Goal: Task Accomplishment & Management: Manage account settings

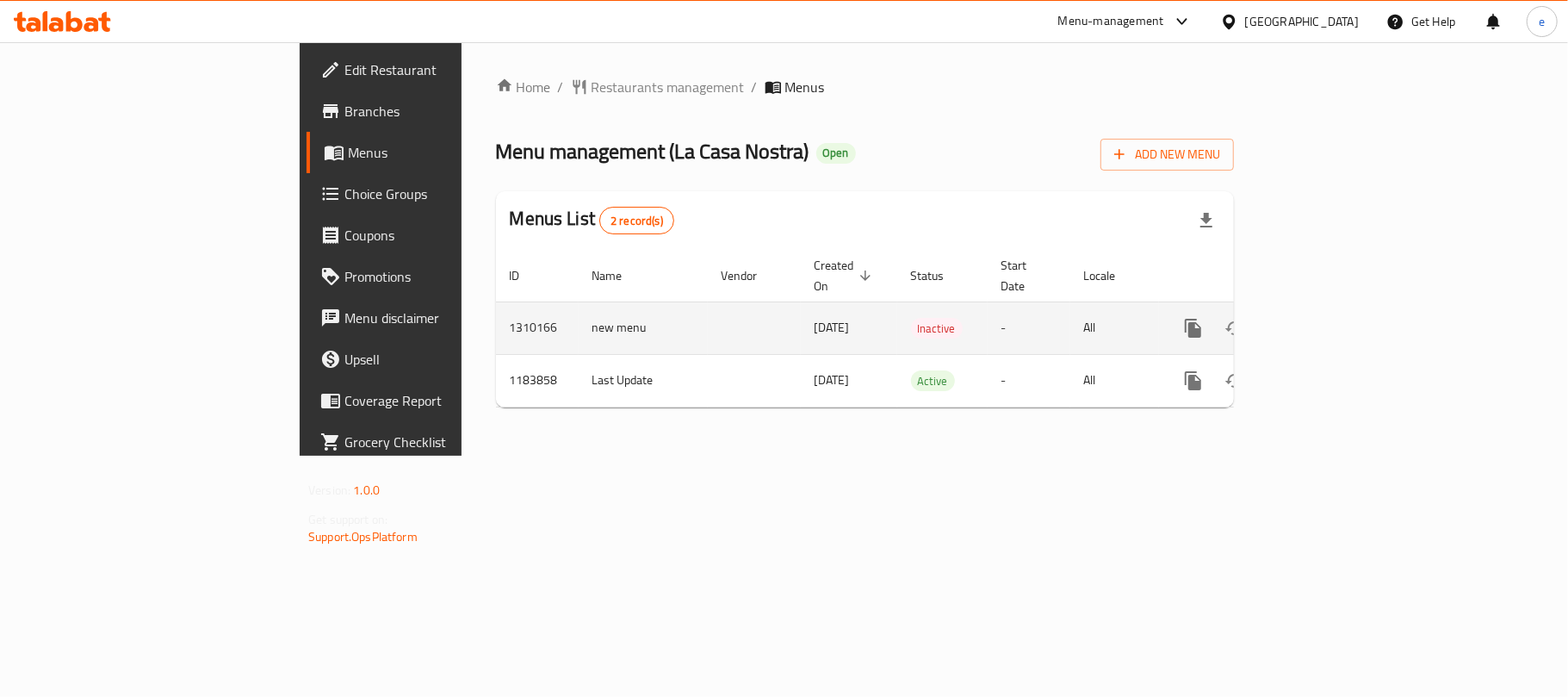
click at [1328, 317] on icon "enhanced table" at bounding box center [1317, 327] width 20 height 20
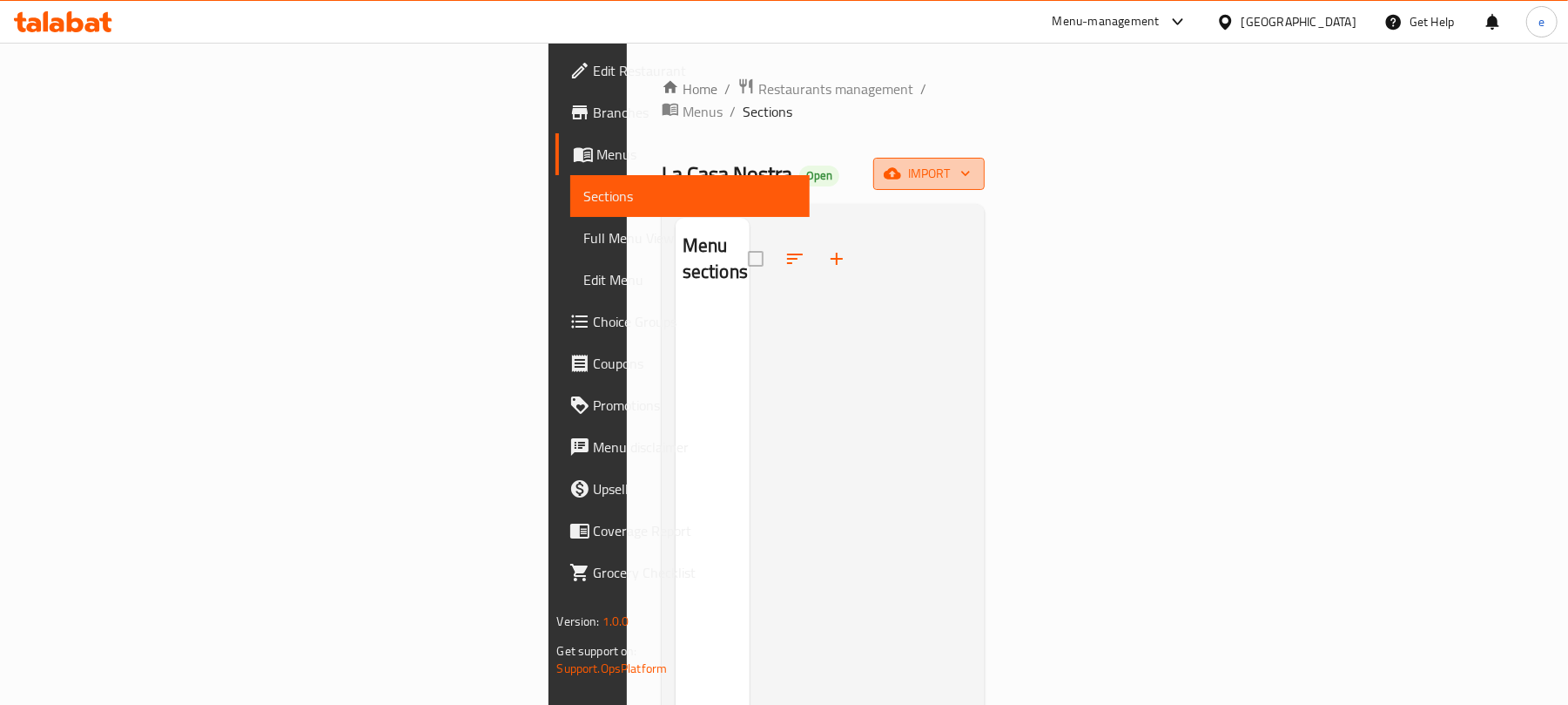
click at [971, 163] on span "import" at bounding box center [929, 174] width 83 height 22
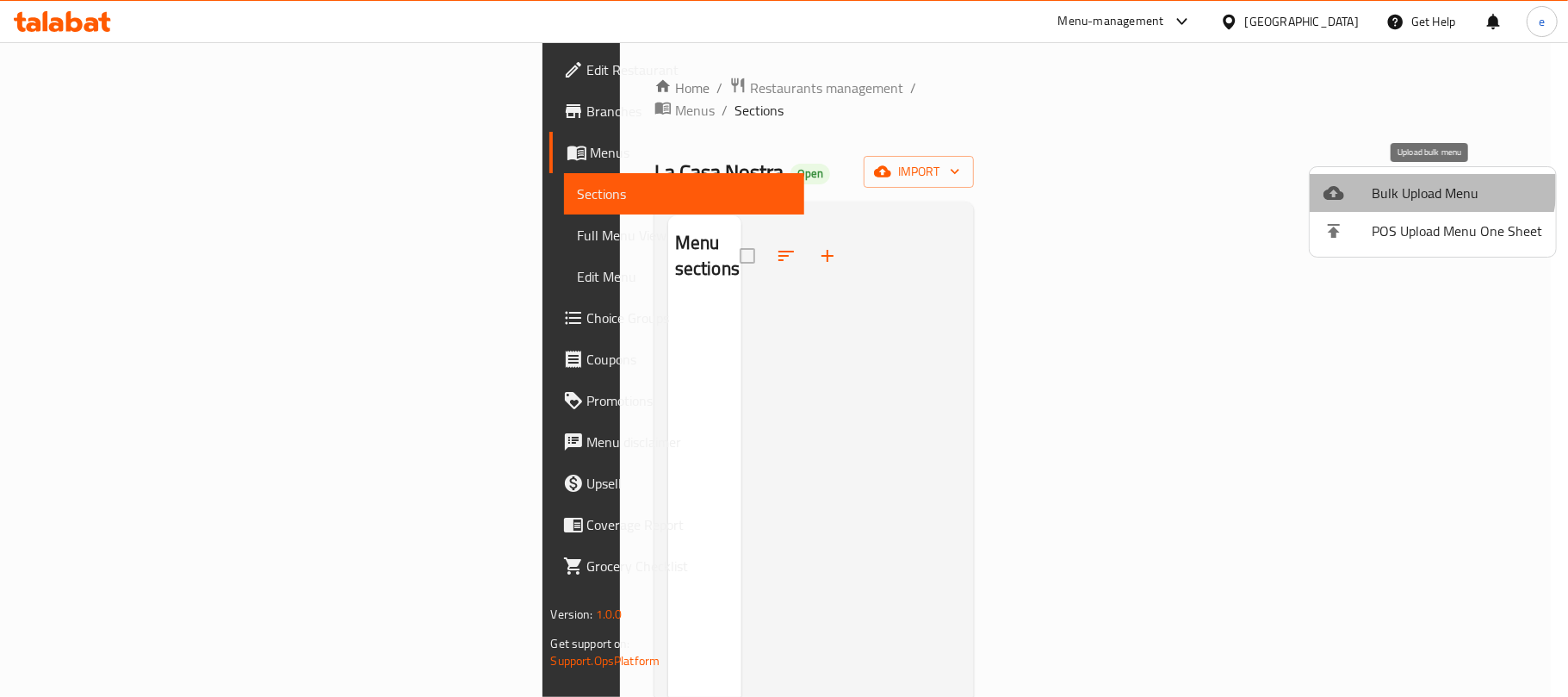
click at [1426, 186] on span "Bulk Upload Menu" at bounding box center [1457, 192] width 170 height 20
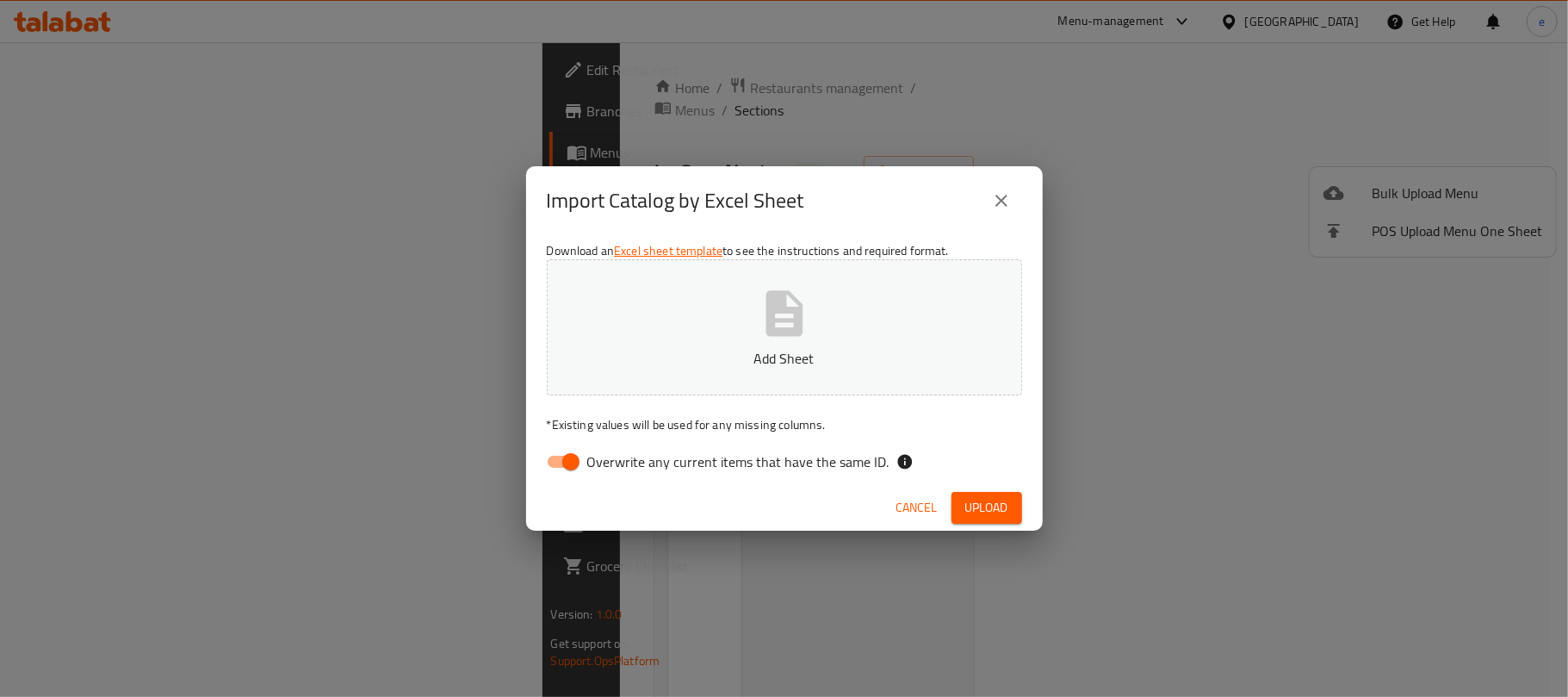
click at [567, 462] on input "Overwrite any current items that have the same ID." at bounding box center [570, 461] width 98 height 33
checkbox input "false"
click at [707, 355] on p "Add Sheet" at bounding box center [785, 357] width 422 height 20
click at [982, 497] on span "Upload" at bounding box center [987, 507] width 43 height 21
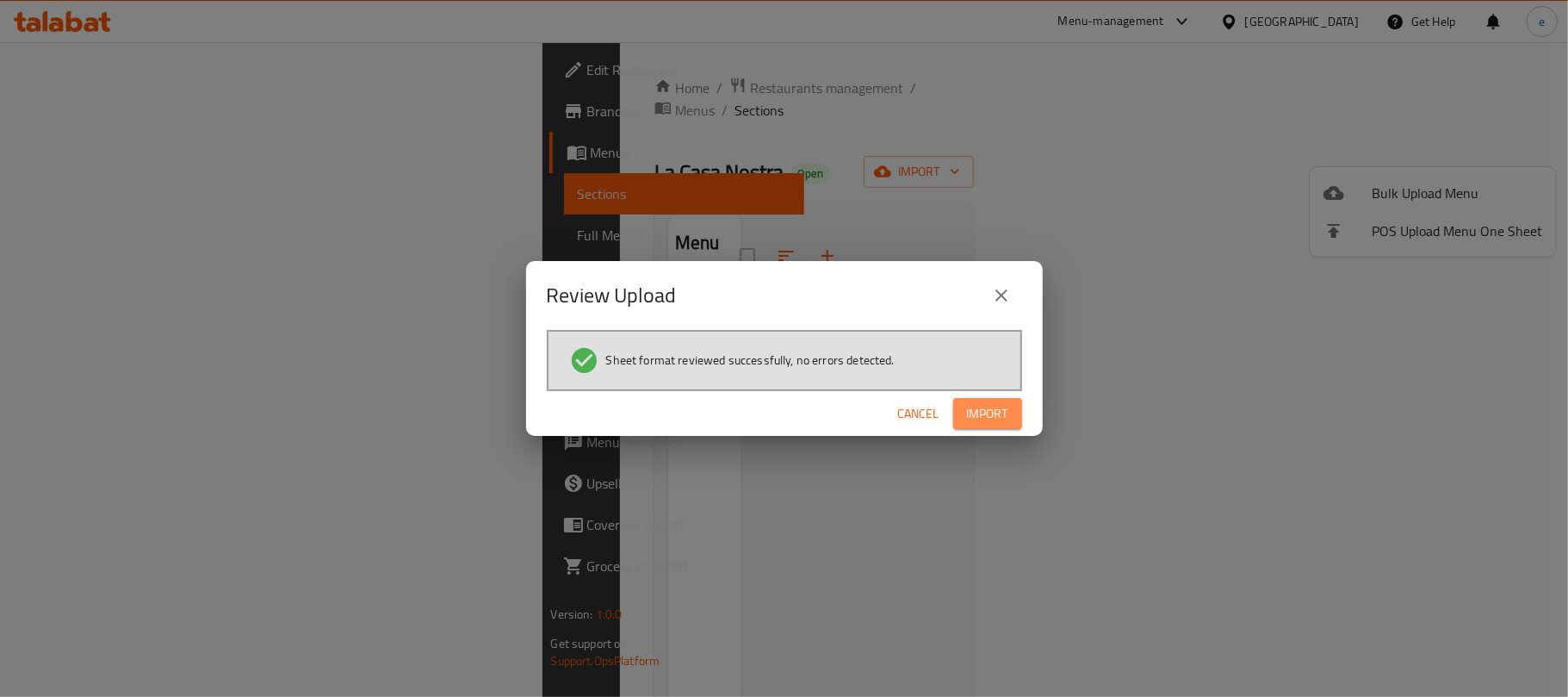
click at [1013, 404] on button "Import" at bounding box center [988, 414] width 69 height 32
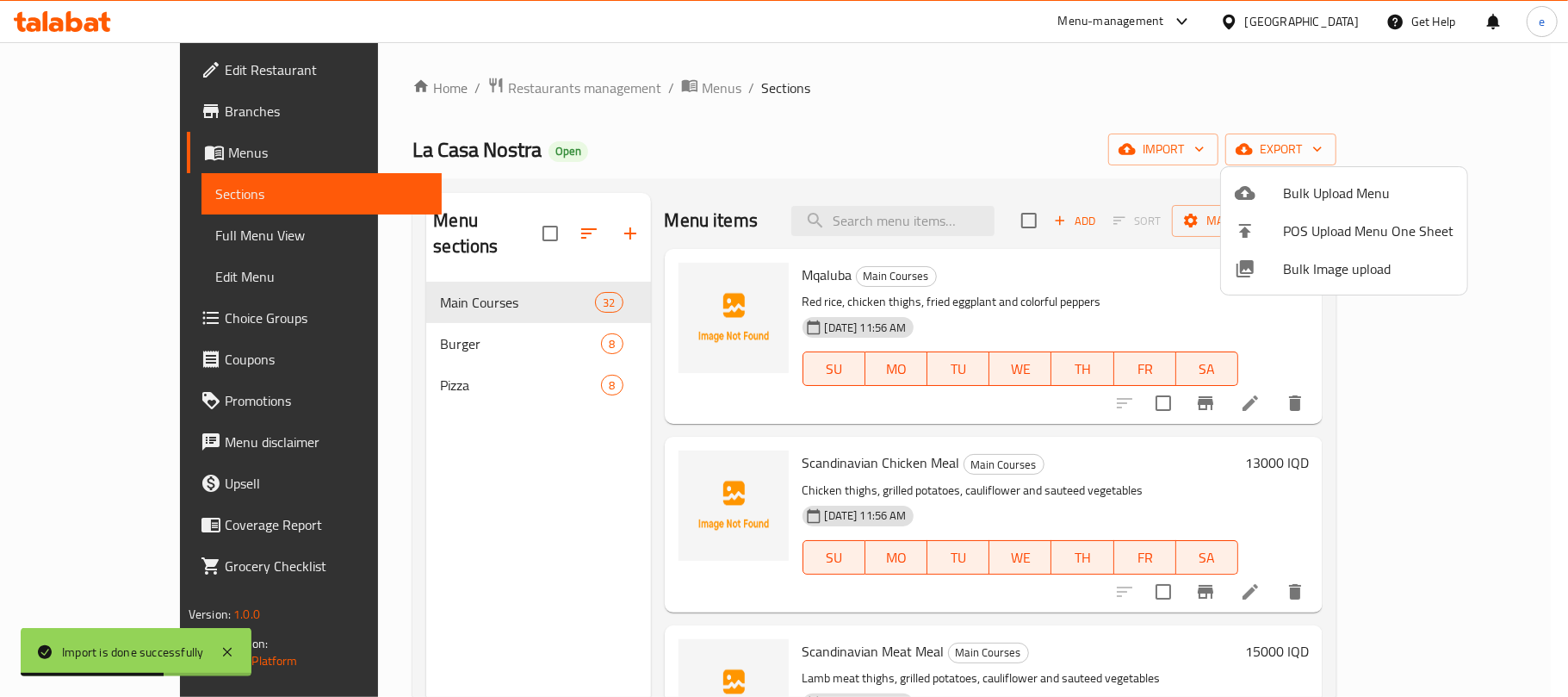
click at [112, 259] on div at bounding box center [784, 348] width 1568 height 697
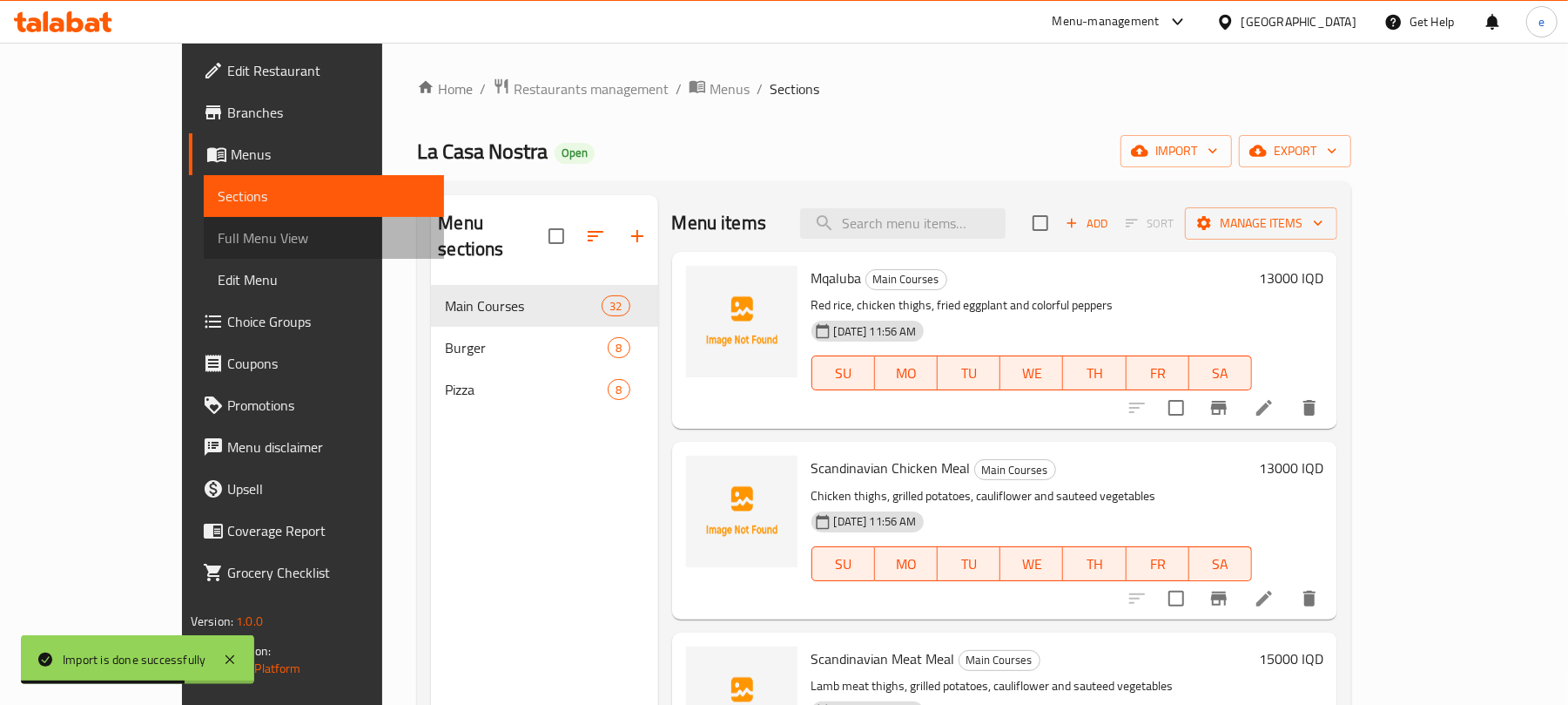
drag, startPoint x: 126, startPoint y: 245, endPoint x: 467, endPoint y: 2, distance: 418.7
click at [218, 245] on span "Full Menu View" at bounding box center [324, 237] width 212 height 21
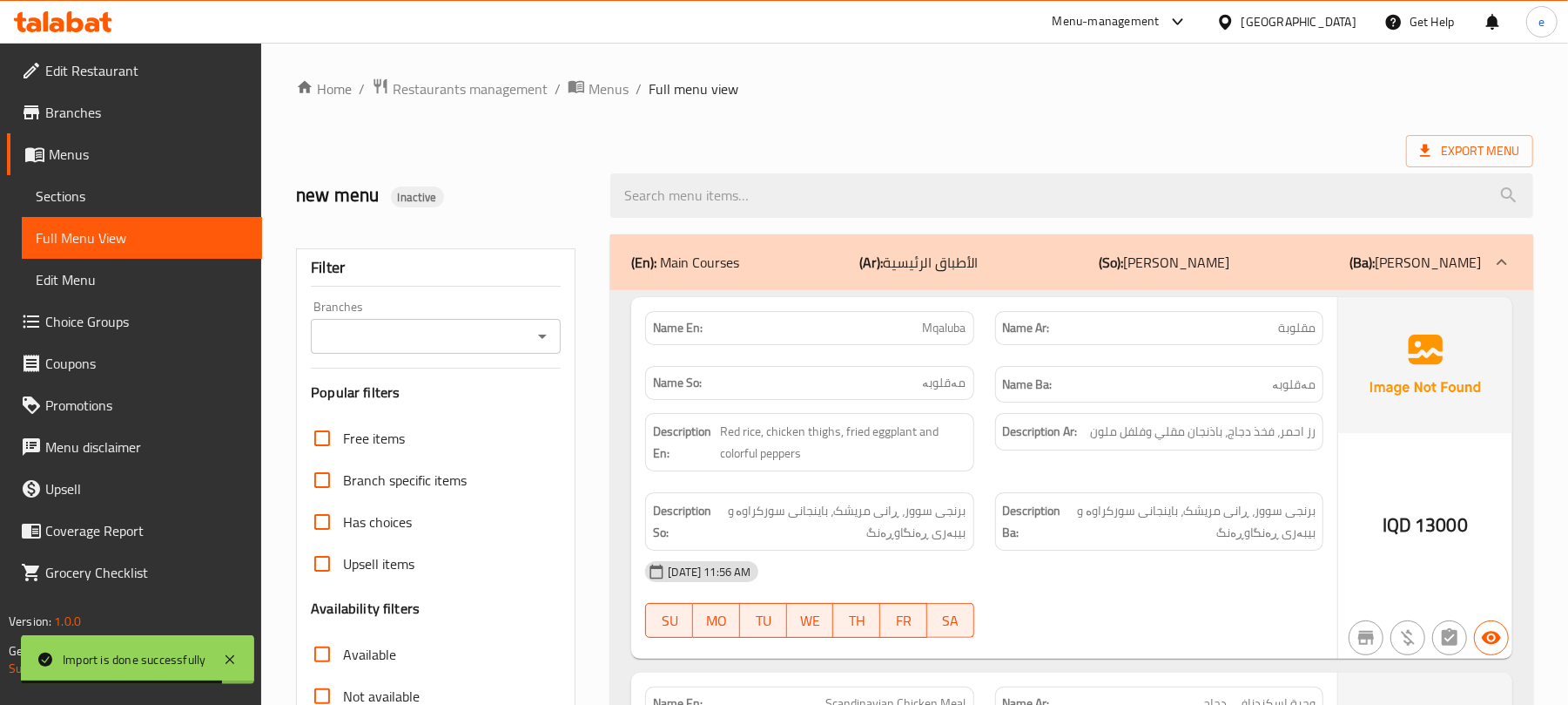
click at [541, 332] on icon "Open" at bounding box center [541, 335] width 21 height 21
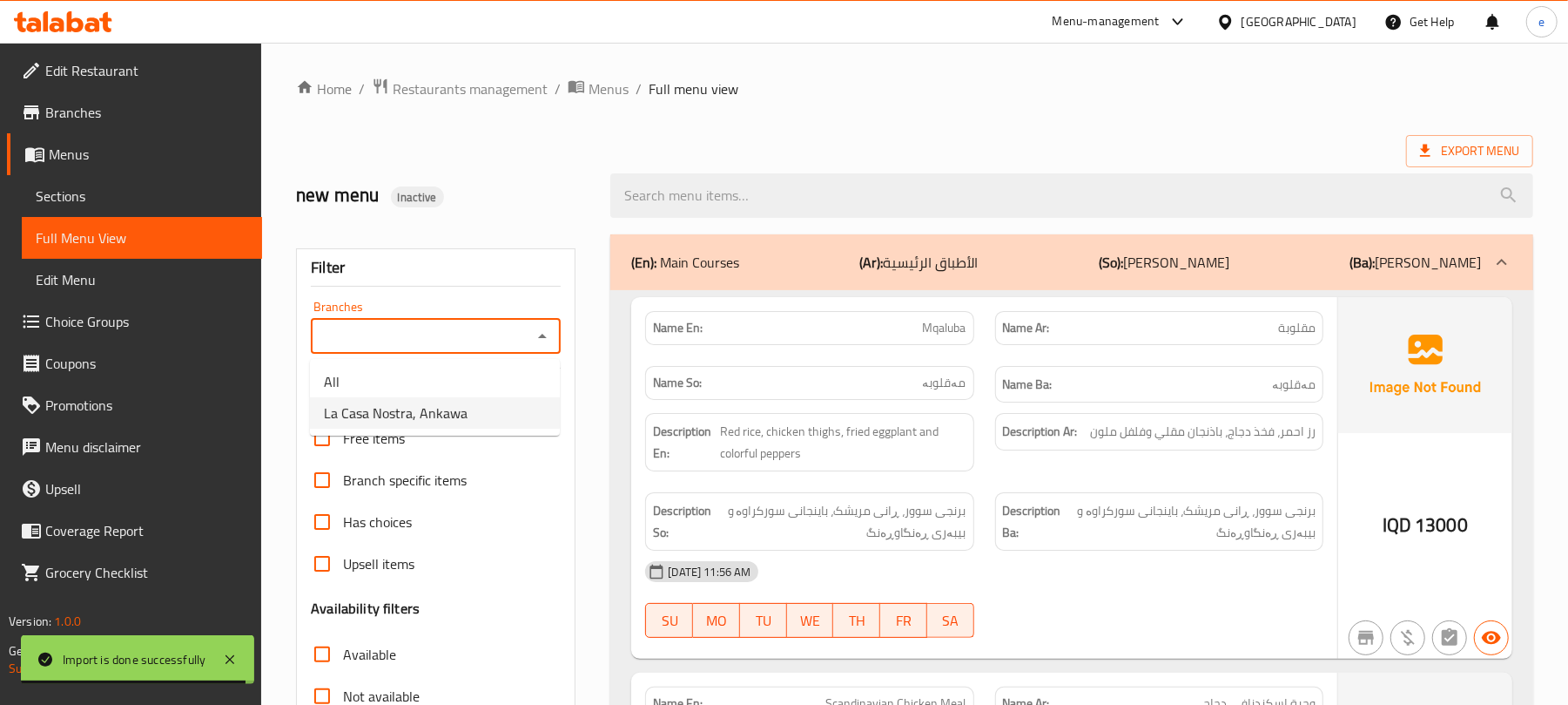
click at [451, 403] on span "La Casa Nostra, Ankawa" at bounding box center [395, 413] width 143 height 21
type input "La Casa Nostra, Ankawa"
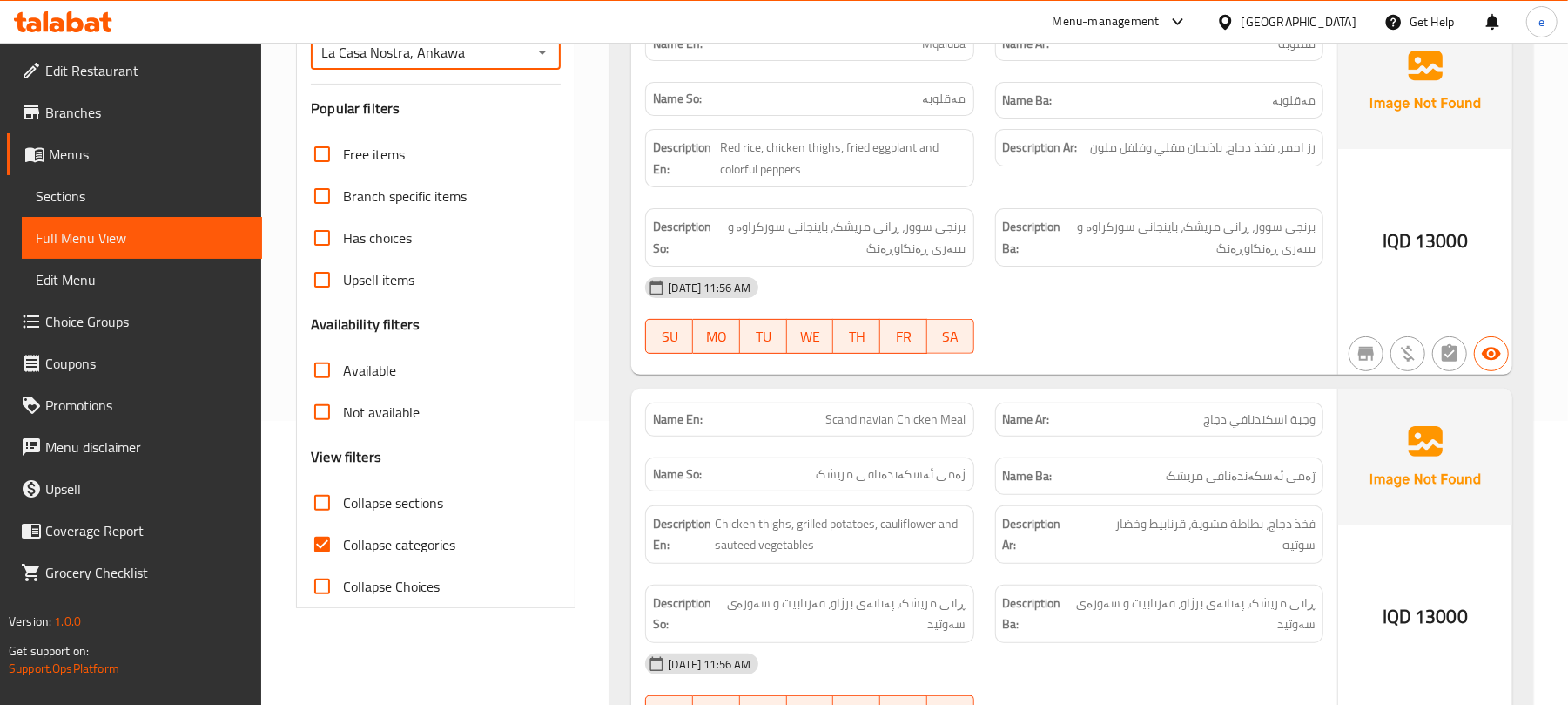
scroll to position [249, 0]
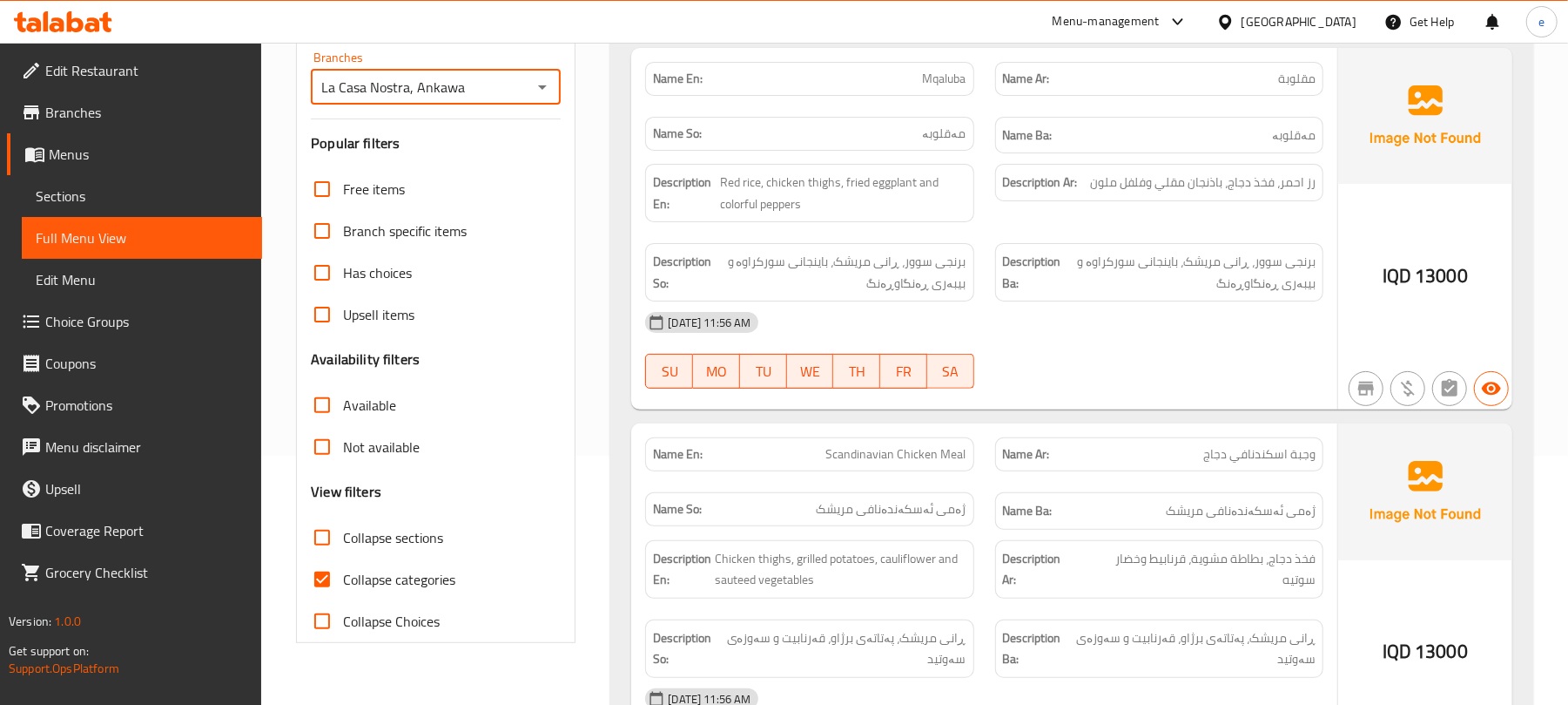
click at [318, 587] on input "Collapse categories" at bounding box center [322, 579] width 42 height 42
checkbox input "false"
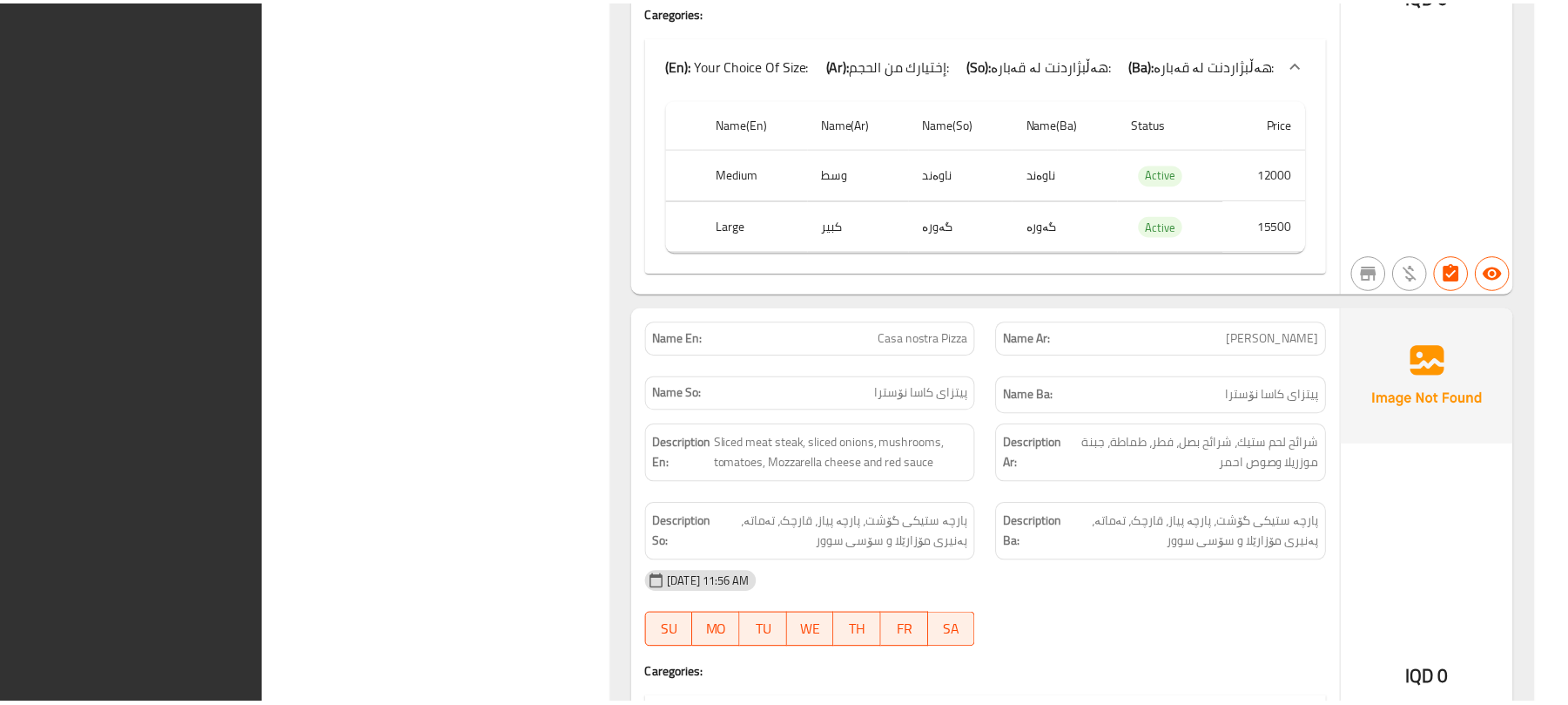
scroll to position [20348, 0]
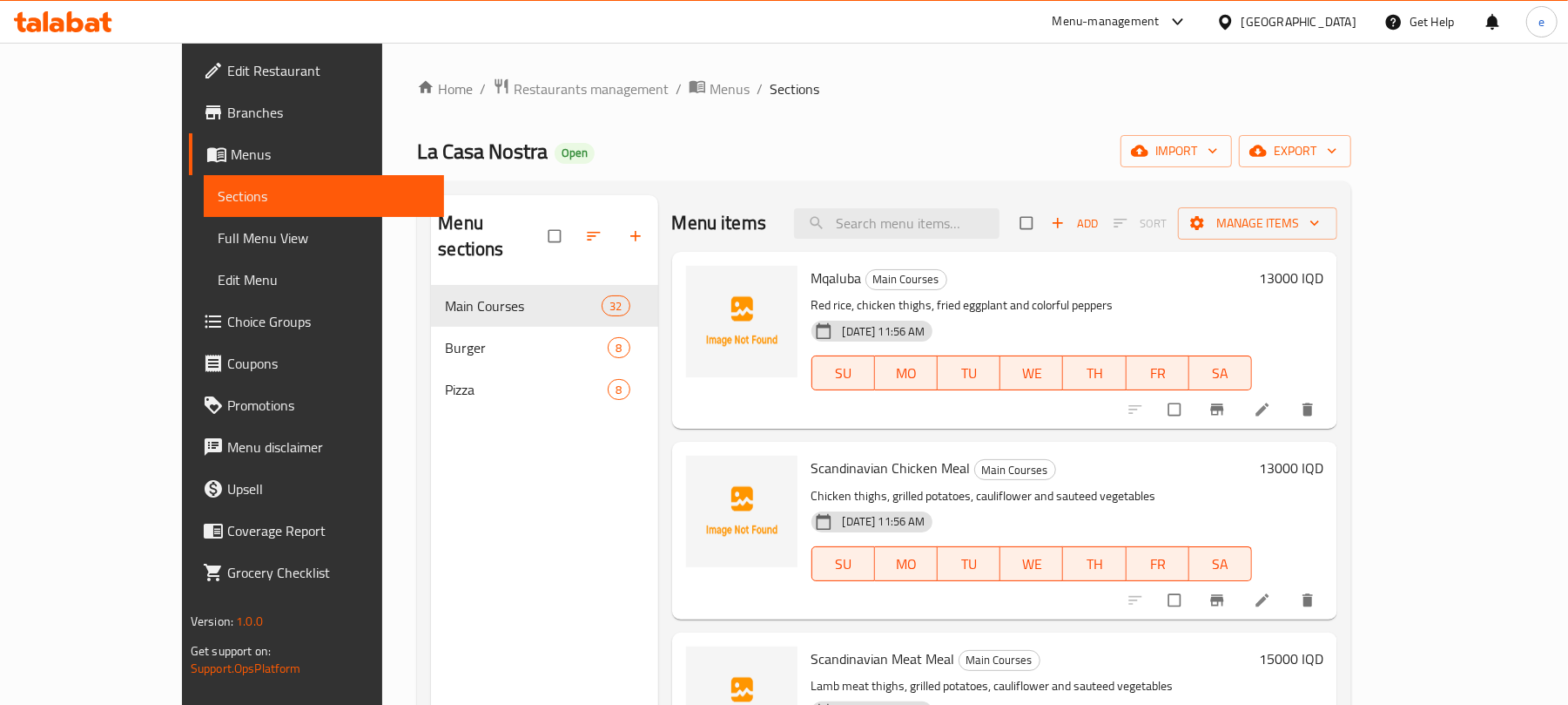
click at [230, 147] on span "Menus" at bounding box center [330, 153] width 199 height 21
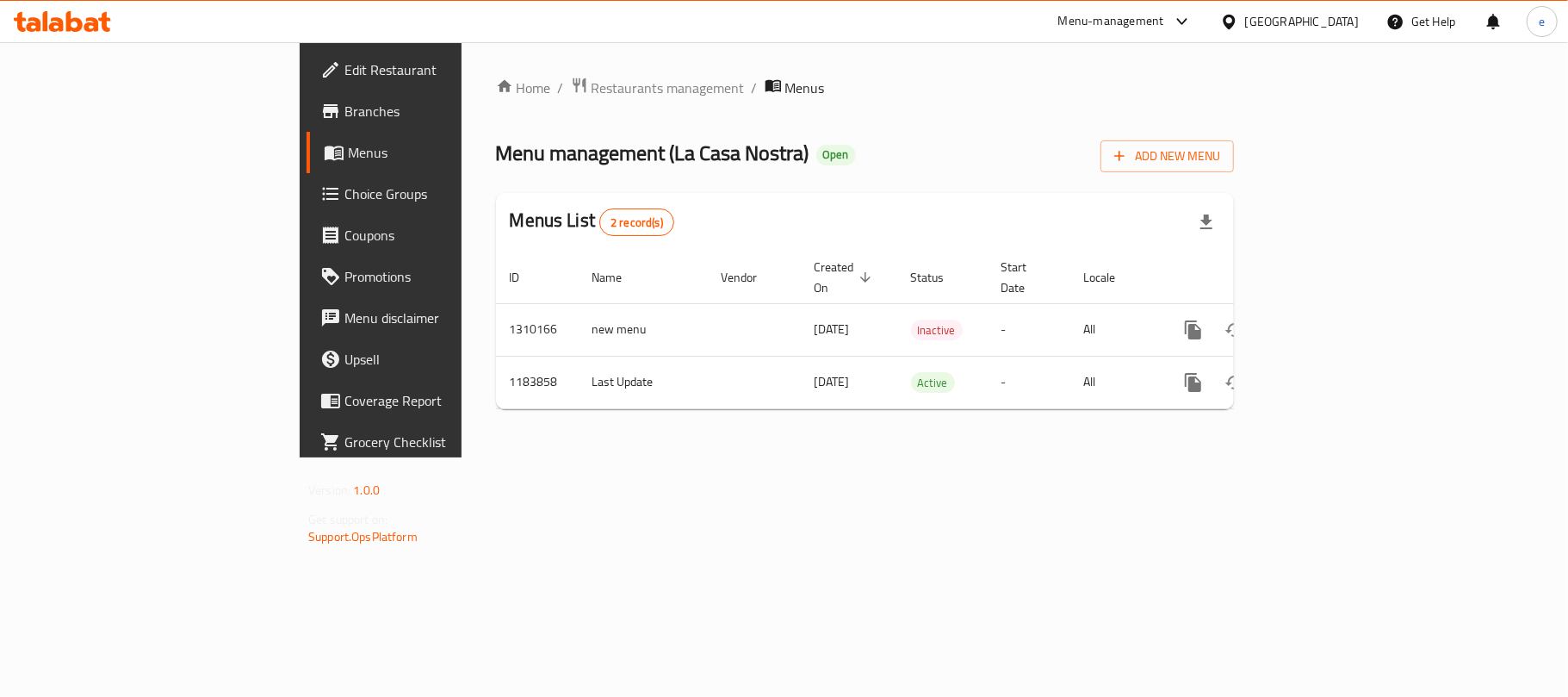
click at [79, 17] on icon at bounding box center [63, 21] width 98 height 20
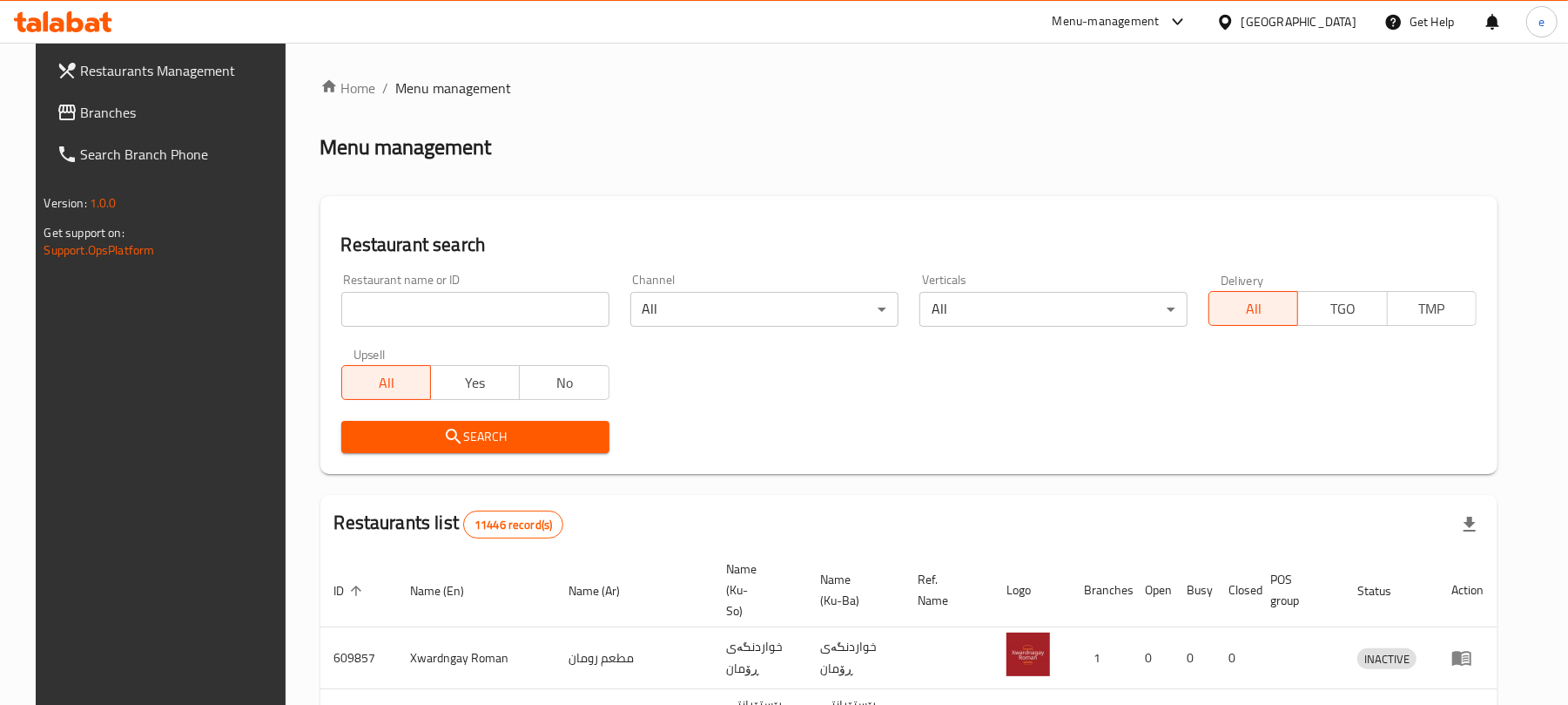
click at [436, 300] on input "search" at bounding box center [475, 309] width 268 height 35
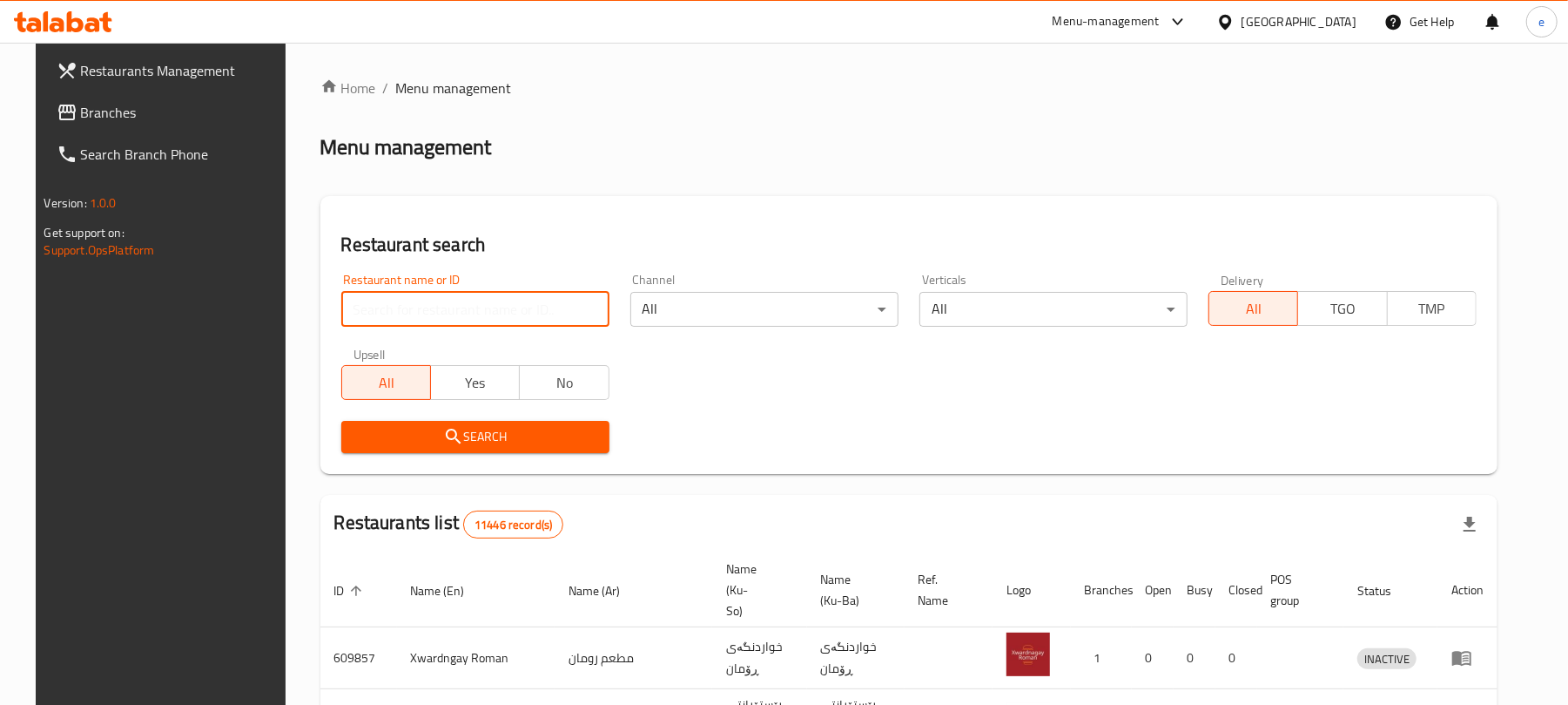
paste input "625426"
type input "625426"
click button "Search" at bounding box center [475, 437] width 268 height 32
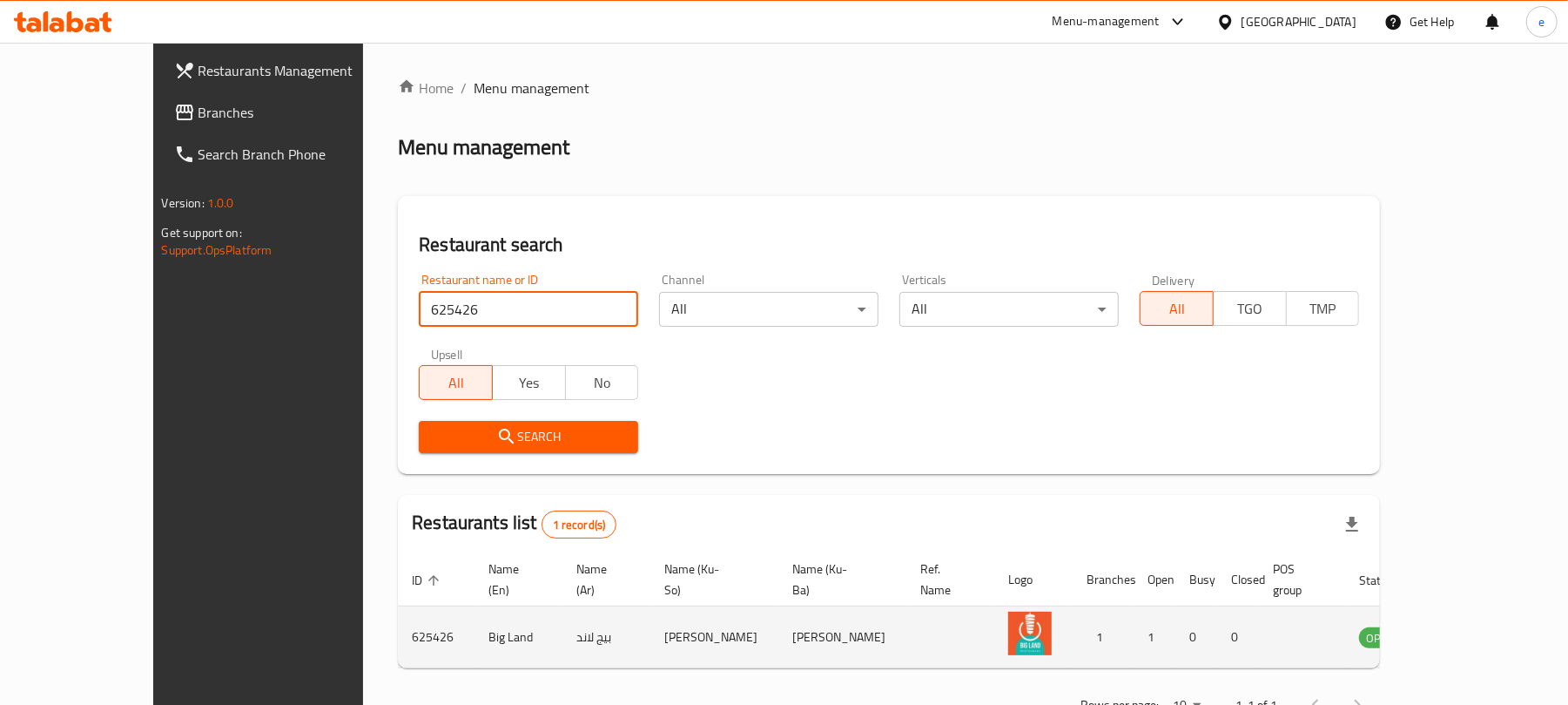
click at [1471, 626] on icon "enhanced table" at bounding box center [1460, 636] width 21 height 21
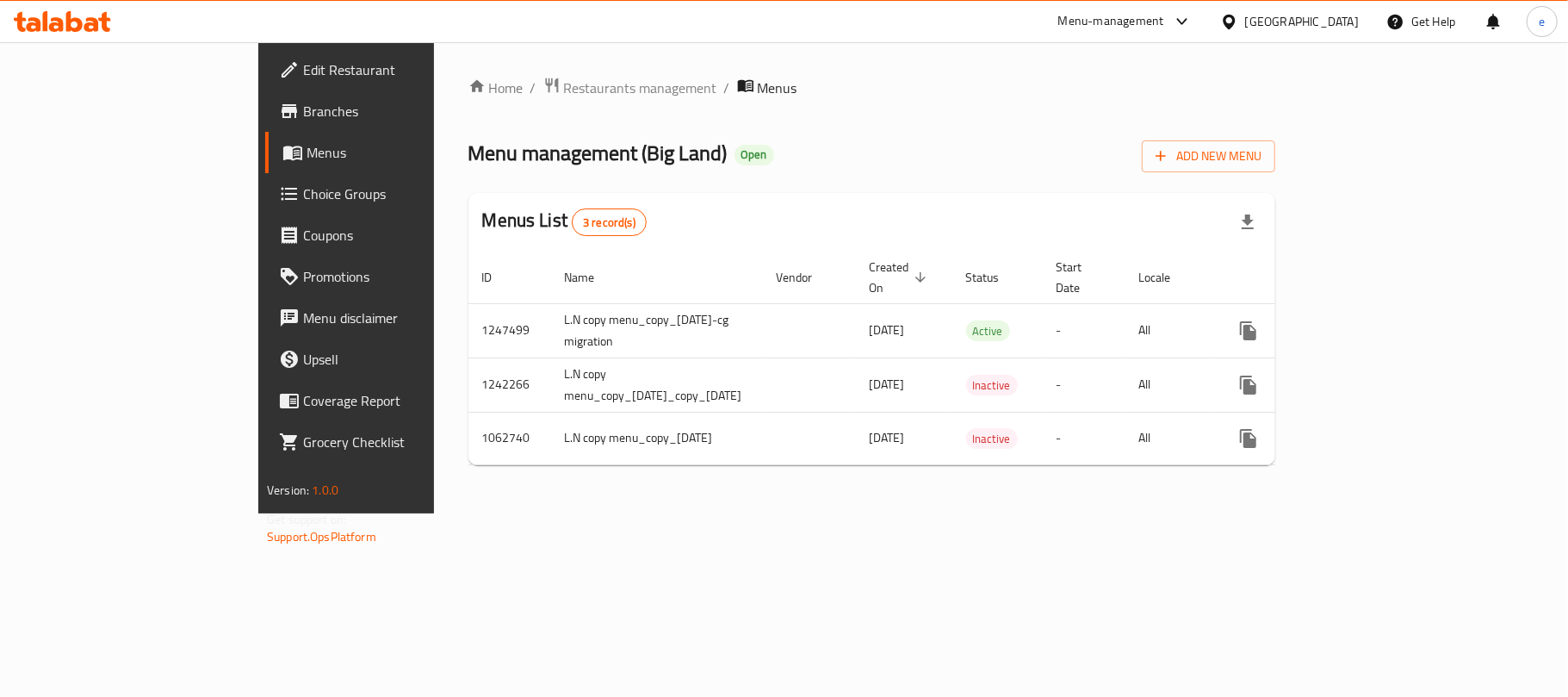
click at [303, 102] on span "Branches" at bounding box center [404, 111] width 203 height 20
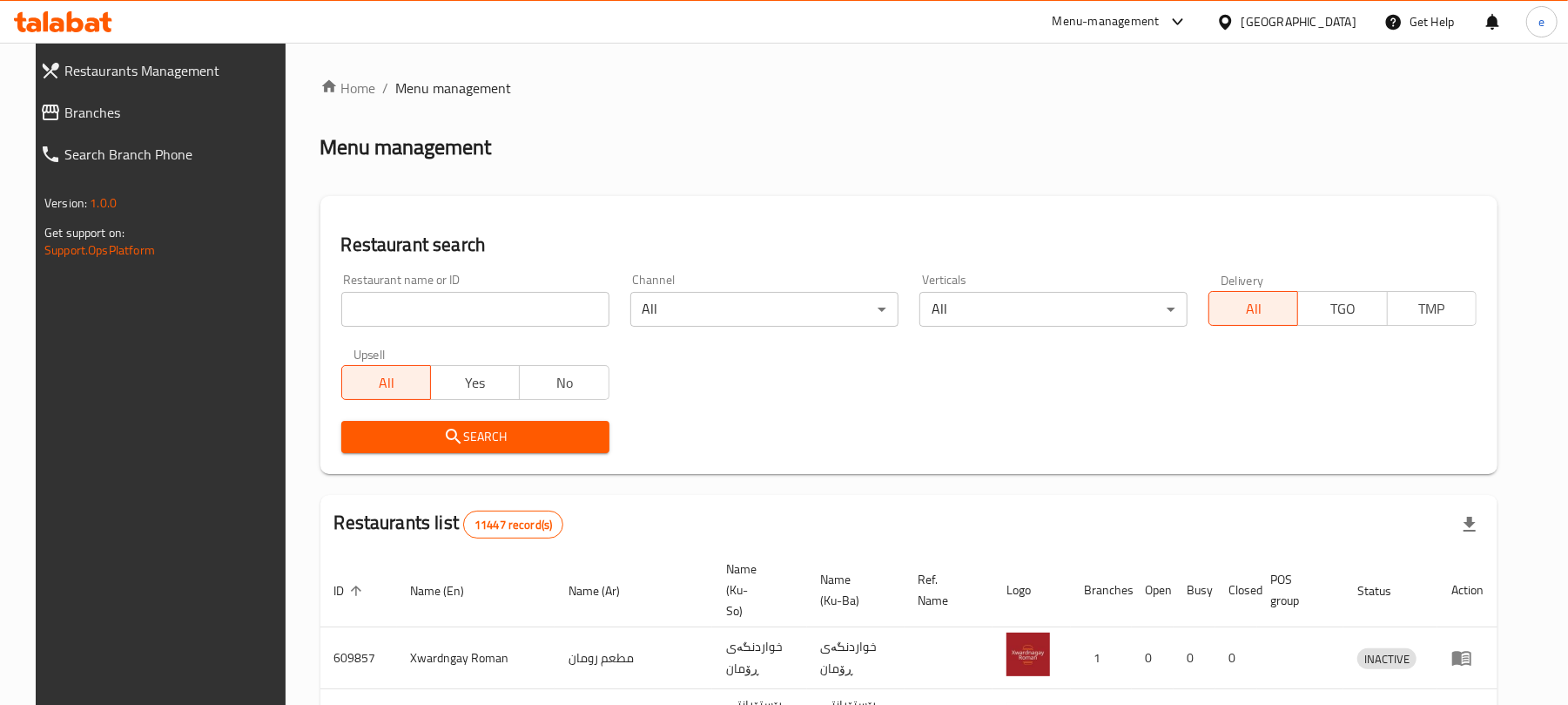
drag, startPoint x: 0, startPoint y: 0, endPoint x: 74, endPoint y: 108, distance: 130.9
click at [74, 108] on span "Branches" at bounding box center [174, 112] width 220 height 21
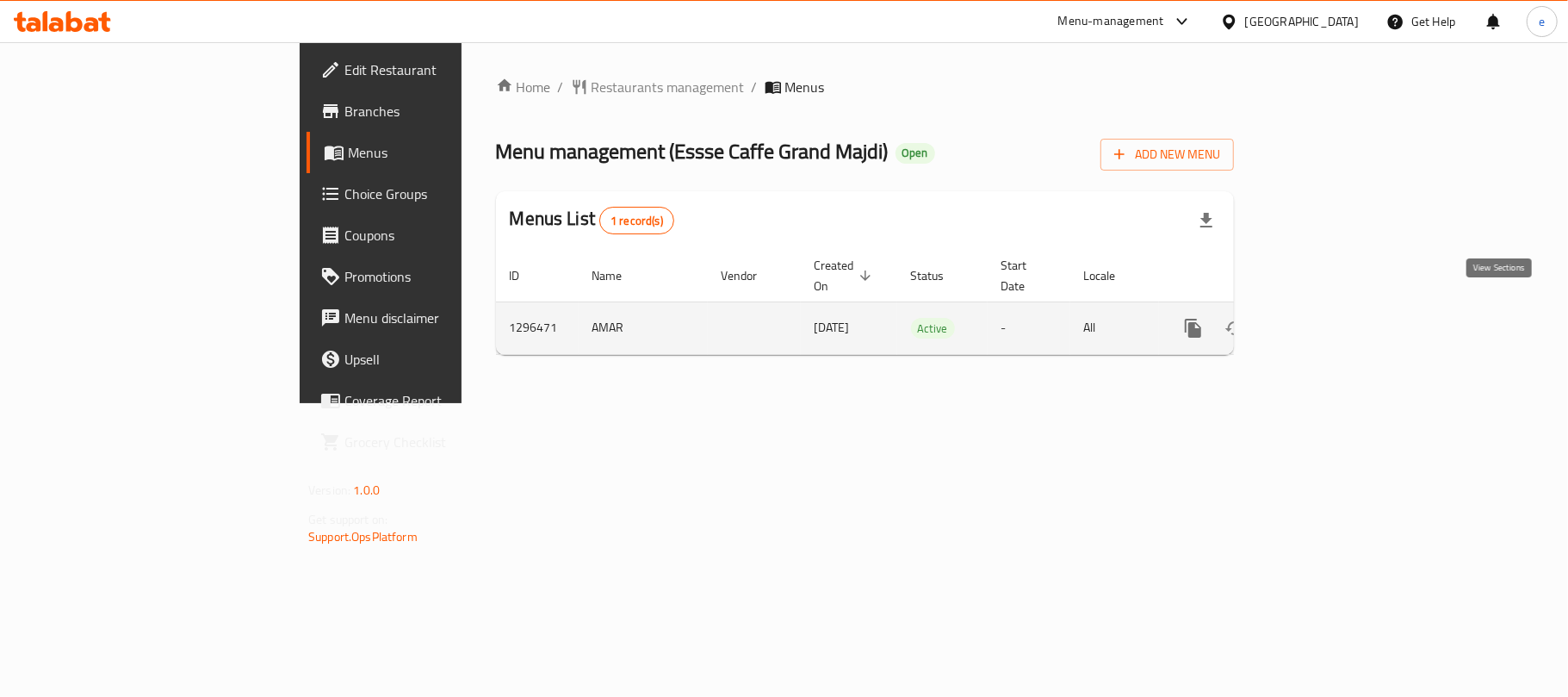
click at [1338, 311] on link "enhanced table" at bounding box center [1317, 328] width 42 height 42
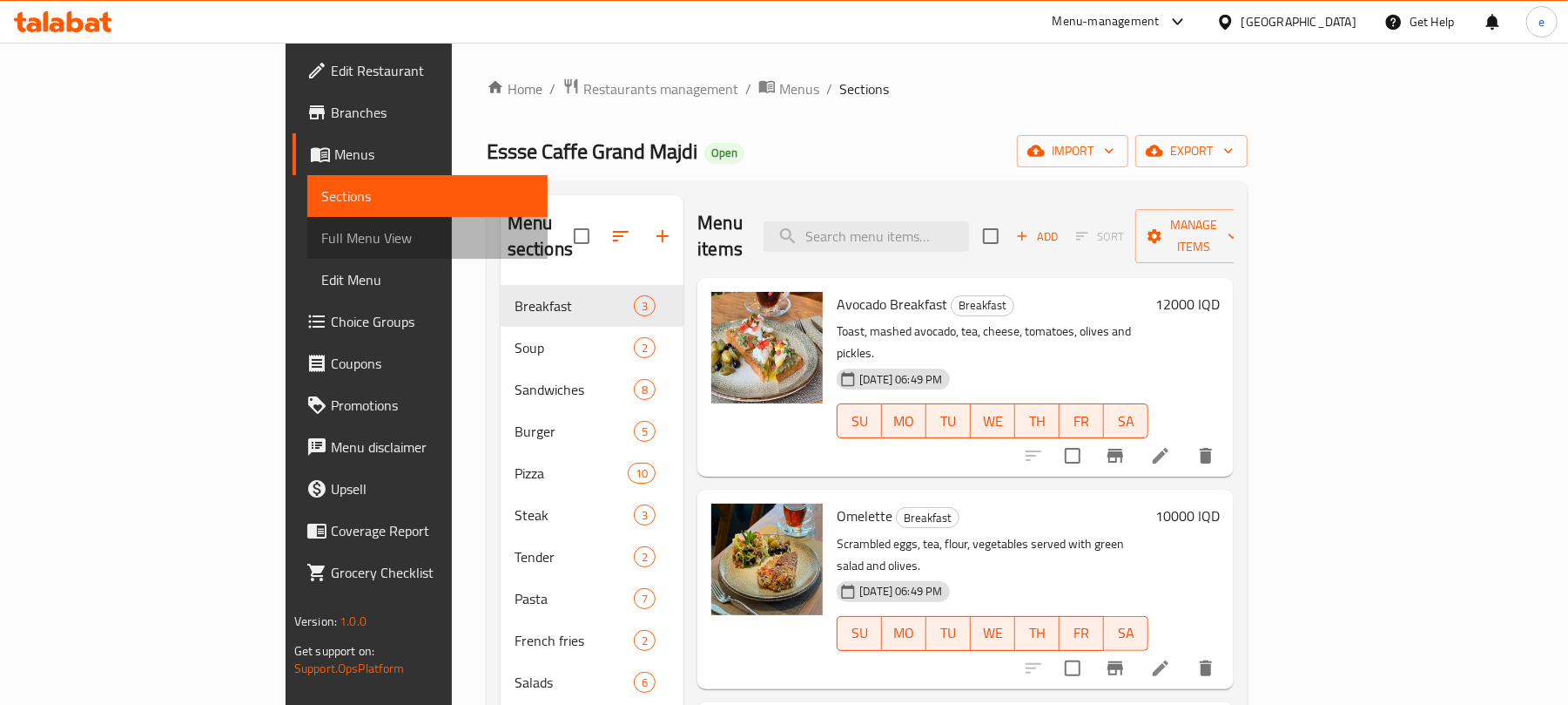
drag, startPoint x: 531, startPoint y: 1, endPoint x: 182, endPoint y: 235, distance: 420.2
click at [321, 235] on span "Full Menu View" at bounding box center [427, 237] width 212 height 21
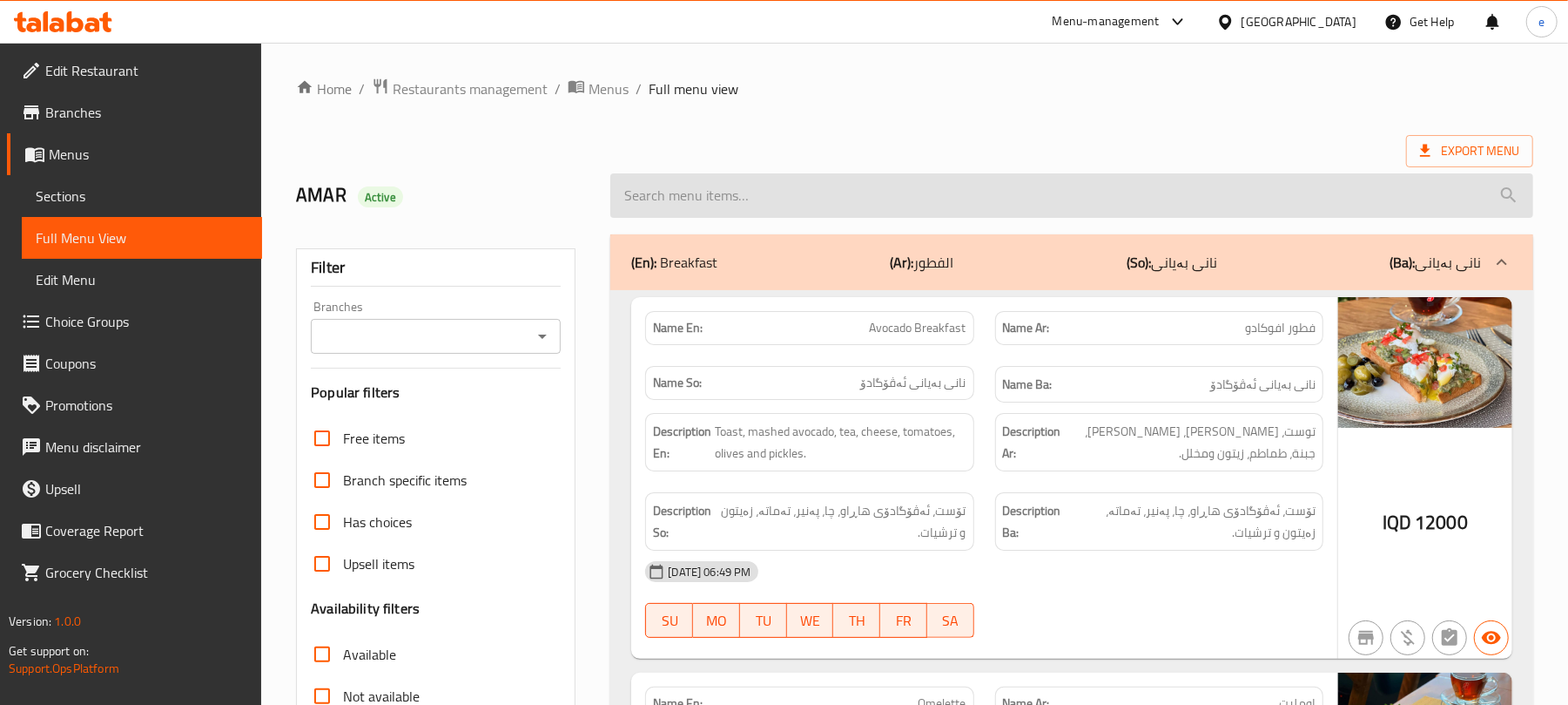
click at [715, 217] on input "search" at bounding box center [1071, 196] width 923 height 45
paste input "White Chocolate Ice Cream"
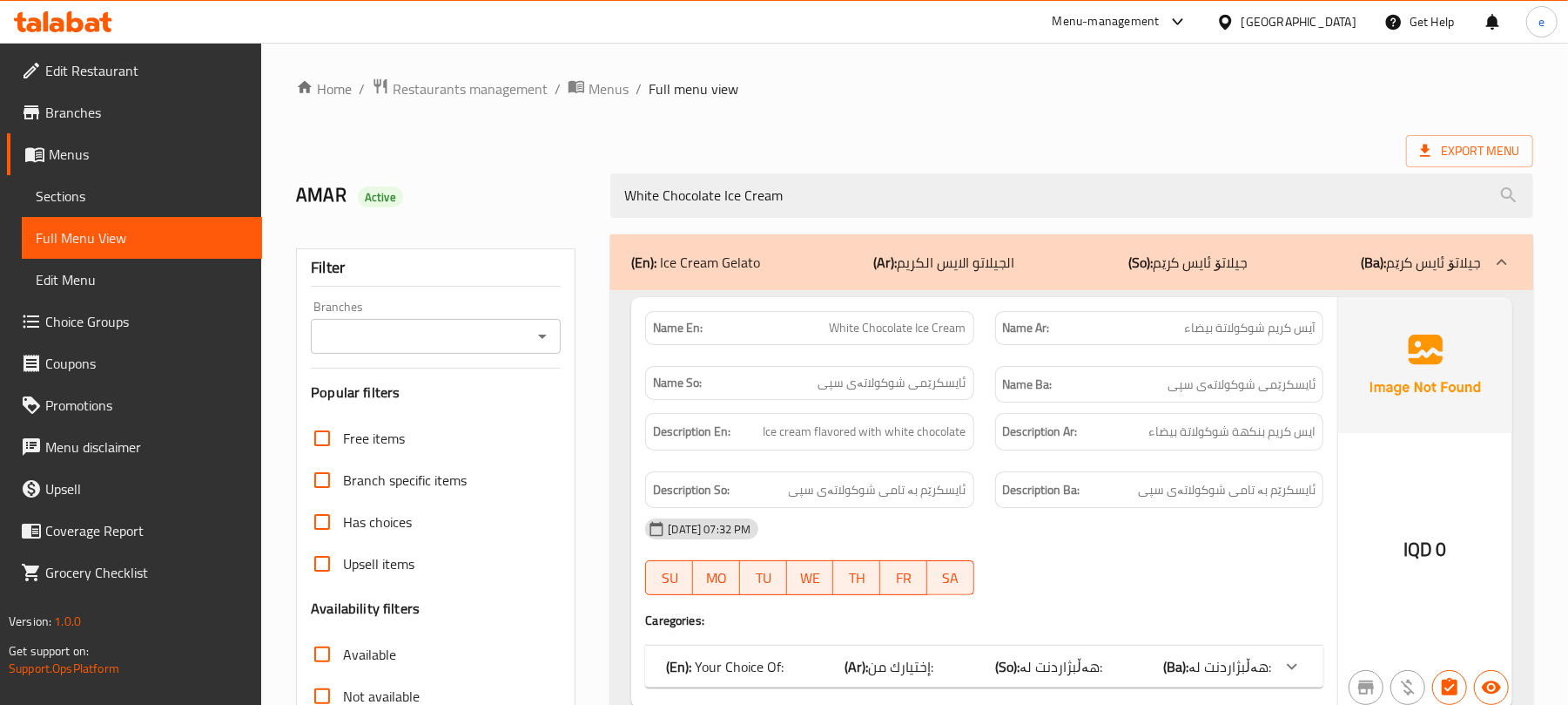
scroll to position [224, 0]
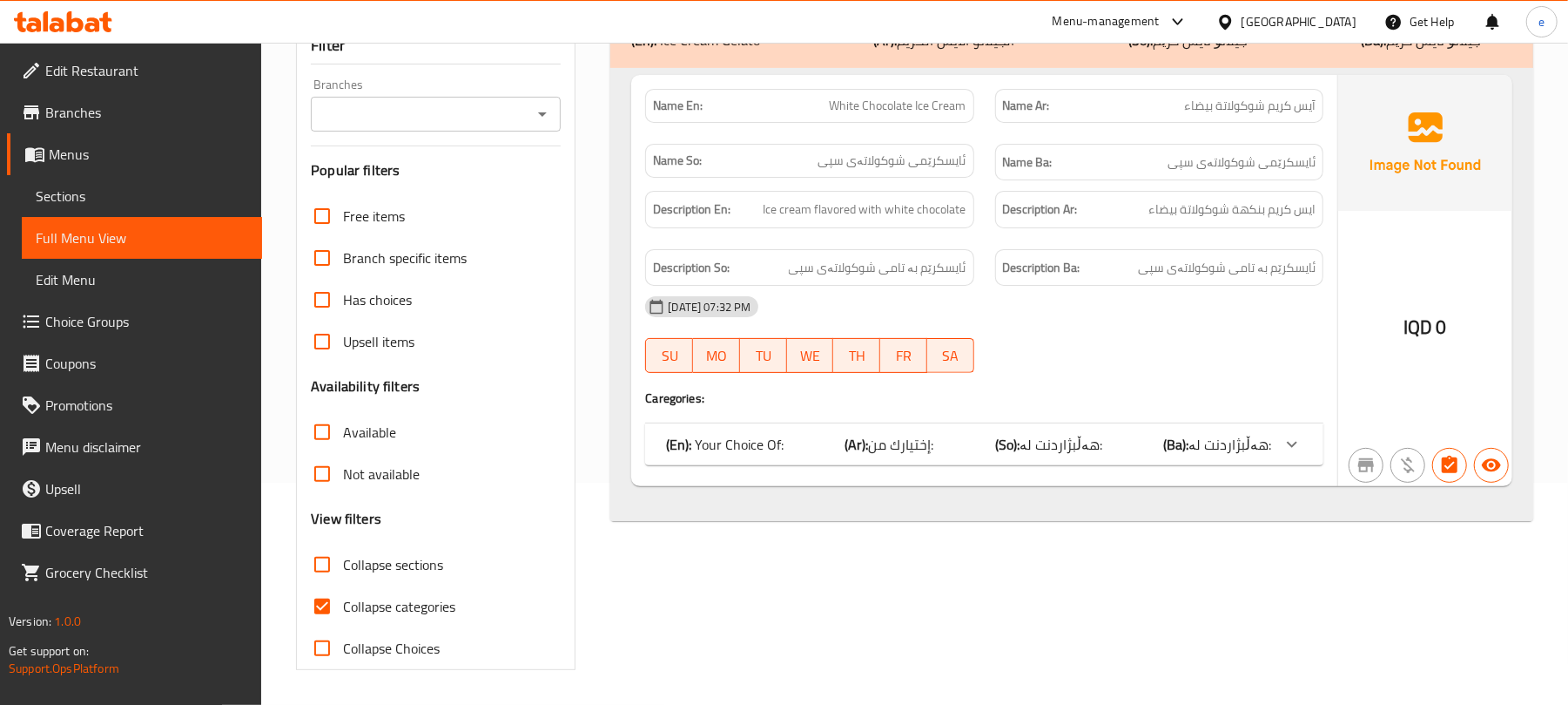
type input "White Chocolate Ice Cream"
click at [545, 116] on icon "Open" at bounding box center [541, 114] width 21 height 21
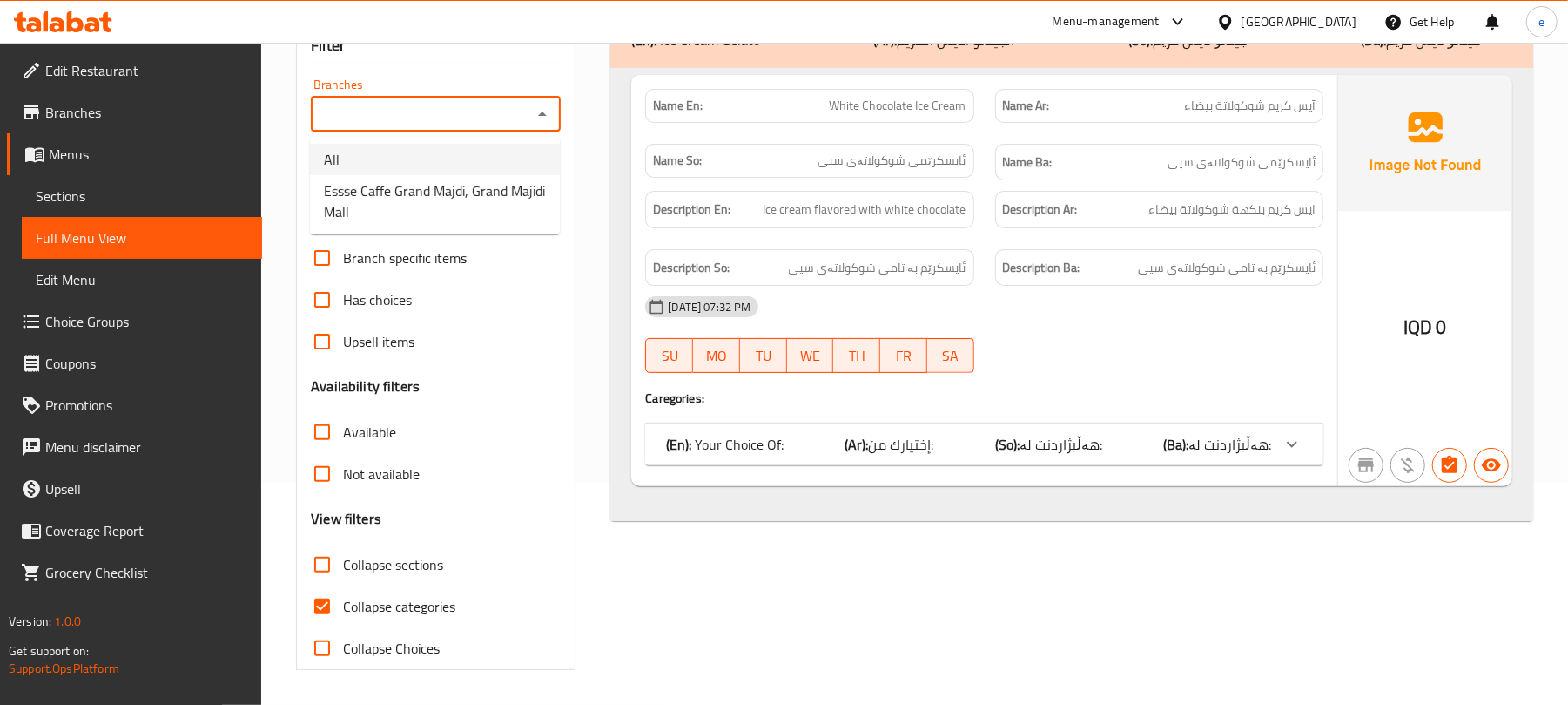
click at [456, 151] on li "All" at bounding box center [435, 159] width 250 height 31
click at [536, 108] on icon "Open" at bounding box center [541, 114] width 21 height 21
click at [496, 188] on span "Essse Caffe Grand Majdi, Grand Majidi Mall" at bounding box center [435, 201] width 222 height 42
type input "Essse Caffe Grand Majdi, Grand Majidi Mall"
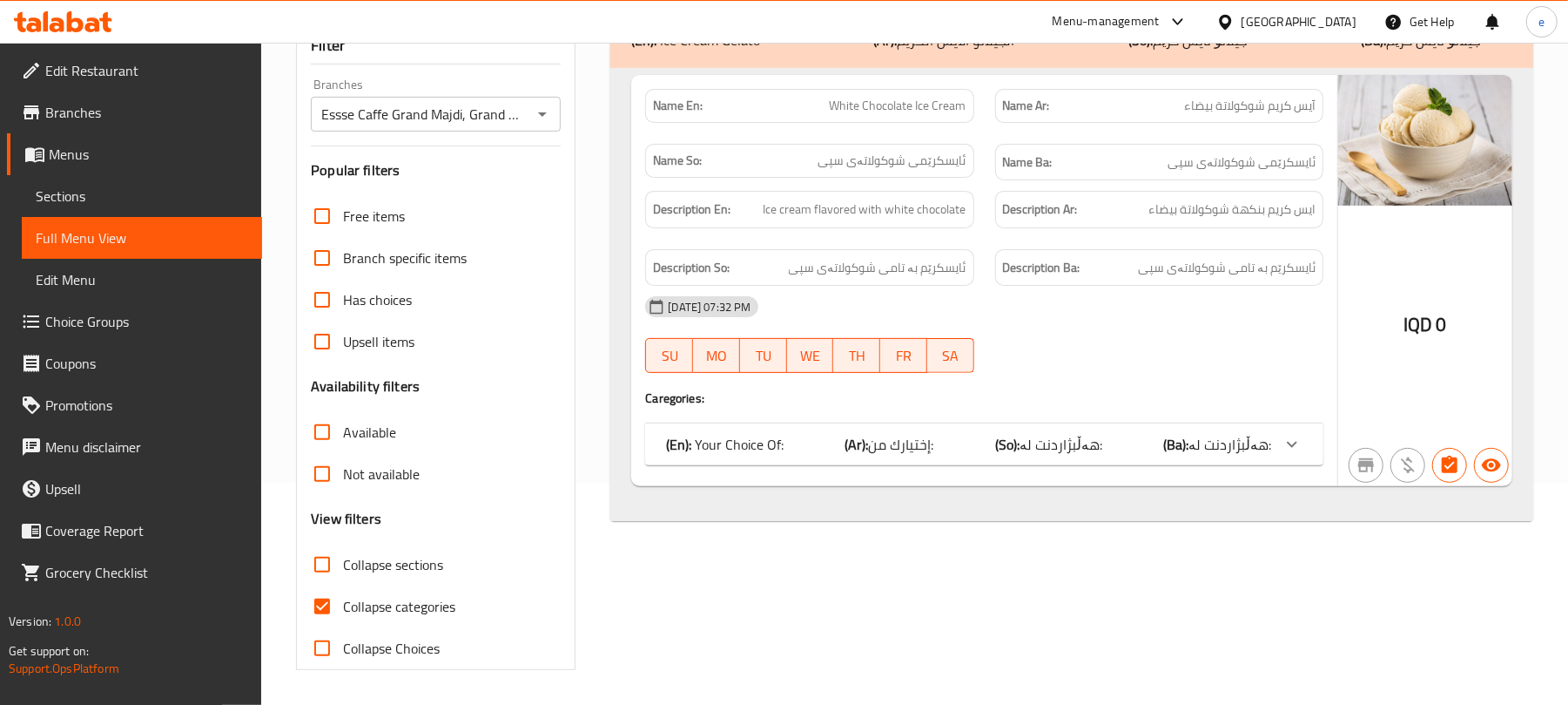
click at [91, 21] on icon at bounding box center [92, 24] width 15 height 15
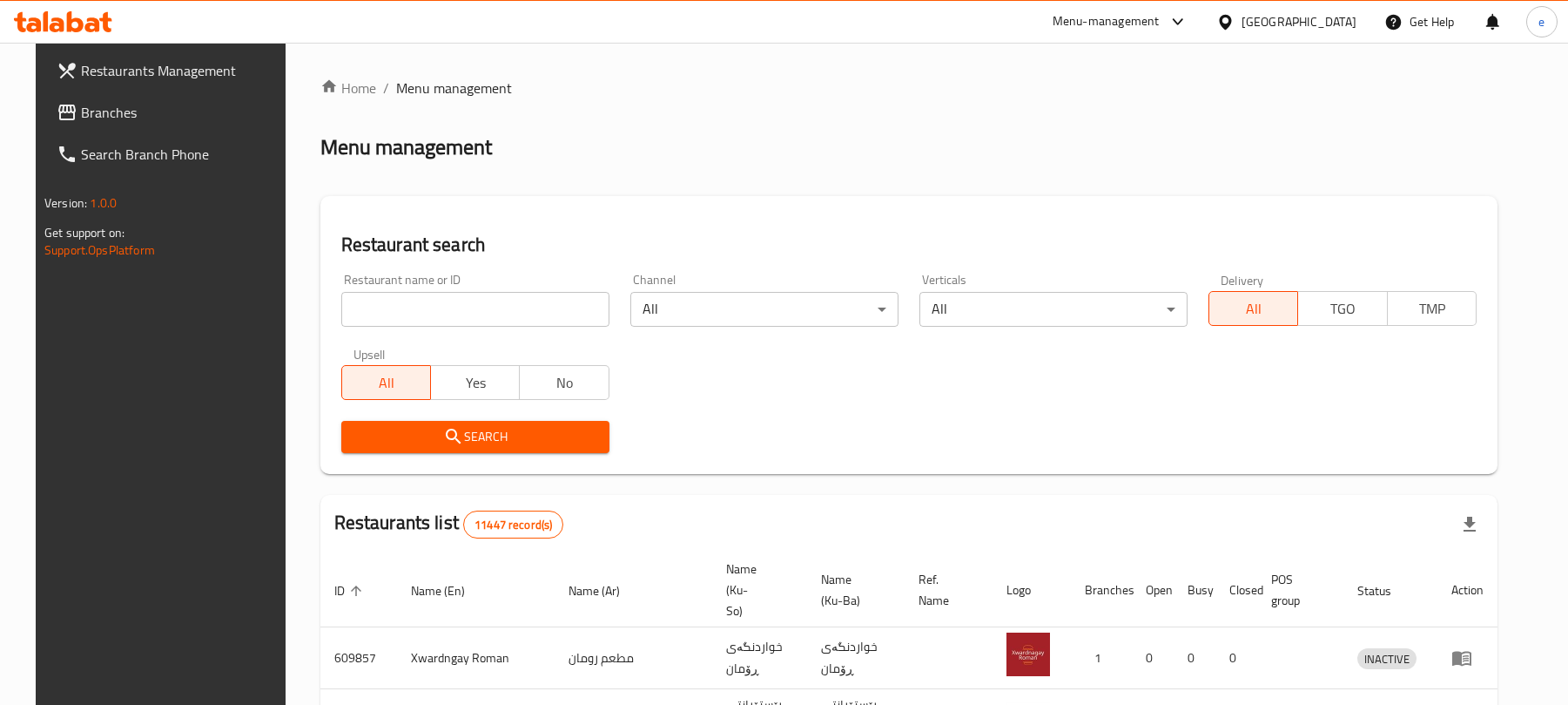
scroll to position [196, 0]
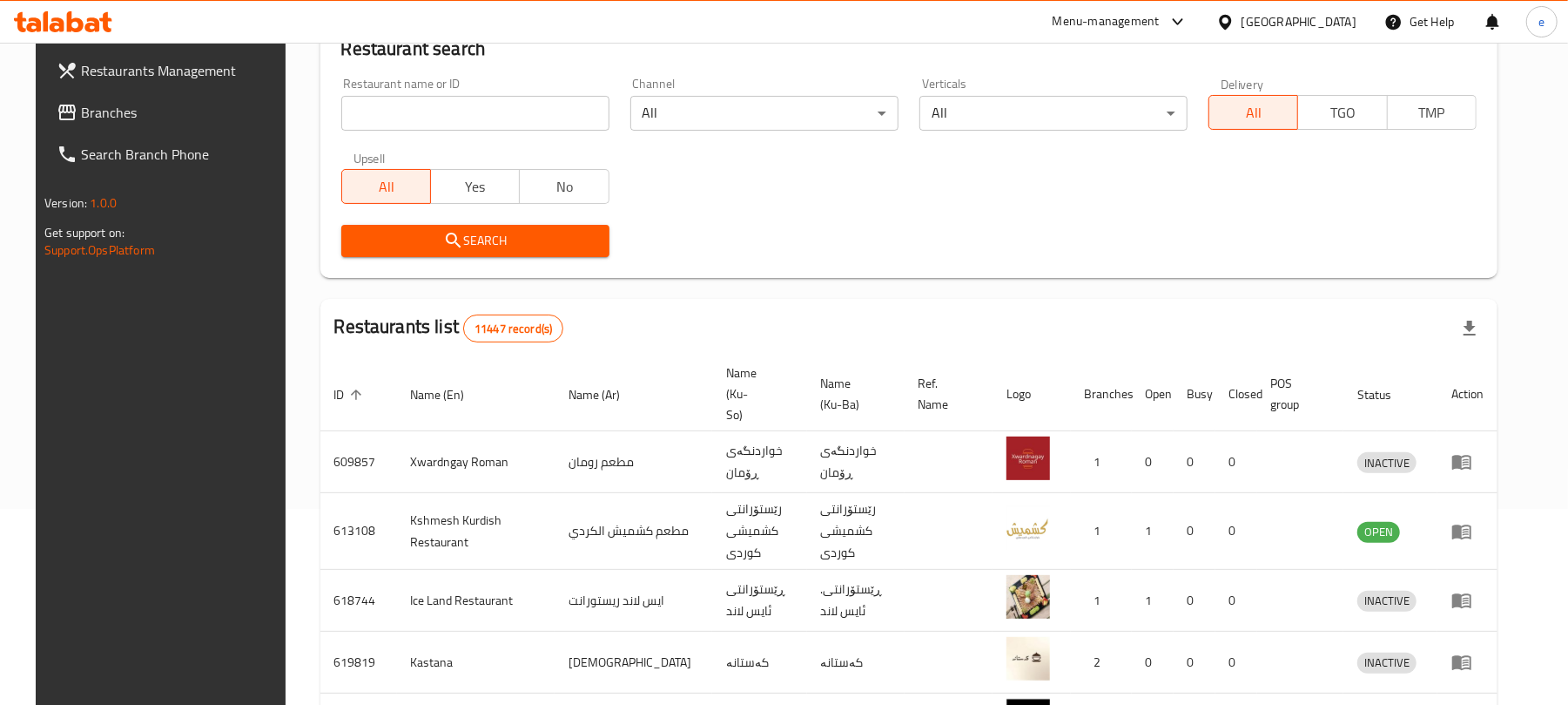
click at [364, 99] on input "search" at bounding box center [475, 113] width 268 height 35
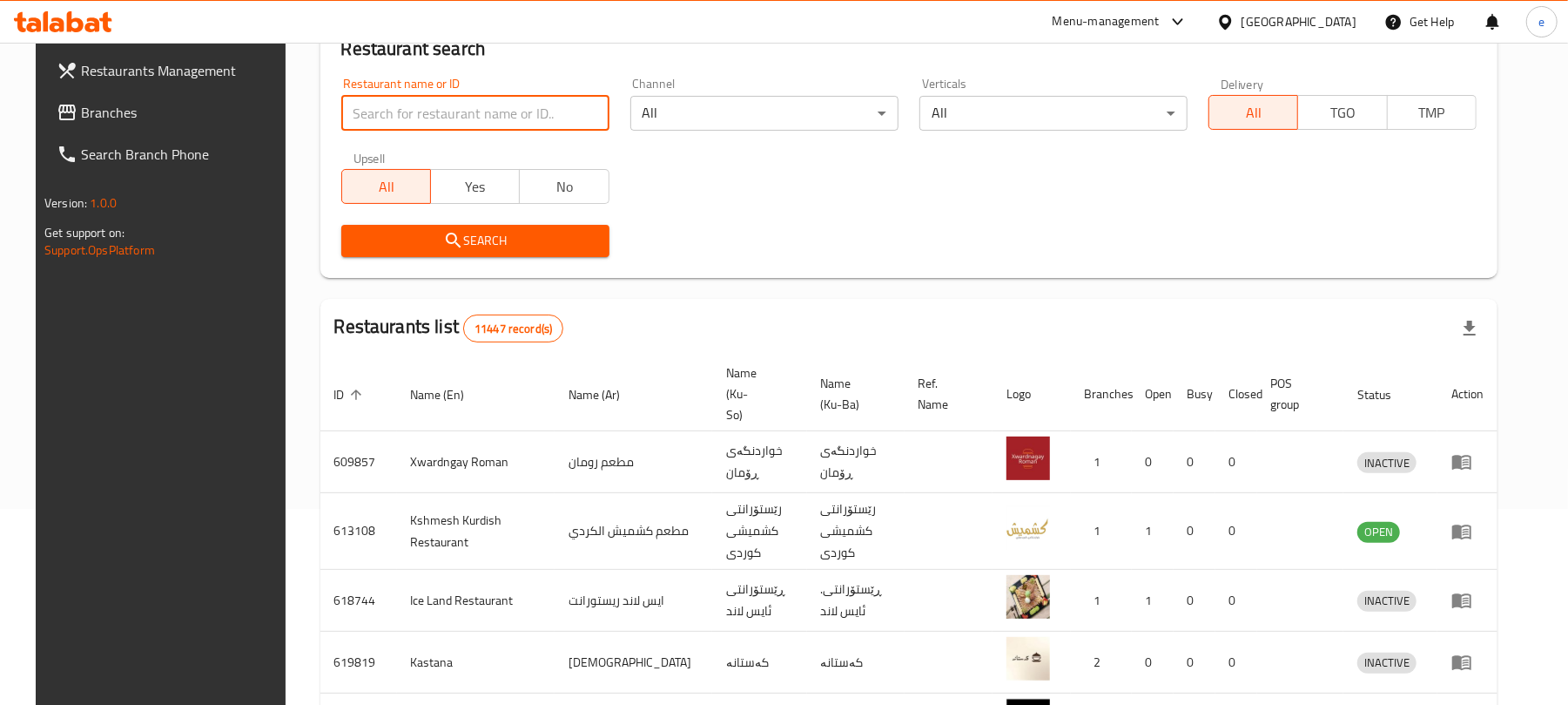
paste input "668822"
type input "668822"
click button "Search" at bounding box center [475, 241] width 268 height 32
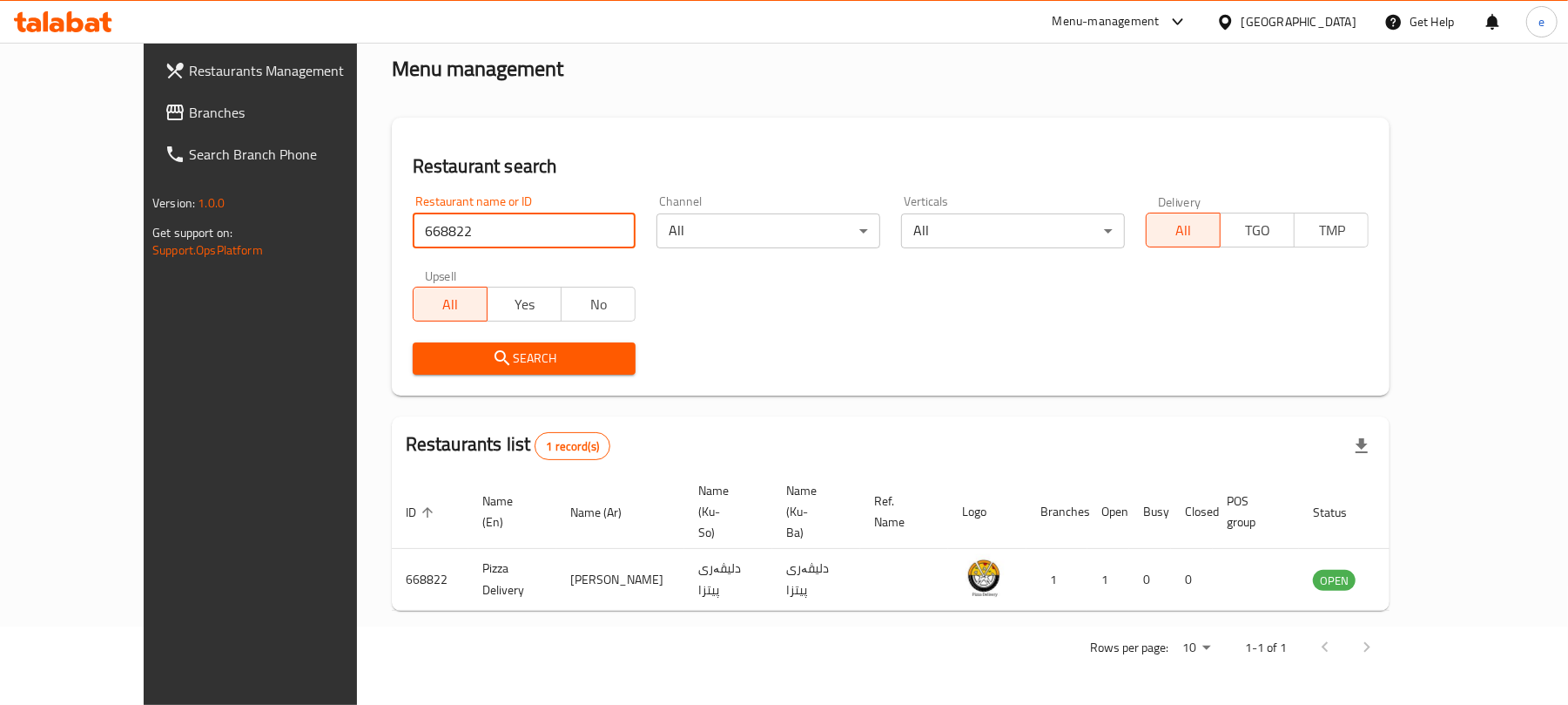
scroll to position [39, 0]
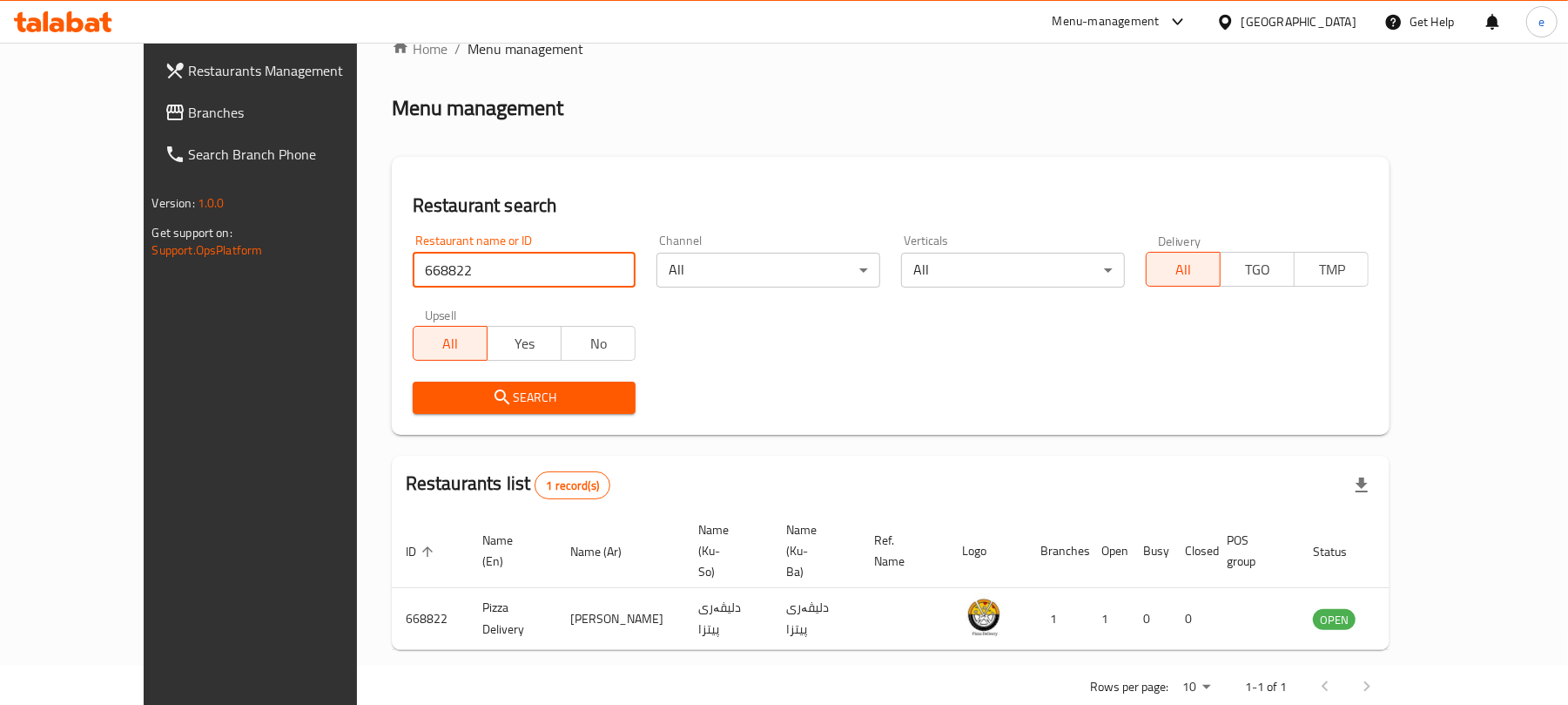
click at [189, 108] on span "Branches" at bounding box center [290, 112] width 203 height 21
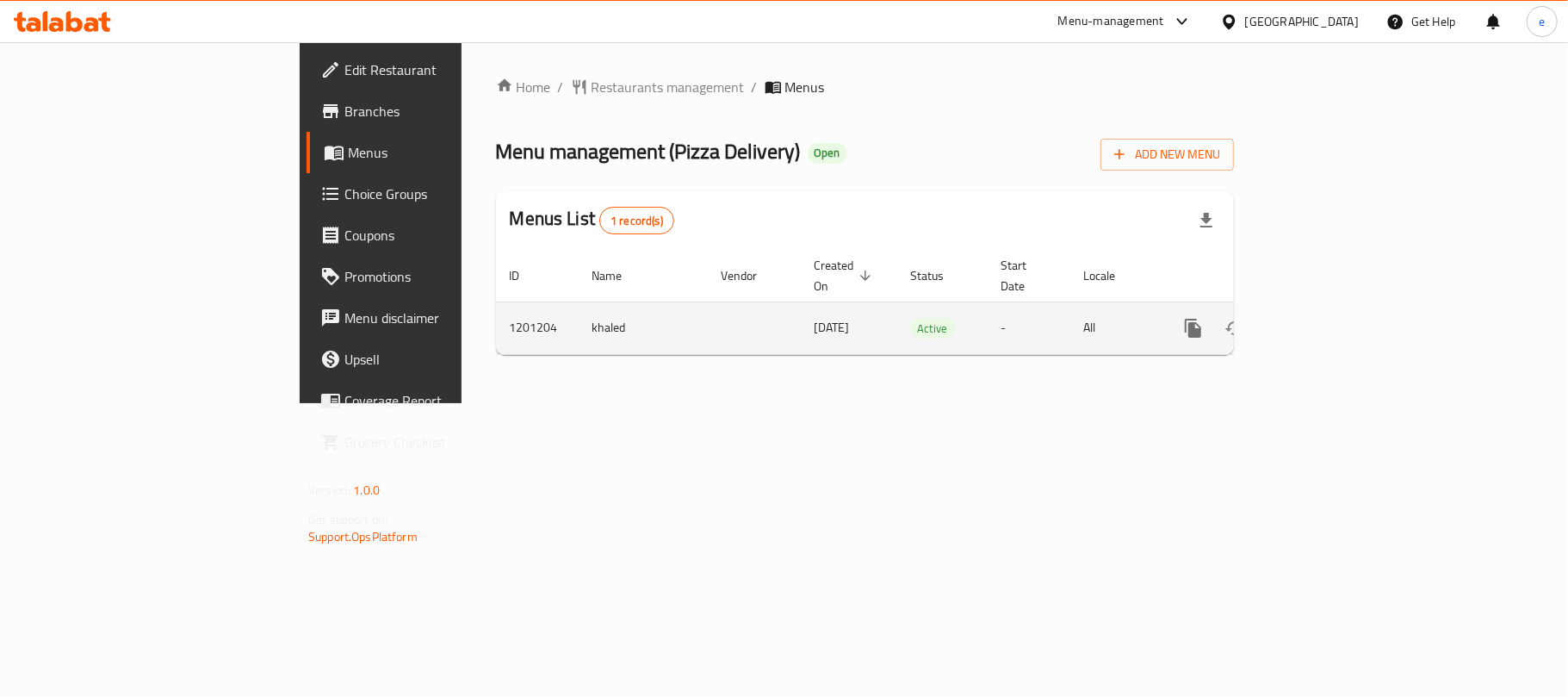
click at [1202, 318] on icon "more" at bounding box center [1193, 327] width 16 height 19
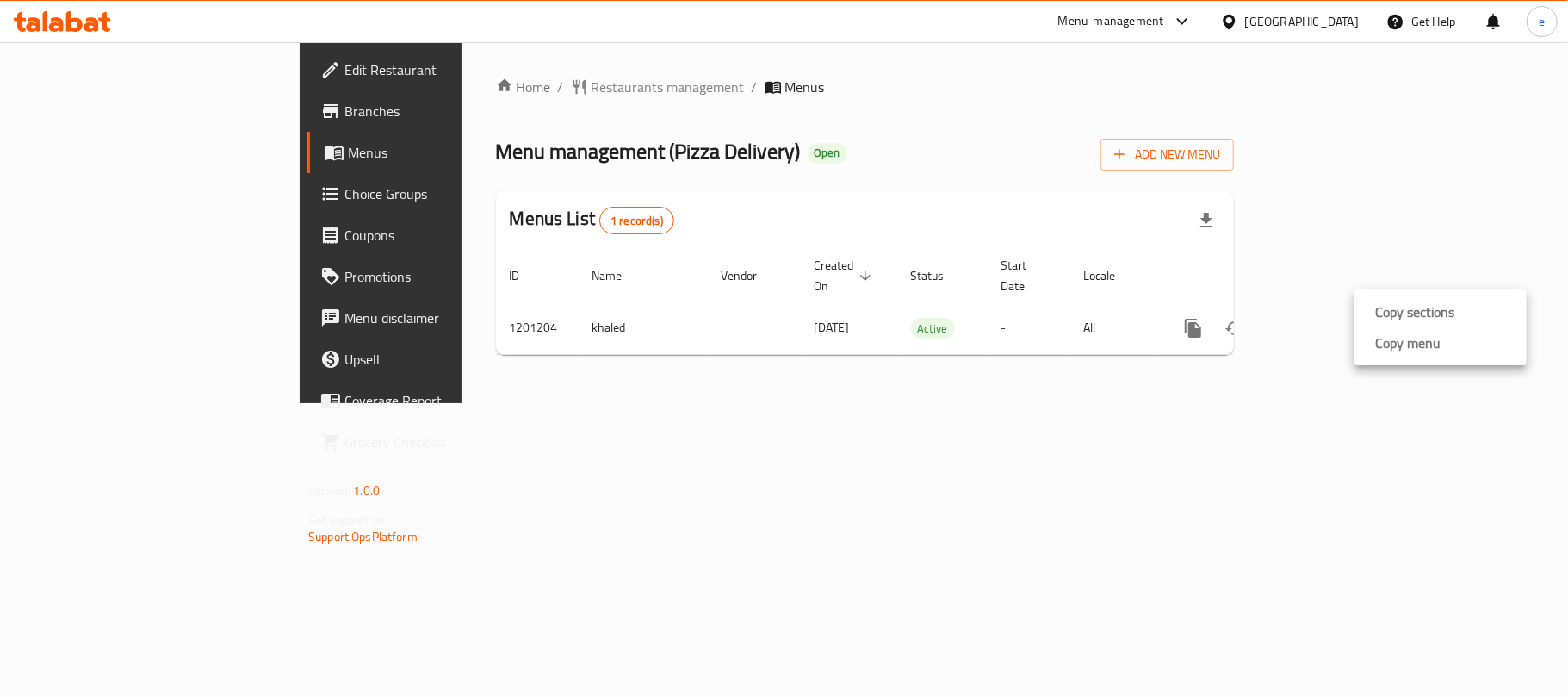
click at [1399, 353] on strong "Copy menu" at bounding box center [1408, 342] width 66 height 20
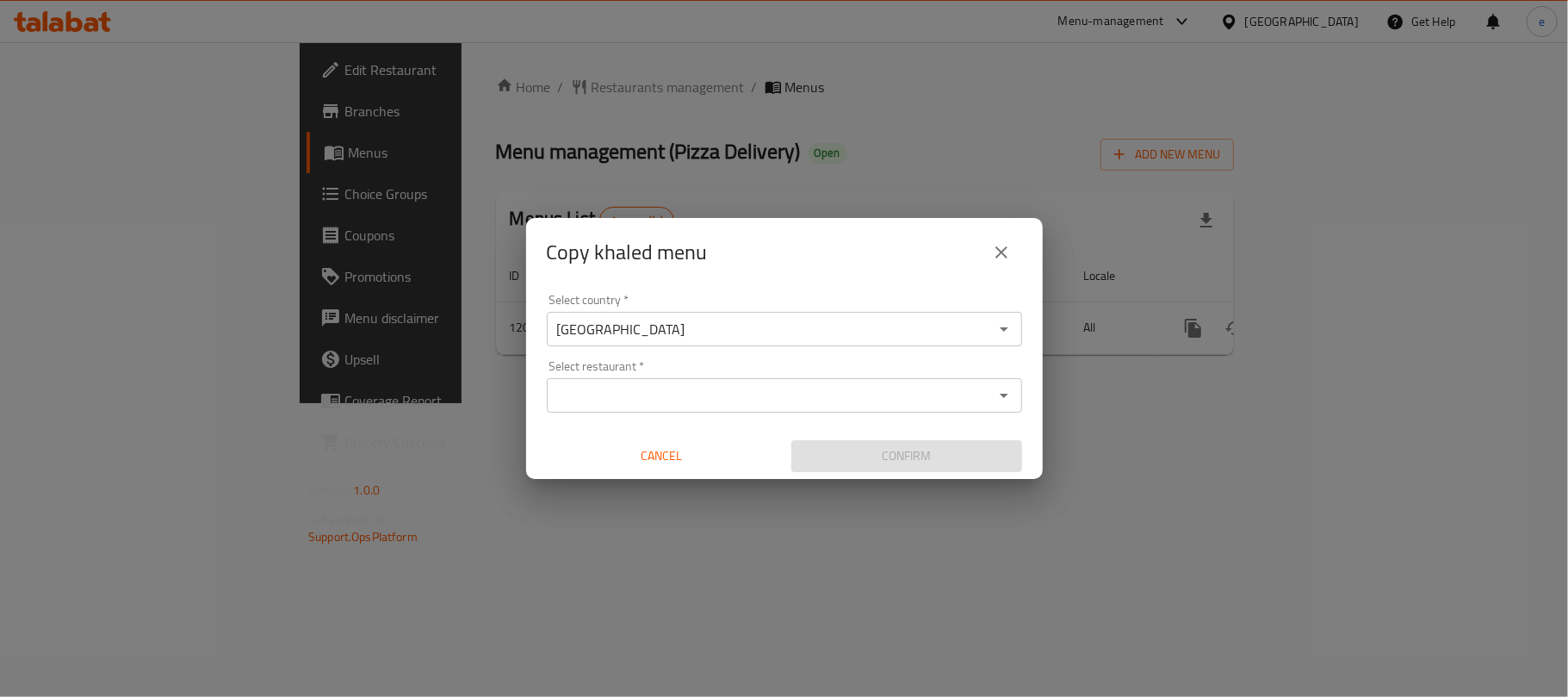
click at [646, 406] on input "Select restaurant   *" at bounding box center [770, 395] width 436 height 24
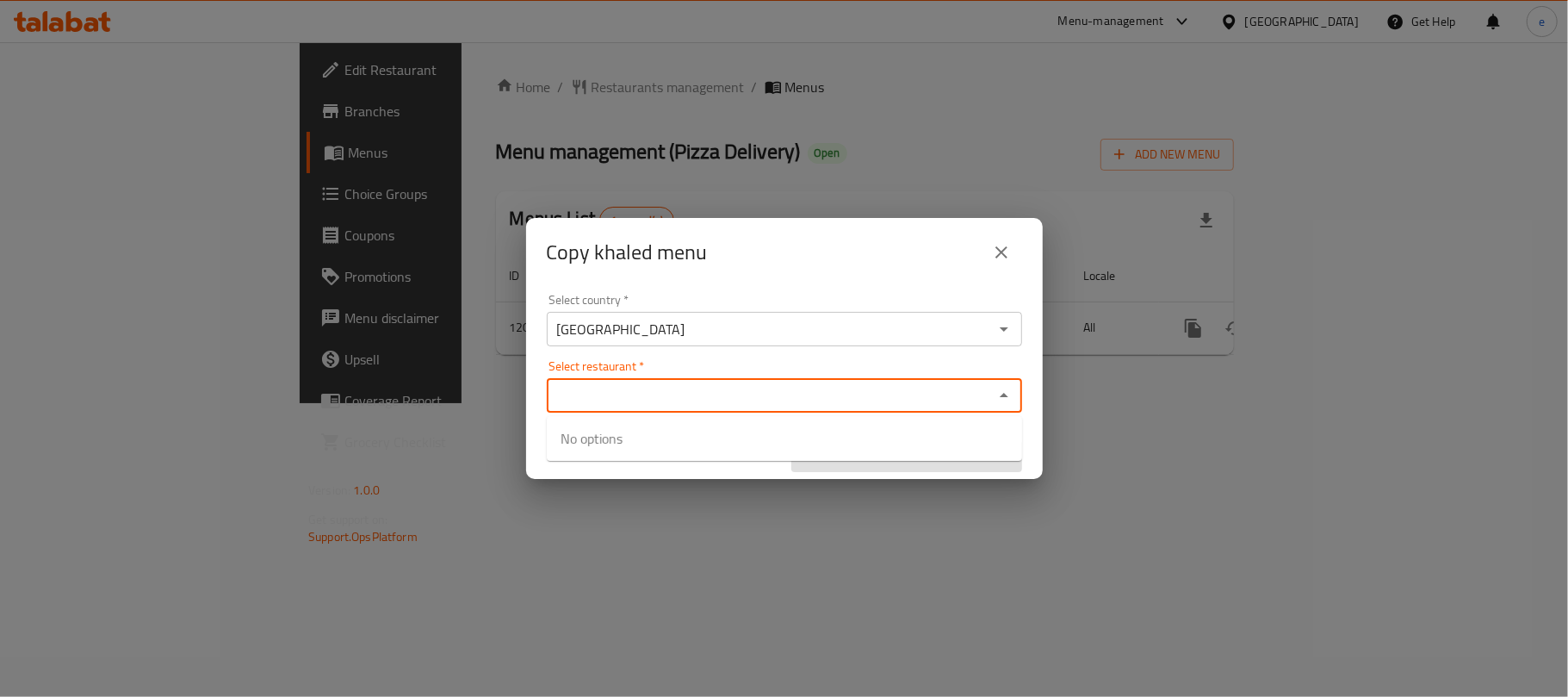
paste input "Pizza Delivery"
type input "Pizza Delivery"
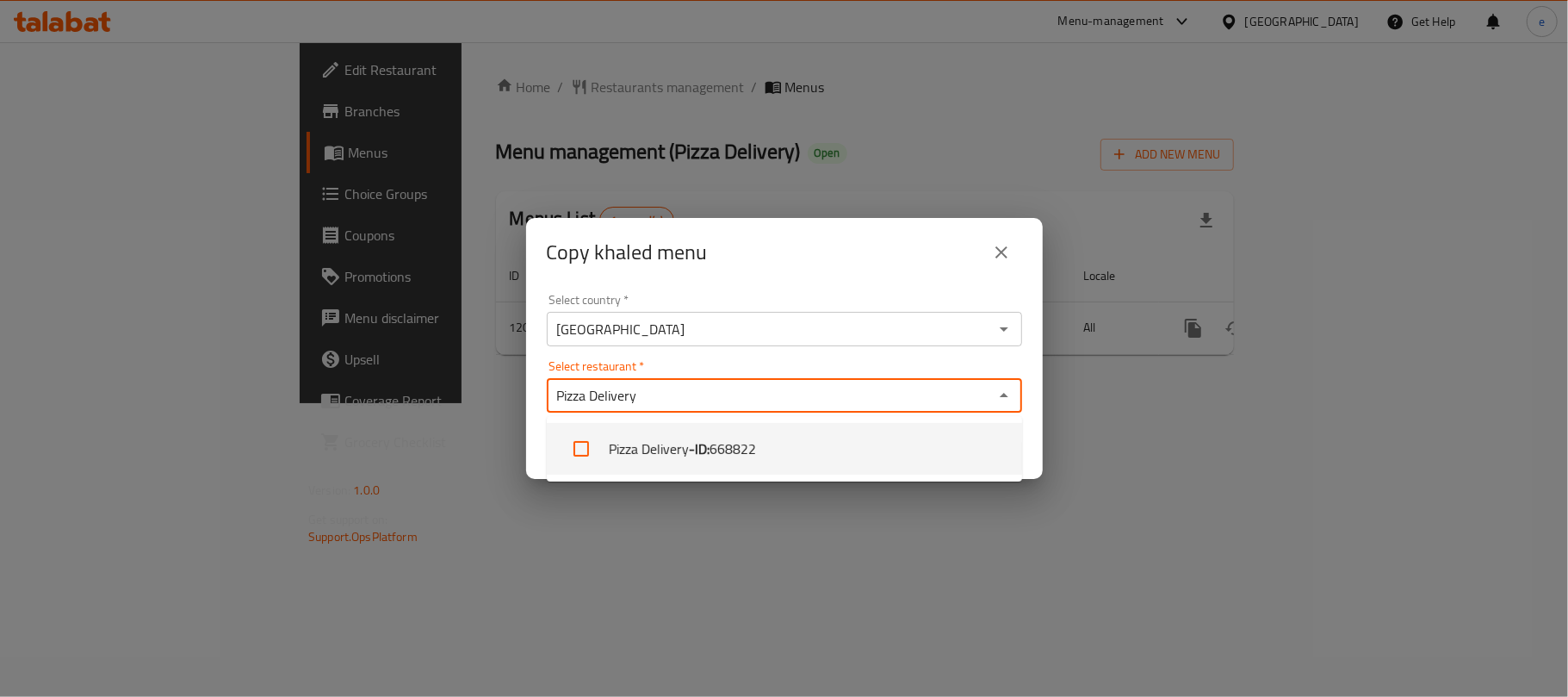
click at [580, 449] on input "checkbox" at bounding box center [581, 449] width 42 height 42
checkbox input "true"
click at [937, 518] on div "Copy khaled menu Select country   * [GEOGRAPHIC_DATA] Select country * Select r…" at bounding box center [784, 348] width 1568 height 697
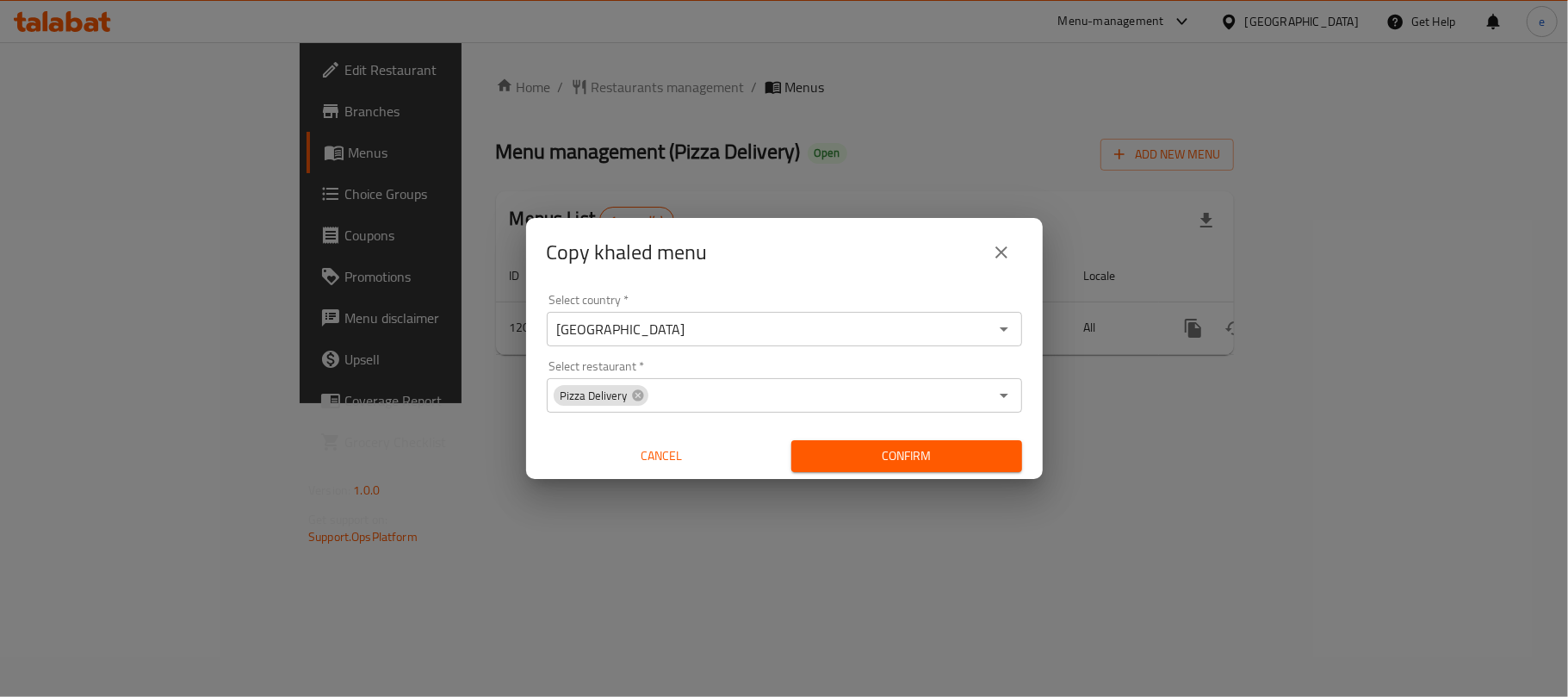
click at [954, 465] on span "Confirm" at bounding box center [906, 456] width 203 height 21
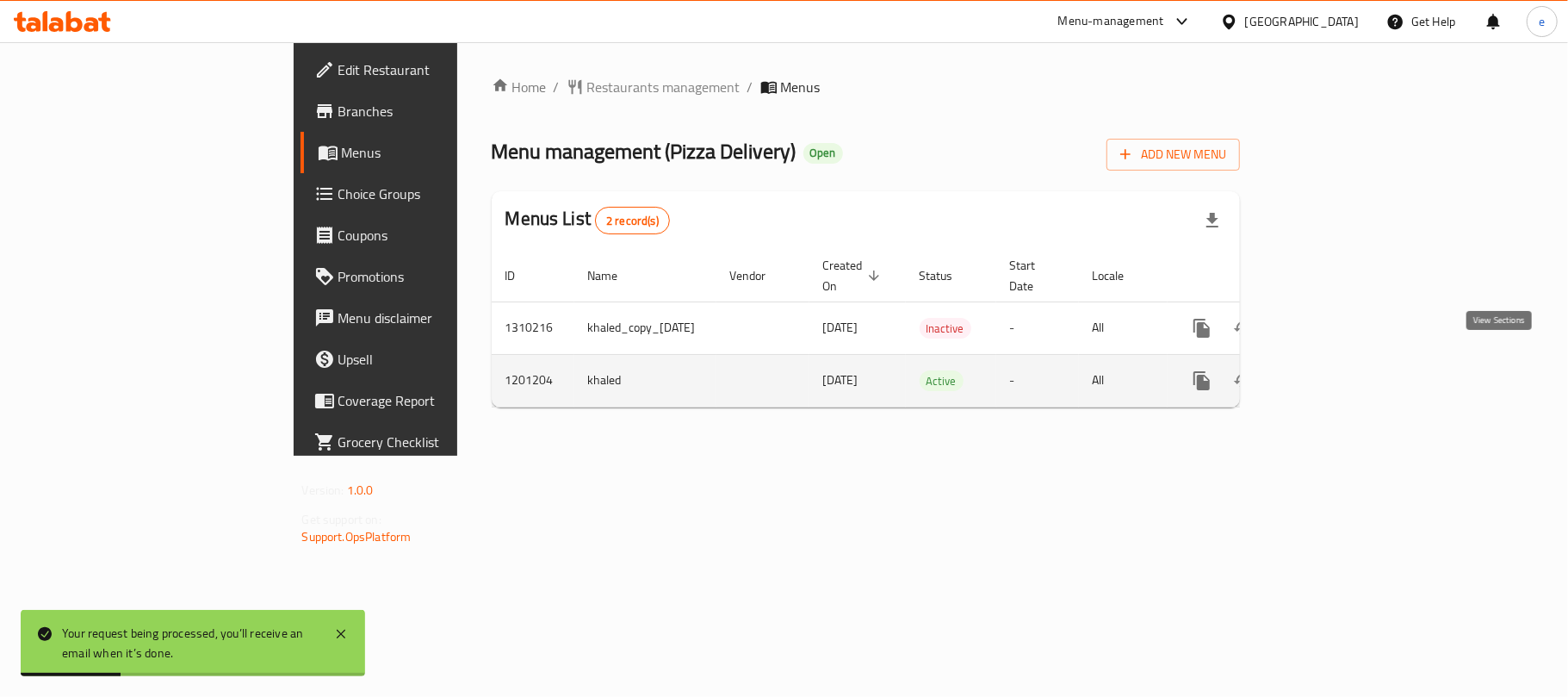
click at [1347, 375] on link "enhanced table" at bounding box center [1326, 380] width 42 height 42
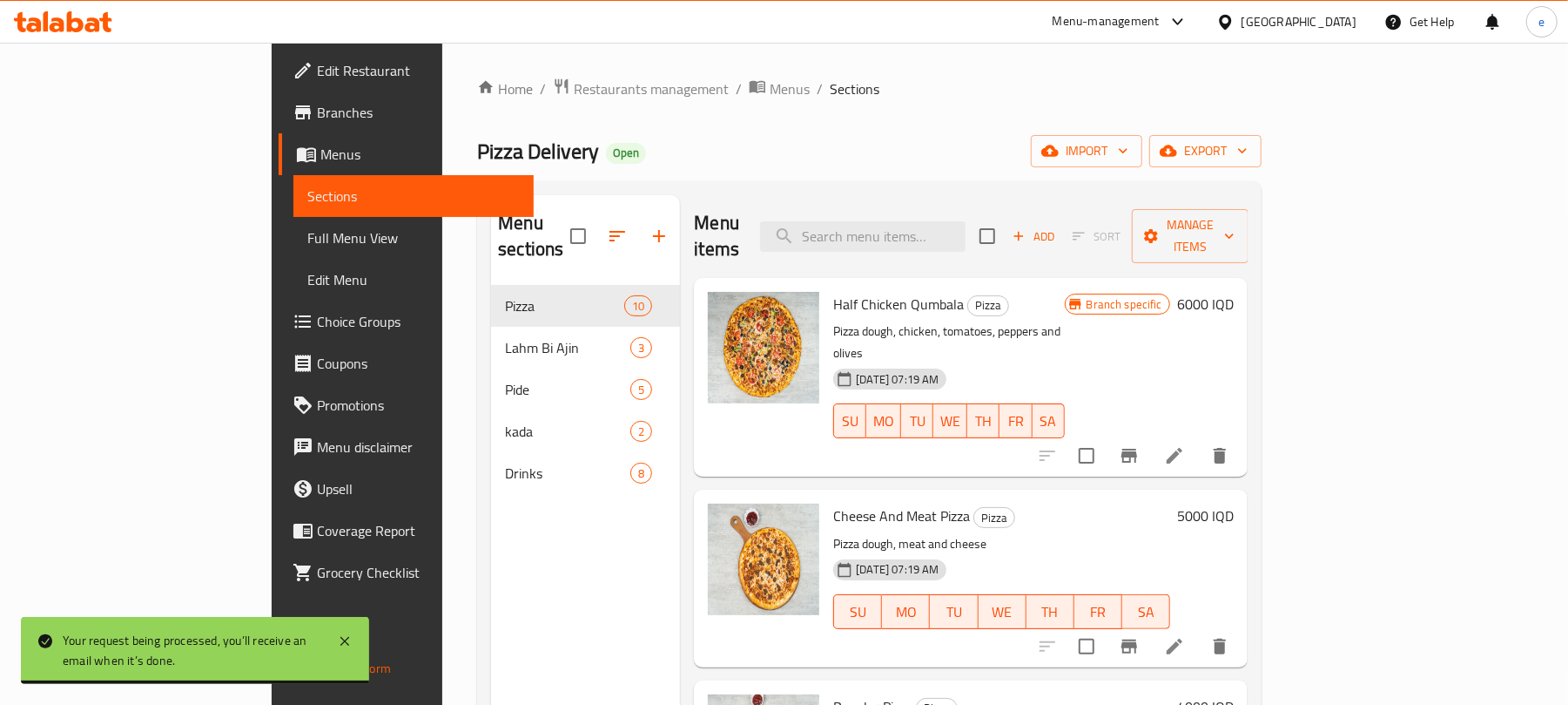
click at [308, 228] on span "Full Menu View" at bounding box center [413, 237] width 212 height 21
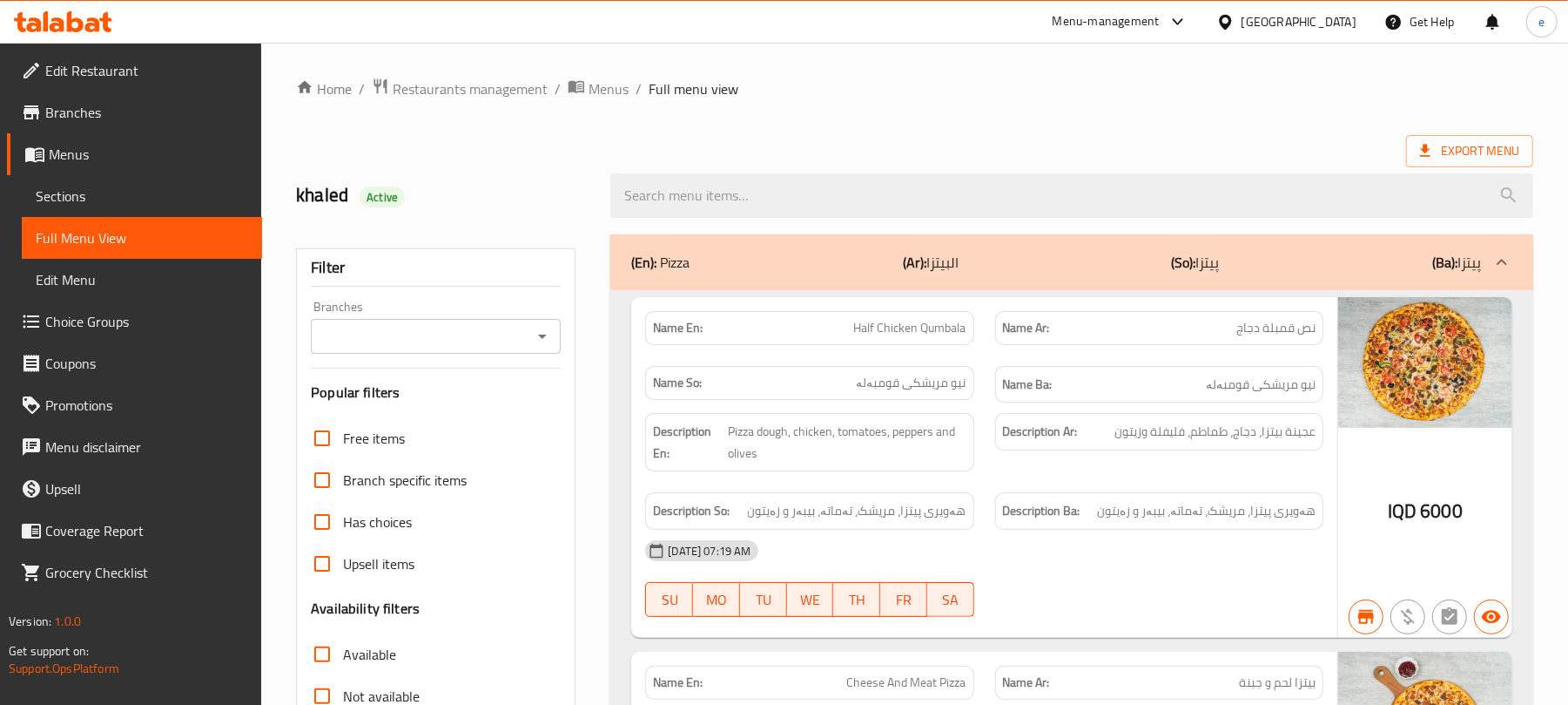
click at [540, 328] on icon "Open" at bounding box center [541, 335] width 21 height 21
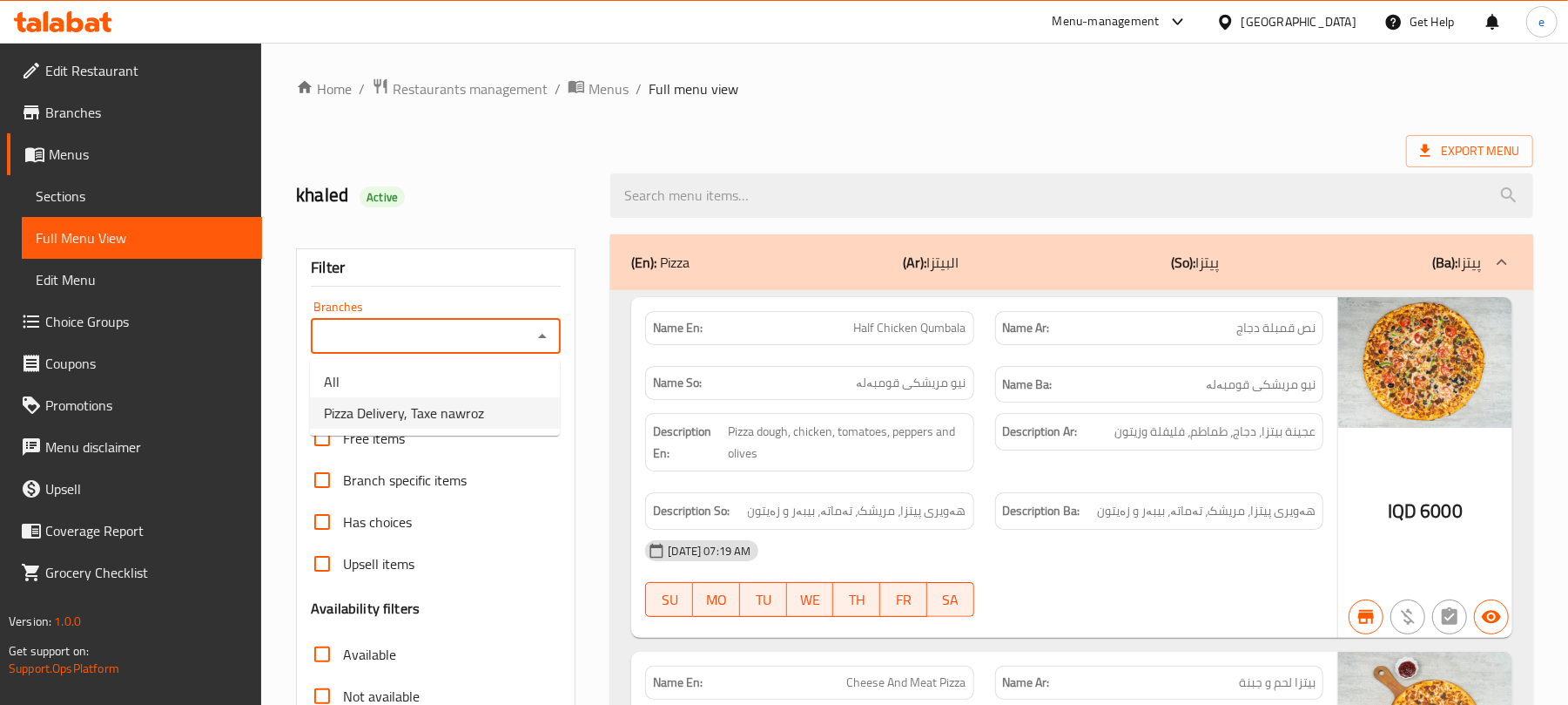
click at [491, 405] on li "Pizza Delivery, Taxe nawroz" at bounding box center [435, 413] width 250 height 31
type input "Pizza Delivery, Taxe nawroz"
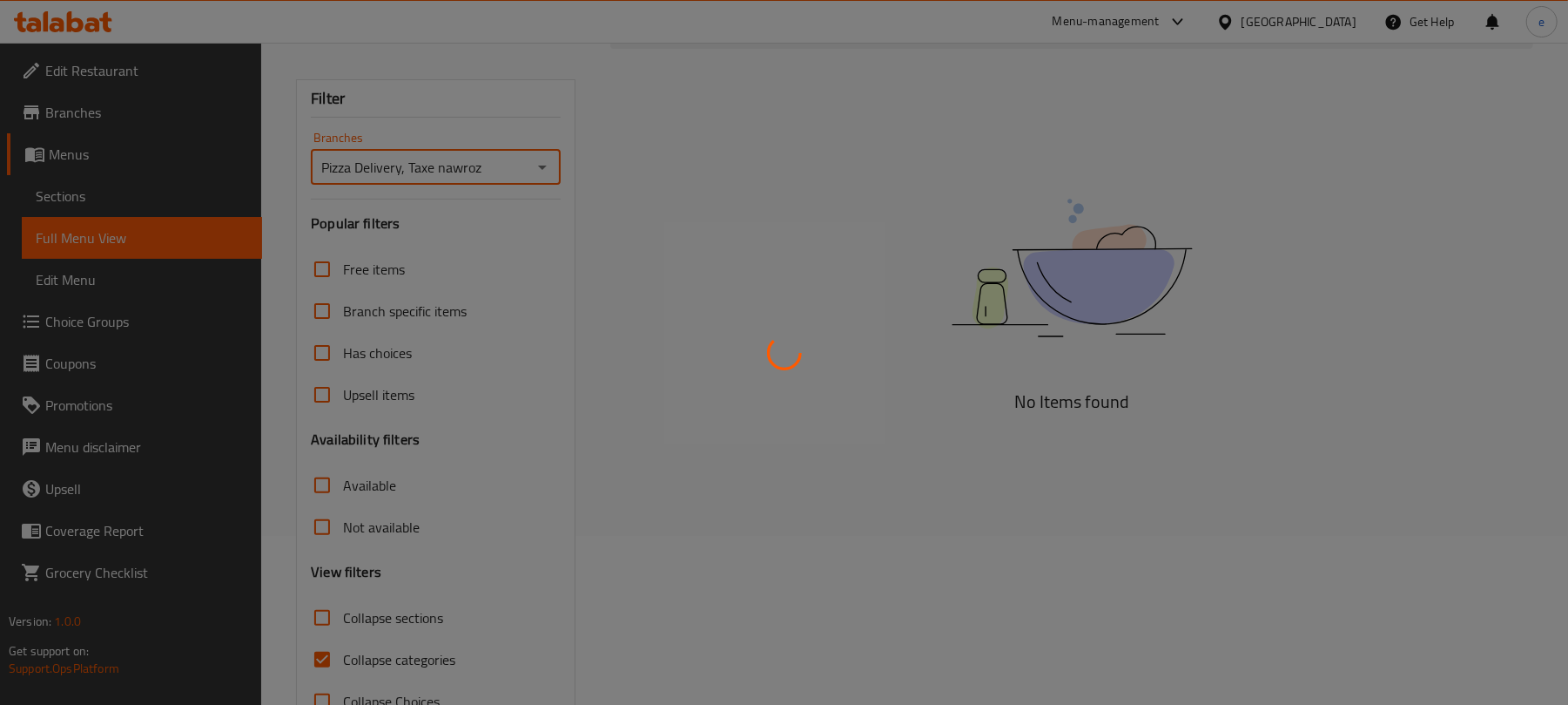
scroll to position [224, 0]
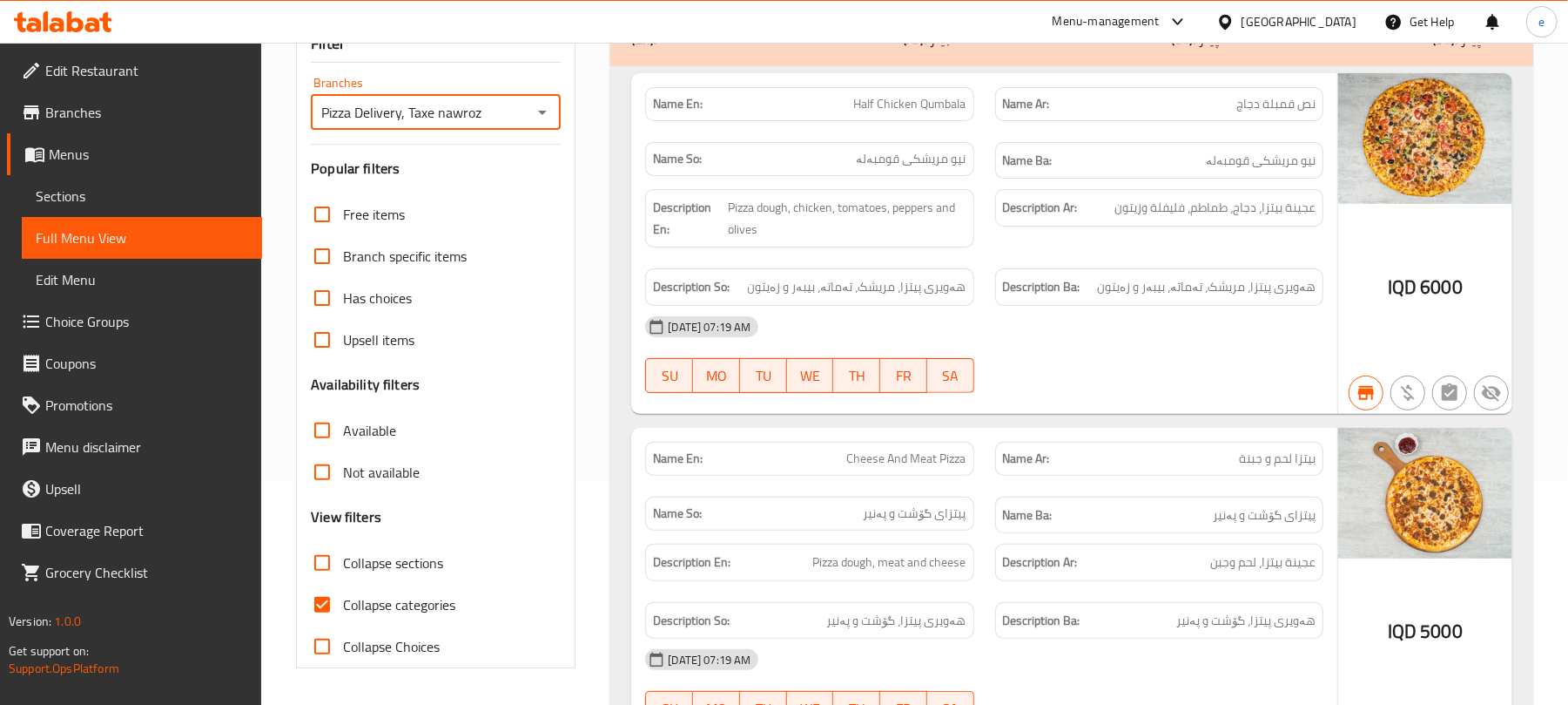
click at [348, 554] on span "Collapse sections" at bounding box center [394, 562] width 100 height 21
click at [343, 554] on input "Collapse sections" at bounding box center [322, 562] width 42 height 42
checkbox input "true"
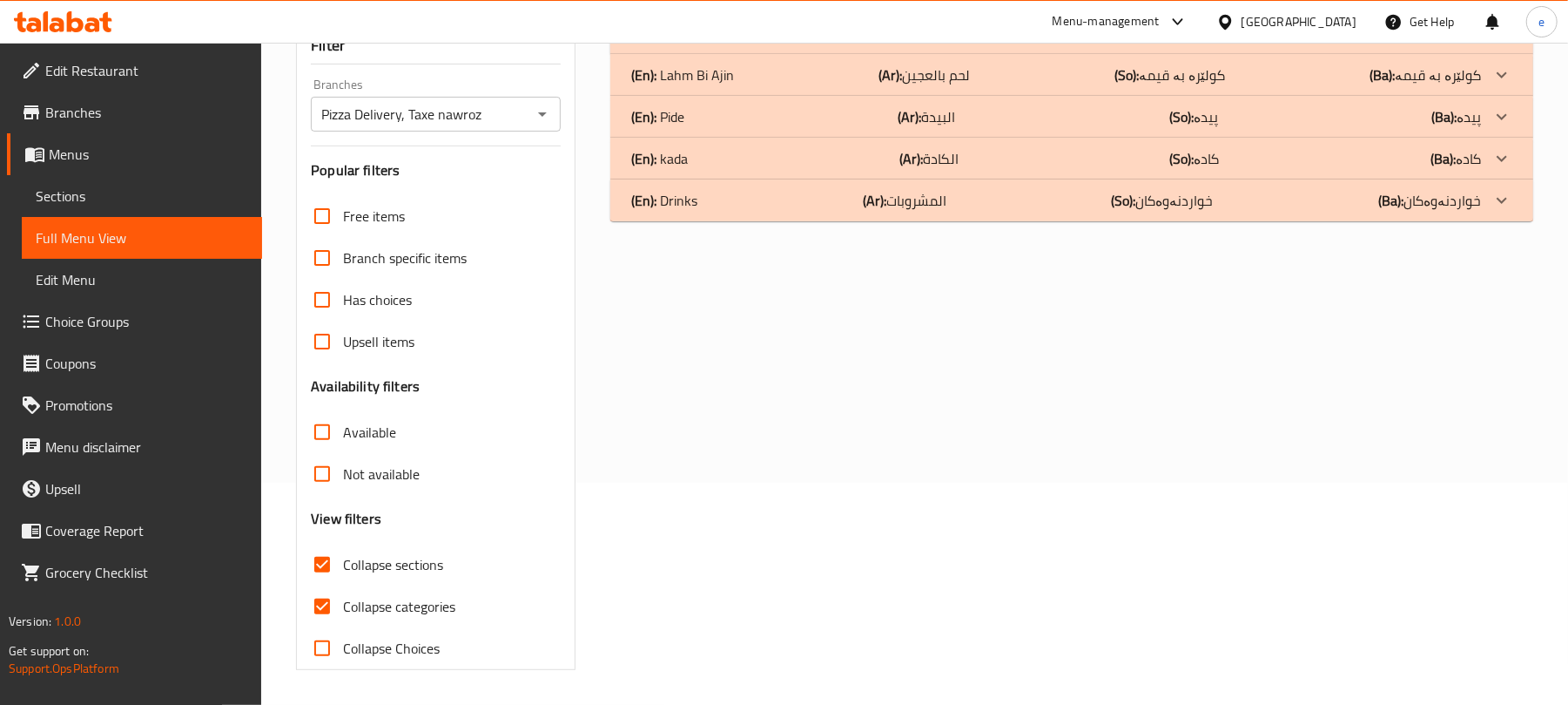
scroll to position [0, 0]
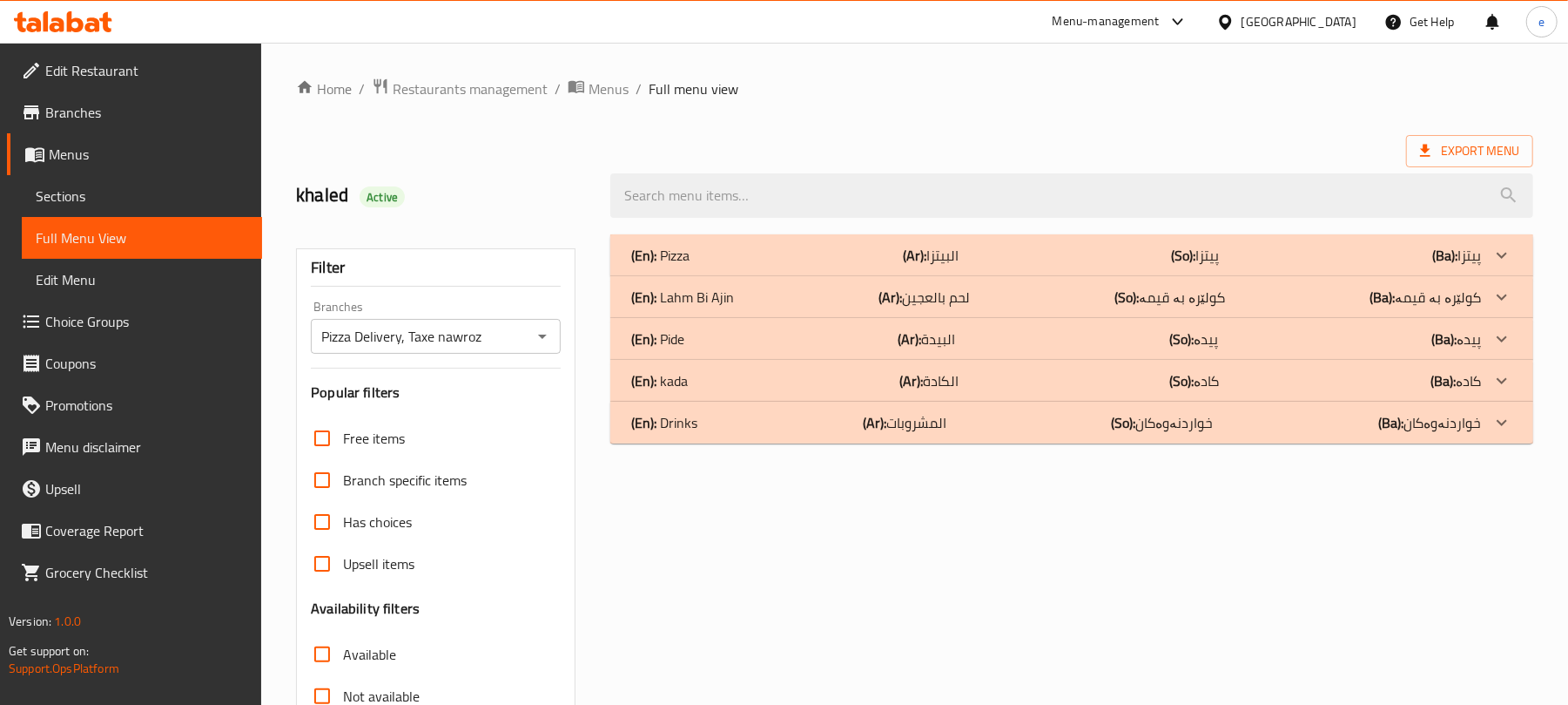
click at [781, 391] on div "(En): kada (Ar): الكادة (So): کادە (Ba): کادە" at bounding box center [1056, 380] width 850 height 21
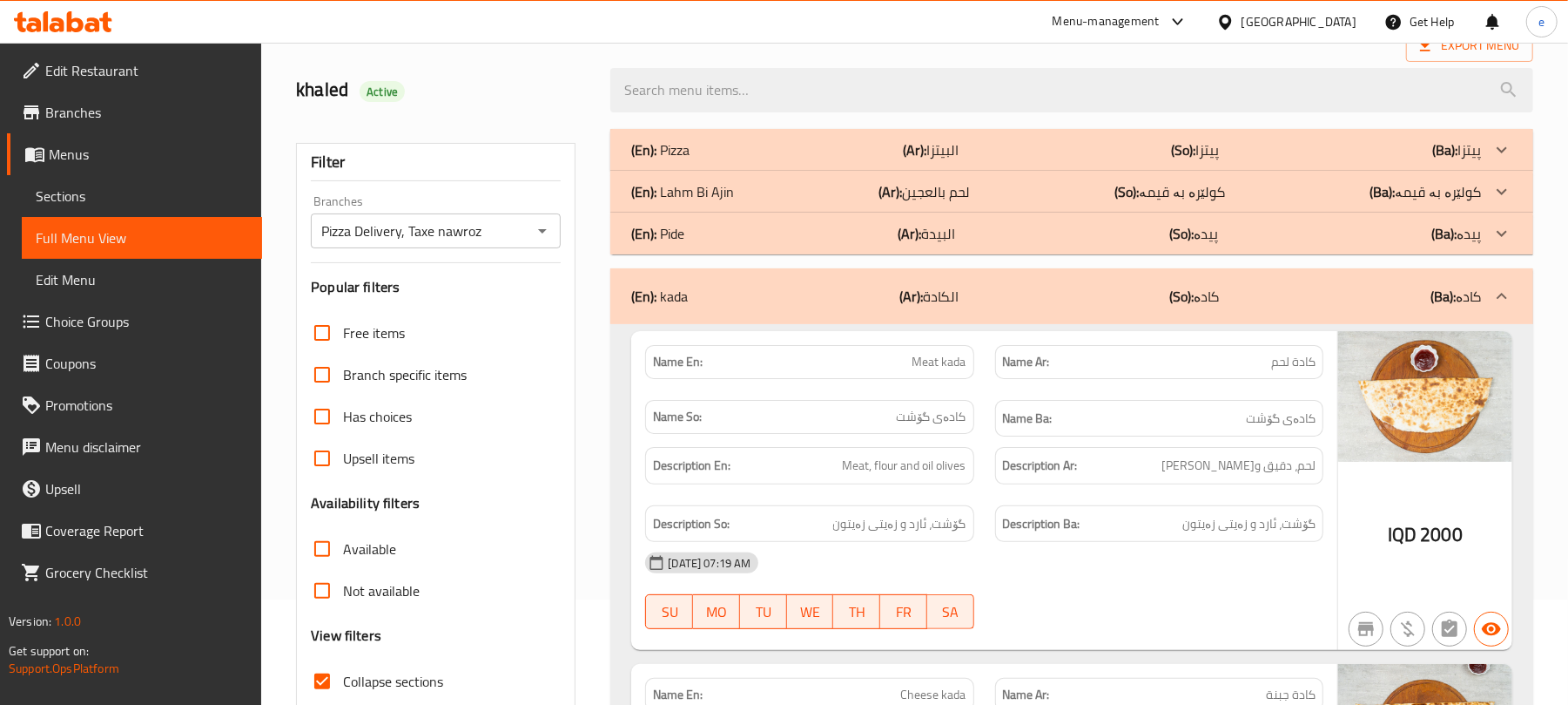
scroll to position [231, 0]
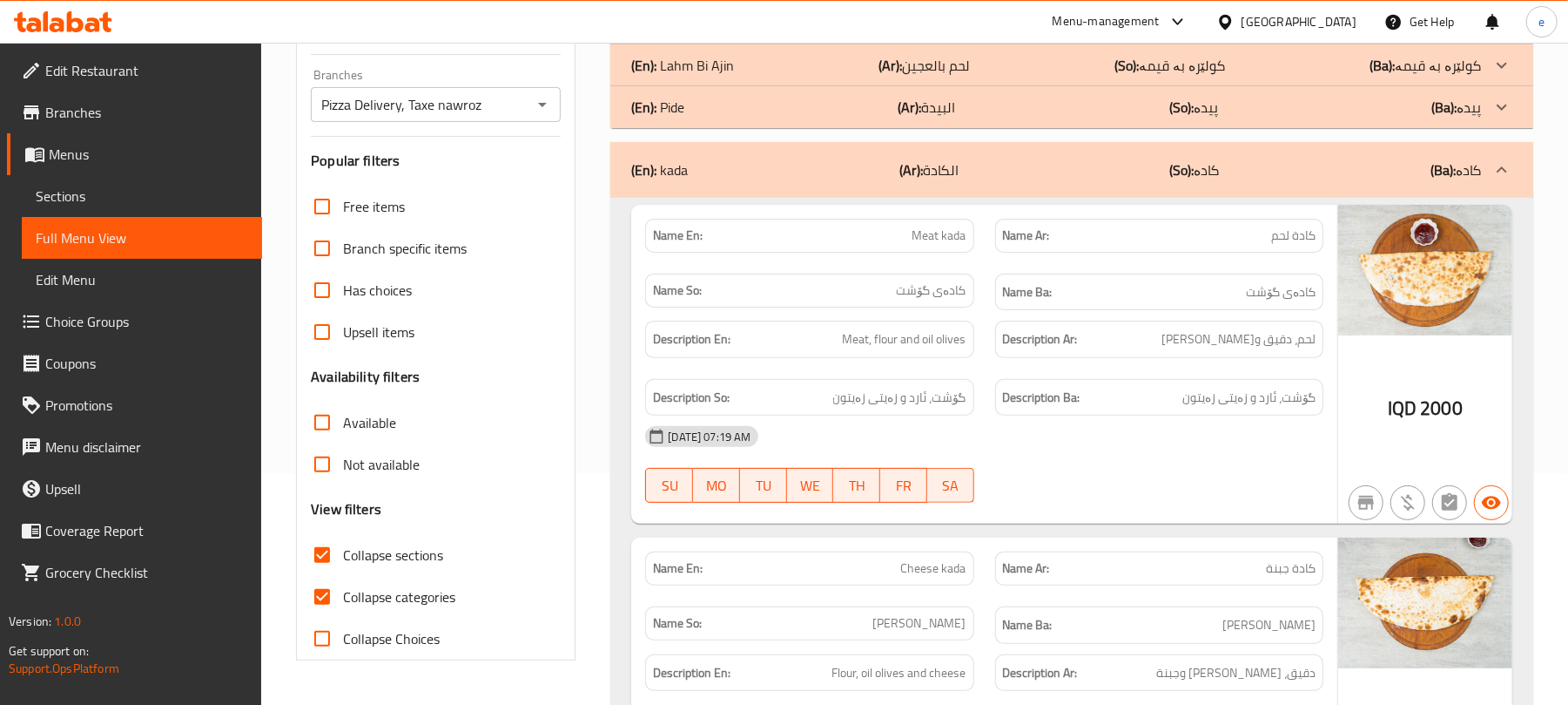
click at [924, 237] on span "Meat kada" at bounding box center [940, 235] width 54 height 18
copy span "Meat kada"
click at [934, 300] on span "کادەی گۆشت" at bounding box center [931, 291] width 70 height 18
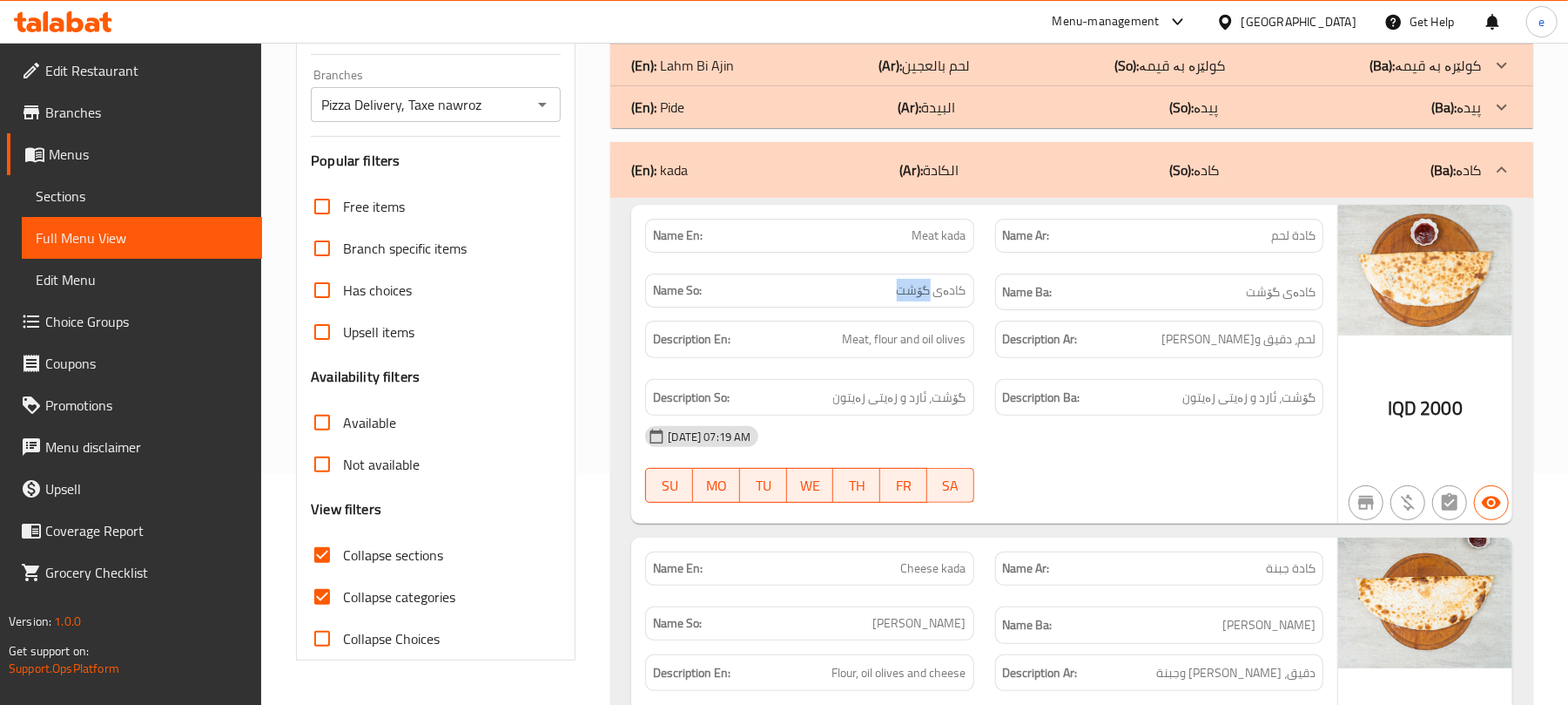
click at [934, 300] on span "کادەی گۆشت" at bounding box center [931, 291] width 70 height 18
copy span "کادەی گۆشت"
click at [1286, 228] on span "كادة لحم" at bounding box center [1294, 235] width 45 height 18
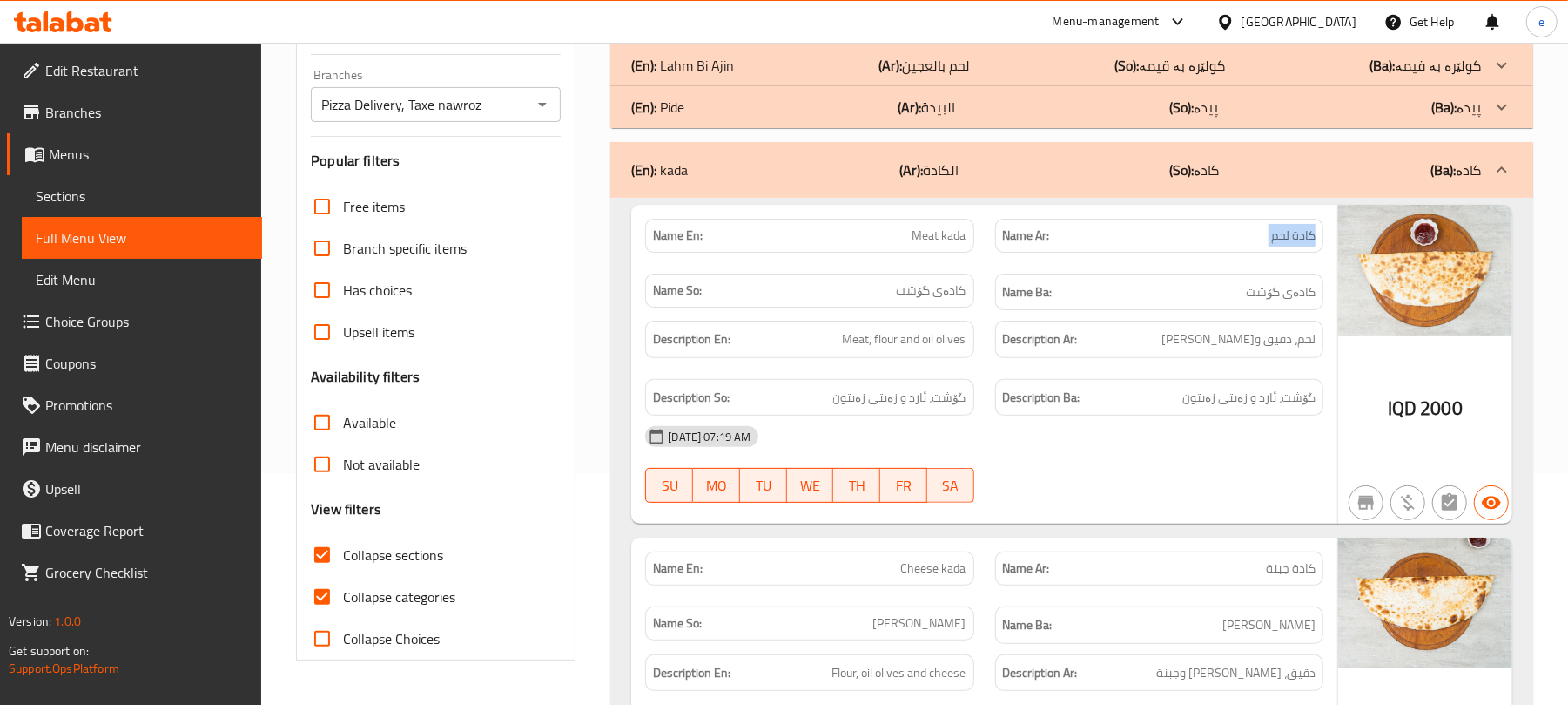
click at [1286, 228] on span "كادة لحم" at bounding box center [1294, 235] width 45 height 18
copy span "كادة لحم"
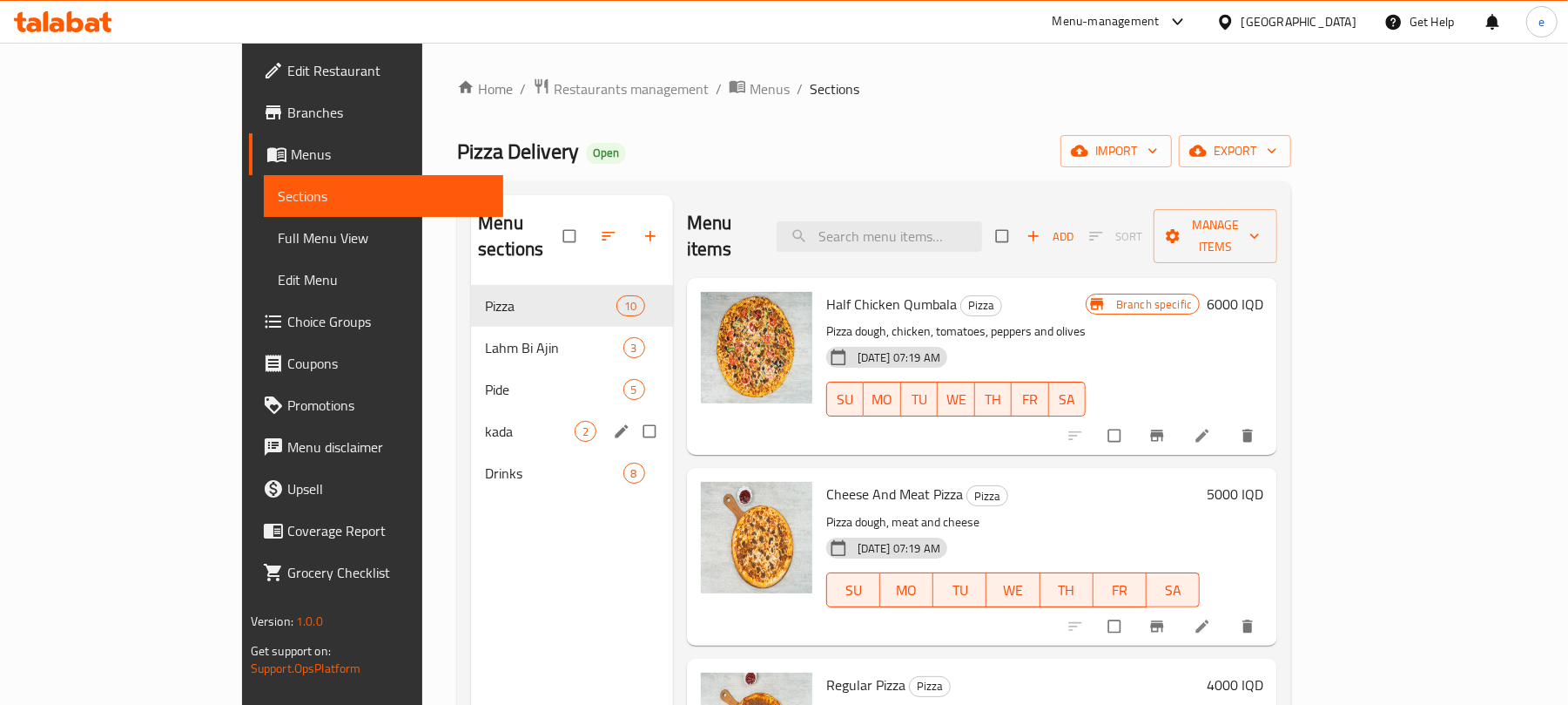
click at [471, 422] on div "kada 2" at bounding box center [571, 431] width 202 height 42
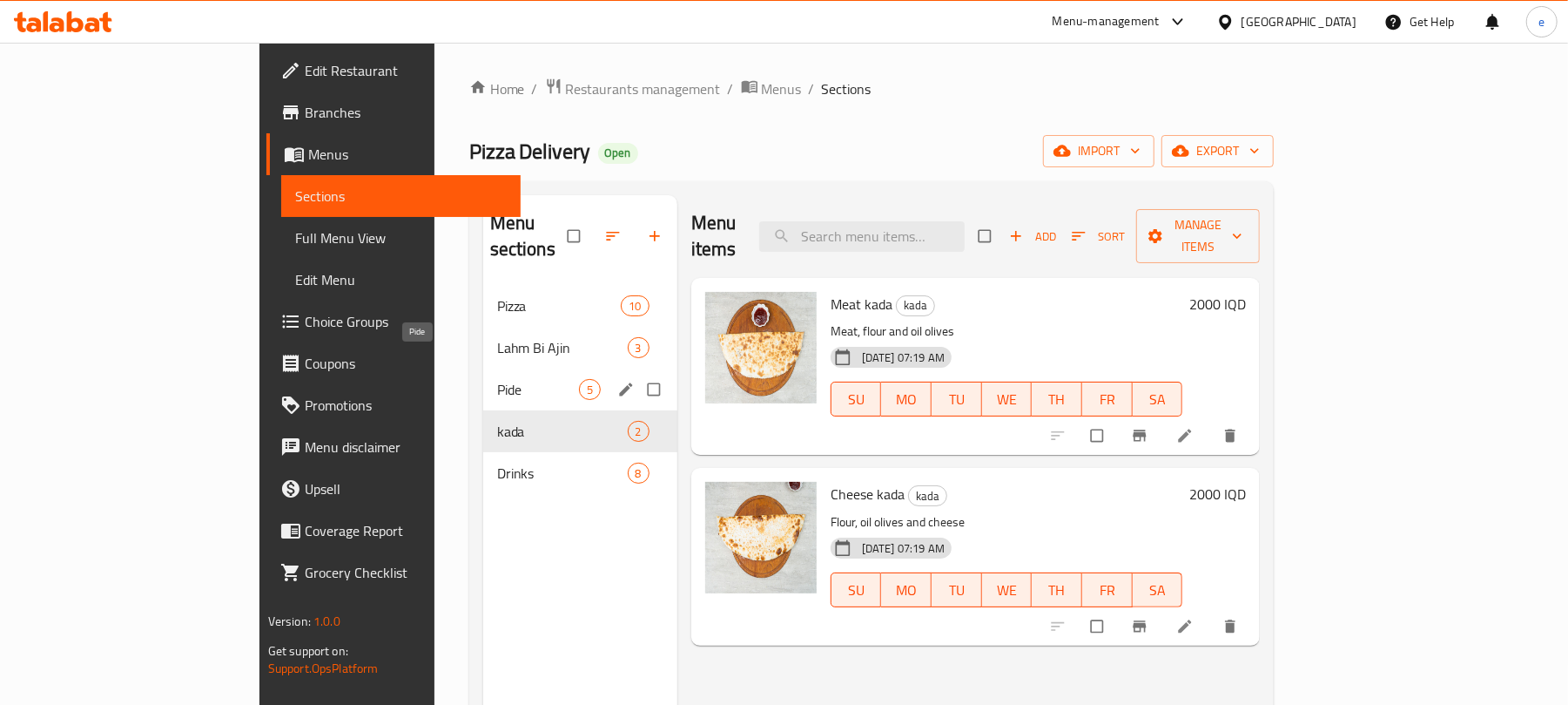
click at [497, 379] on span "Pide" at bounding box center [537, 388] width 82 height 21
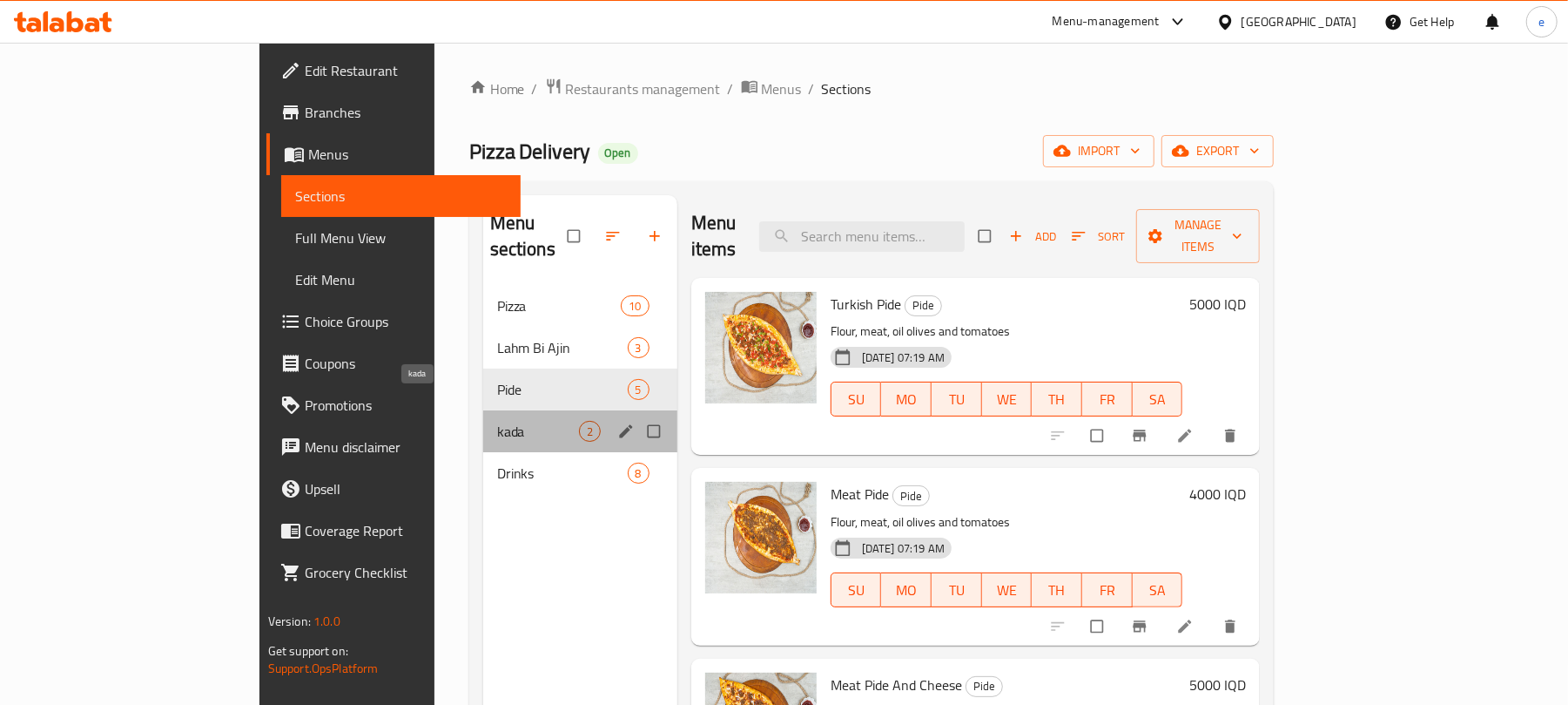
click at [497, 421] on span "kada" at bounding box center [537, 431] width 82 height 21
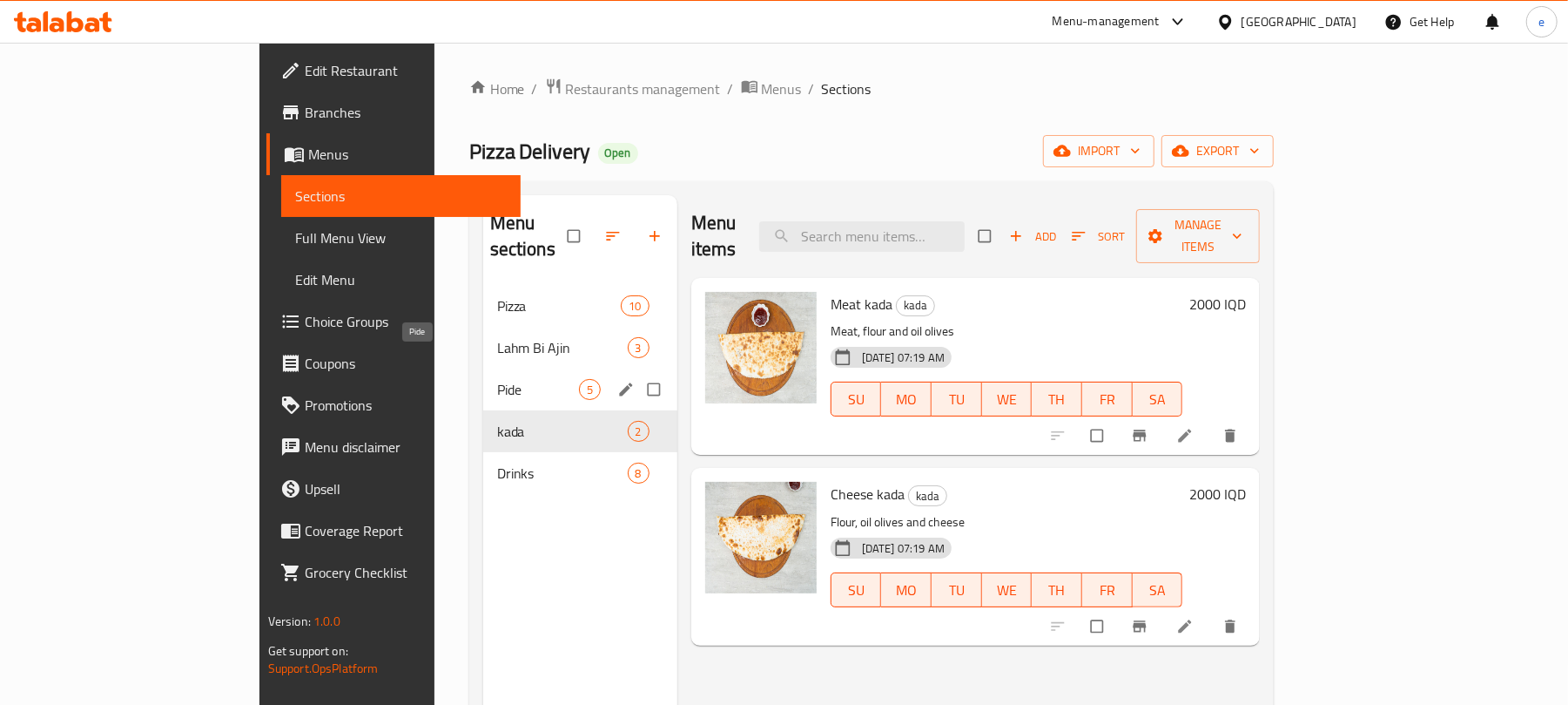
click at [497, 379] on span "Pide" at bounding box center [537, 388] width 82 height 21
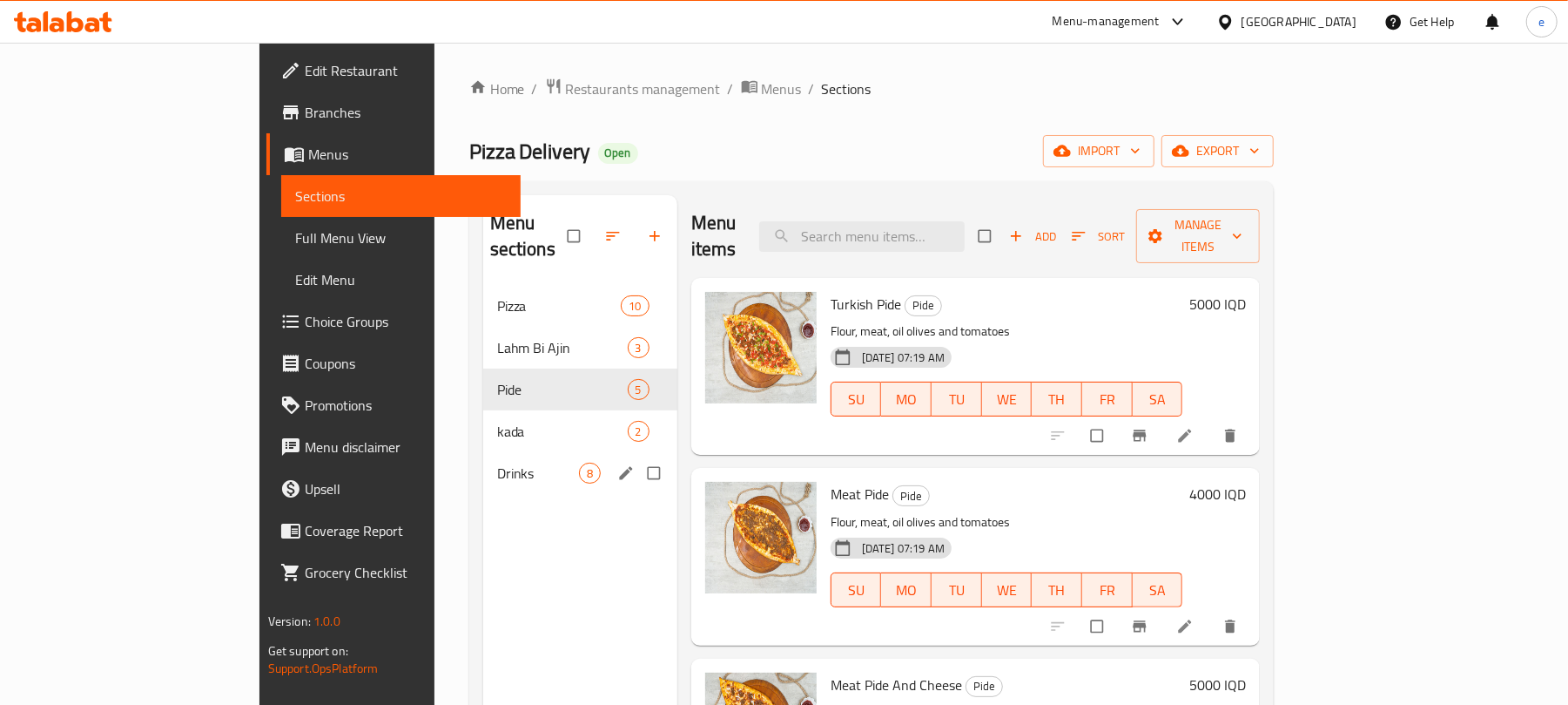
click at [497, 421] on span "kada" at bounding box center [562, 431] width 131 height 21
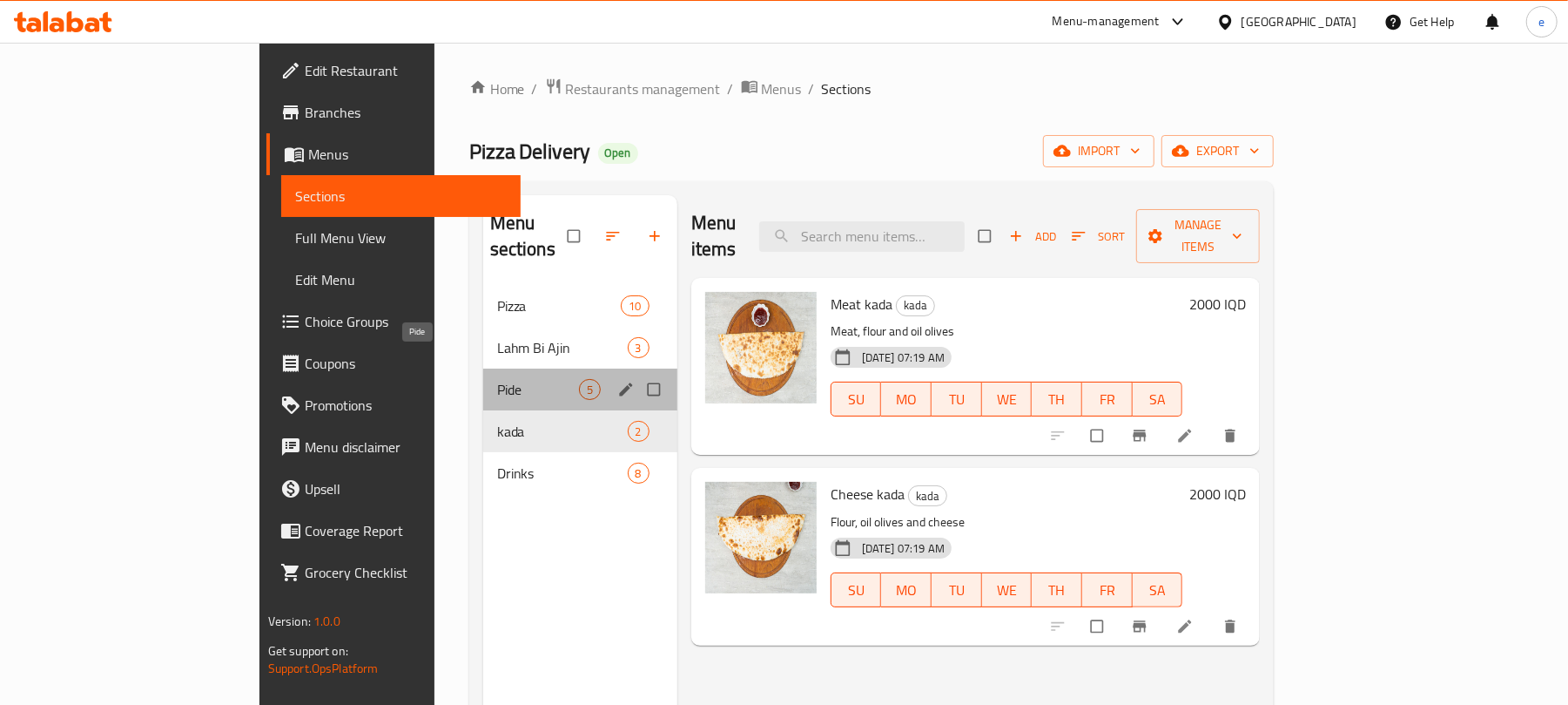
click at [497, 379] on span "Pide" at bounding box center [537, 388] width 82 height 21
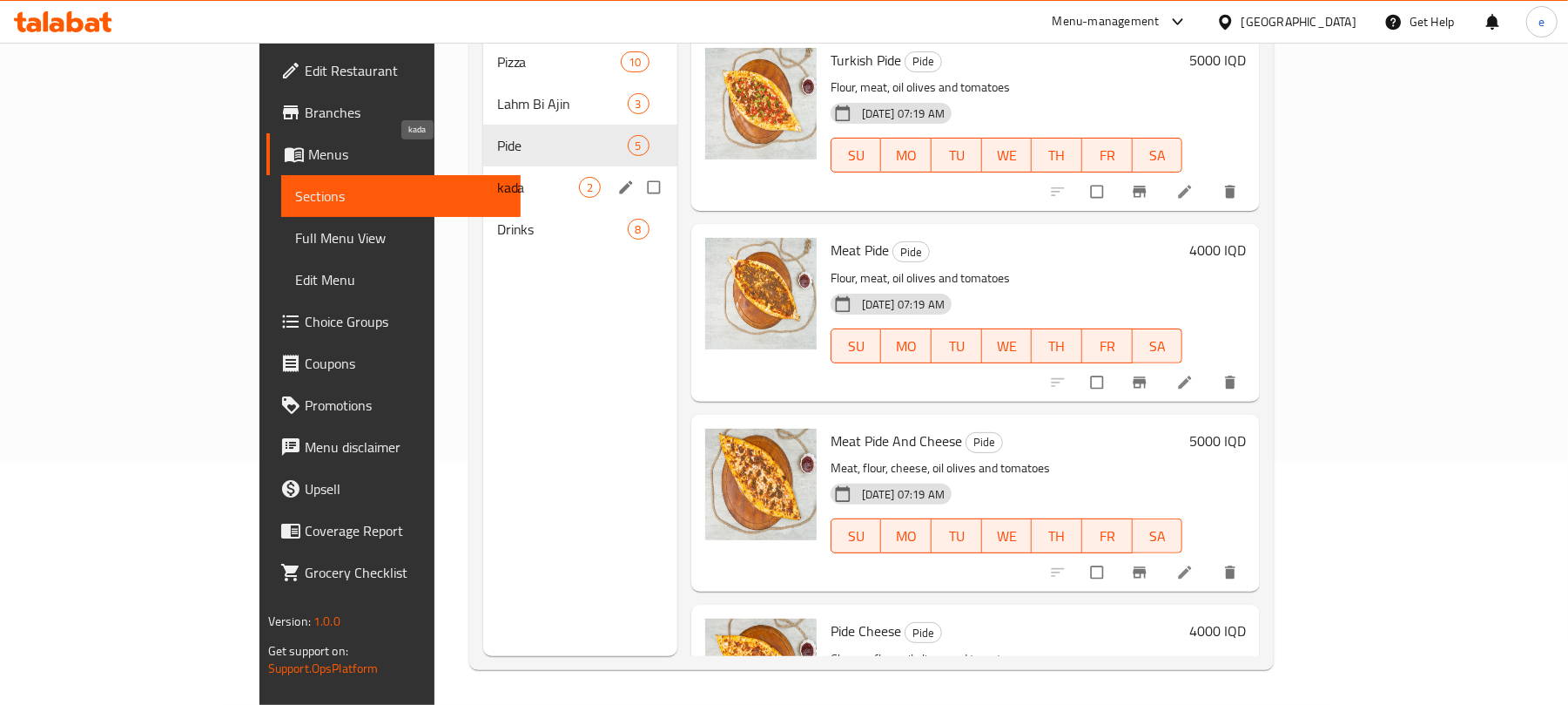
click at [497, 177] on span "kada" at bounding box center [537, 187] width 82 height 21
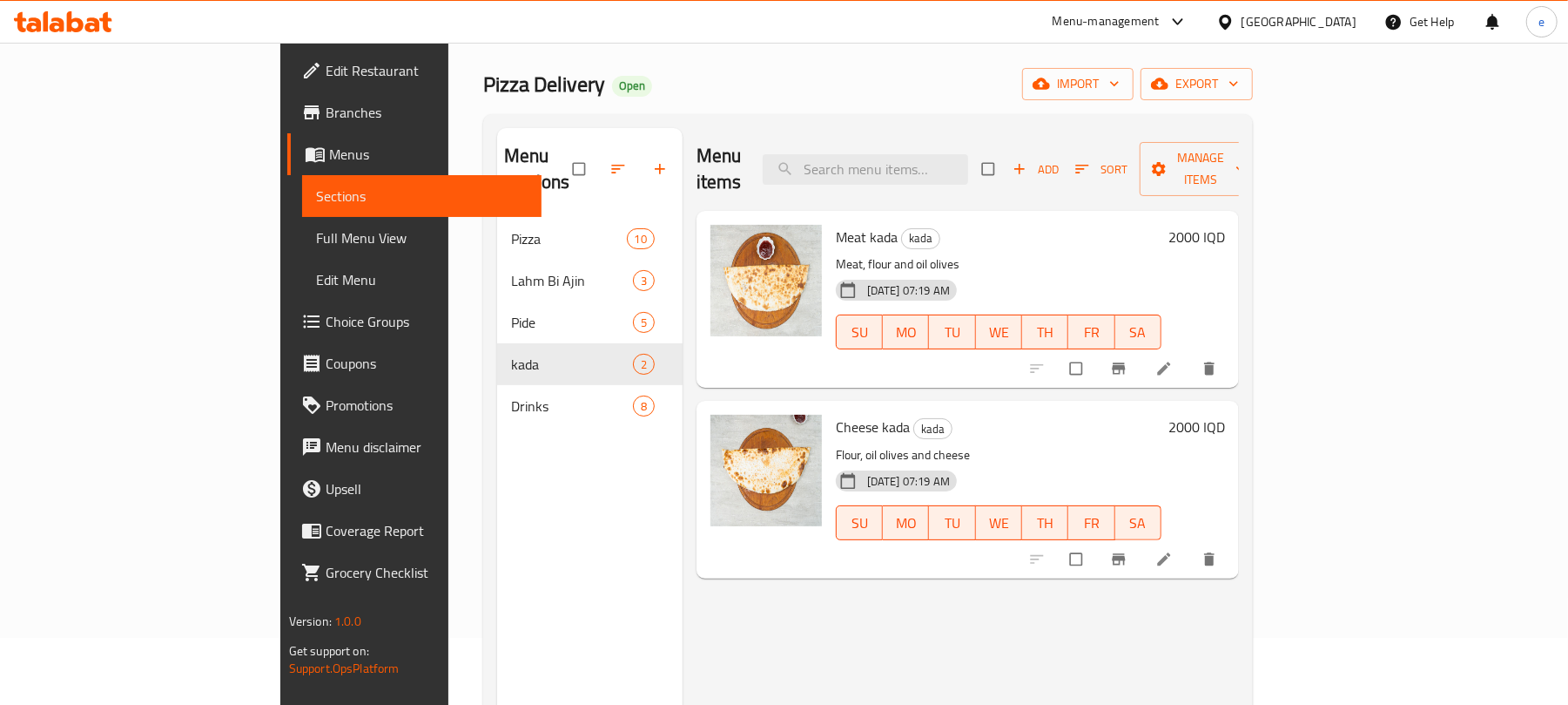
scroll to position [13, 0]
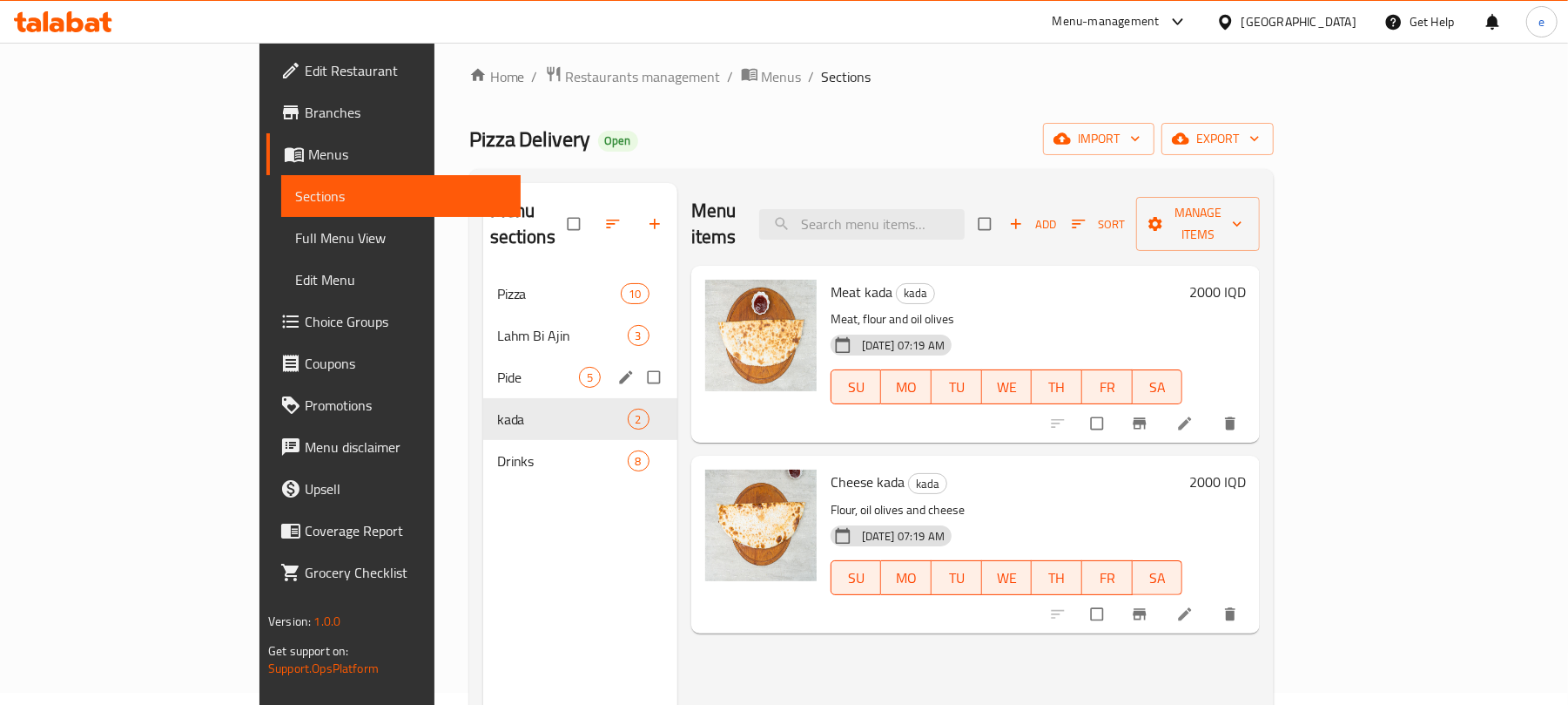
click at [497, 367] on span "Pide" at bounding box center [537, 377] width 82 height 21
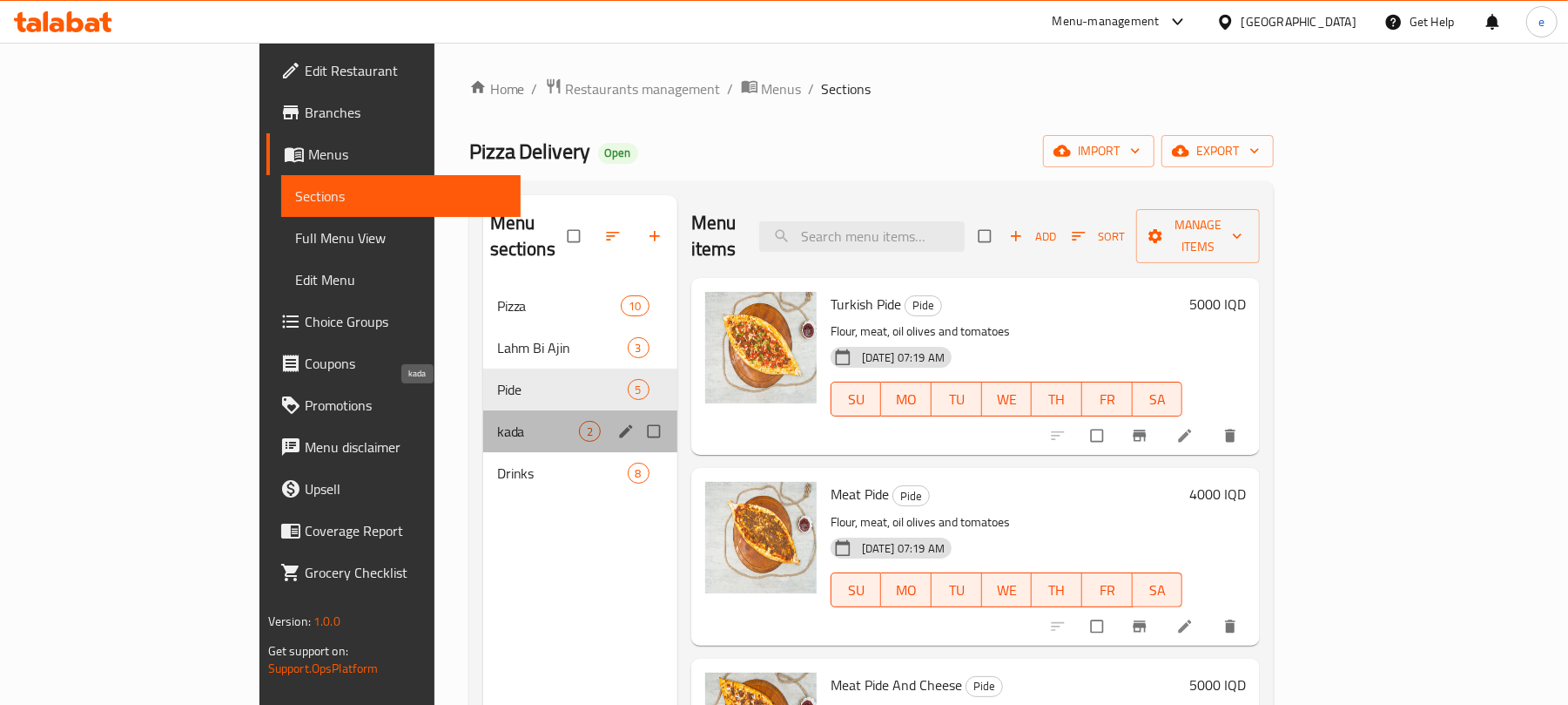
click at [497, 421] on span "kada" at bounding box center [537, 431] width 82 height 21
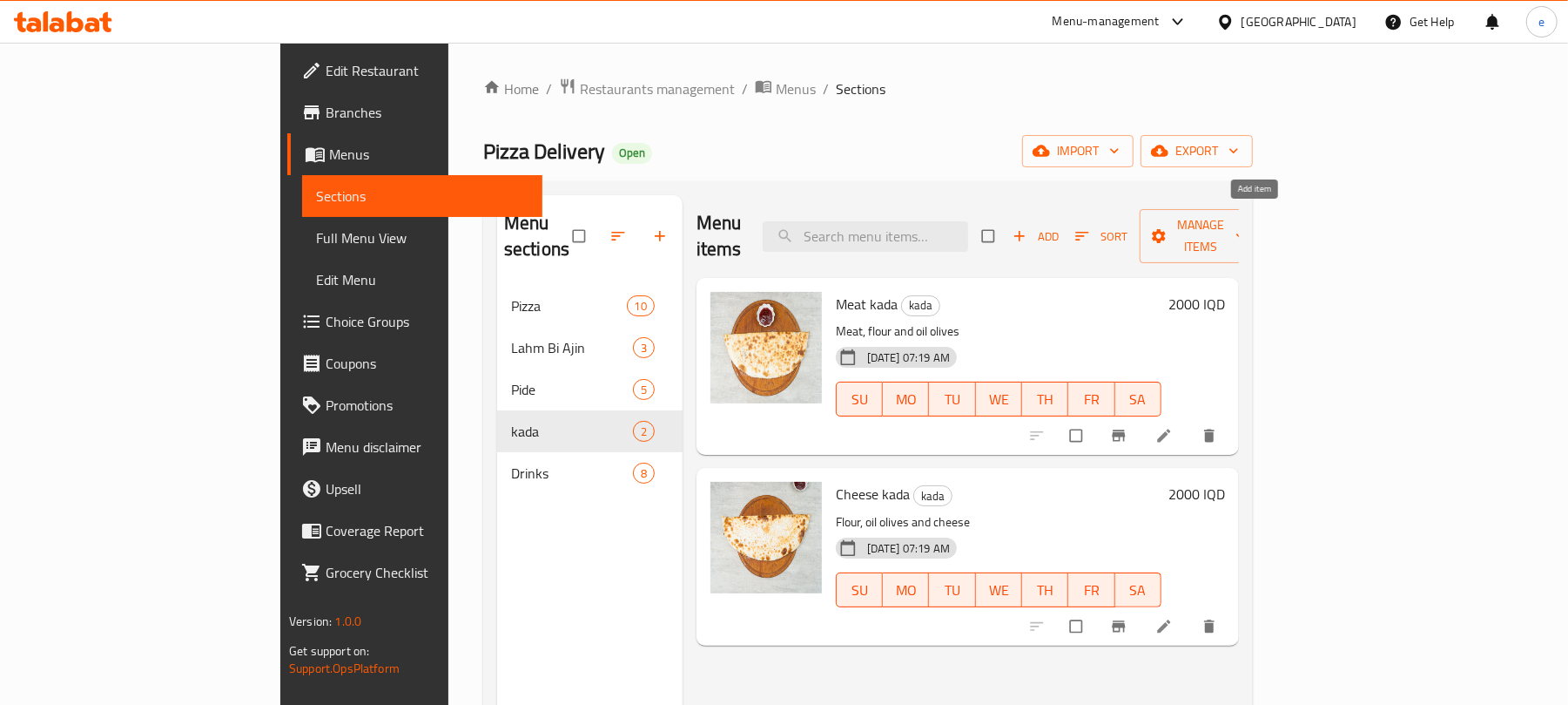
click at [1028, 227] on icon "button" at bounding box center [1018, 235] width 17 height 17
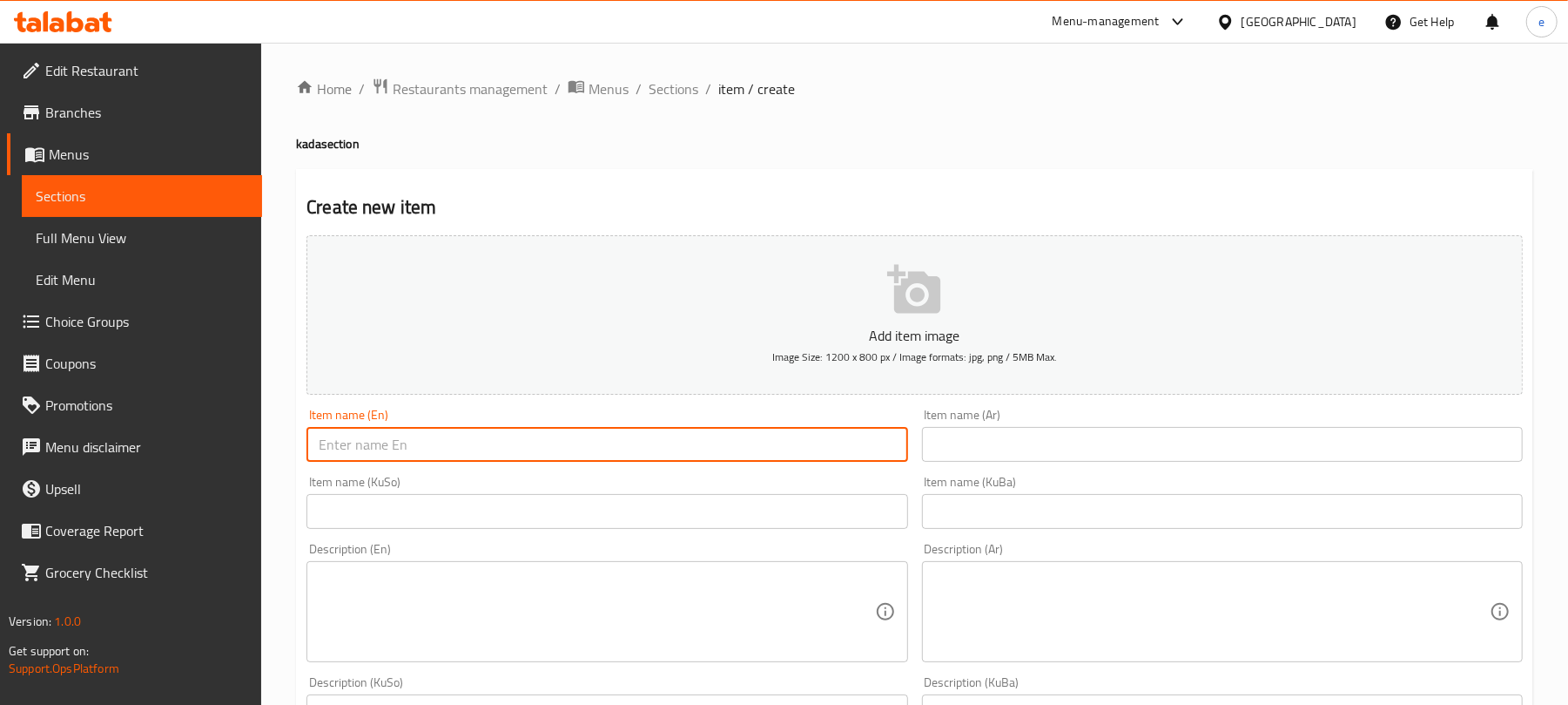
click at [628, 444] on input "text" at bounding box center [607, 444] width 601 height 35
paste input "Meat kada"
click at [322, 450] on input "Meat kada" at bounding box center [607, 444] width 601 height 35
type input "Chicken kada"
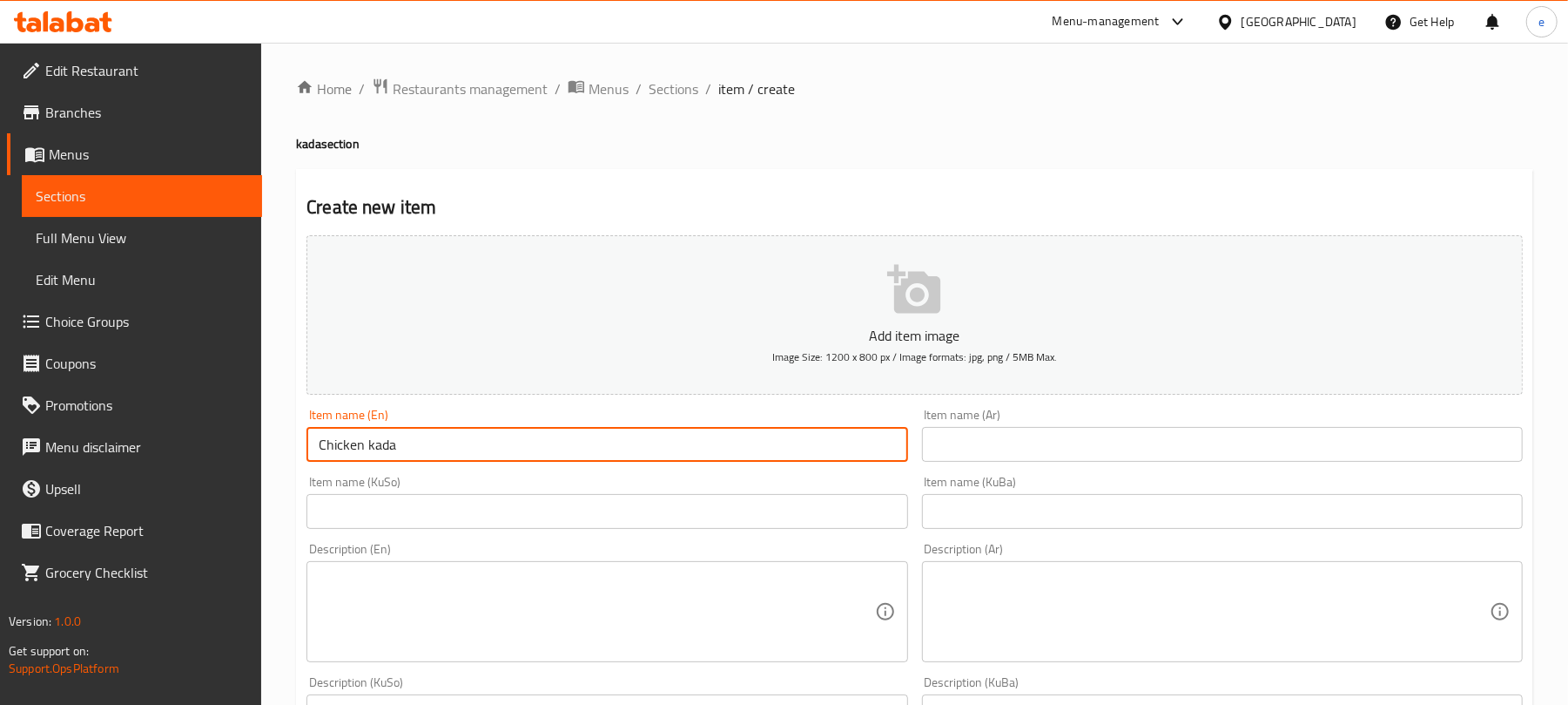
click at [1196, 448] on input "text" at bounding box center [1222, 444] width 601 height 35
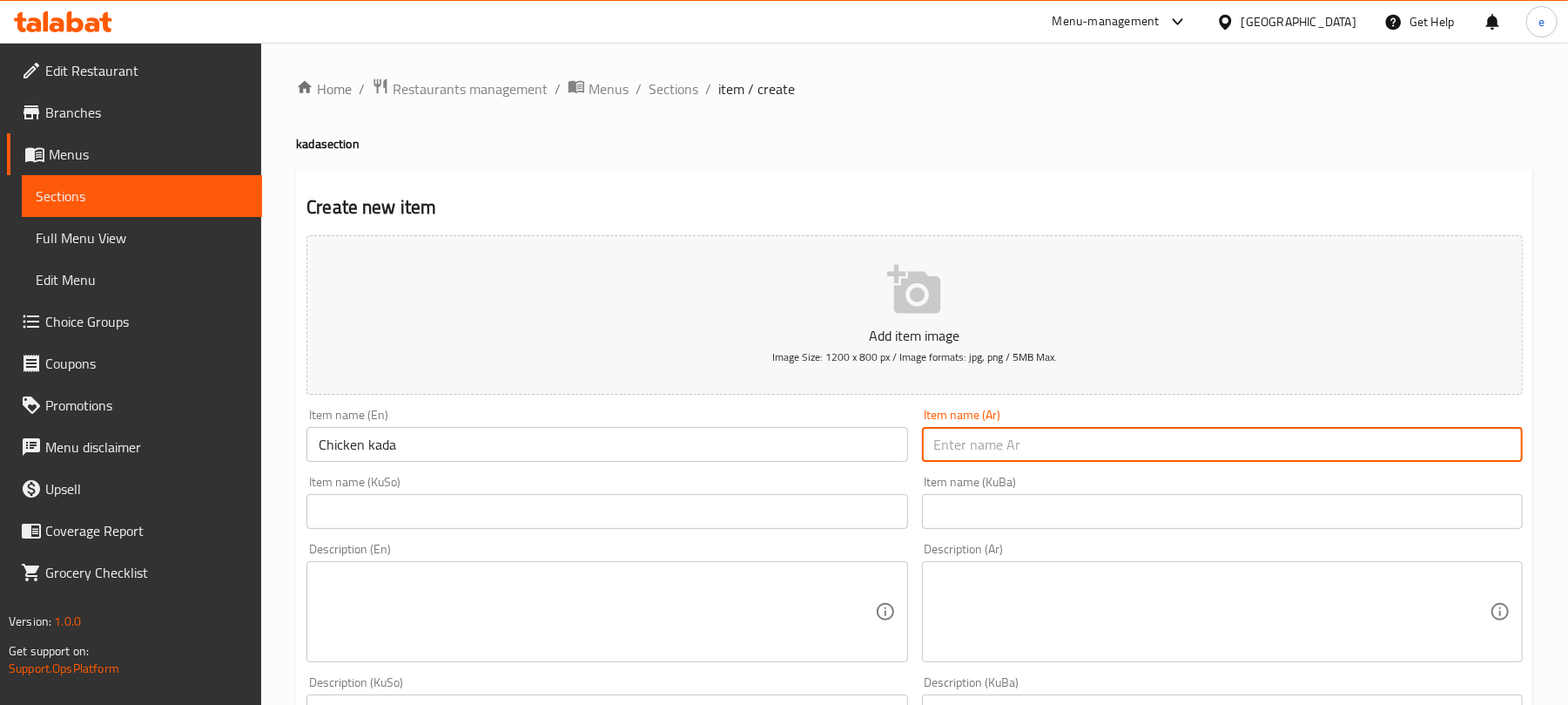
paste input "كادة لحم"
type input "كادة لحم"
click at [813, 510] on input "text" at bounding box center [607, 511] width 601 height 35
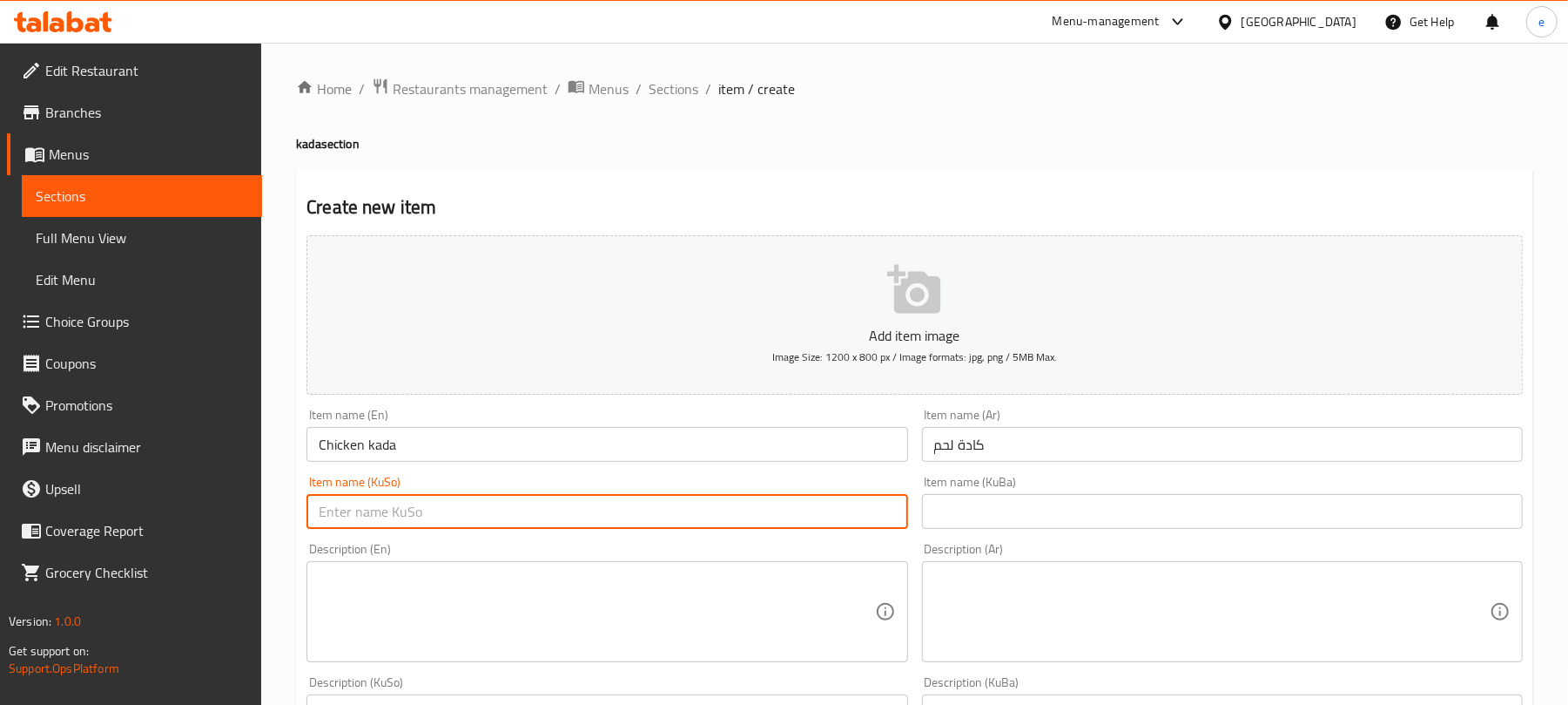
paste input "کادەی گۆشت"
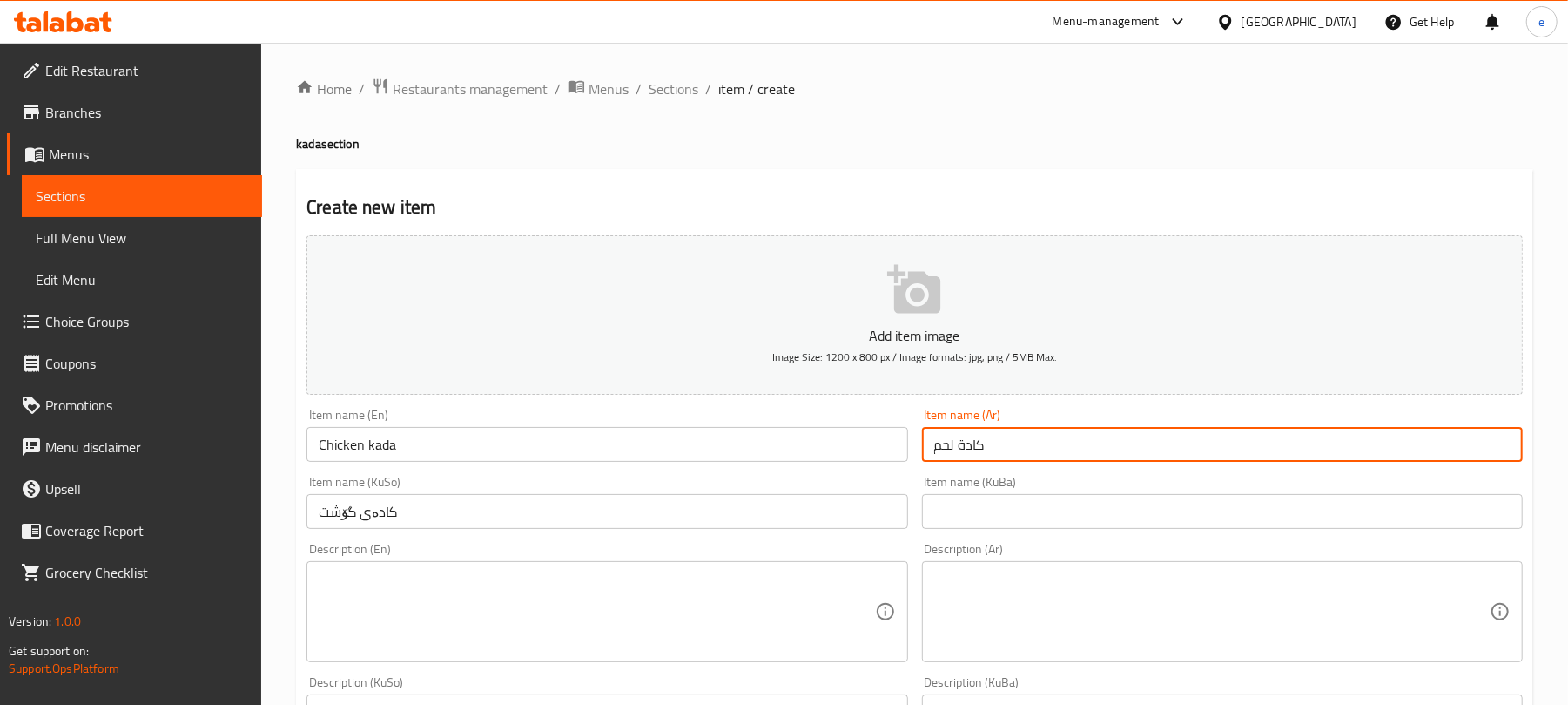
click at [1095, 450] on input "كادة لحم" at bounding box center [1222, 444] width 601 height 35
click at [798, 521] on input "کادەی گۆشت" at bounding box center [607, 511] width 601 height 35
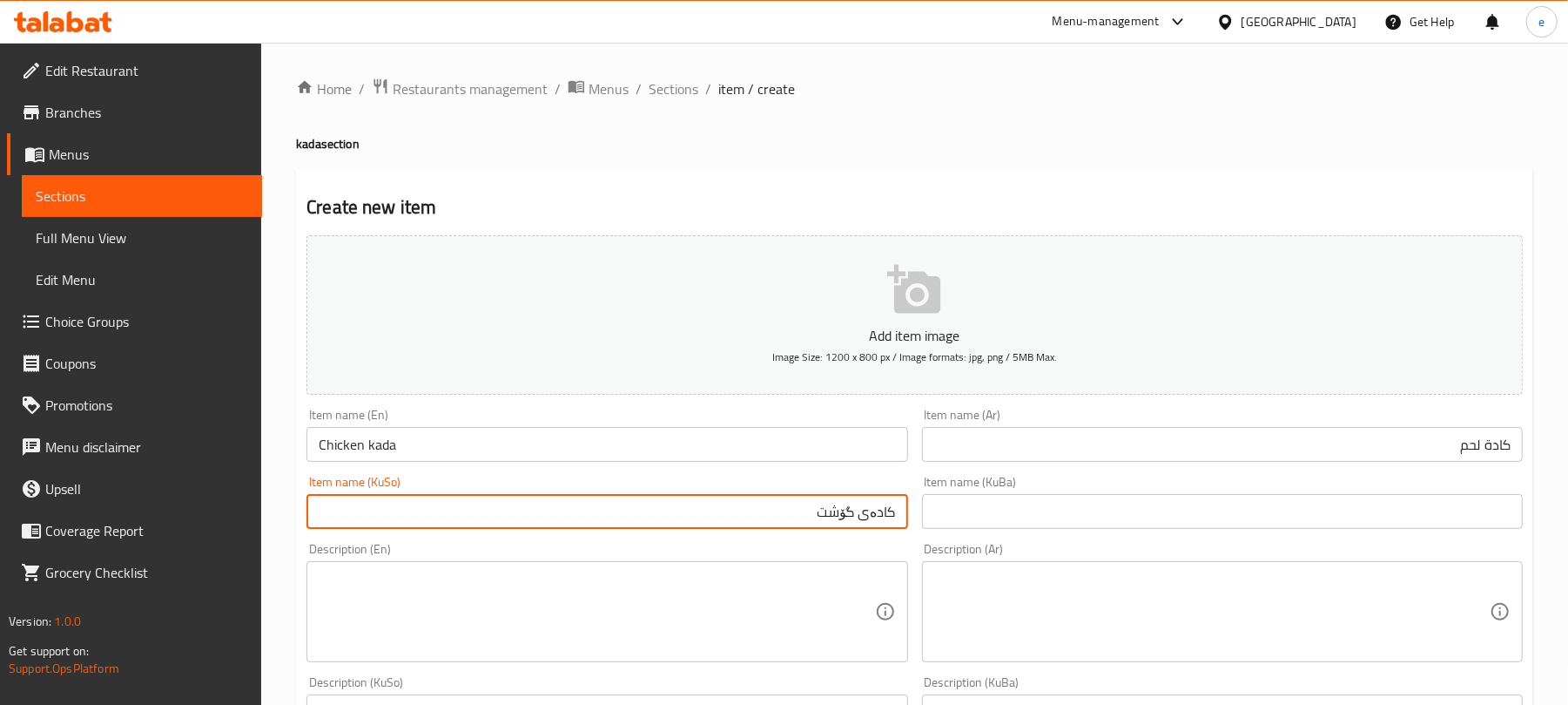
click at [828, 520] on input "کادەی گۆشت" at bounding box center [607, 511] width 601 height 35
type input "کادەی مریشک"
click at [1469, 447] on input "كادة لحم" at bounding box center [1222, 444] width 601 height 35
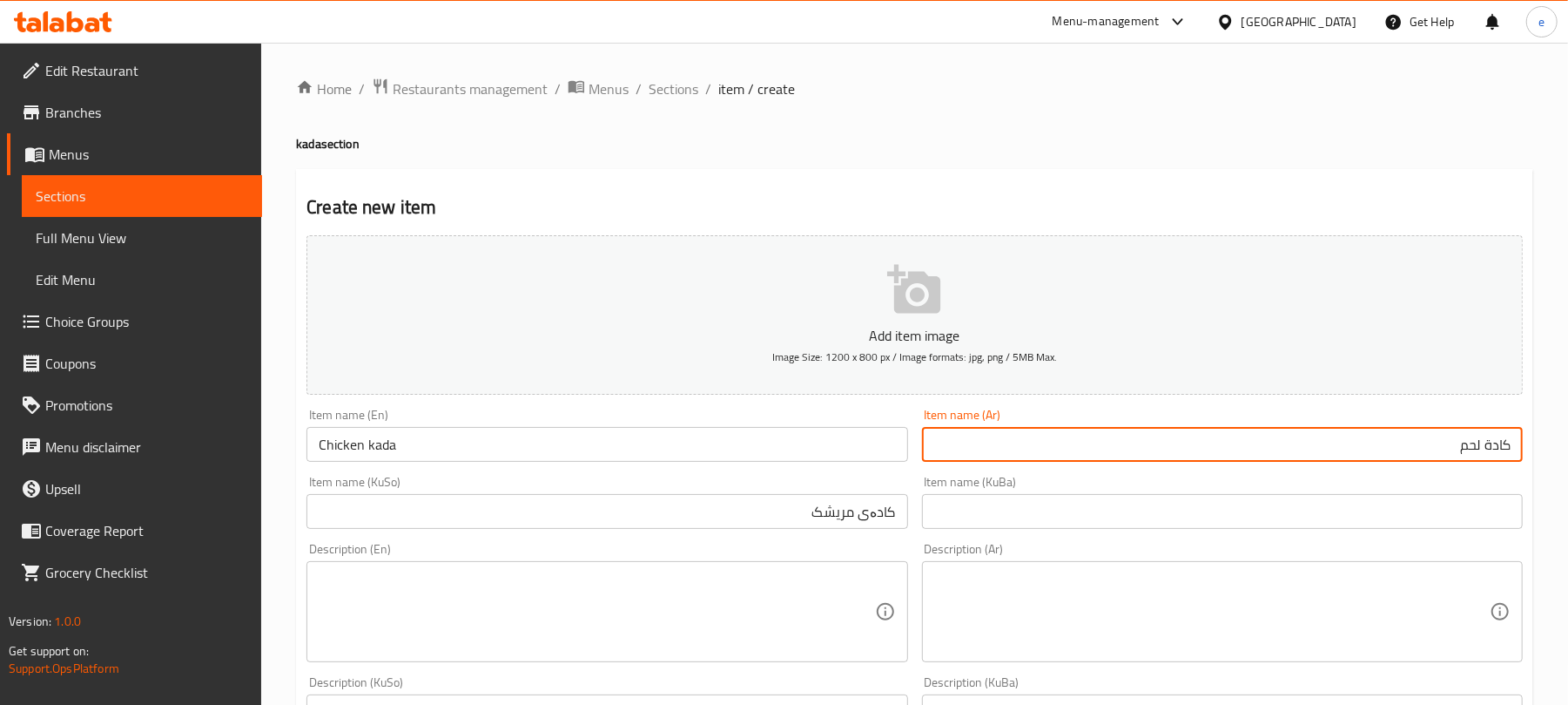
click at [1469, 447] on input "كادة لحم" at bounding box center [1222, 444] width 601 height 35
type input "كادة دجاج"
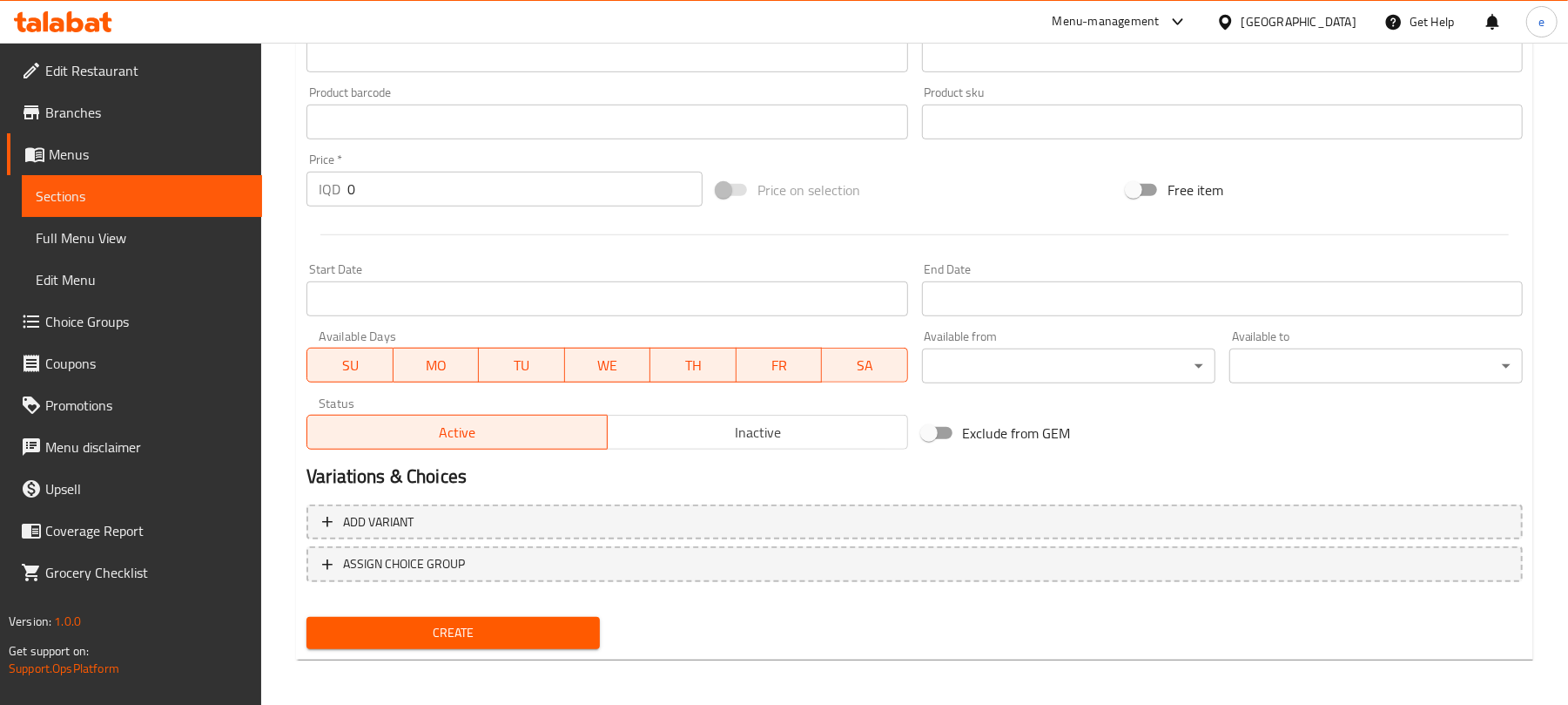
scroll to position [726, 0]
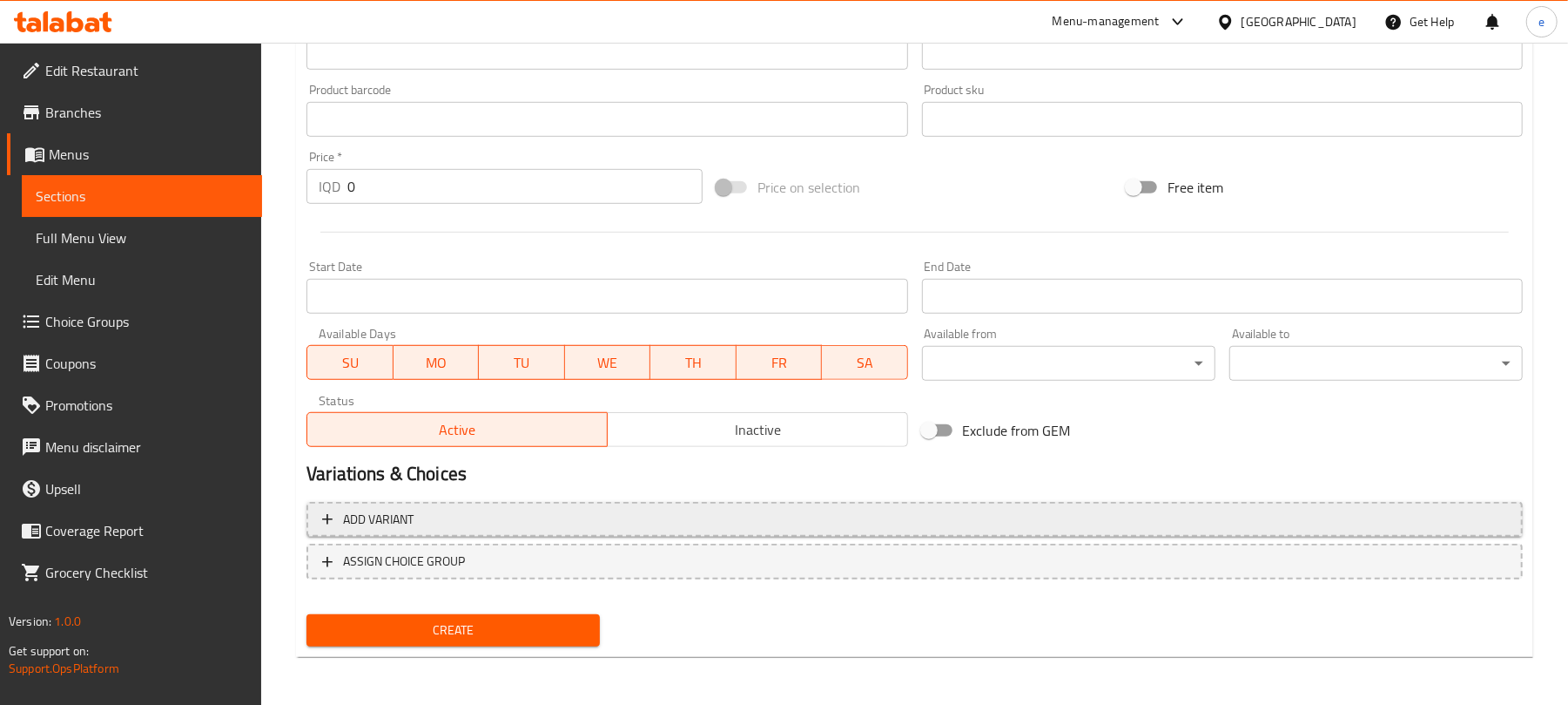
click at [595, 518] on span "Add variant" at bounding box center [914, 519] width 1185 height 22
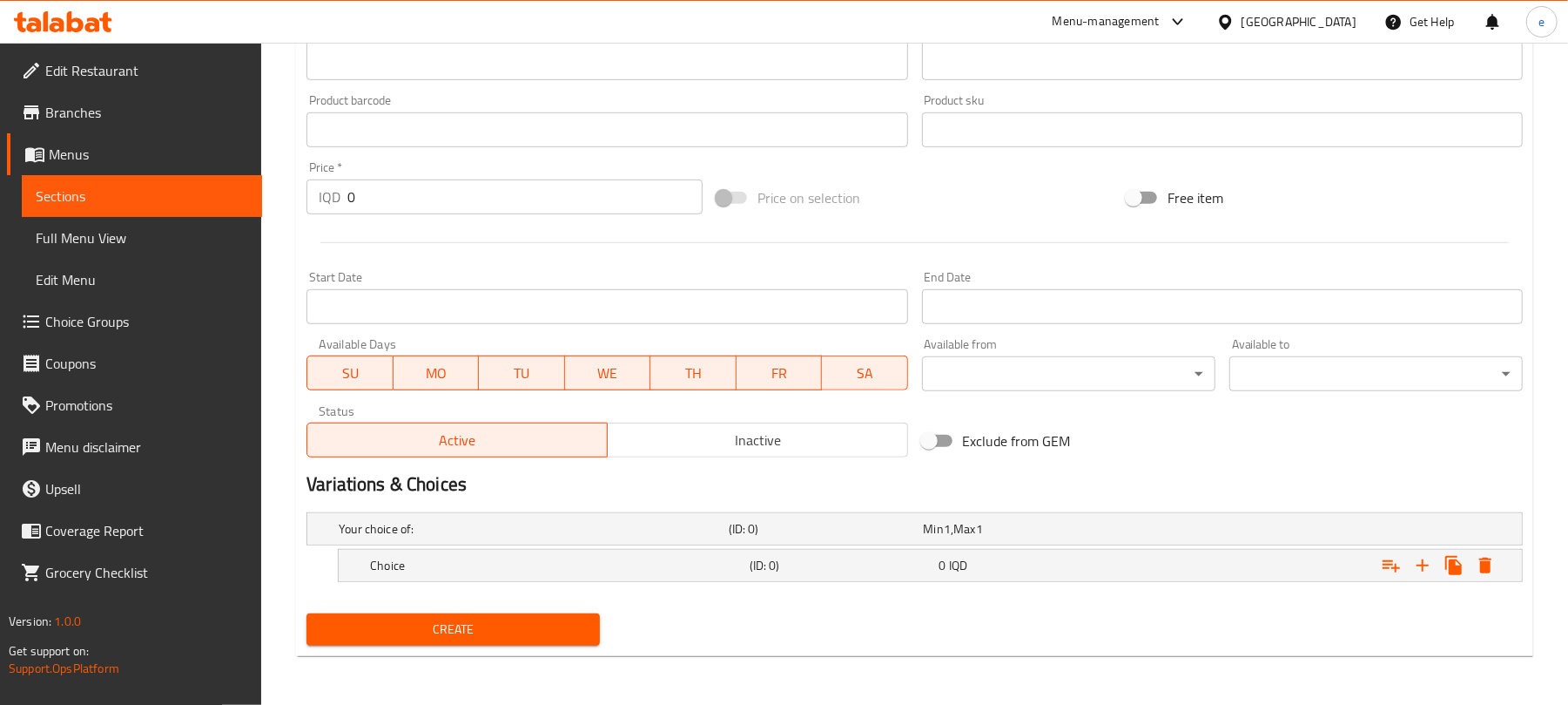
scroll to position [716, 0]
click at [1421, 572] on icon "Expand" at bounding box center [1422, 565] width 21 height 21
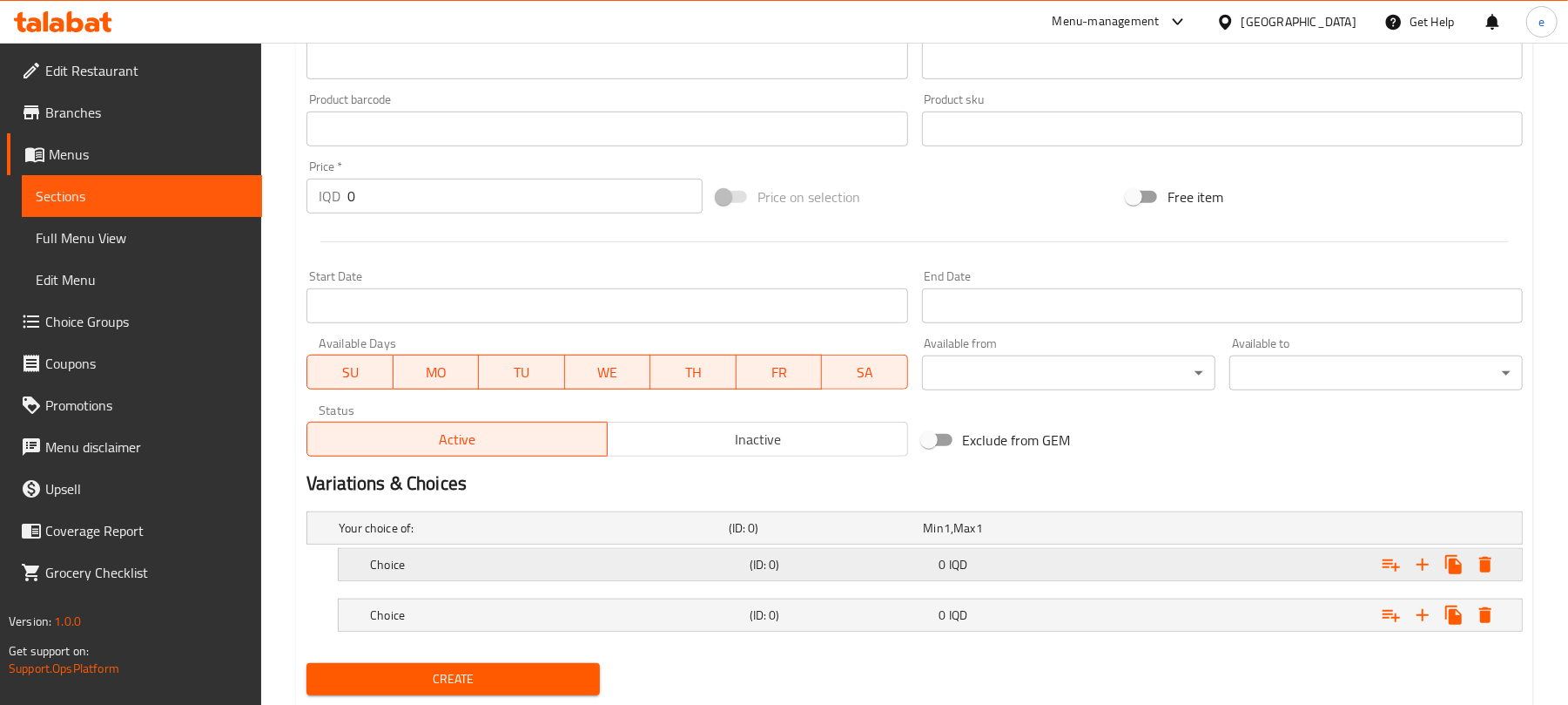
click at [875, 569] on h5 "(ID: 0)" at bounding box center [841, 564] width 183 height 17
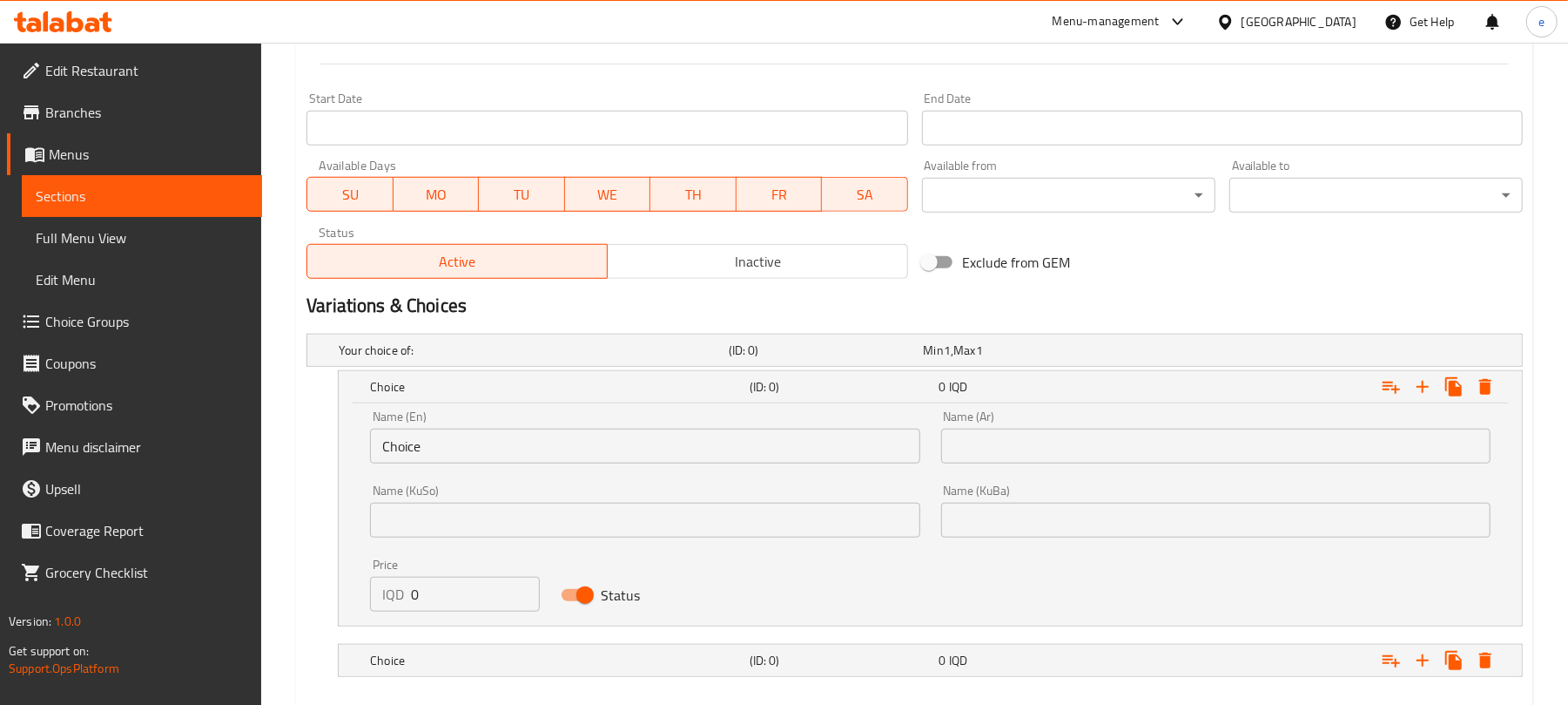
scroll to position [948, 0]
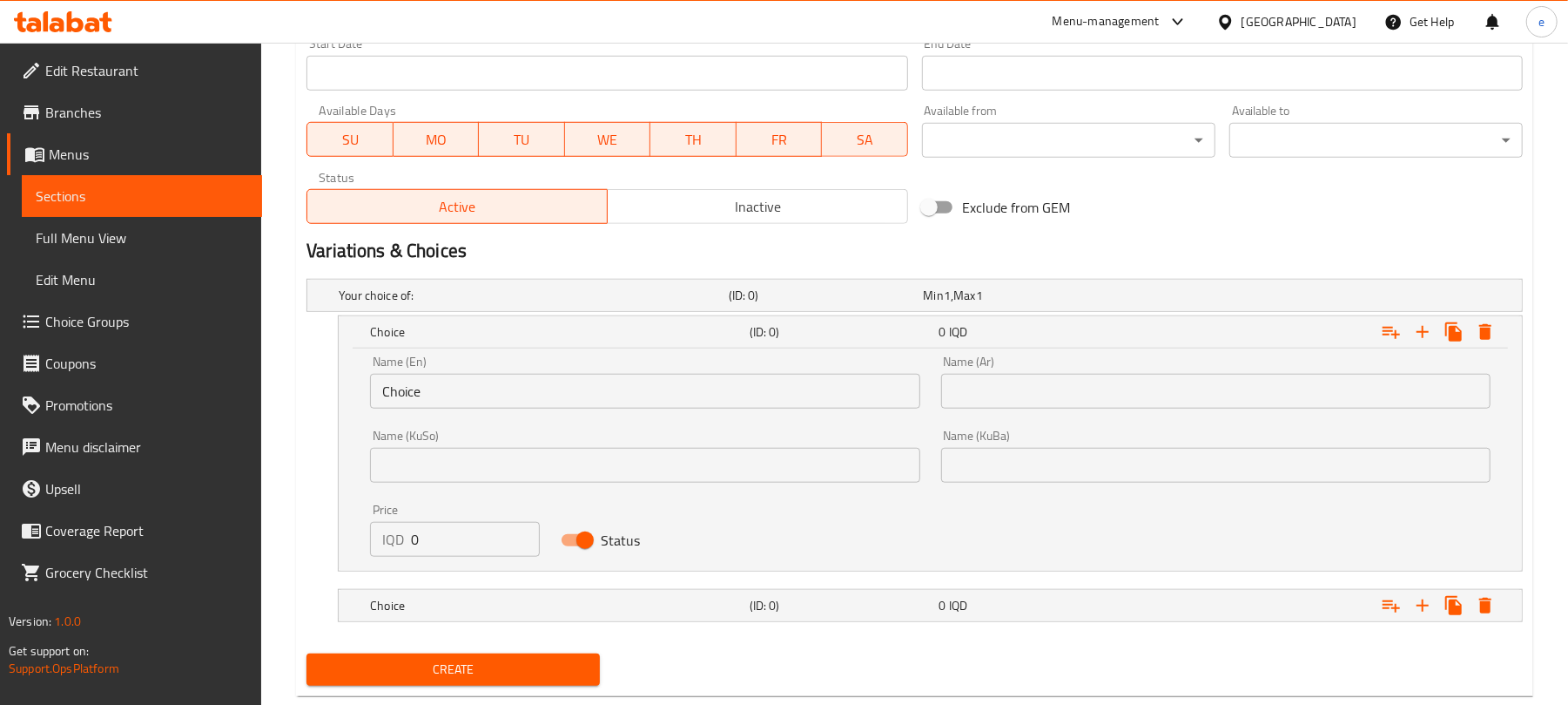
click at [582, 464] on input "text" at bounding box center [645, 465] width 550 height 35
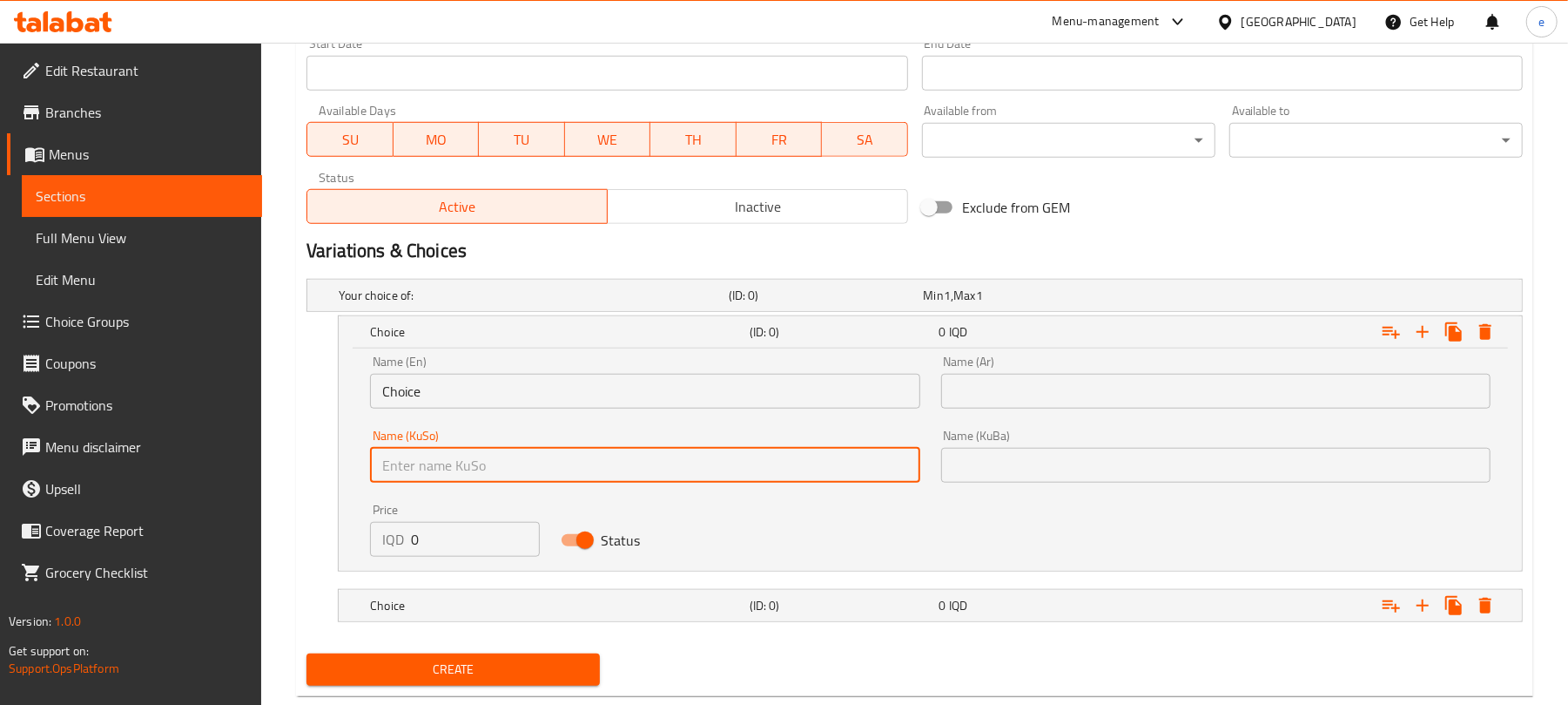
paste input "ئاسایی"
type input "ئاسایی"
click at [419, 412] on div "Name (En) Choice Name (En)" at bounding box center [645, 382] width 570 height 74
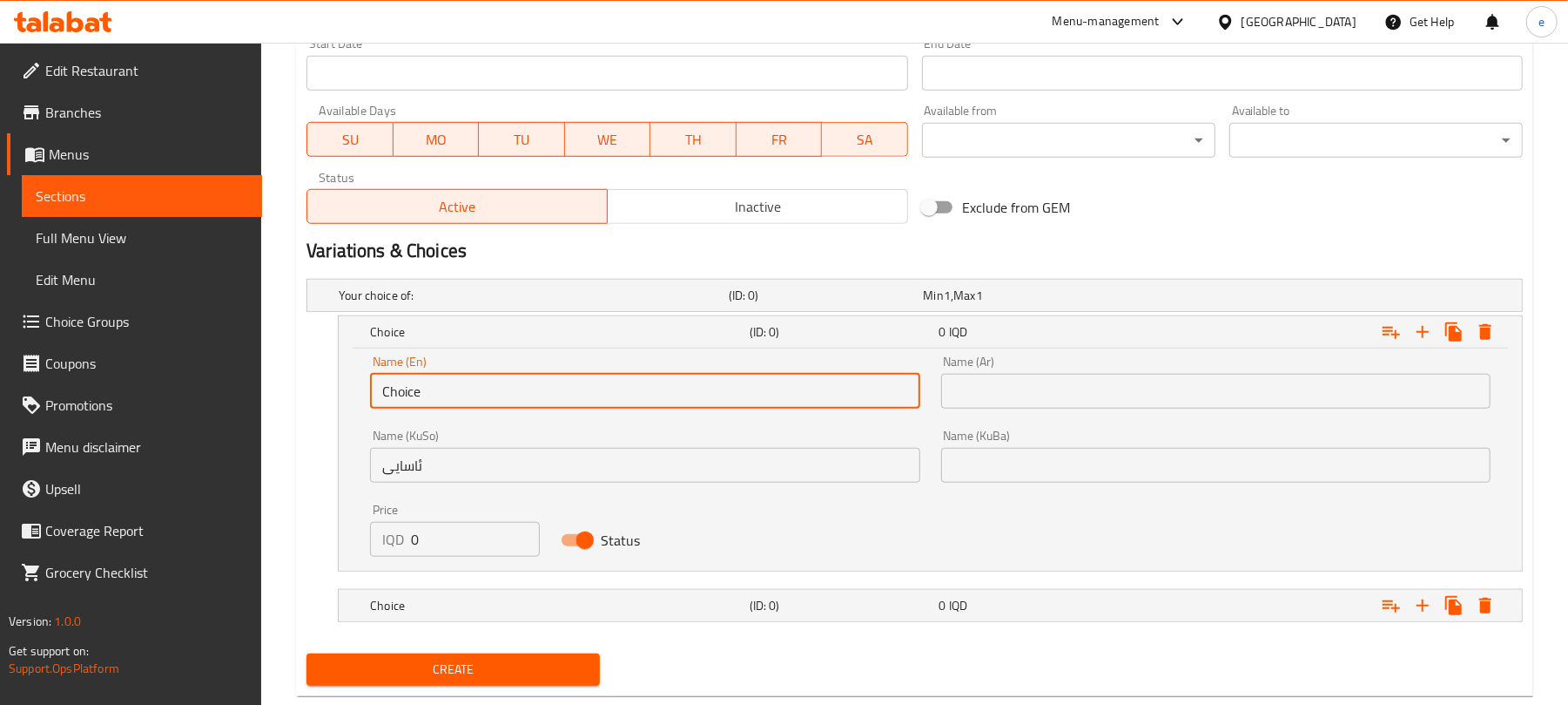
click at [422, 387] on input "Choice" at bounding box center [645, 391] width 550 height 35
paste input "Normal"
type input "Normal"
click at [1056, 399] on input "text" at bounding box center [1216, 391] width 550 height 35
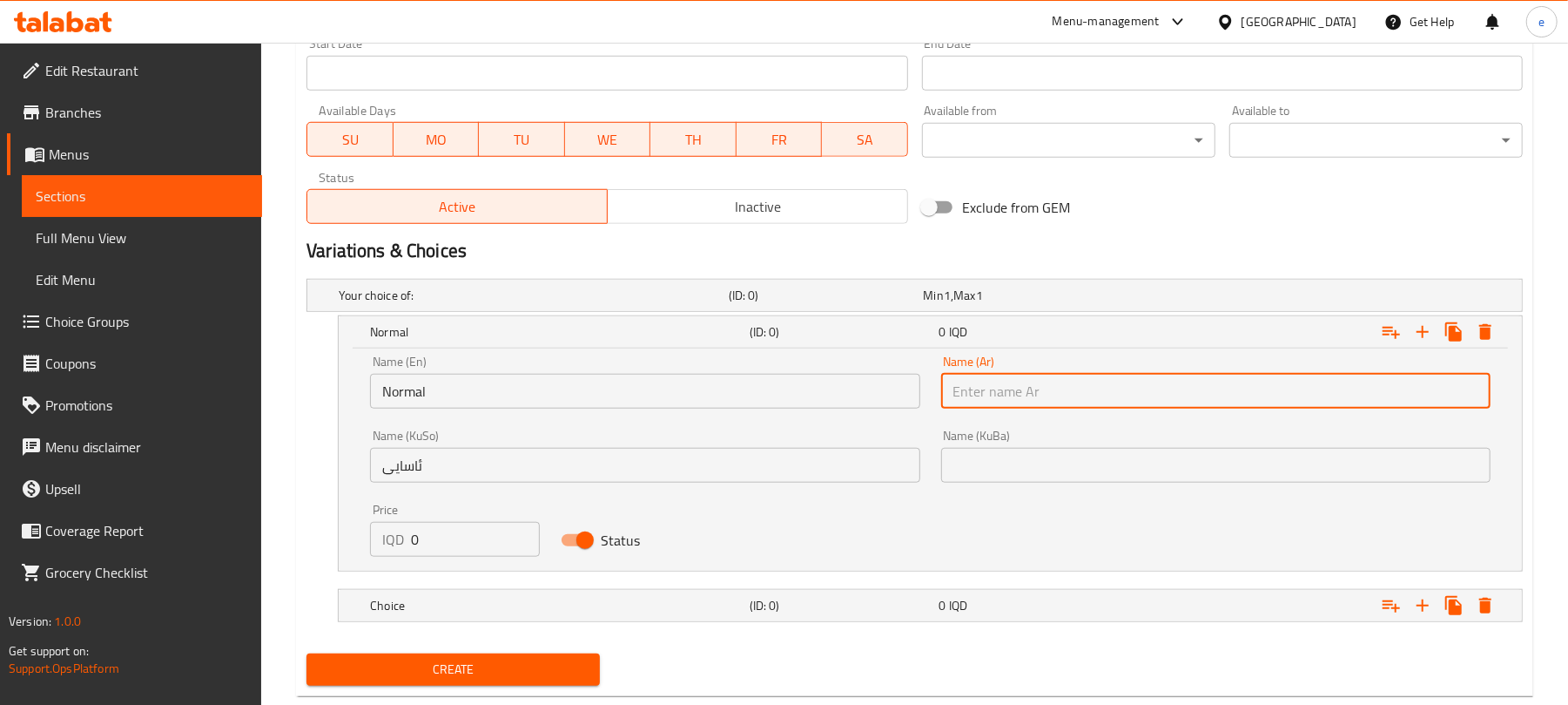
paste input "عادي"
type input "عادي"
click at [1032, 466] on input "text" at bounding box center [1216, 465] width 550 height 35
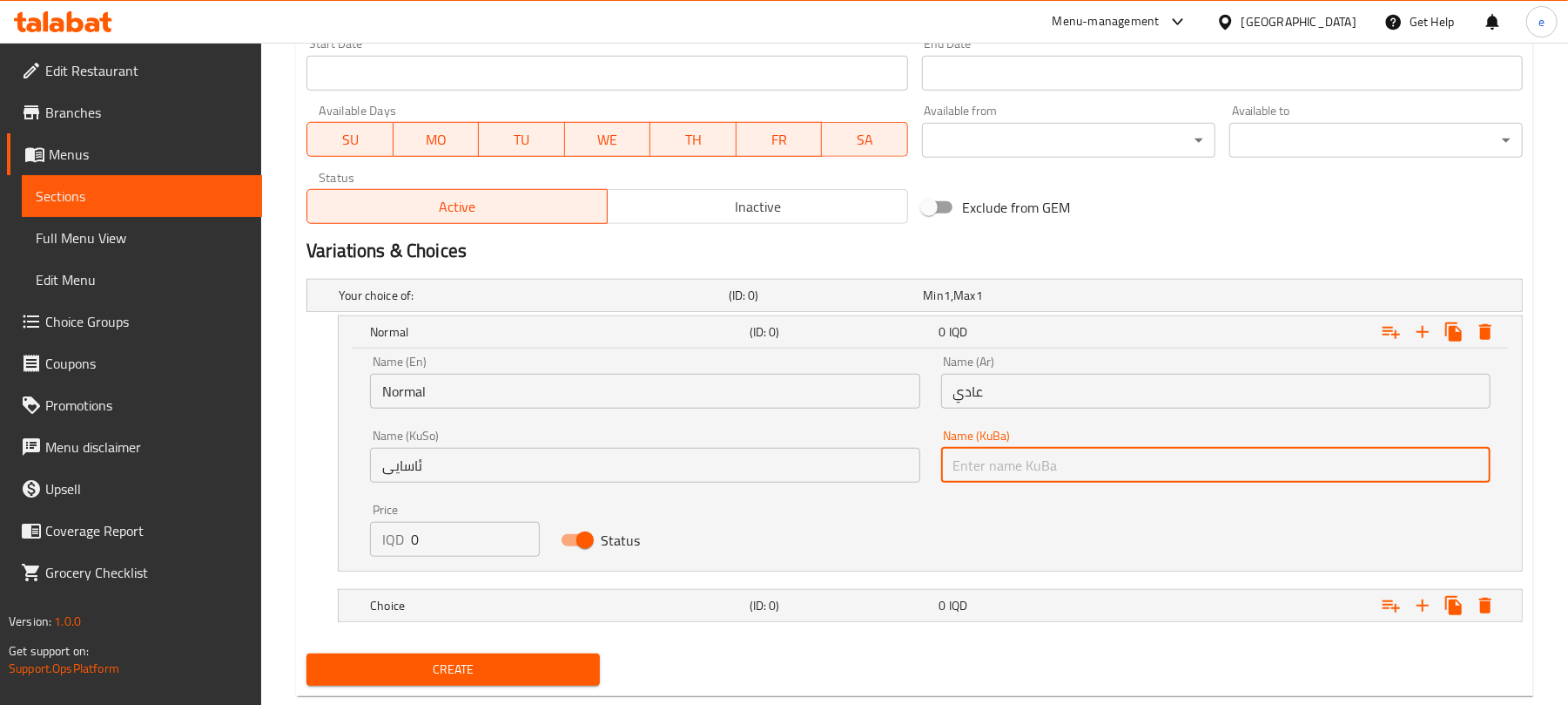
paste input "ئاسایی"
type input "ئاسایی"
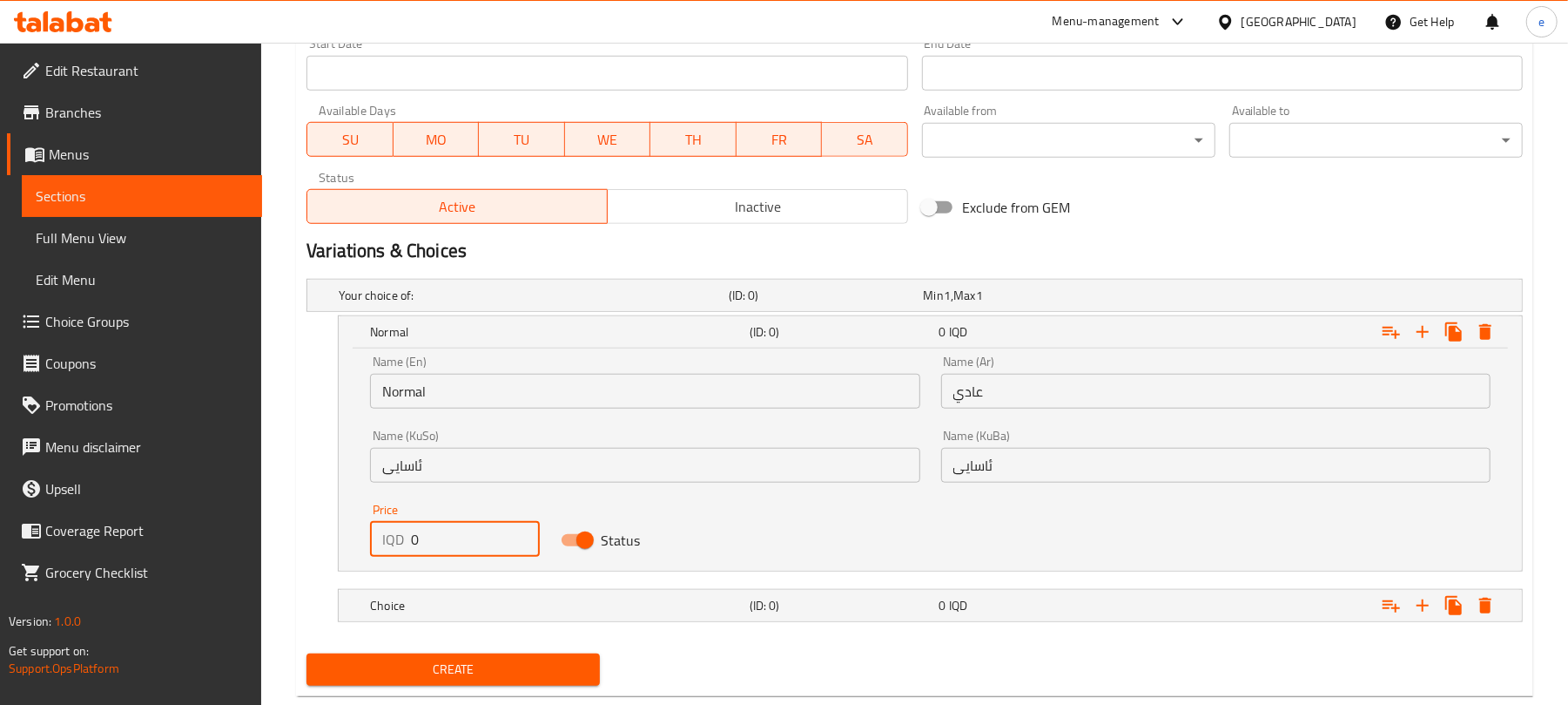
drag, startPoint x: 386, startPoint y: 537, endPoint x: 375, endPoint y: 537, distance: 11.0
click at [373, 537] on div "IQD 0 Price" at bounding box center [455, 539] width 169 height 35
paste input "200"
type input "2000"
click at [847, 605] on h5 "(ID: 0)" at bounding box center [841, 605] width 183 height 17
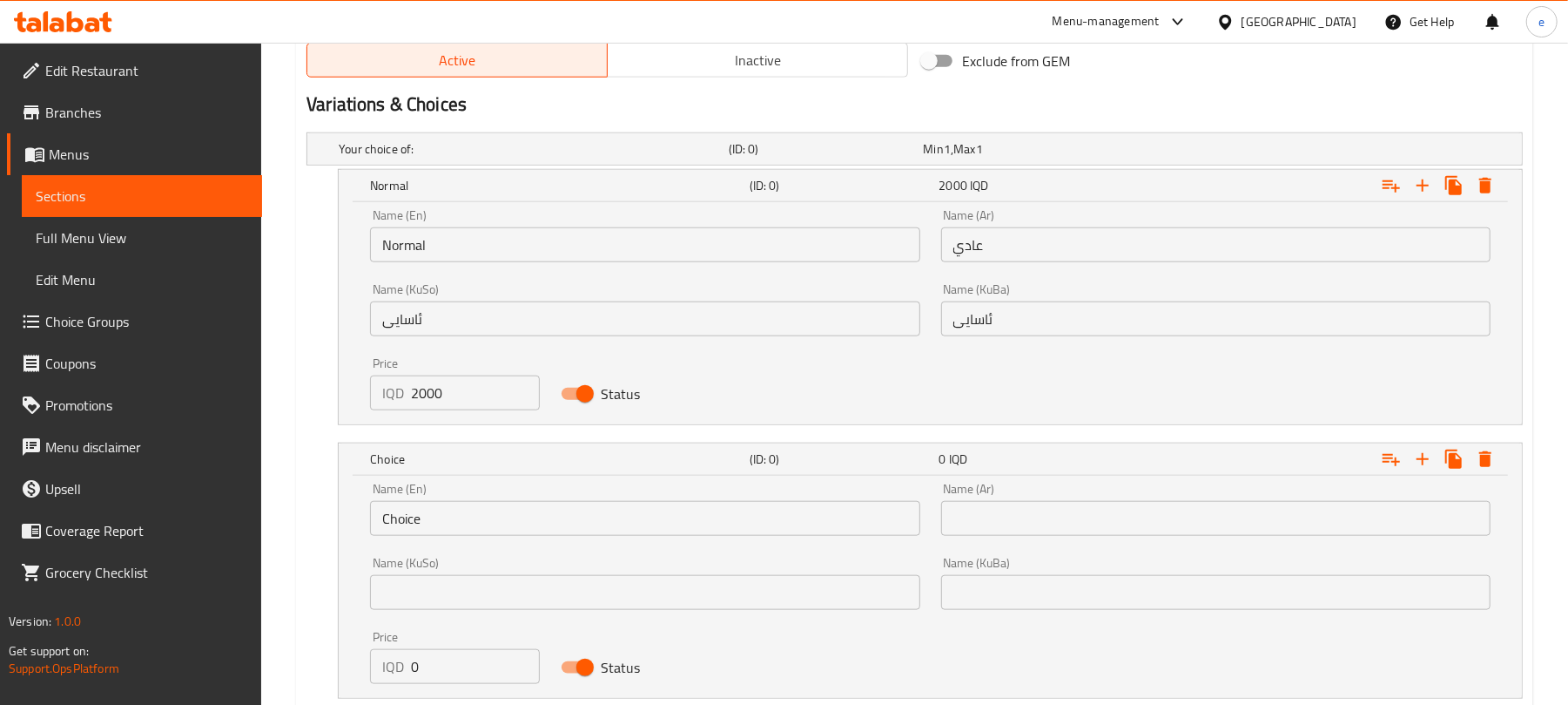
scroll to position [1181, 0]
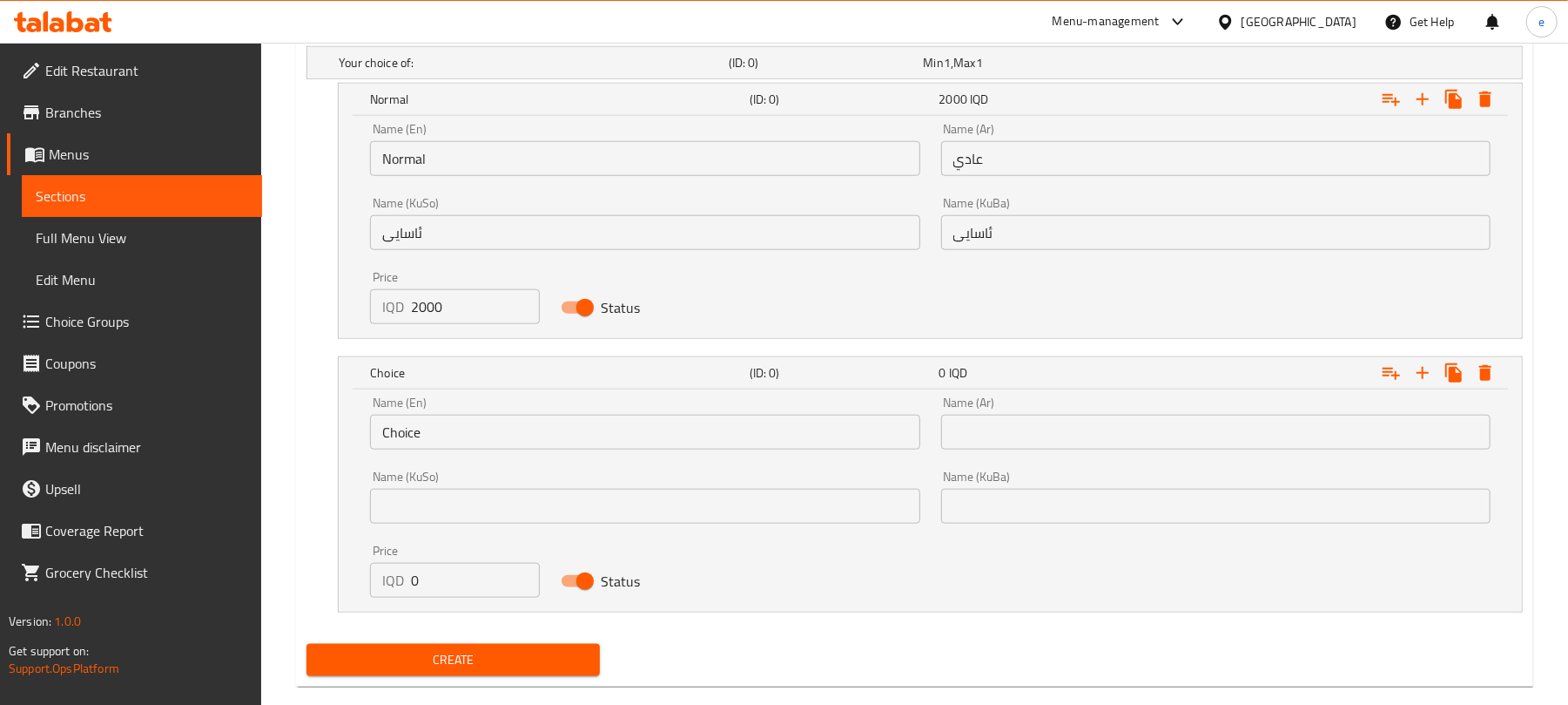
click at [470, 440] on input "Choice" at bounding box center [645, 431] width 550 height 35
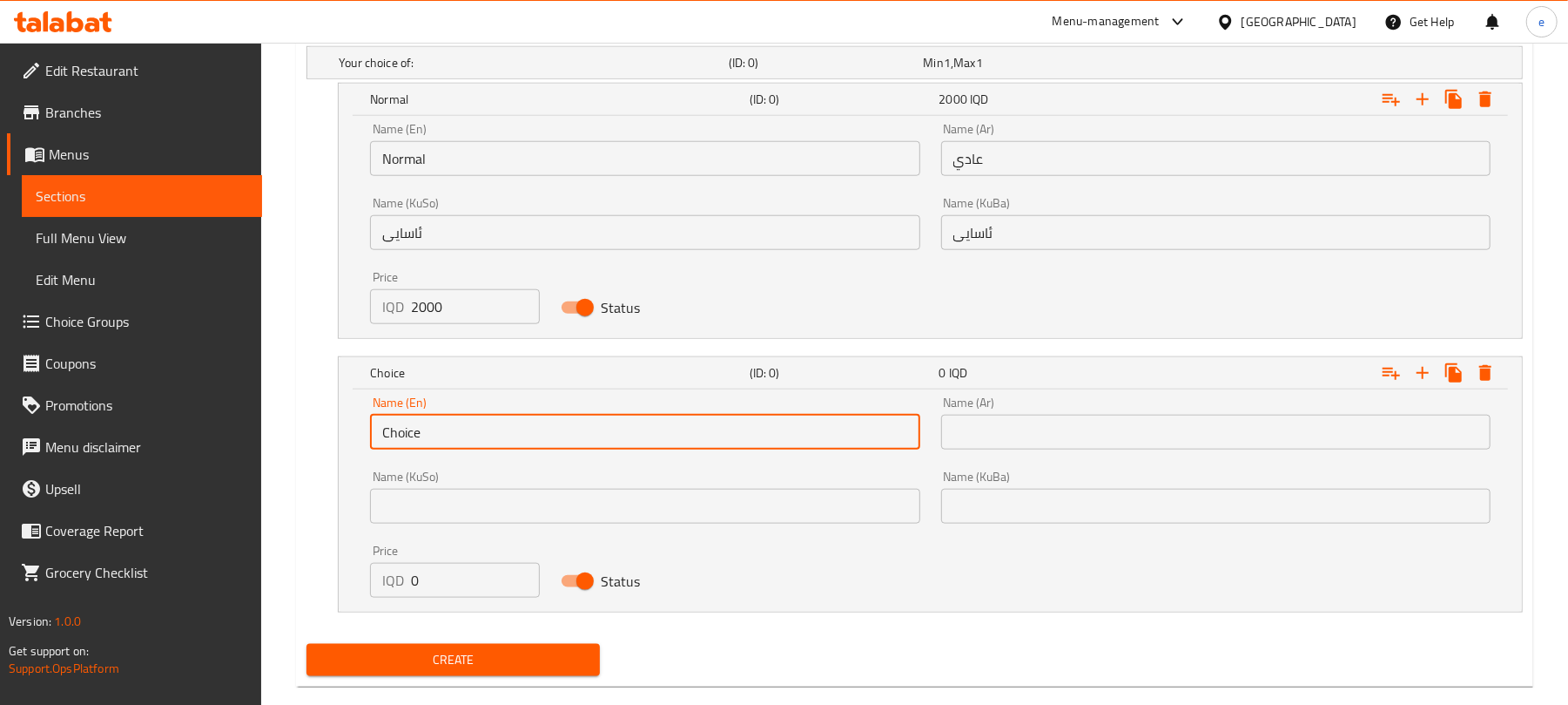
paste input "Doubl"
type input "Double"
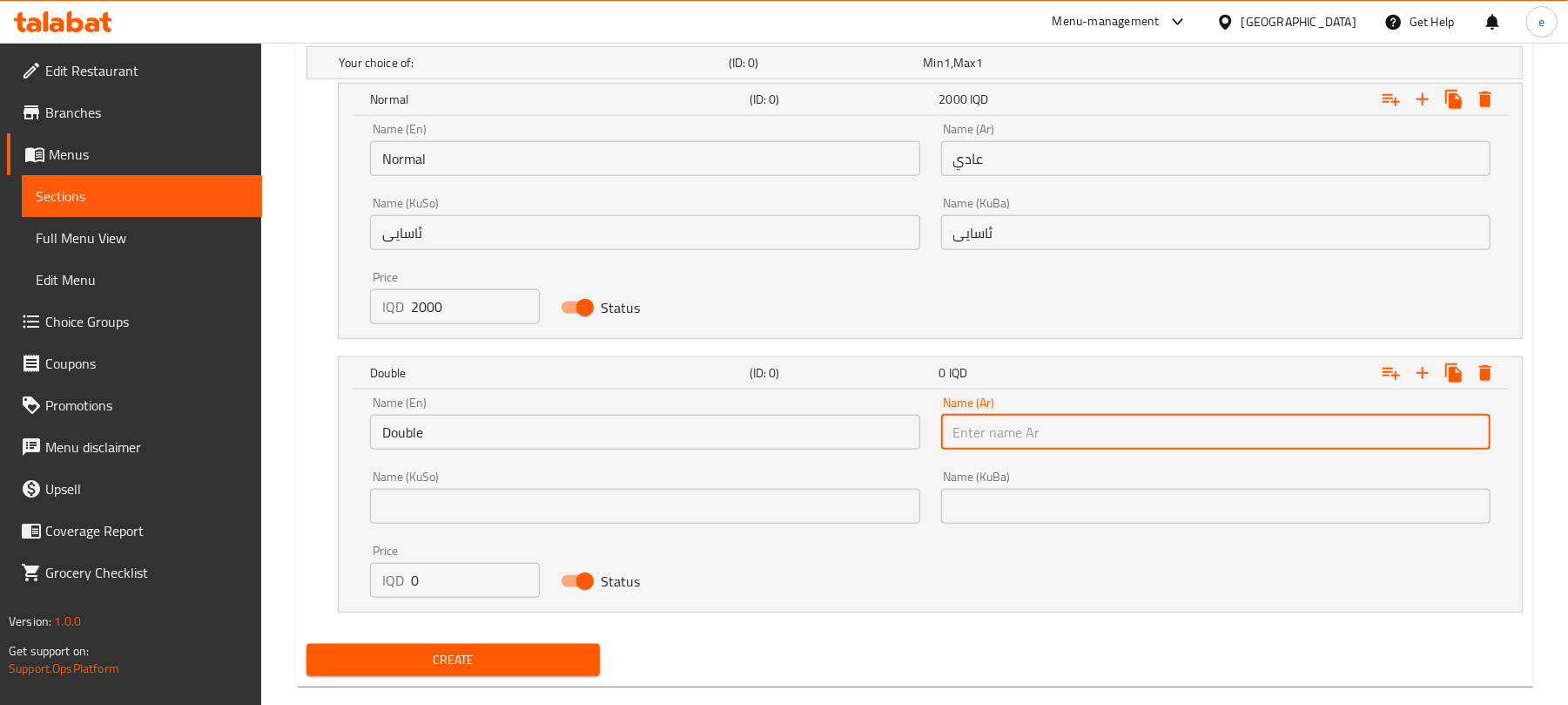
click at [980, 437] on input "text" at bounding box center [1216, 431] width 550 height 35
paste input "دوبل"
type input "دوبل"
click at [874, 521] on input "text" at bounding box center [645, 506] width 550 height 35
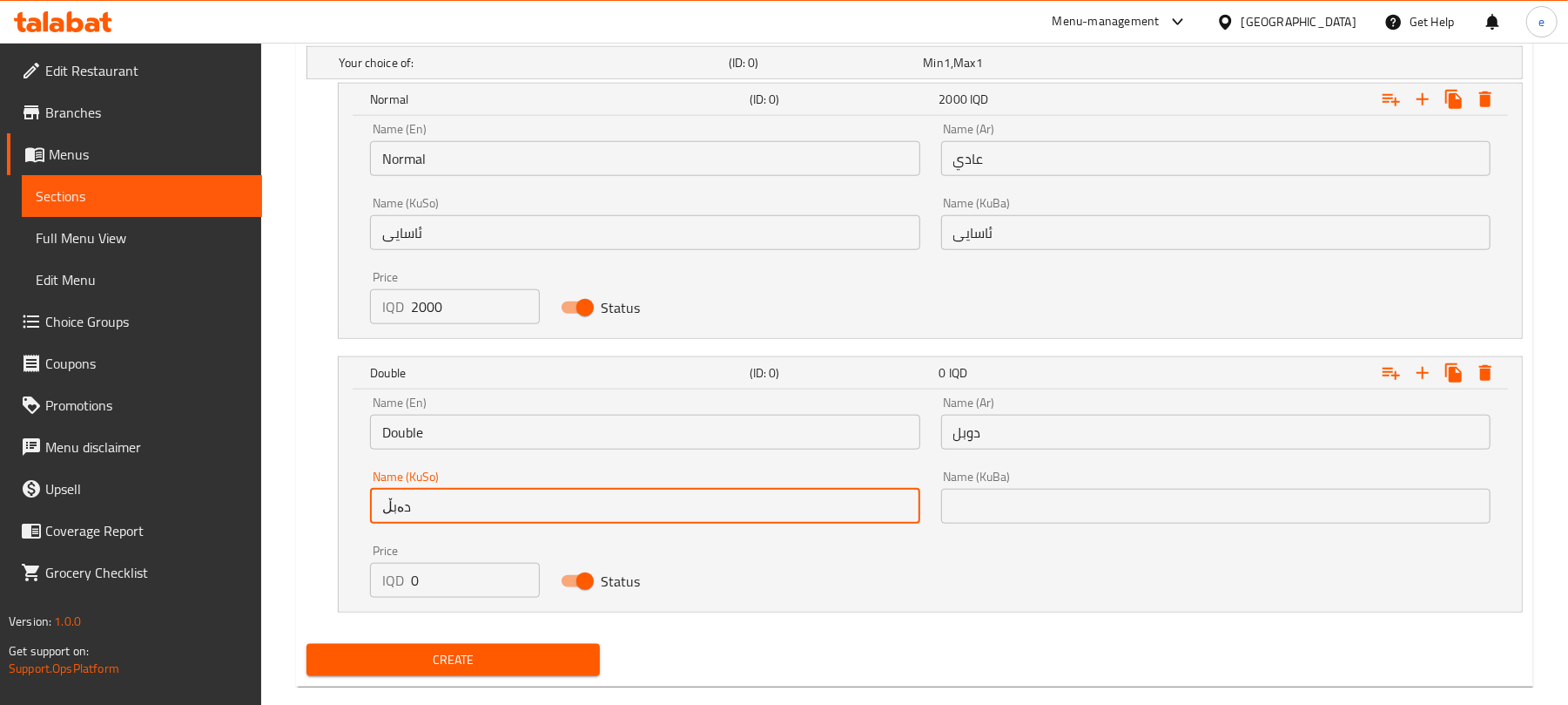
click at [867, 519] on input "دەبڵ" at bounding box center [645, 506] width 550 height 35
type input "دەبڵ"
click at [1122, 519] on input "text" at bounding box center [1216, 506] width 550 height 35
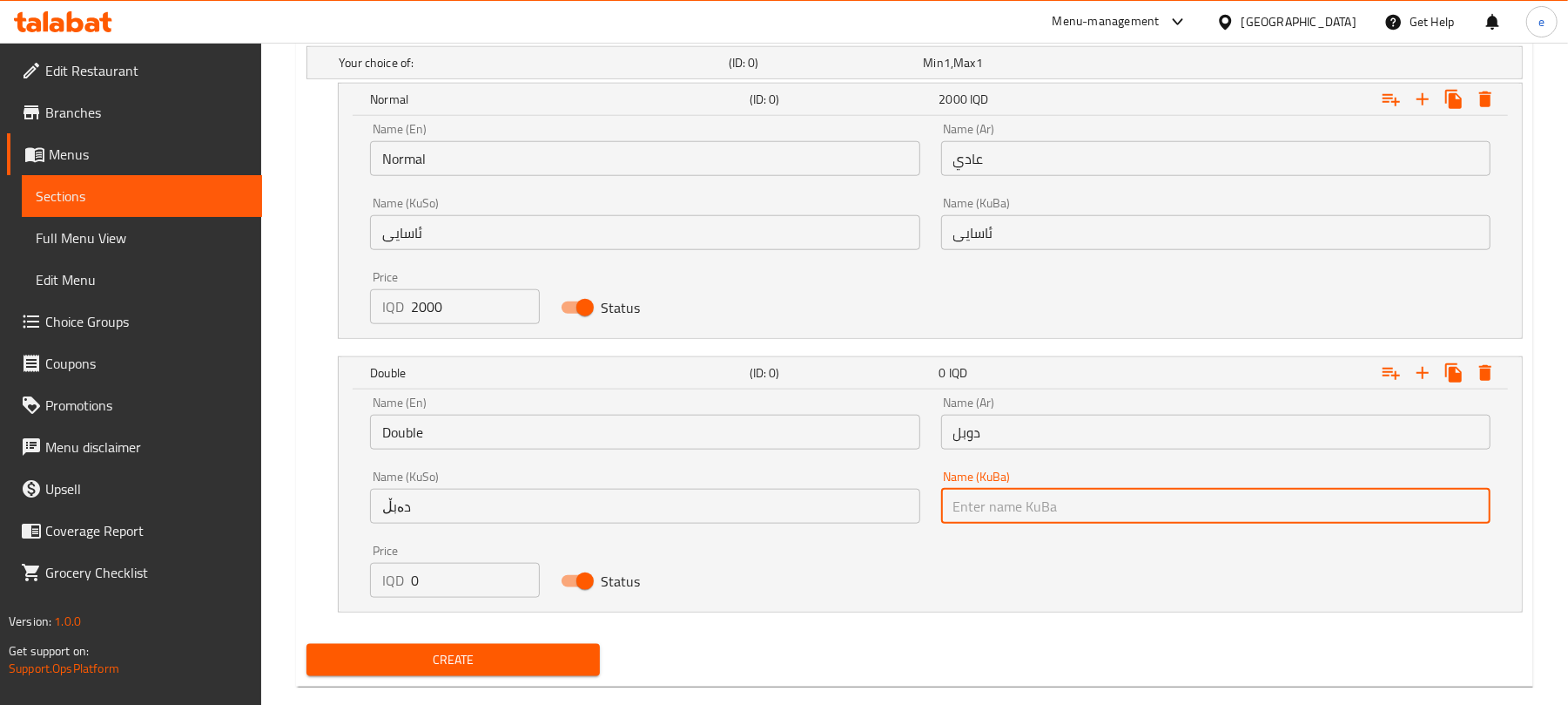
paste input "دەبڵ"
type input "دەبڵ"
drag, startPoint x: 447, startPoint y: 564, endPoint x: 385, endPoint y: 572, distance: 62.5
click at [397, 572] on div "Price IQD 0 Price" at bounding box center [455, 570] width 169 height 53
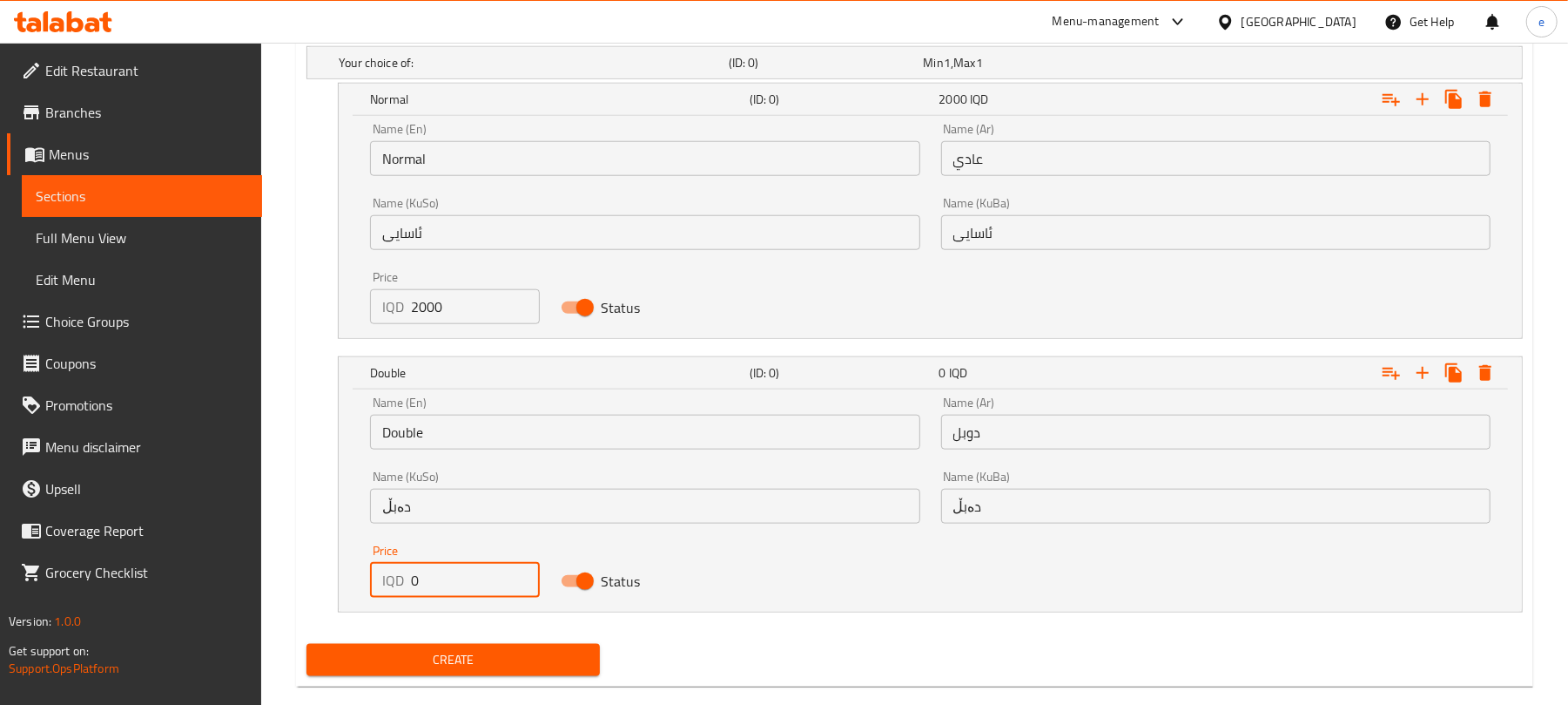
drag, startPoint x: 481, startPoint y: 579, endPoint x: 392, endPoint y: 582, distance: 89.1
click at [392, 582] on div "IQD 0 Price" at bounding box center [455, 579] width 169 height 35
paste input "400"
type input "4000"
click at [470, 646] on button "Create" at bounding box center [453, 660] width 293 height 32
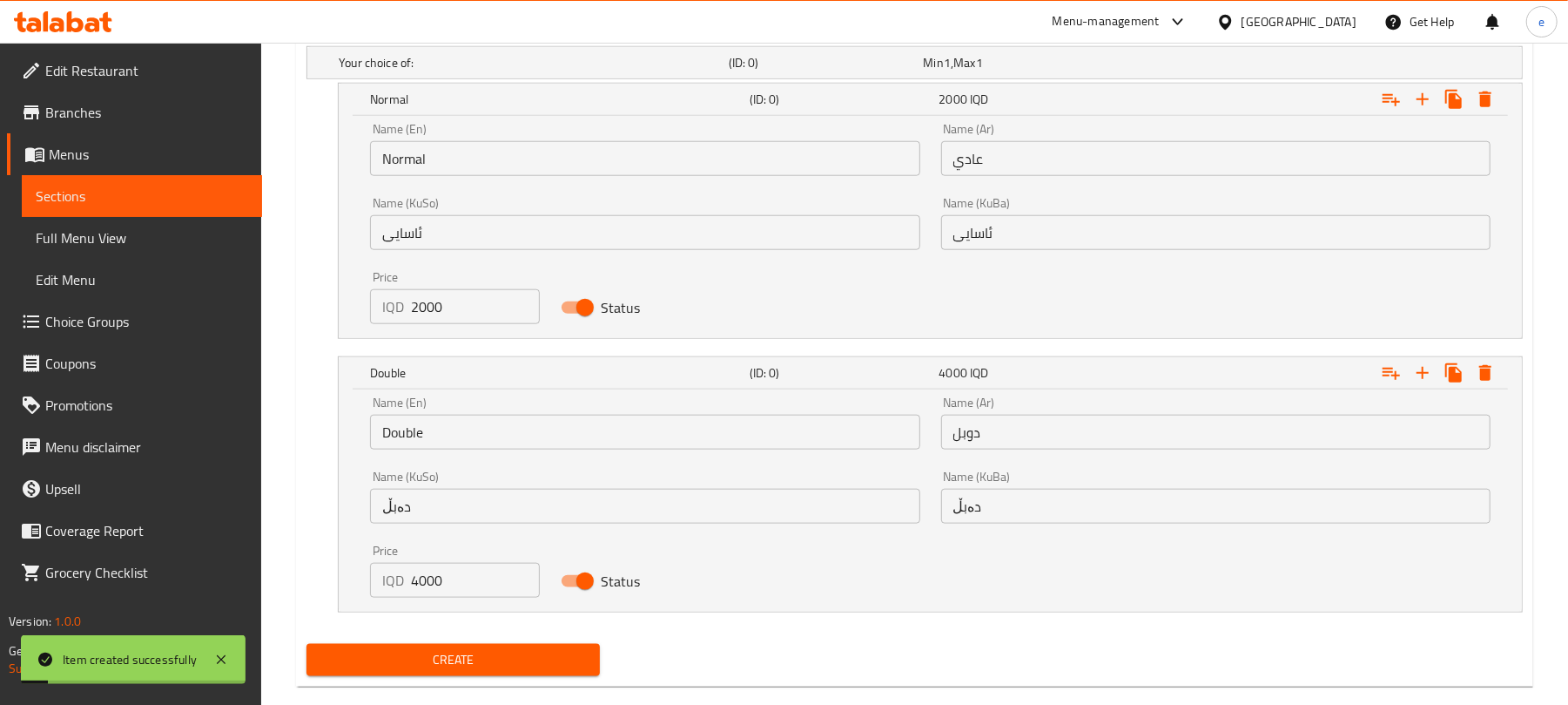
click at [170, 217] on link "Full Menu View" at bounding box center [142, 238] width 240 height 42
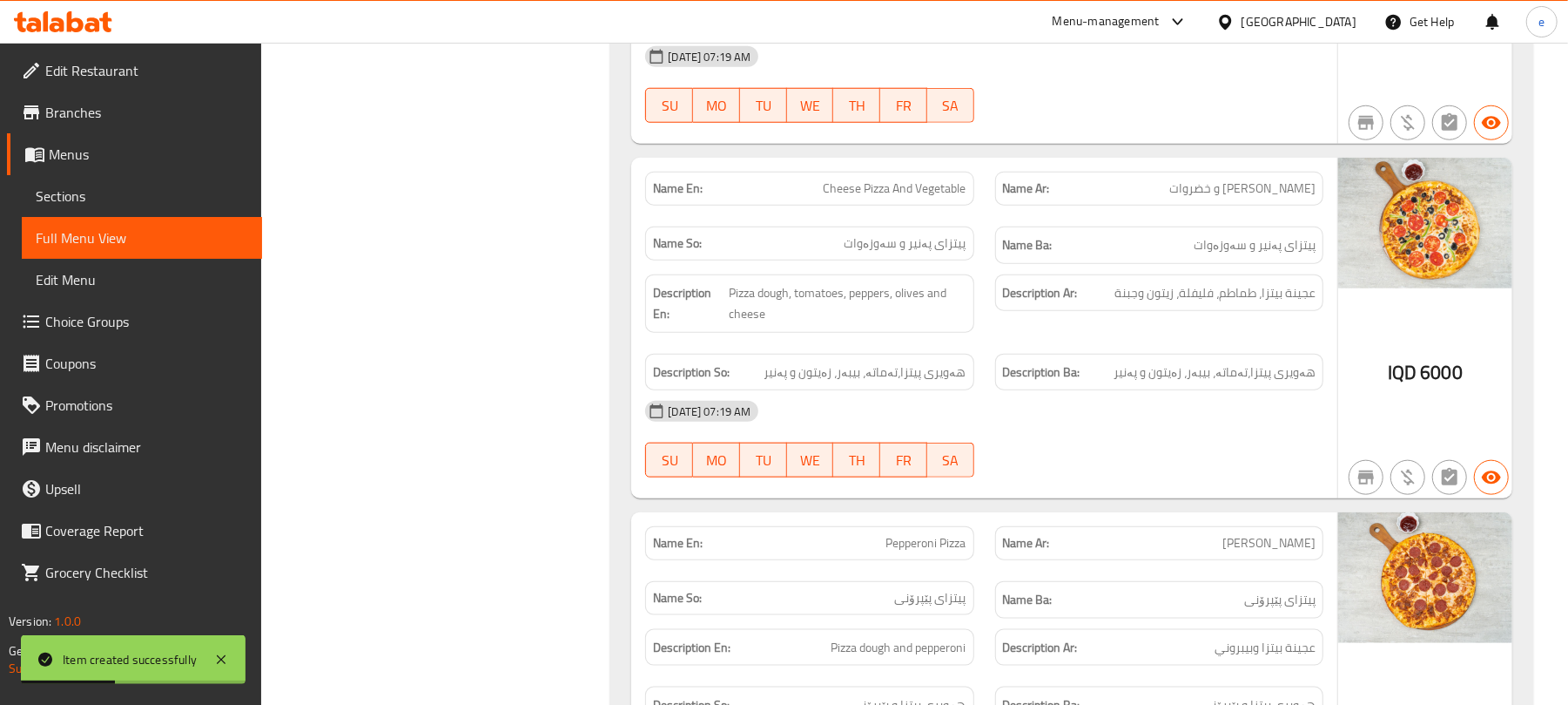
click at [91, 209] on link "Sections" at bounding box center [142, 196] width 240 height 42
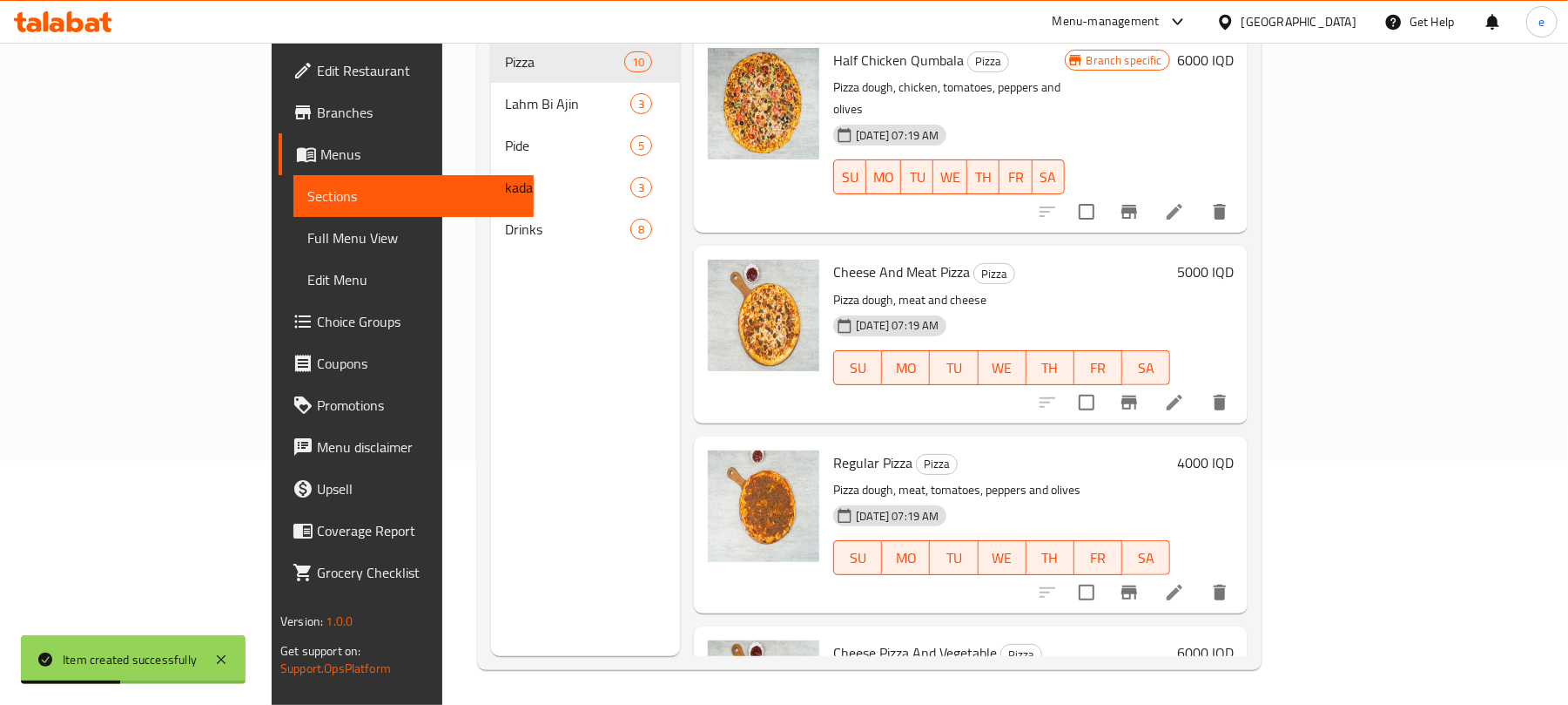
scroll to position [245, 0]
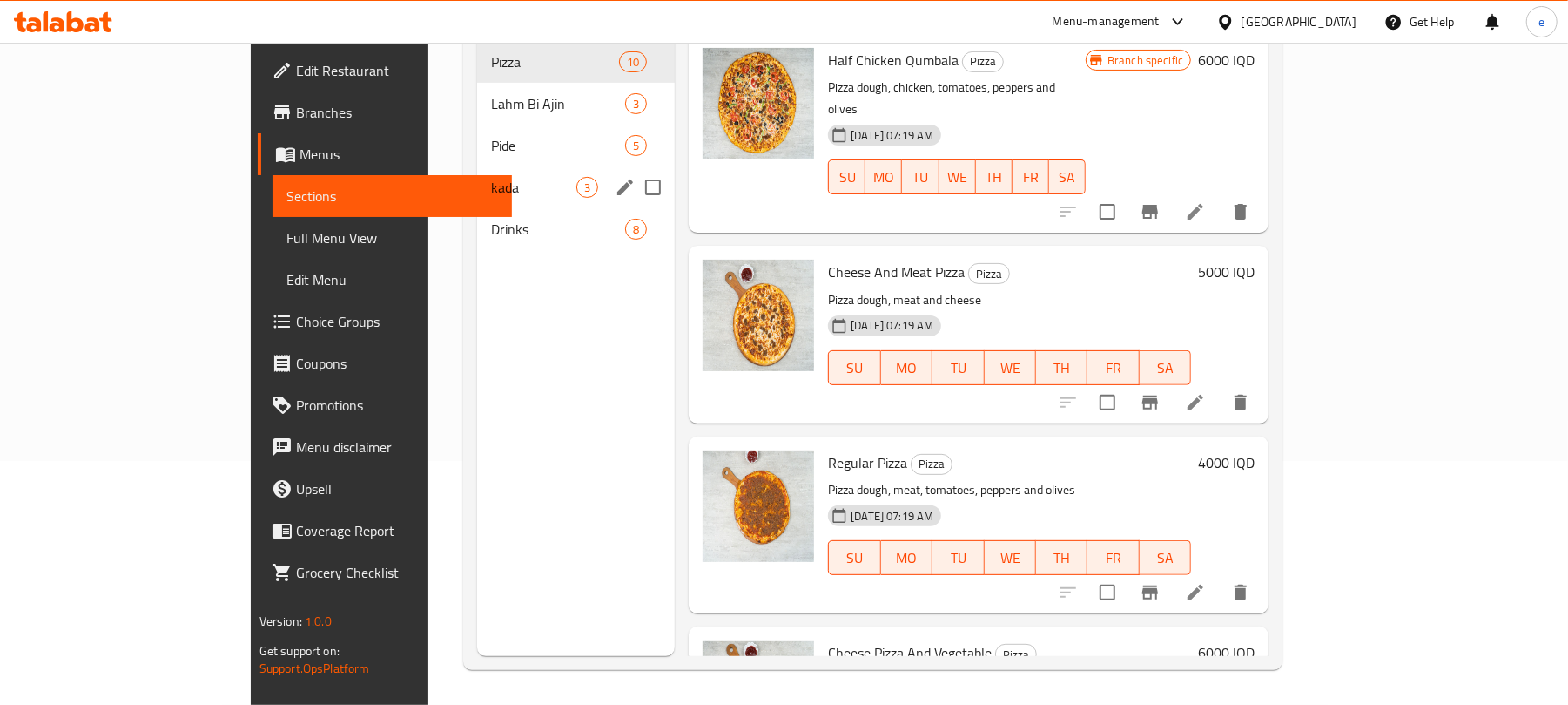
click at [491, 177] on span "kada" at bounding box center [533, 187] width 85 height 21
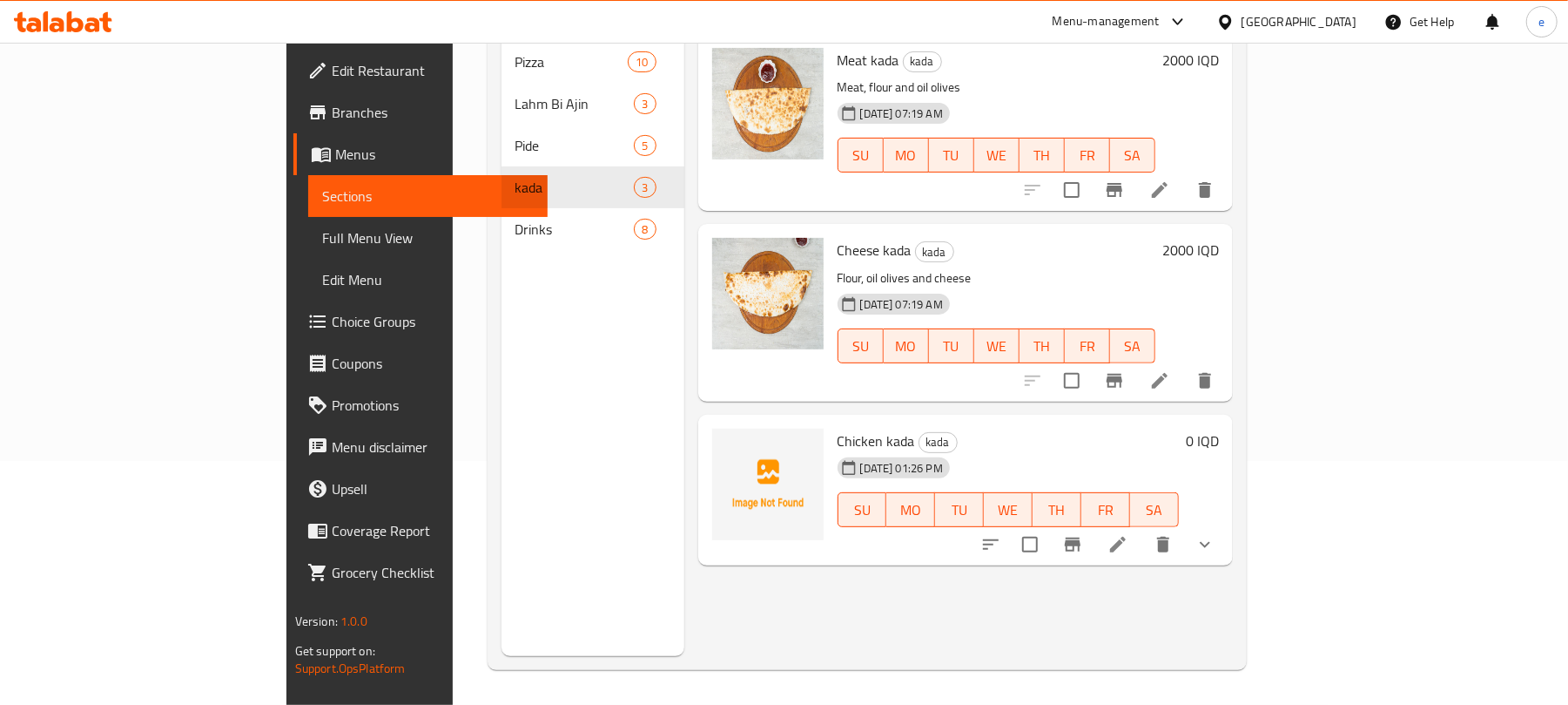
scroll to position [13, 0]
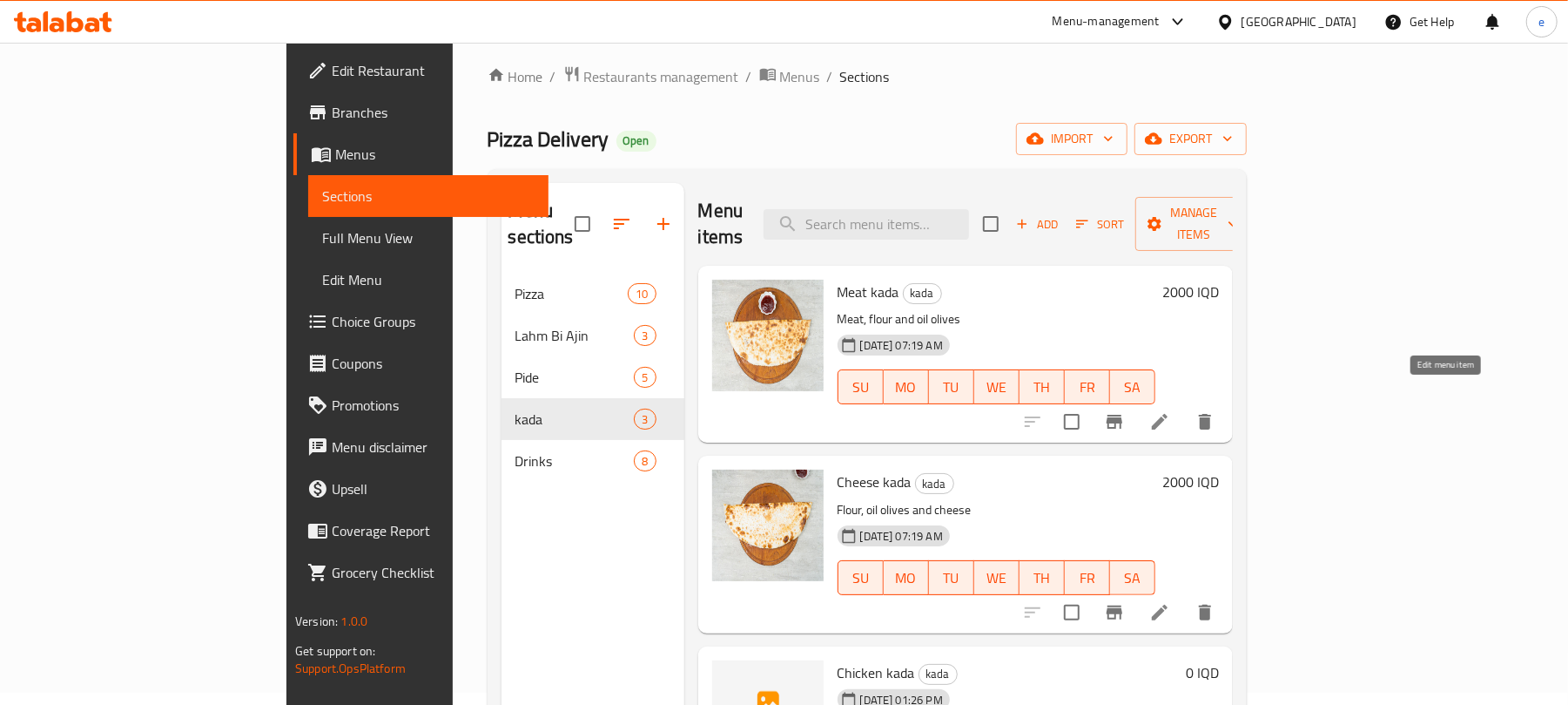
click at [1170, 411] on icon at bounding box center [1159, 421] width 21 height 21
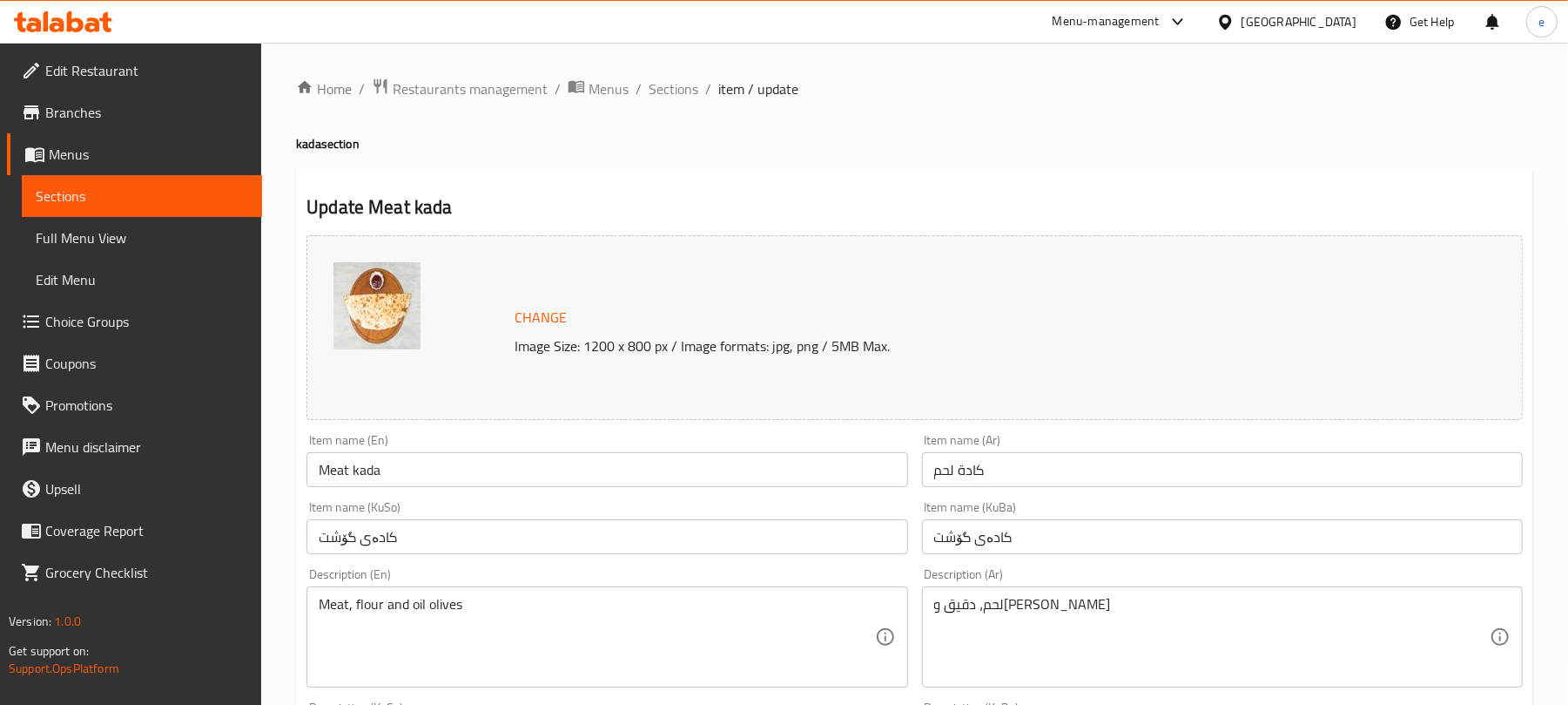
click at [409, 474] on input "Meat kada" at bounding box center [607, 469] width 601 height 35
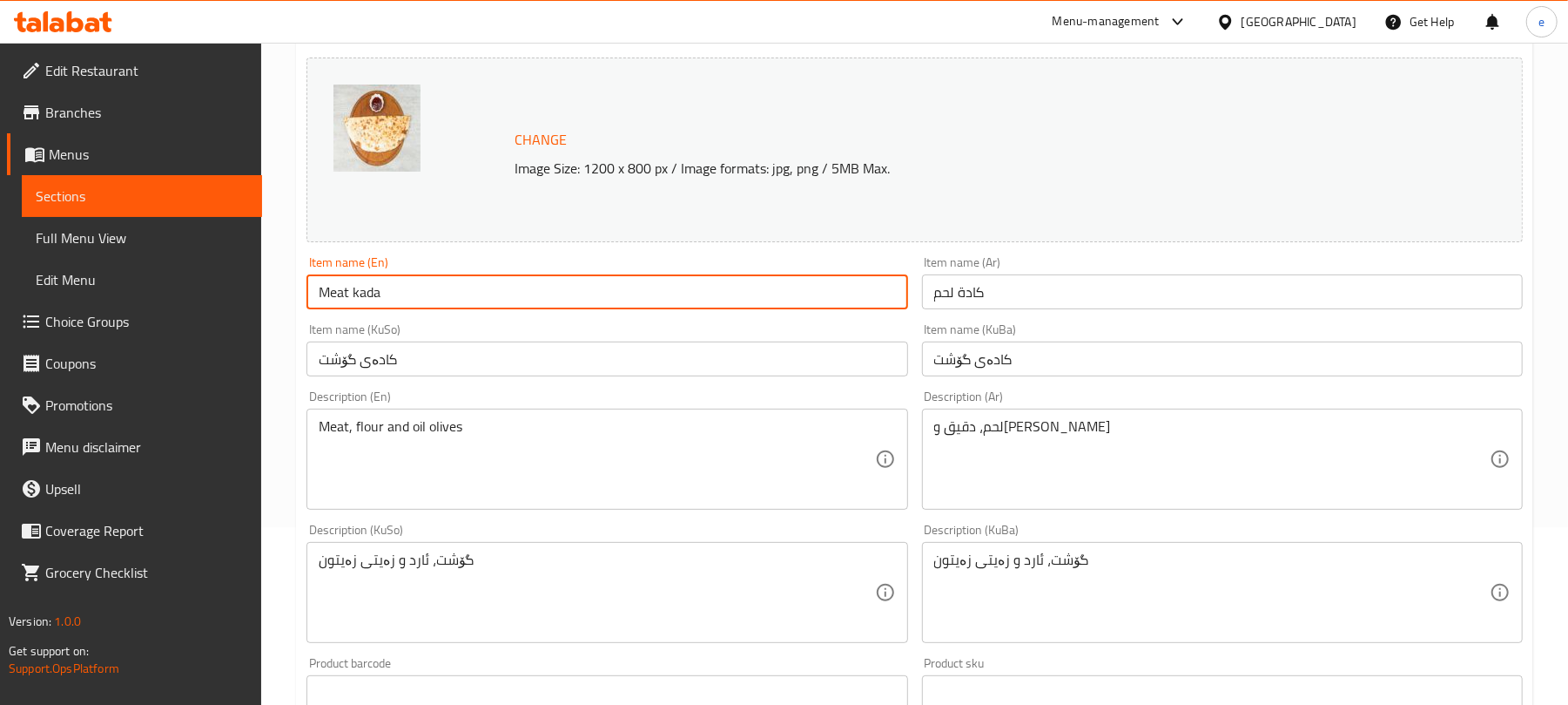
scroll to position [231, 0]
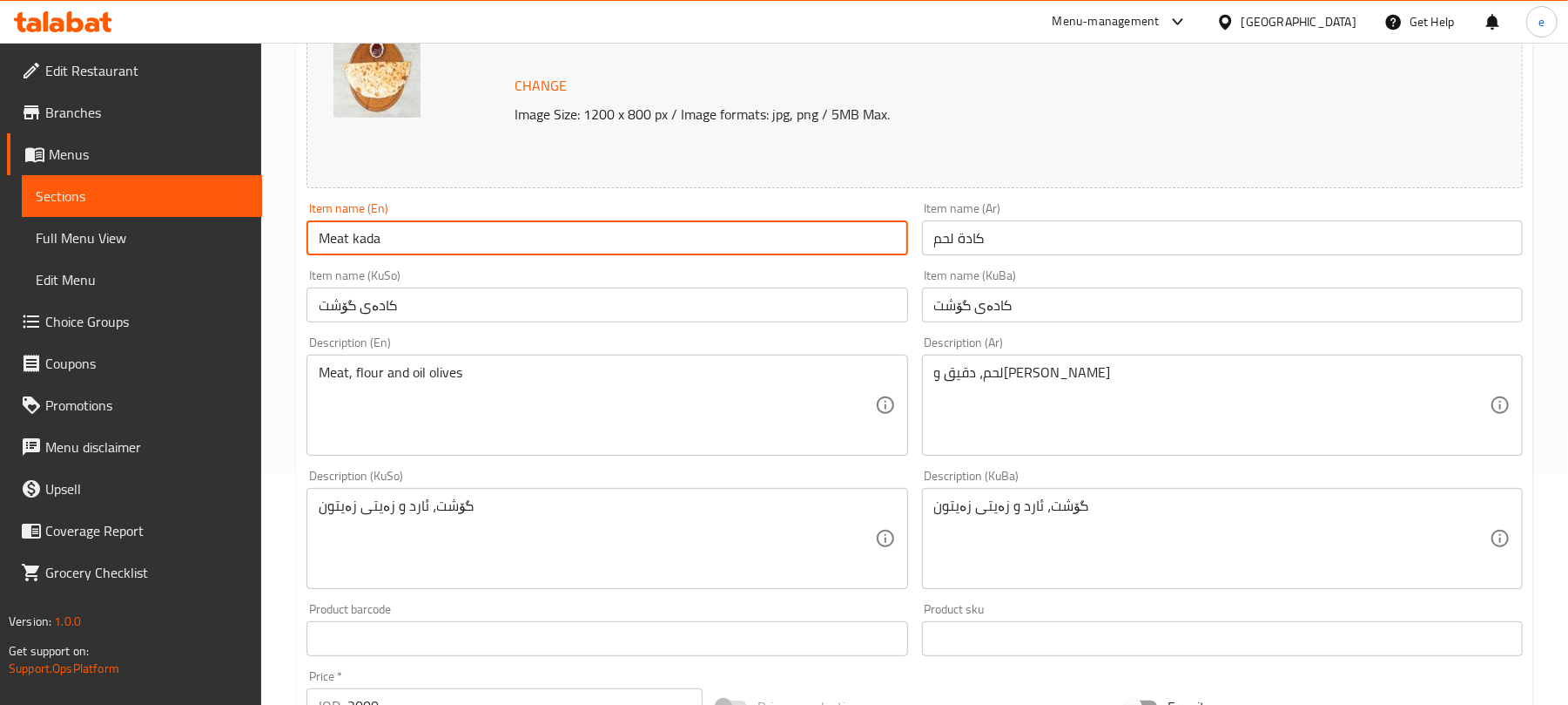
click at [940, 312] on input "کادەی گۆشت" at bounding box center [1222, 304] width 601 height 35
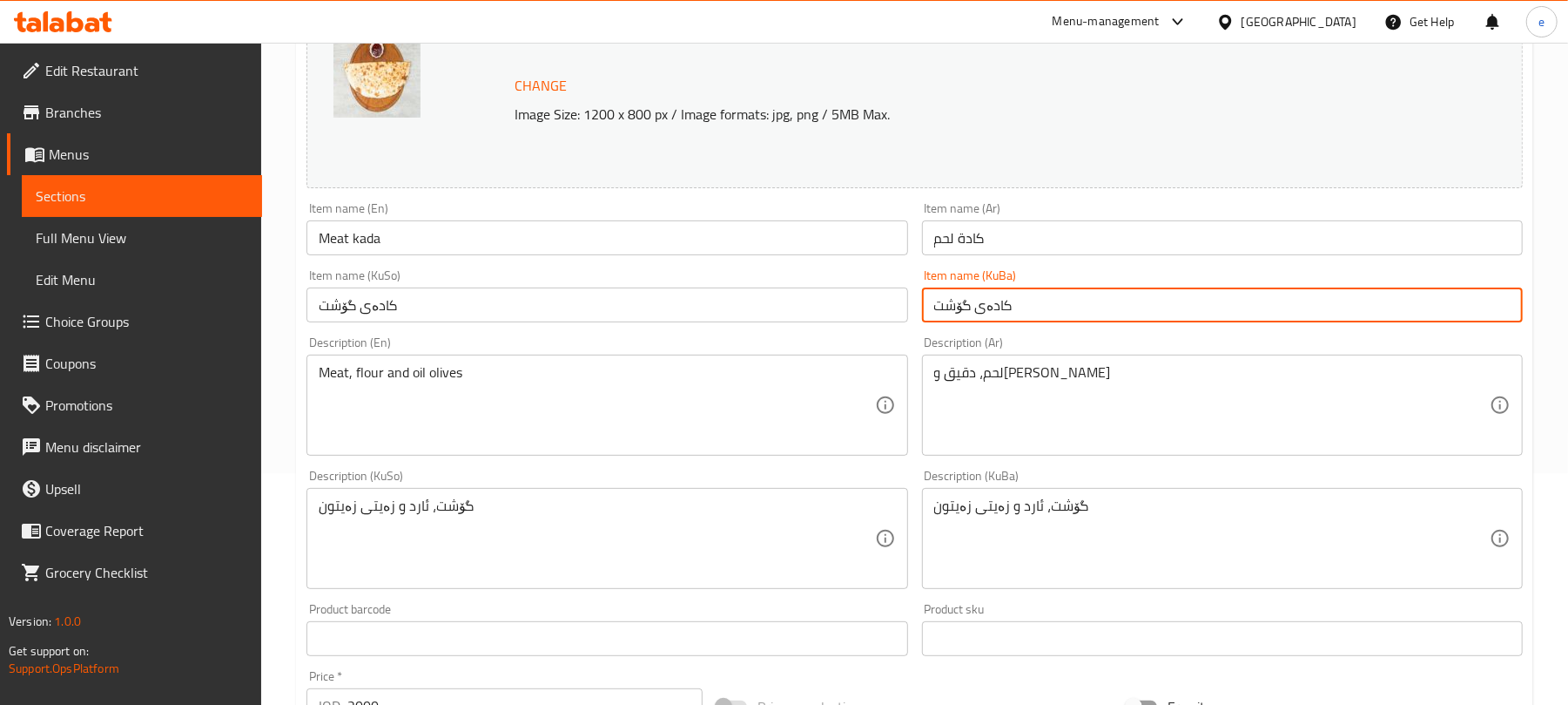
click at [940, 312] on input "کادەی گۆشت" at bounding box center [1222, 304] width 601 height 35
click at [148, 175] on link "Sections" at bounding box center [142, 196] width 240 height 42
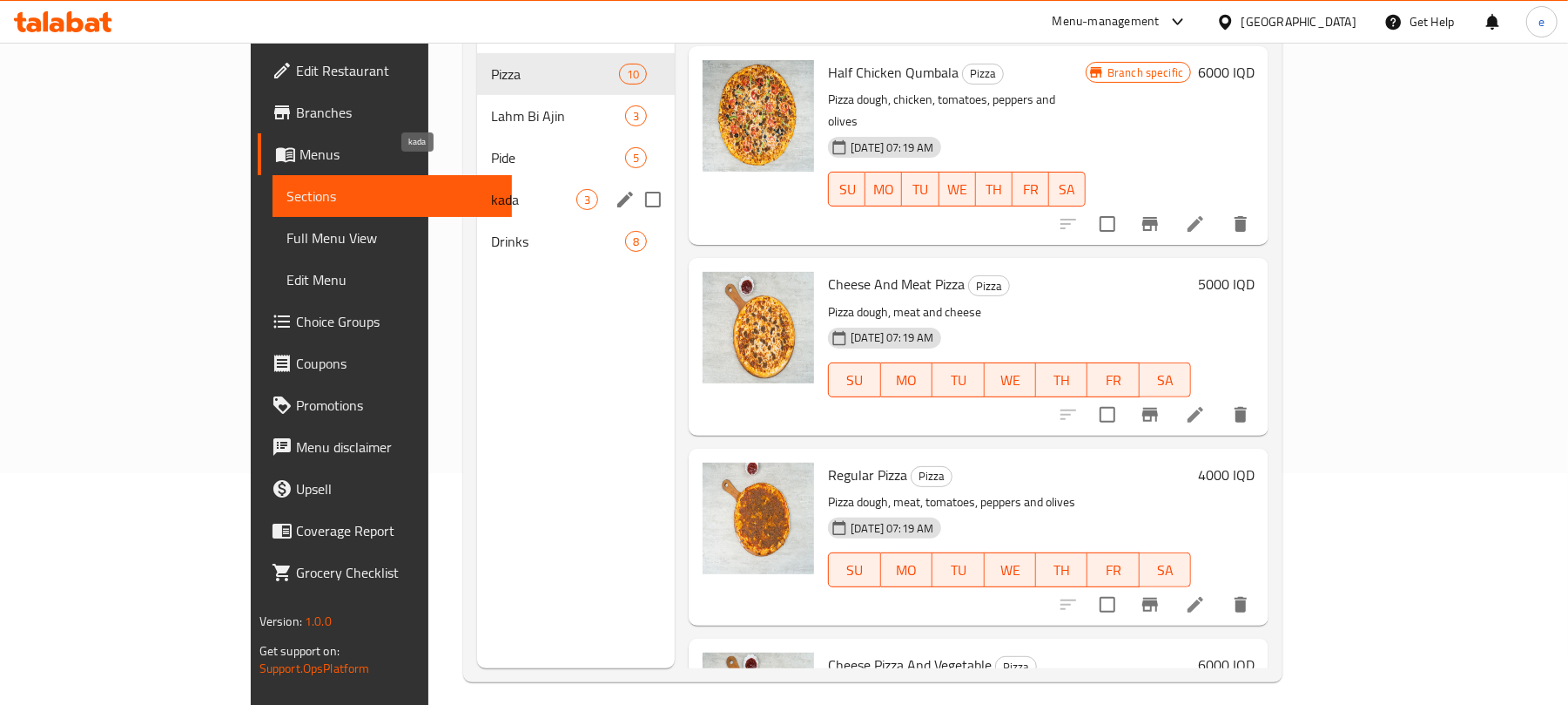
click at [491, 189] on span "kada" at bounding box center [533, 199] width 85 height 21
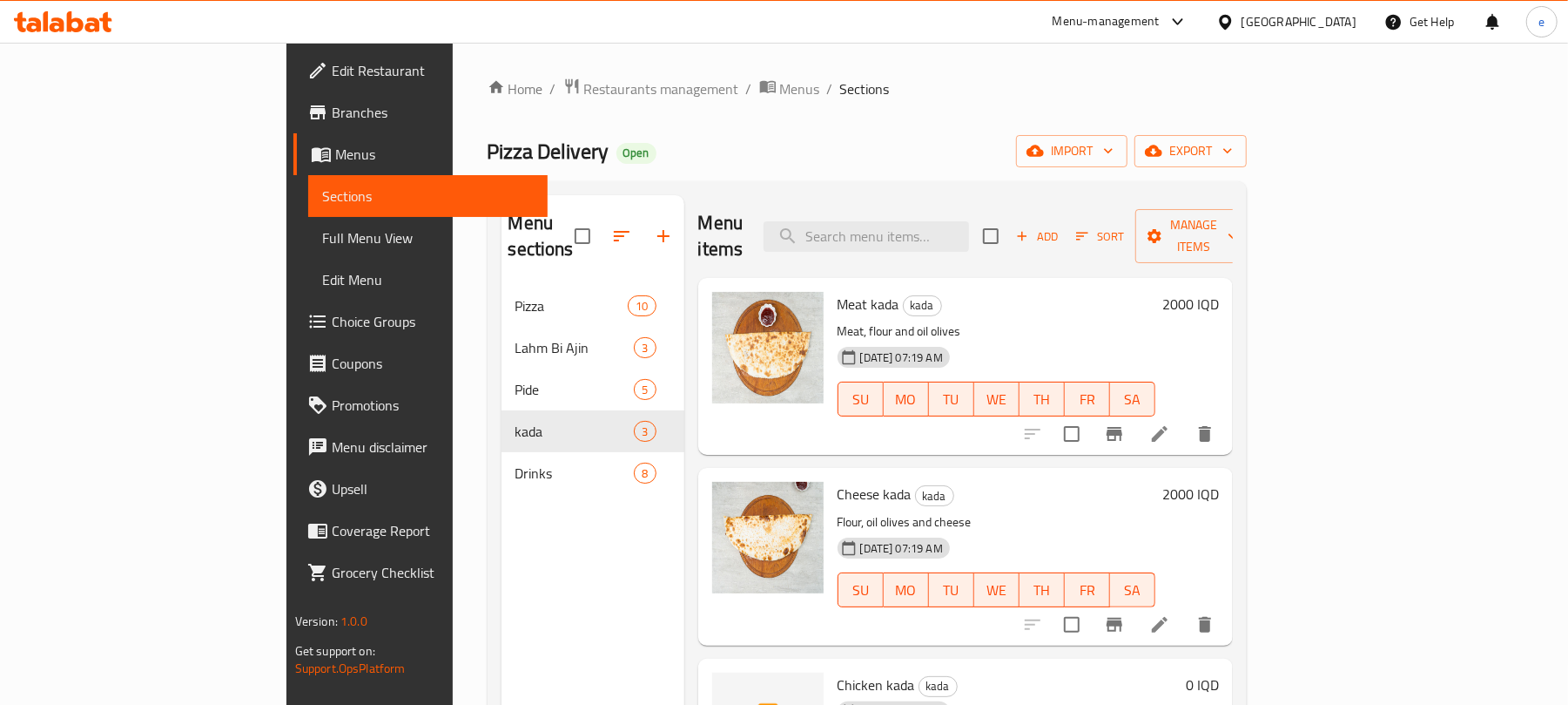
click at [1061, 228] on span "Add" at bounding box center [1036, 236] width 47 height 20
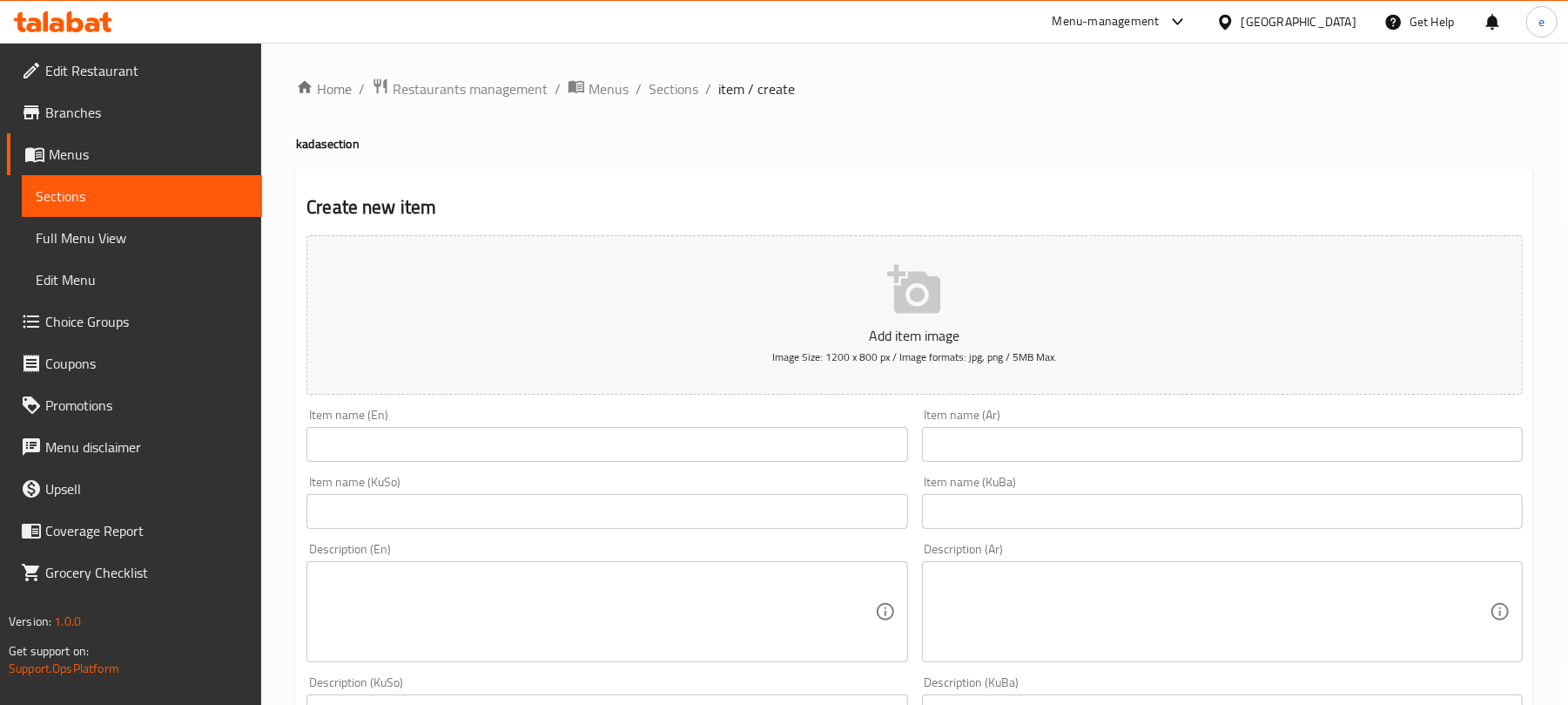
click at [127, 210] on link "Sections" at bounding box center [142, 196] width 240 height 42
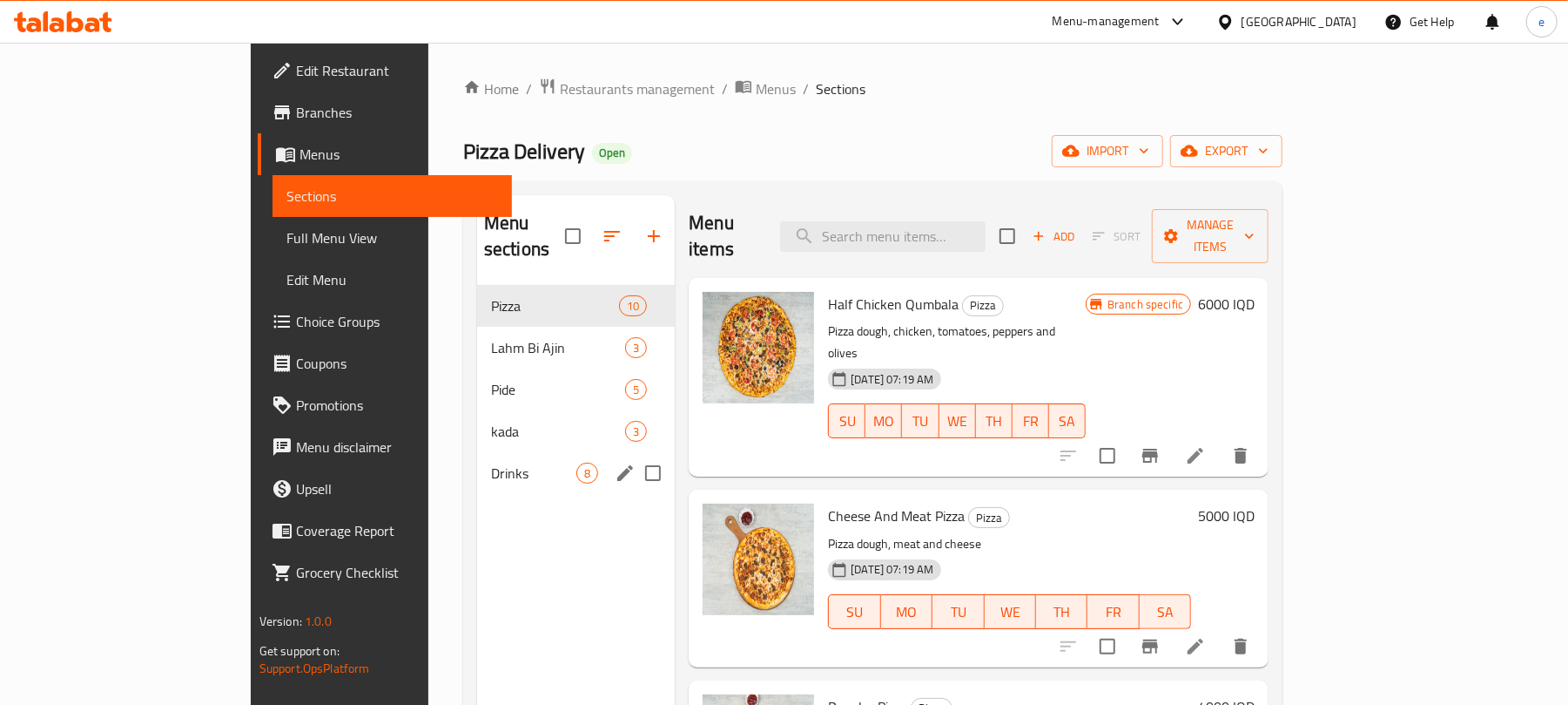
click at [491, 421] on span "kada" at bounding box center [559, 431] width 134 height 21
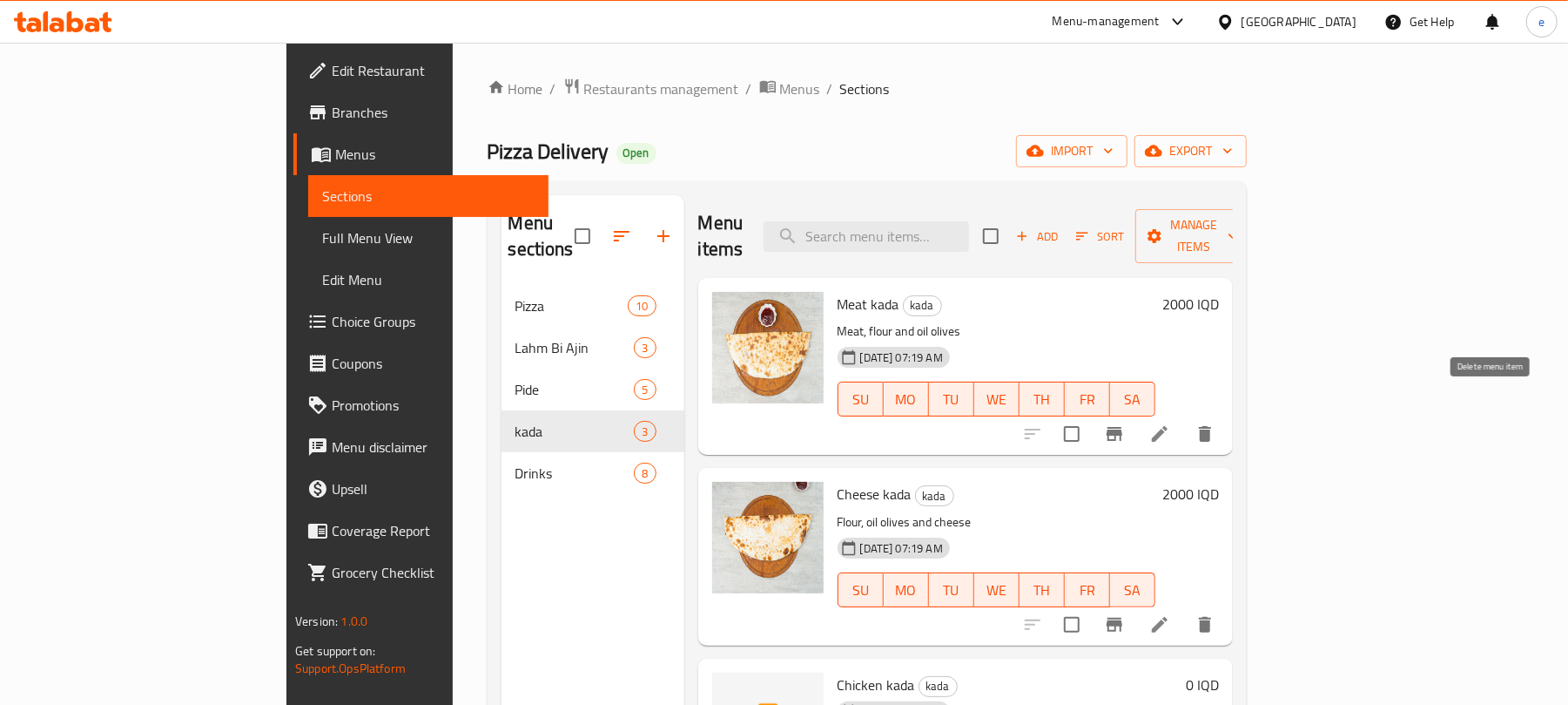
click at [1211, 426] on icon "delete" at bounding box center [1205, 433] width 13 height 15
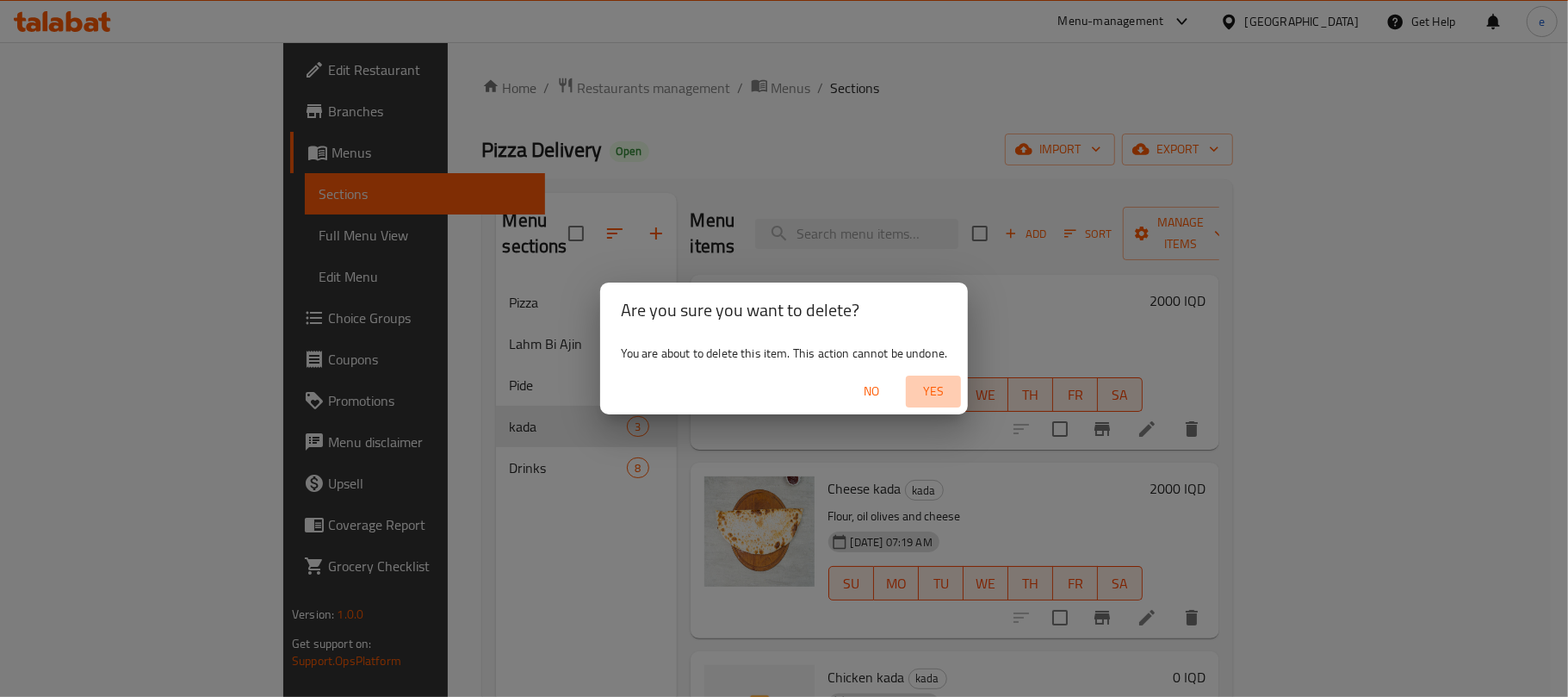
click at [929, 397] on span "Yes" at bounding box center [933, 391] width 42 height 21
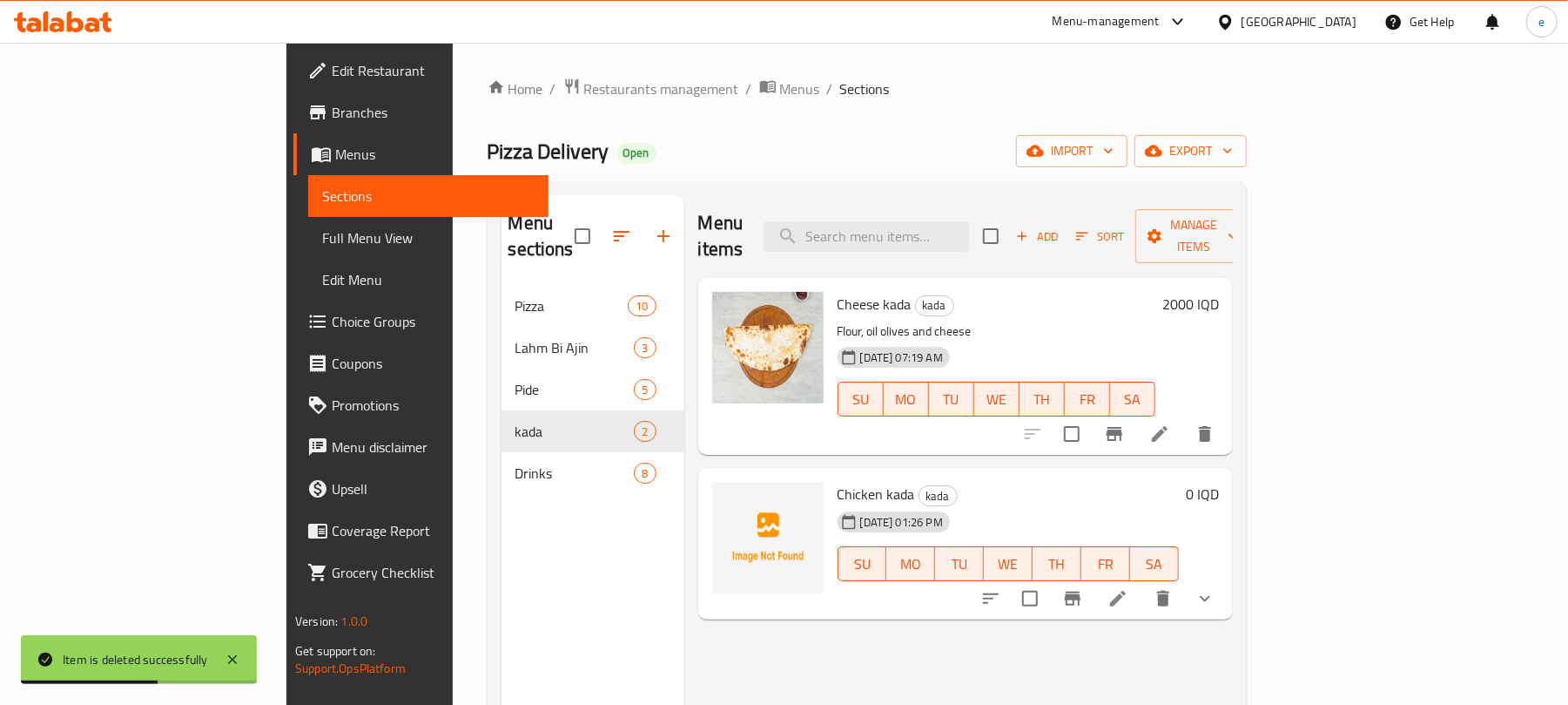
click at [335, 153] on span "Menus" at bounding box center [435, 153] width 199 height 21
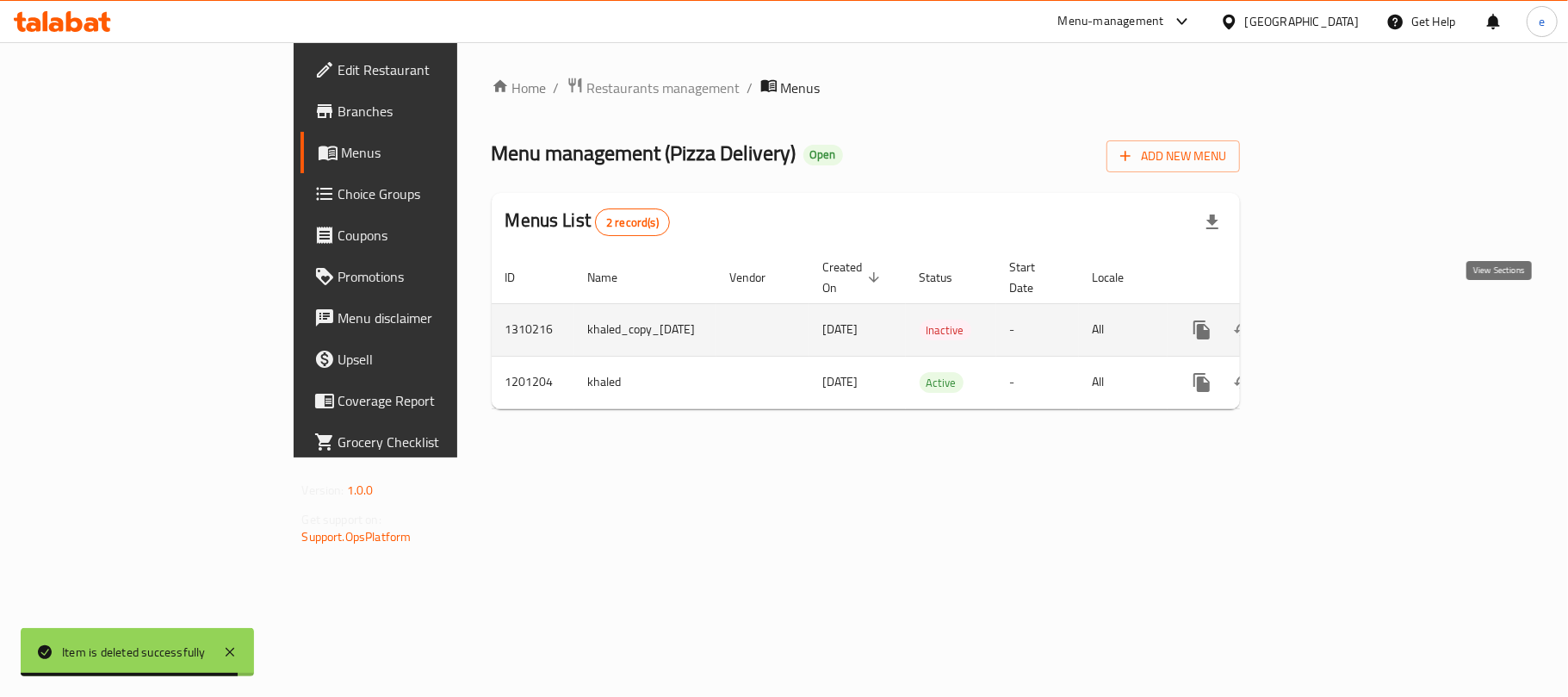
click at [1334, 322] on icon "enhanced table" at bounding box center [1326, 329] width 15 height 15
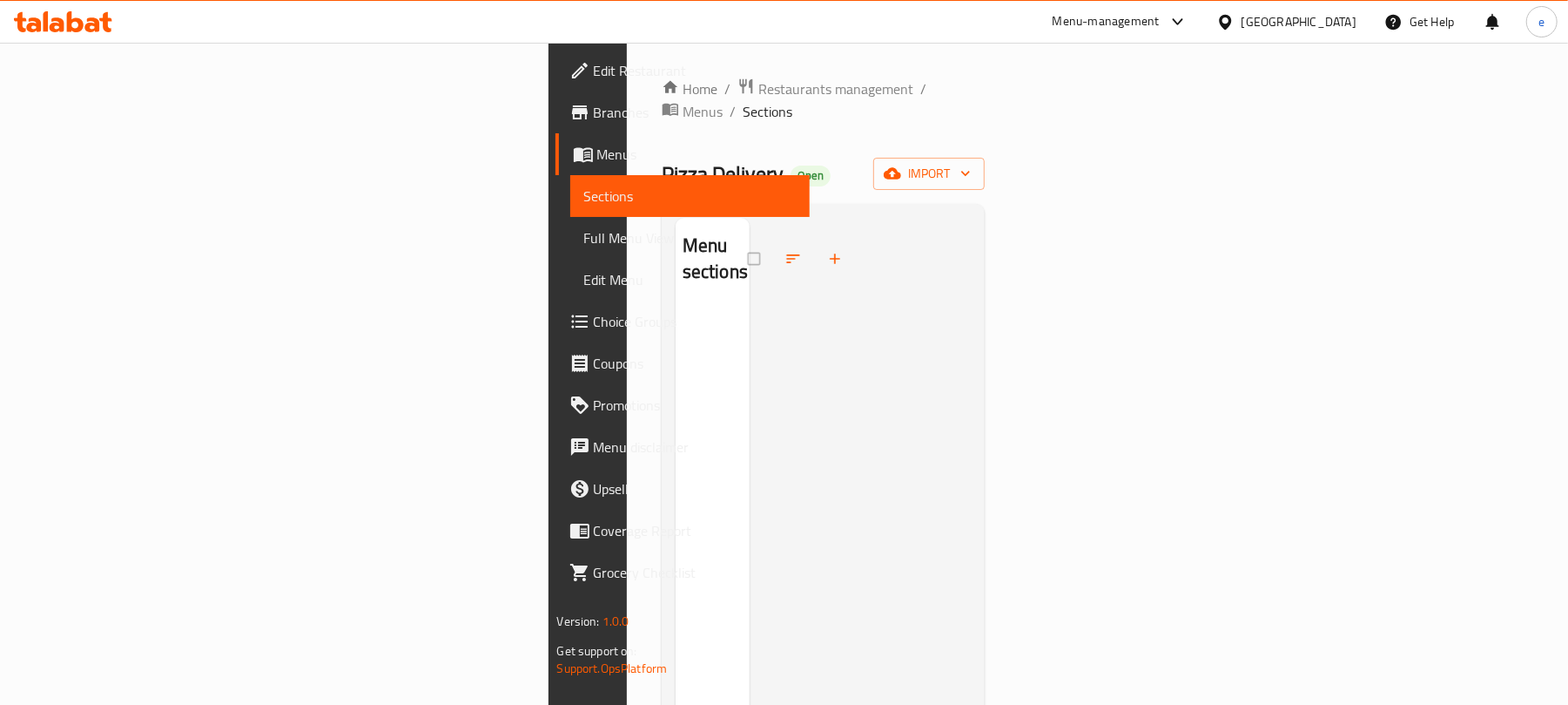
click at [31, 31] on icon at bounding box center [33, 24] width 15 height 15
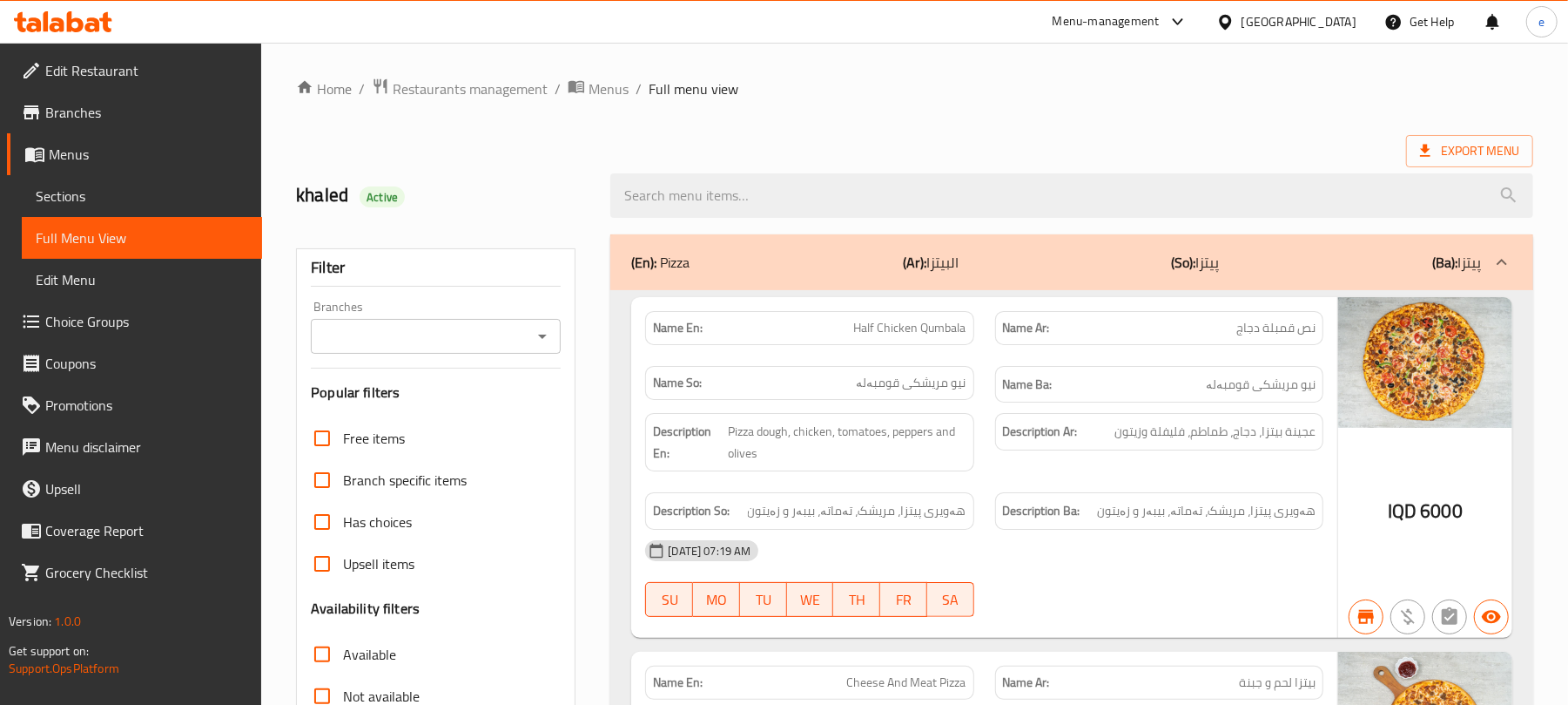
click at [84, 159] on span "Menus" at bounding box center [148, 153] width 199 height 21
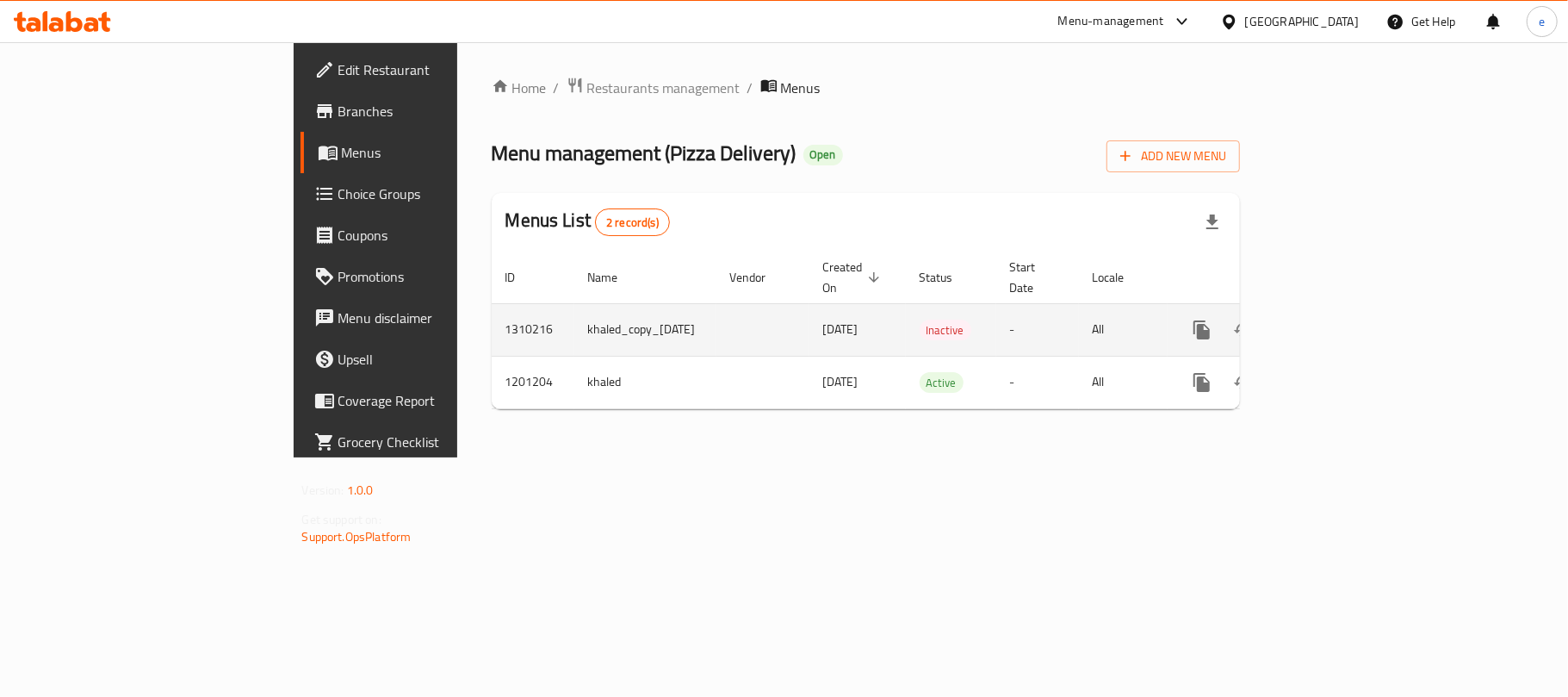
click at [1347, 309] on link "enhanced table" at bounding box center [1326, 330] width 42 height 42
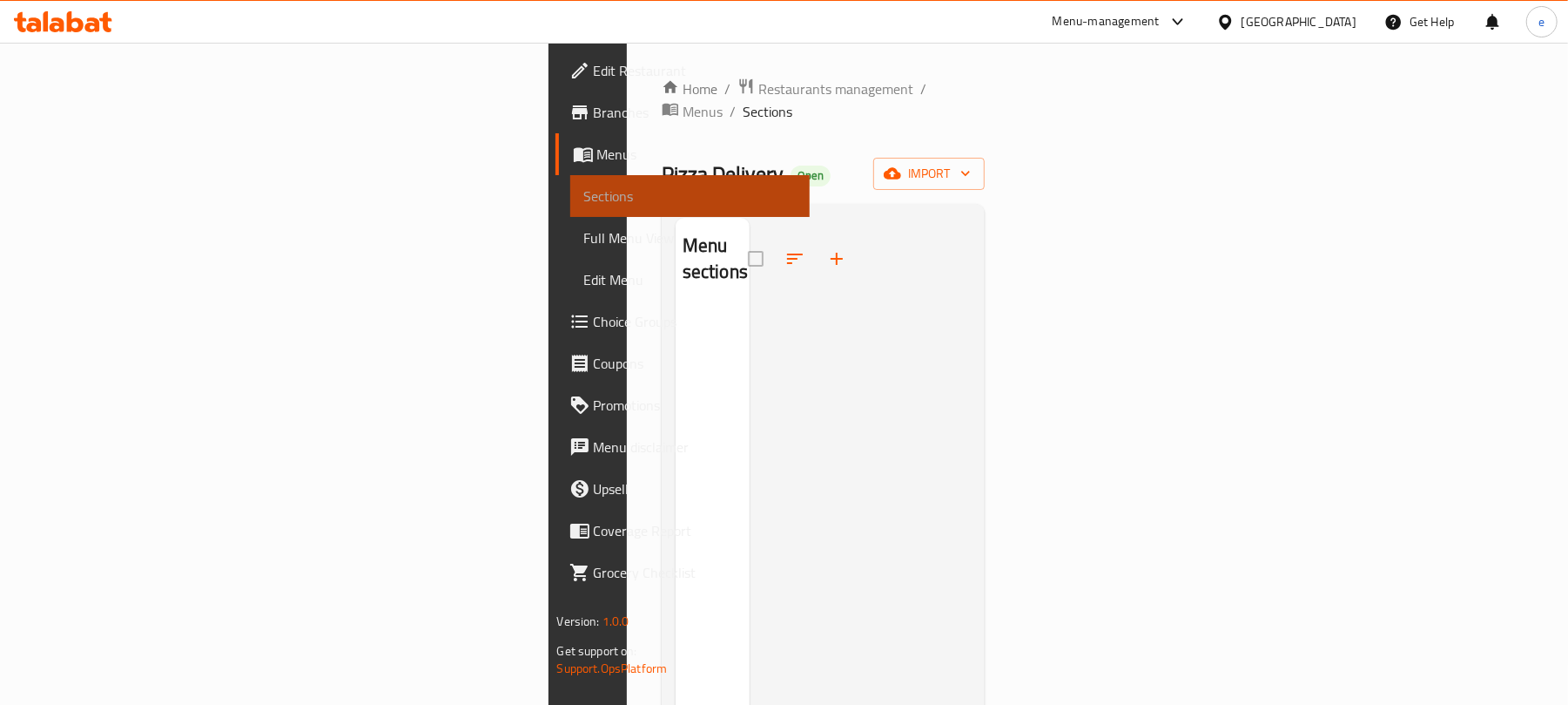
click at [585, 193] on span "Sections" at bounding box center [690, 196] width 212 height 21
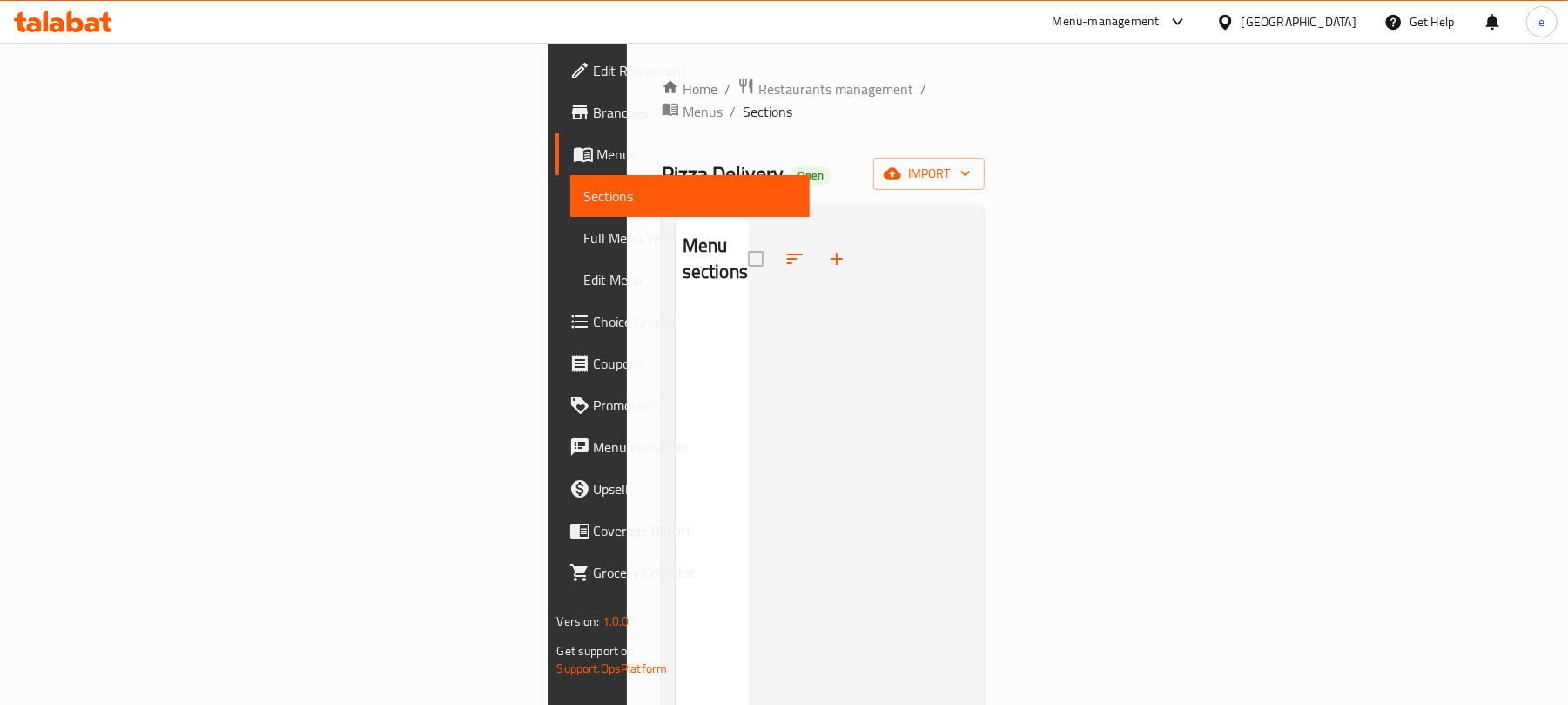
click at [597, 161] on span "Menus" at bounding box center [697, 153] width 199 height 21
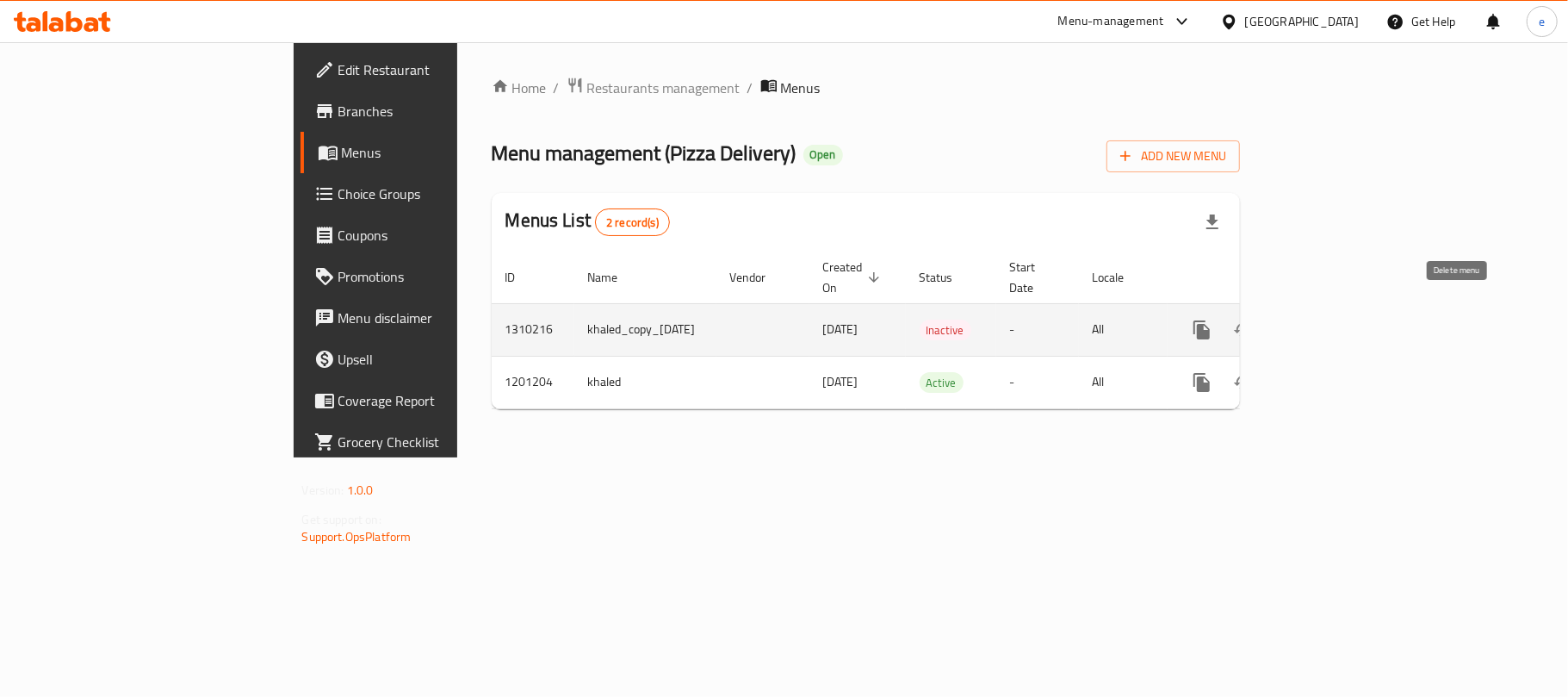
click at [1291, 322] on icon "enhanced table" at bounding box center [1285, 329] width 12 height 15
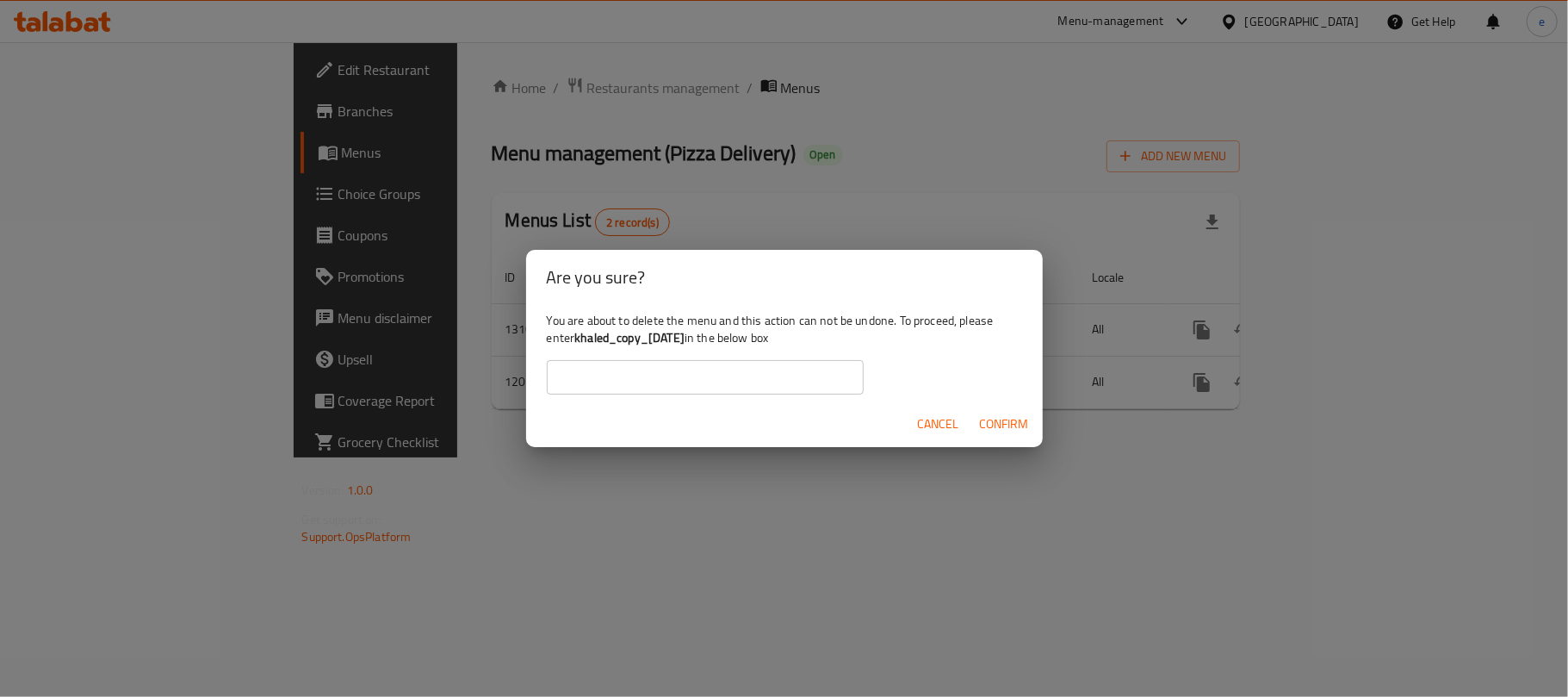
drag, startPoint x: 579, startPoint y: 341, endPoint x: 714, endPoint y: 338, distance: 135.0
click at [685, 338] on b "khaled_copy_[DATE]" at bounding box center [630, 337] width 110 height 22
copy b "khaled_copy_[DATE]"
click at [631, 382] on input "text" at bounding box center [705, 377] width 317 height 35
paste input "khaled_copy_[DATE]"
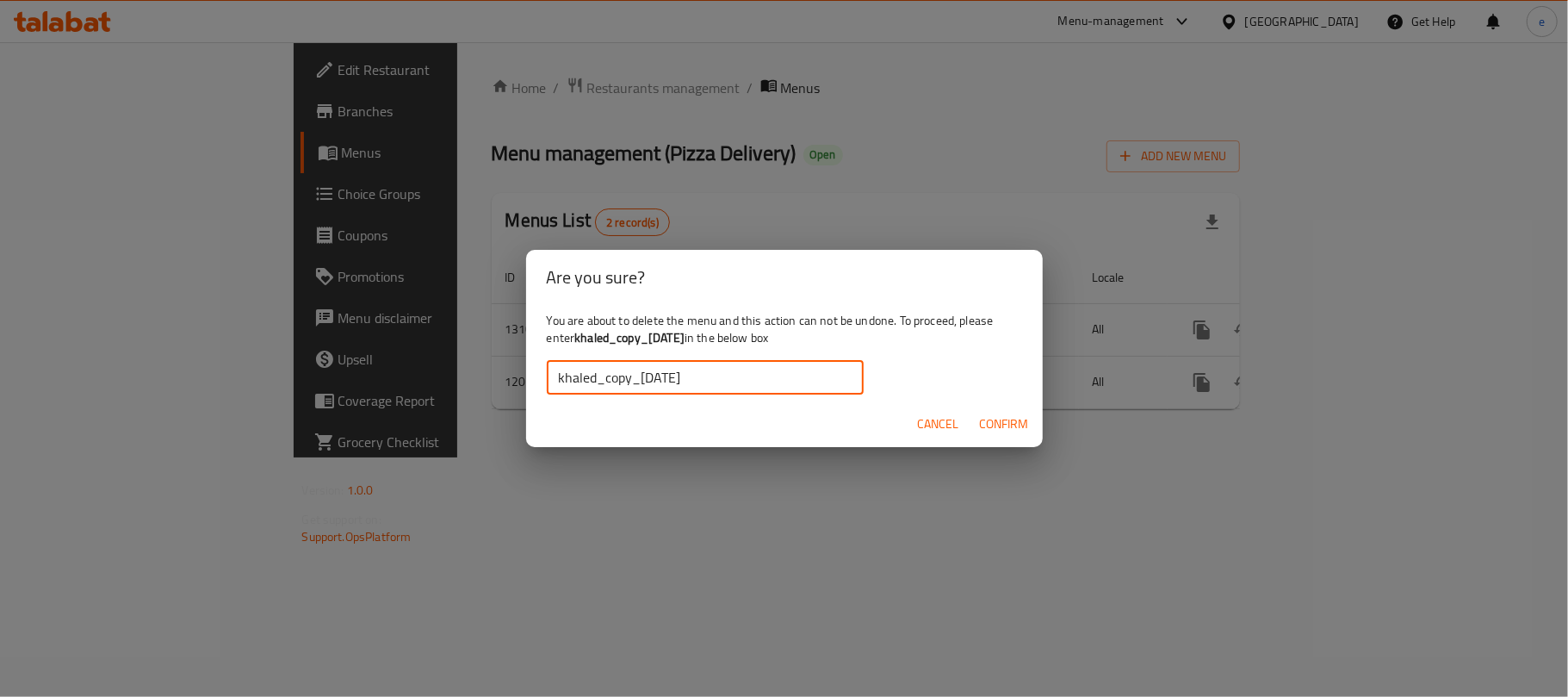
type input "khaled_copy_[DATE]"
click at [989, 428] on span "Confirm" at bounding box center [1004, 424] width 49 height 21
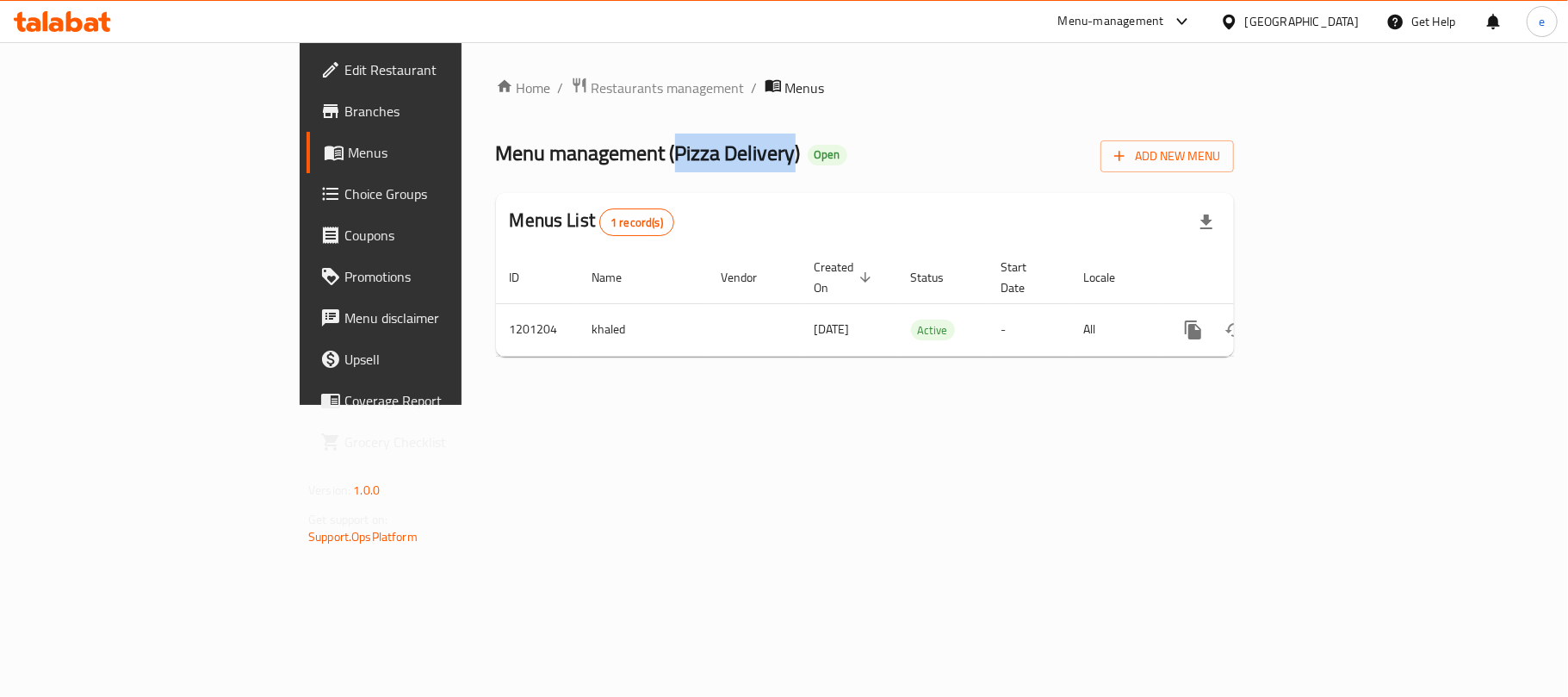
drag, startPoint x: 474, startPoint y: 153, endPoint x: 594, endPoint y: 150, distance: 120.0
click at [594, 150] on span "Menu management ( Pizza Delivery )" at bounding box center [648, 153] width 305 height 39
copy span "Pizza Delivery"
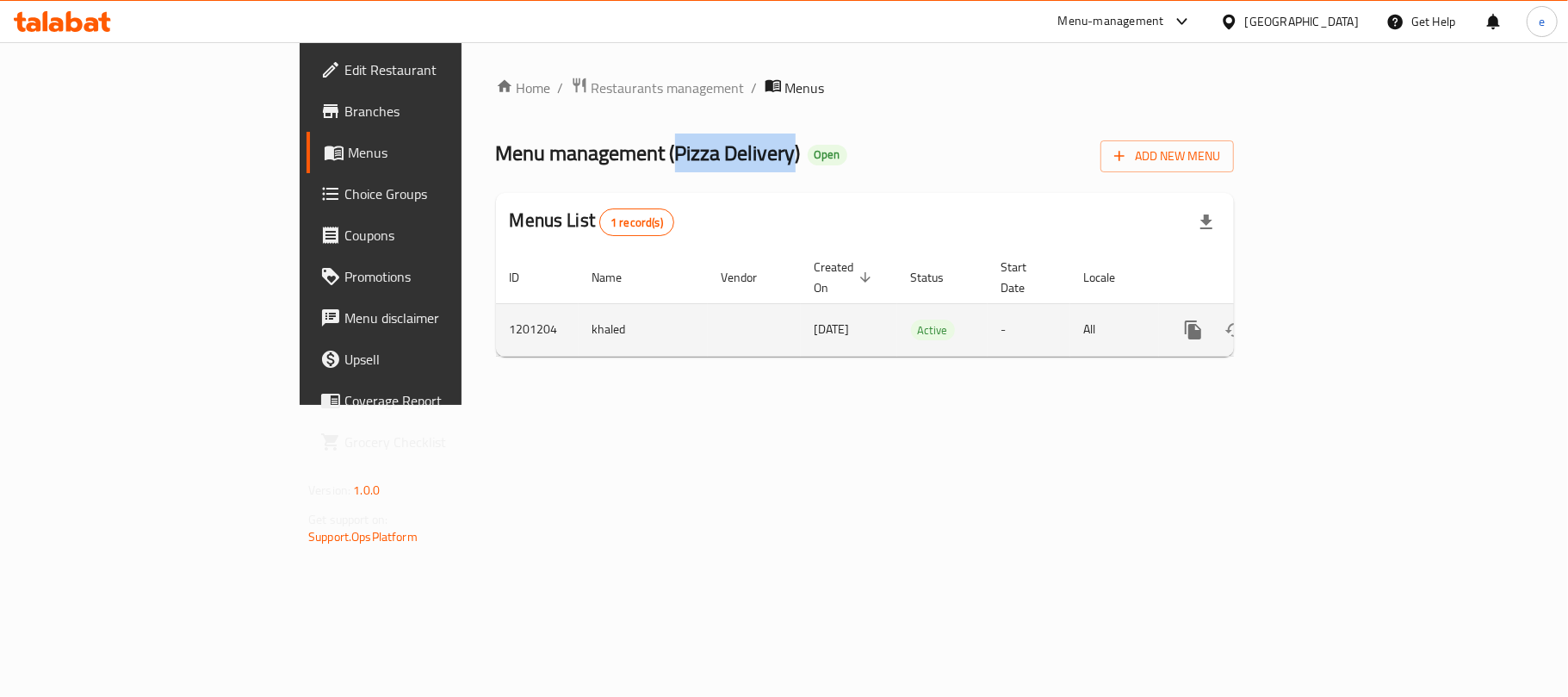
click at [1214, 331] on button "more" at bounding box center [1194, 330] width 42 height 42
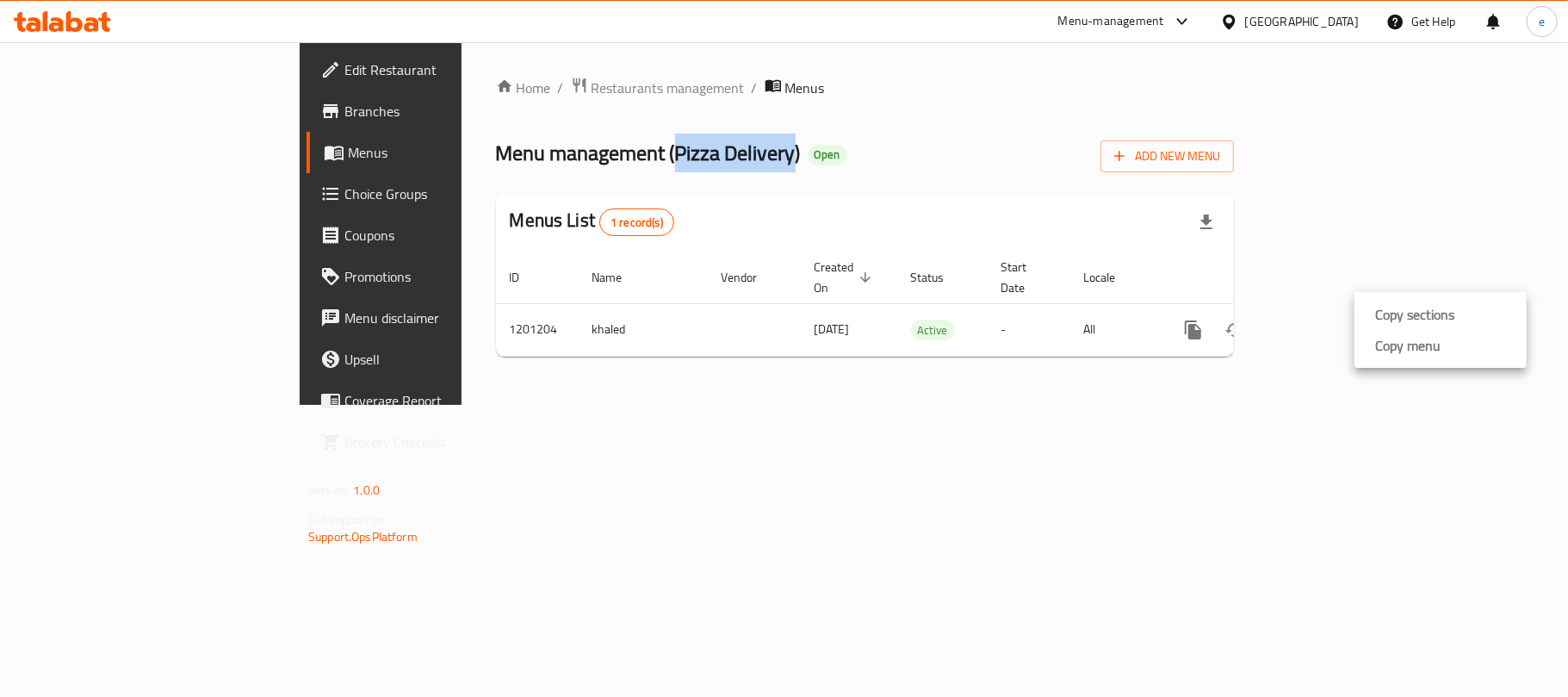
click at [1389, 359] on li "Copy menu" at bounding box center [1440, 345] width 172 height 31
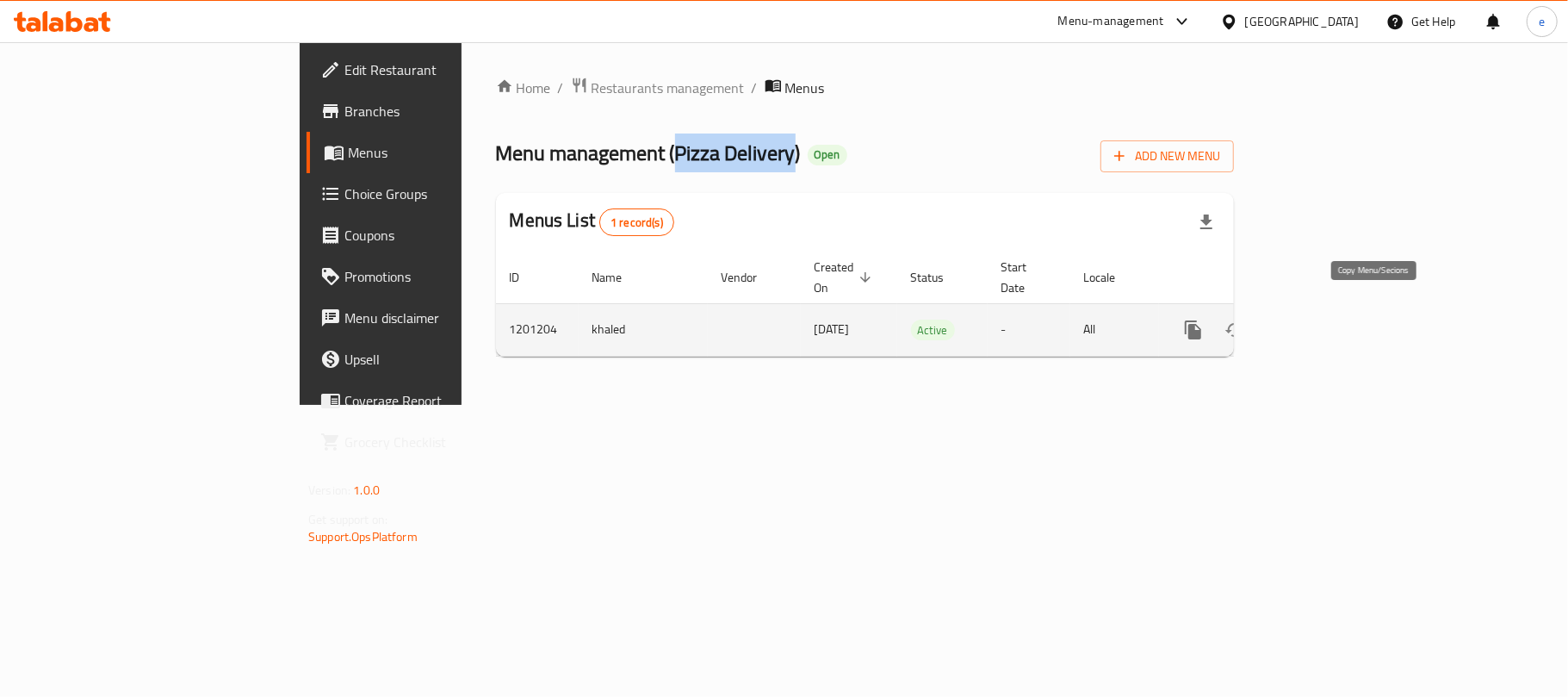
click at [1202, 320] on icon "more" at bounding box center [1193, 329] width 16 height 19
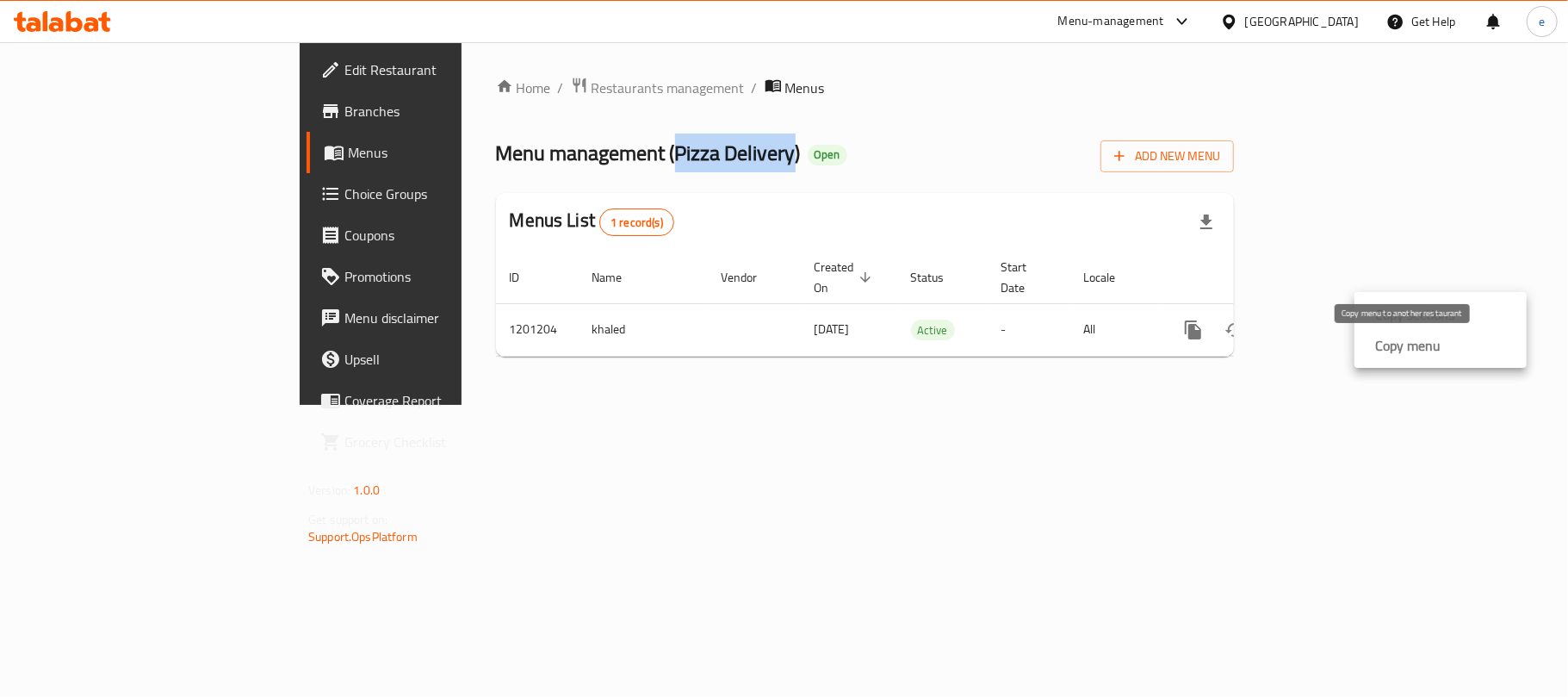
click at [1399, 349] on strong "Copy menu" at bounding box center [1408, 345] width 66 height 20
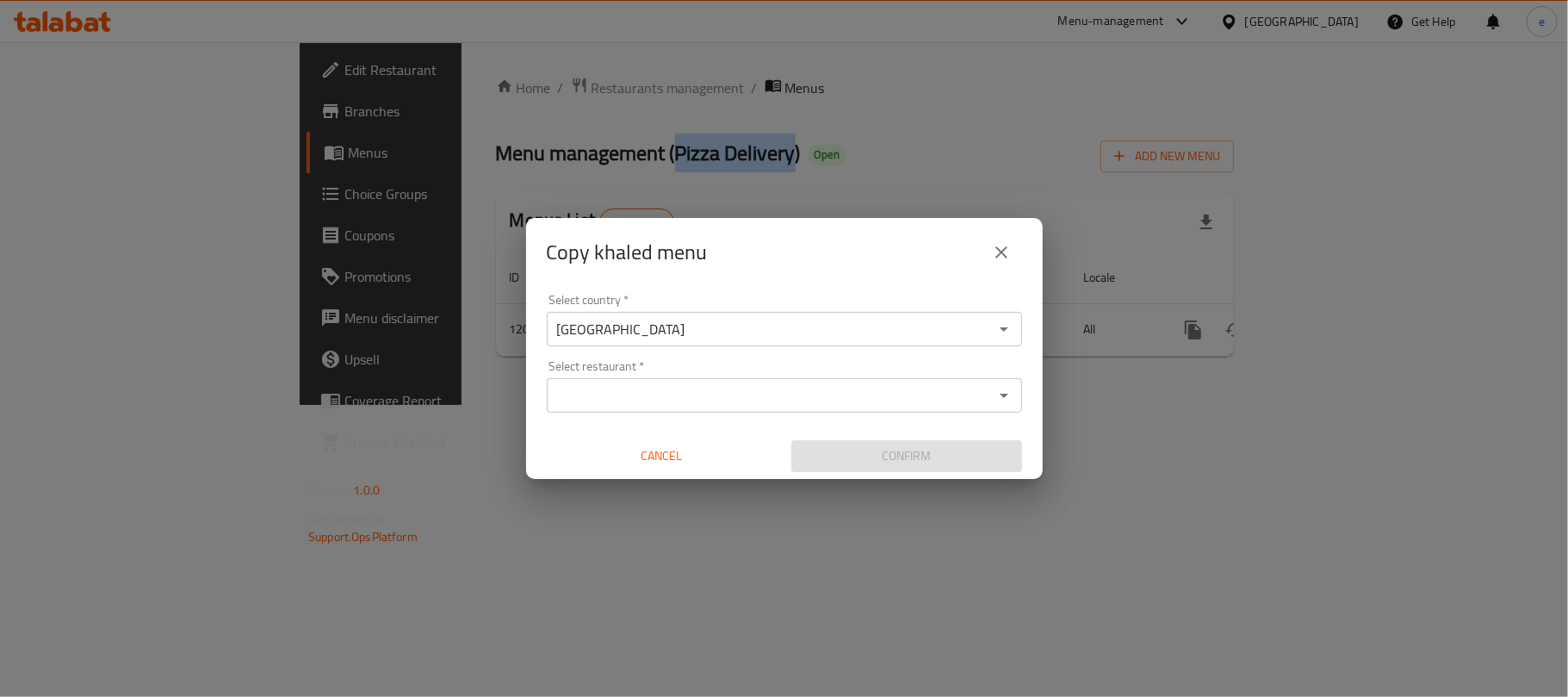
click at [670, 403] on input "Select restaurant   *" at bounding box center [770, 395] width 436 height 24
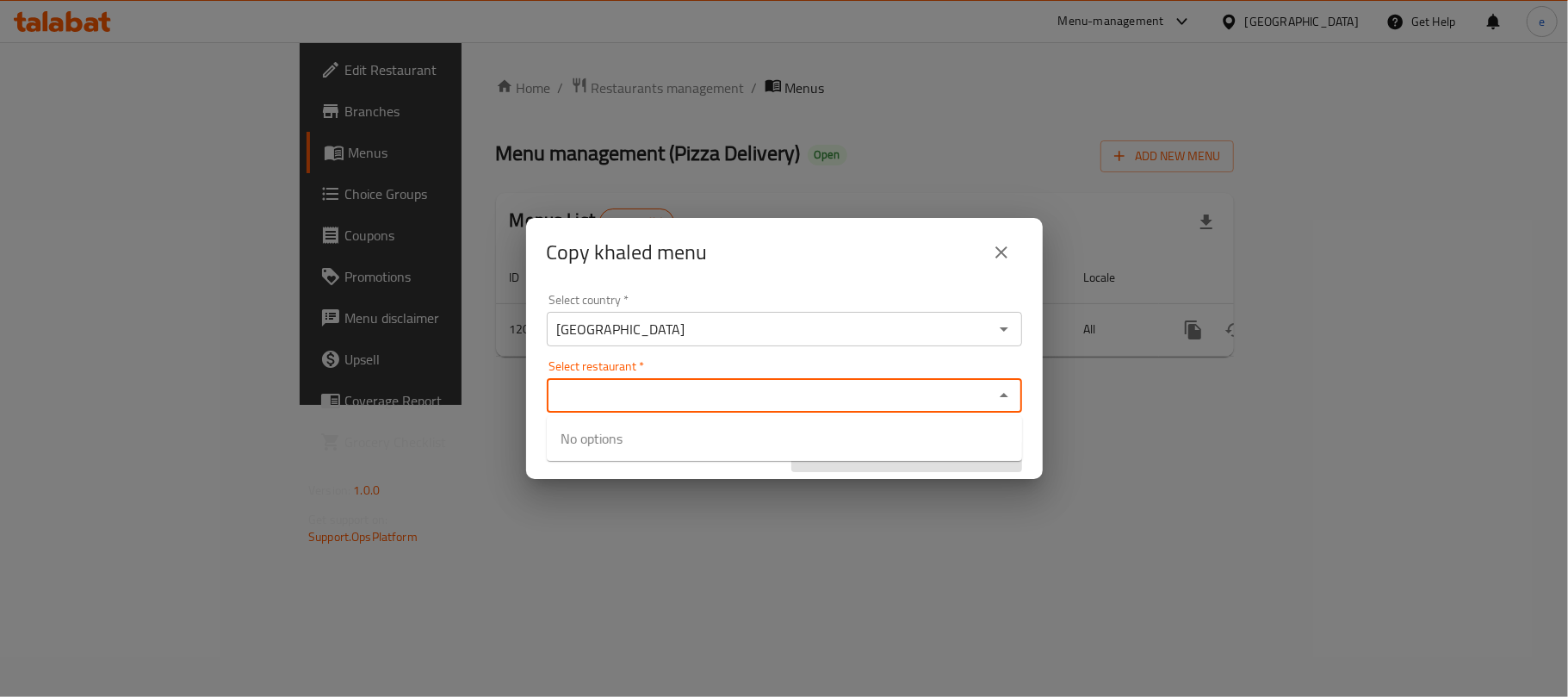
paste input "Pizza Delivery"
type input "Pizza Delivery"
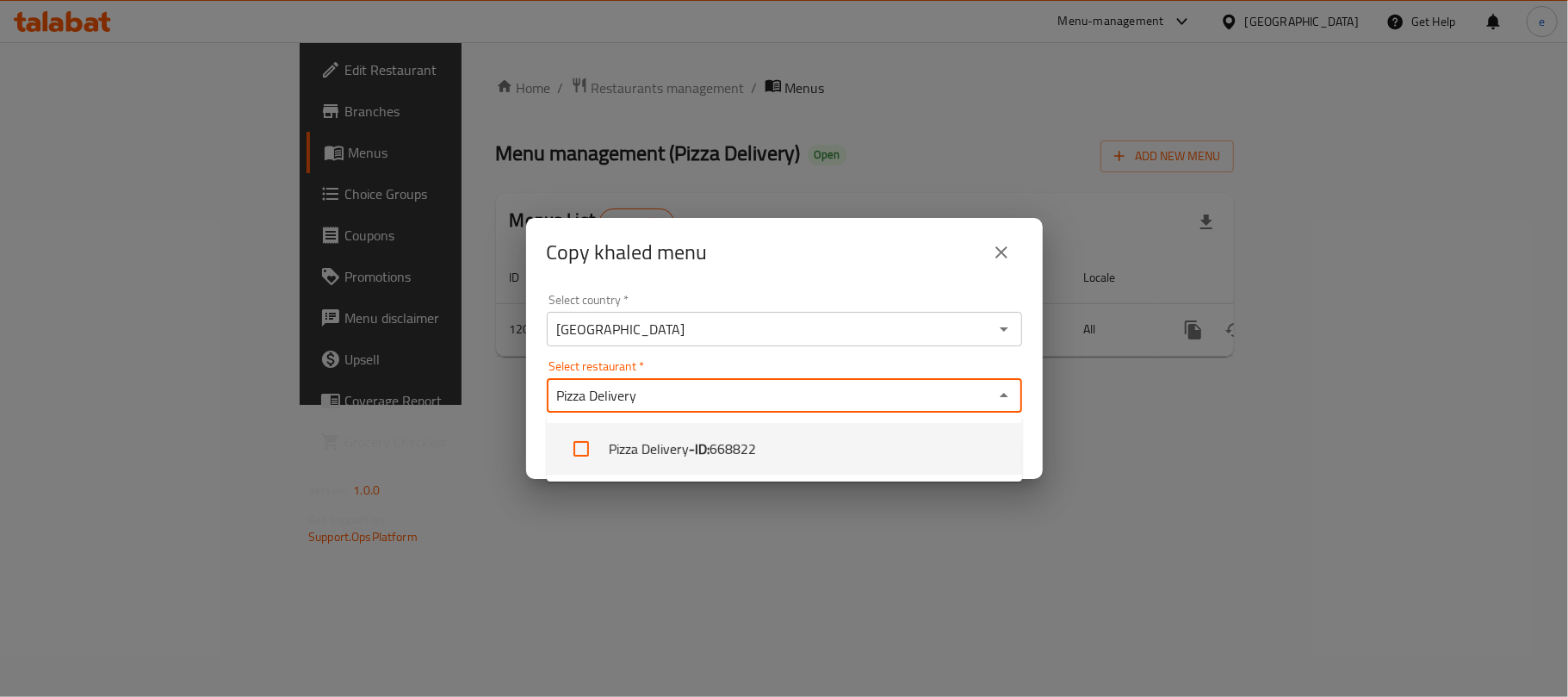
click at [587, 448] on input "checkbox" at bounding box center [581, 449] width 42 height 42
checkbox input "true"
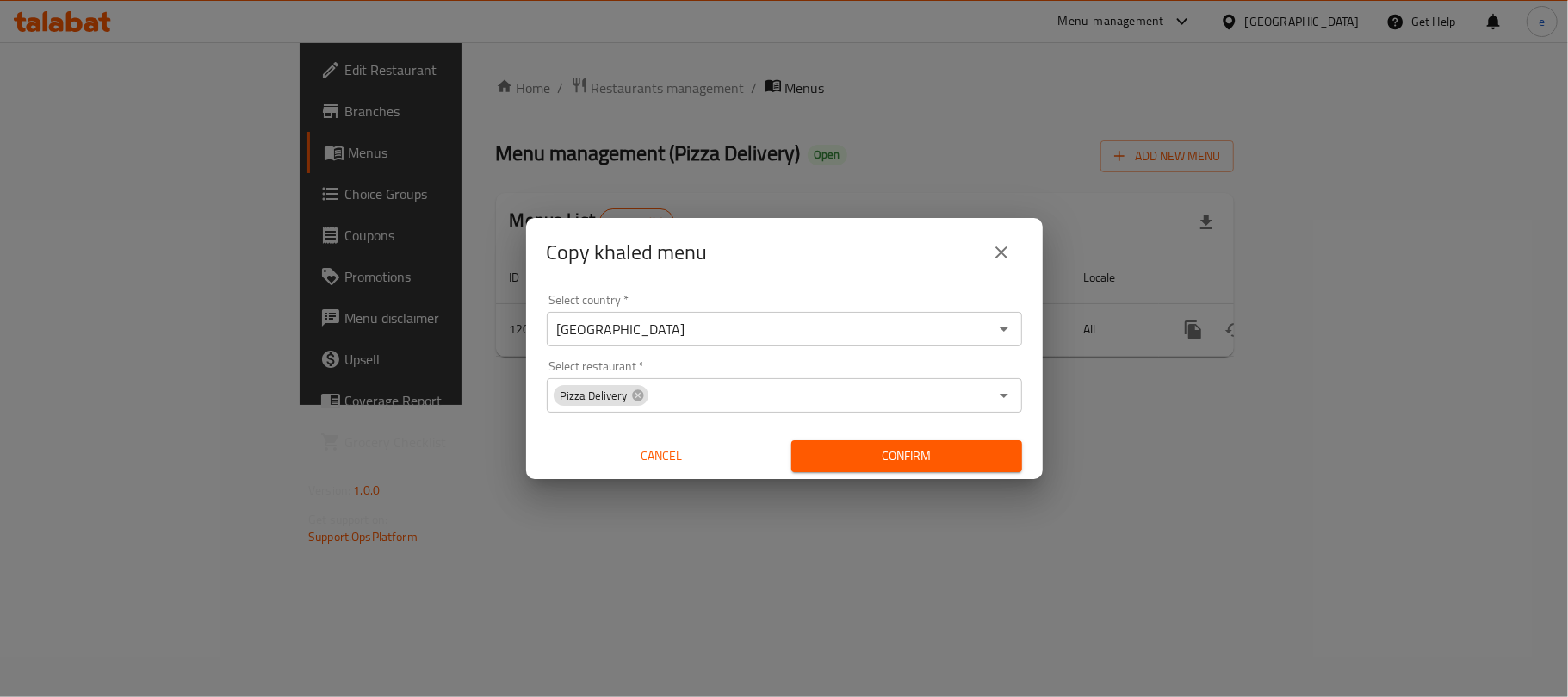
click at [903, 499] on div "Copy khaled menu Select country   * Iraq Select country * Select restaurant   *…" at bounding box center [784, 348] width 1568 height 697
click at [948, 458] on span "Confirm" at bounding box center [906, 456] width 203 height 21
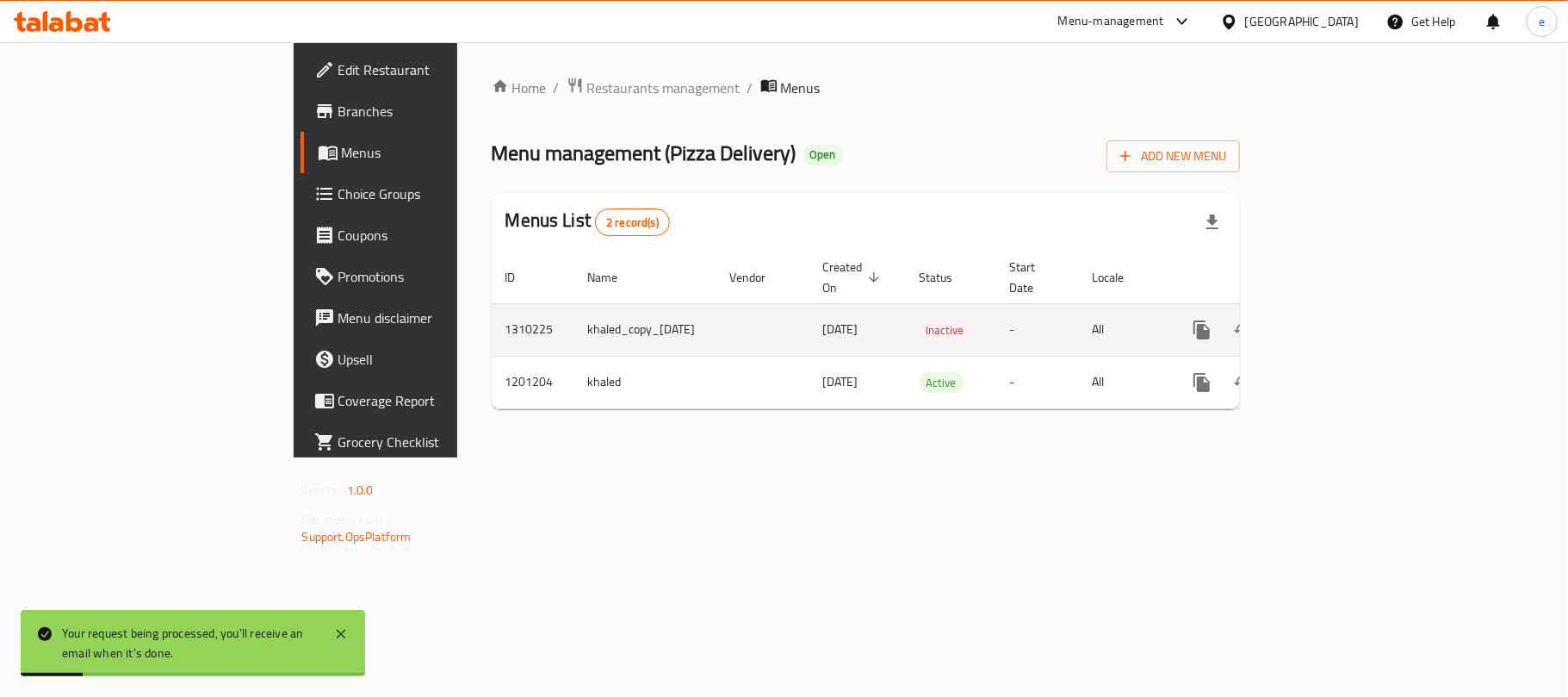
click at [1337, 319] on icon "enhanced table" at bounding box center [1326, 329] width 20 height 20
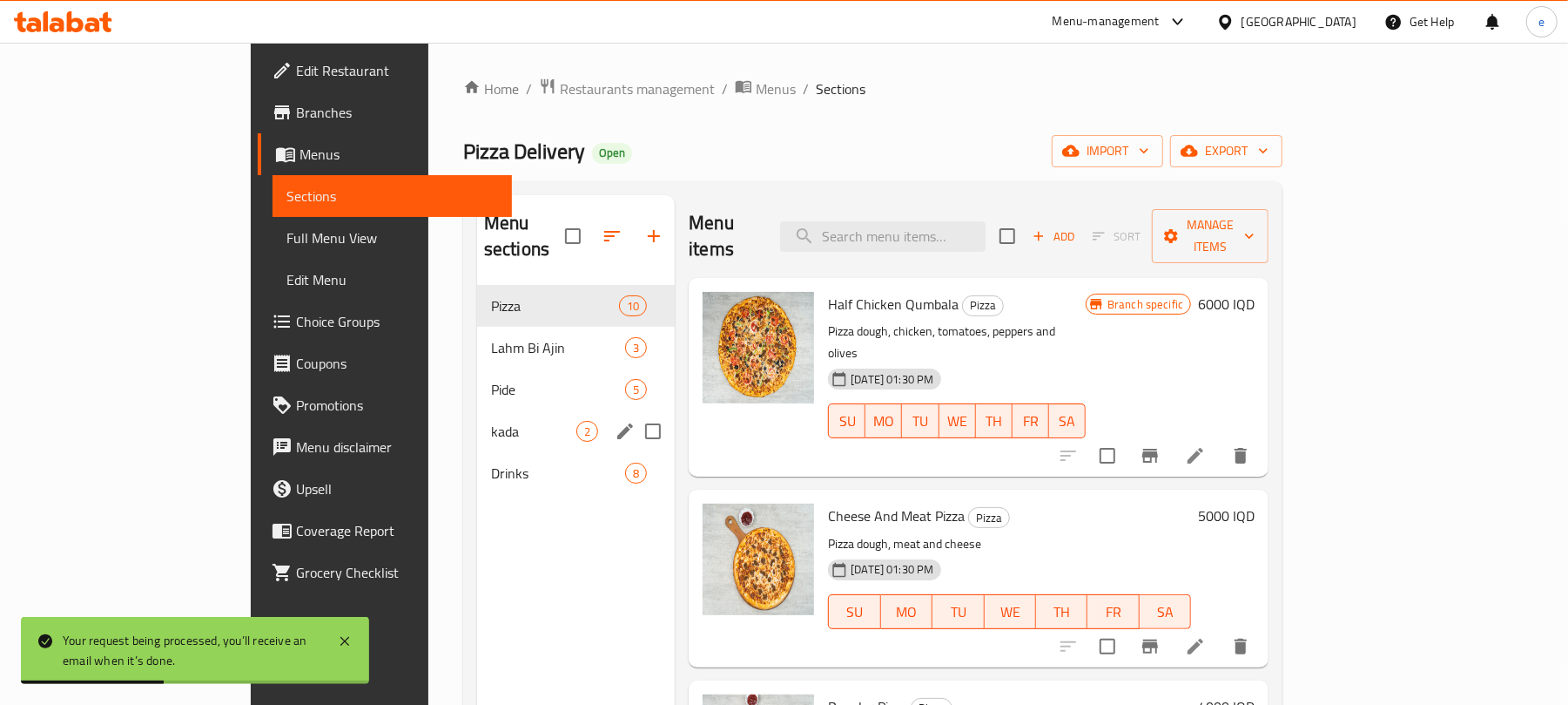
click at [491, 421] on span "kada" at bounding box center [533, 431] width 85 height 21
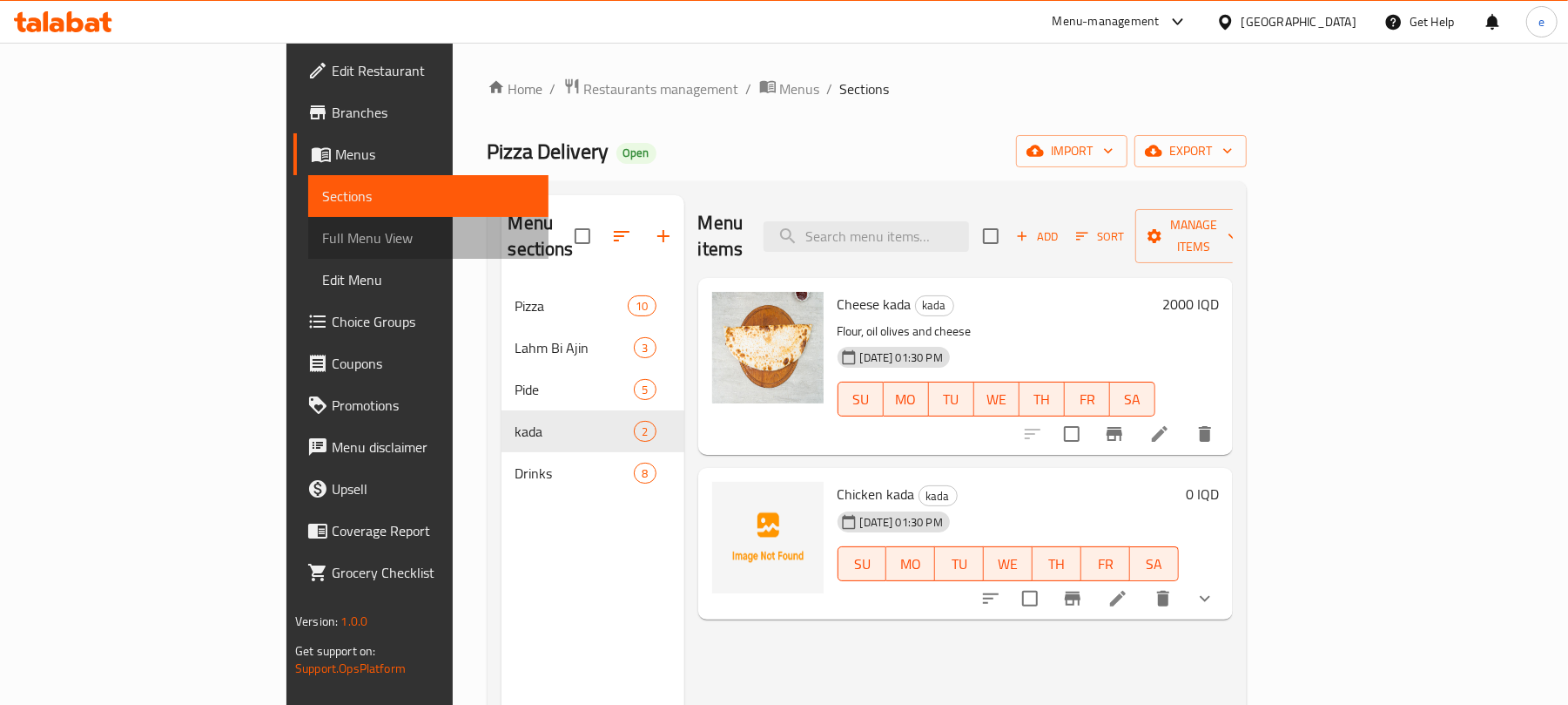
click at [322, 239] on span "Full Menu View" at bounding box center [428, 237] width 212 height 21
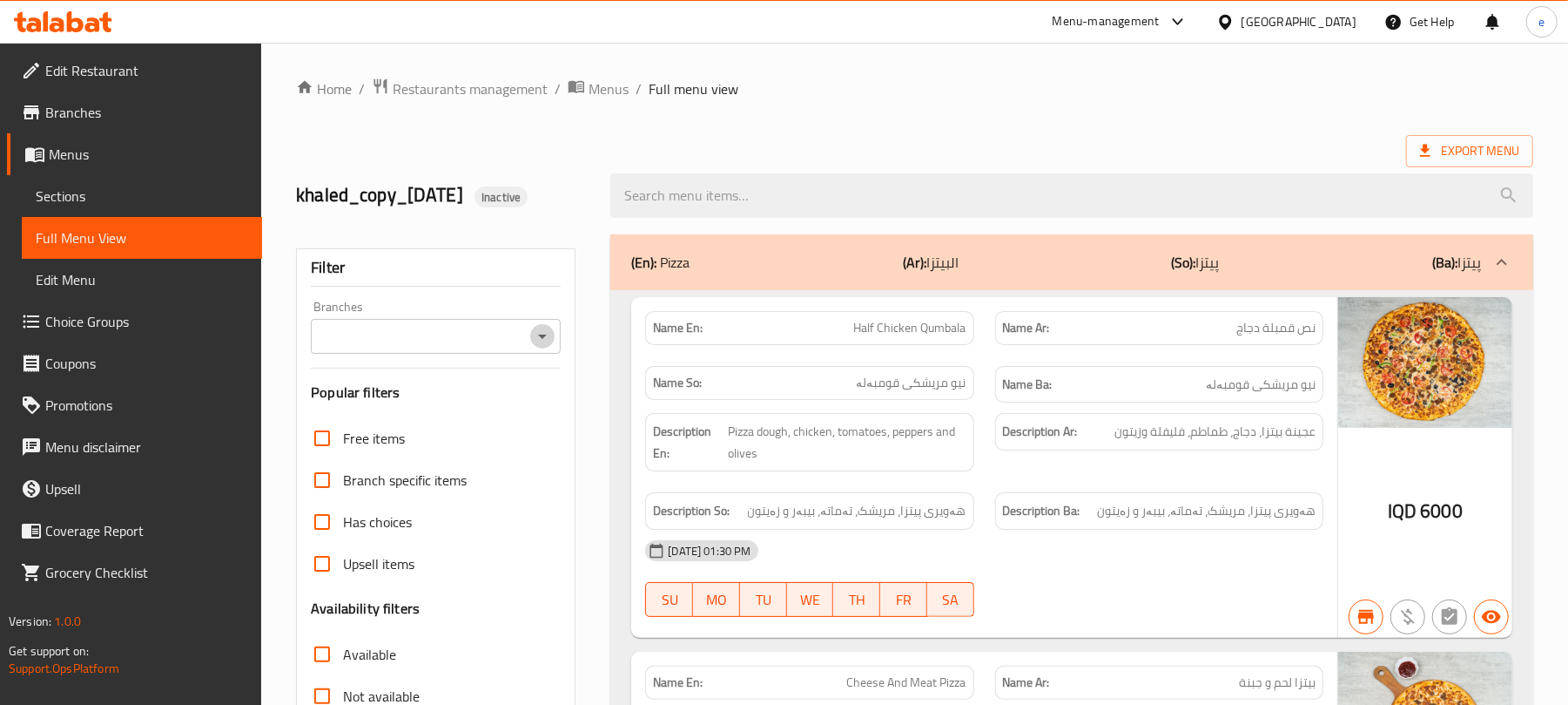
click at [550, 346] on icon "Open" at bounding box center [541, 335] width 21 height 21
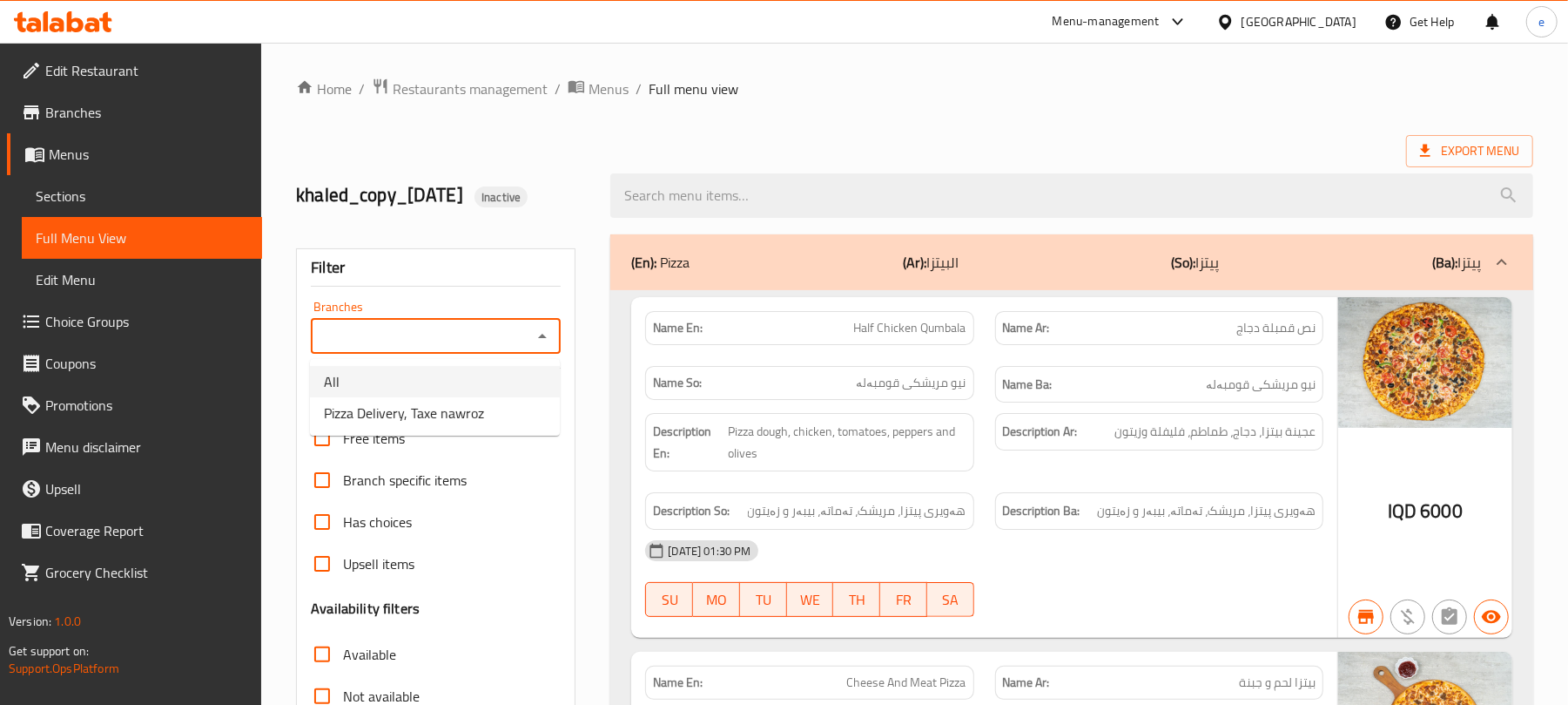
click at [462, 396] on li "All" at bounding box center [435, 381] width 250 height 31
click at [533, 332] on icon "Open" at bounding box center [541, 335] width 21 height 21
click at [465, 423] on span "Pizza Delivery, Taxe nawroz" at bounding box center [403, 413] width 160 height 21
type input "Pizza Delivery, Taxe nawroz"
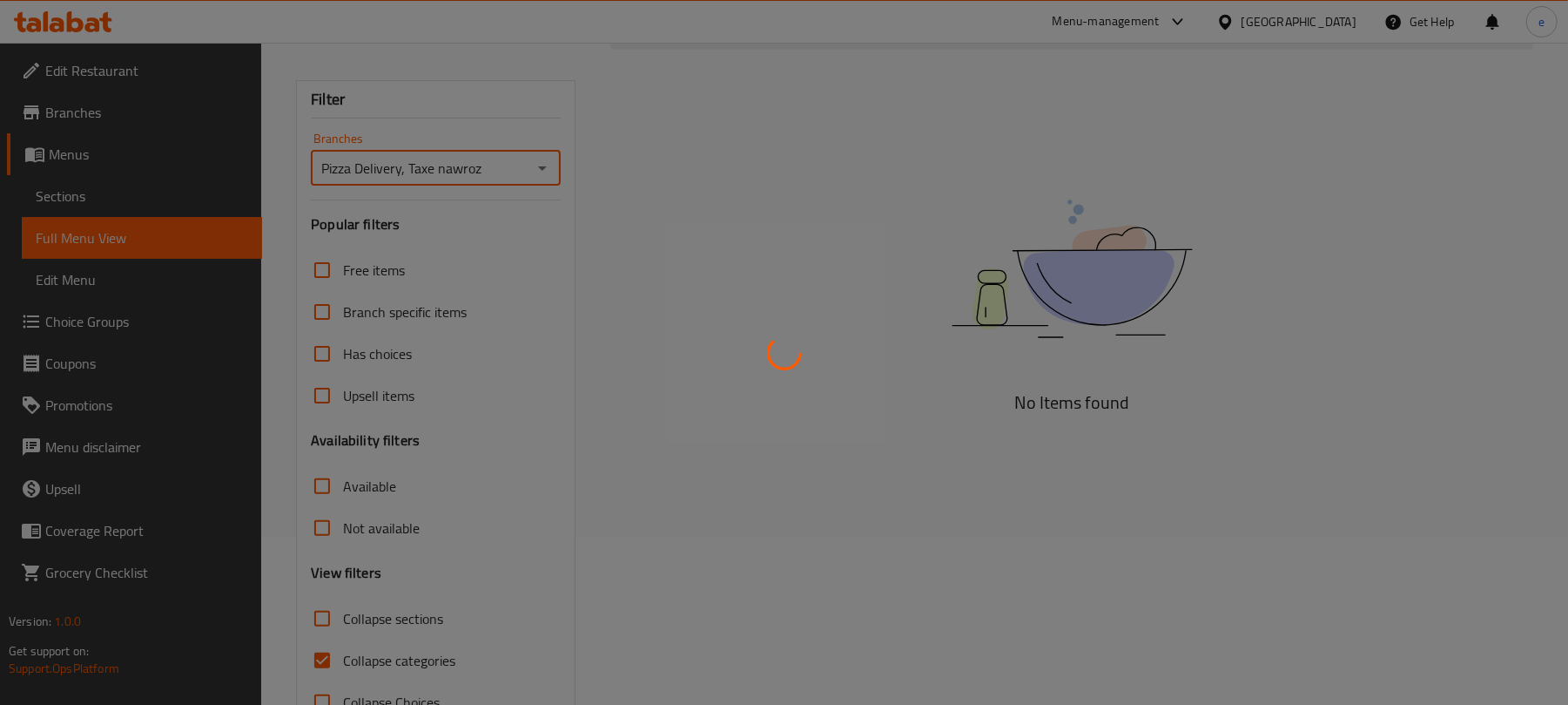
scroll to position [224, 0]
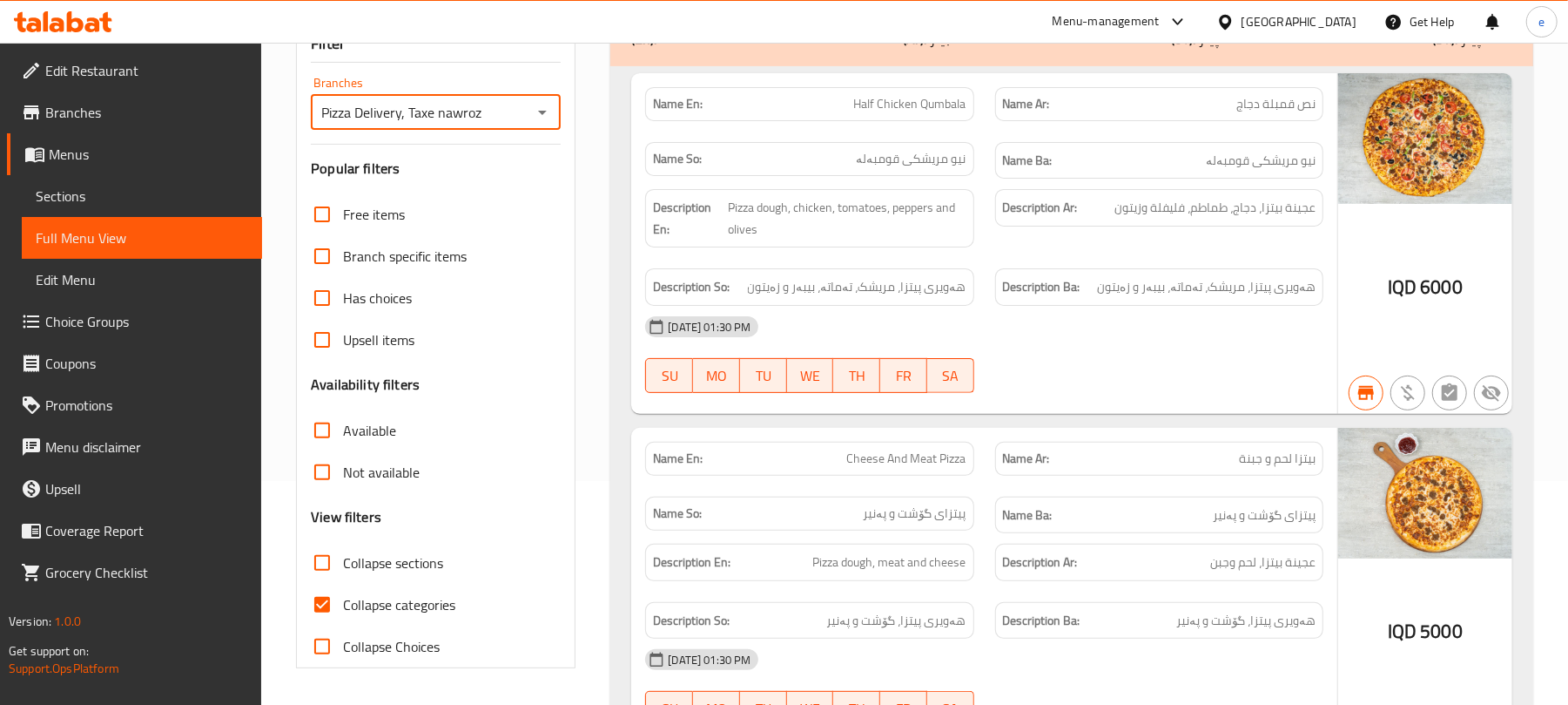
click at [329, 572] on input "Collapse sections" at bounding box center [322, 562] width 42 height 42
checkbox input "true"
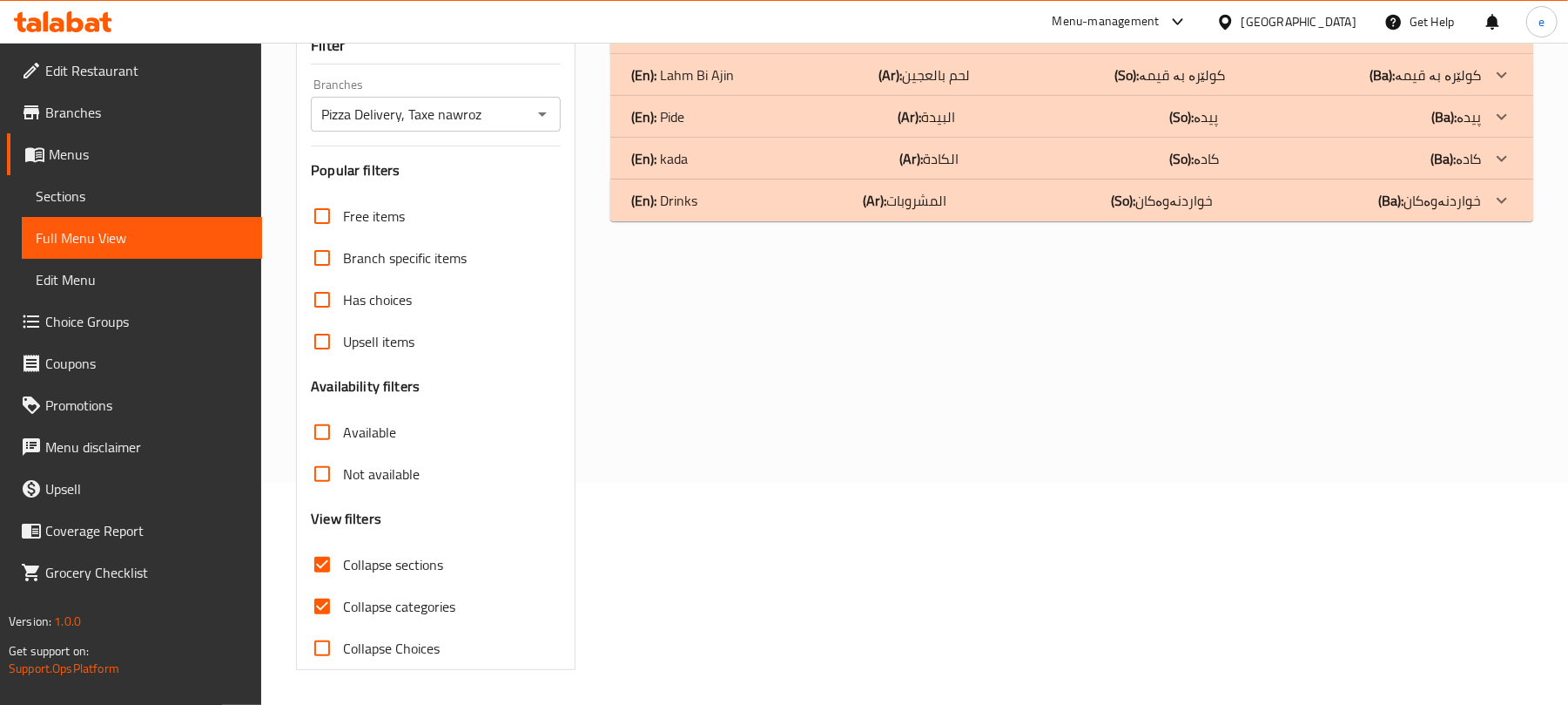
scroll to position [0, 0]
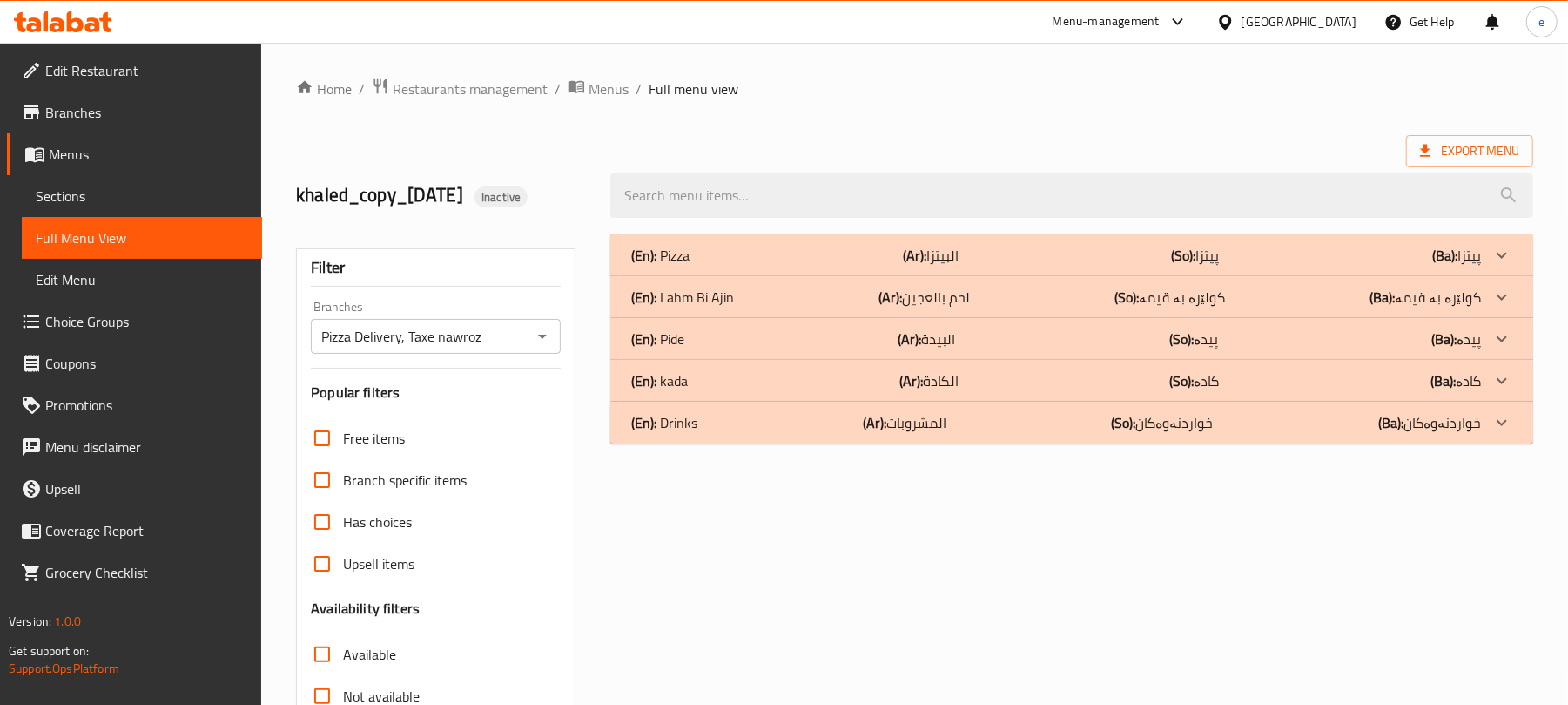
click at [741, 387] on div "(En): kada (Ar): الكادة (So): کادە (Ba): کادە" at bounding box center [1056, 380] width 850 height 21
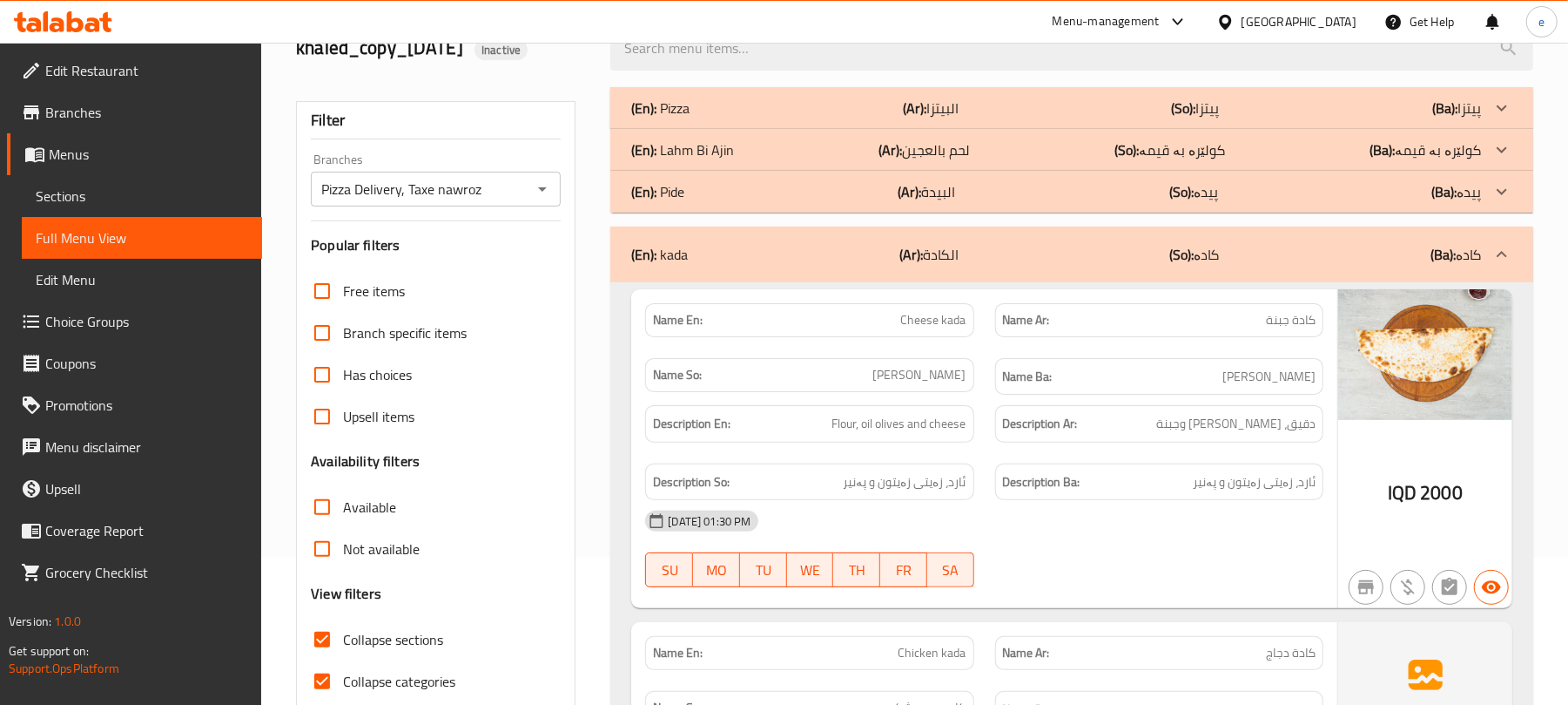
scroll to position [141, 0]
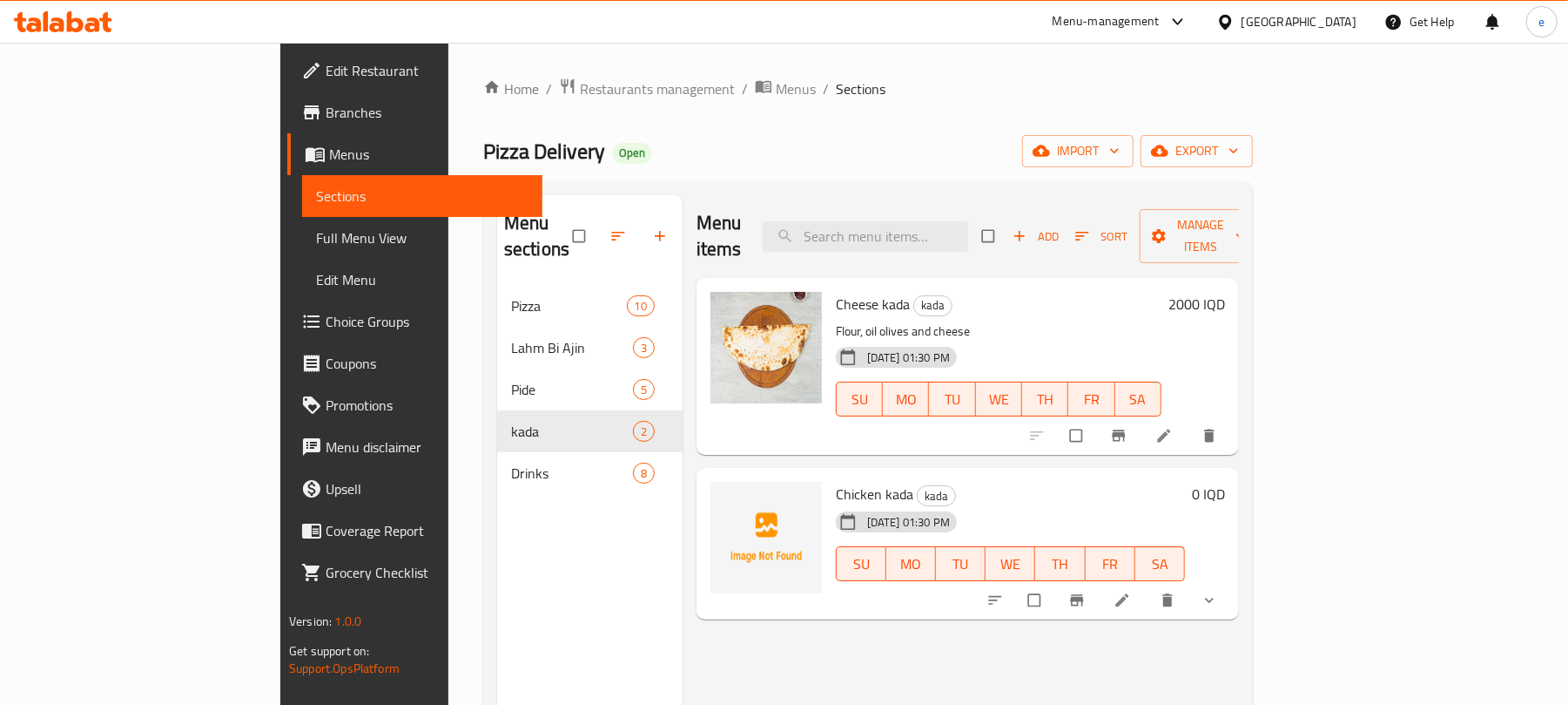
click at [287, 131] on link "Branches" at bounding box center [414, 112] width 256 height 42
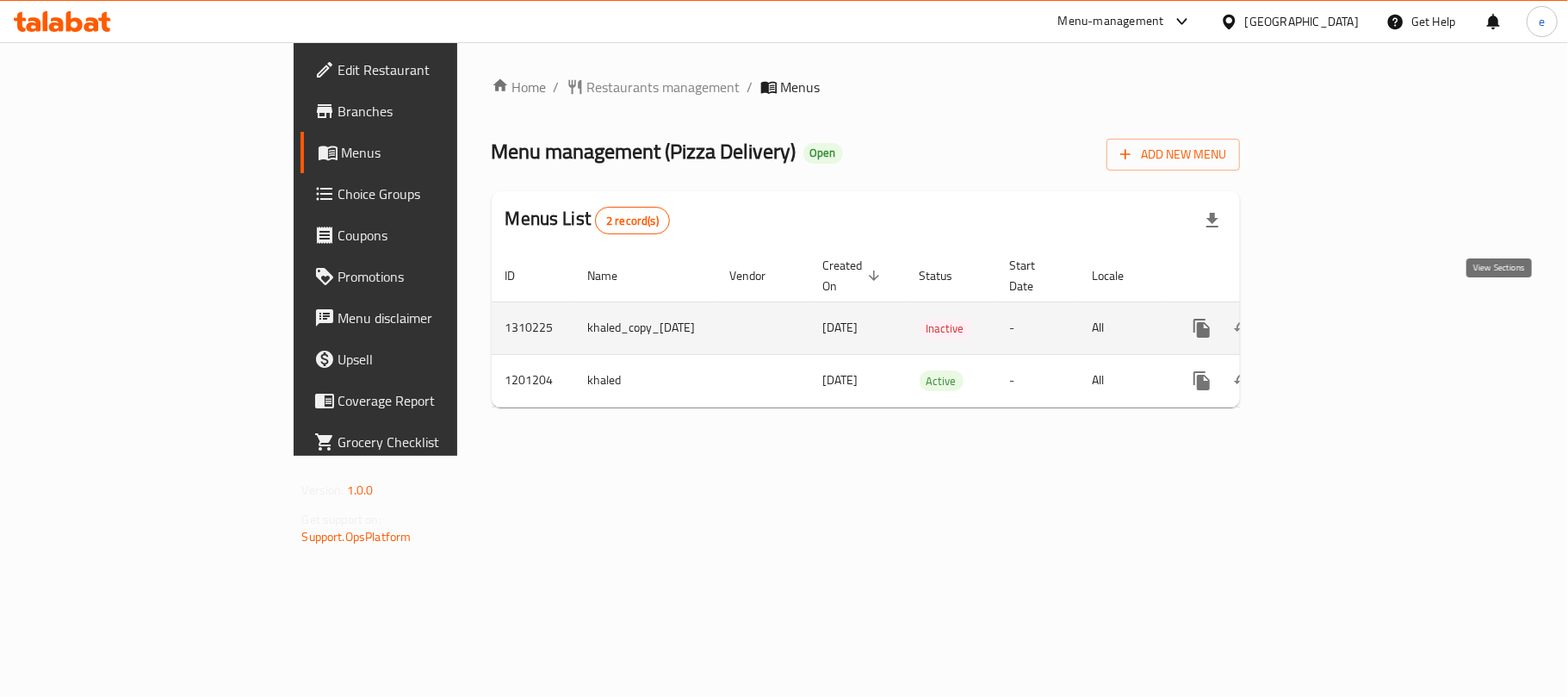
click at [1337, 317] on icon "enhanced table" at bounding box center [1326, 327] width 20 height 20
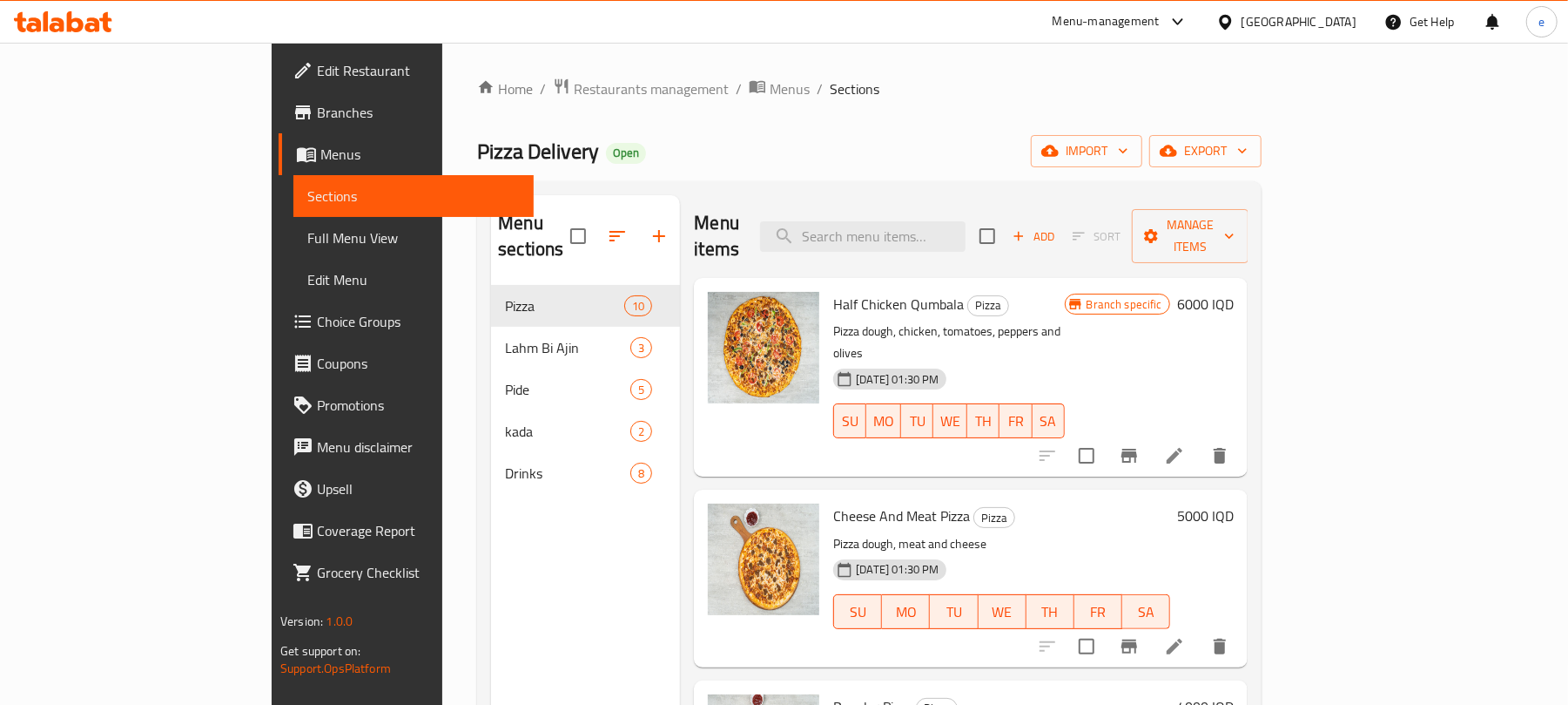
click at [308, 246] on span "Full Menu View" at bounding box center [413, 237] width 212 height 21
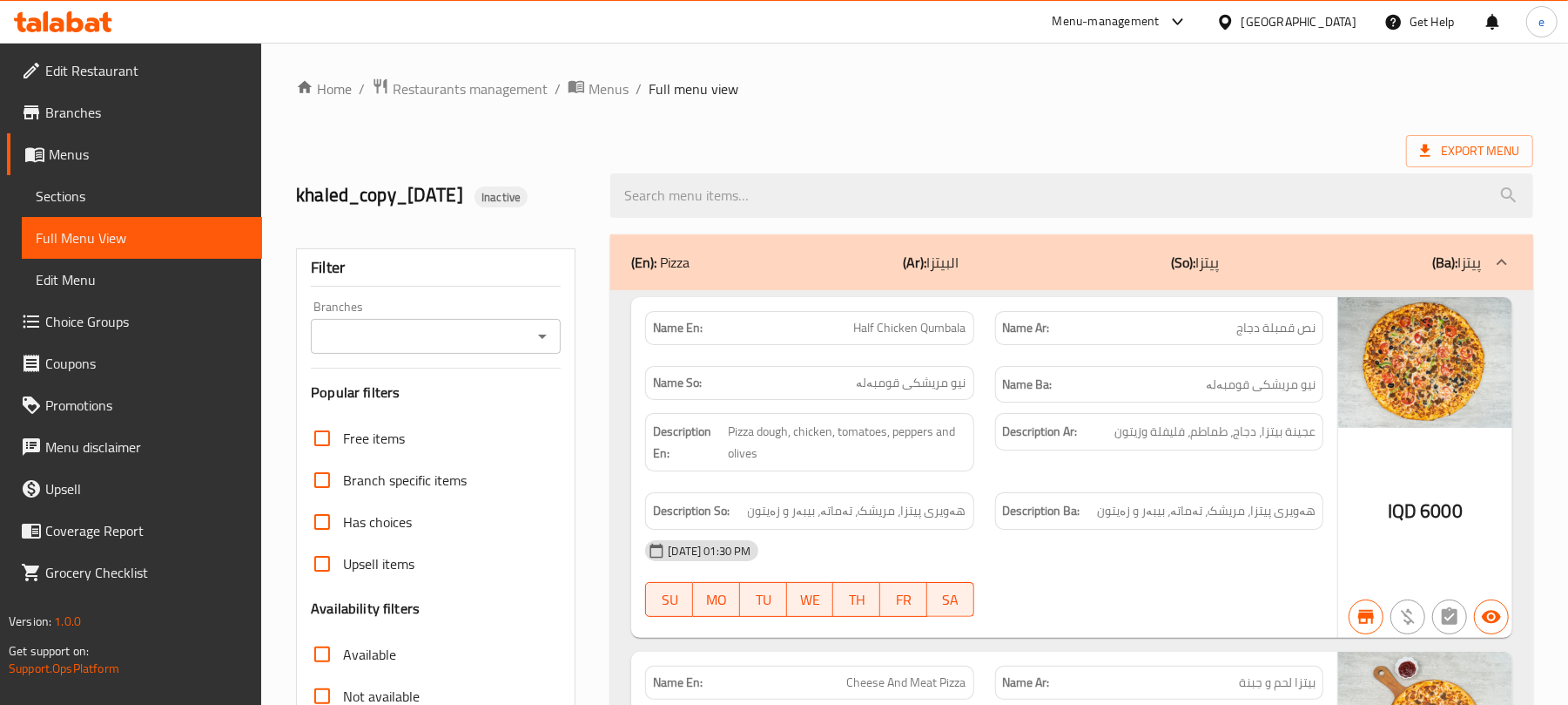
click at [547, 336] on icon "Open" at bounding box center [541, 335] width 21 height 21
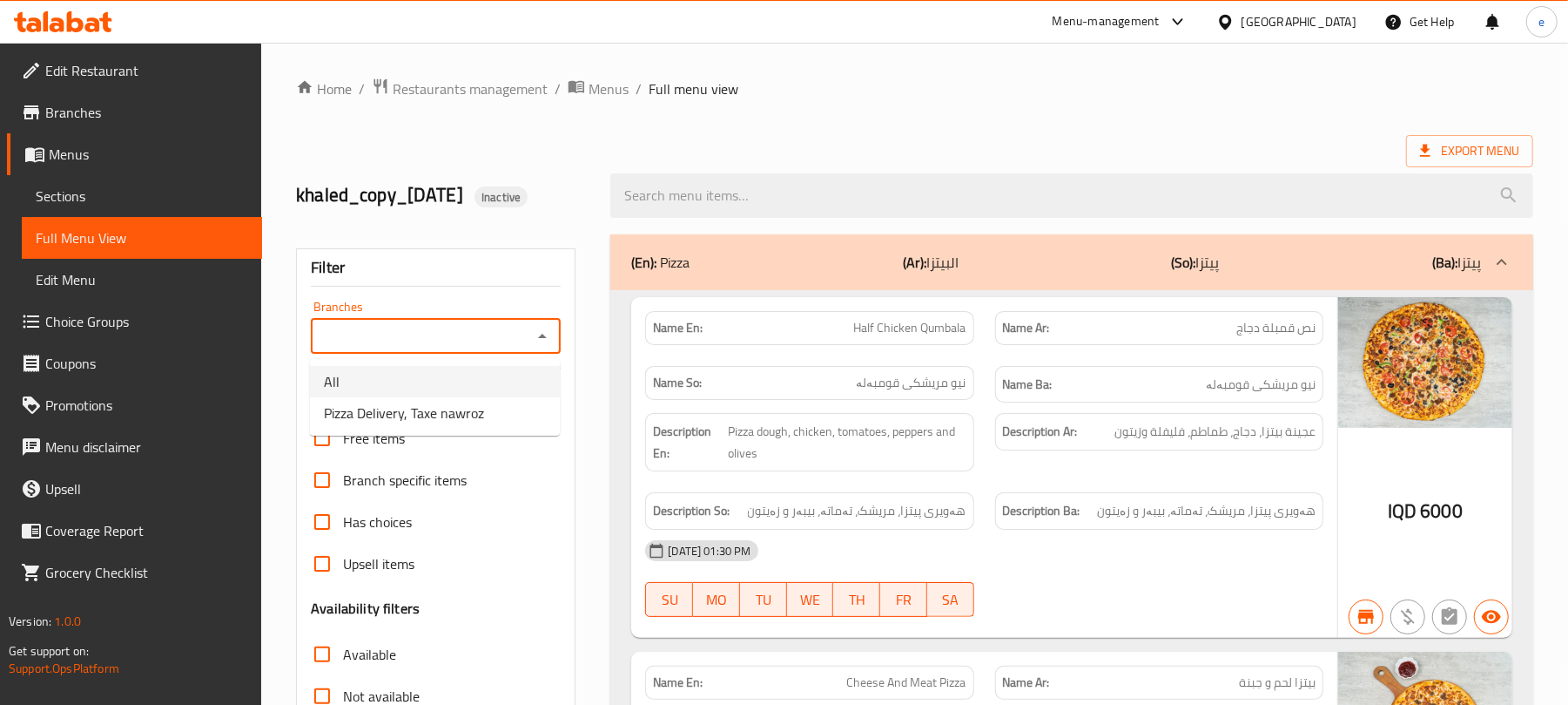
click at [446, 405] on span "Pizza Delivery, Taxe nawroz" at bounding box center [403, 413] width 160 height 21
type input "Pizza Delivery, Taxe nawroz"
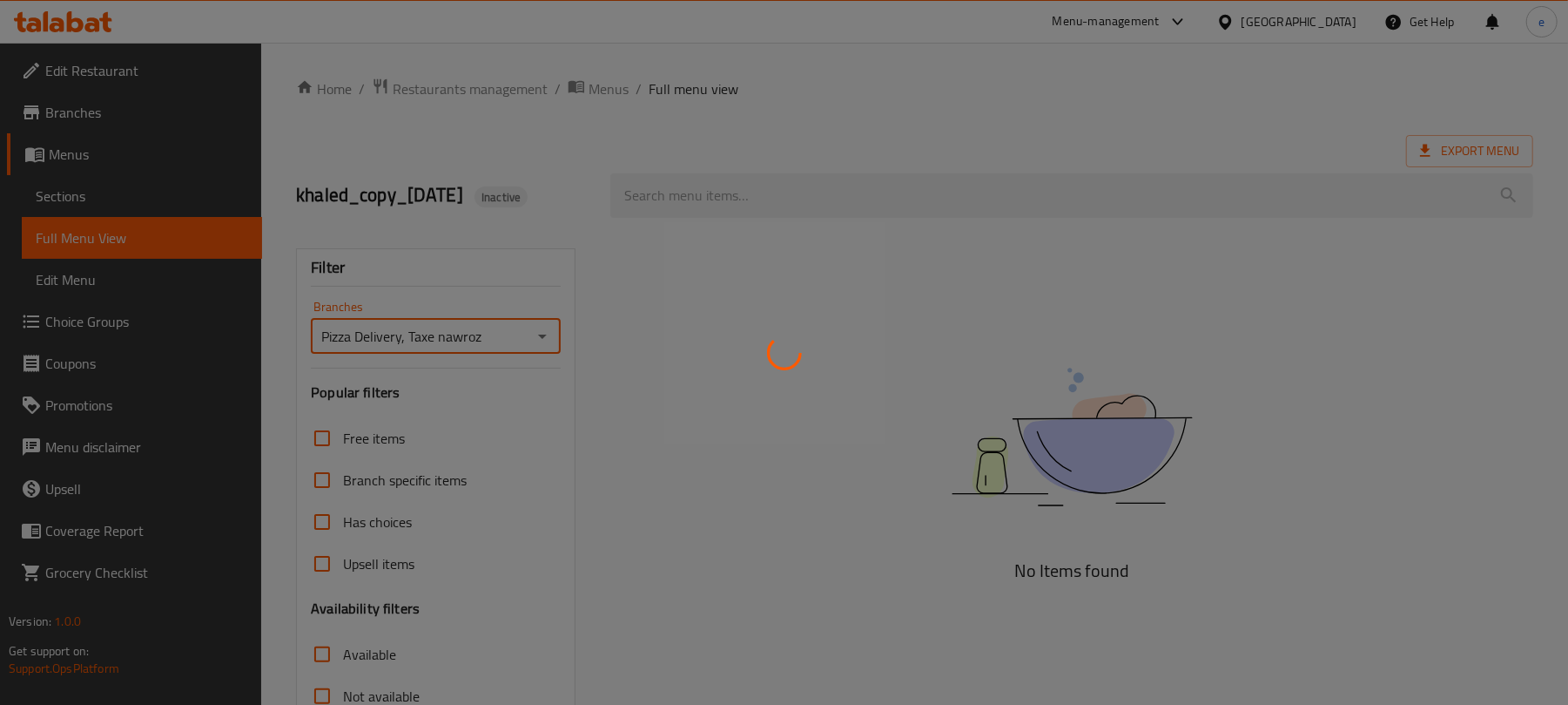
scroll to position [224, 0]
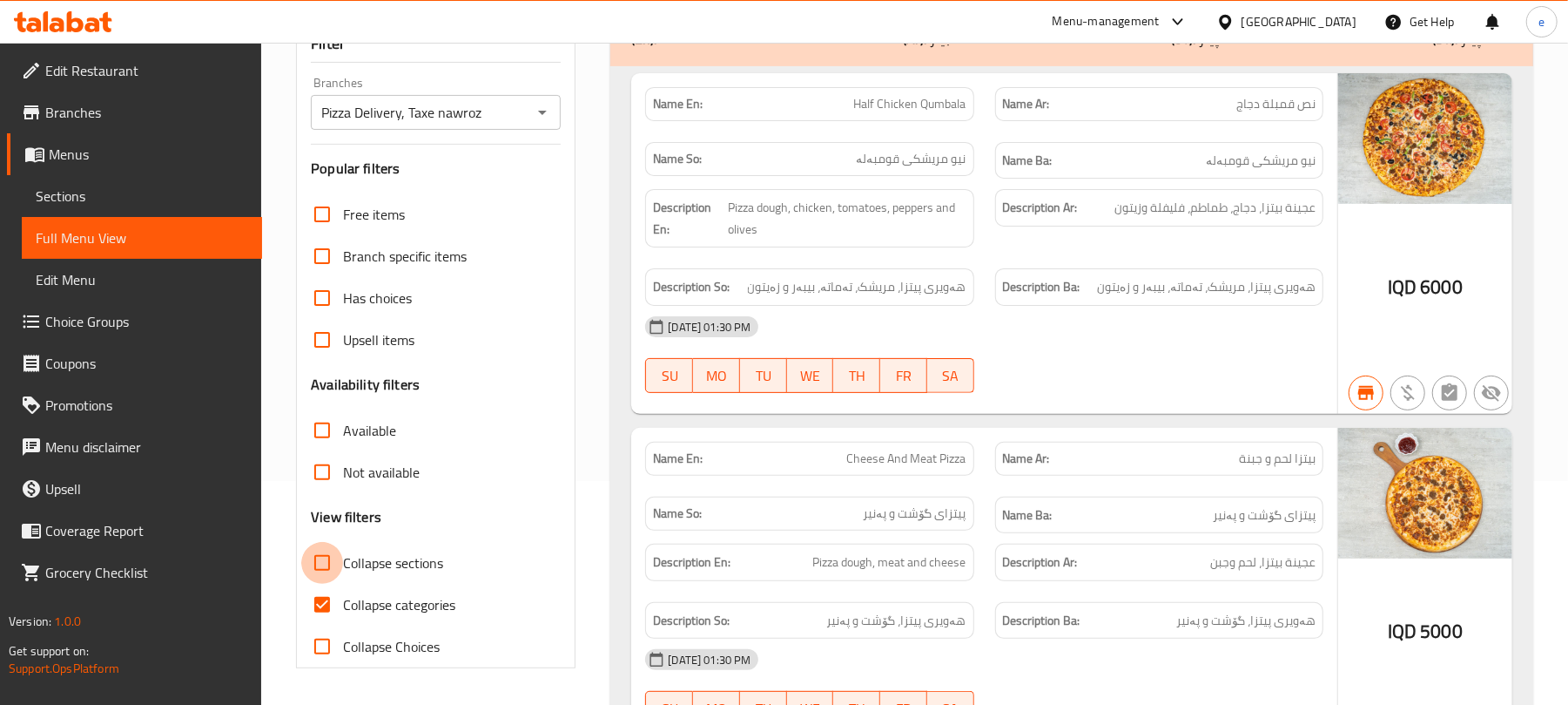
click at [327, 569] on input "Collapse sections" at bounding box center [322, 562] width 42 height 42
checkbox input "true"
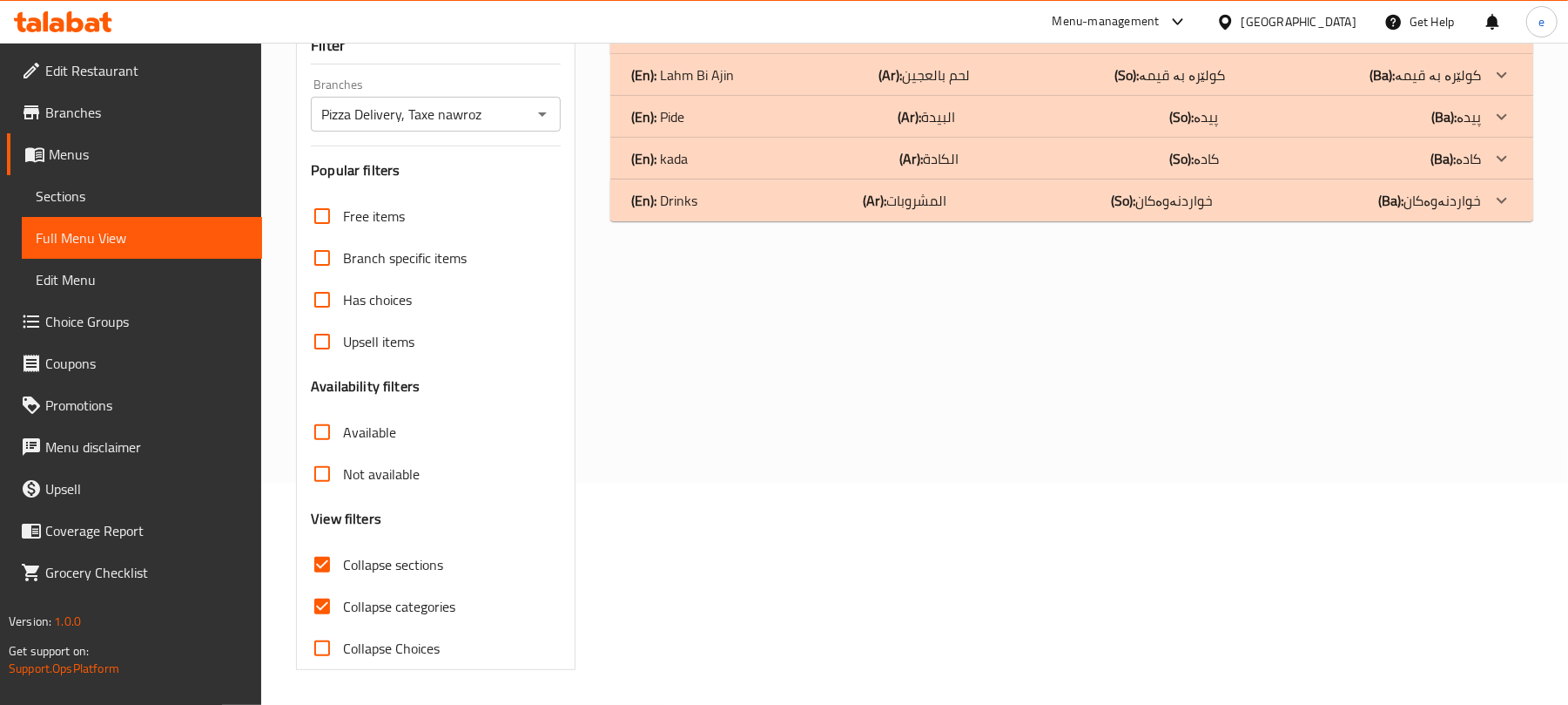
click at [715, 164] on div "(En): kada (Ar): الكادة (So): کادە (Ba): کادە" at bounding box center [1056, 158] width 850 height 21
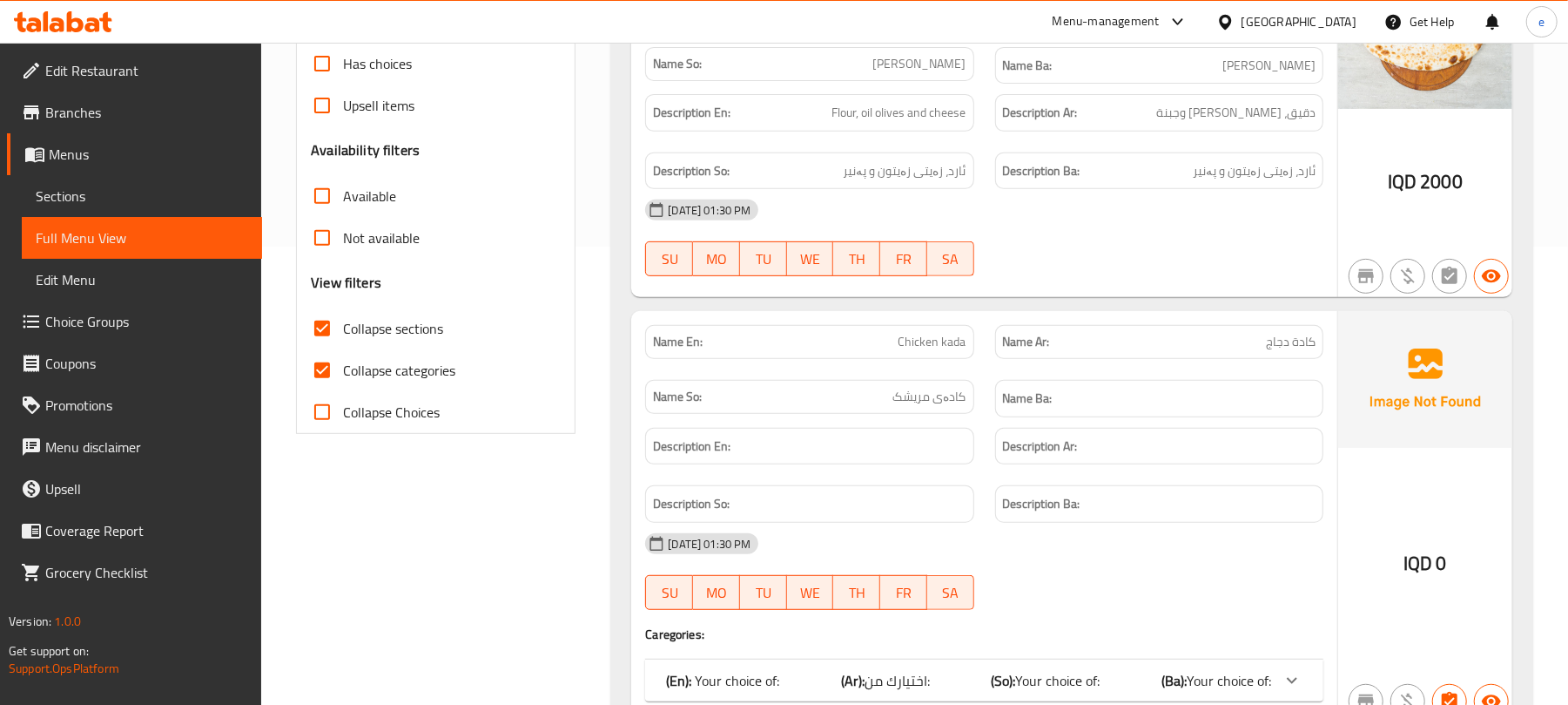
scroll to position [606, 0]
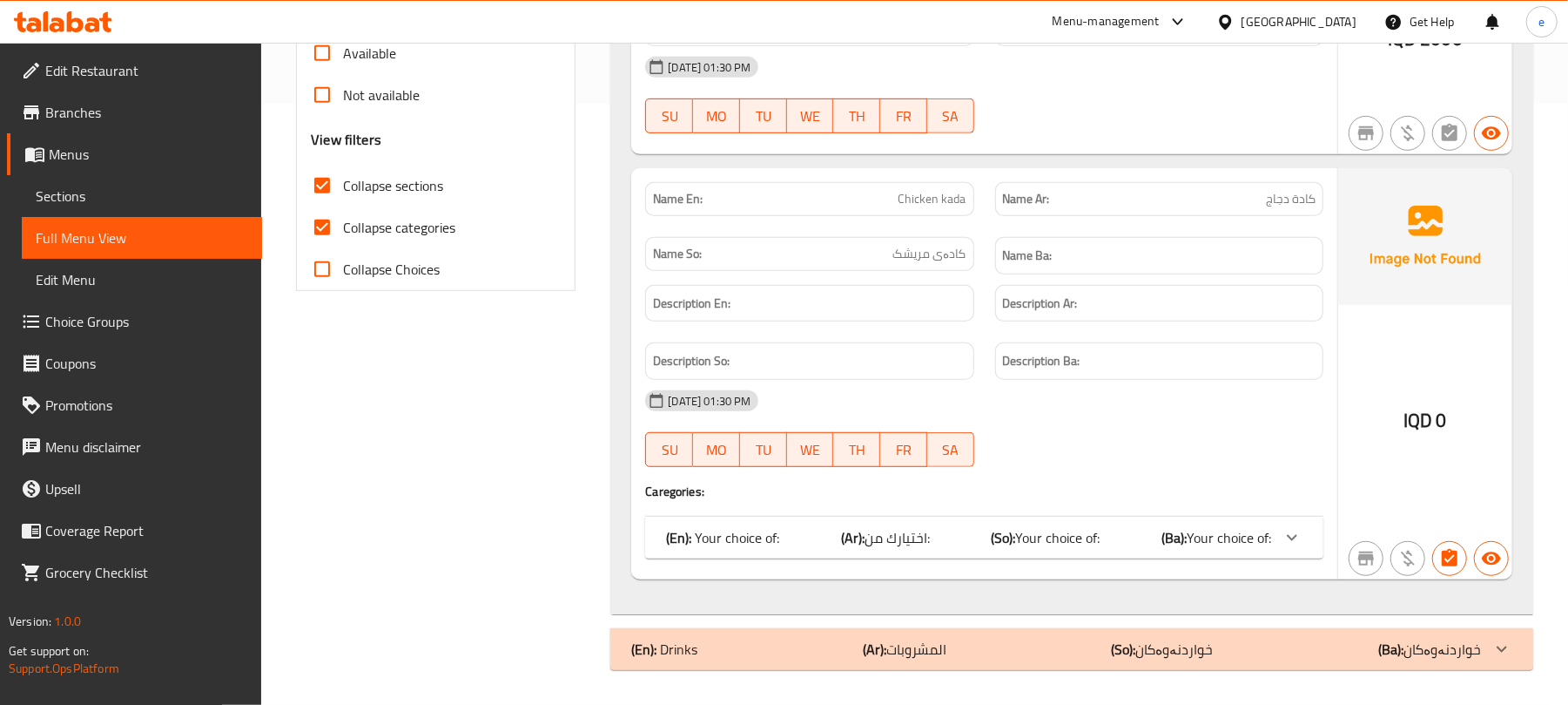
click at [892, 525] on span "اختيارك من:" at bounding box center [897, 537] width 65 height 26
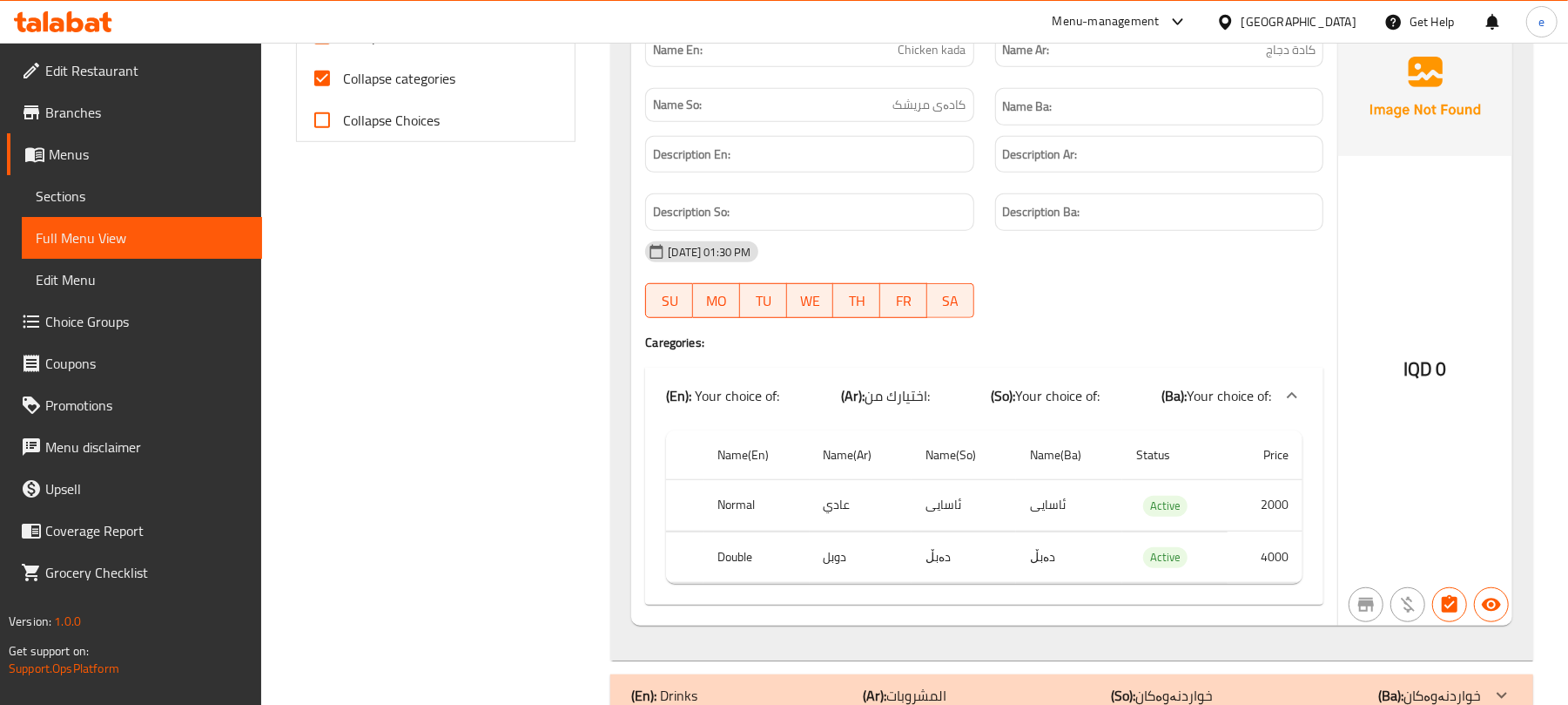
scroll to position [803, 0]
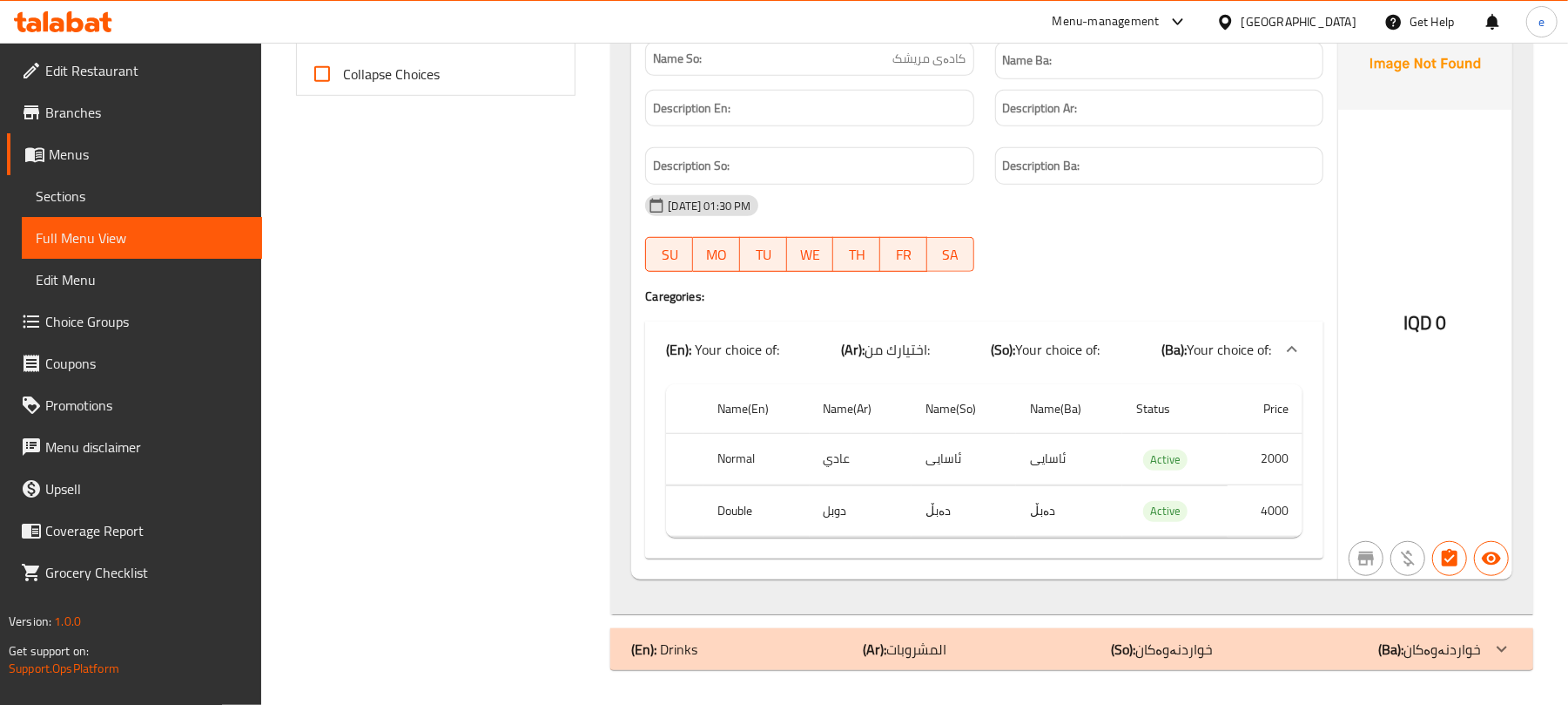
click at [726, 457] on th "Normal" at bounding box center [757, 459] width 106 height 51
copy th "Normal"
click at [832, 460] on td "عادي" at bounding box center [861, 459] width 103 height 51
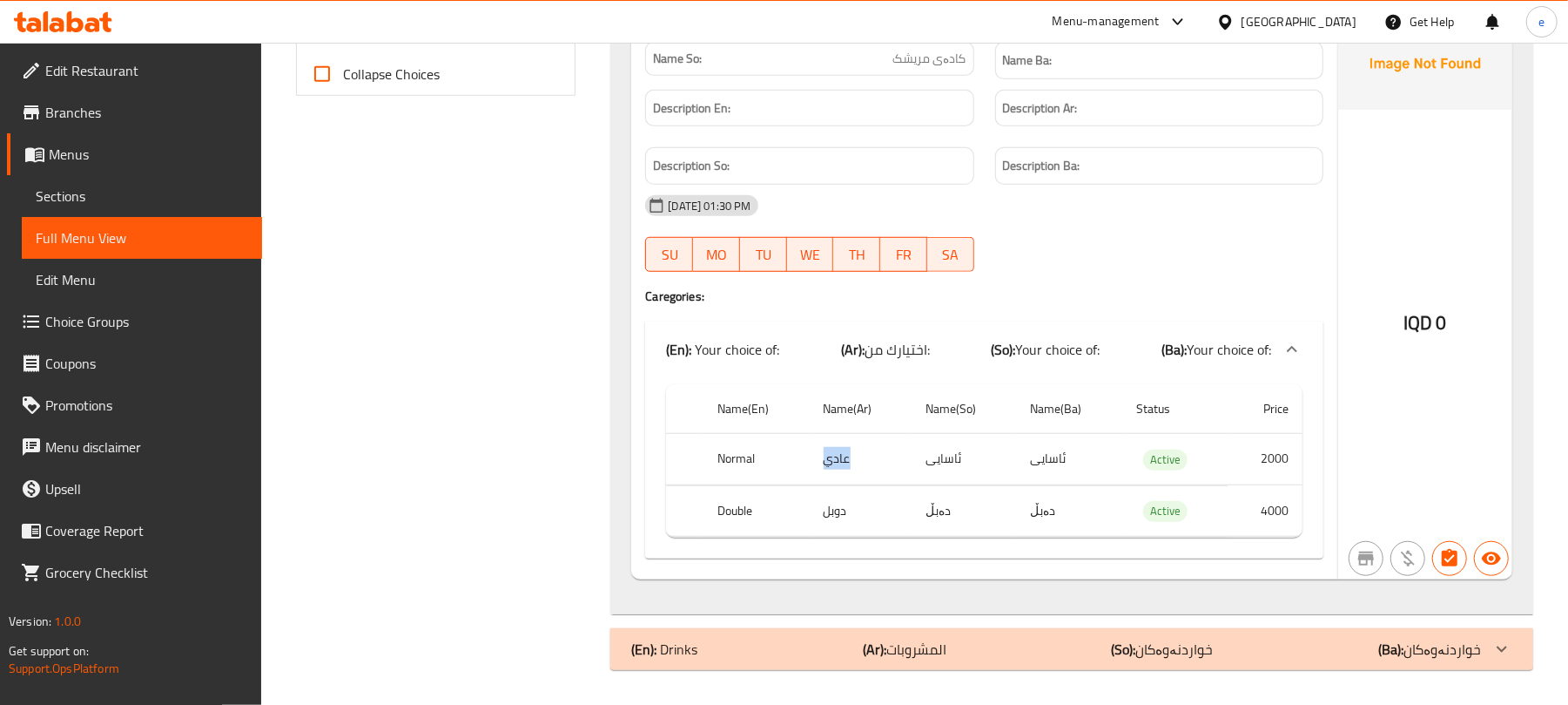
copy td "عادي"
click at [944, 458] on td "ئاسایی" at bounding box center [964, 459] width 105 height 51
copy td "ئاسایی"
click at [739, 502] on th "Double" at bounding box center [757, 510] width 106 height 51
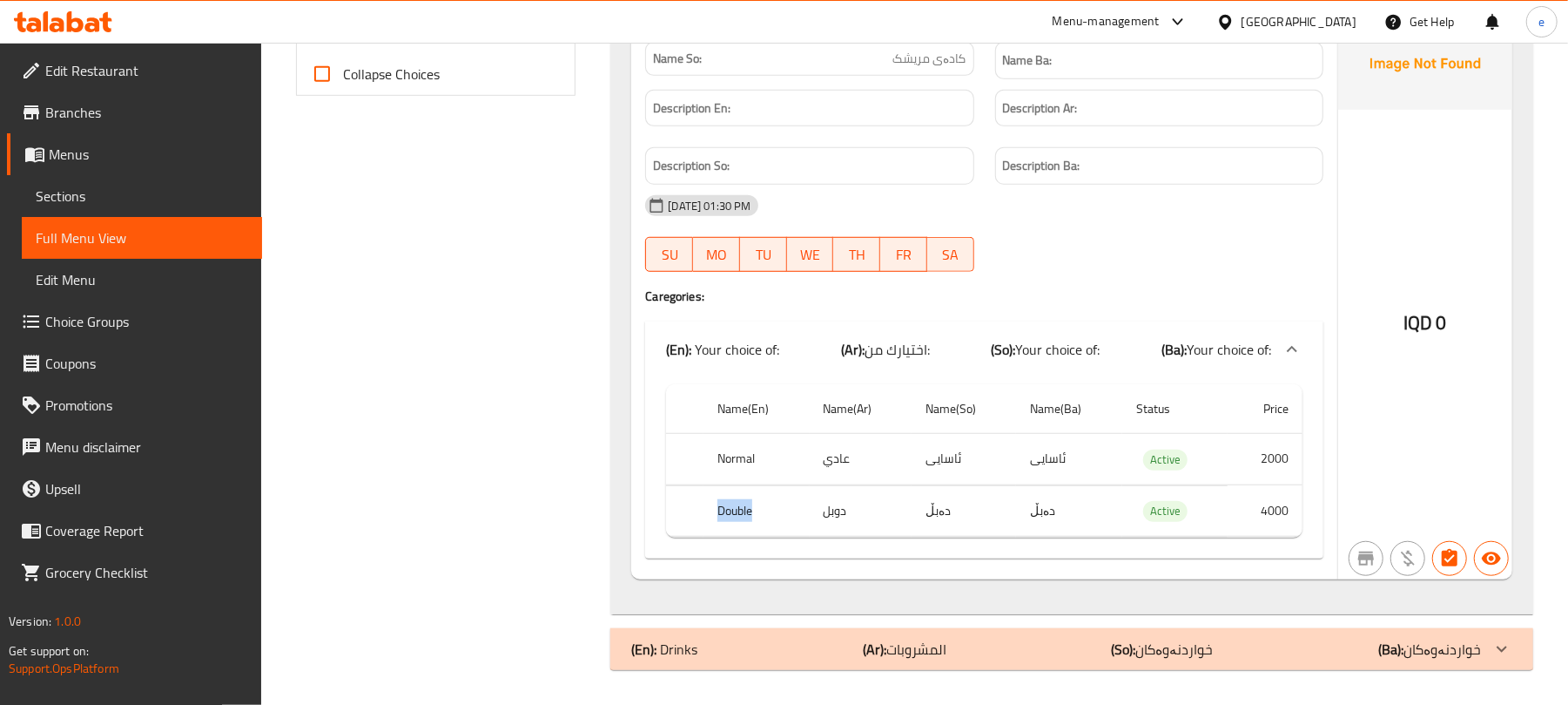
click at [739, 502] on th "Double" at bounding box center [757, 510] width 106 height 51
copy th "Double"
click at [832, 509] on td "دوبل" at bounding box center [861, 510] width 103 height 51
copy td "دوبل"
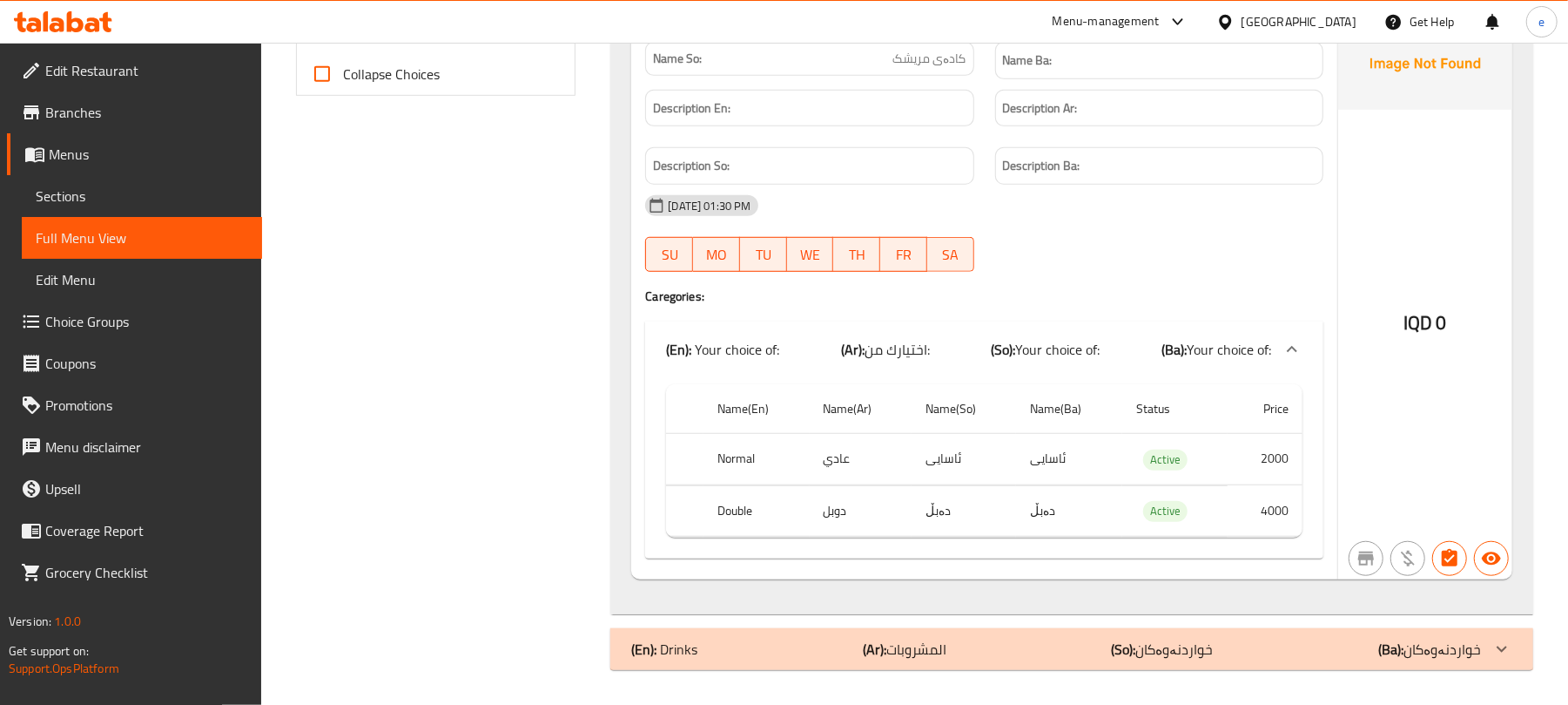
click at [931, 506] on td "دەبڵ" at bounding box center [964, 510] width 105 height 51
copy td "دەبڵ"
click at [718, 461] on th "Normal" at bounding box center [757, 459] width 106 height 51
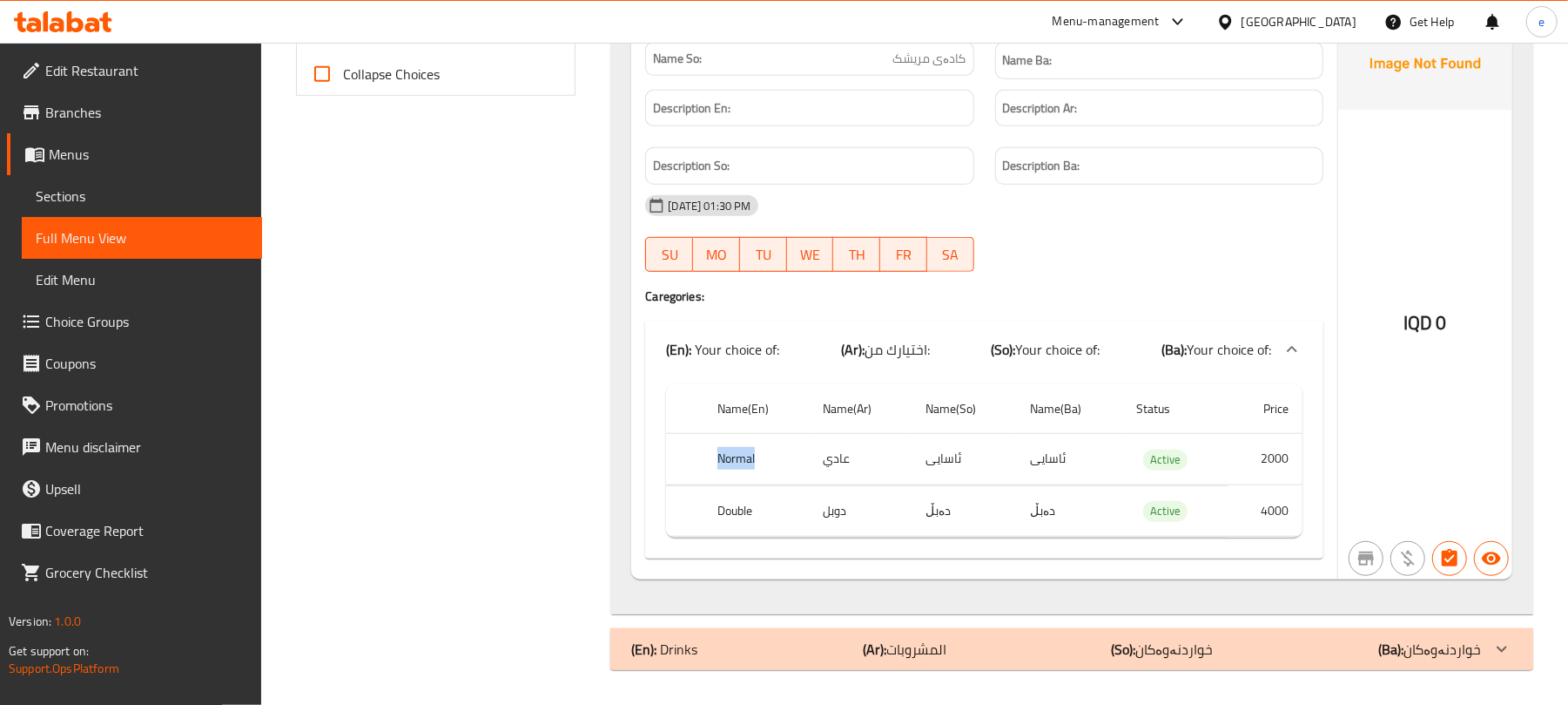
copy th "Normal"
click at [852, 457] on td "عادي" at bounding box center [861, 459] width 103 height 51
copy td "عادي"
click at [930, 457] on td "ئاسایی" at bounding box center [964, 459] width 105 height 51
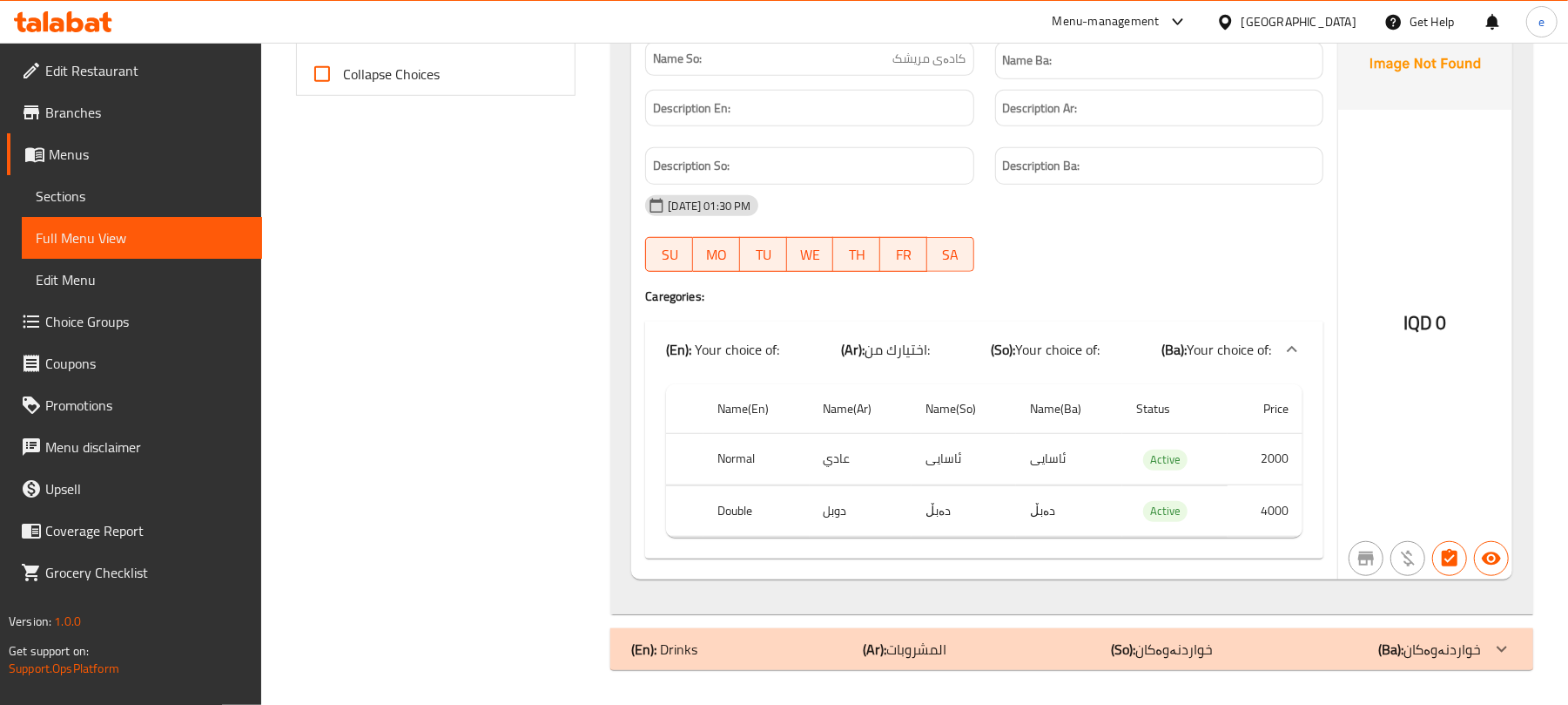
click at [930, 457] on td "ئاسایی" at bounding box center [964, 459] width 105 height 51
copy td "ئاسایی"
click at [732, 509] on th "Double" at bounding box center [757, 510] width 106 height 51
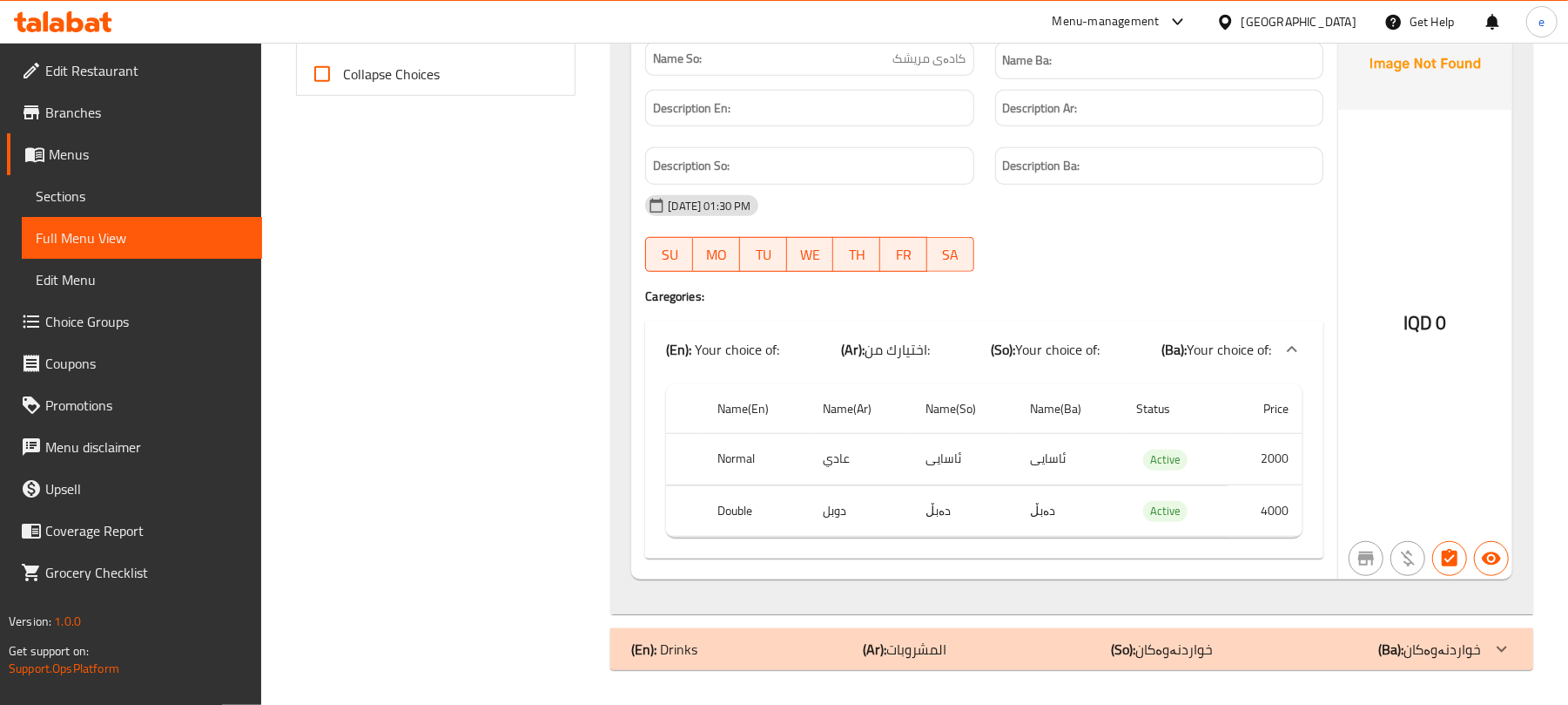
click at [732, 509] on th "Double" at bounding box center [757, 510] width 106 height 51
copy th "Double"
click at [819, 509] on td "دوبل" at bounding box center [861, 510] width 103 height 51
click at [832, 510] on td "دوبل" at bounding box center [861, 510] width 103 height 51
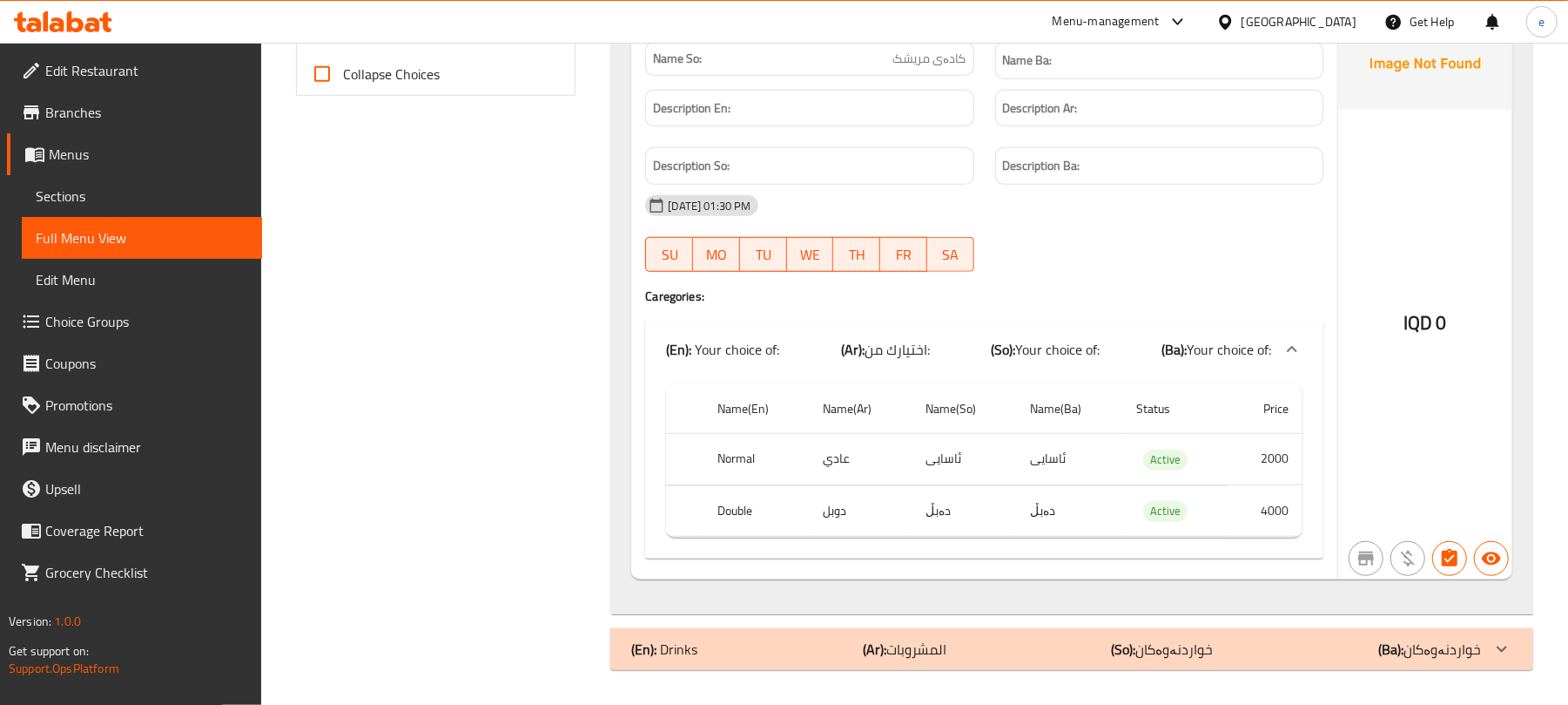
click at [916, 512] on td "دەبڵ" at bounding box center [964, 510] width 105 height 51
click at [924, 510] on td "دەبڵ" at bounding box center [964, 510] width 105 height 51
click at [934, 510] on td "دەبڵ" at bounding box center [964, 510] width 105 height 51
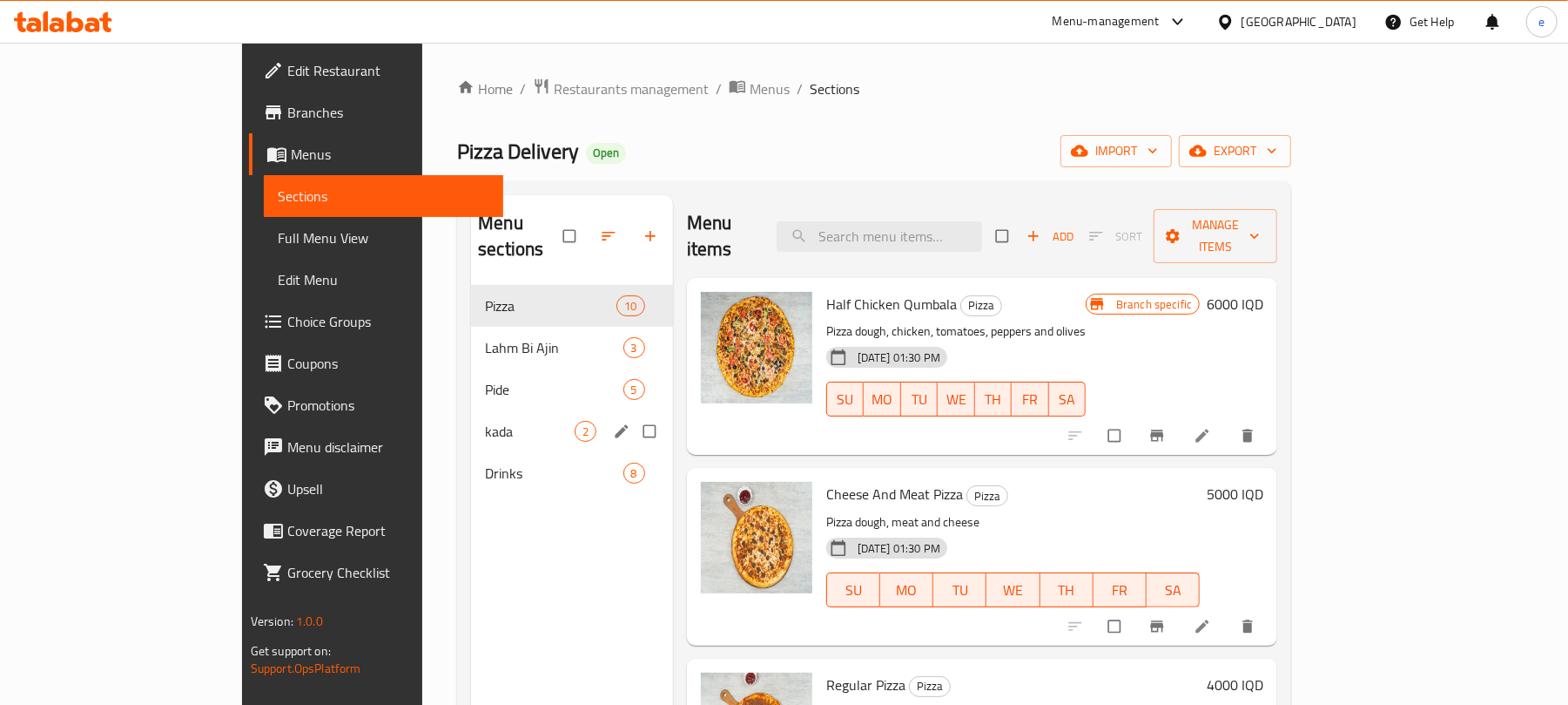
click at [485, 421] on span "kada" at bounding box center [529, 431] width 89 height 21
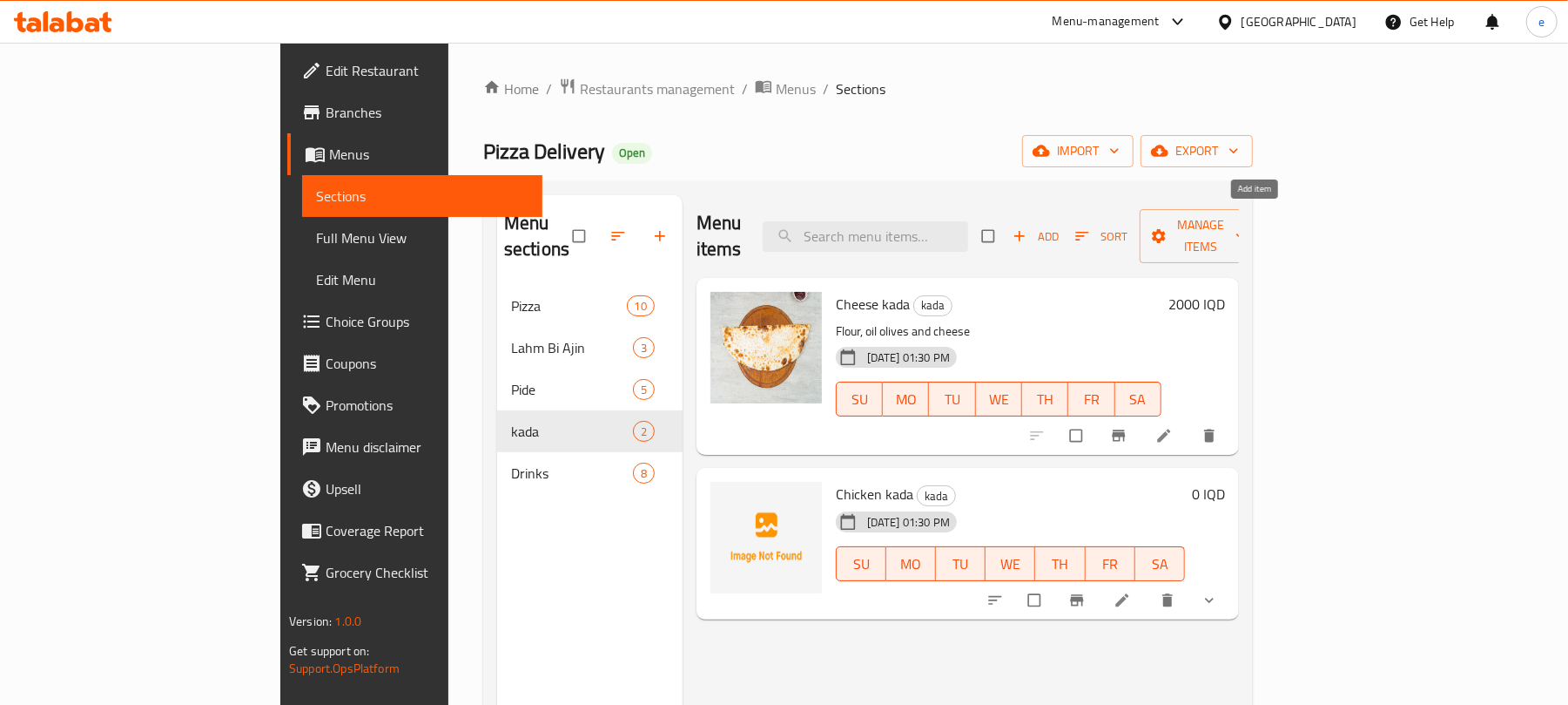
click at [1028, 227] on icon "button" at bounding box center [1018, 235] width 17 height 17
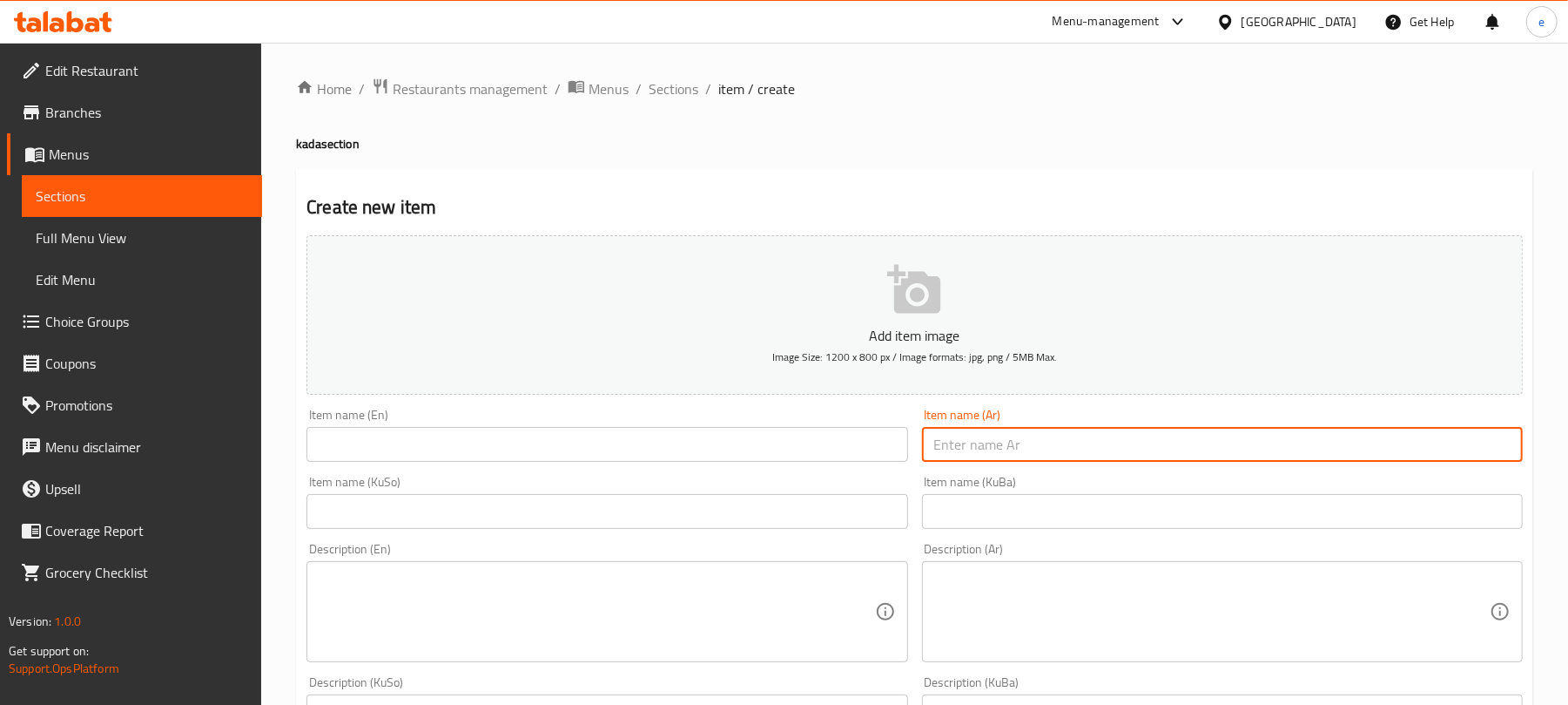
click at [1061, 444] on input "text" at bounding box center [1222, 444] width 601 height 35
paste input "كادة لحم"
type input "كادة لحم"
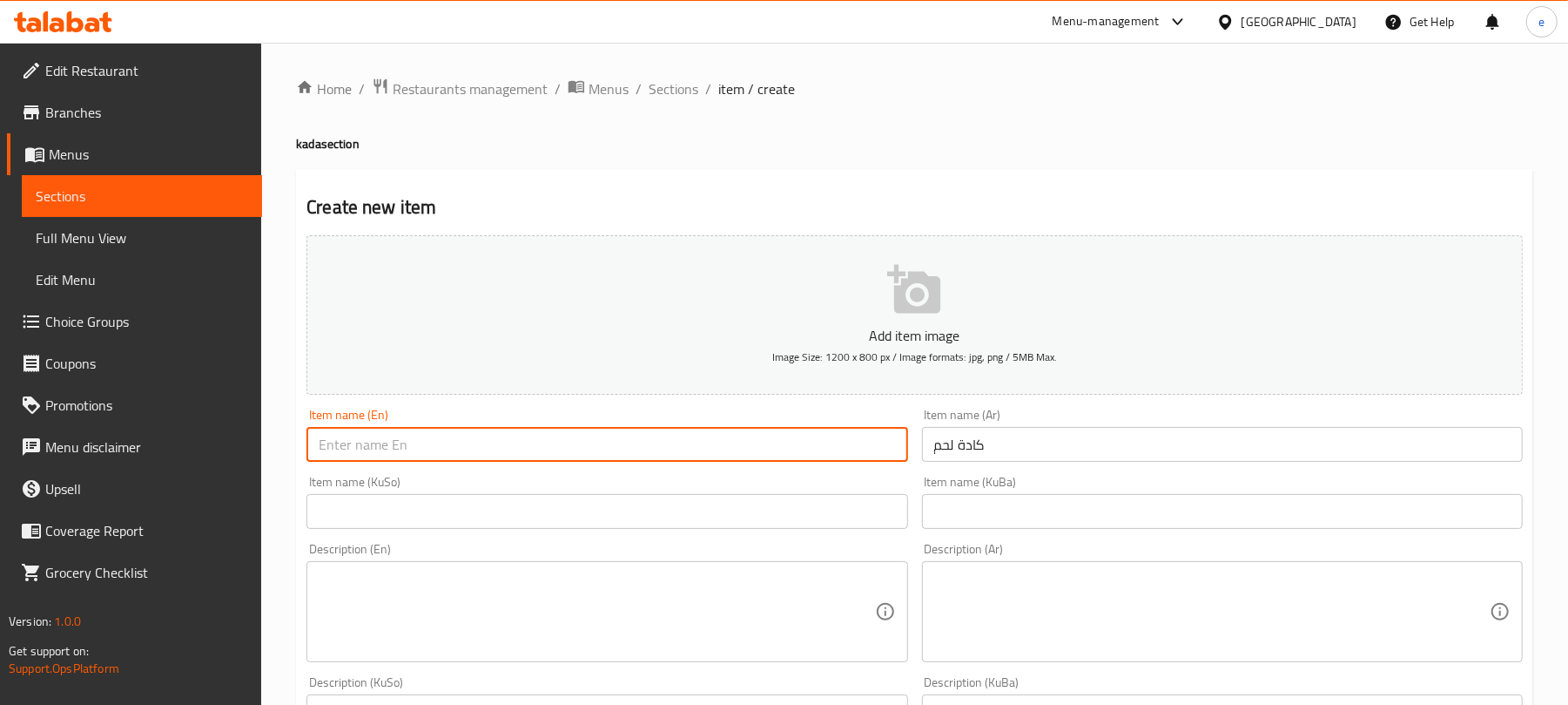
click at [723, 458] on input "text" at bounding box center [607, 444] width 601 height 35
paste input "Meat Kada"
type input "Meat Kada"
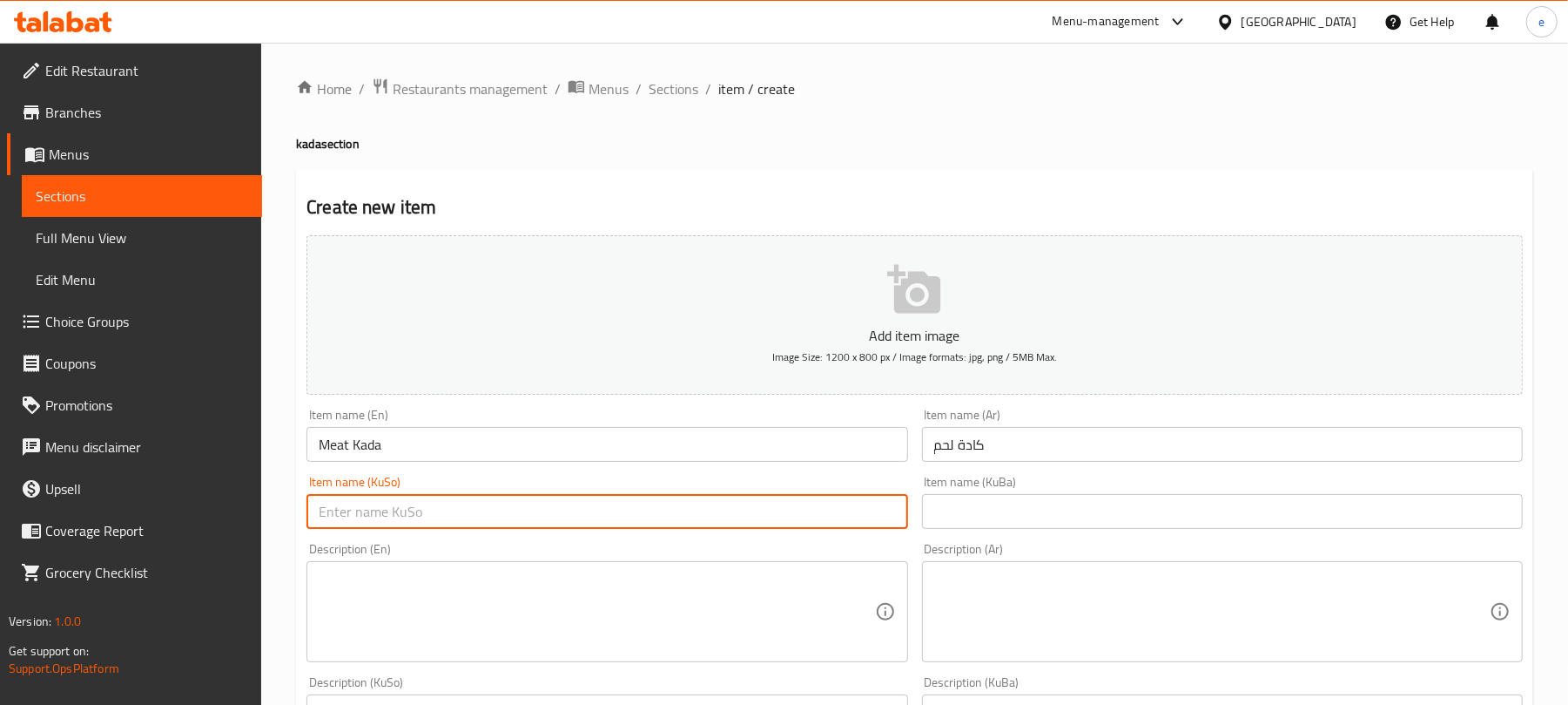
click at [819, 523] on input "text" at bounding box center [607, 511] width 601 height 35
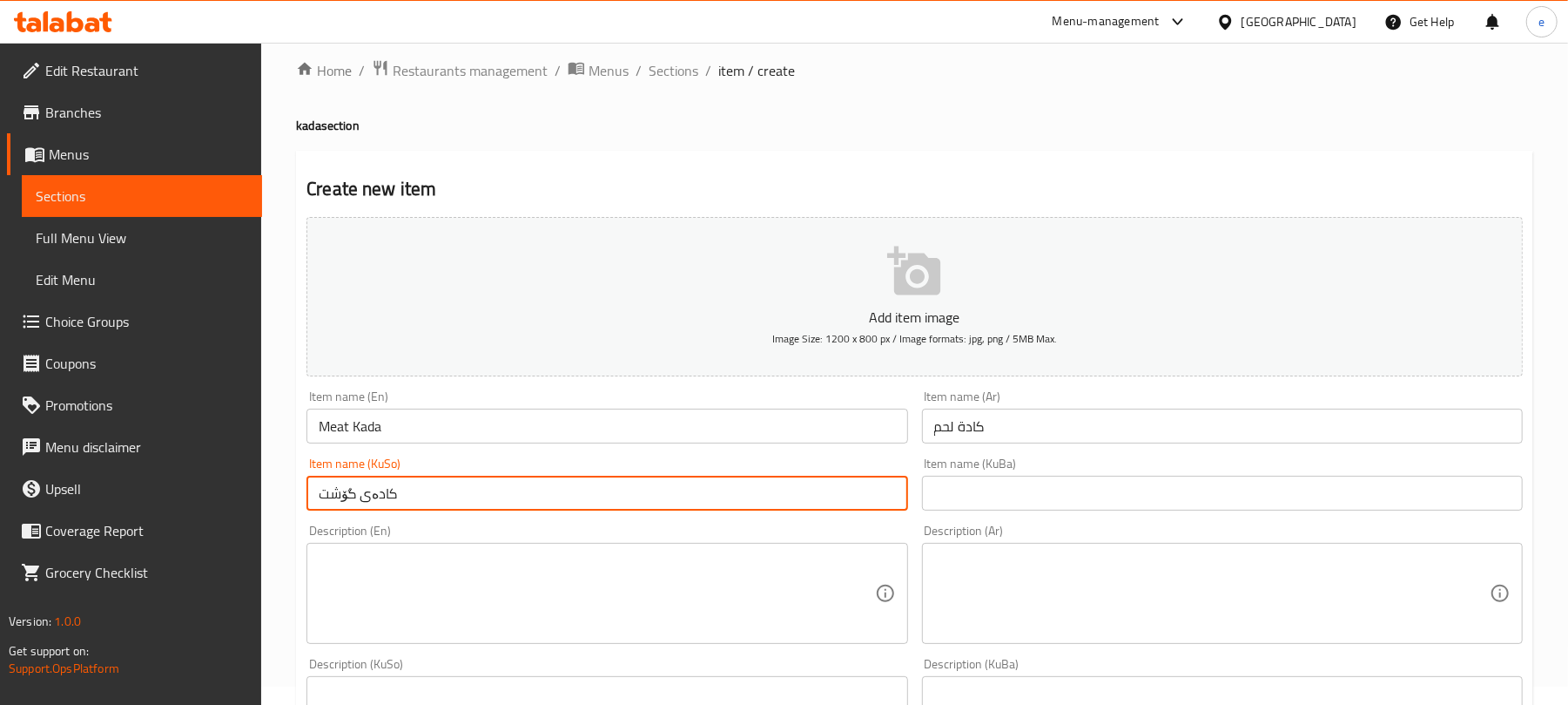
scroll to position [231, 0]
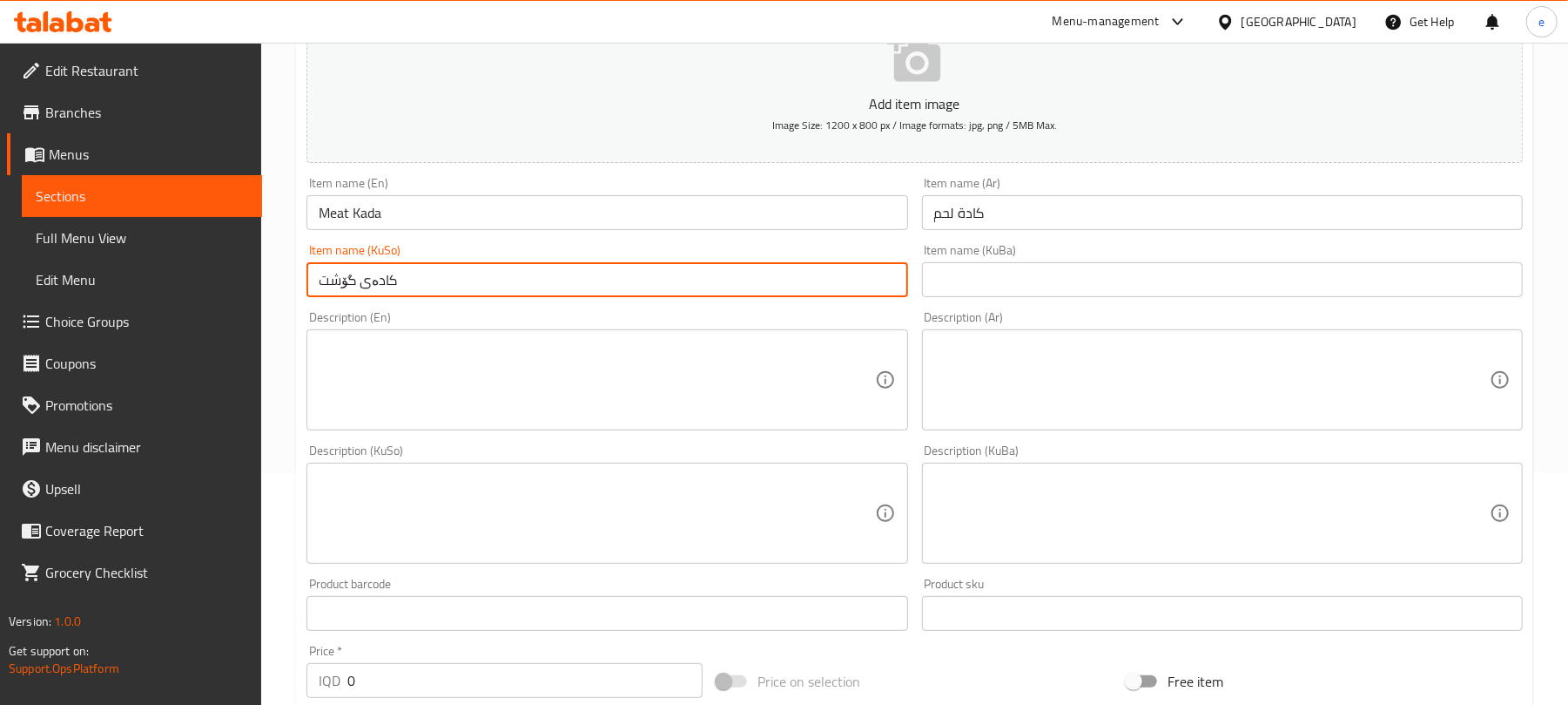
type input "کادەی گۆشت"
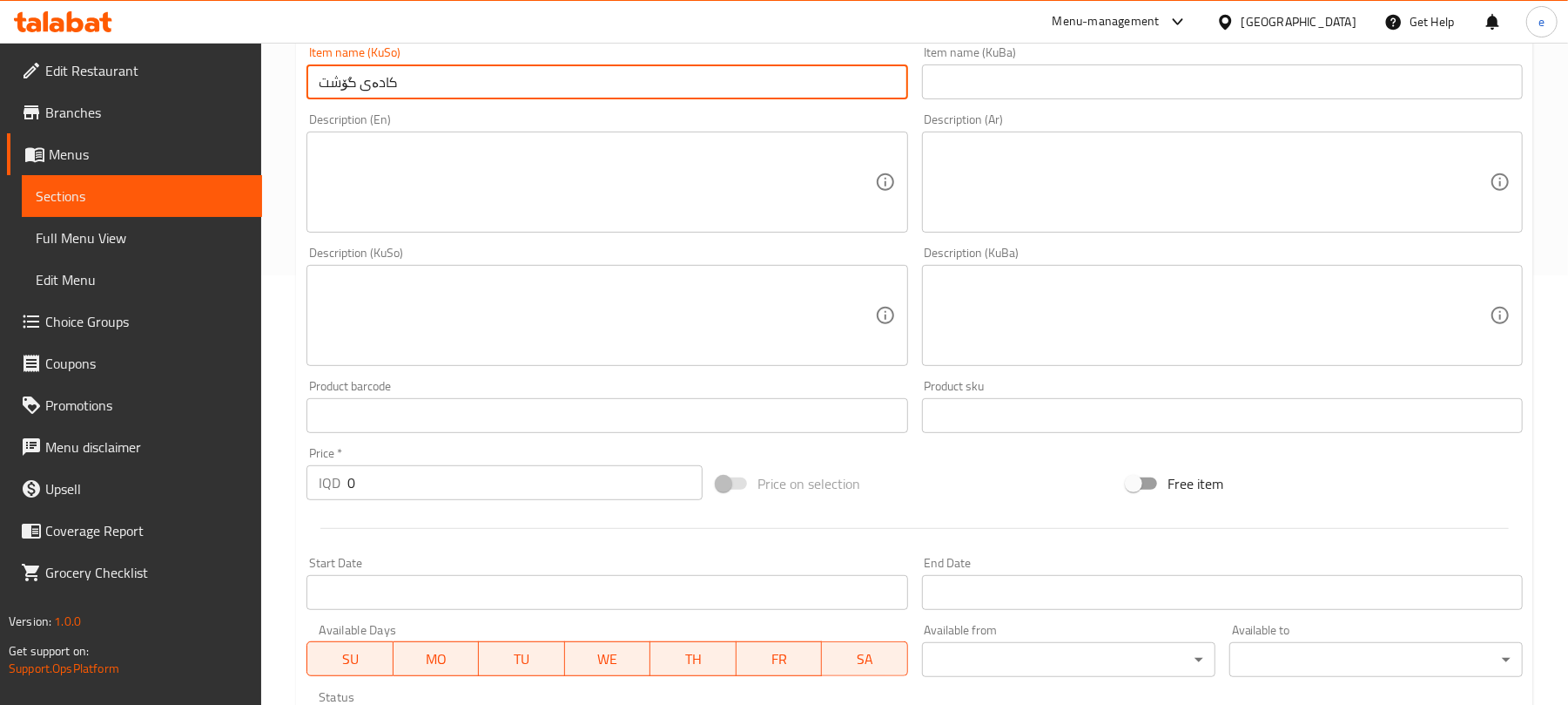
scroll to position [697, 0]
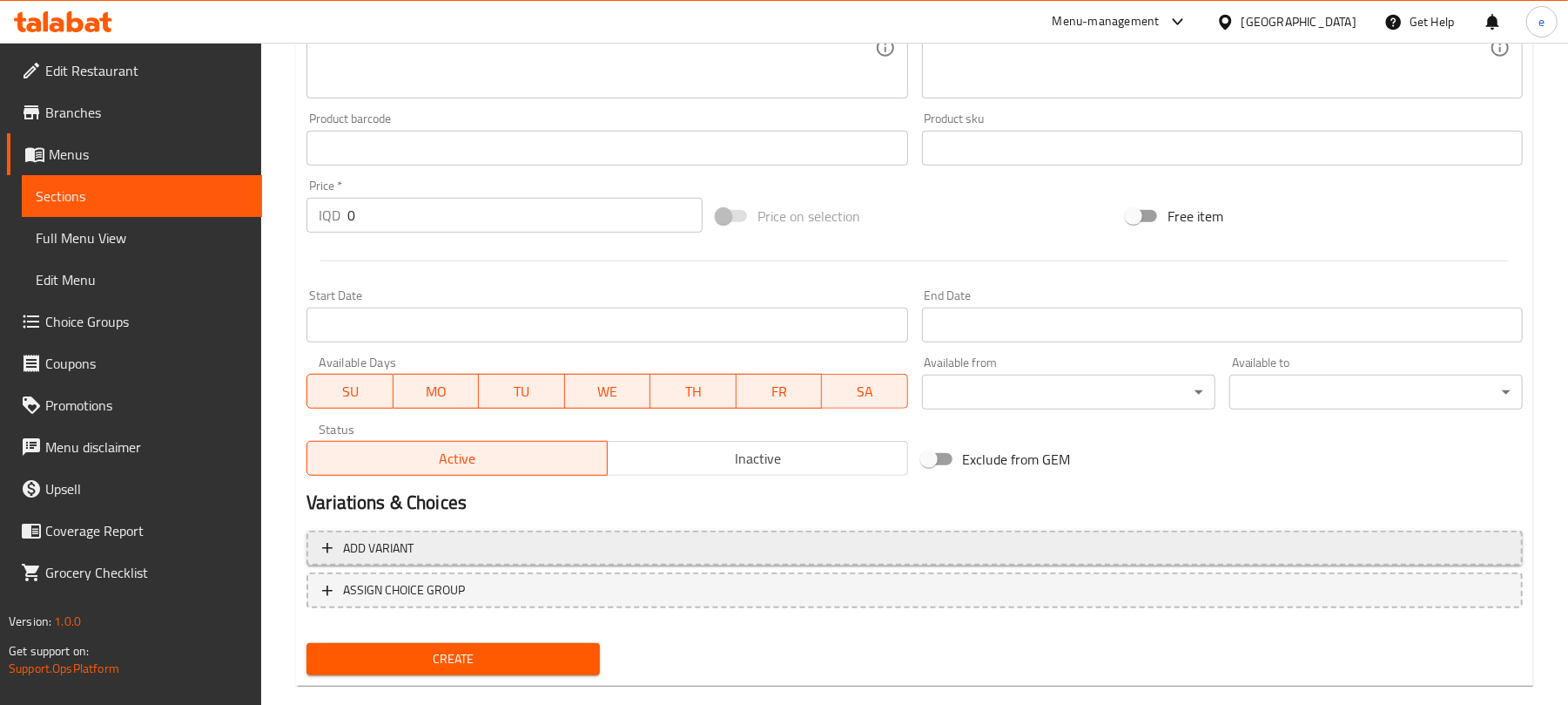
click at [695, 551] on span "Add variant" at bounding box center [914, 548] width 1185 height 22
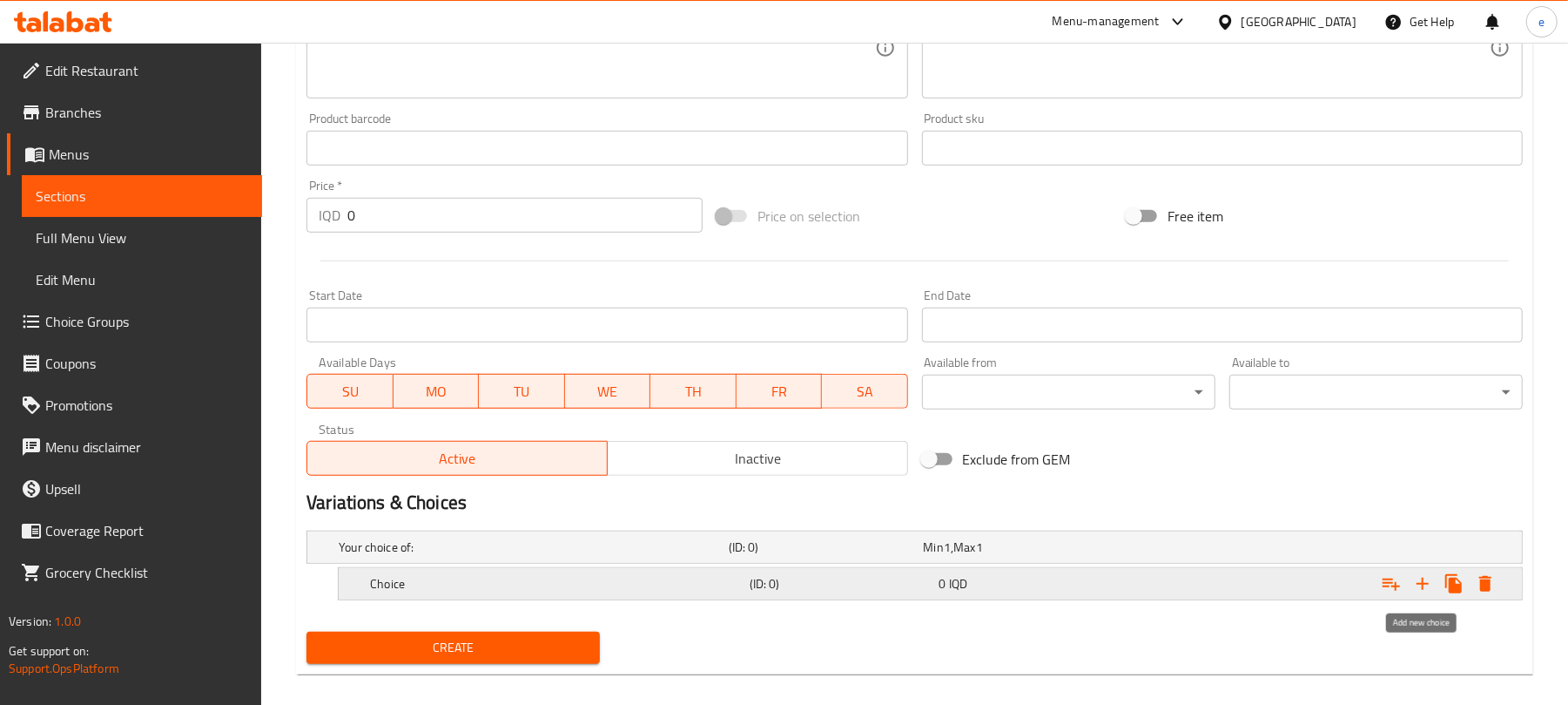
click at [1421, 587] on icon "Expand" at bounding box center [1422, 583] width 21 height 21
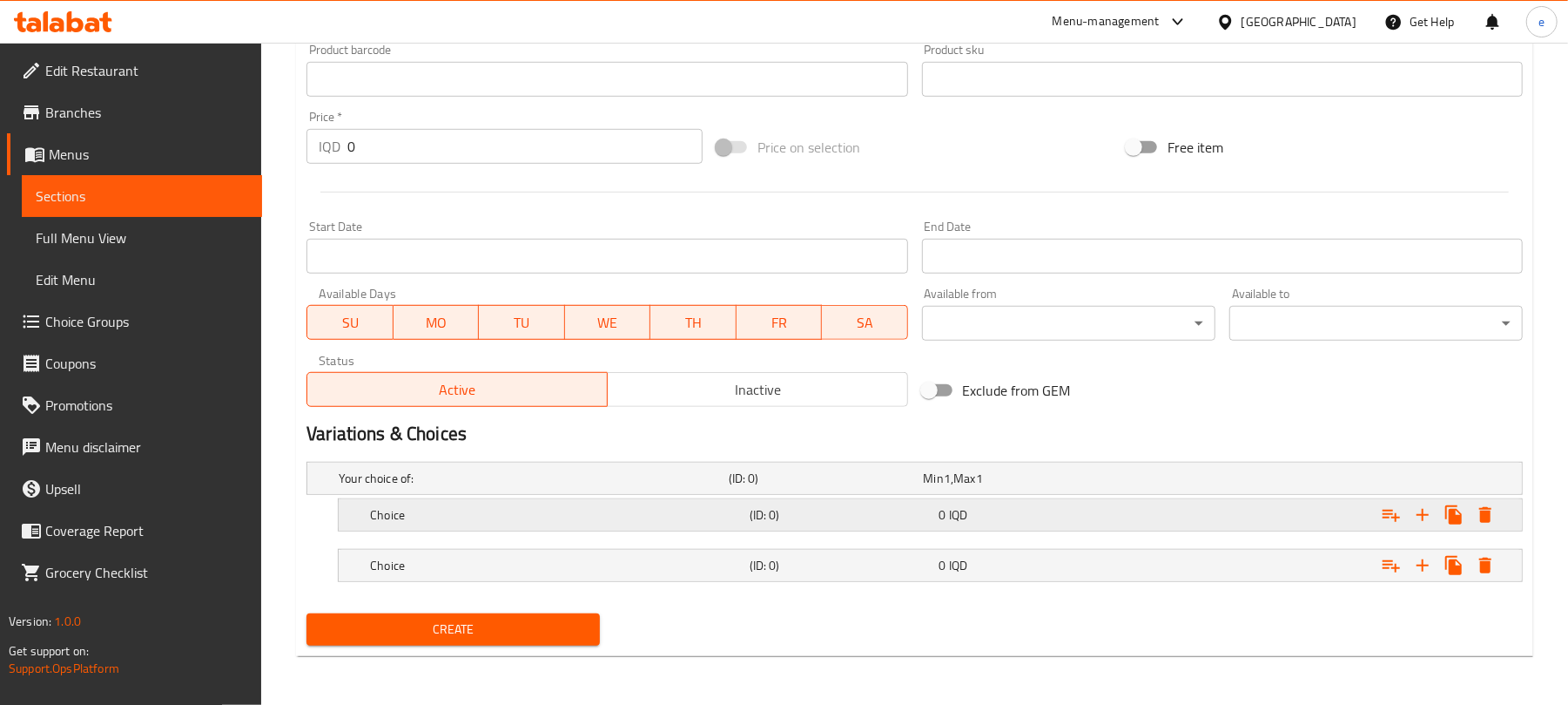
click at [791, 510] on h5 "(ID: 0)" at bounding box center [841, 514] width 183 height 17
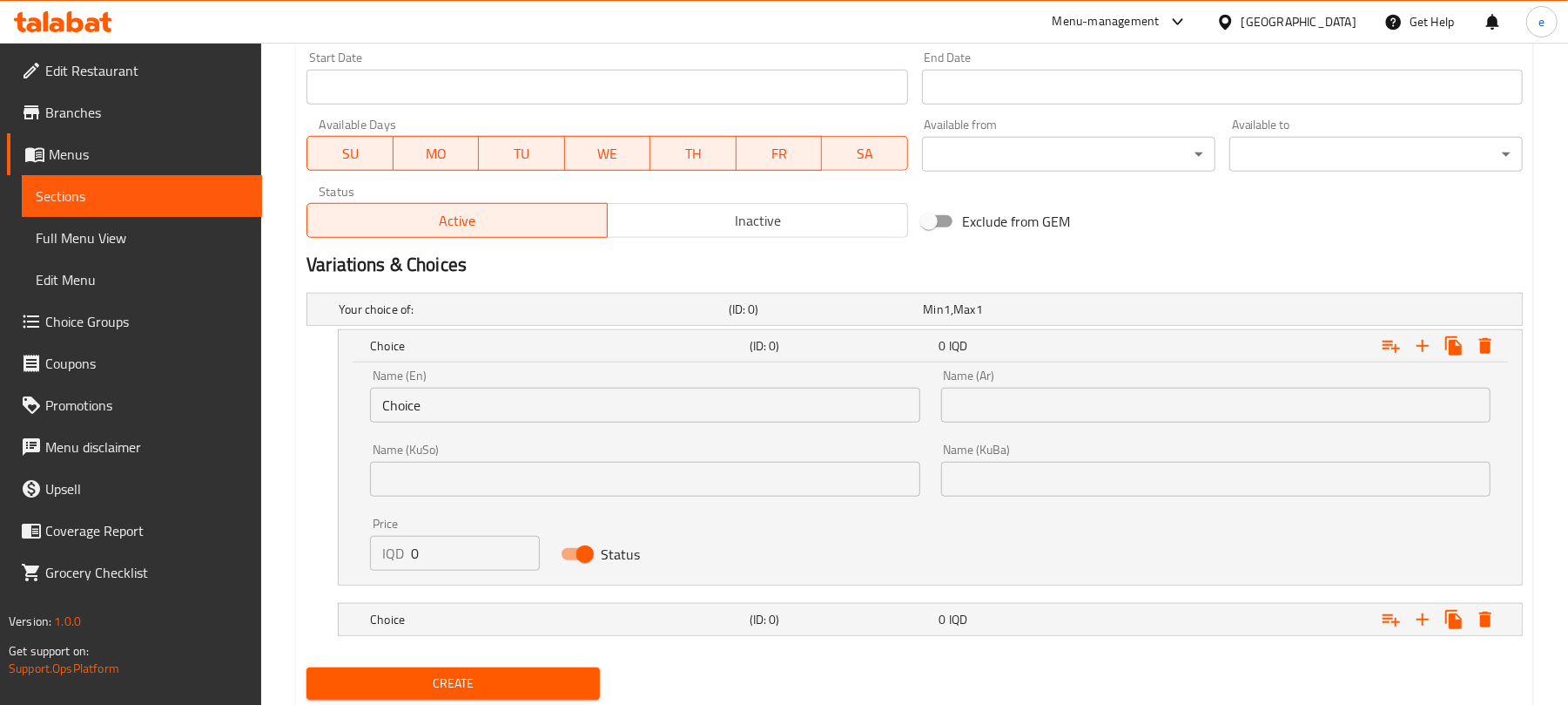
scroll to position [990, 0]
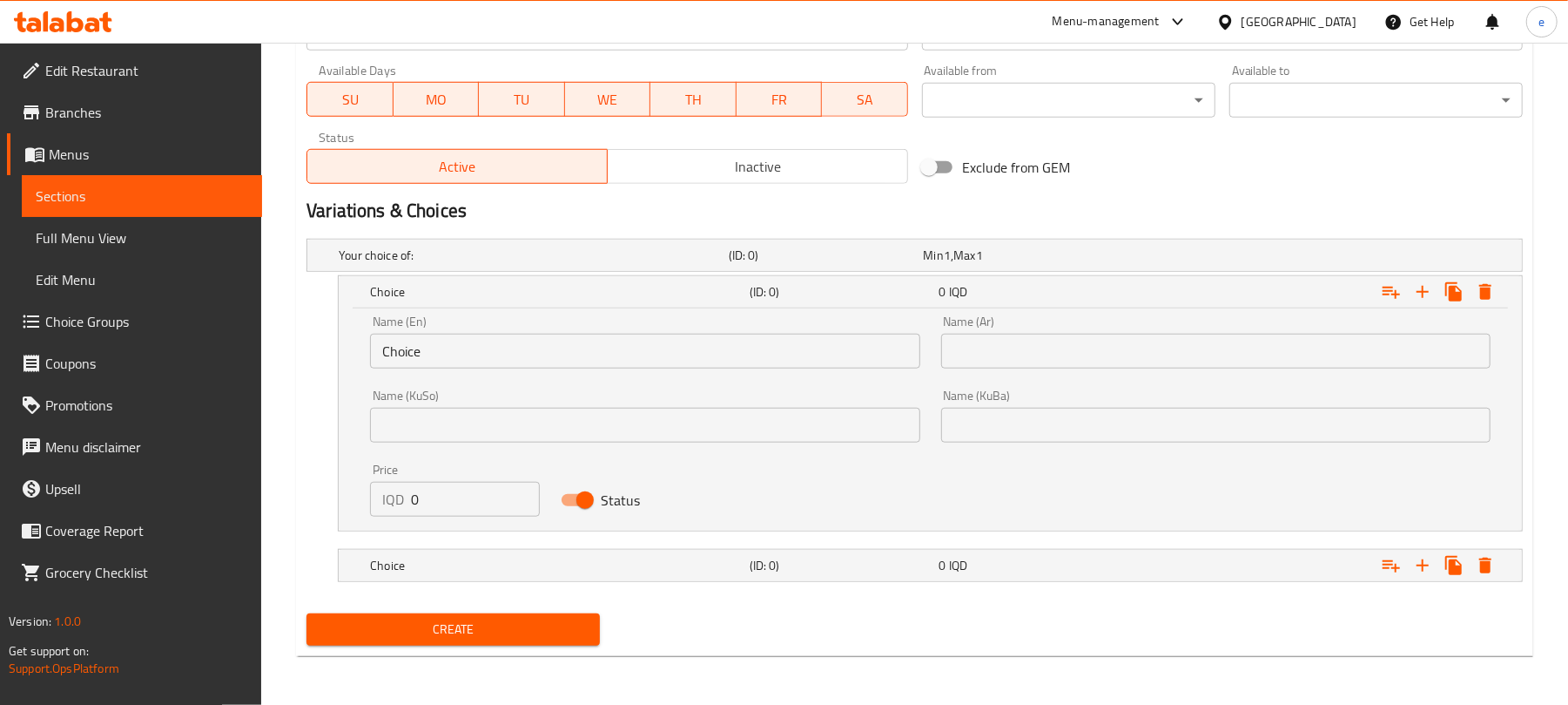
click at [645, 442] on div "Name (KuSo) Name ([PERSON_NAME])" at bounding box center [645, 415] width 570 height 74
click at [635, 416] on input "text" at bounding box center [645, 424] width 550 height 35
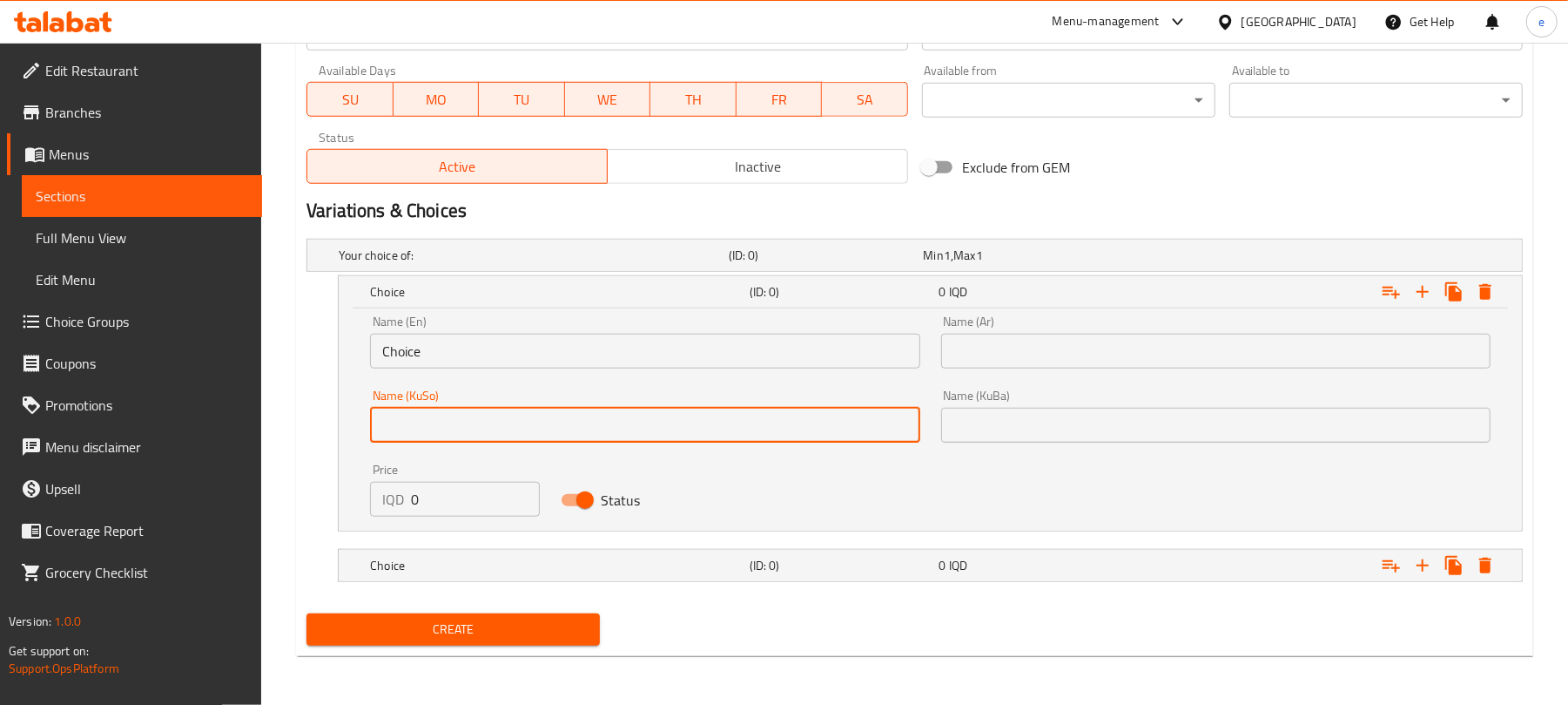
paste input "ئاسایی"
type input "ئاسایی"
click at [1028, 415] on input "text" at bounding box center [1216, 424] width 550 height 35
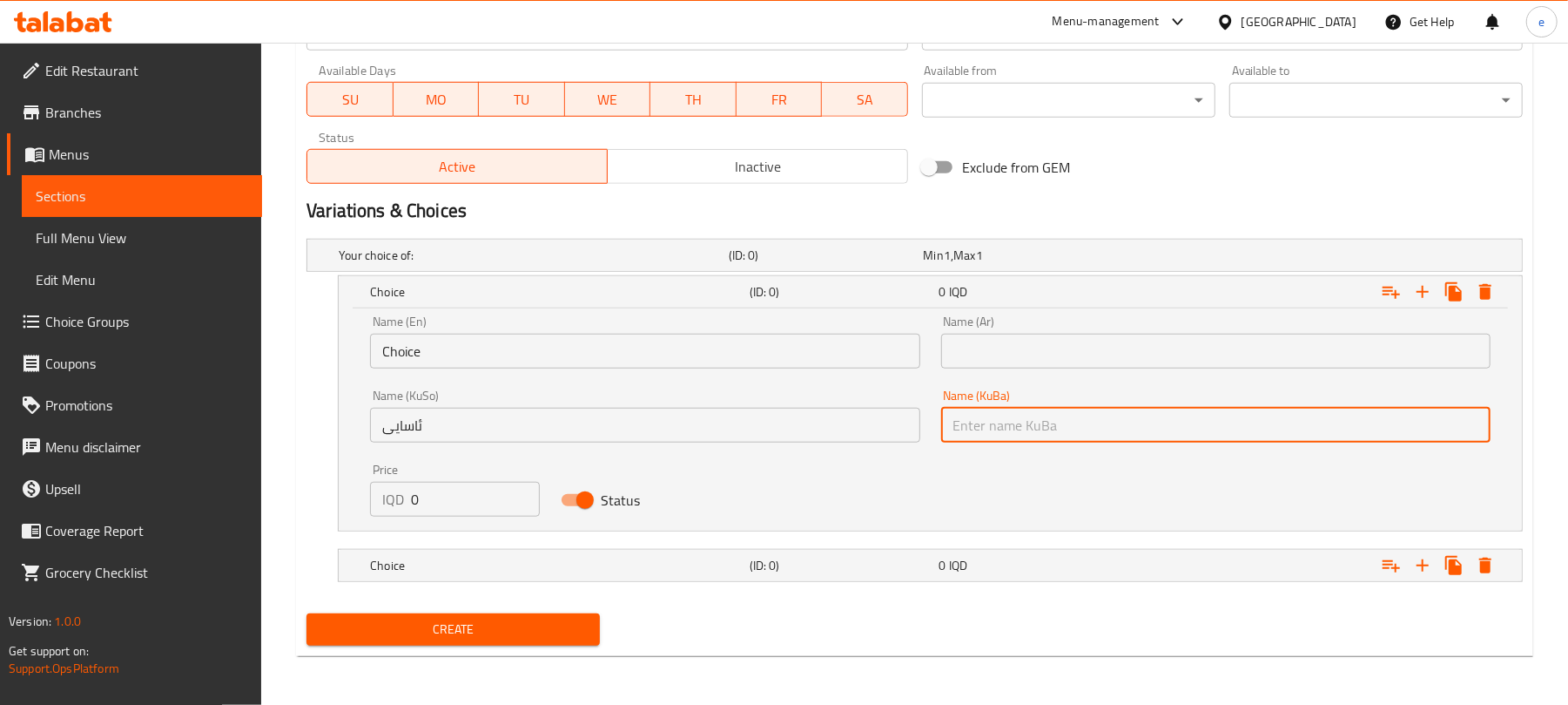
paste input "ئاسایی"
type input "ئاسایی"
click at [615, 352] on input "Choice" at bounding box center [645, 351] width 550 height 35
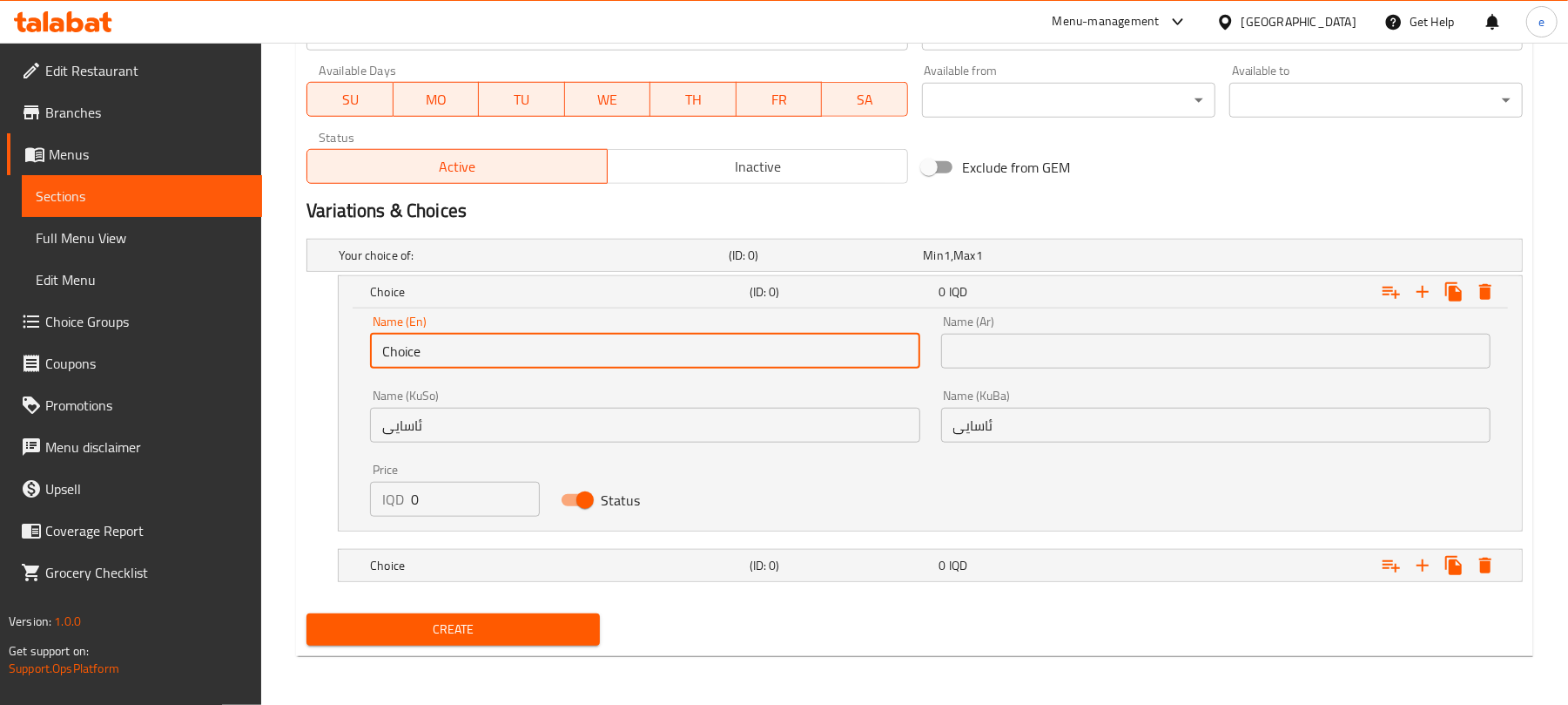
click at [615, 352] on input "Choice" at bounding box center [645, 351] width 550 height 35
paste input "Normal"
type input "Normal"
click at [1018, 355] on input "text" at bounding box center [1216, 351] width 550 height 35
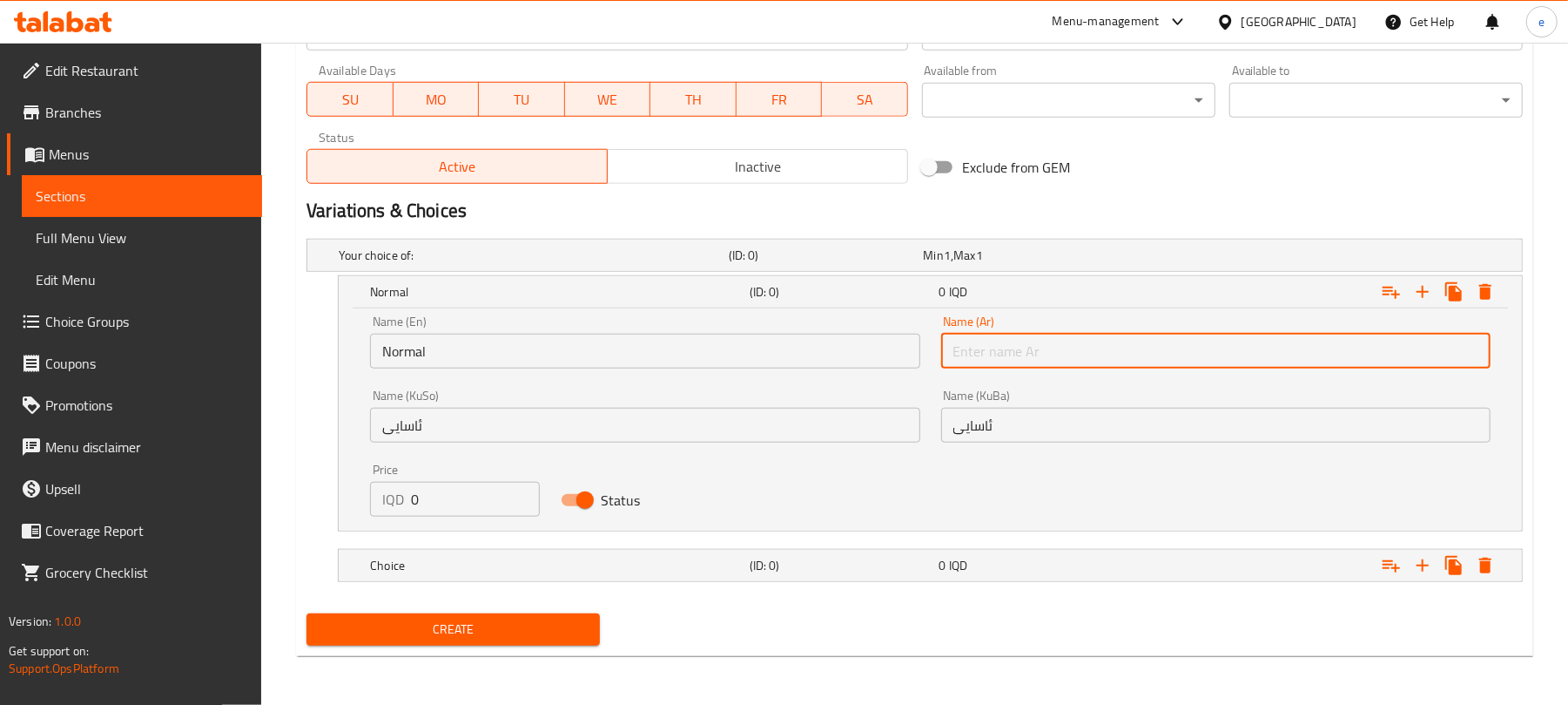
paste input "عادي"
type input "عادي"
drag, startPoint x: 466, startPoint y: 489, endPoint x: 334, endPoint y: 482, distance: 132.2
click at [334, 482] on div "Normal (ID: 0) 0 IQD Name (En) Normal Name (En) Name (Ar) عادي Name (Ar) Name (…" at bounding box center [914, 403] width 1217 height 256
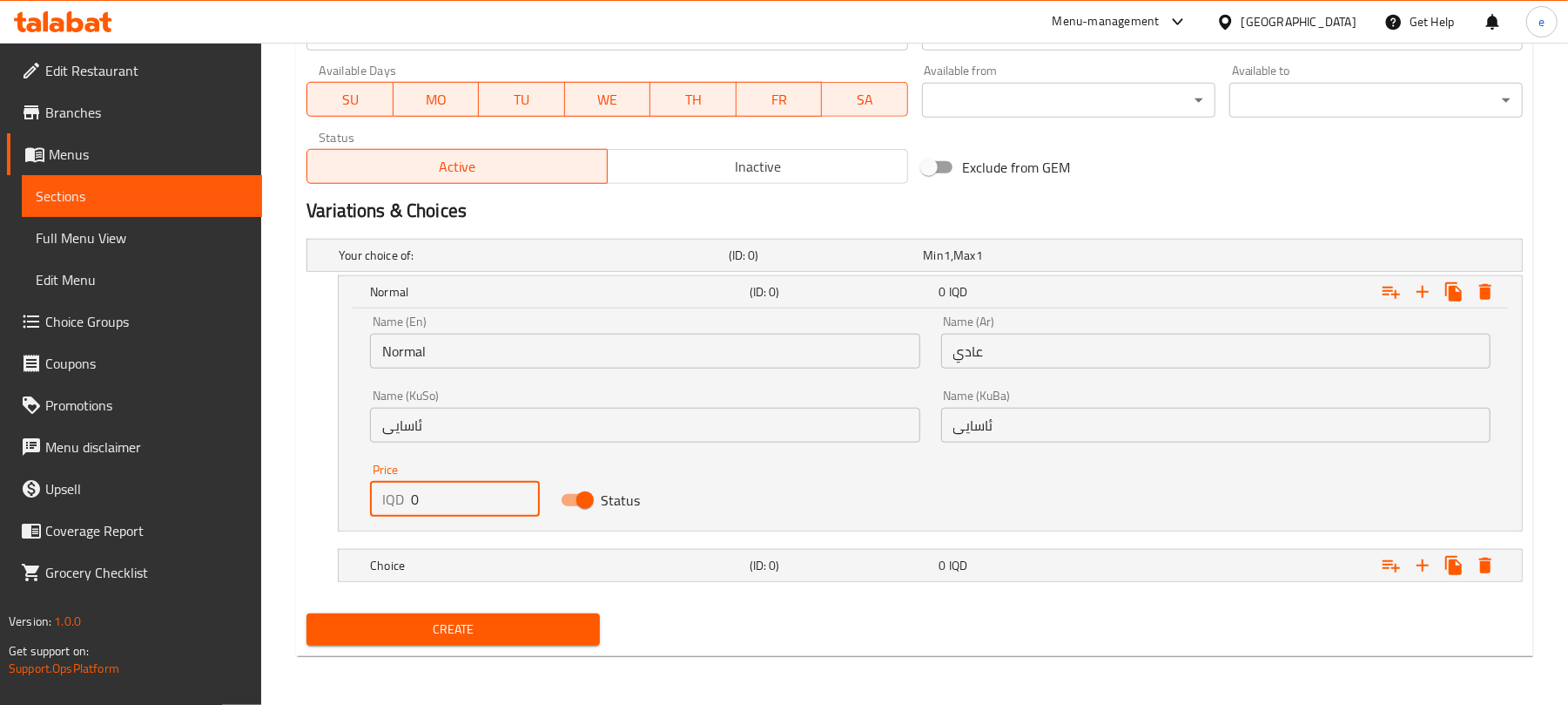
paste input "200"
type input "2000"
click at [777, 557] on h5 "(ID: 0)" at bounding box center [841, 565] width 183 height 17
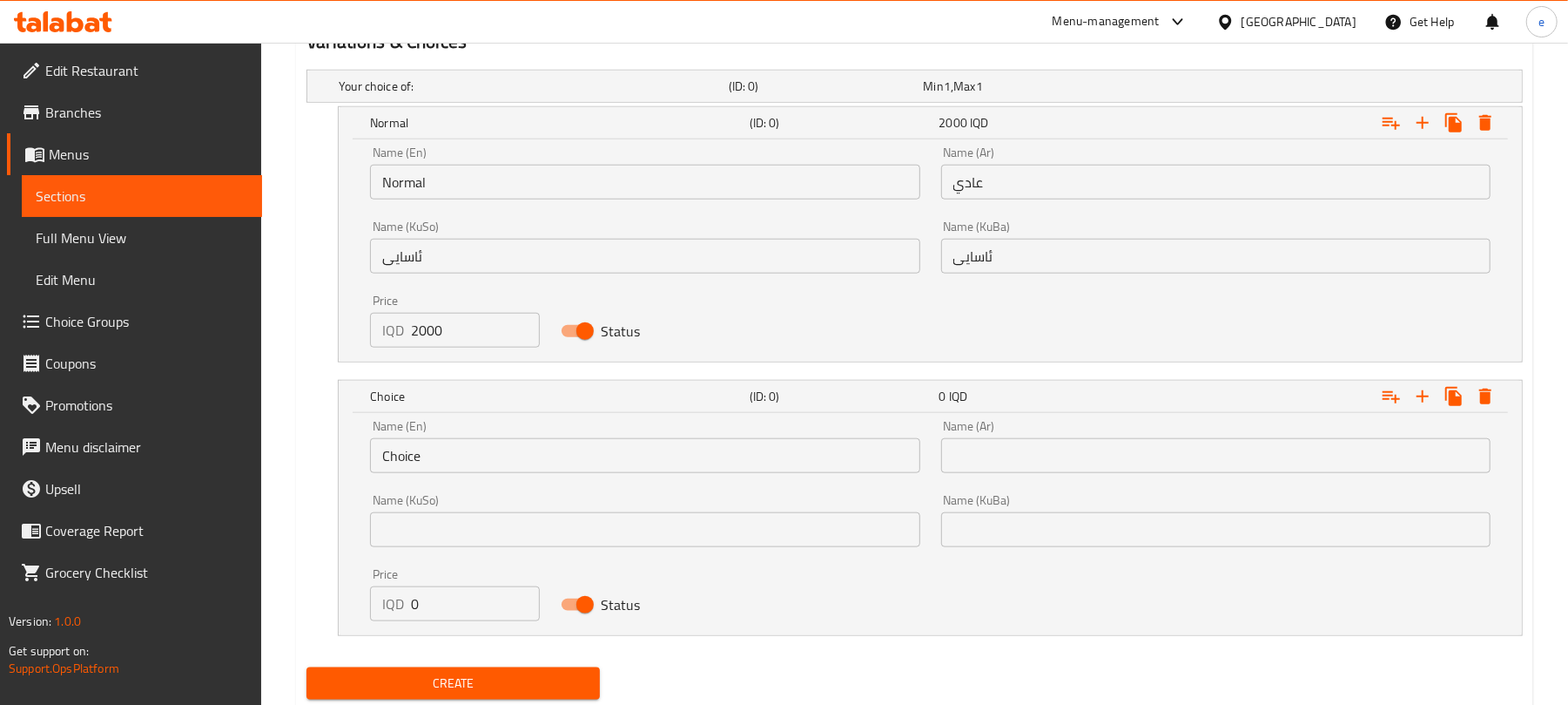
scroll to position [1214, 0]
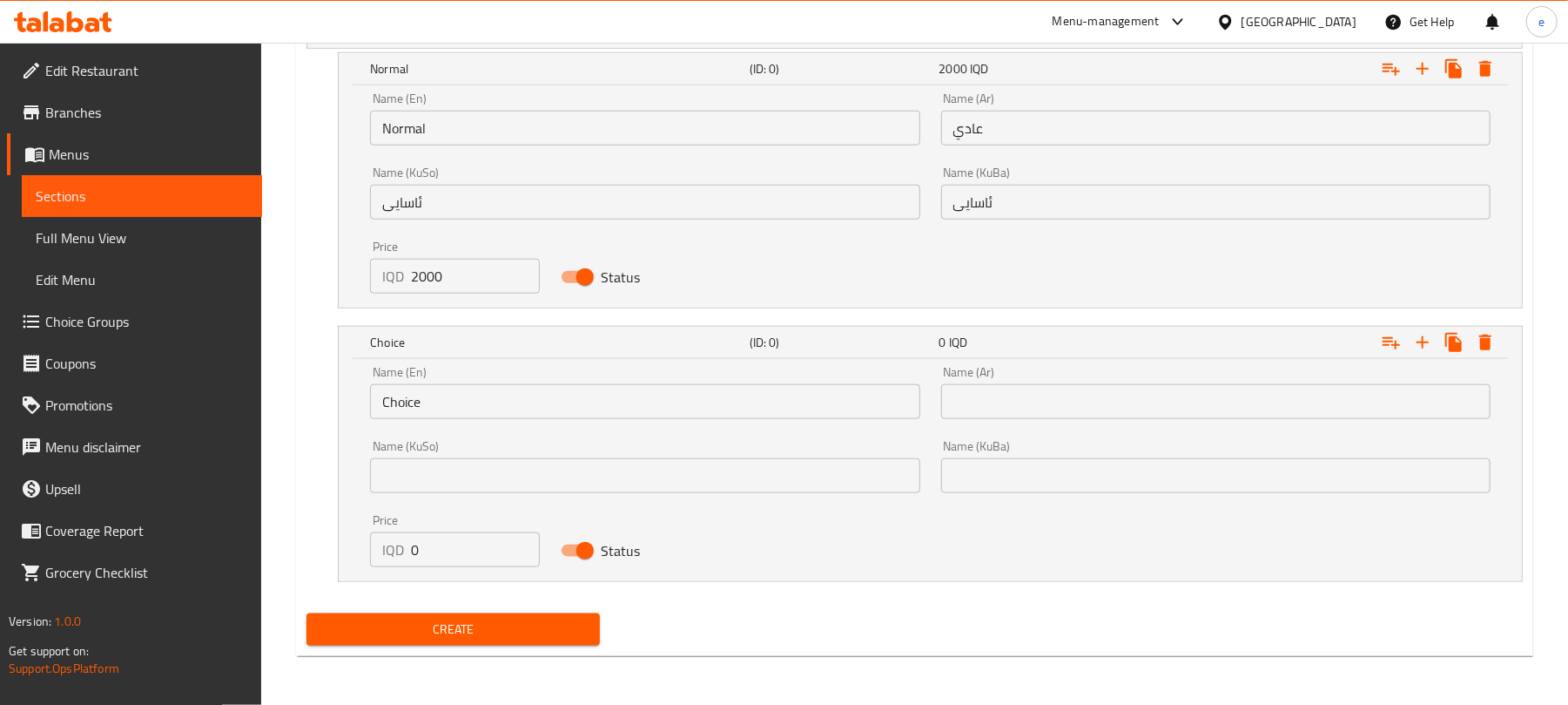
click at [438, 466] on input "text" at bounding box center [645, 475] width 550 height 35
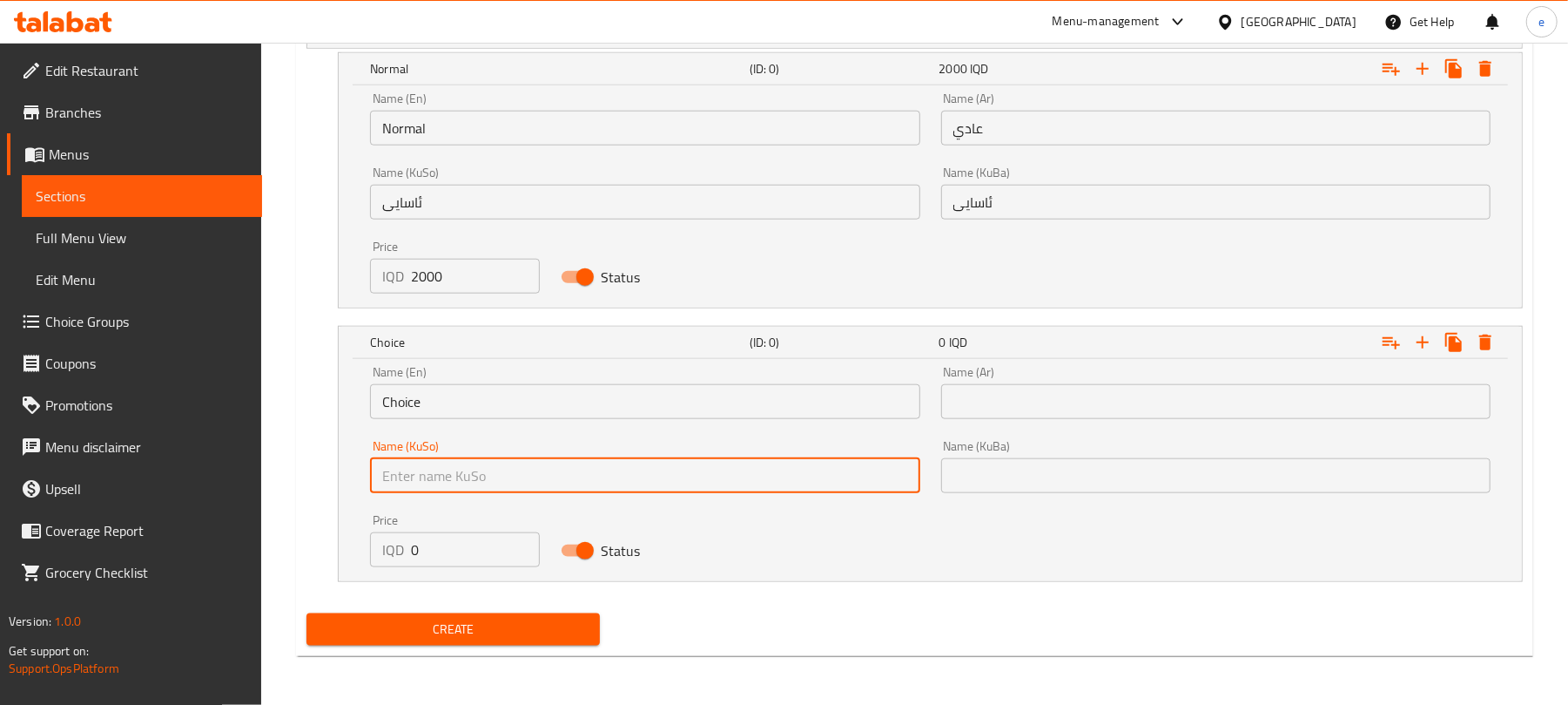
paste input "دەبڵ"
type input "دەبڵ"
click at [996, 475] on input "text" at bounding box center [1216, 475] width 550 height 35
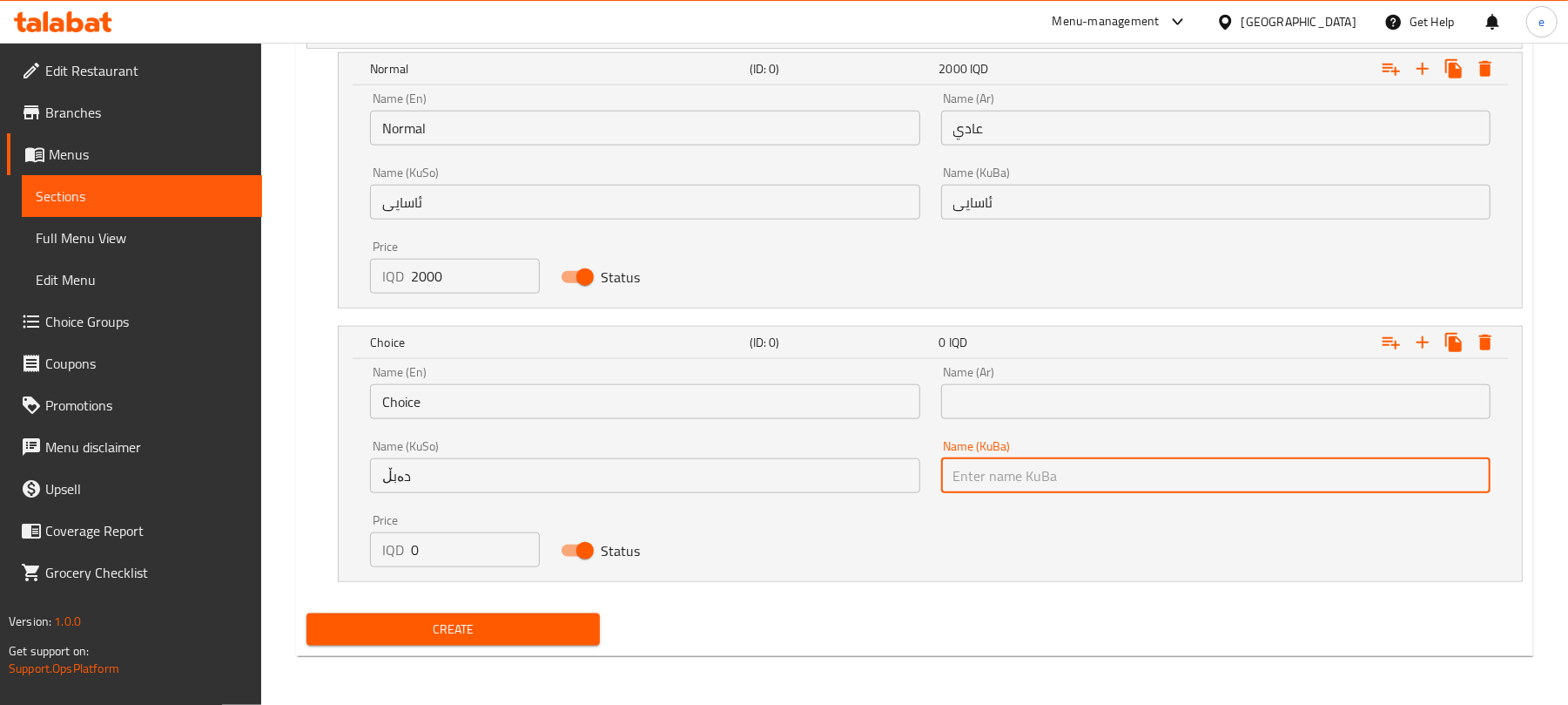
paste input "دەبڵ"
type input "دەبڵ"
click at [412, 387] on input "Choice" at bounding box center [645, 401] width 550 height 35
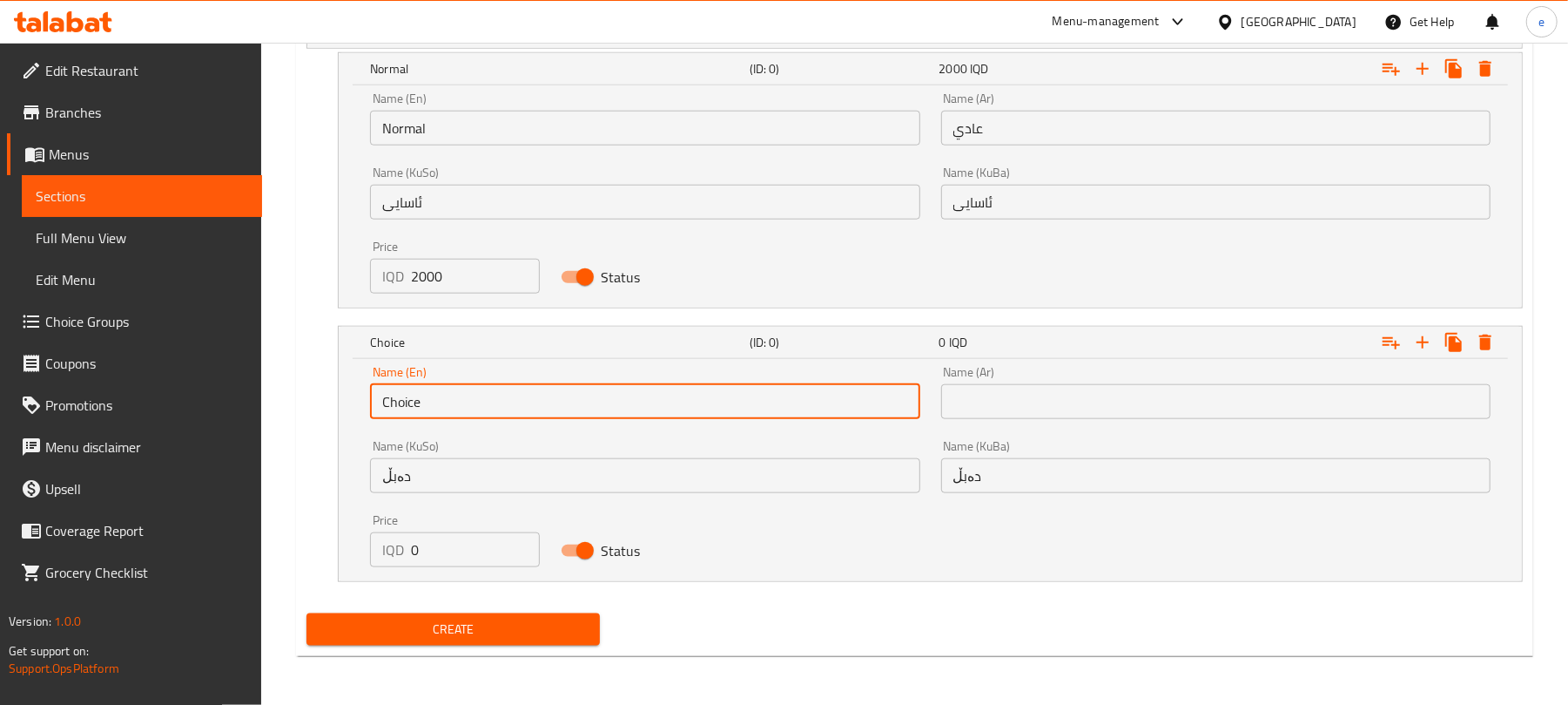
click at [412, 387] on input "Choice" at bounding box center [645, 401] width 550 height 35
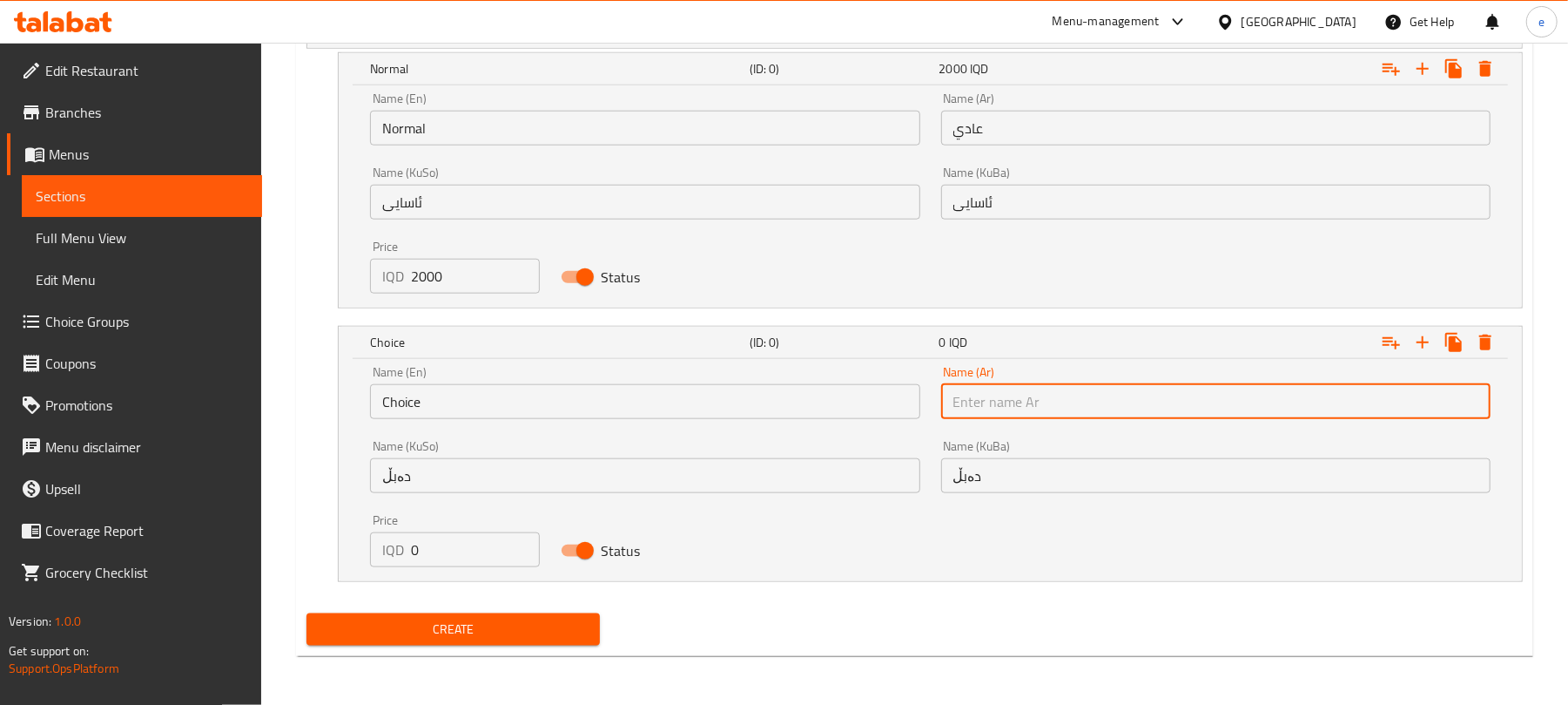
click at [1038, 409] on input "text" at bounding box center [1216, 401] width 550 height 35
click at [547, 390] on input "Choice" at bounding box center [645, 401] width 550 height 35
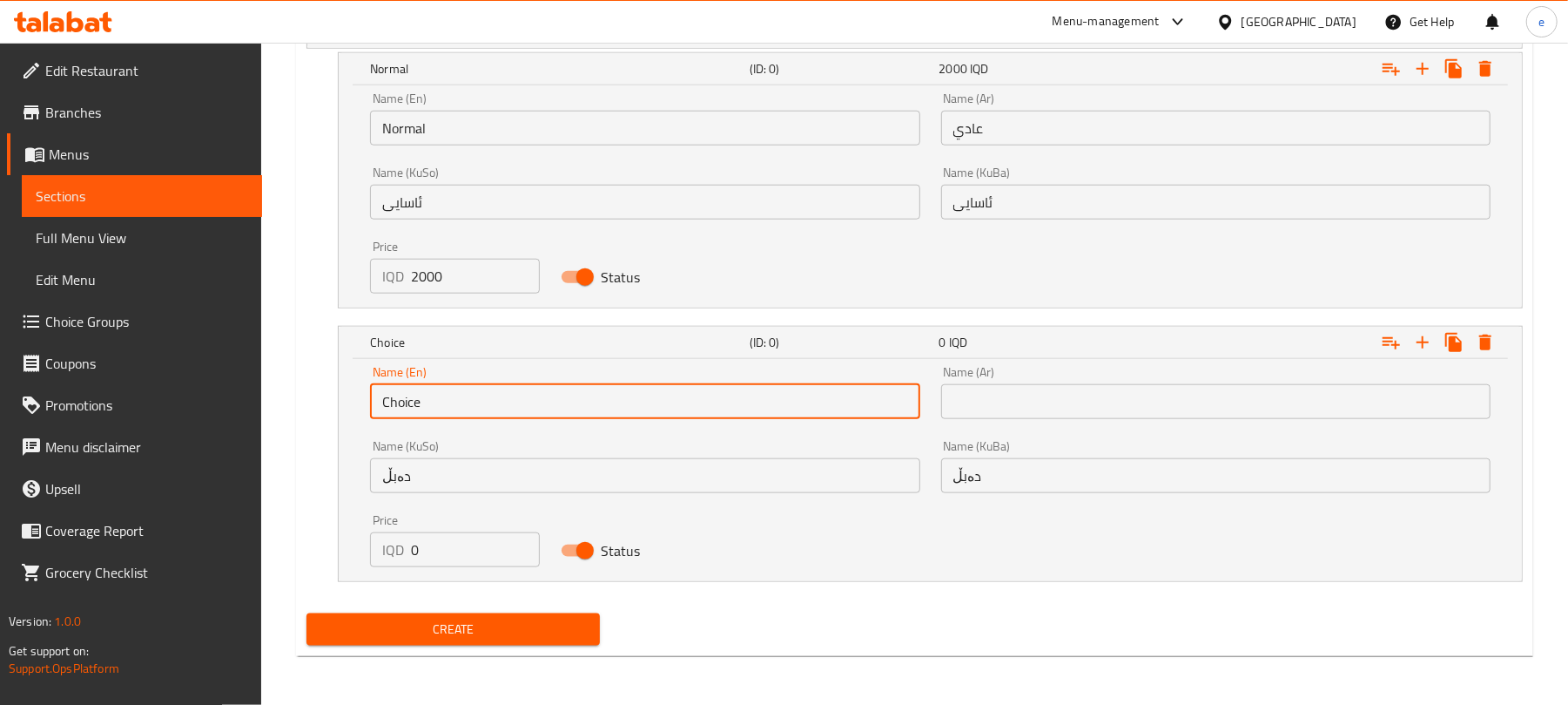
click at [547, 390] on input "Choice" at bounding box center [645, 401] width 550 height 35
paste input "Doubl"
type input "Double"
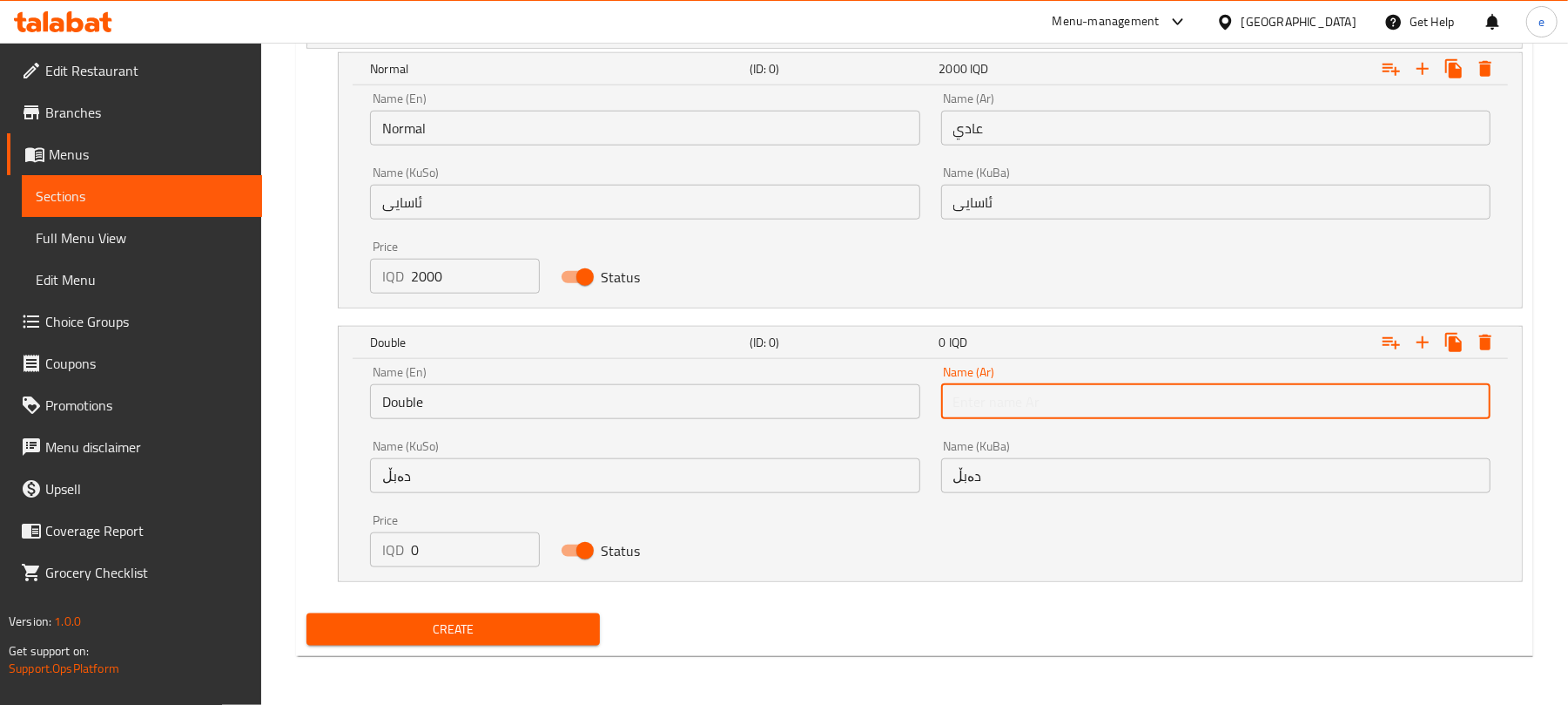
click at [1070, 403] on input "text" at bounding box center [1216, 401] width 550 height 35
paste input "دوبل"
type input "دوبل"
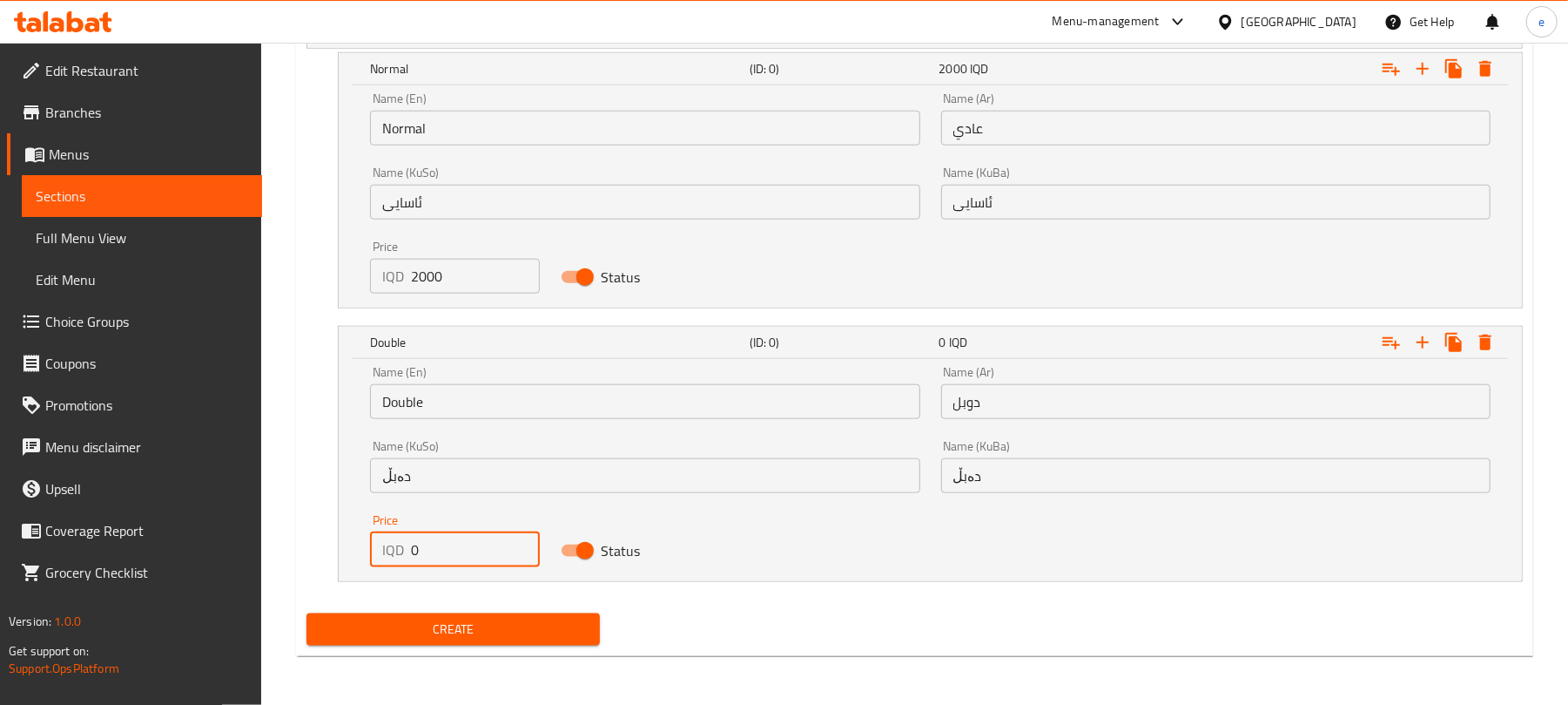
drag, startPoint x: 449, startPoint y: 558, endPoint x: 351, endPoint y: 558, distance: 98.0
click at [370, 559] on div "IQD 0 Price" at bounding box center [455, 549] width 169 height 35
paste input "400"
type input "4000"
click at [471, 643] on button "Create" at bounding box center [453, 630] width 293 height 32
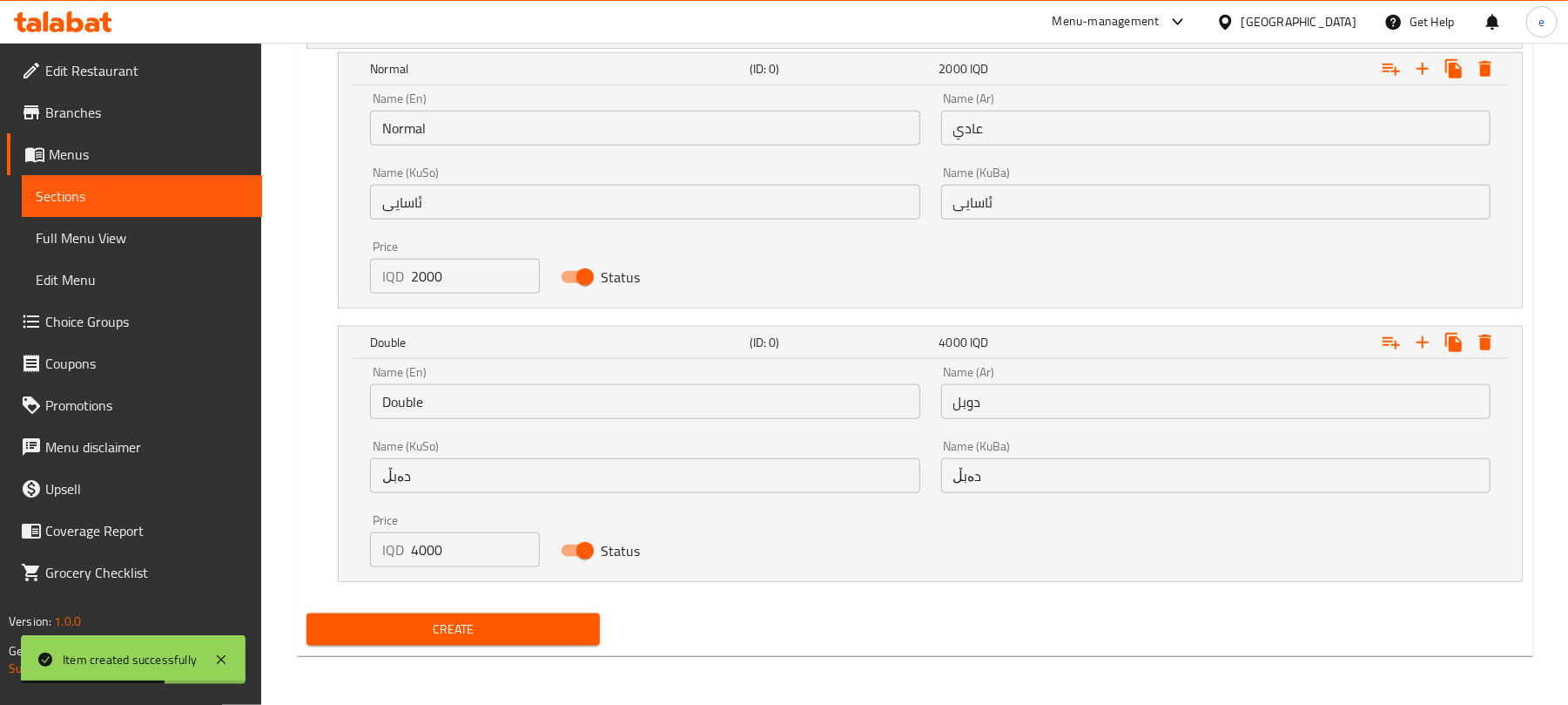
scroll to position [517, 0]
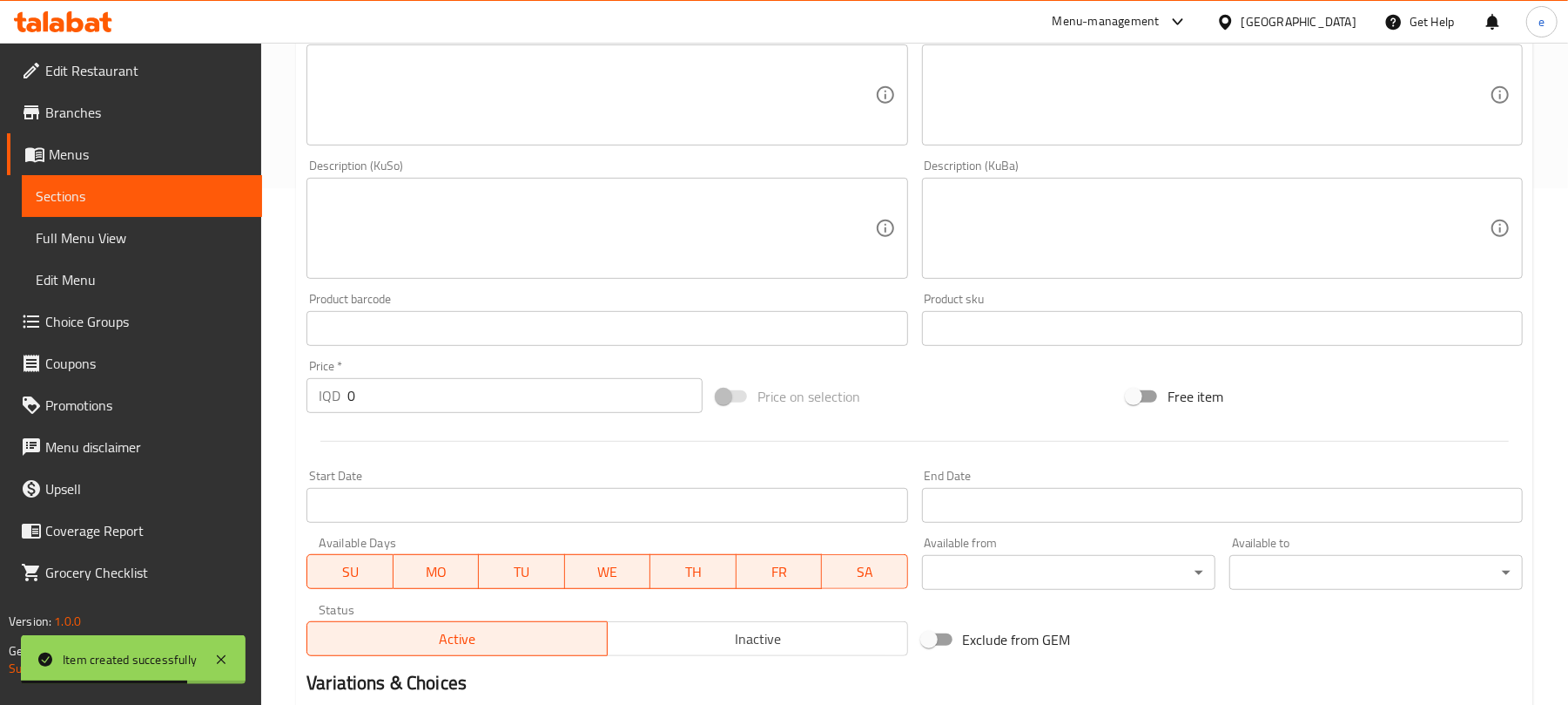
click at [129, 209] on link "Sections" at bounding box center [142, 196] width 240 height 42
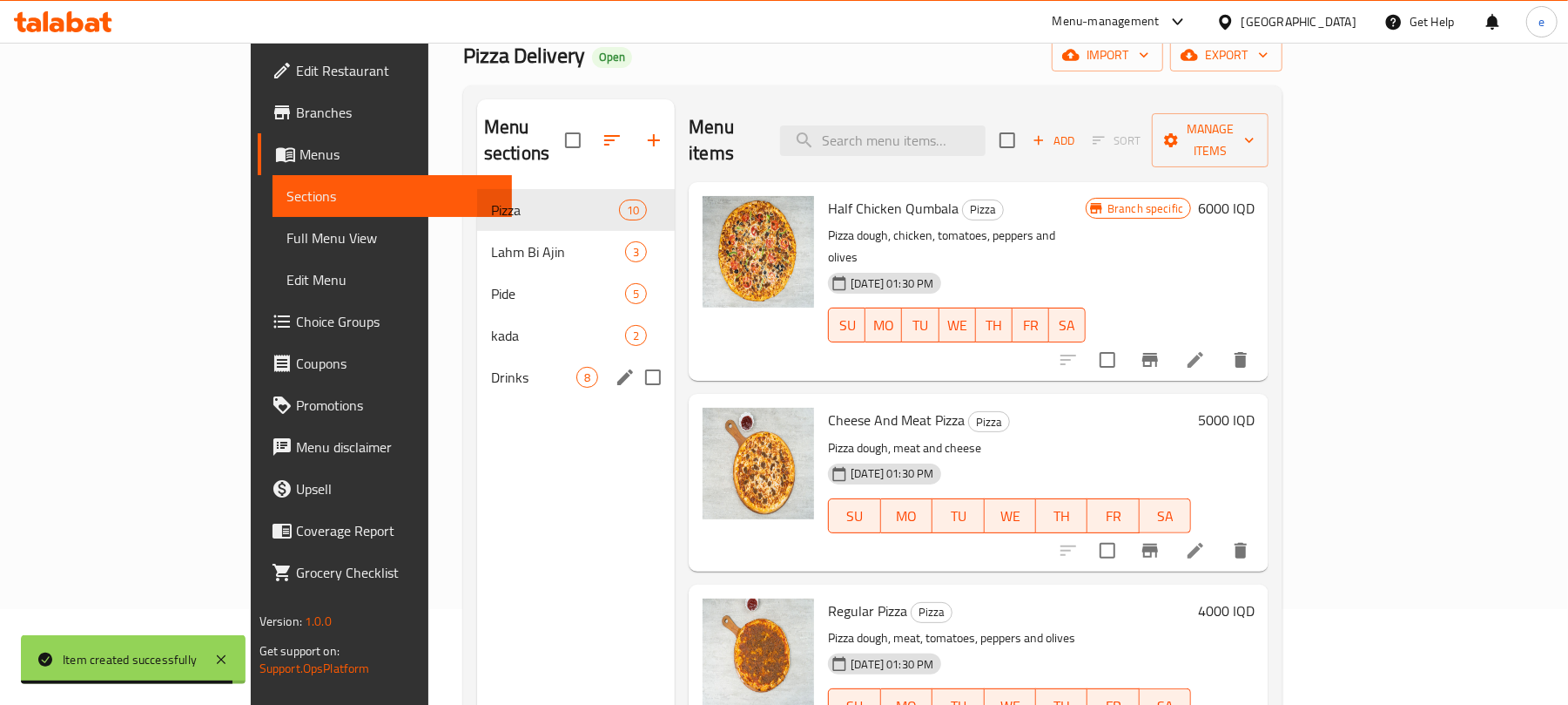
scroll to position [13, 0]
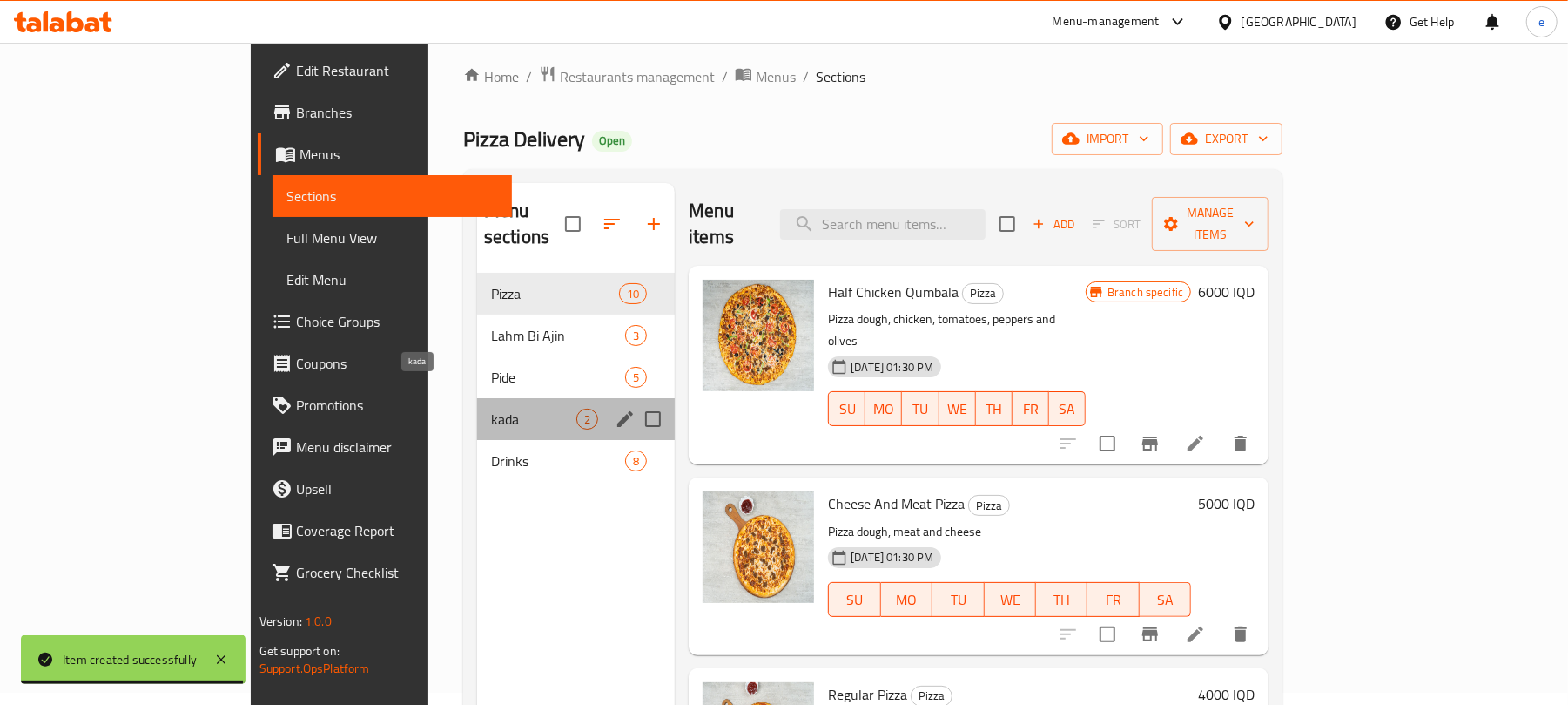
click at [491, 408] on span "kada" at bounding box center [533, 418] width 85 height 21
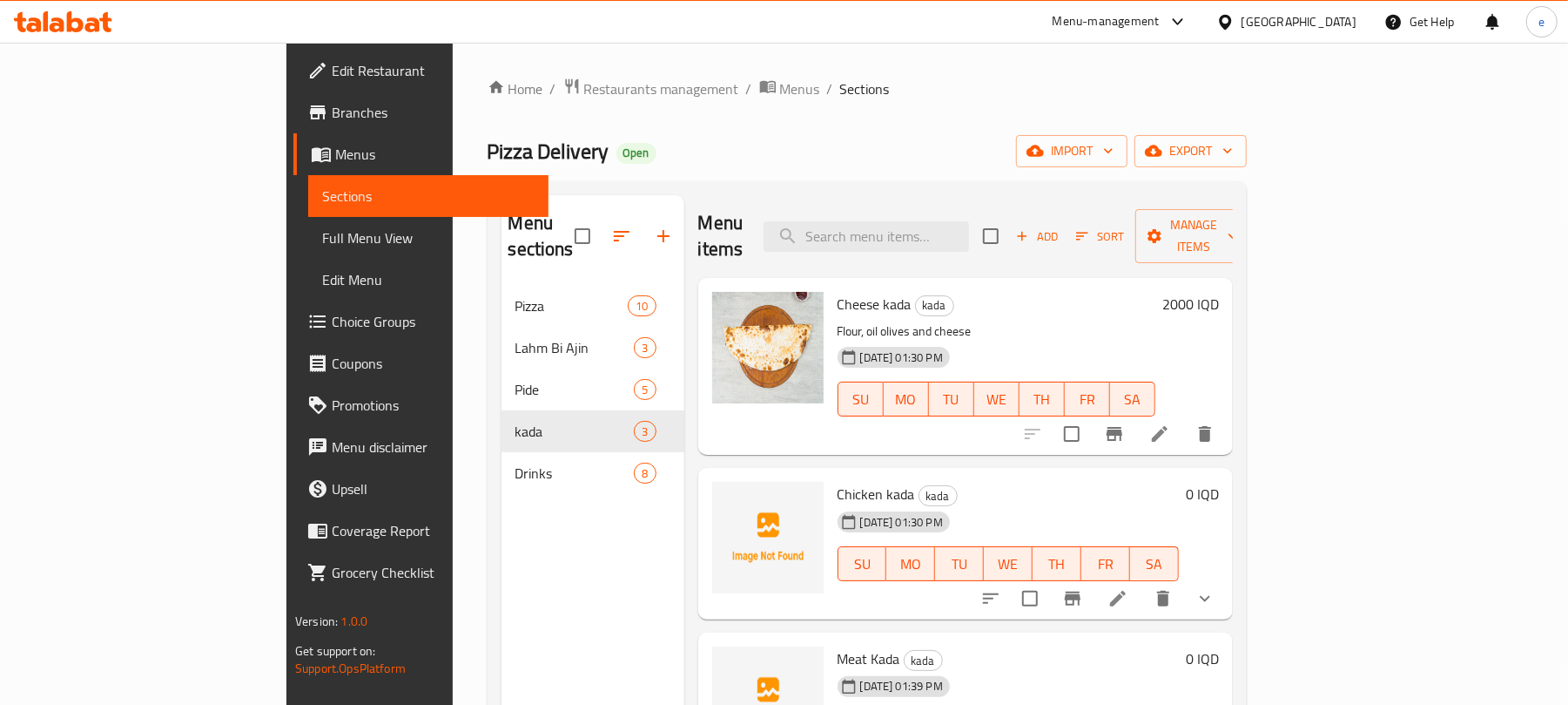
click at [1061, 227] on span "Add" at bounding box center [1036, 236] width 47 height 20
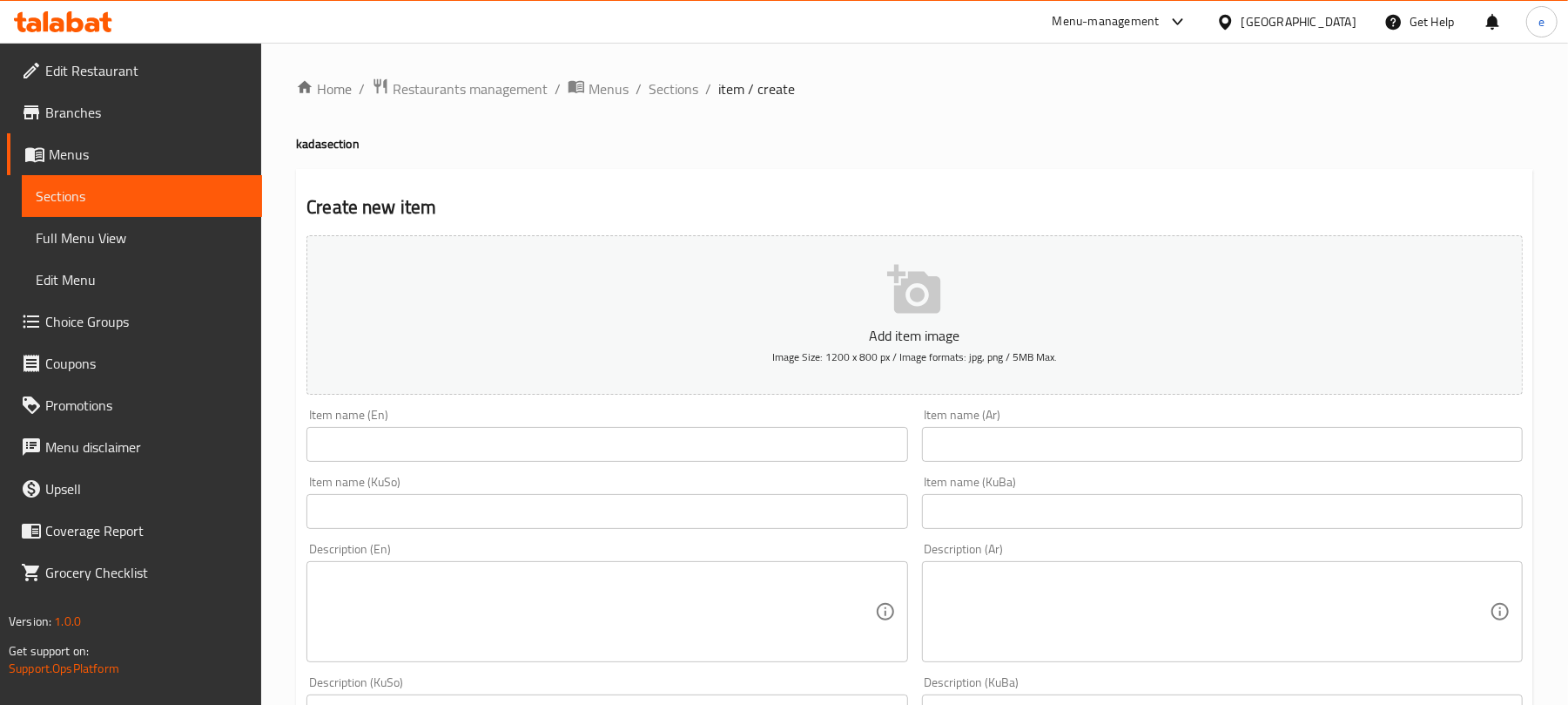
click at [982, 443] on input "text" at bounding box center [1222, 444] width 601 height 35
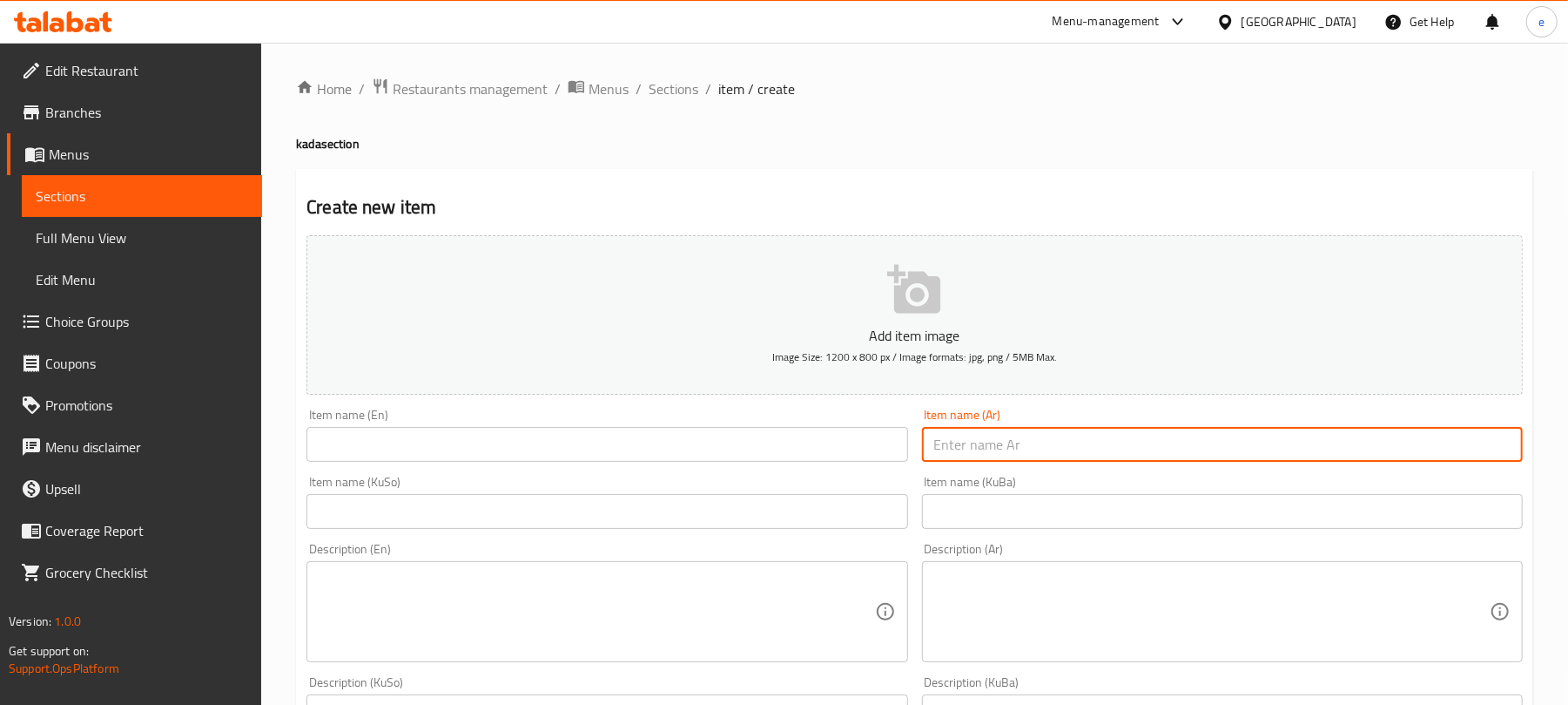
paste input "كادة لحم و جبن"
type input "كادة لحم و جبن"
click at [489, 457] on input "text" at bounding box center [607, 444] width 601 height 35
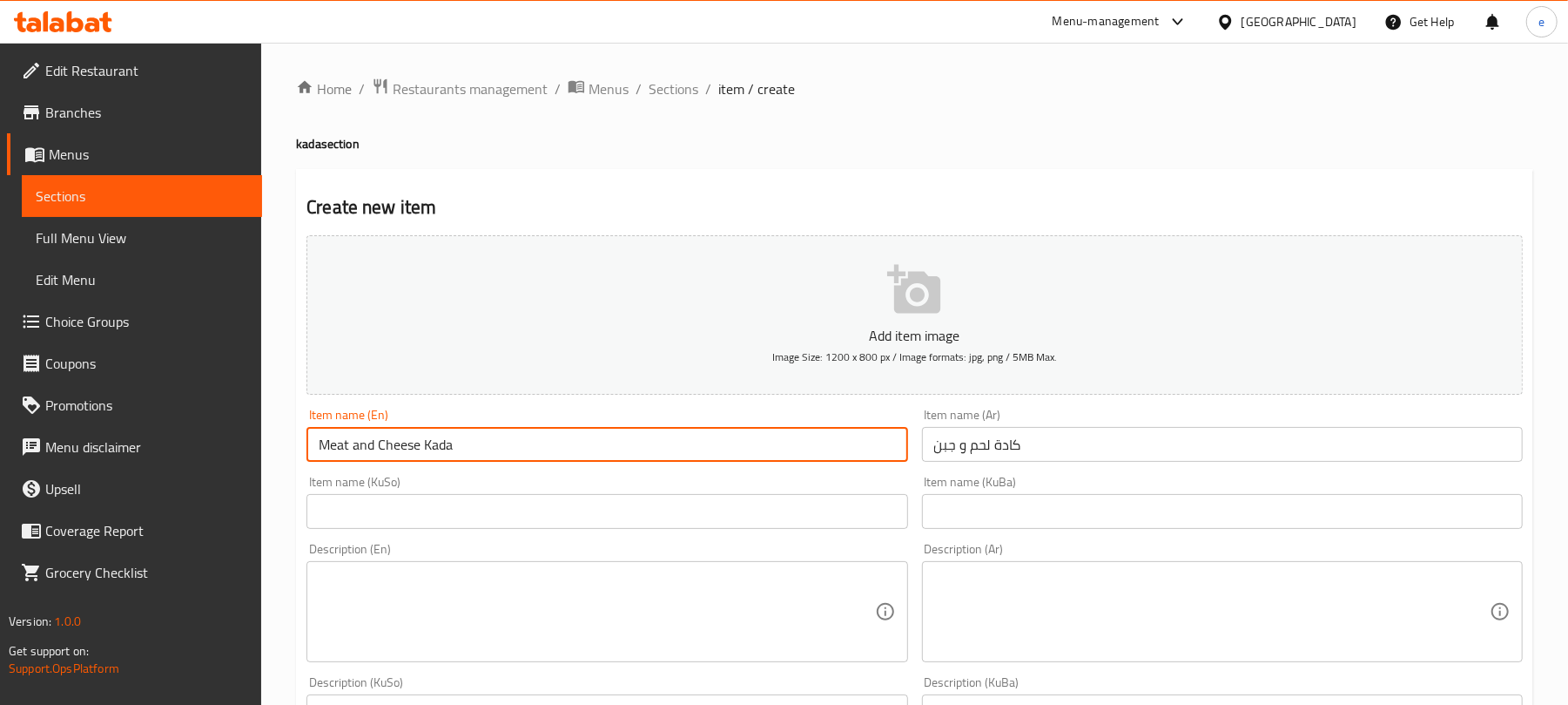
type input "Meat and Cheese Kada"
click at [955, 451] on input "كادة لحم و جبن" at bounding box center [1222, 444] width 601 height 35
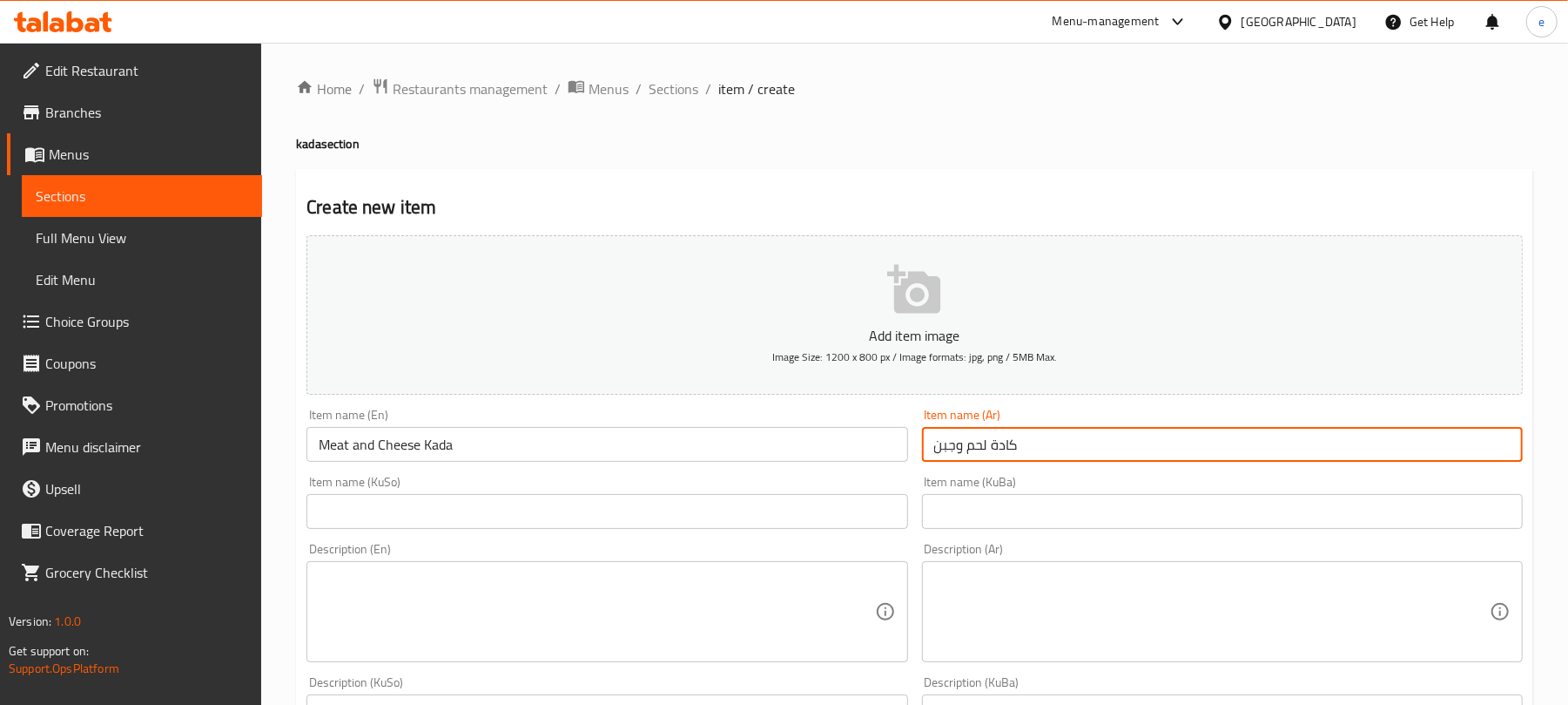
type input "كادة لحم وجبن"
click at [746, 530] on div "Item name (KuSo) Item name (KuSo)" at bounding box center [607, 501] width 615 height 67
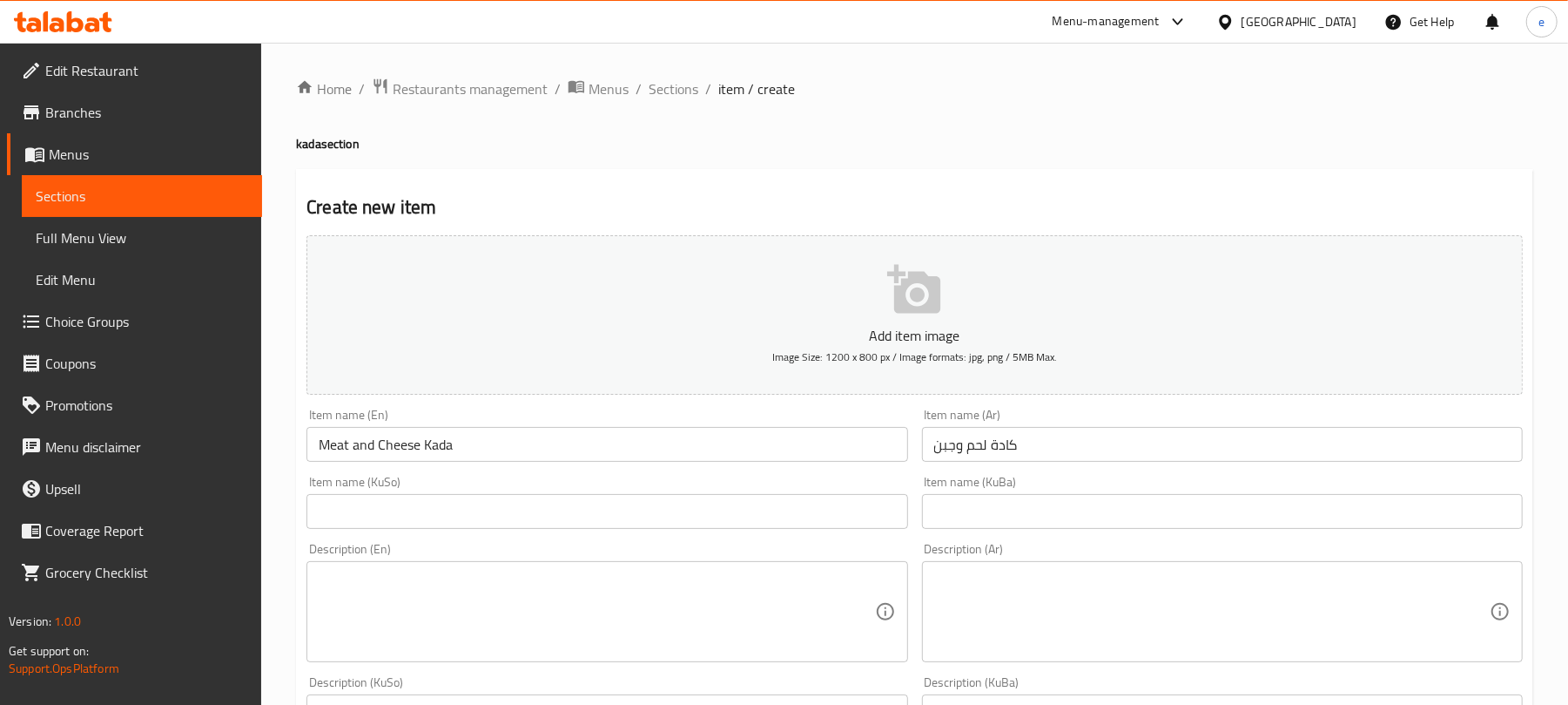
click at [746, 530] on div "Item name (KuSo) Item name (KuSo)" at bounding box center [607, 501] width 615 height 67
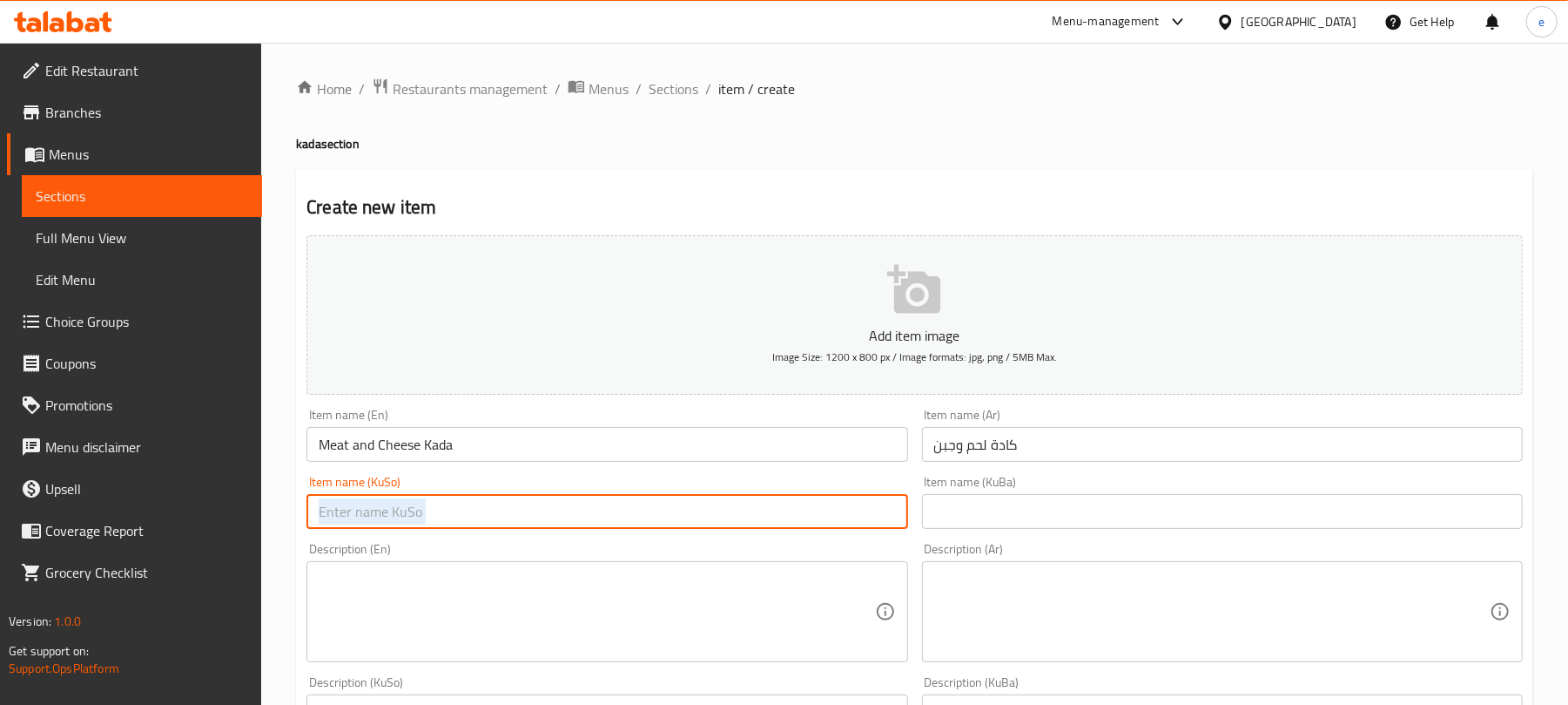
click at [771, 516] on input "text" at bounding box center [607, 511] width 601 height 35
click at [457, 520] on input "کادەی گۆشت و پەنیر" at bounding box center [607, 511] width 601 height 35
type input "کادەی گۆشت و پەنیر"
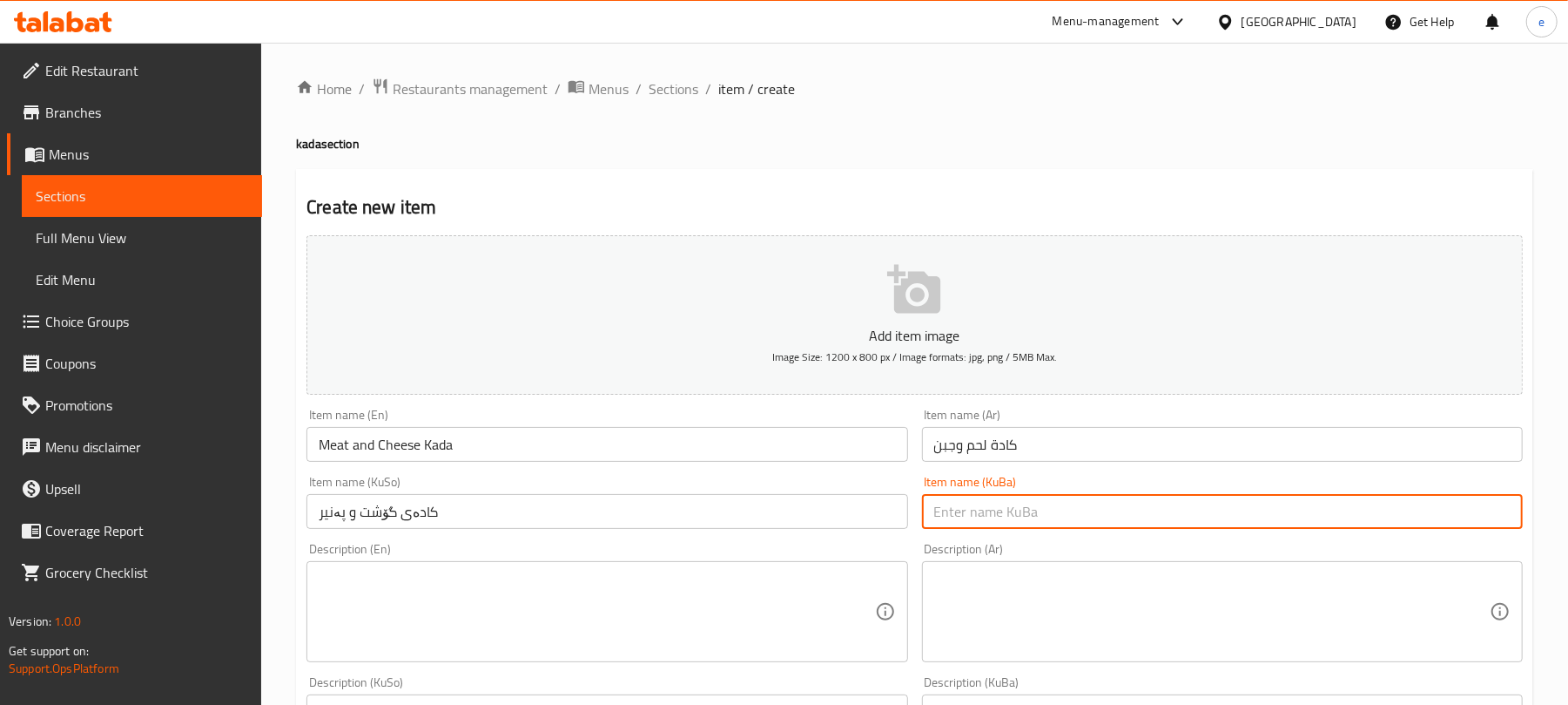
click at [966, 524] on input "text" at bounding box center [1222, 511] width 601 height 35
paste input "کادەی گۆشت و پەنیر"
type input "کادەی گۆشت و پەنیر"
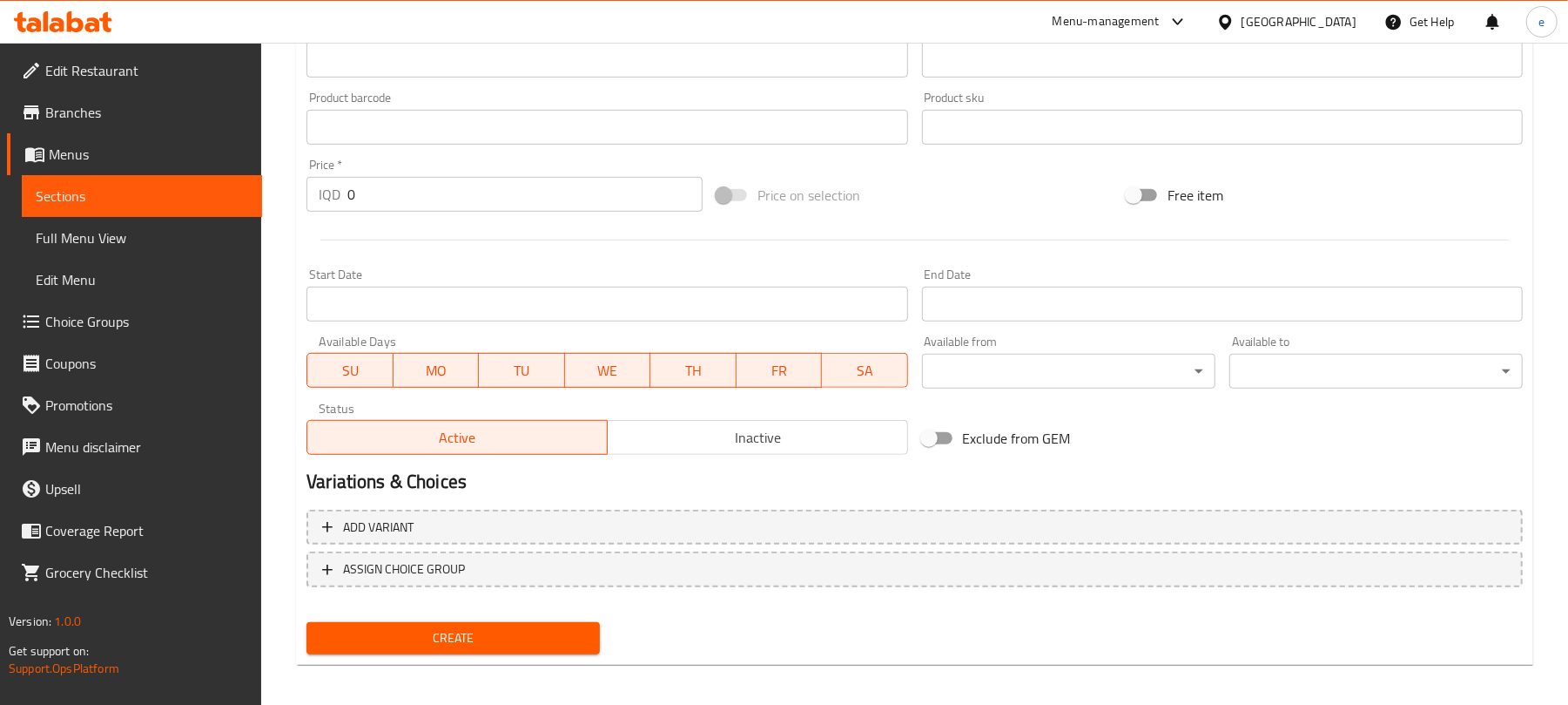
scroll to position [726, 0]
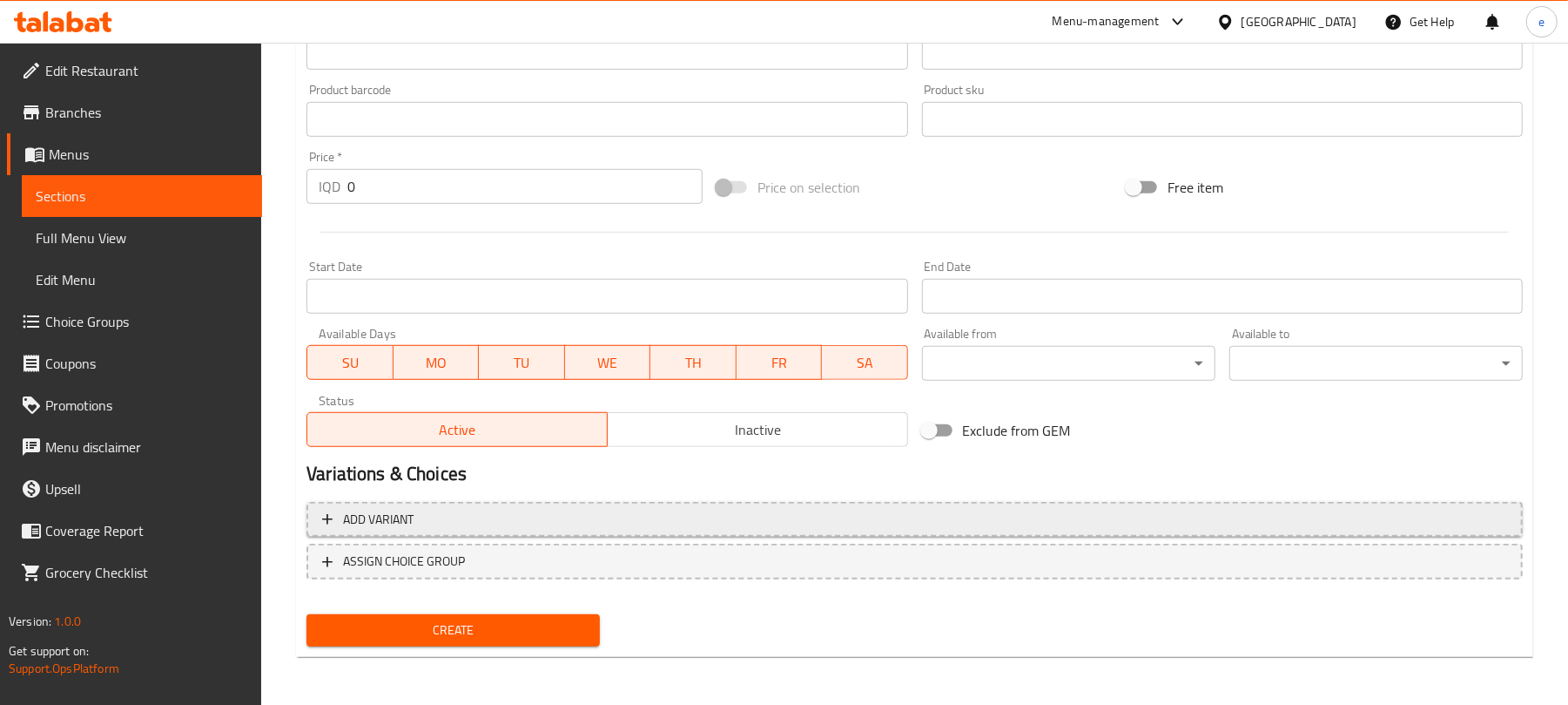
click at [802, 523] on span "Add variant" at bounding box center [914, 519] width 1185 height 22
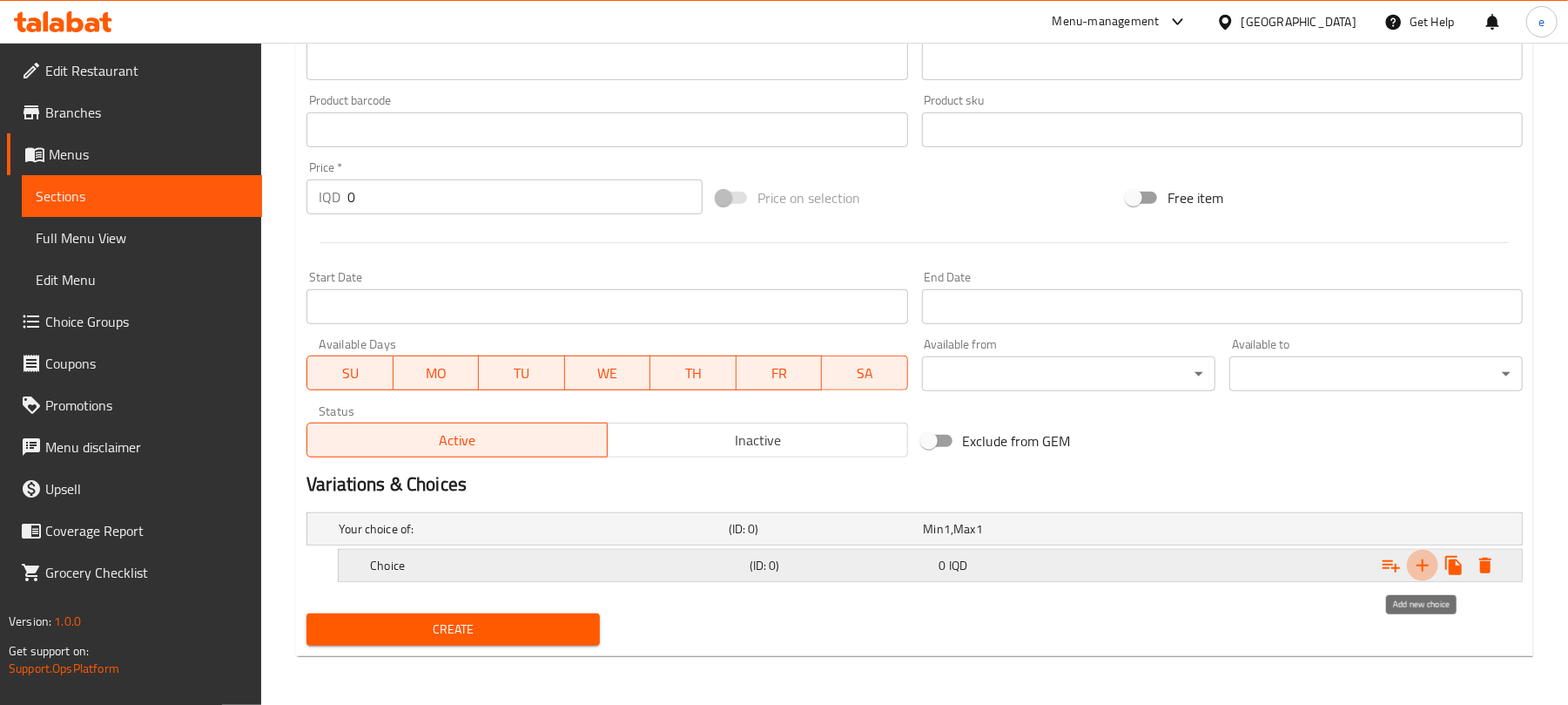
click at [1428, 566] on icon "Expand" at bounding box center [1422, 565] width 21 height 21
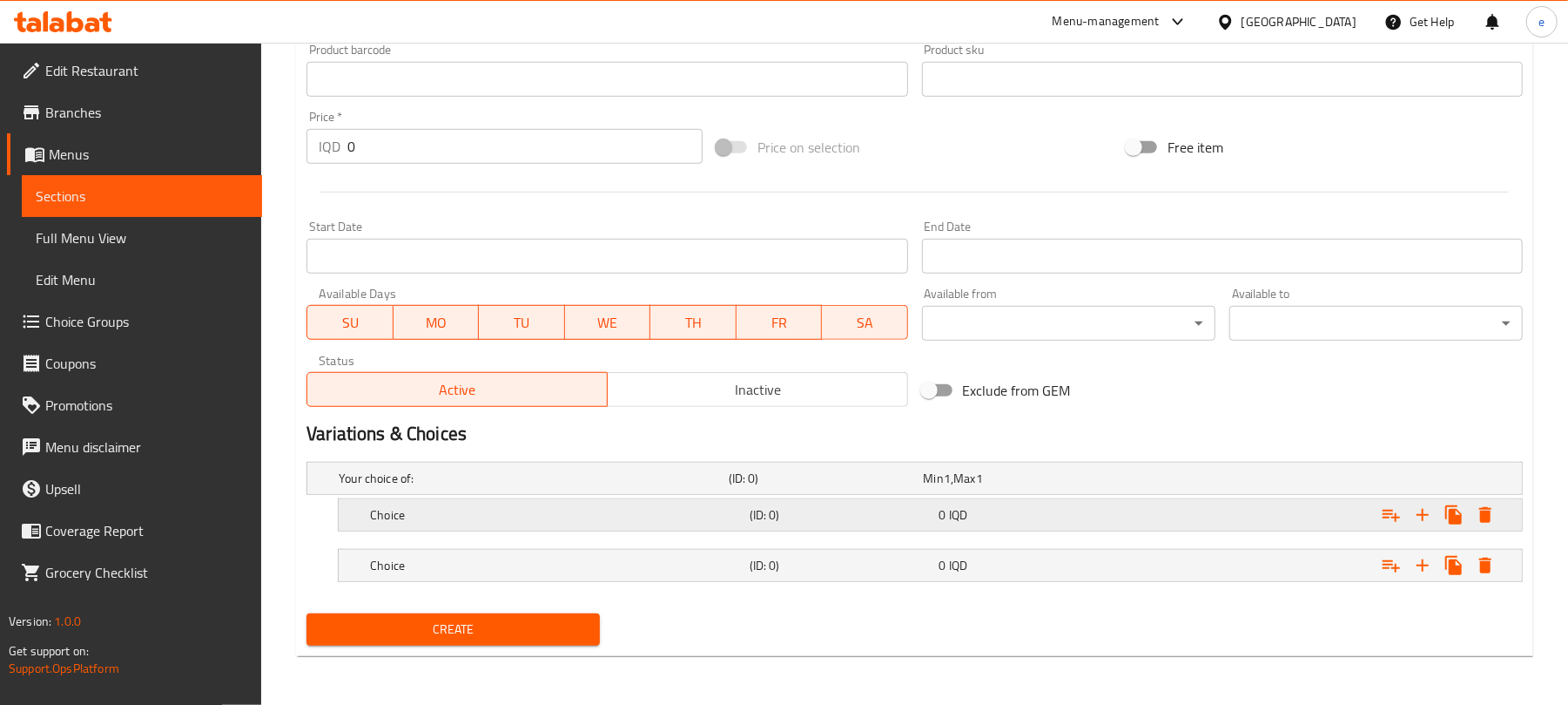
click at [722, 513] on h5 "Choice" at bounding box center [557, 514] width 373 height 17
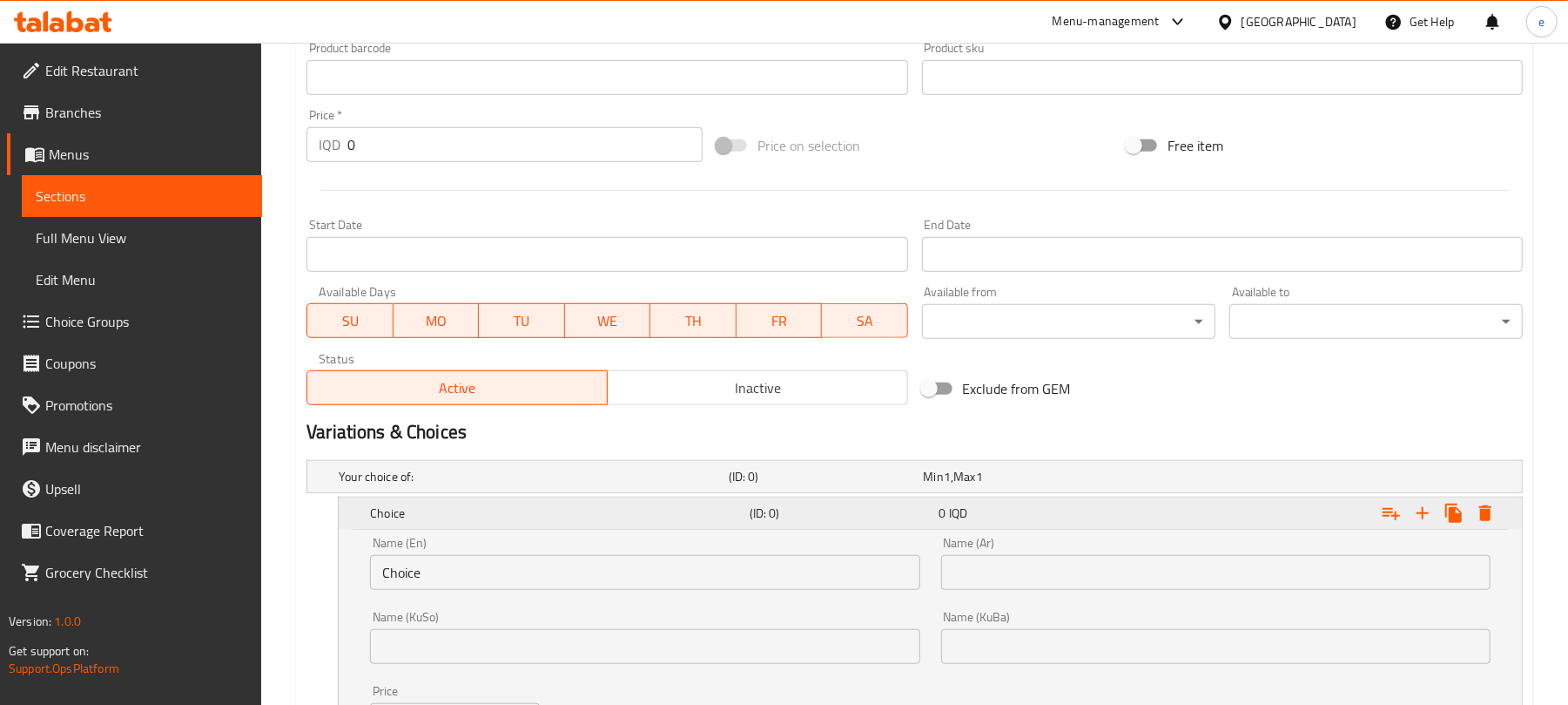
scroll to position [990, 0]
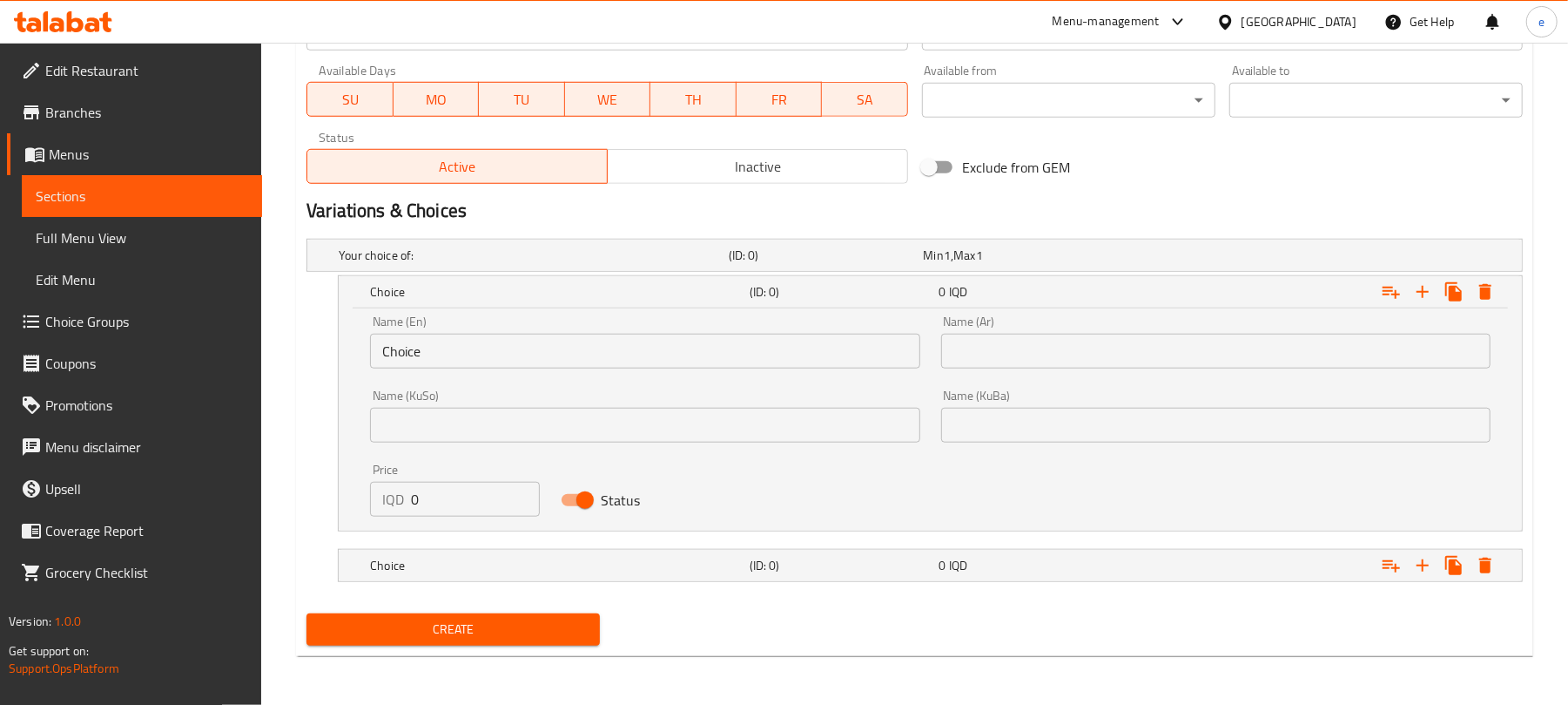
click at [618, 420] on input "text" at bounding box center [645, 424] width 550 height 35
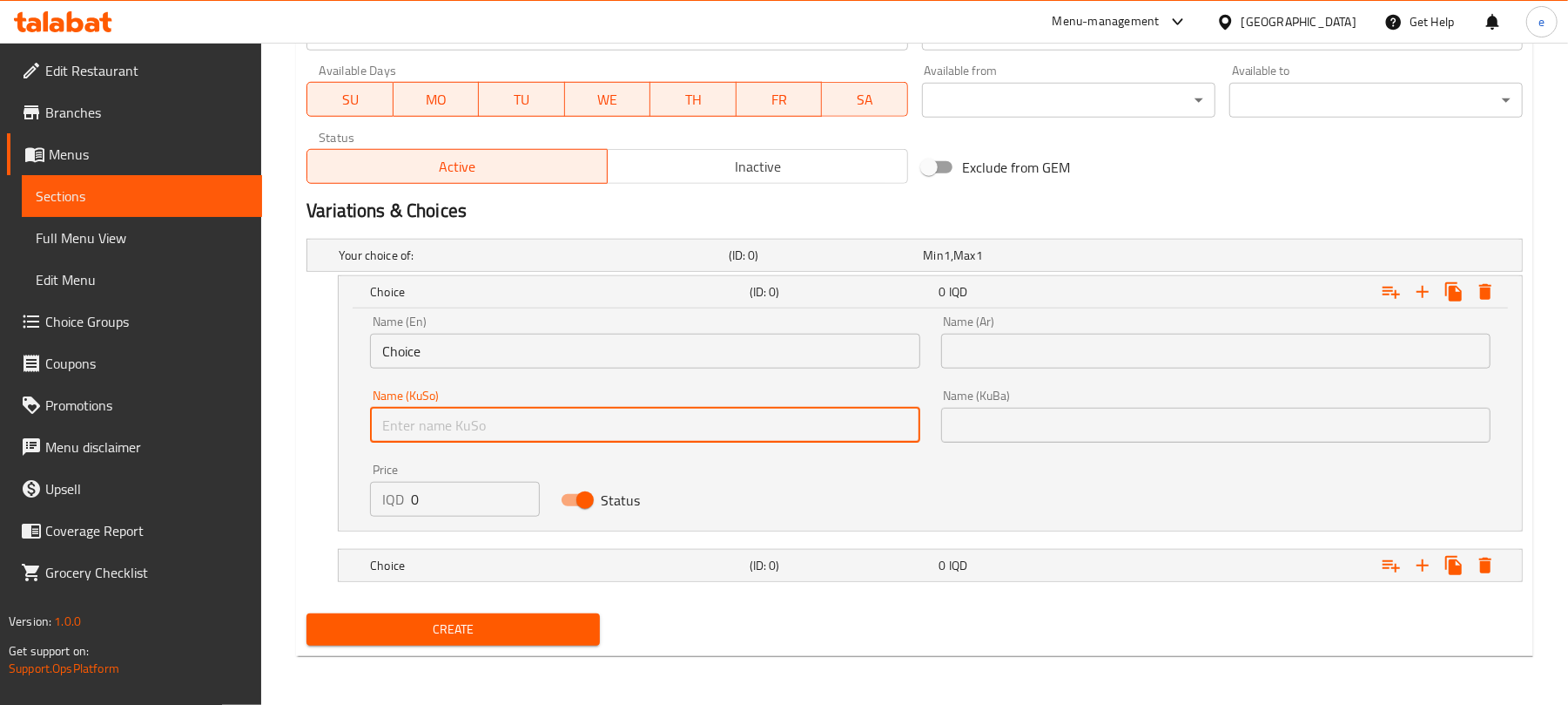
paste input "ئاسایی"
type input "ئاسایی"
click at [1038, 430] on input "text" at bounding box center [1216, 424] width 550 height 35
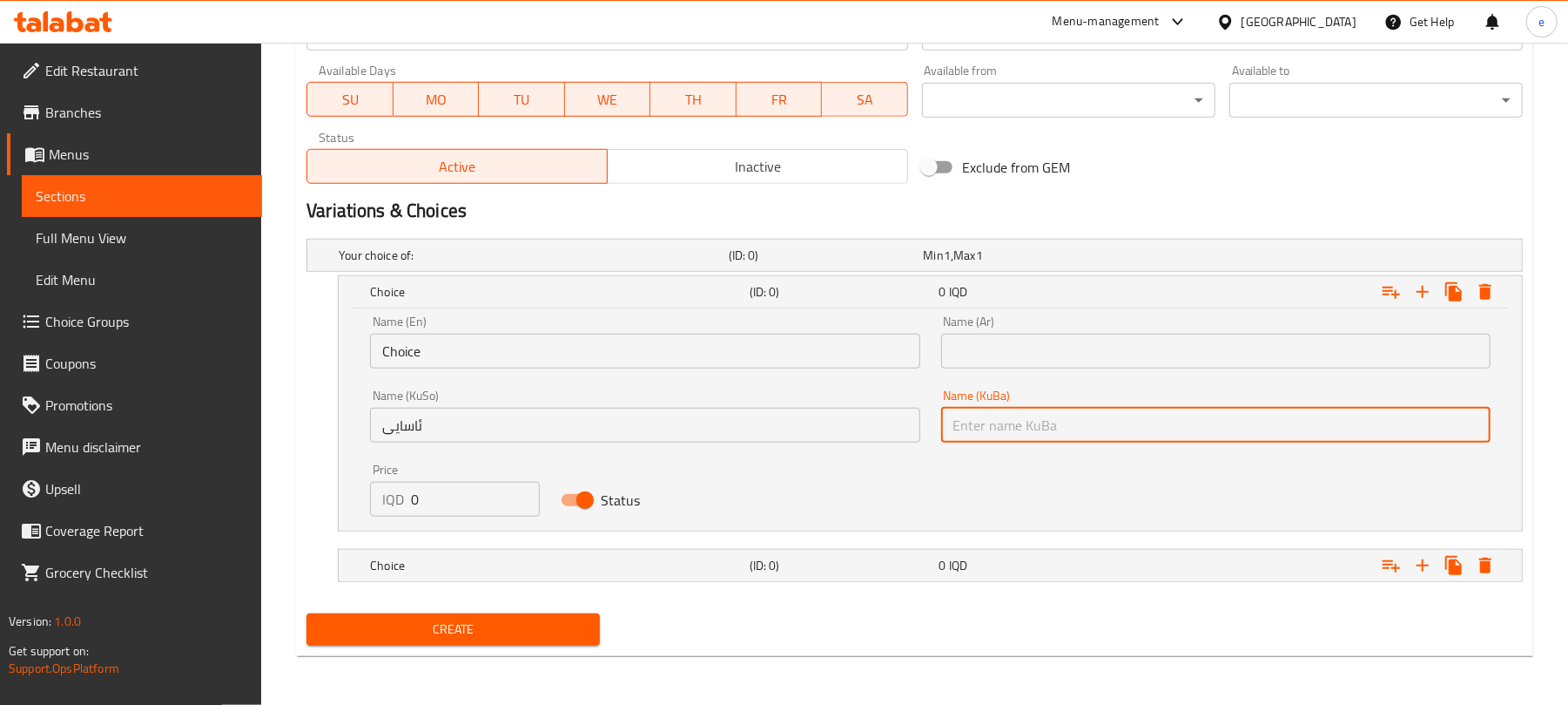
paste input "ئاسایی"
type input "ئاسایی"
click at [571, 359] on input "Choice" at bounding box center [645, 351] width 550 height 35
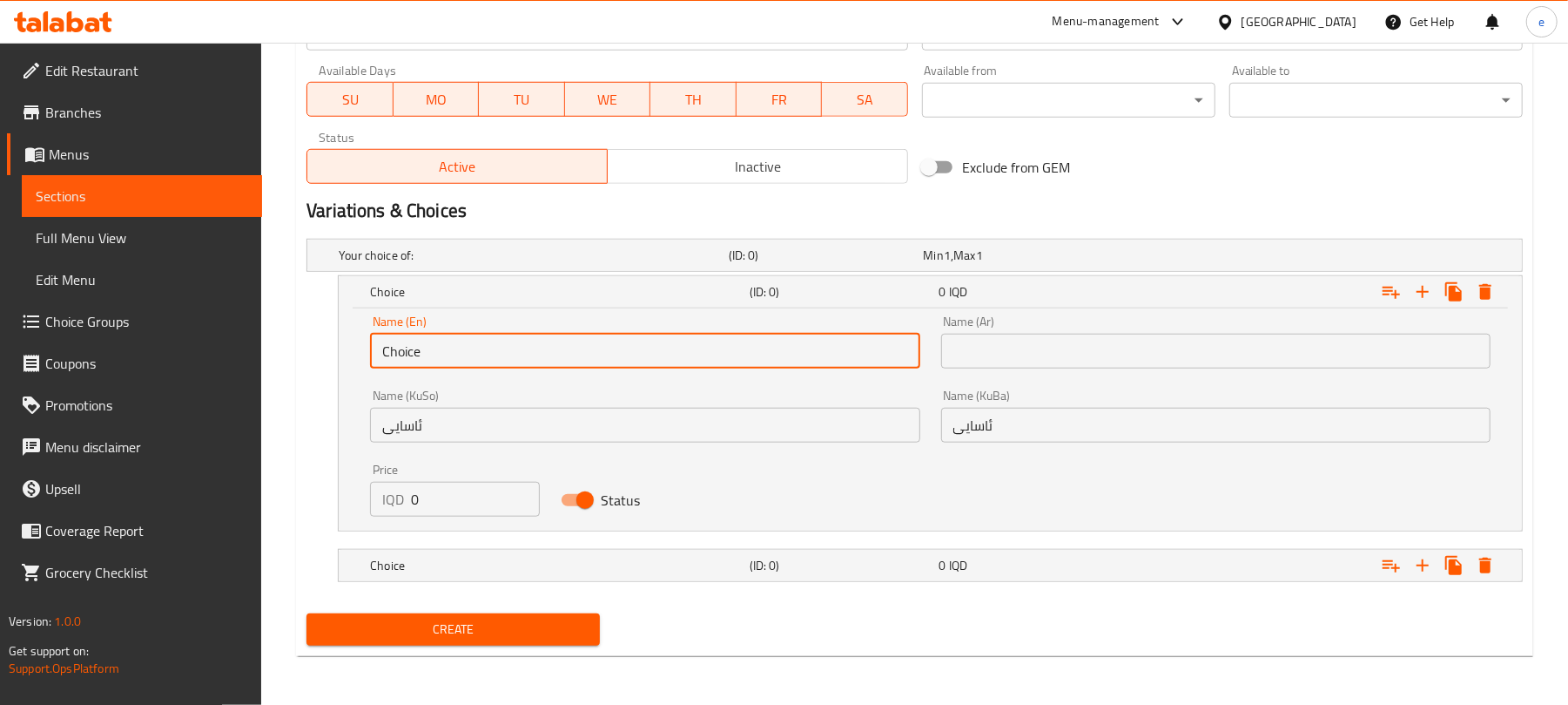
click at [571, 359] on input "Choice" at bounding box center [645, 351] width 550 height 35
paste input "Normal"
type input "Normal"
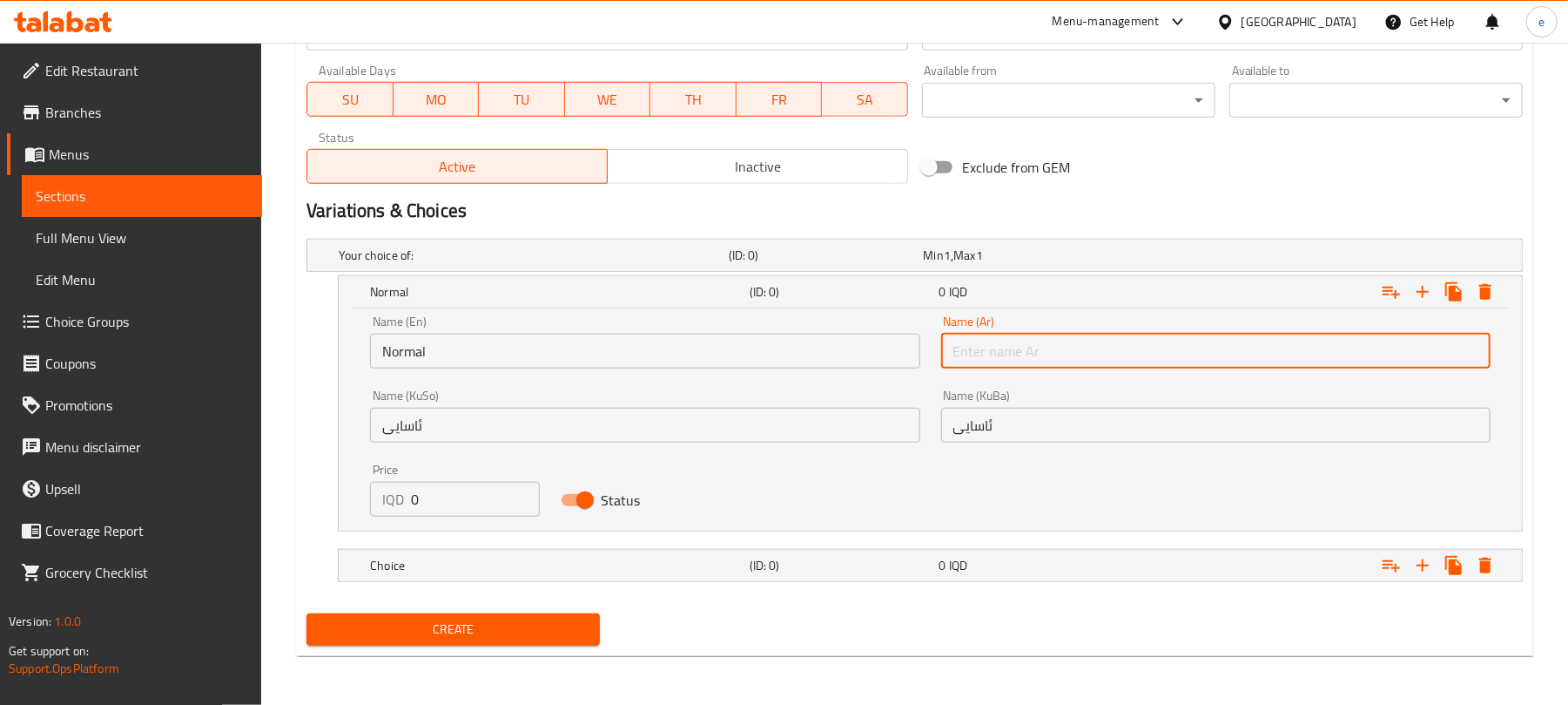
click at [1001, 338] on input "text" at bounding box center [1216, 351] width 550 height 35
paste input "عادي"
type input "عادي"
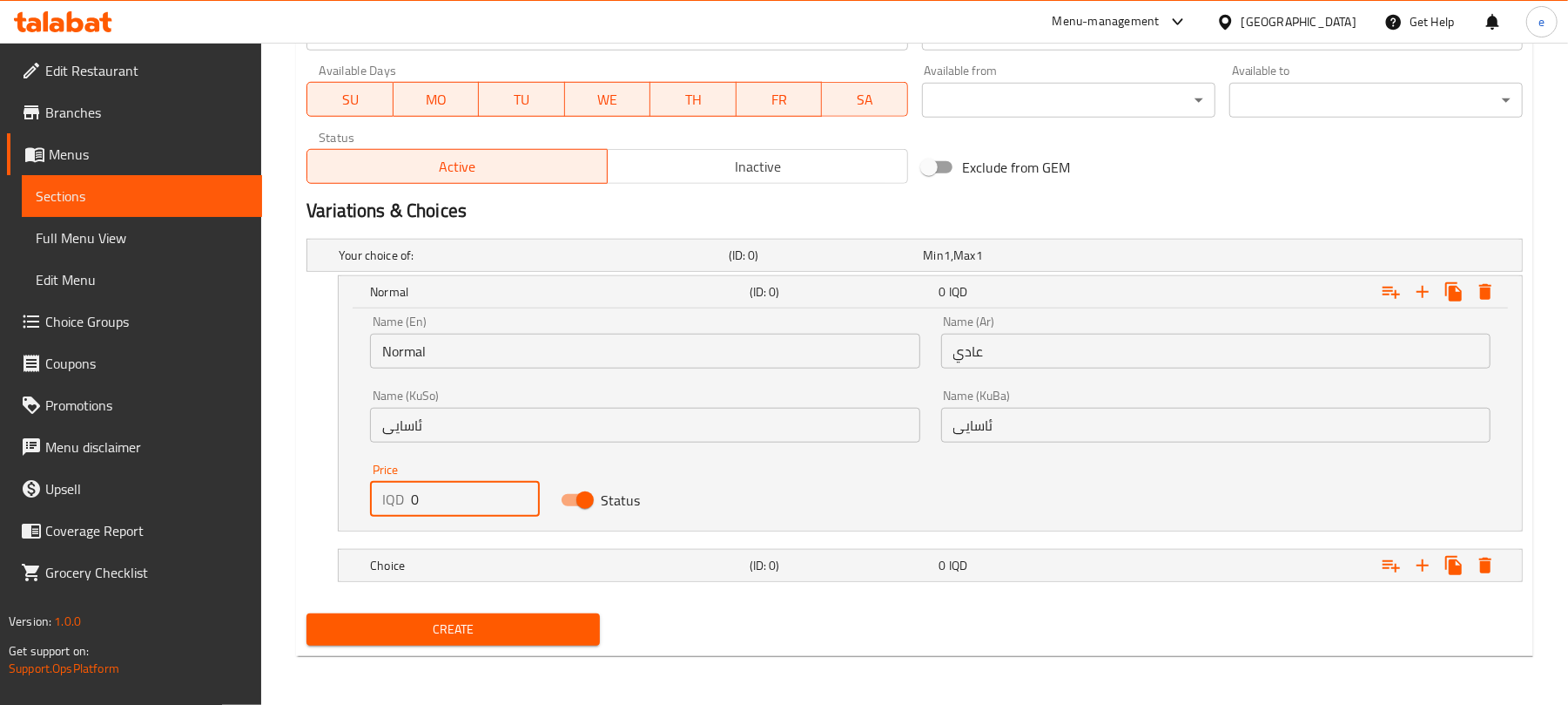
drag, startPoint x: 433, startPoint y: 512, endPoint x: 386, endPoint y: 505, distance: 47.5
click at [387, 507] on div "IQD 0 Price" at bounding box center [455, 499] width 169 height 35
paste input "200"
type input "2000"
click at [820, 564] on h5 "(ID: 0)" at bounding box center [841, 565] width 183 height 17
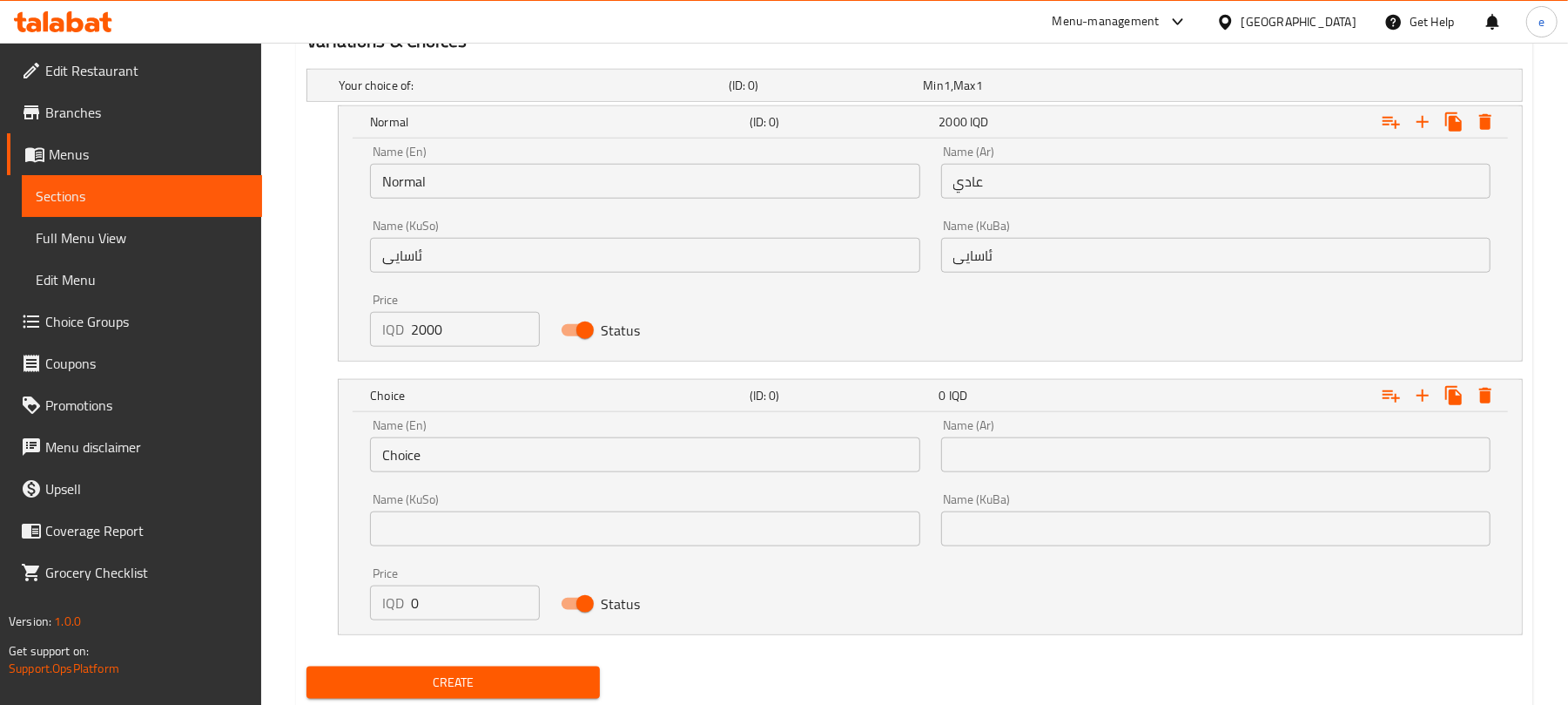
scroll to position [1214, 0]
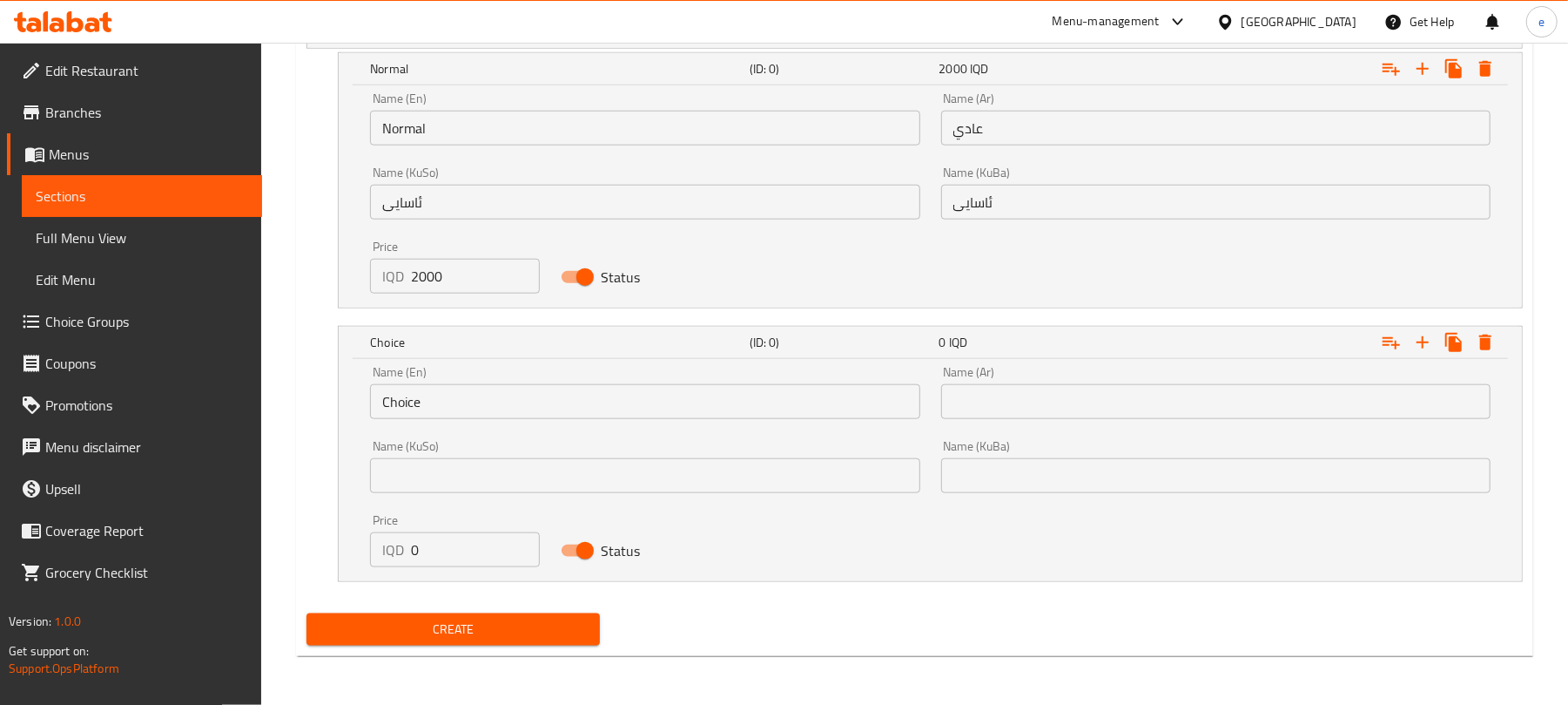
drag, startPoint x: 503, startPoint y: 488, endPoint x: 543, endPoint y: 464, distance: 46.6
click at [503, 488] on input "text" at bounding box center [645, 475] width 550 height 35
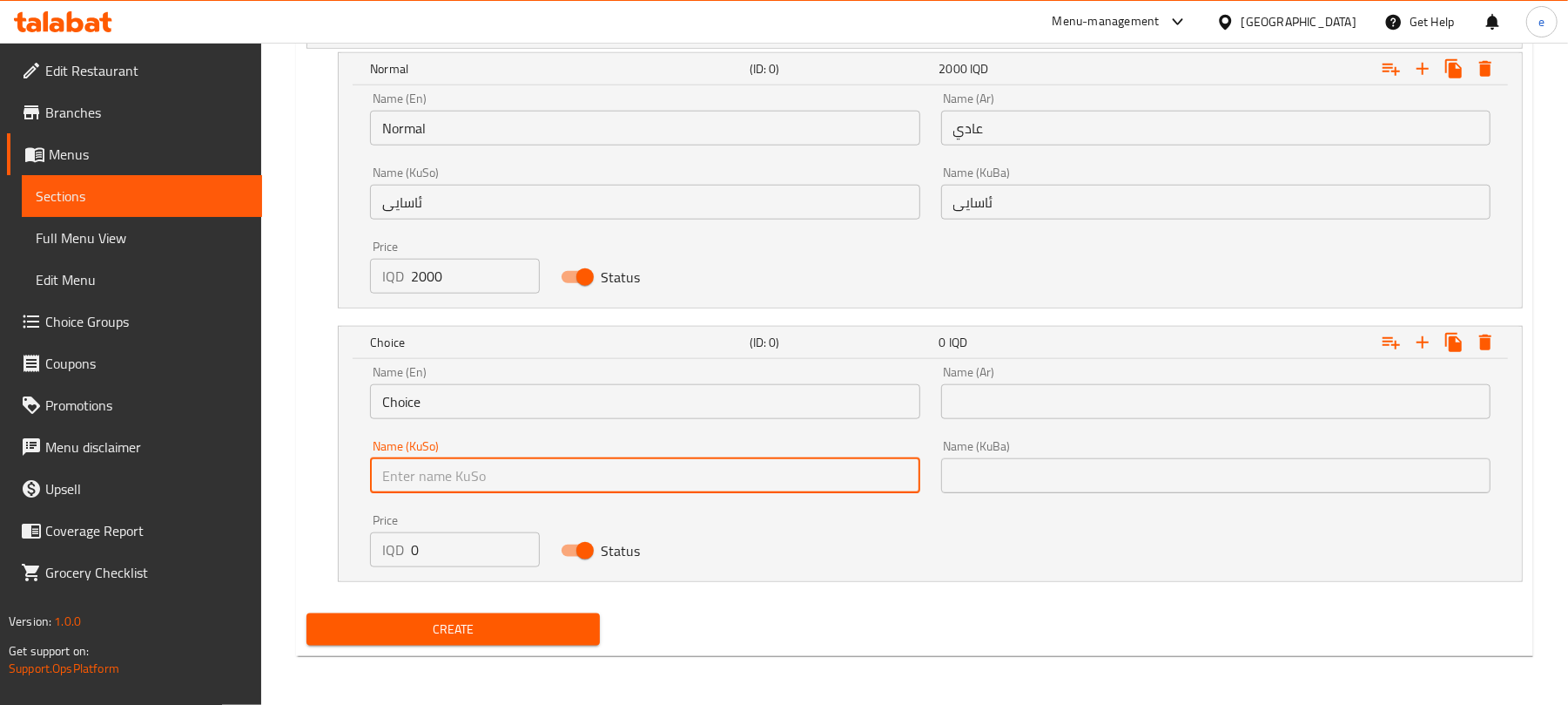
paste input "دەبڵ"
type input "دەبڵ"
click at [1001, 470] on input "text" at bounding box center [1216, 475] width 550 height 35
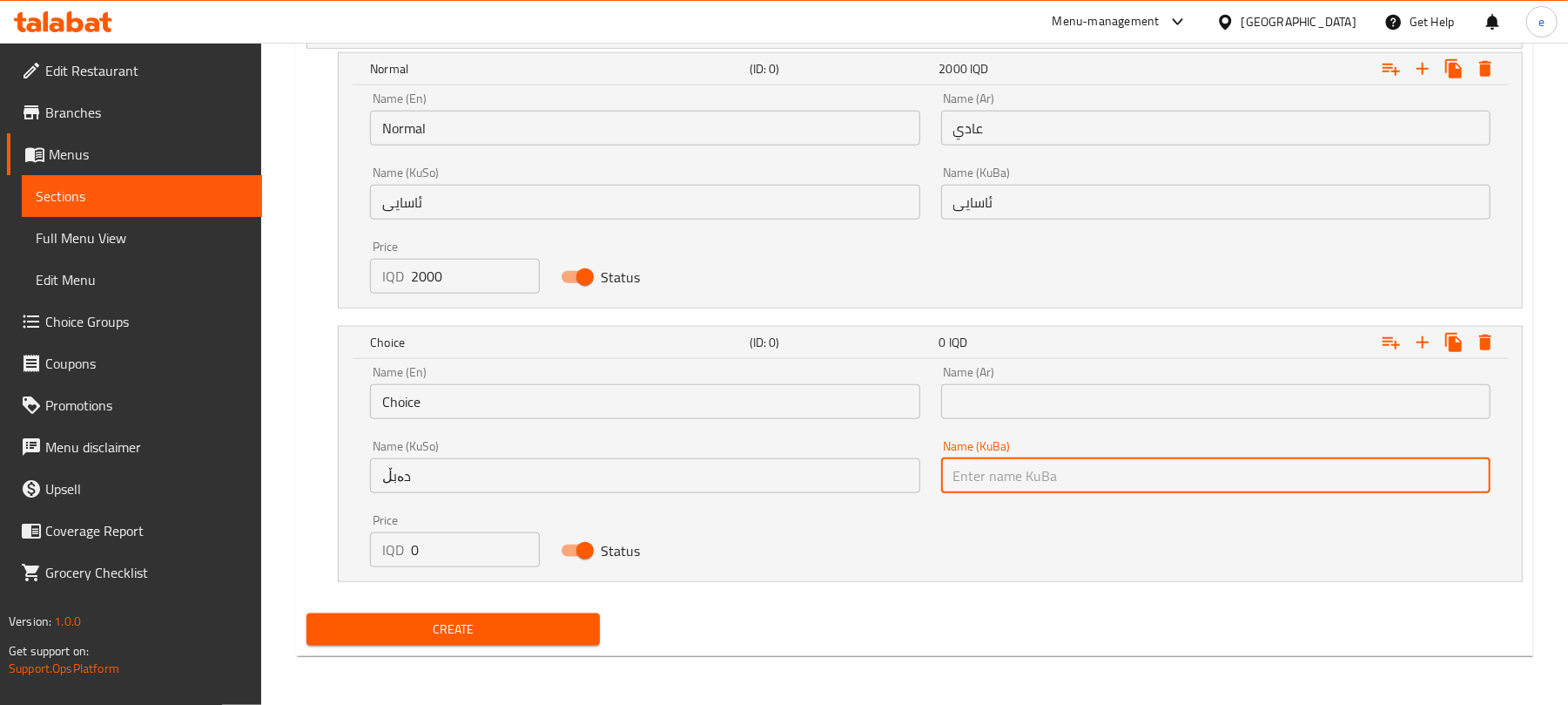
paste input "دەبڵ"
type input "دەبڵ"
click at [593, 412] on input "Choice" at bounding box center [645, 401] width 550 height 35
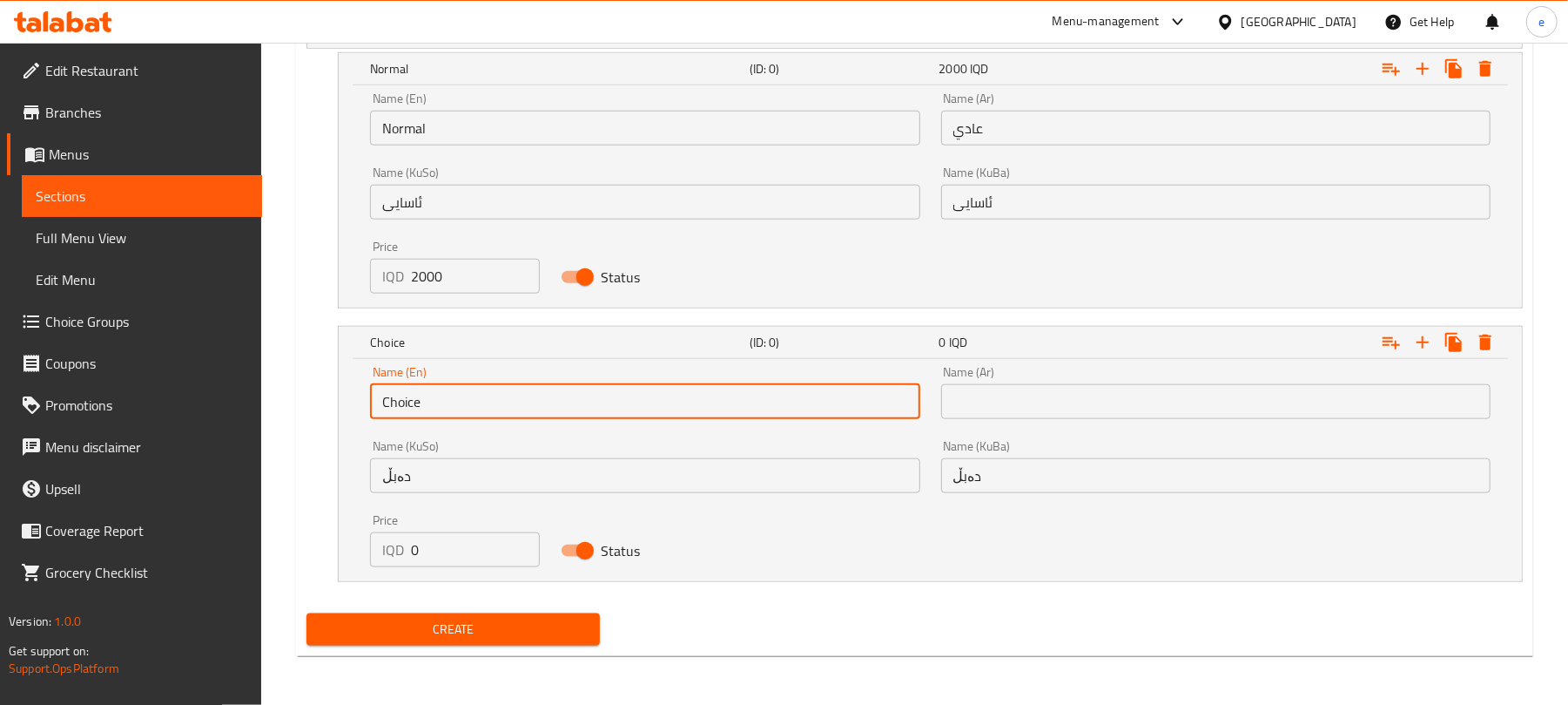
click at [593, 412] on input "Choice" at bounding box center [645, 401] width 550 height 35
paste input "Doubl"
type input "Double"
click at [1038, 418] on input "text" at bounding box center [1216, 401] width 550 height 35
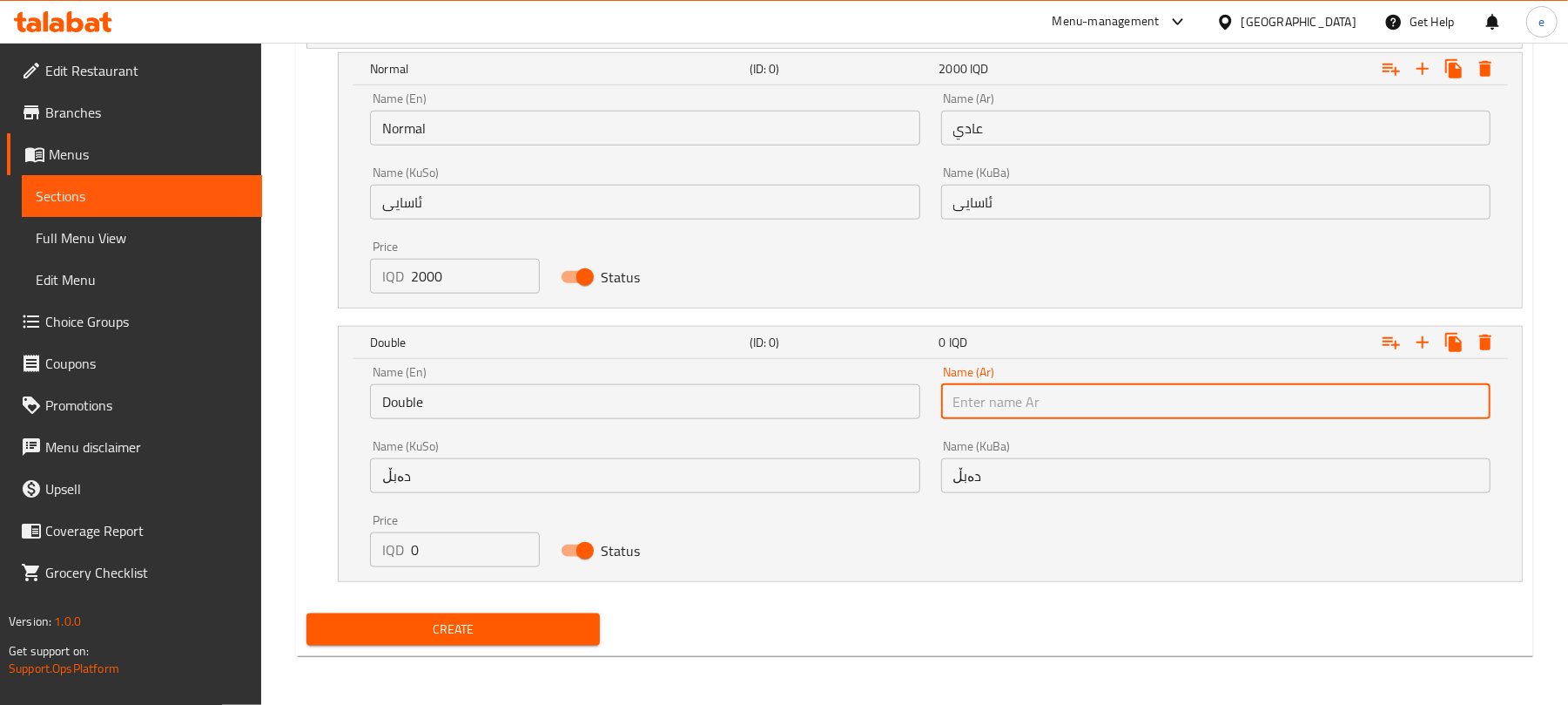
paste input "دوبل"
type input "دوبل"
drag, startPoint x: 466, startPoint y: 544, endPoint x: 387, endPoint y: 538, distance: 79.2
click at [387, 538] on div "IQD 0 Price" at bounding box center [455, 549] width 169 height 35
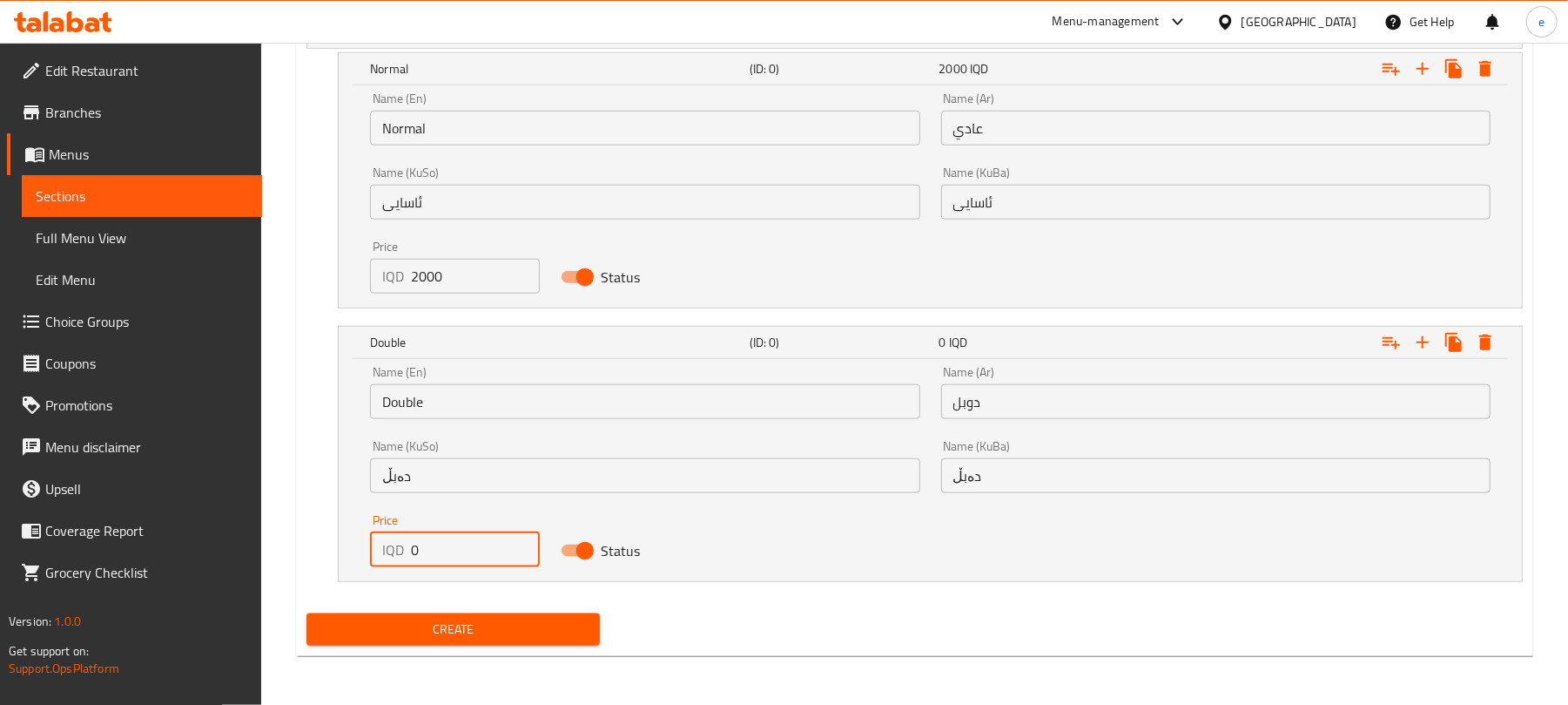
paste input "400"
type input "4000"
click at [508, 647] on div "Create" at bounding box center [453, 629] width 308 height 46
click at [514, 638] on span "Create" at bounding box center [453, 629] width 265 height 22
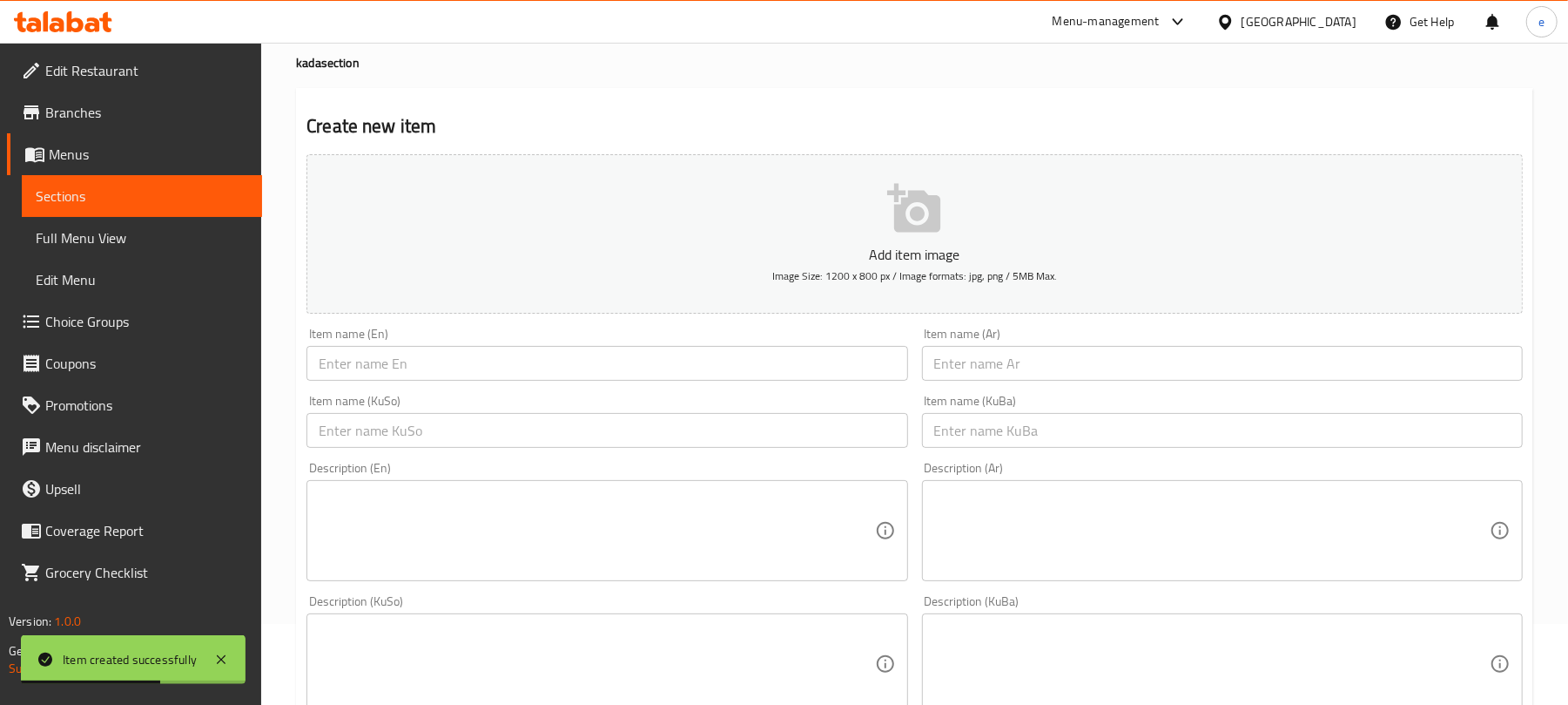
scroll to position [52, 0]
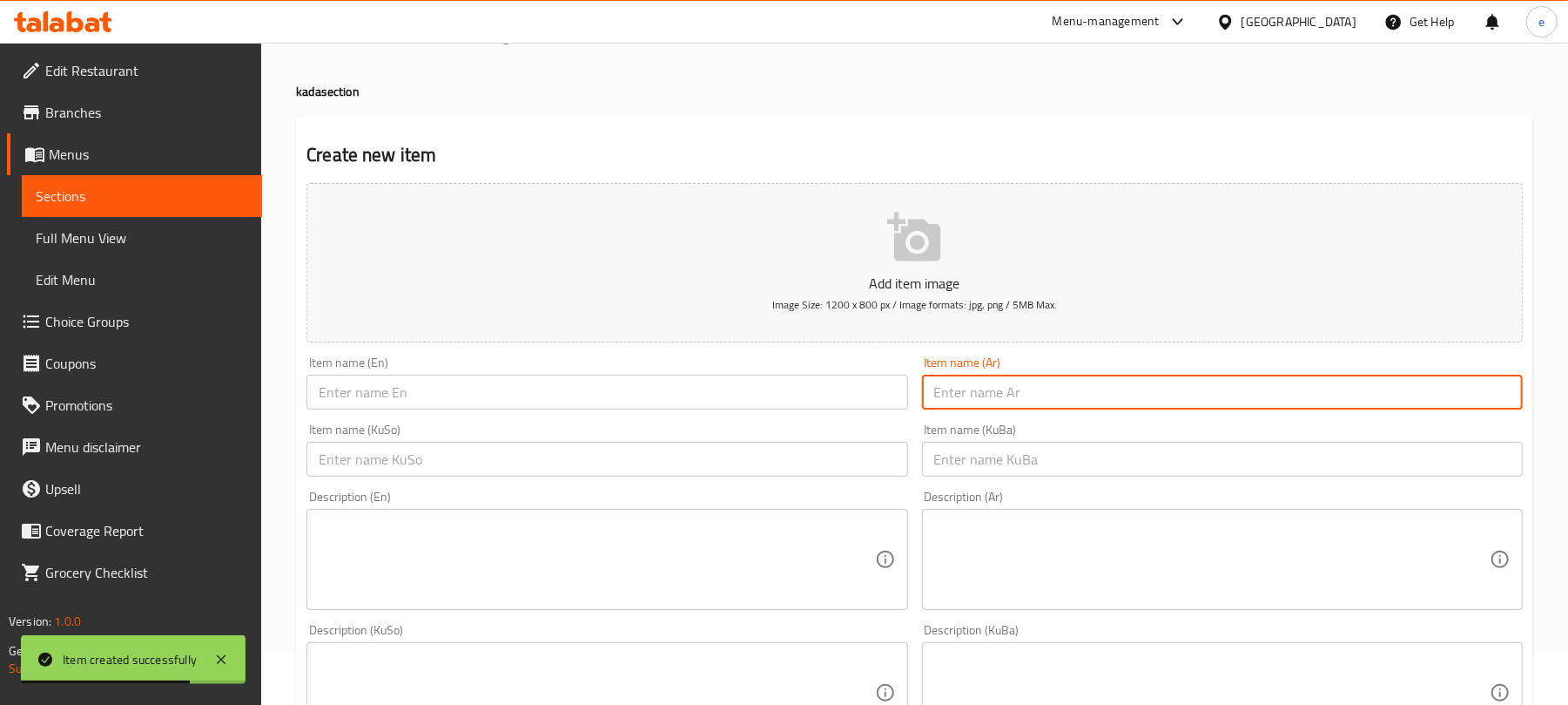
click at [1036, 397] on input "text" at bounding box center [1222, 392] width 601 height 35
paste input "كادة مشكل"
type input "كادة مشكل"
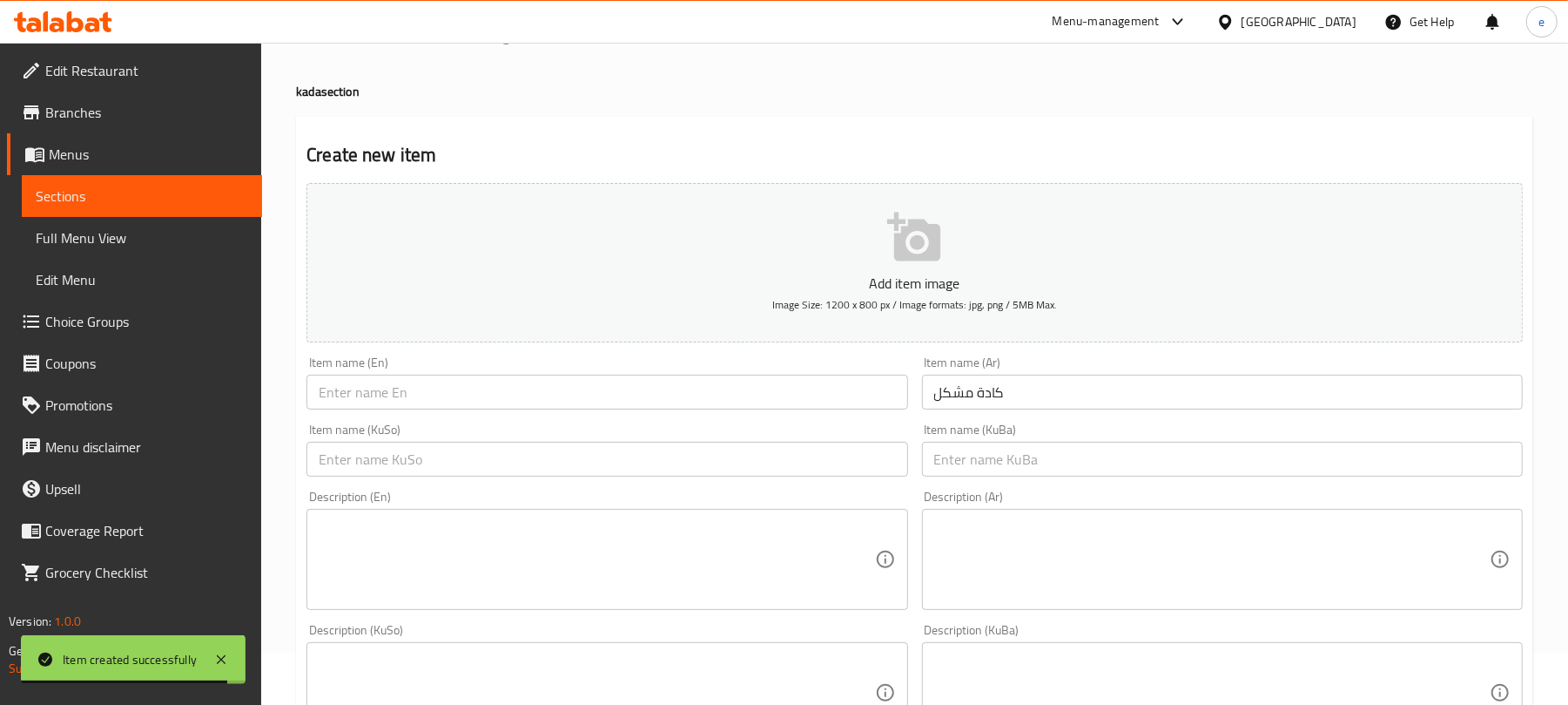
click at [770, 479] on div "Item name (KuSo) Item name (KuSo)" at bounding box center [607, 449] width 615 height 67
click at [776, 474] on input "text" at bounding box center [607, 458] width 601 height 35
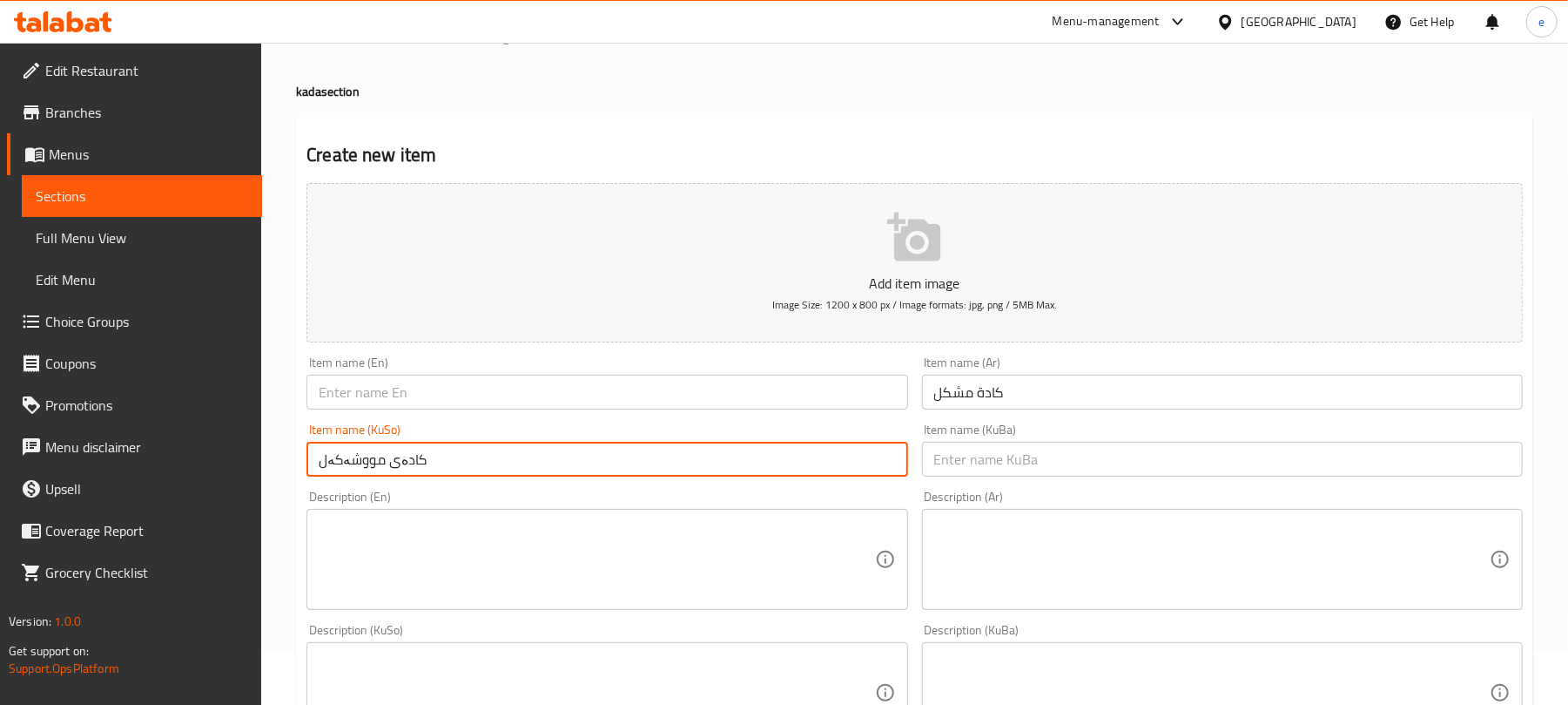
type input "کادەی مووشەکەل"
click at [740, 407] on input "text" at bounding box center [607, 392] width 601 height 35
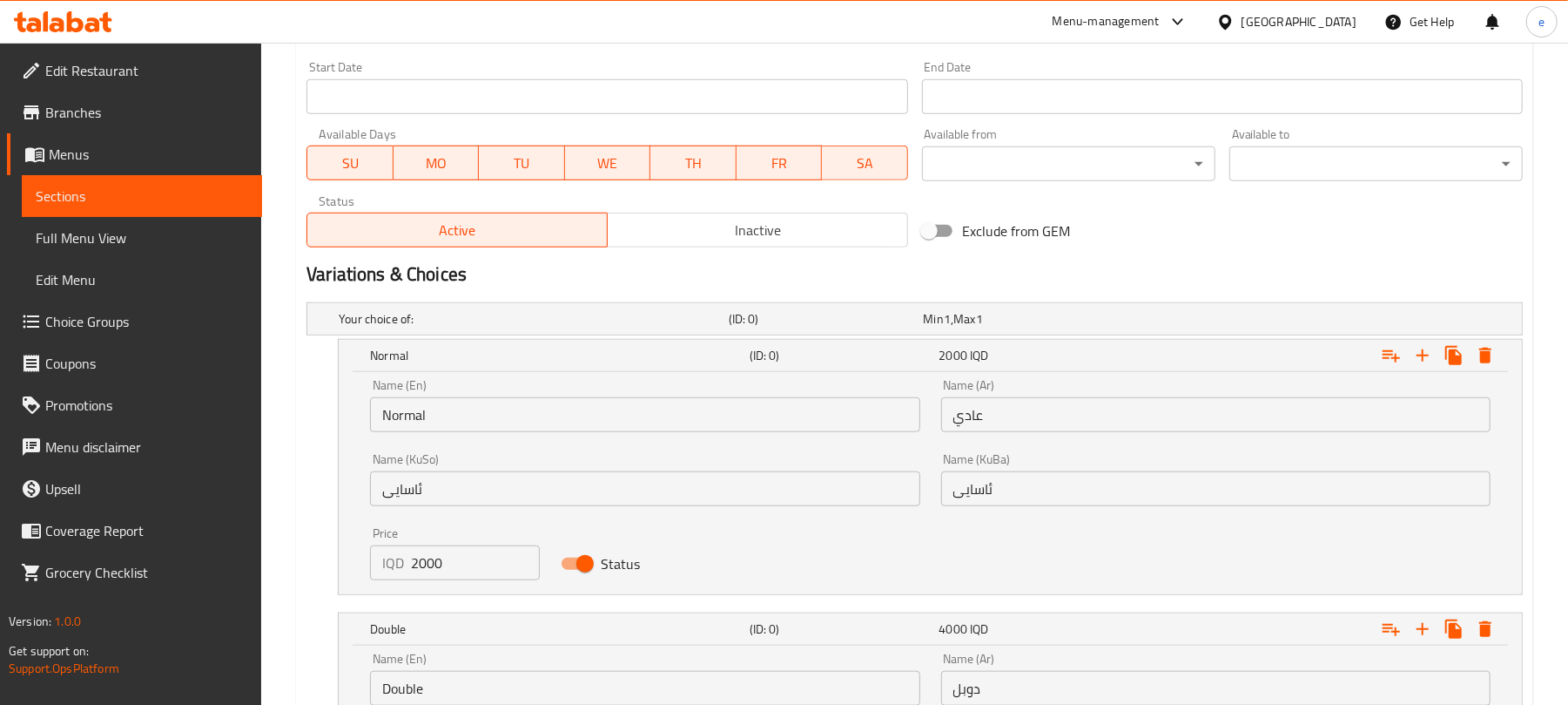
scroll to position [980, 0]
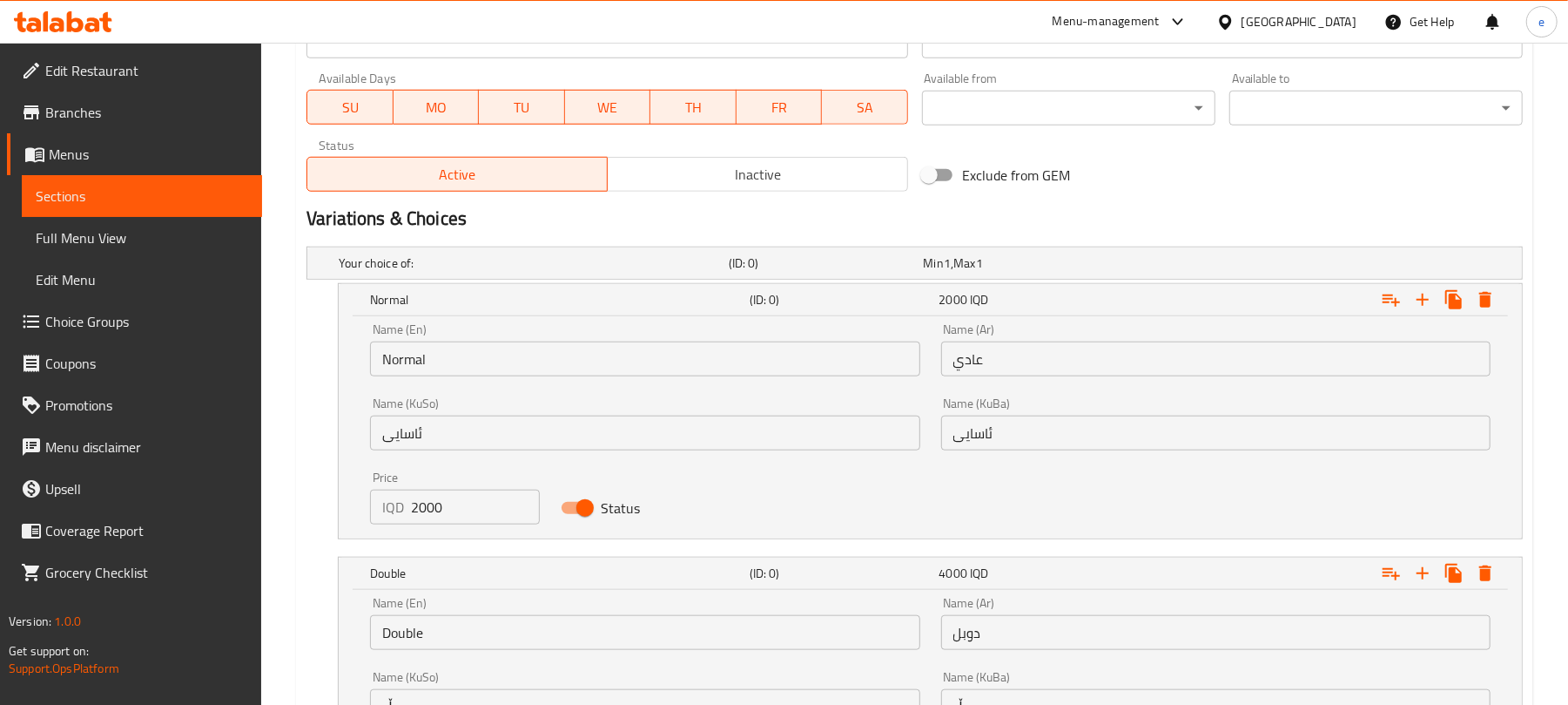
type input "Mixed Kada"
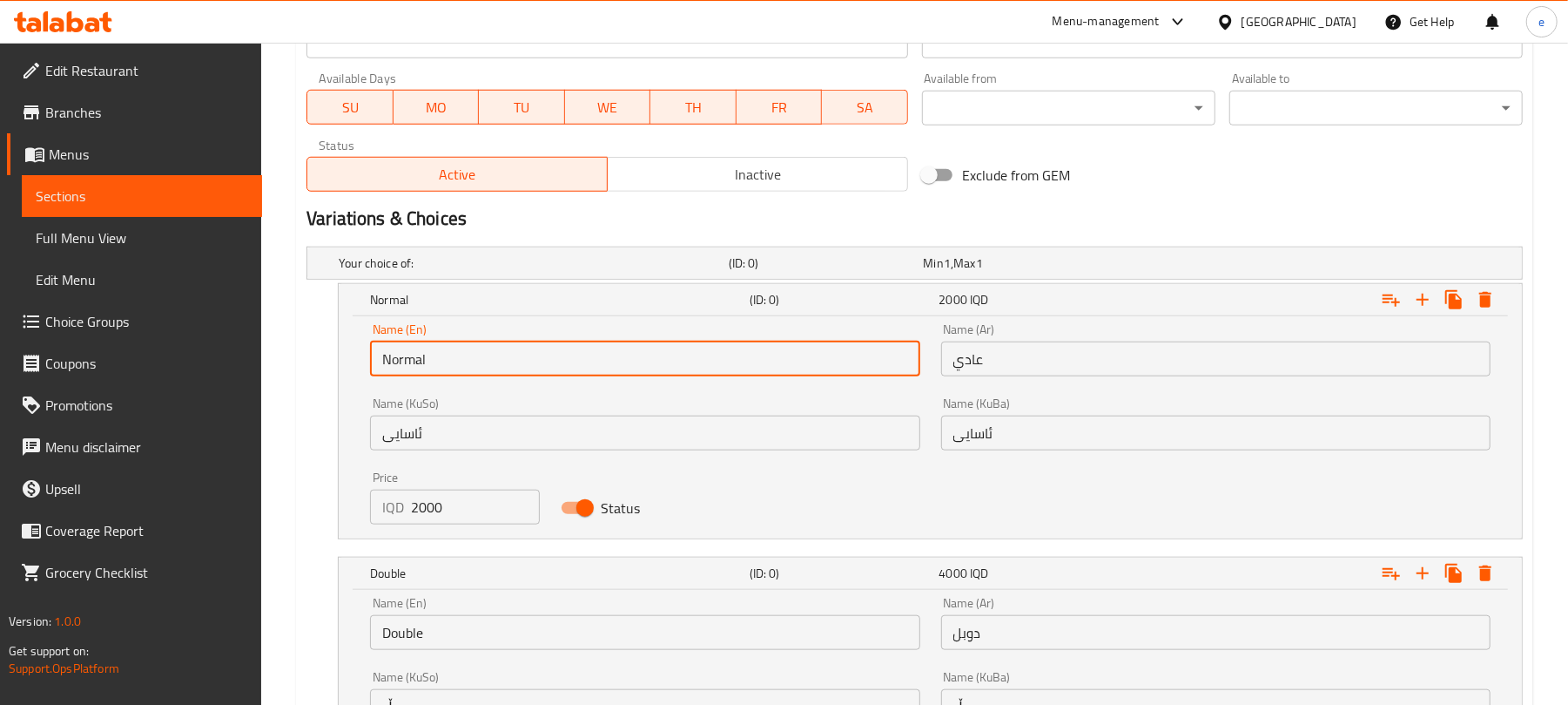
click at [446, 361] on input "Normal" at bounding box center [645, 359] width 550 height 35
paste input "Normal"
type input "Normal"
click at [1102, 366] on input "عادي" at bounding box center [1216, 359] width 550 height 35
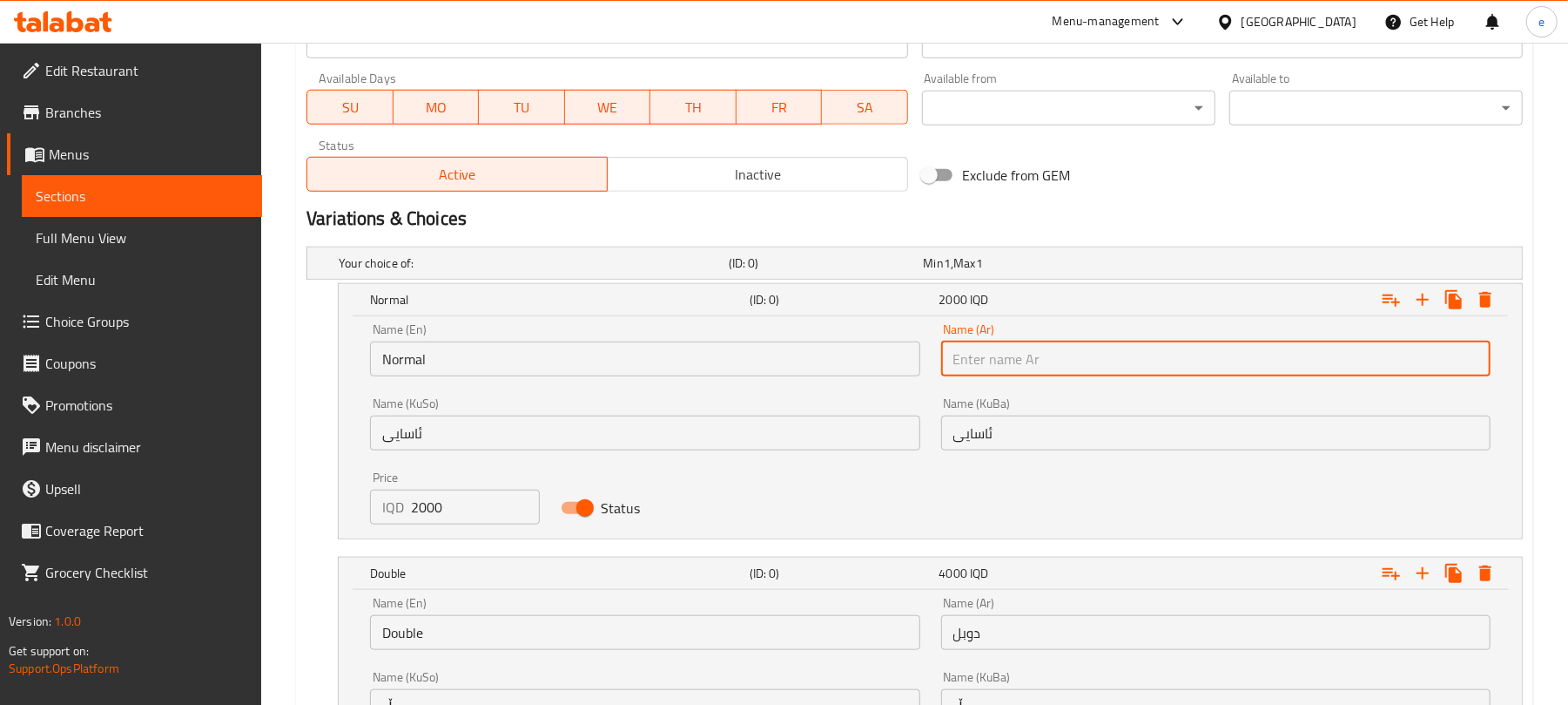
paste input "عادي"
type input "عادي"
click at [693, 436] on input "ئاسایی" at bounding box center [645, 432] width 550 height 35
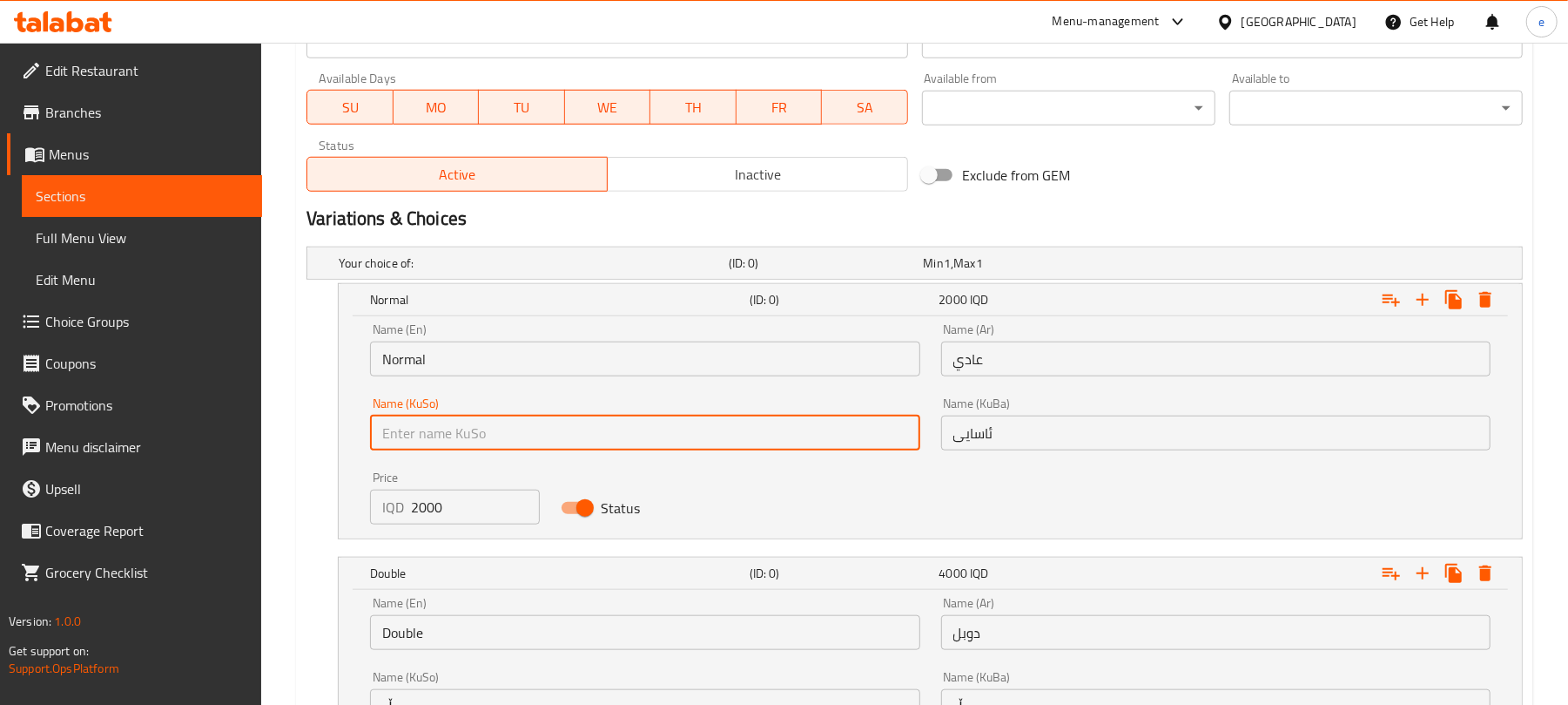
paste input "ئاسایی"
type input "ئاسایی"
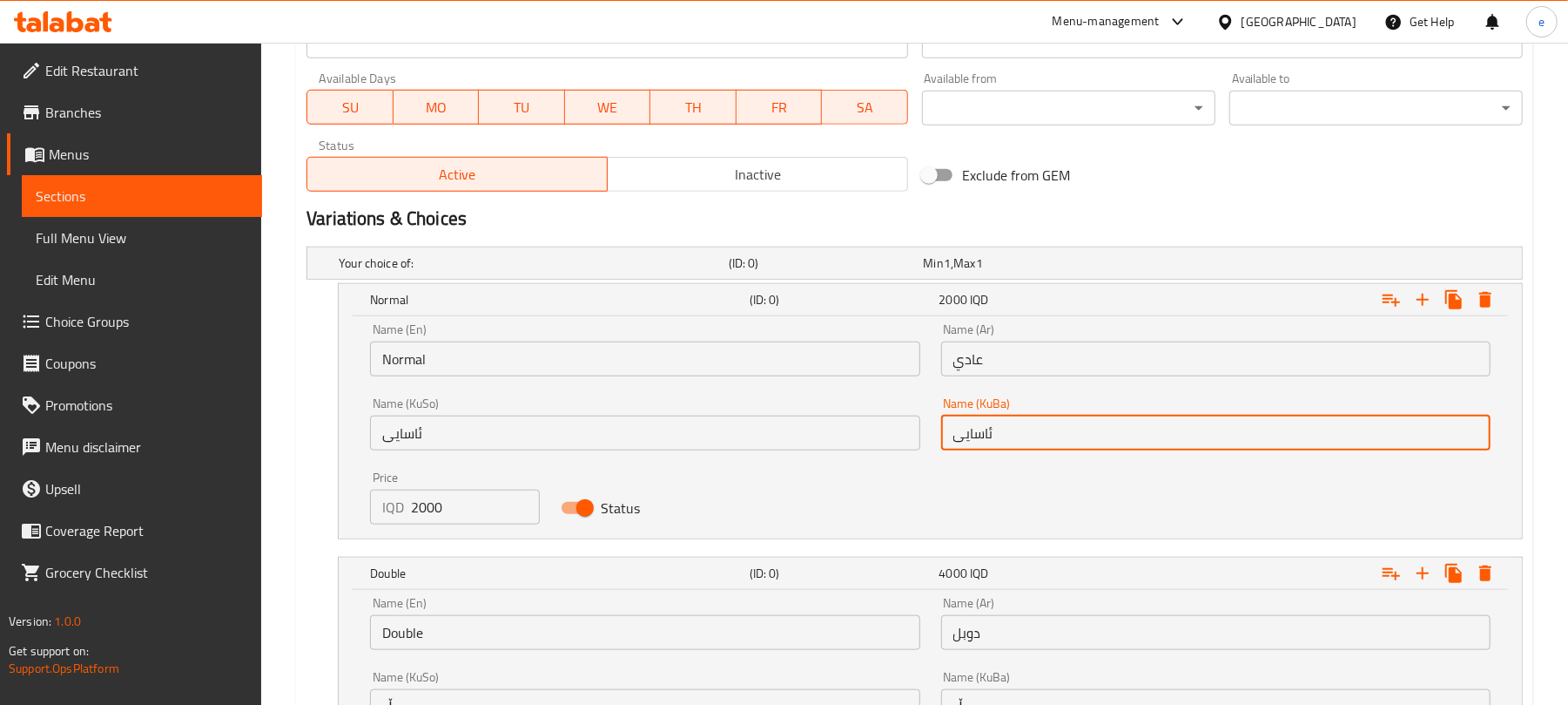
click at [949, 434] on input "ئاسایی" at bounding box center [1216, 432] width 550 height 35
paste input "ئاسایی"
type input "ئاسایی"
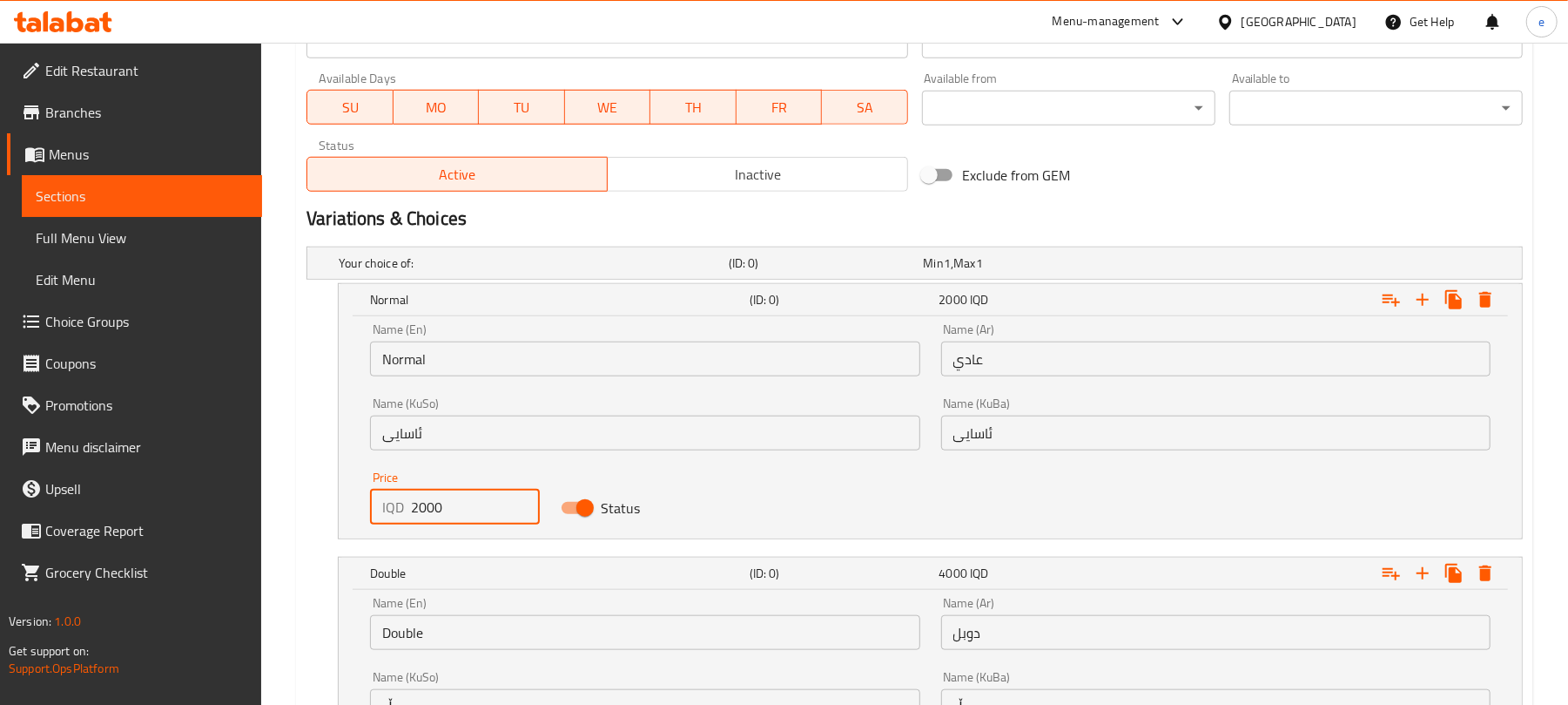
drag, startPoint x: 411, startPoint y: 506, endPoint x: 370, endPoint y: 503, distance: 41.1
click at [388, 506] on div "IQD 2000 Price" at bounding box center [455, 507] width 169 height 35
paste input "200"
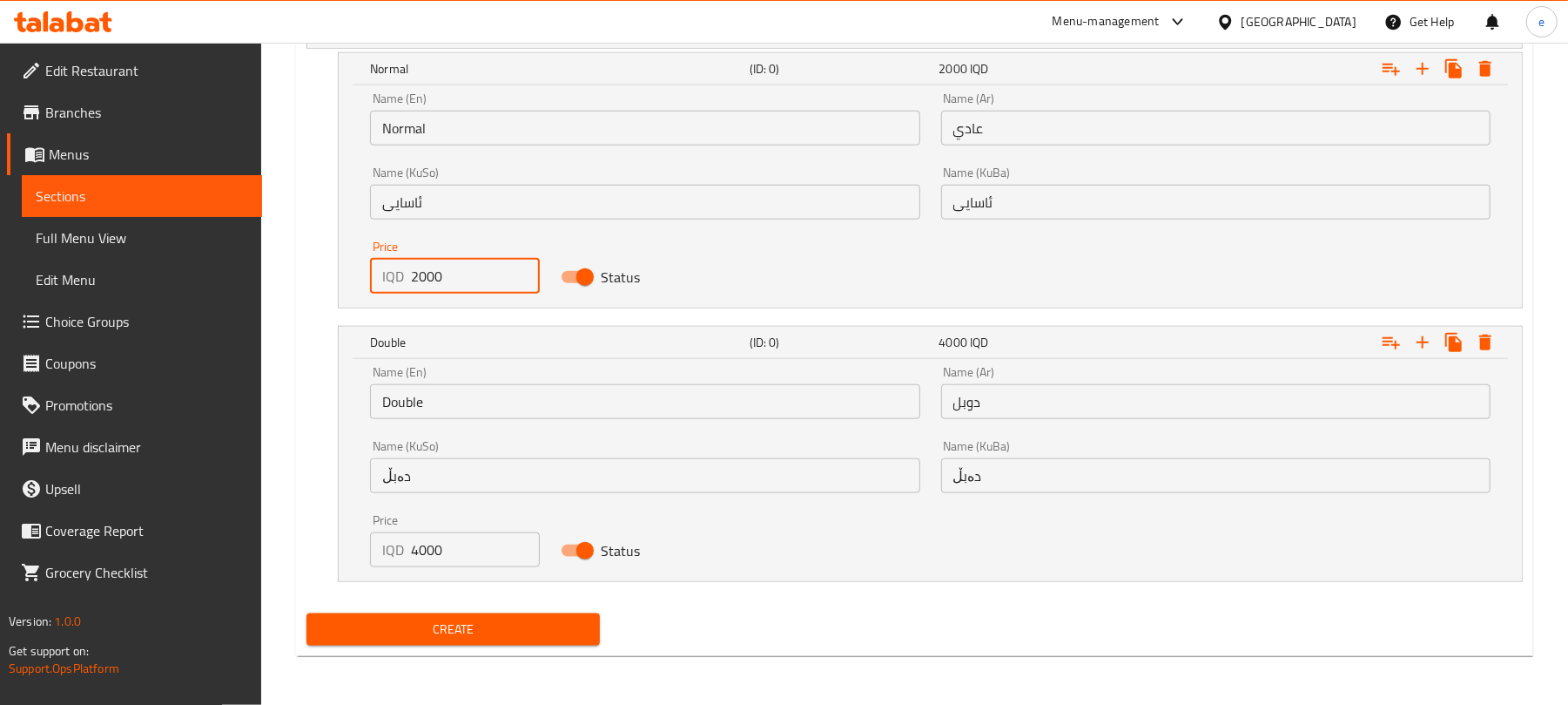
scroll to position [1214, 0]
type input "2000"
click at [406, 395] on input "Double" at bounding box center [645, 401] width 550 height 35
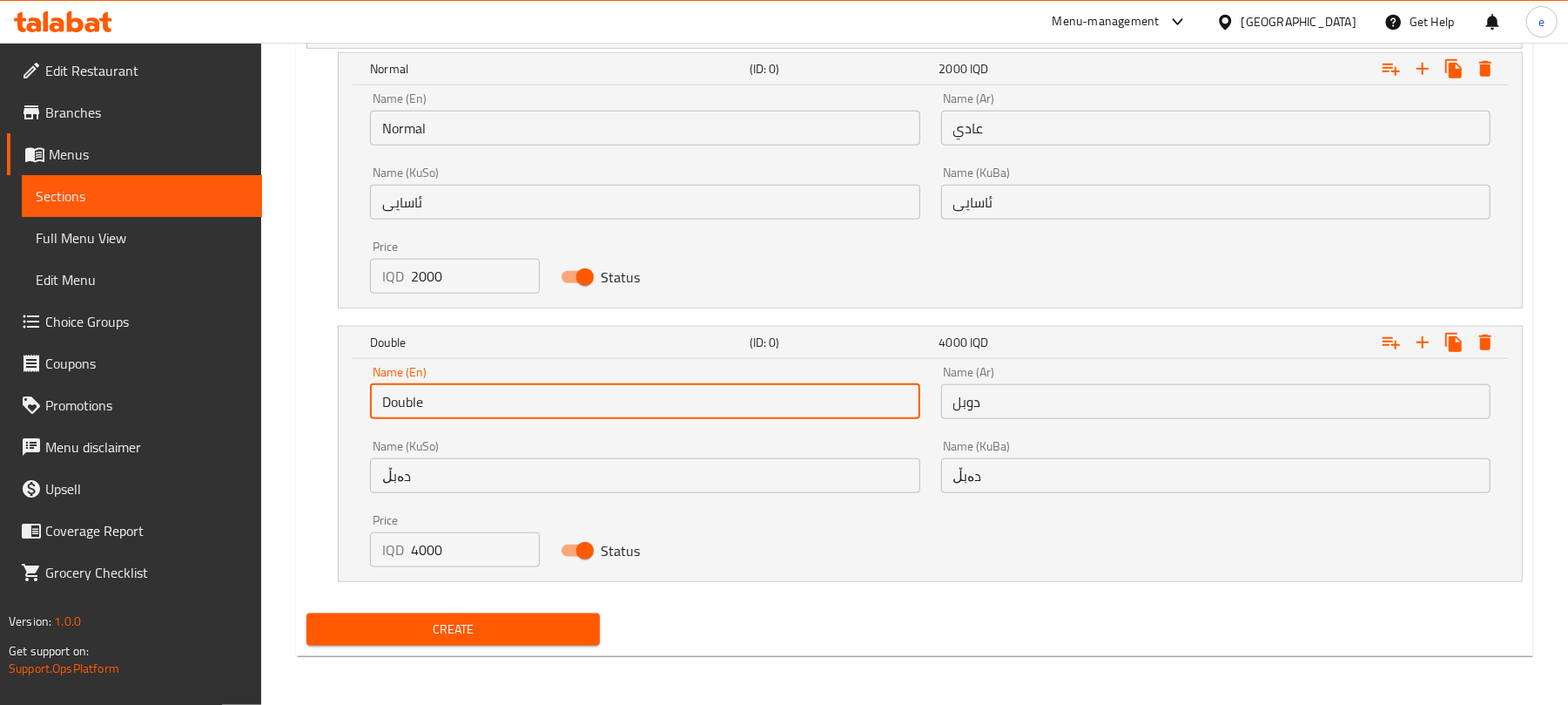
click at [406, 395] on input "Double" at bounding box center [645, 401] width 550 height 35
paste input "Doubl"
type input "Double"
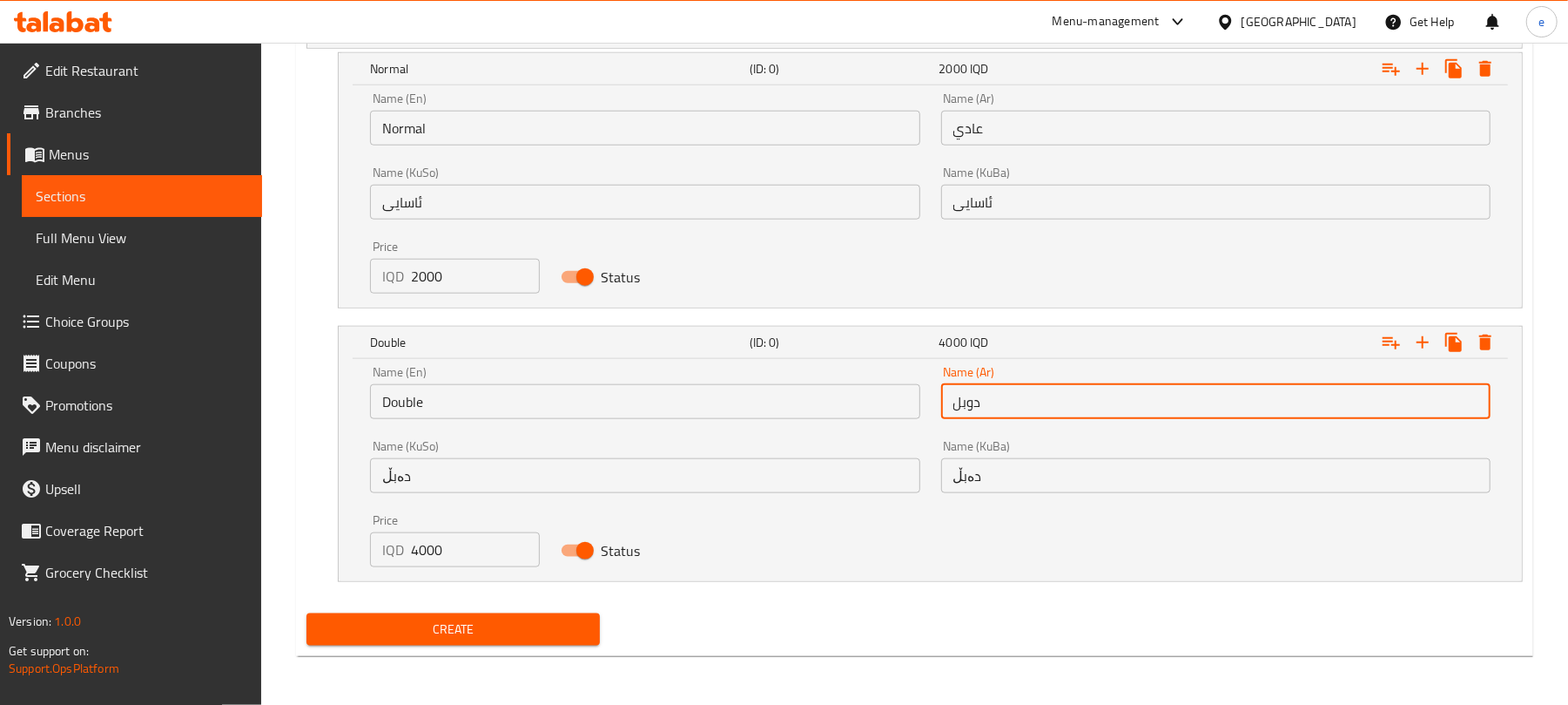
click at [1098, 408] on input "دوبل" at bounding box center [1216, 401] width 550 height 35
paste input "دوبل"
type input "دوبل"
click at [638, 492] on input "دەبڵ" at bounding box center [645, 475] width 550 height 35
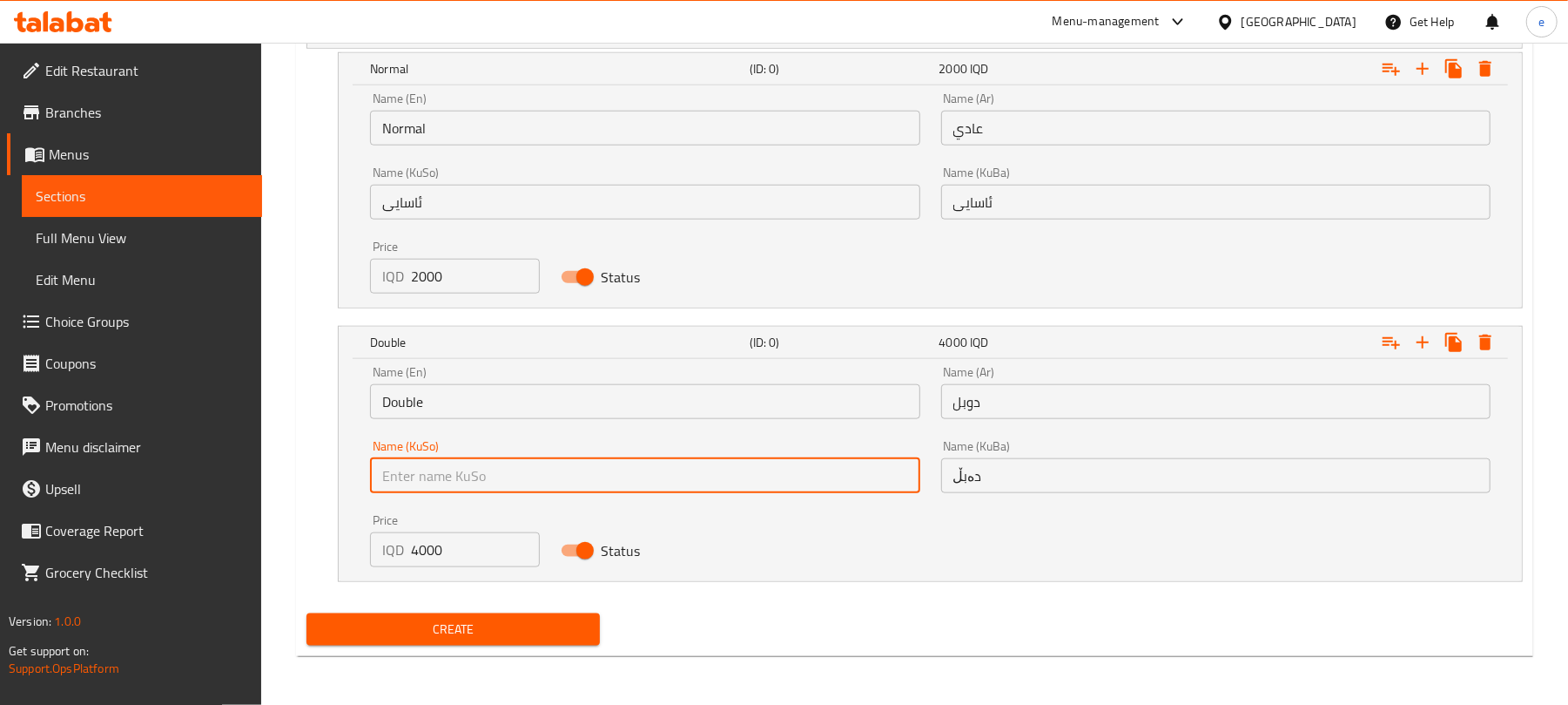
paste input "دەبڵ"
type input "دەبڵ"
click at [1052, 479] on input "دەبڵ" at bounding box center [1216, 475] width 550 height 35
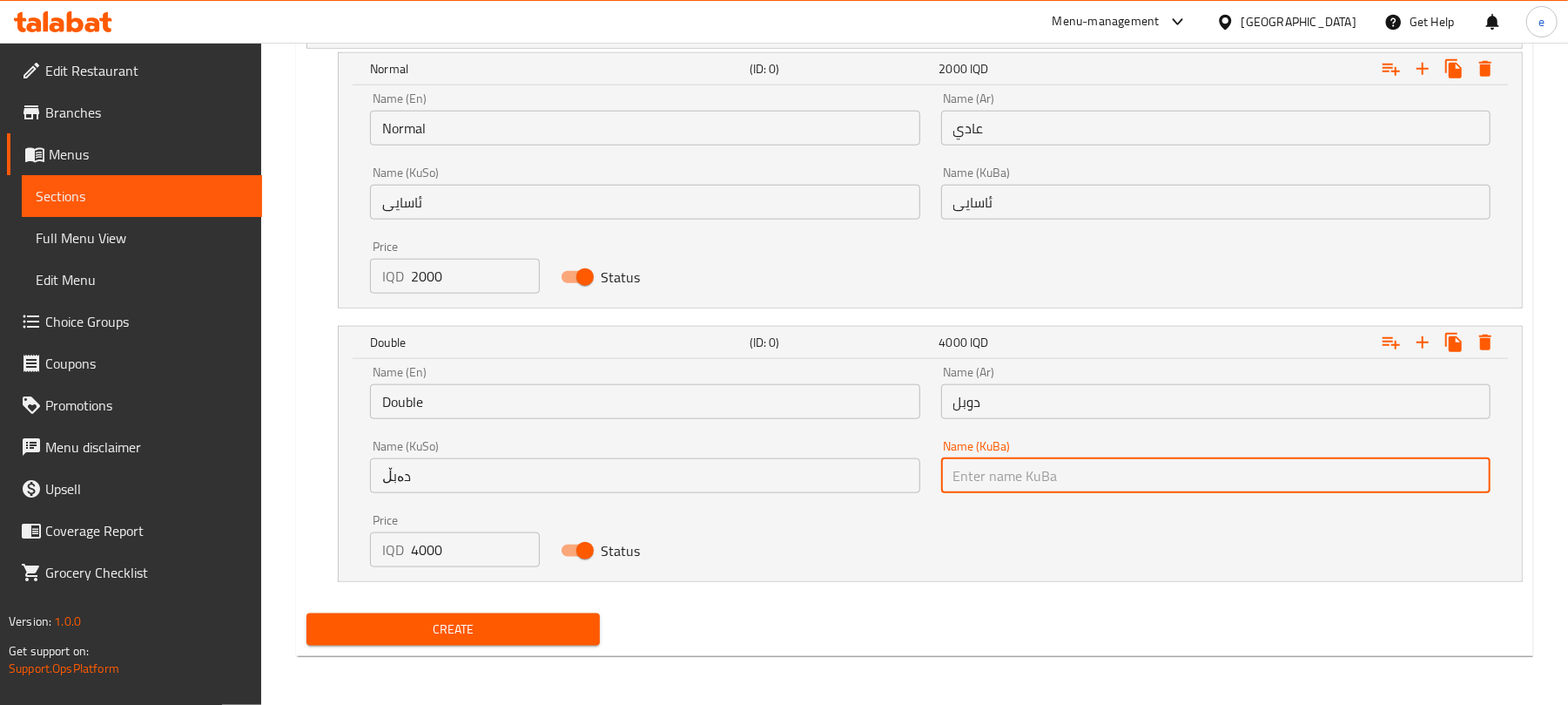
paste input "دەبڵ"
type input "دەبڵ"
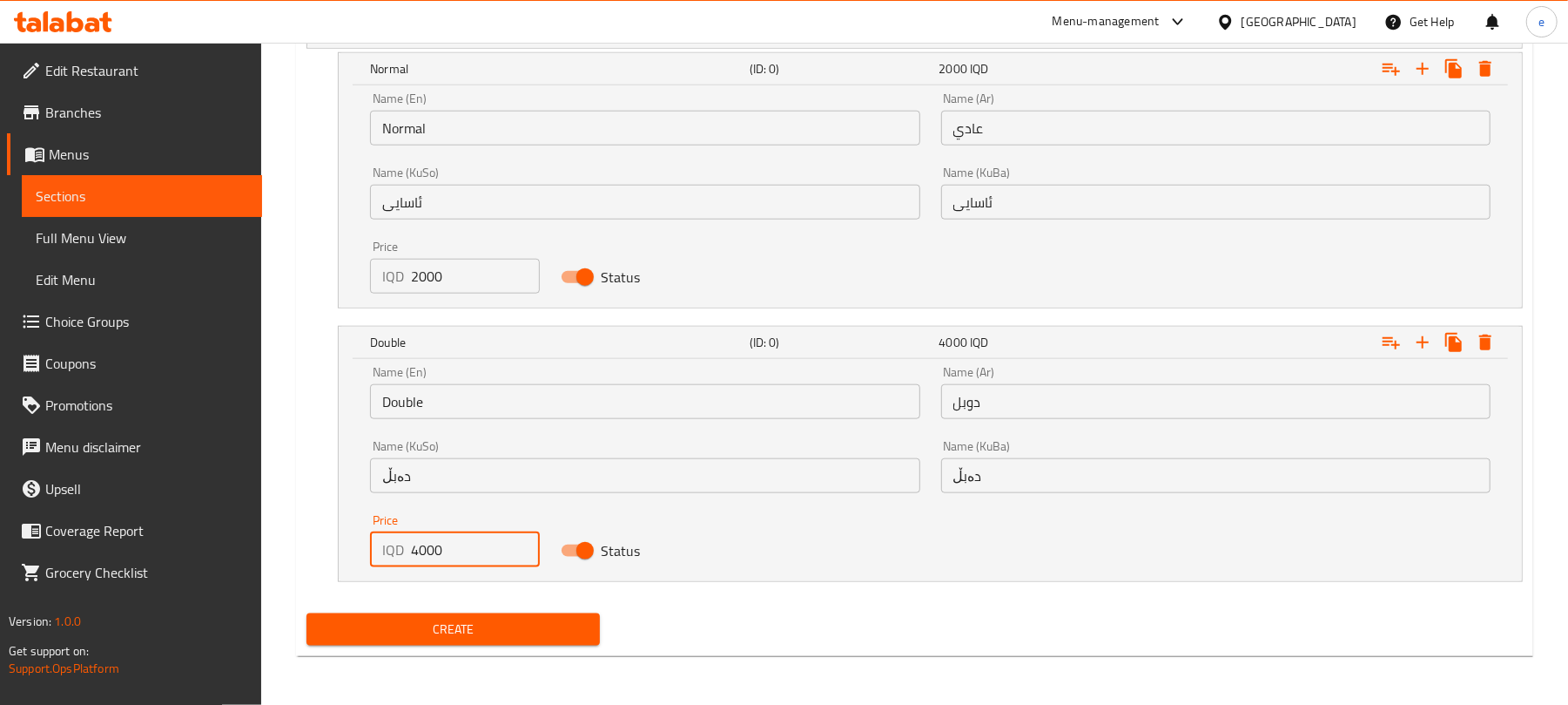
drag, startPoint x: 446, startPoint y: 554, endPoint x: 356, endPoint y: 561, distance: 90.3
click at [359, 561] on div "Name (En) Double Name (En) Name (Ar) دوبل Name (Ar) Name (KuSo) دەبڵ Name (KuSo…" at bounding box center [931, 470] width 1183 height 222
paste input "400"
type input "4000"
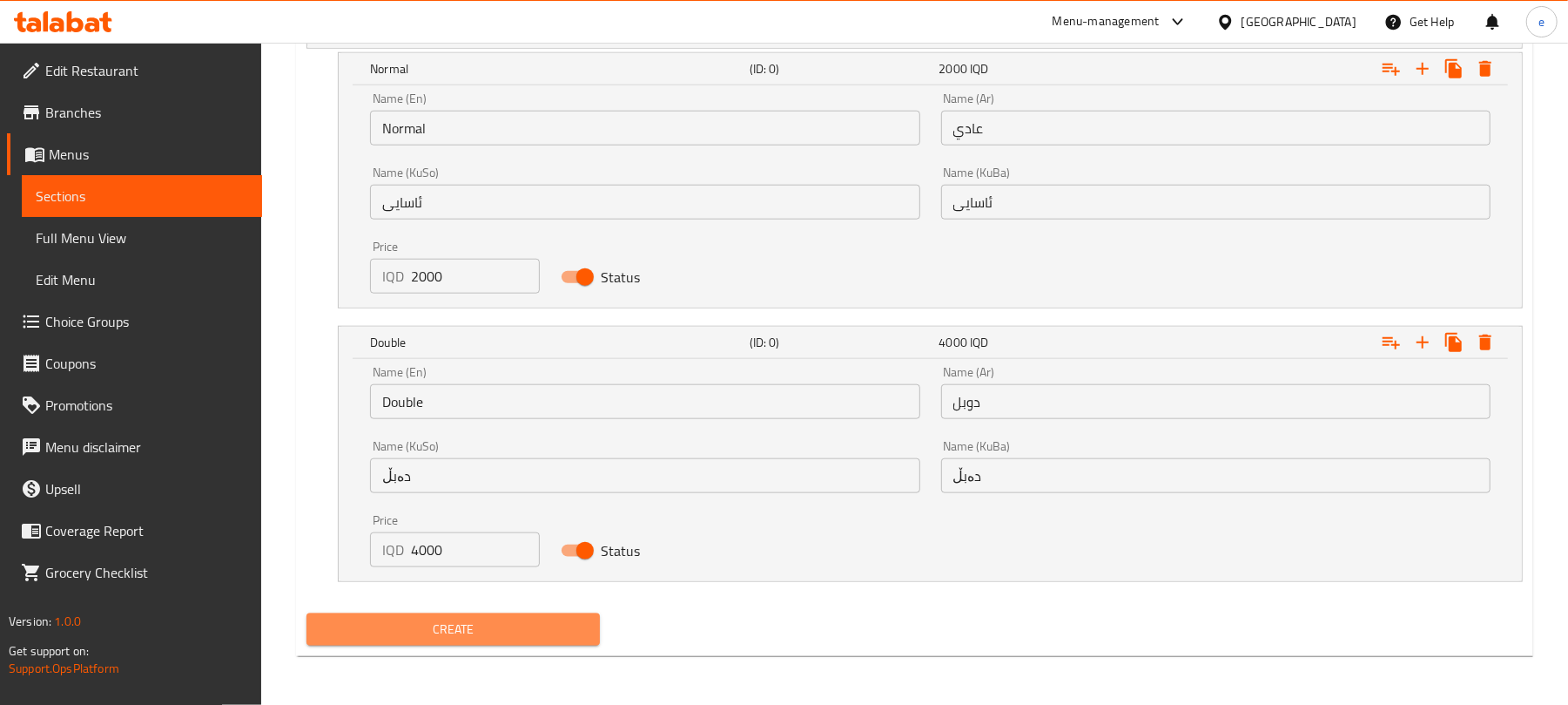
click at [479, 631] on span "Create" at bounding box center [453, 629] width 265 height 22
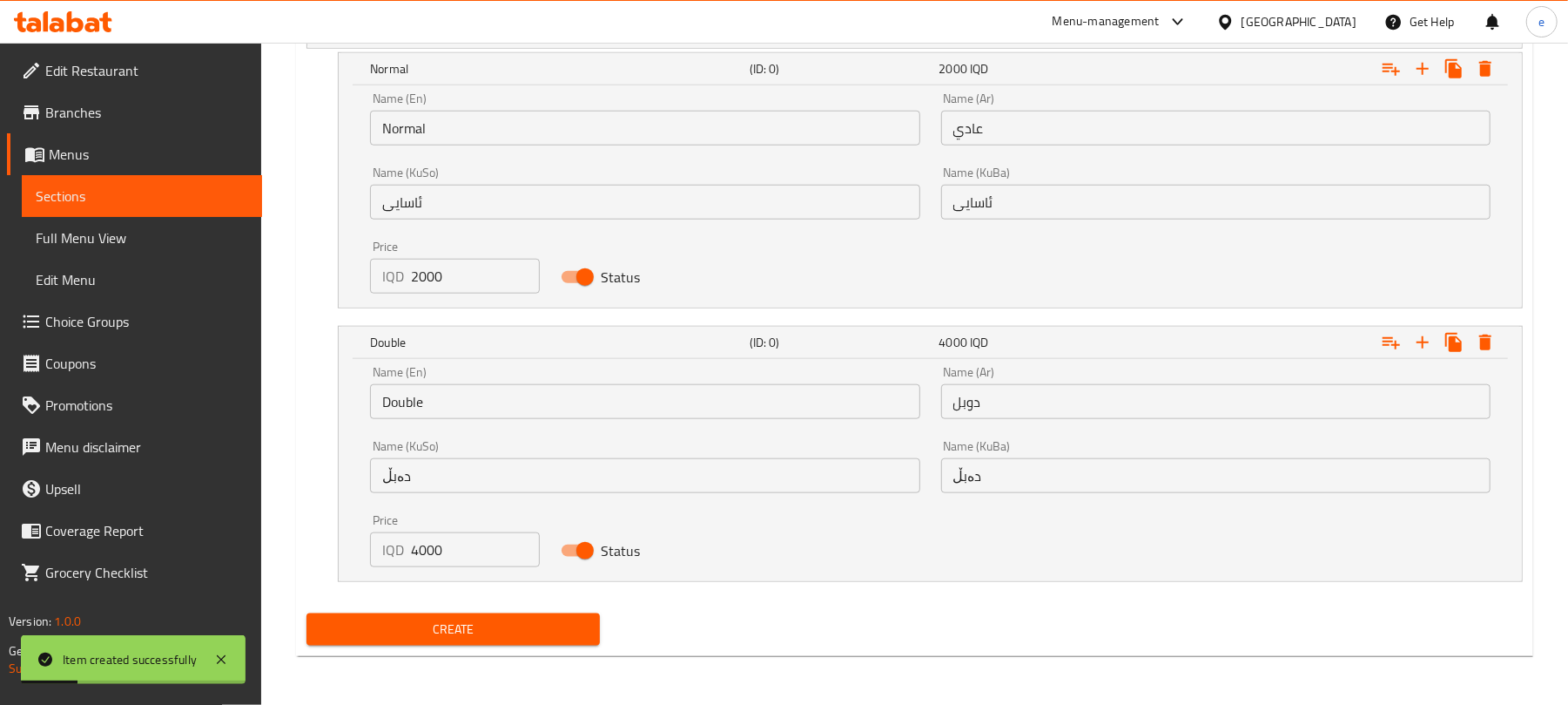
click at [146, 200] on span "Sections" at bounding box center [142, 196] width 212 height 21
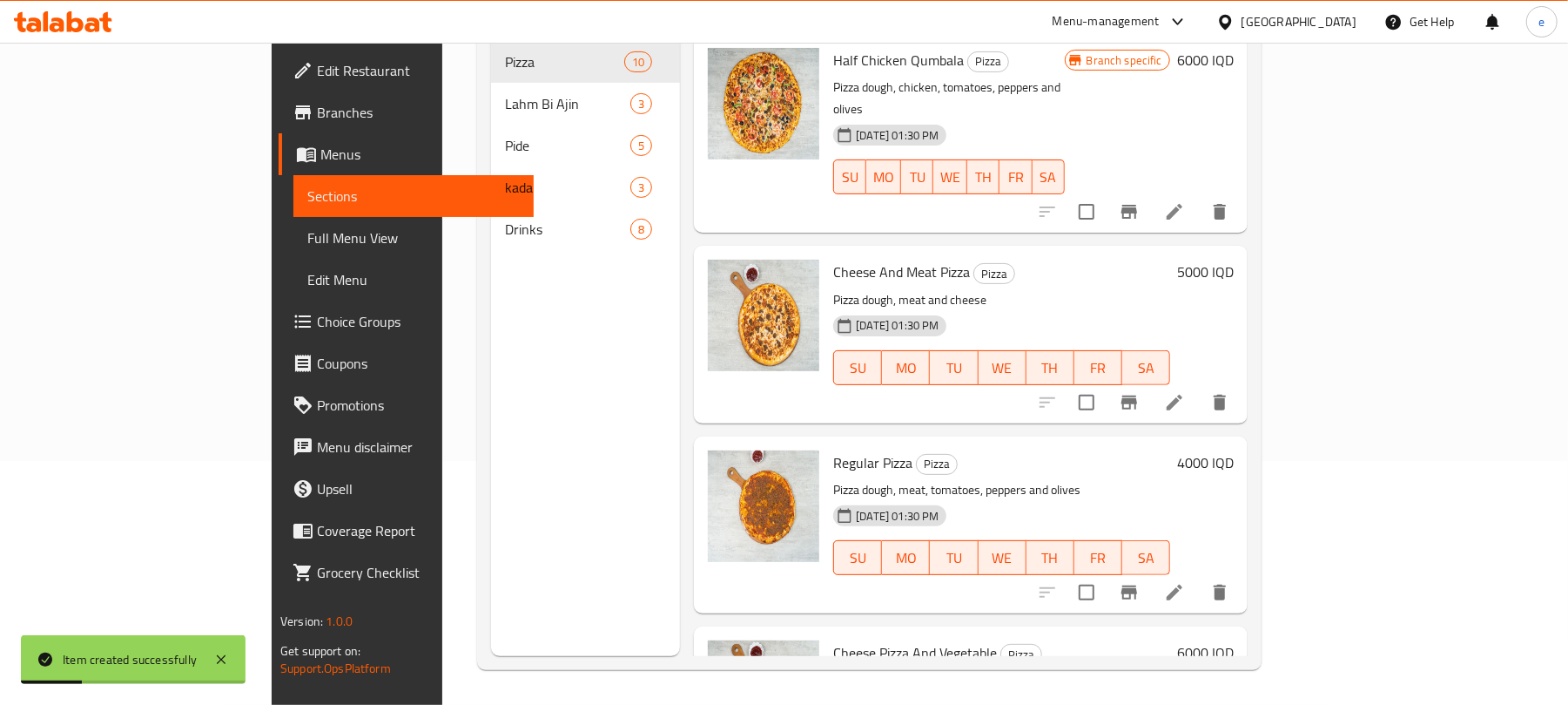
scroll to position [245, 0]
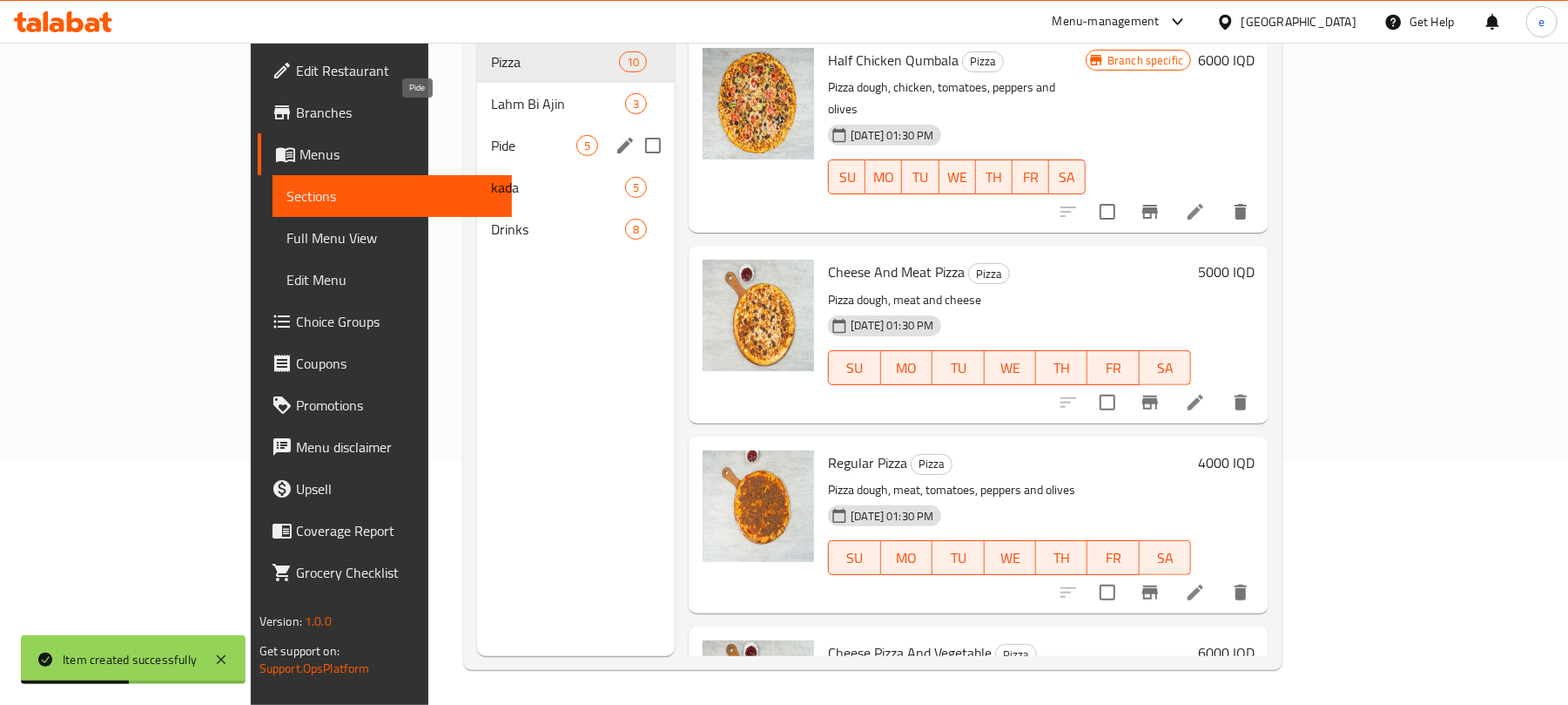
click at [491, 135] on span "Pide" at bounding box center [533, 145] width 85 height 21
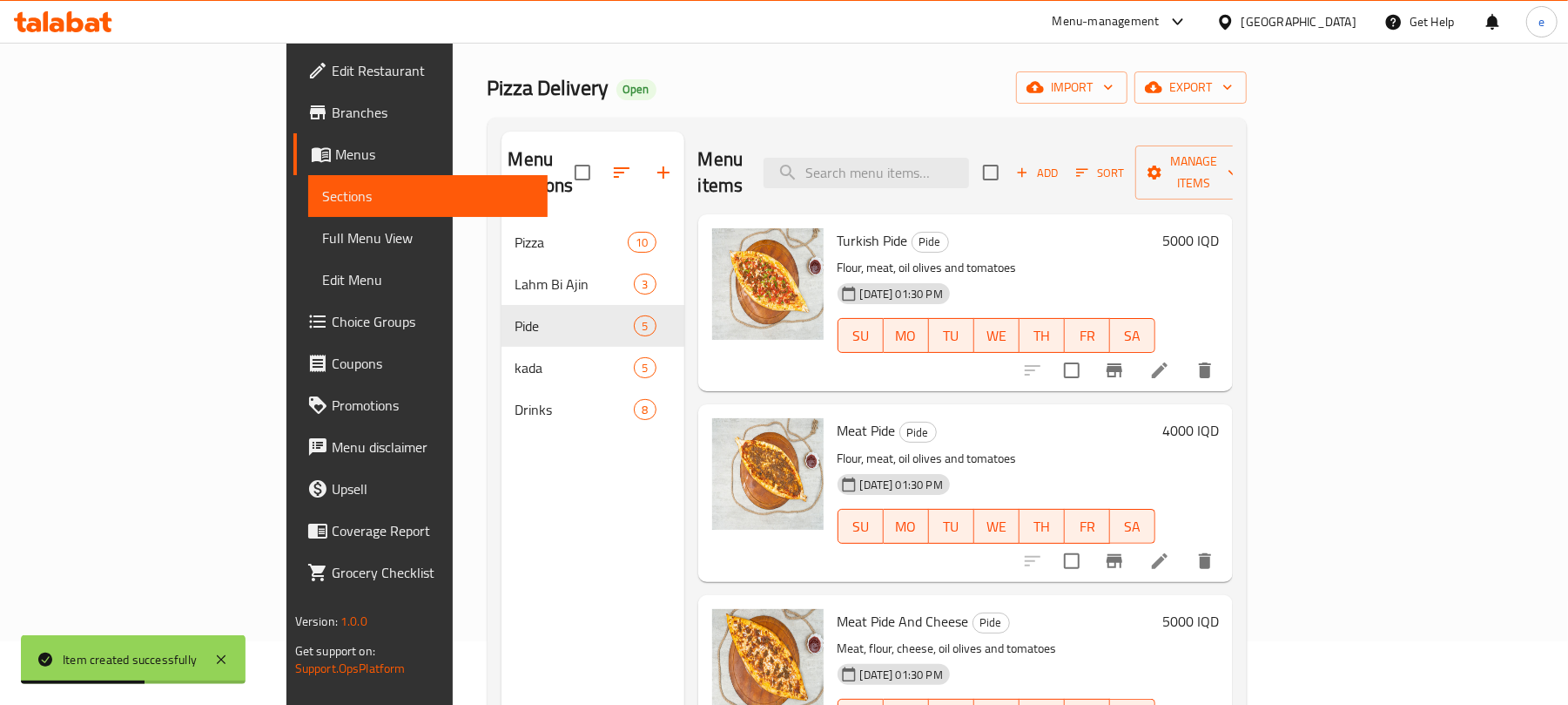
scroll to position [13, 0]
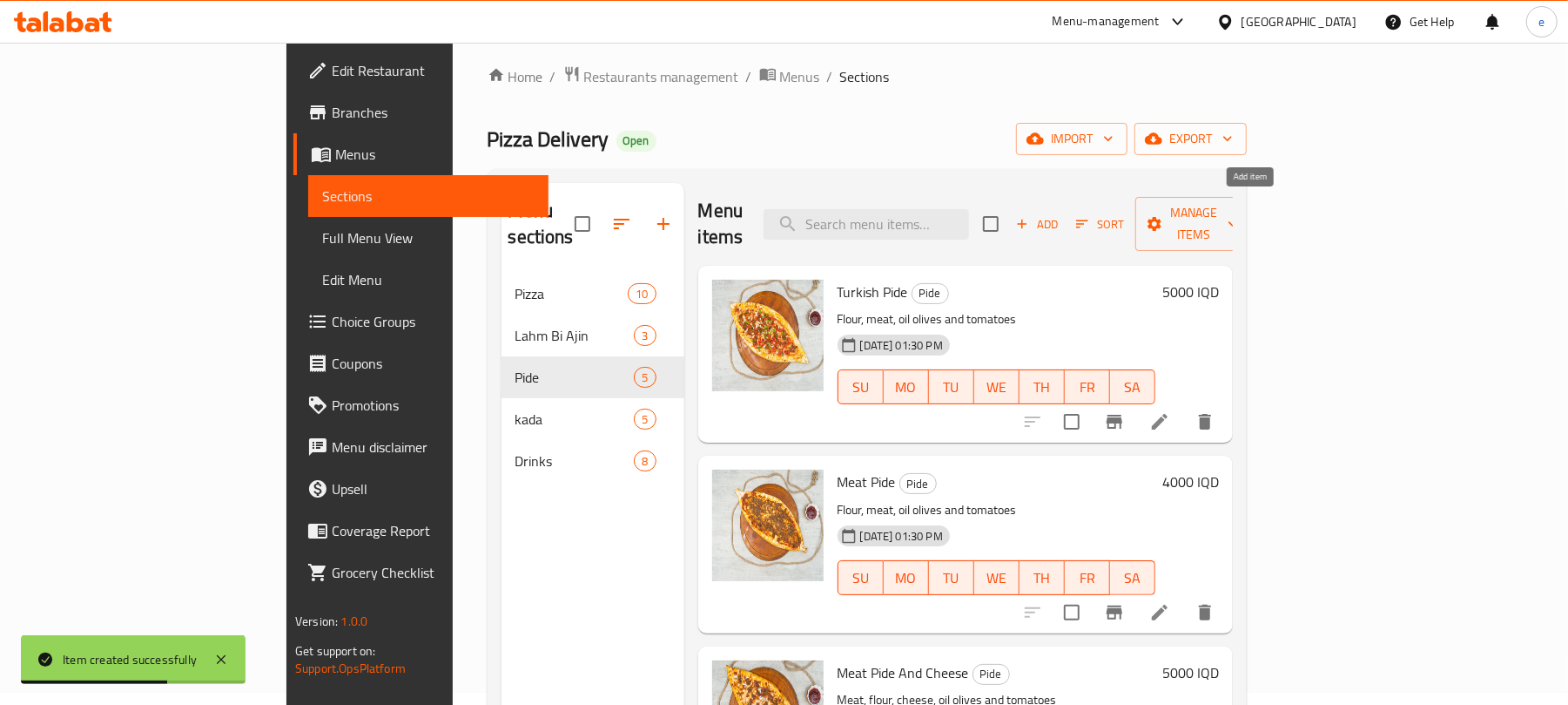
click at [1030, 216] on icon "button" at bounding box center [1021, 223] width 15 height 15
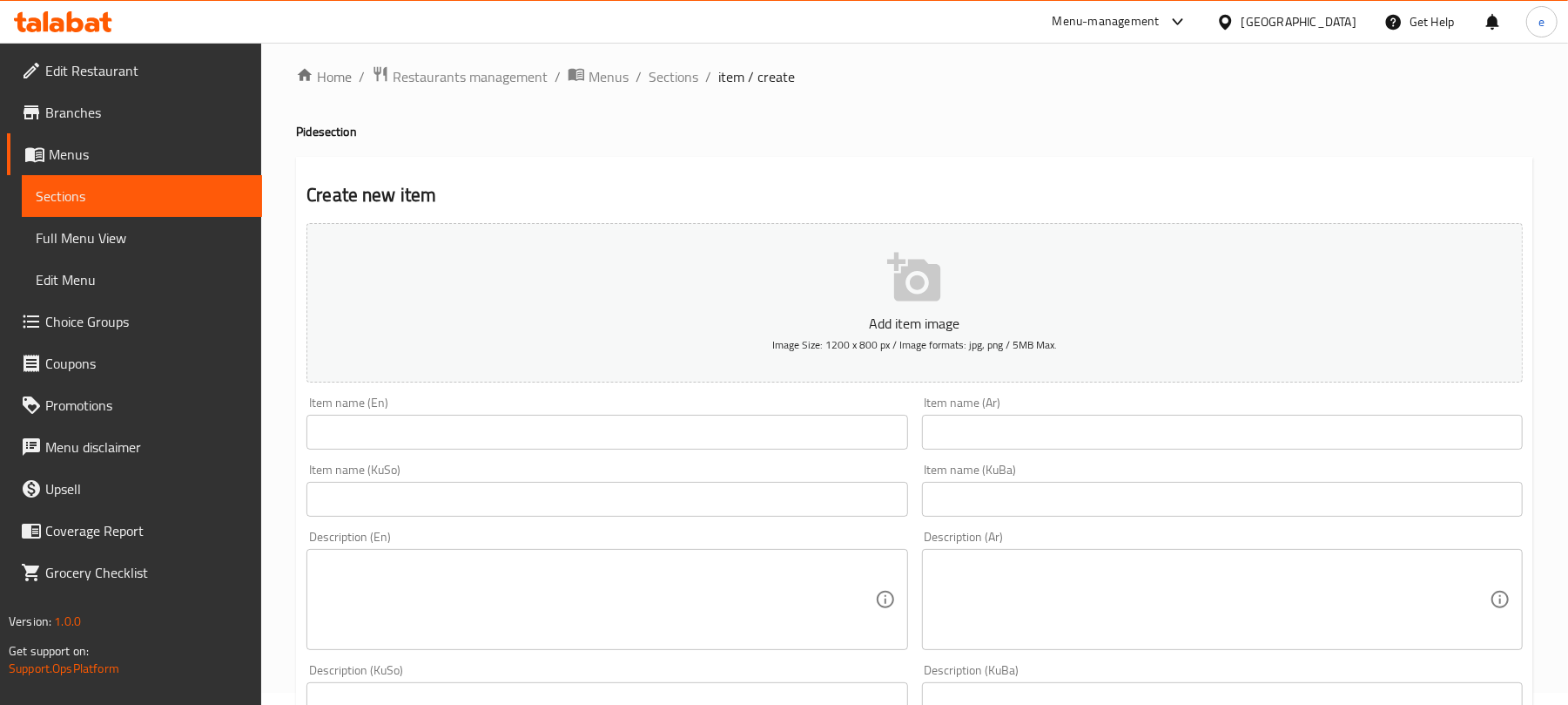
click at [736, 512] on input "text" at bounding box center [607, 499] width 601 height 35
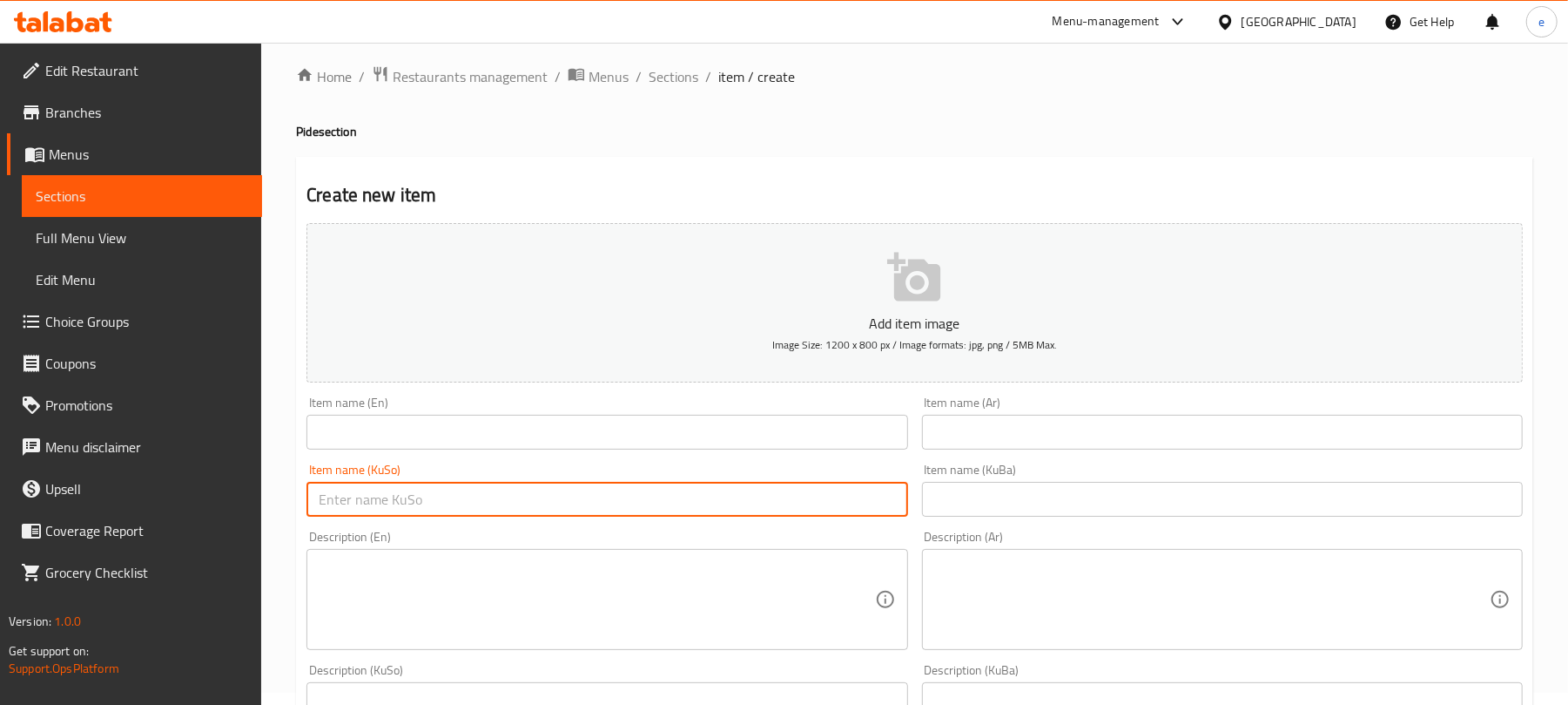
paste input "کولێرە بە قیمە"
type input "کولێرە بە قیمە"
click at [381, 434] on input "text" at bounding box center [607, 431] width 601 height 35
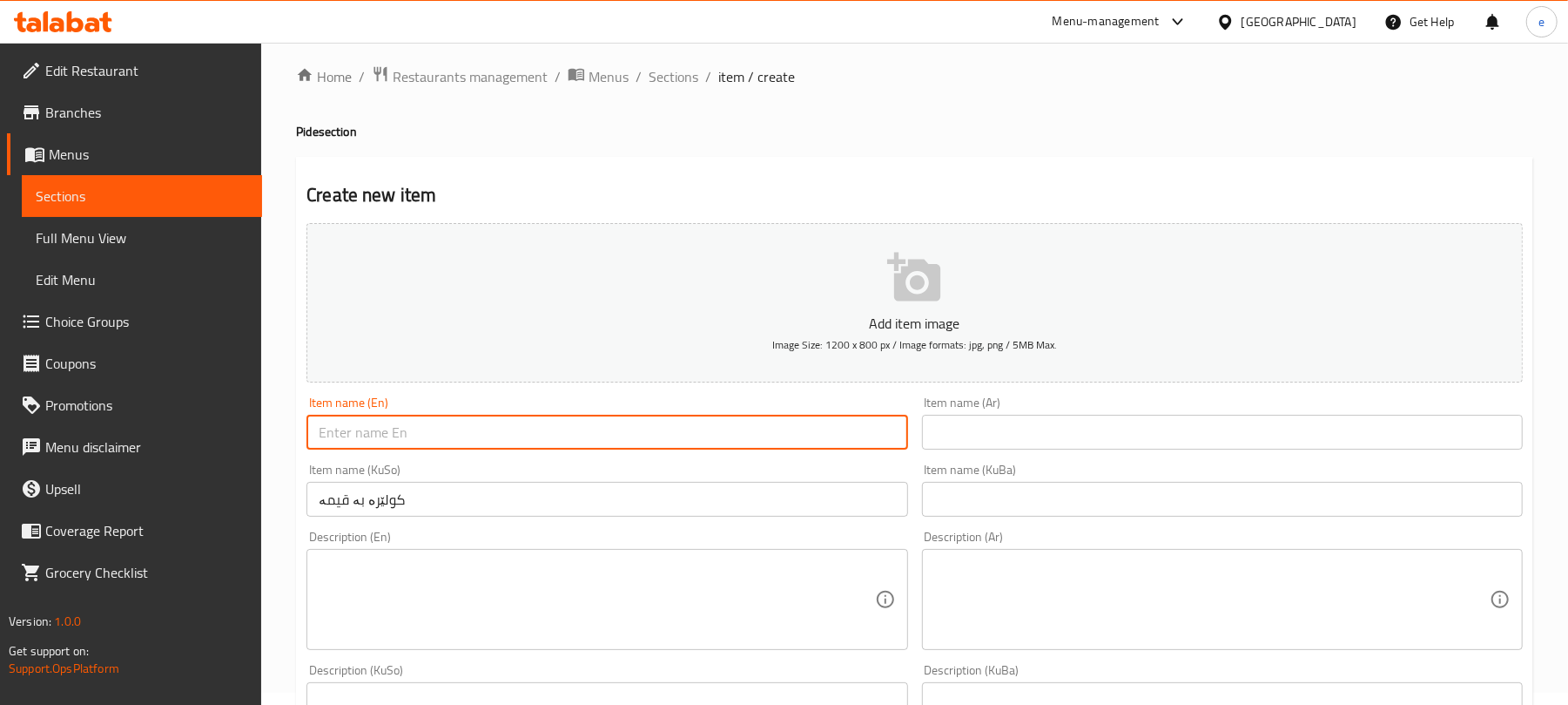
paste input "Lahm Bi Ajin"
type input "Lahm Bi Ajin"
click at [1029, 427] on input "text" at bounding box center [1222, 431] width 601 height 35
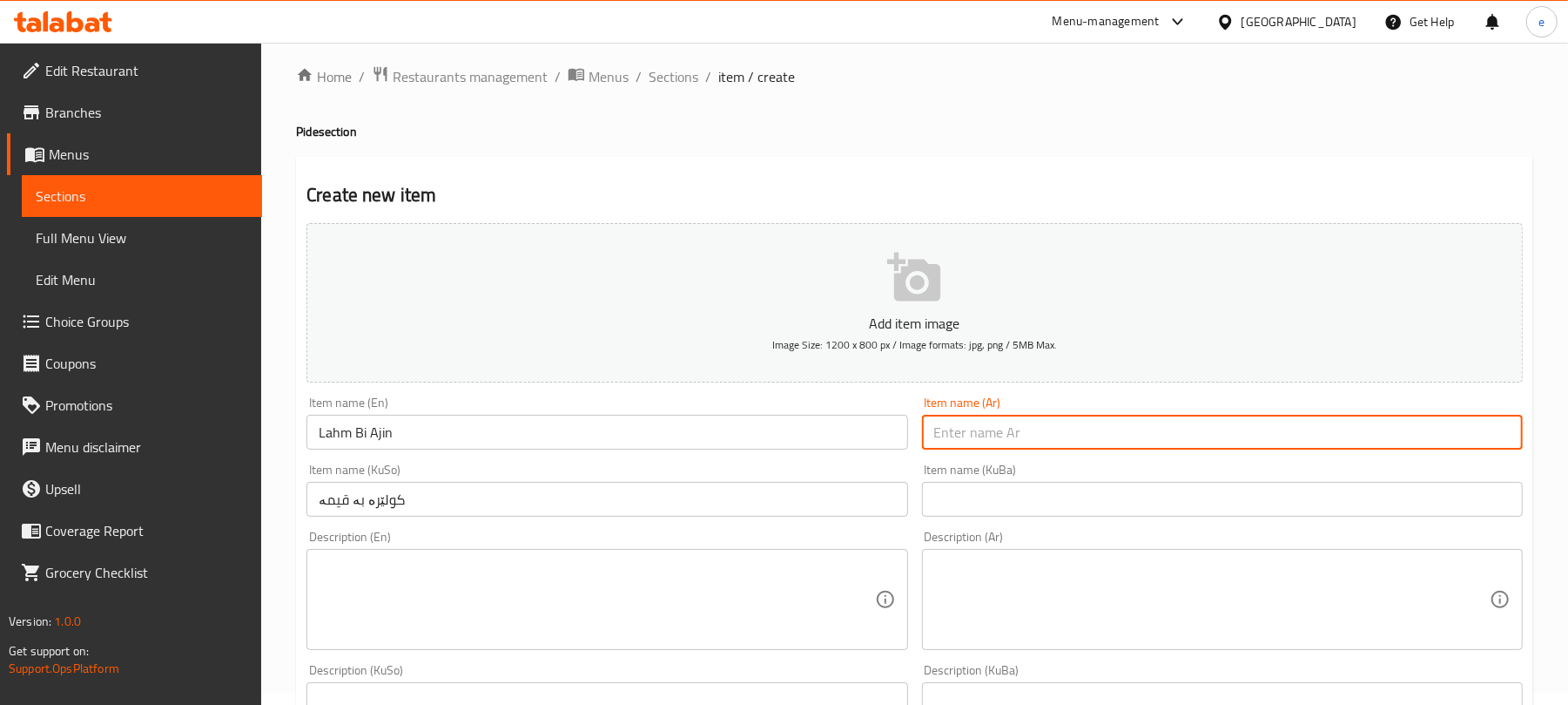
paste input "لحم بالعجين"
type input "لحم بالعجين"
click at [1172, 605] on textarea at bounding box center [1212, 599] width 556 height 83
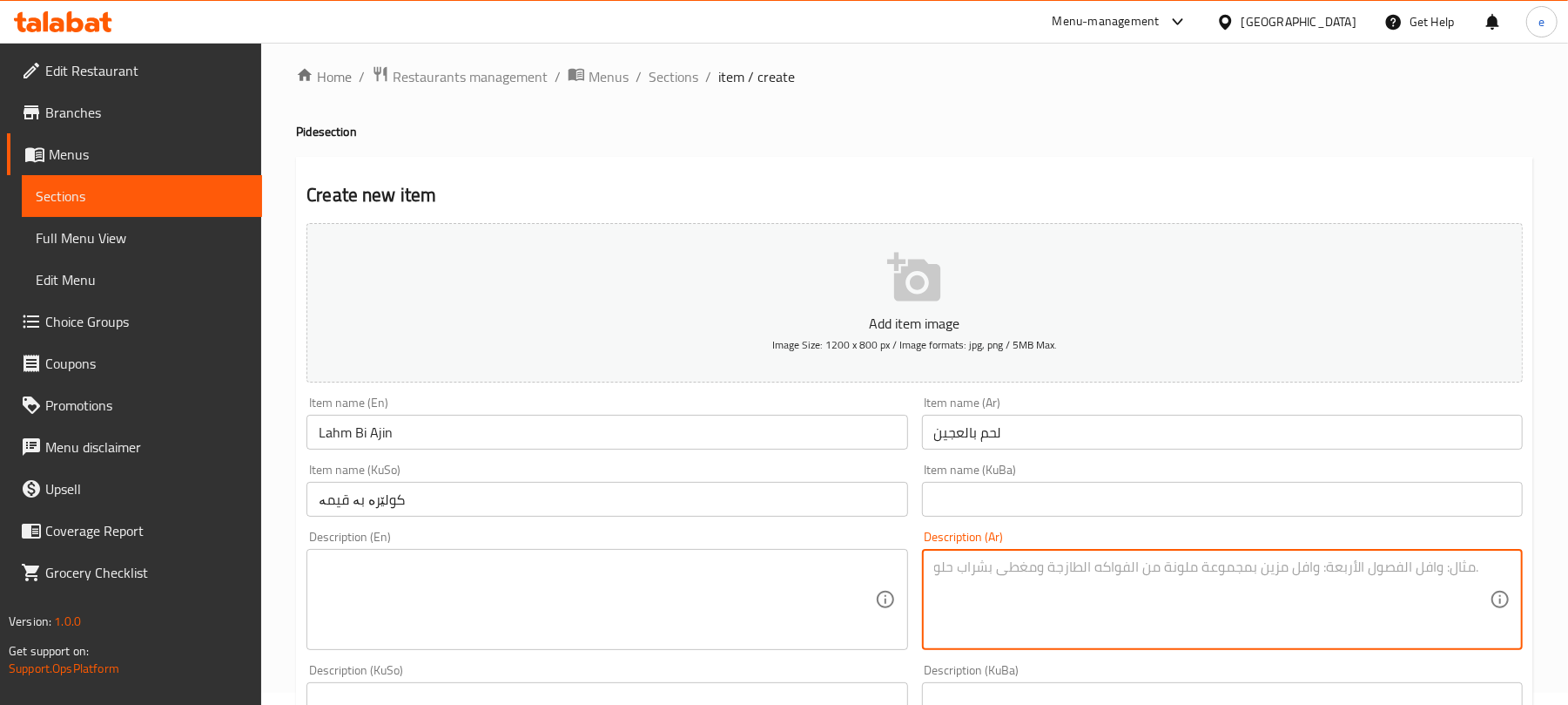
paste textarea "يقدم مع خضروات"
type textarea "يقدم مع خضروات"
click at [688, 607] on textarea at bounding box center [596, 599] width 556 height 83
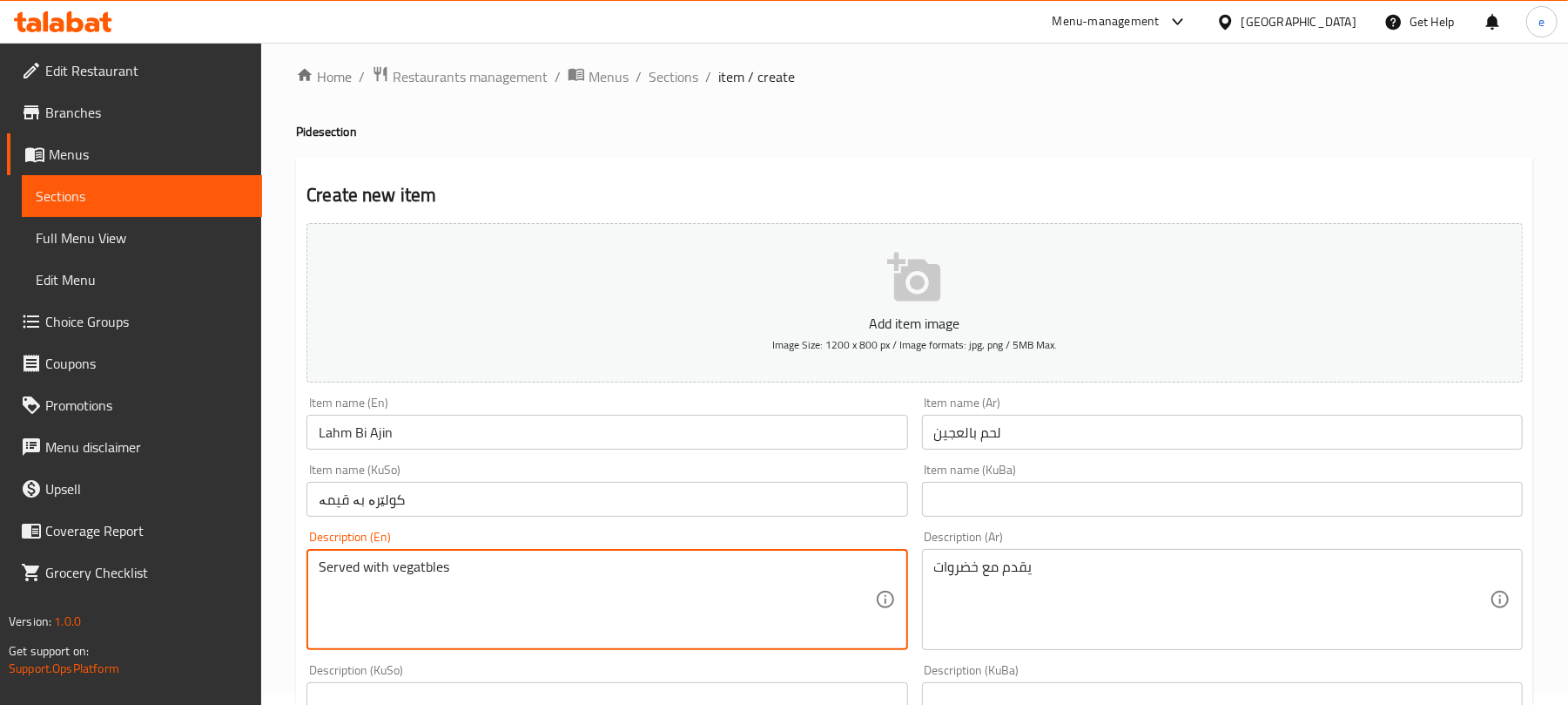
scroll to position [245, 0]
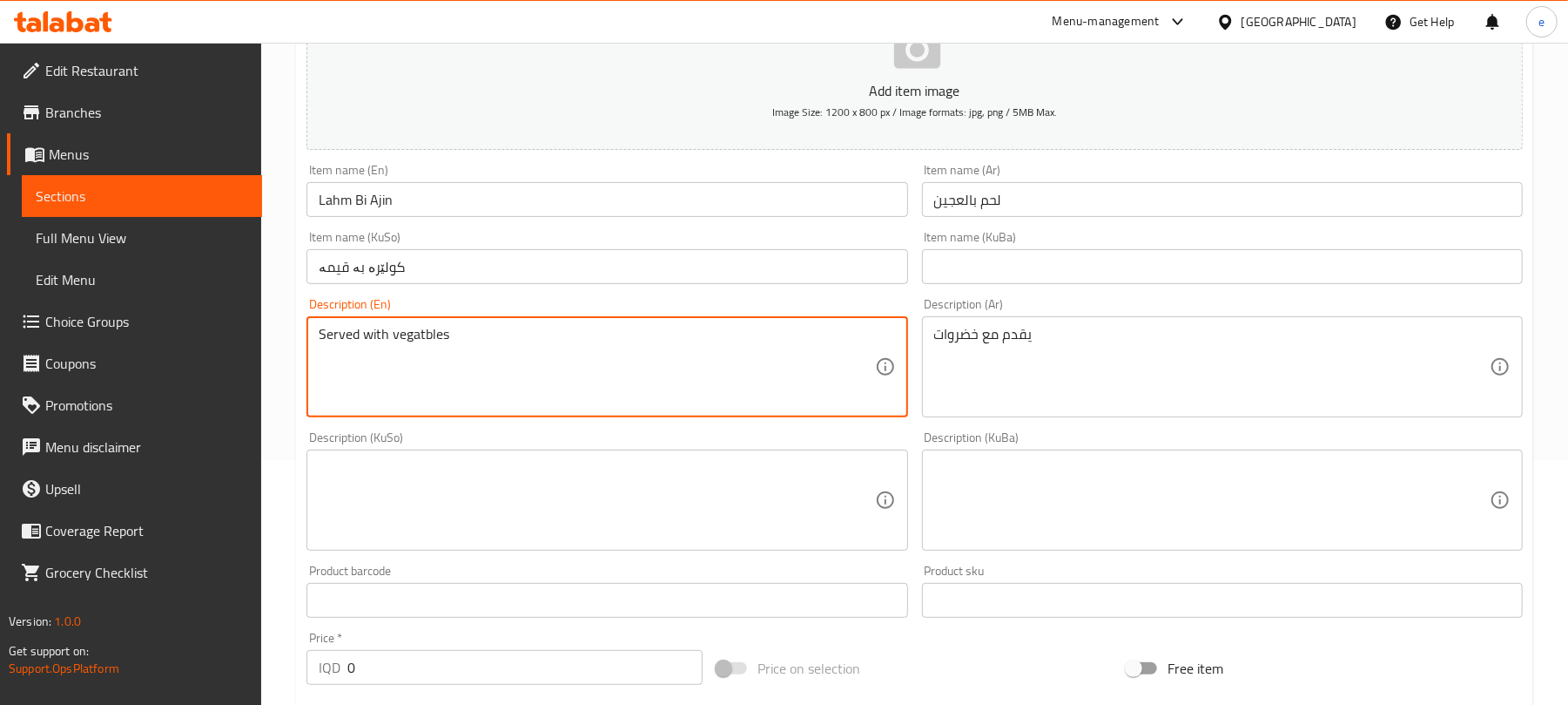
type textarea "Served with vegatbles"
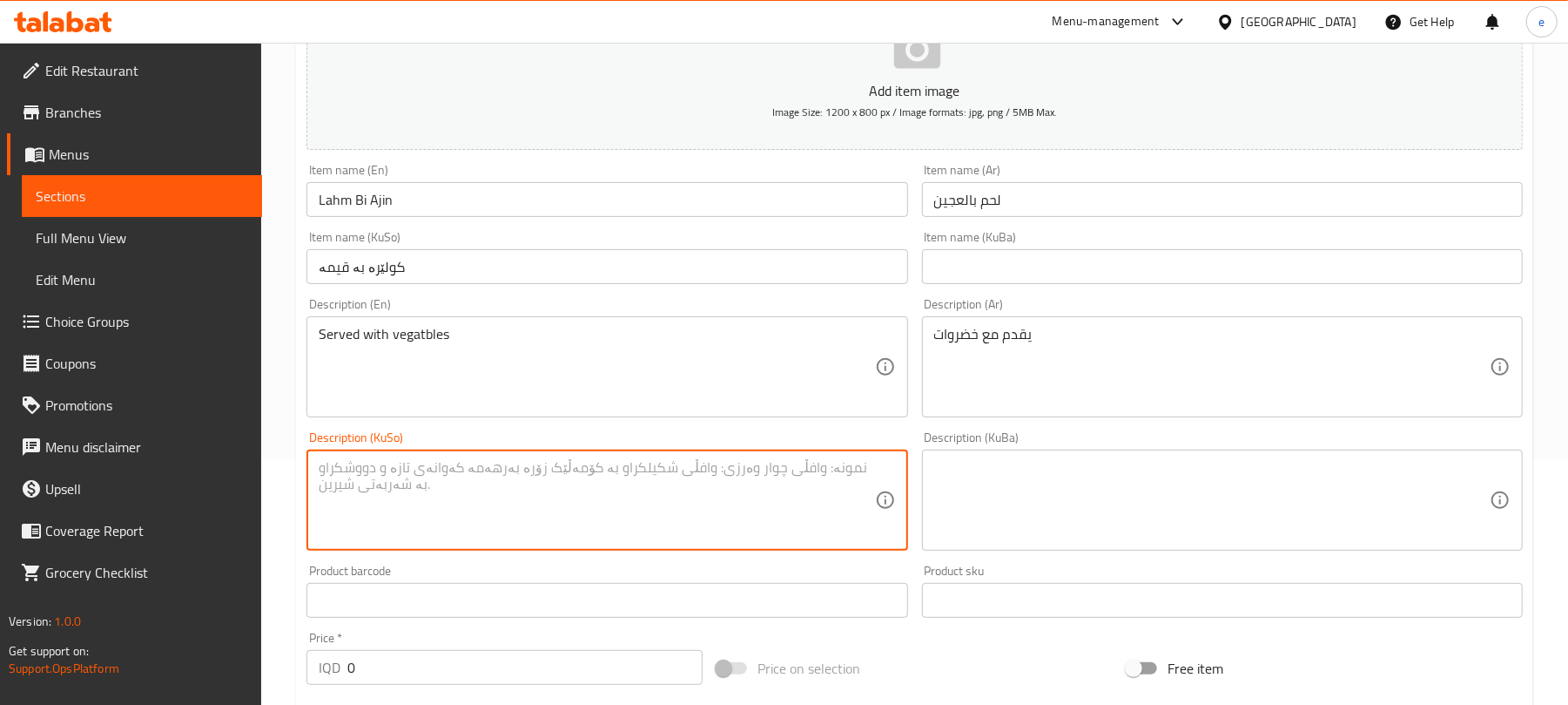
click at [732, 527] on textarea at bounding box center [596, 500] width 556 height 83
click at [828, 472] on textarea "پێشکەشدەکرێت لەگەڵ سەوزەوات" at bounding box center [596, 500] width 556 height 83
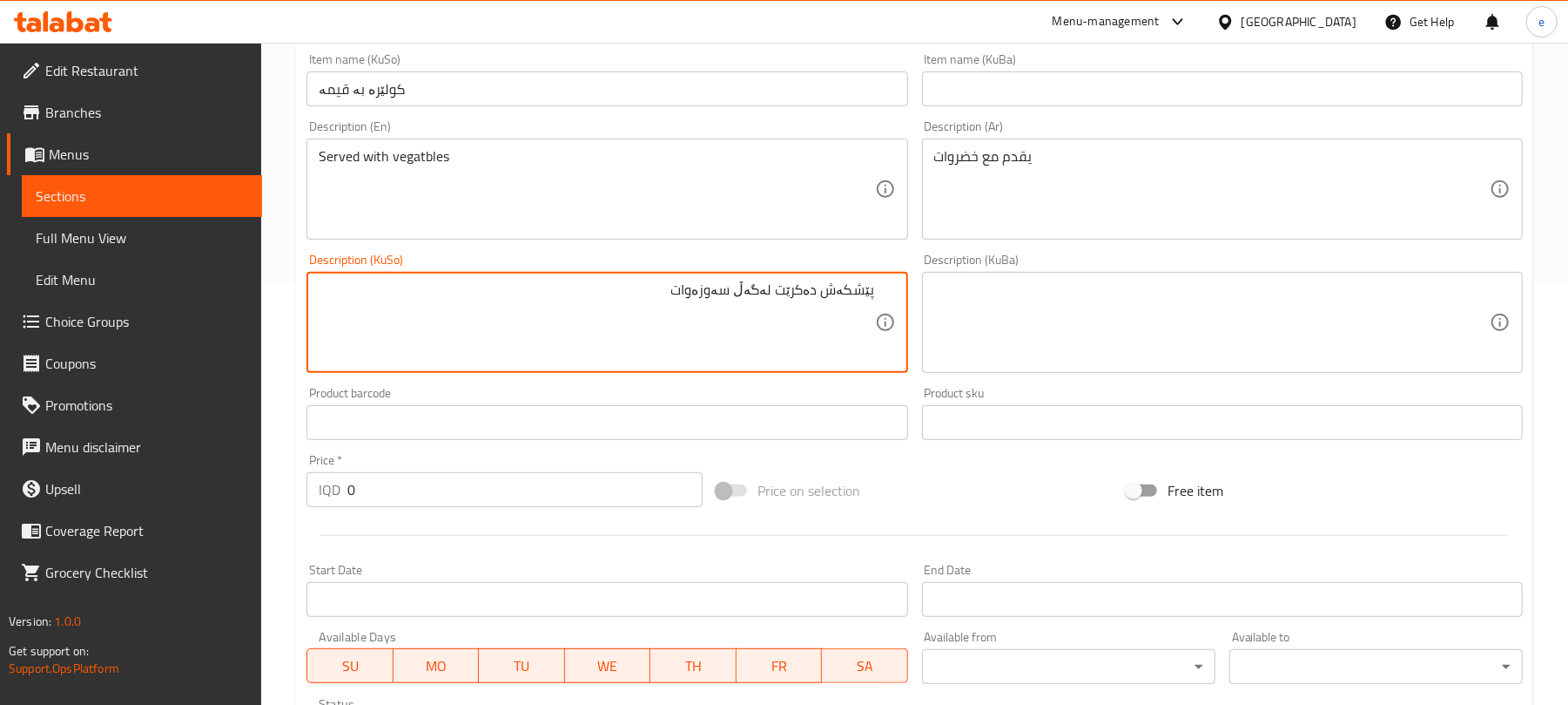
scroll to position [477, 0]
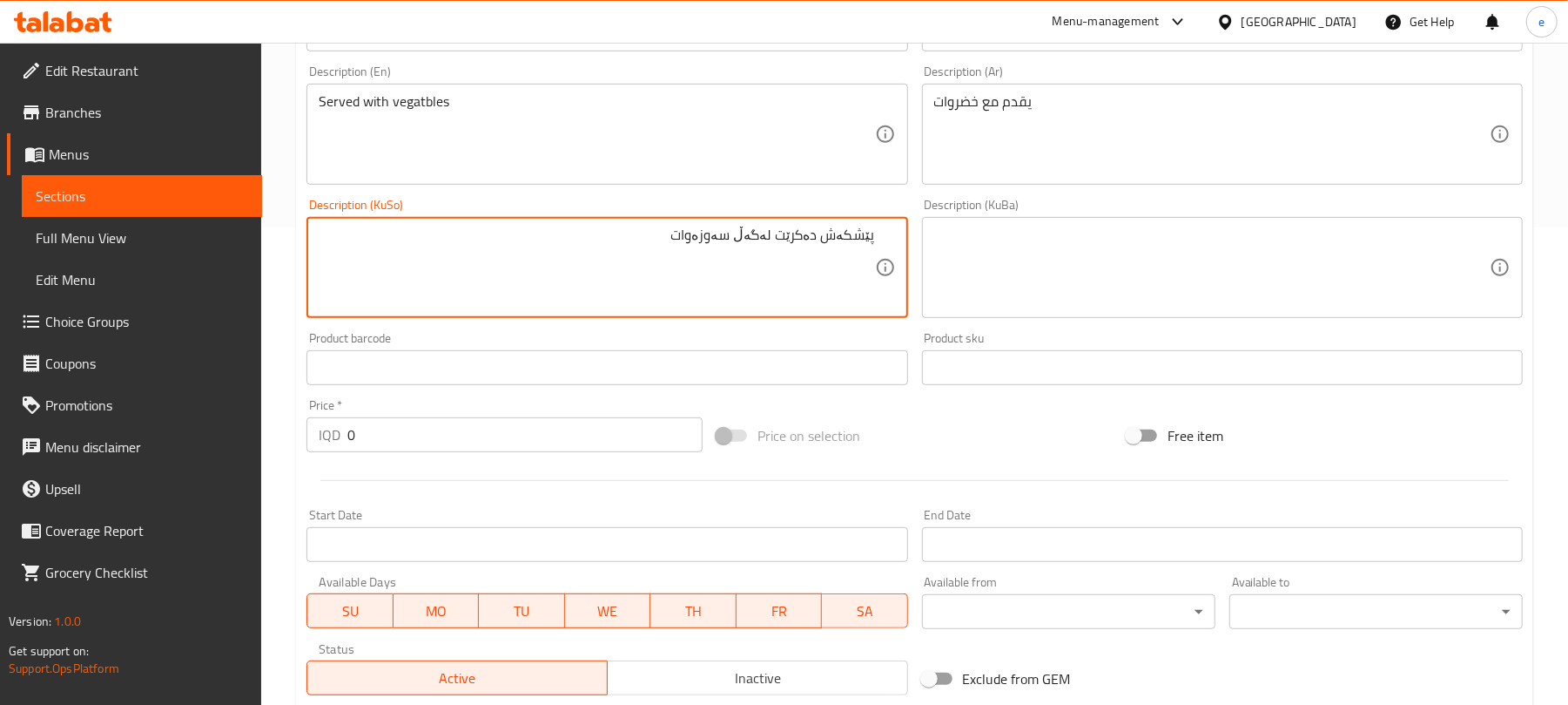
type textarea "پێشکەش دەکرێت لەگەڵ سەوزەوات"
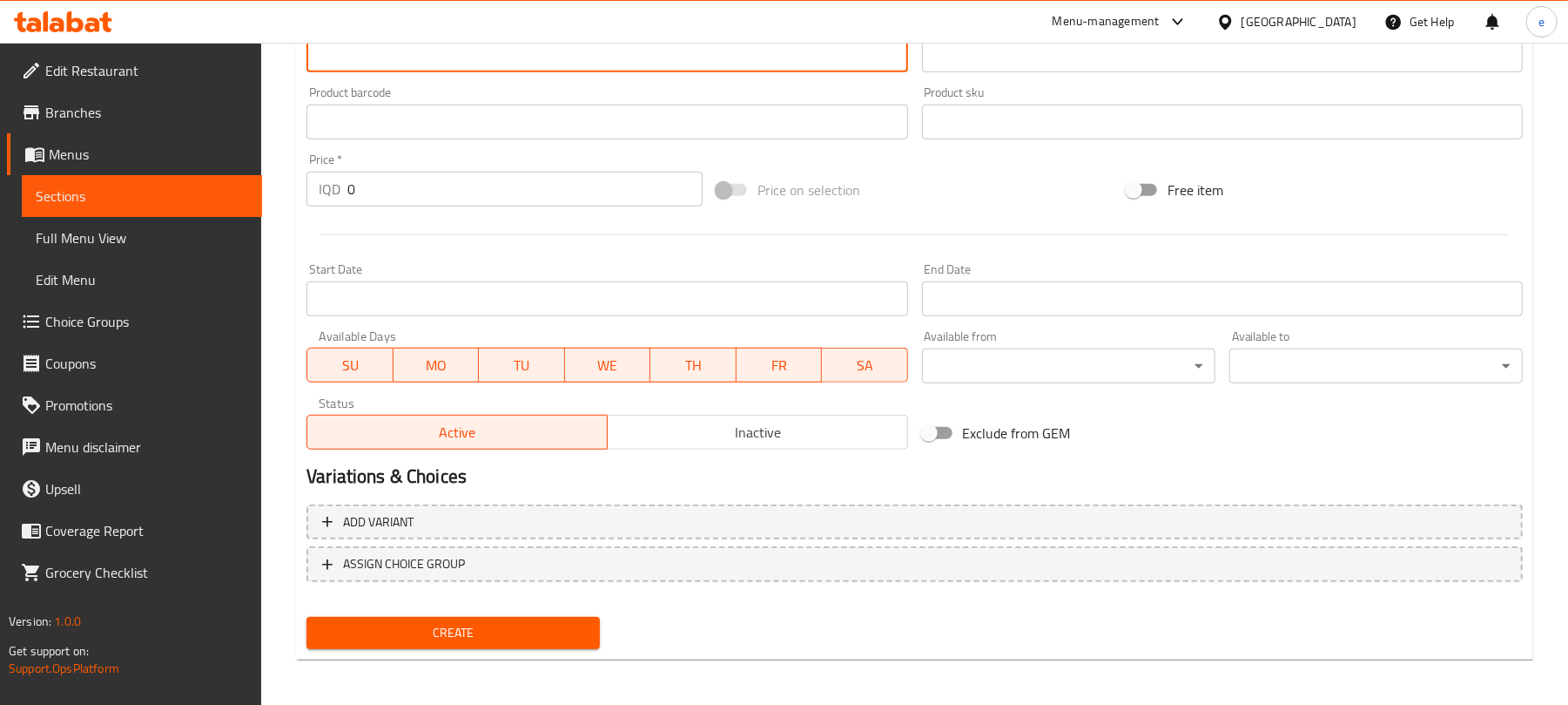
scroll to position [726, 0]
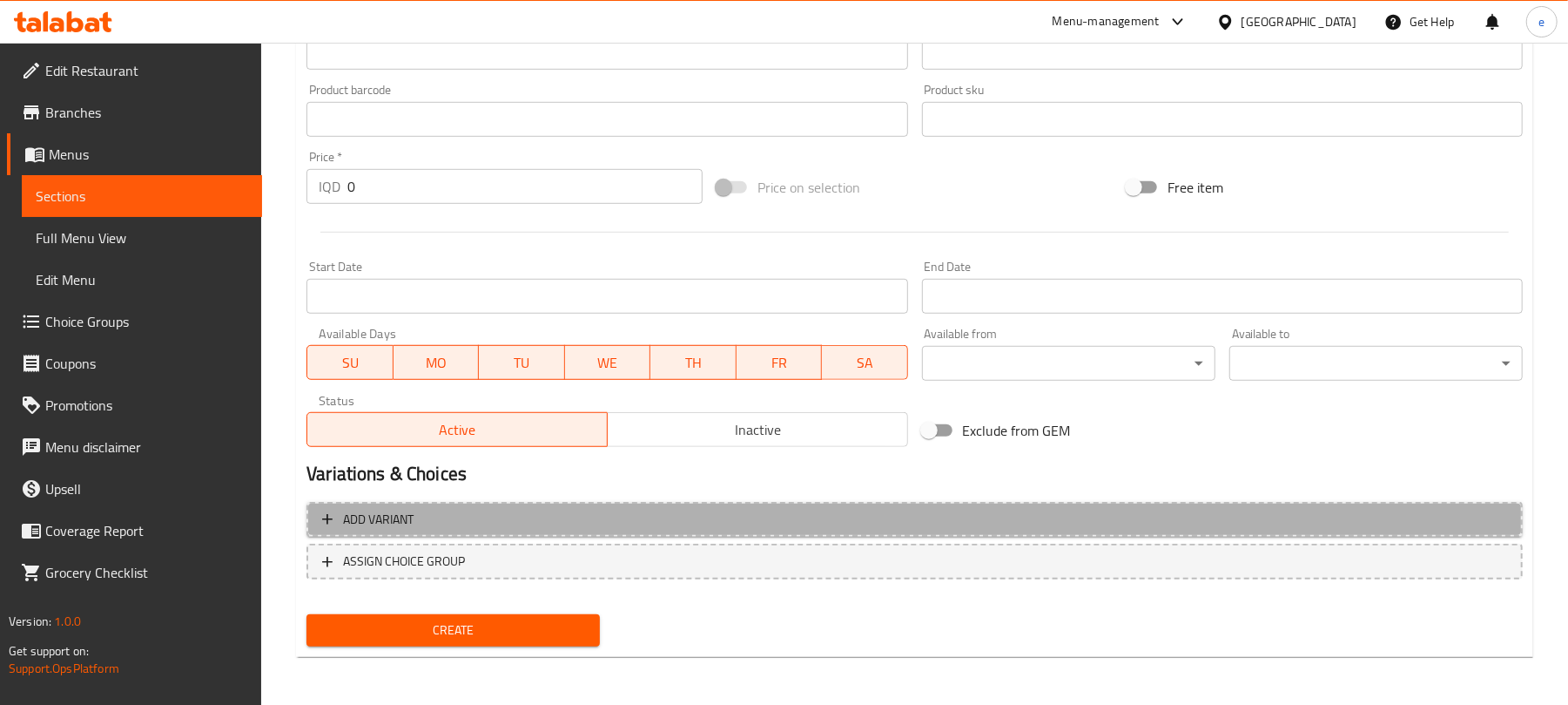
click at [742, 524] on span "Add variant" at bounding box center [914, 519] width 1185 height 22
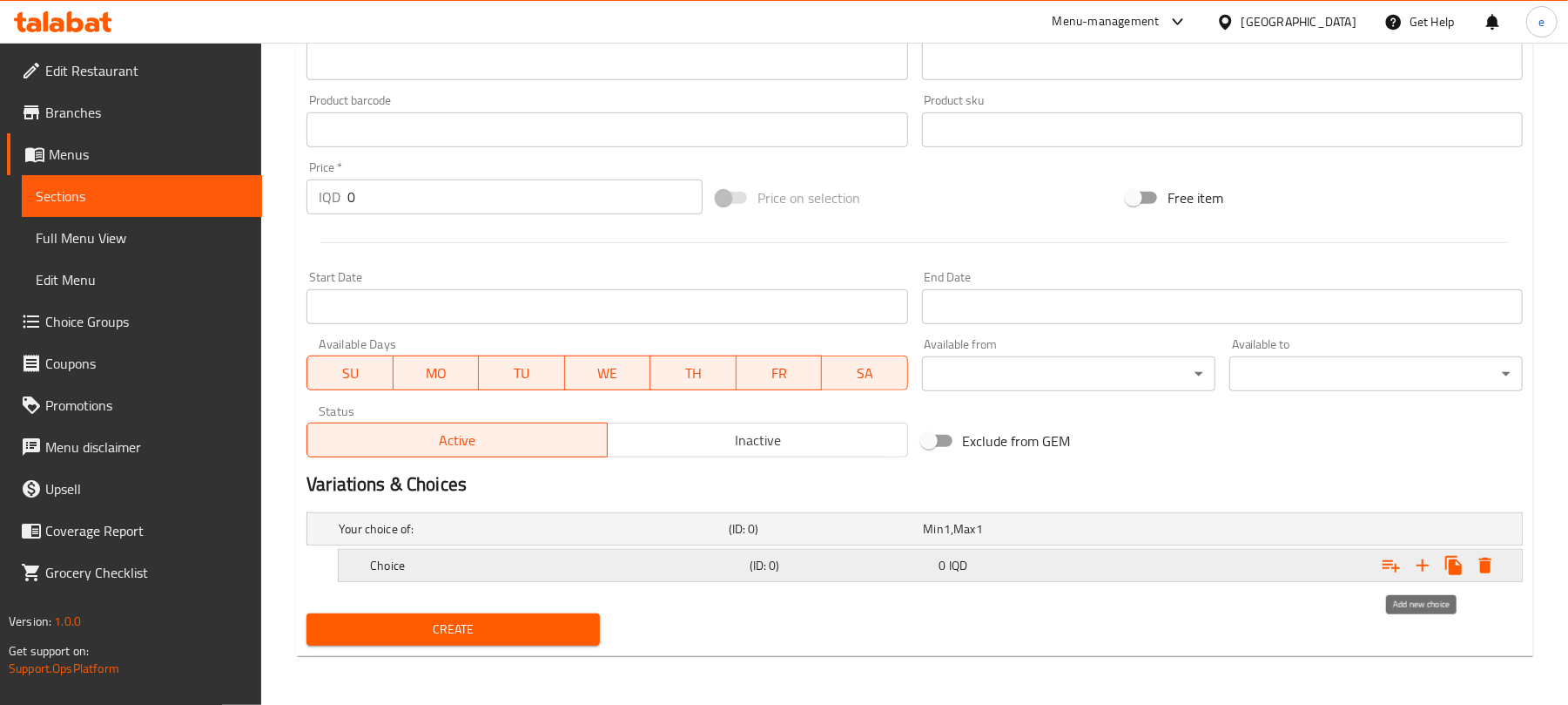
click at [1422, 573] on icon "Expand" at bounding box center [1422, 565] width 21 height 21
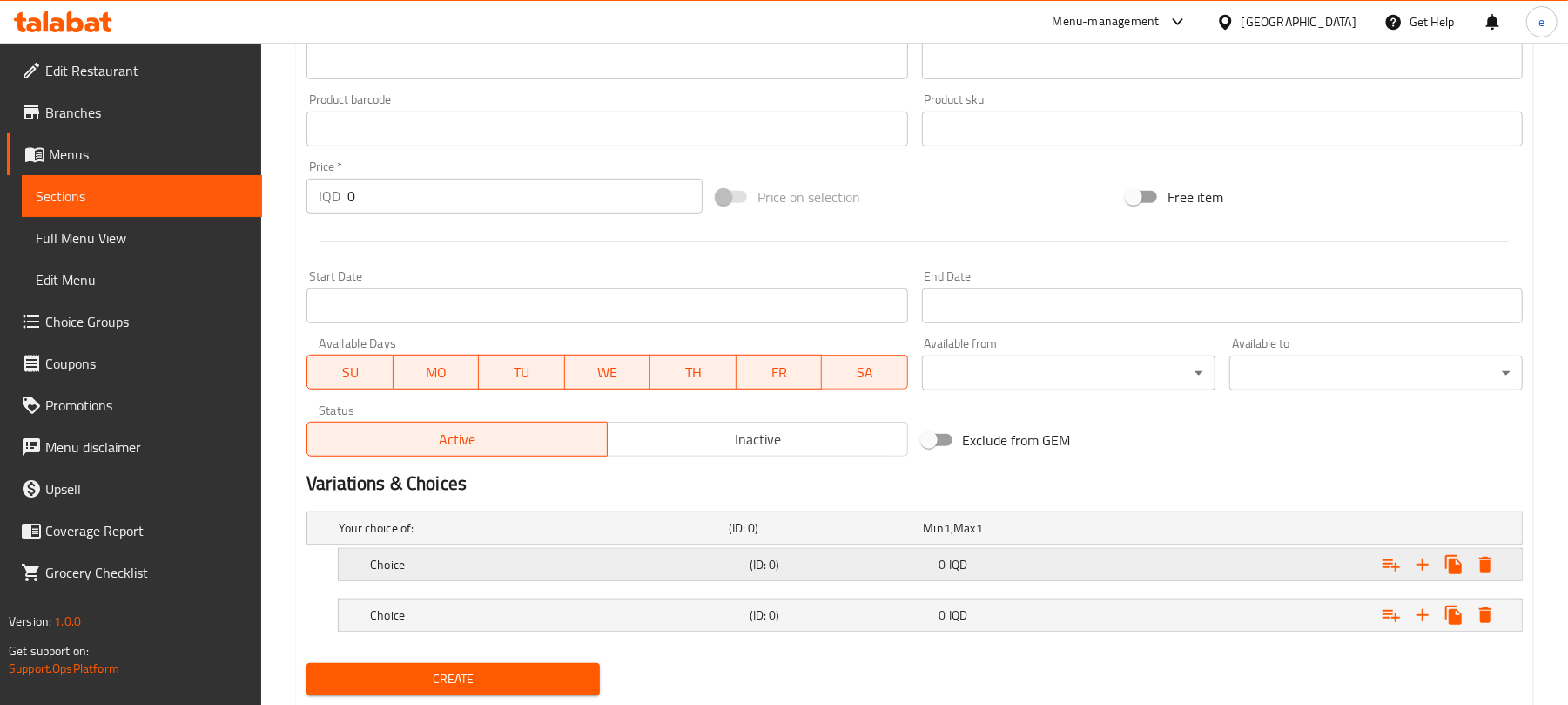
click at [673, 559] on h5 "Choice" at bounding box center [557, 564] width 373 height 17
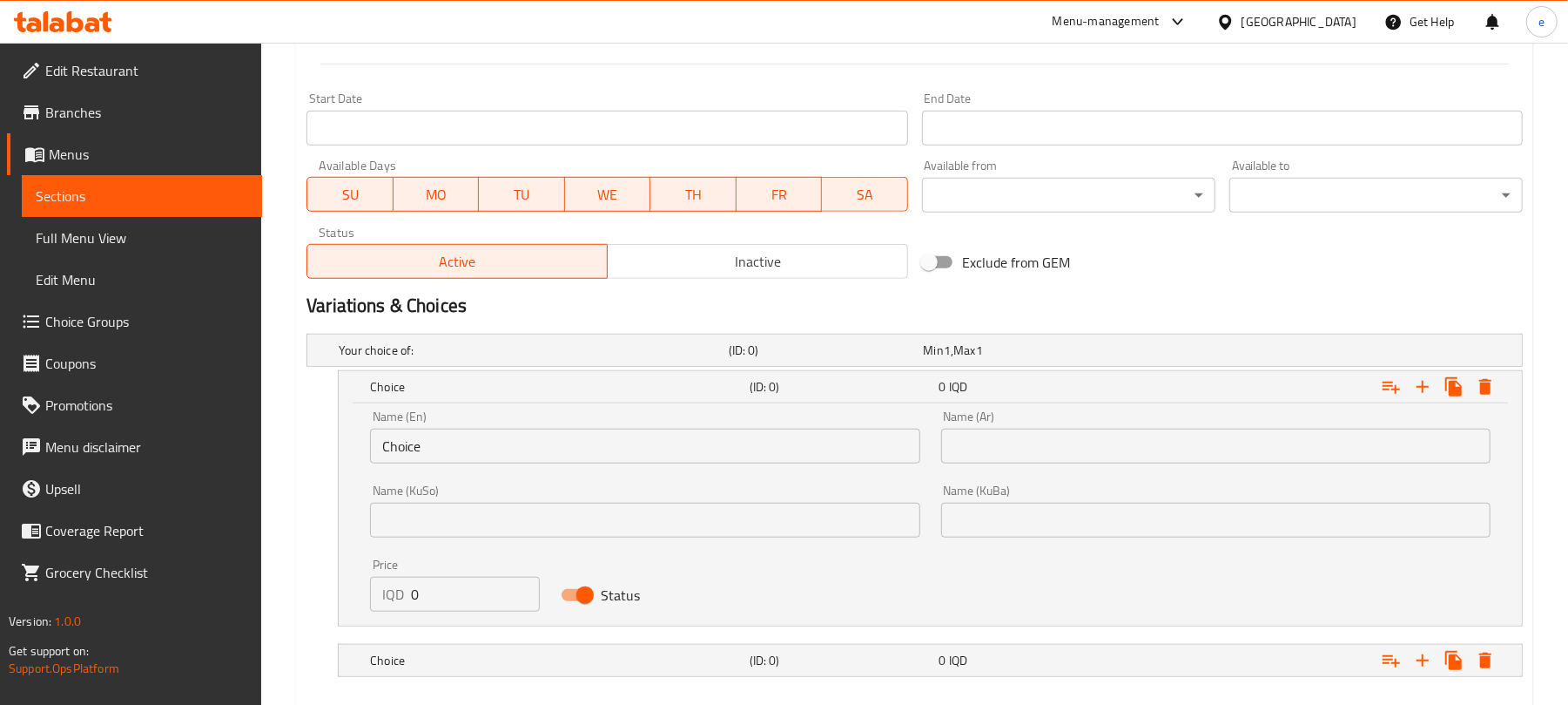
scroll to position [948, 0]
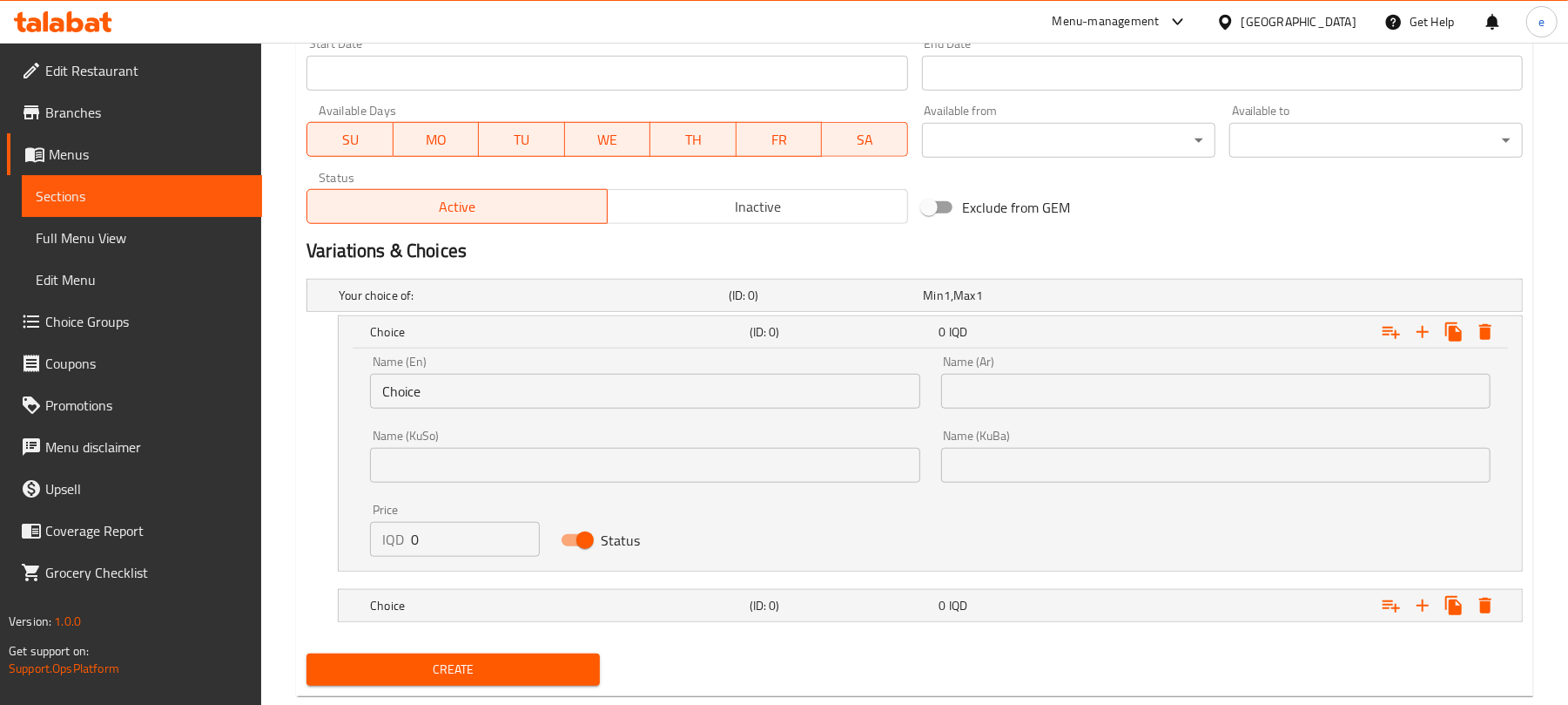
click at [689, 399] on input "Choice" at bounding box center [645, 391] width 550 height 35
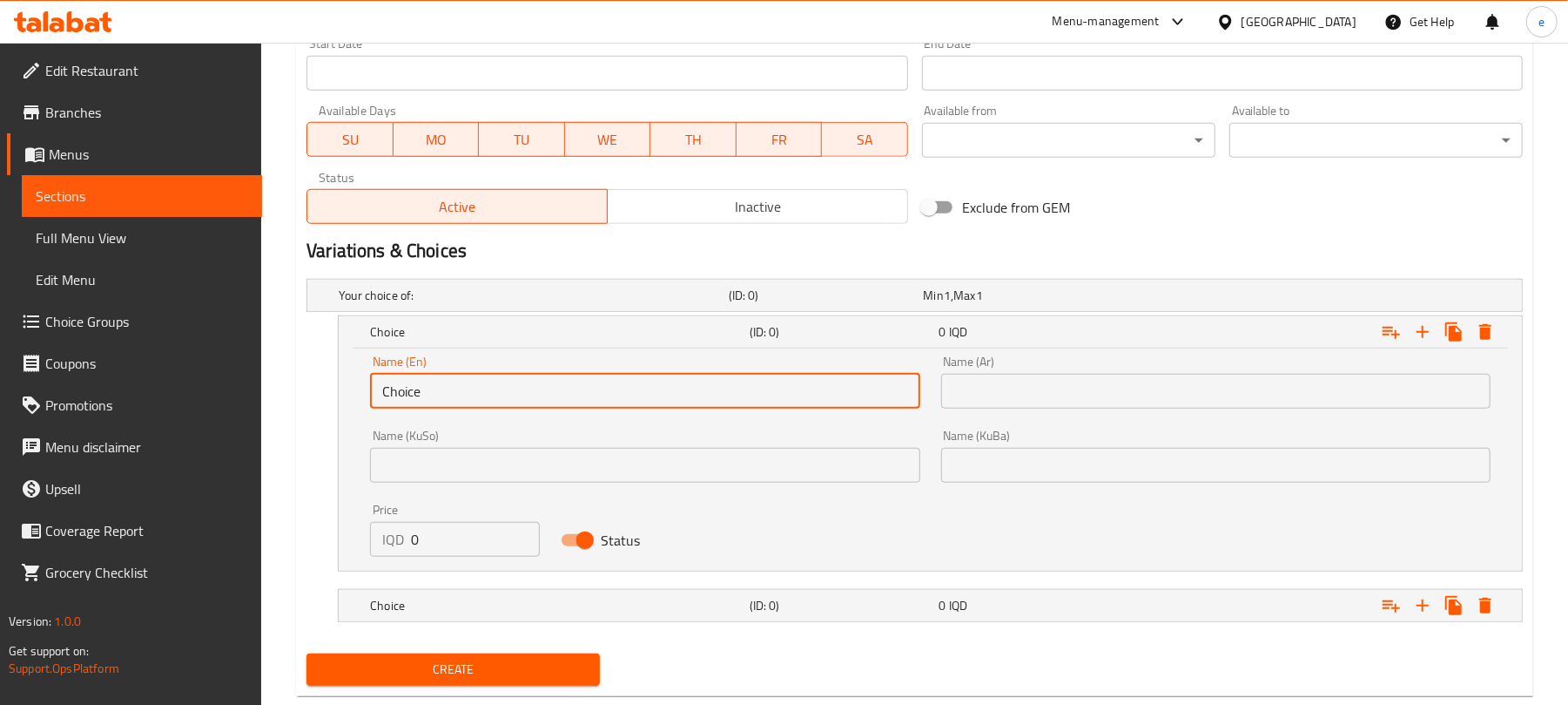
click at [689, 399] on input "Choice" at bounding box center [645, 391] width 550 height 35
paste input "Regular Meat"
type input "Regular Meat"
click at [1000, 399] on input "text" at bounding box center [1216, 391] width 550 height 35
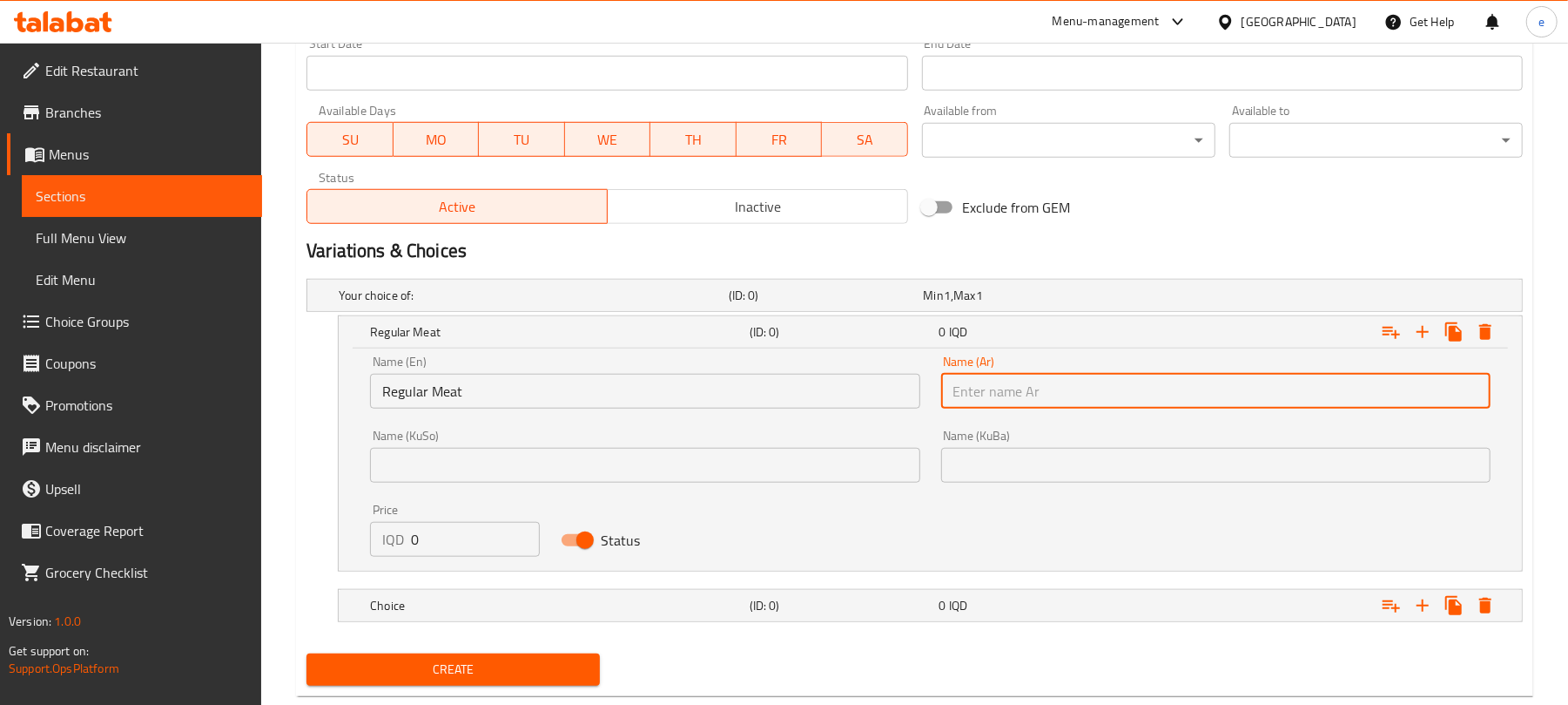
paste input "لحم عادي"
type input "لحم عادي"
click at [845, 467] on input "text" at bounding box center [645, 465] width 550 height 35
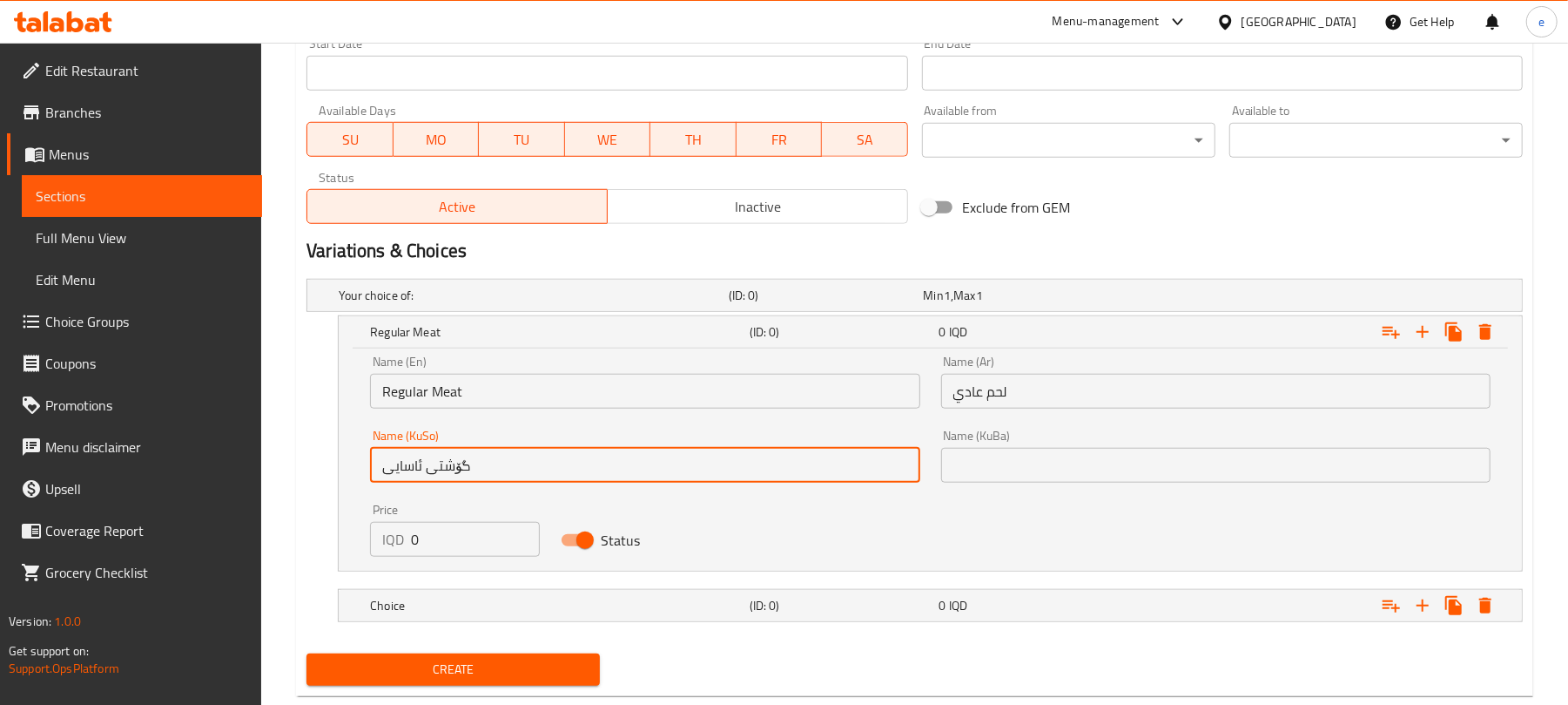
click at [714, 467] on input "گۆشتی ئاسایی" at bounding box center [645, 465] width 550 height 35
type input "گۆشتی ئاسایی"
click at [1053, 472] on input "text" at bounding box center [1216, 465] width 550 height 35
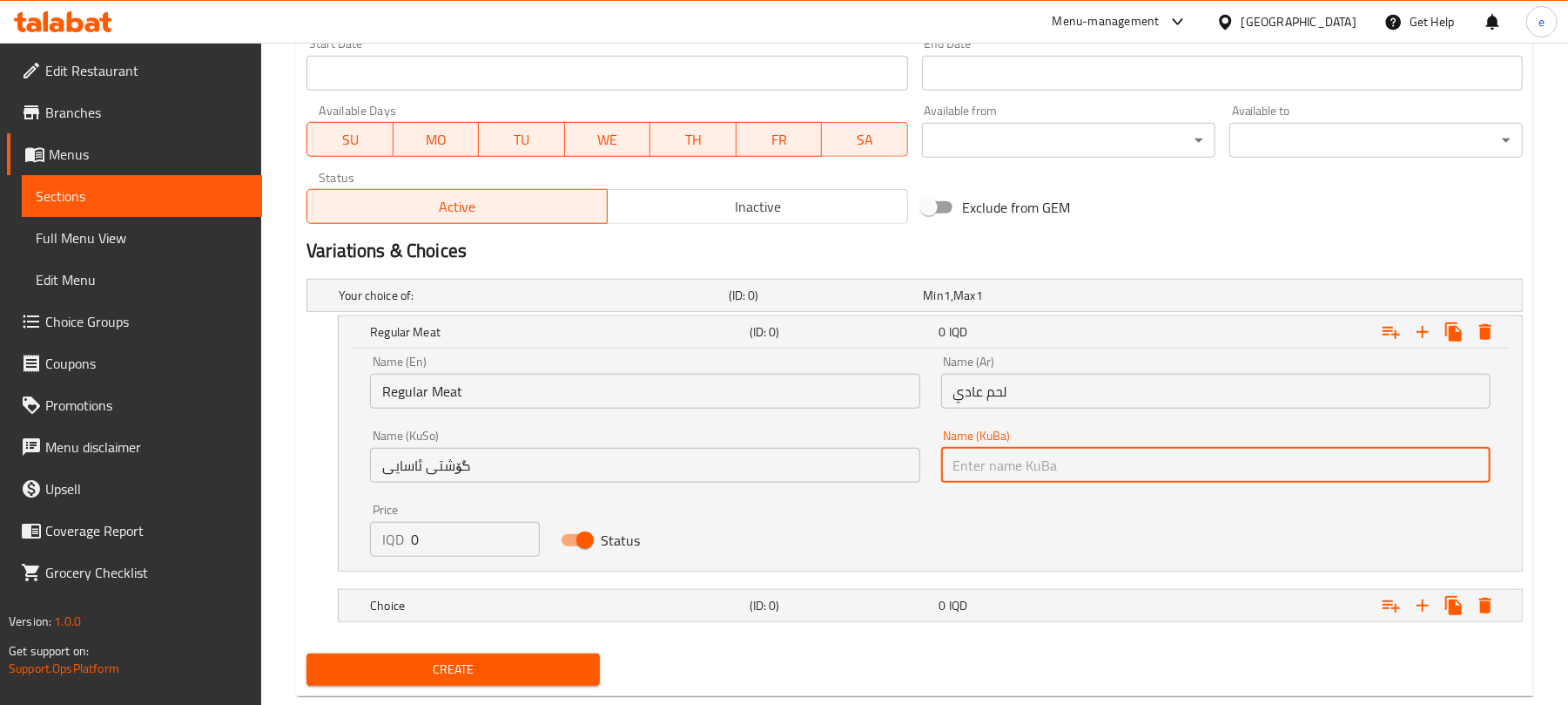
paste input "گۆشتی ئاسایی"
type input "گۆشتی ئاسایی"
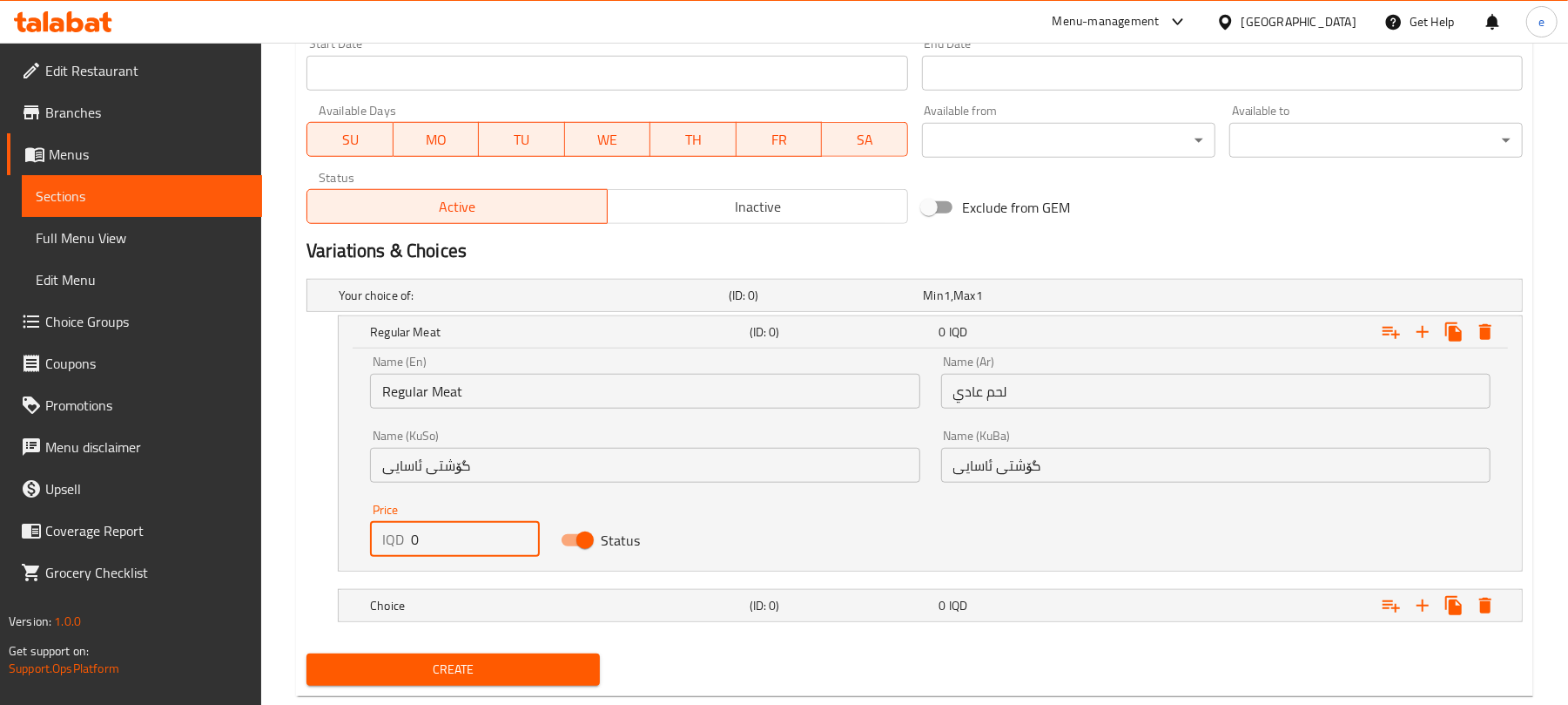
drag, startPoint x: 427, startPoint y: 525, endPoint x: 397, endPoint y: 534, distance: 31.3
click at [403, 535] on div "Price IQD 0 Price" at bounding box center [455, 529] width 169 height 53
paste input "200"
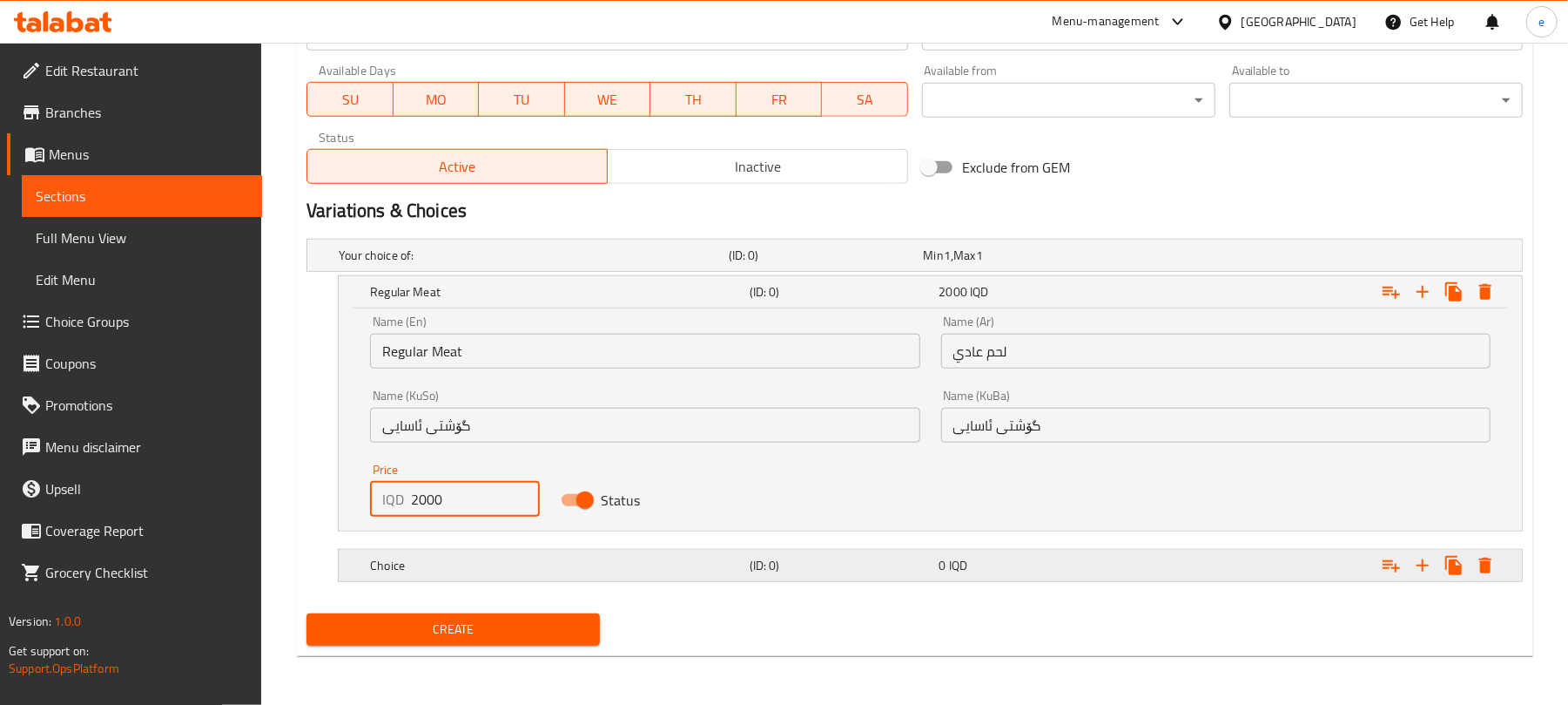
type input "2000"
click at [808, 569] on h5 "(ID: 0)" at bounding box center [841, 565] width 183 height 17
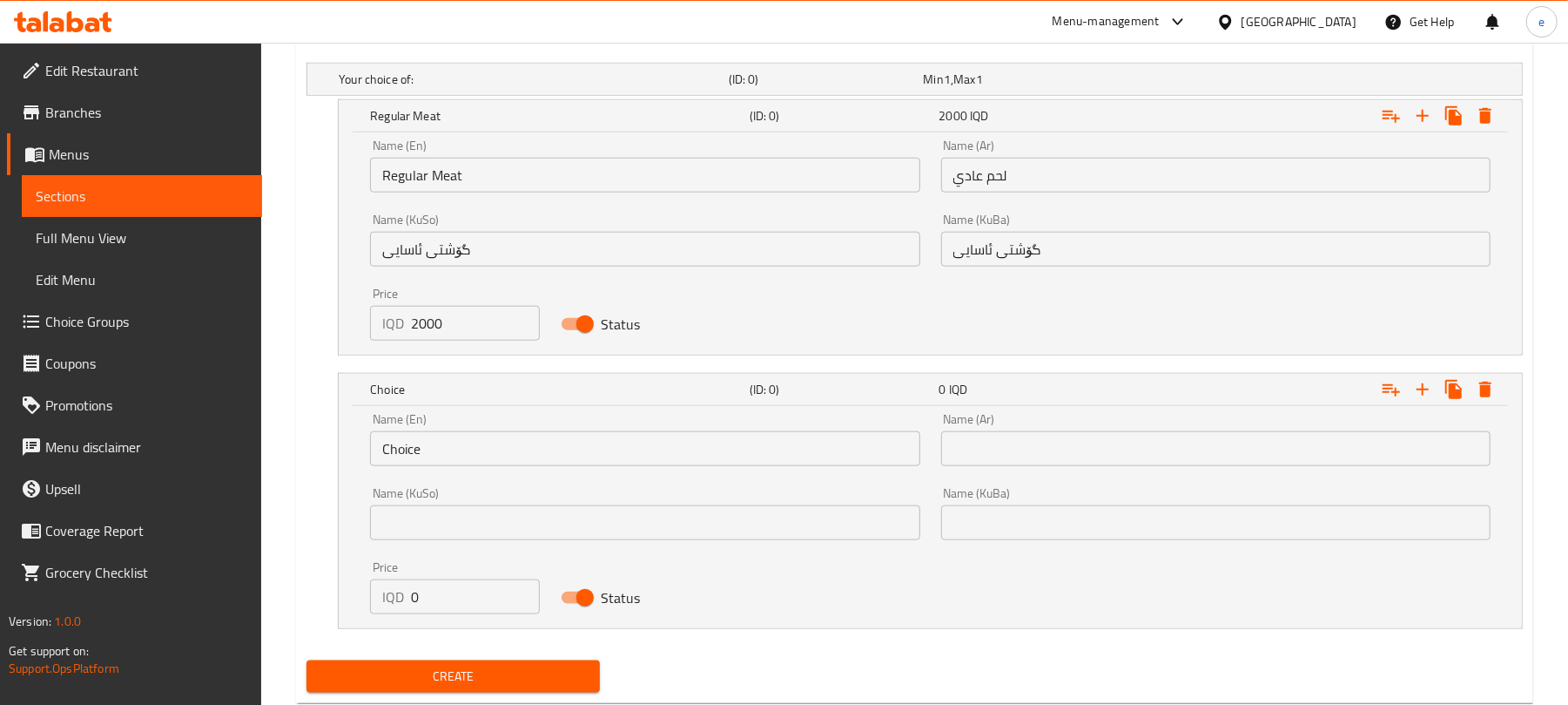
scroll to position [1214, 0]
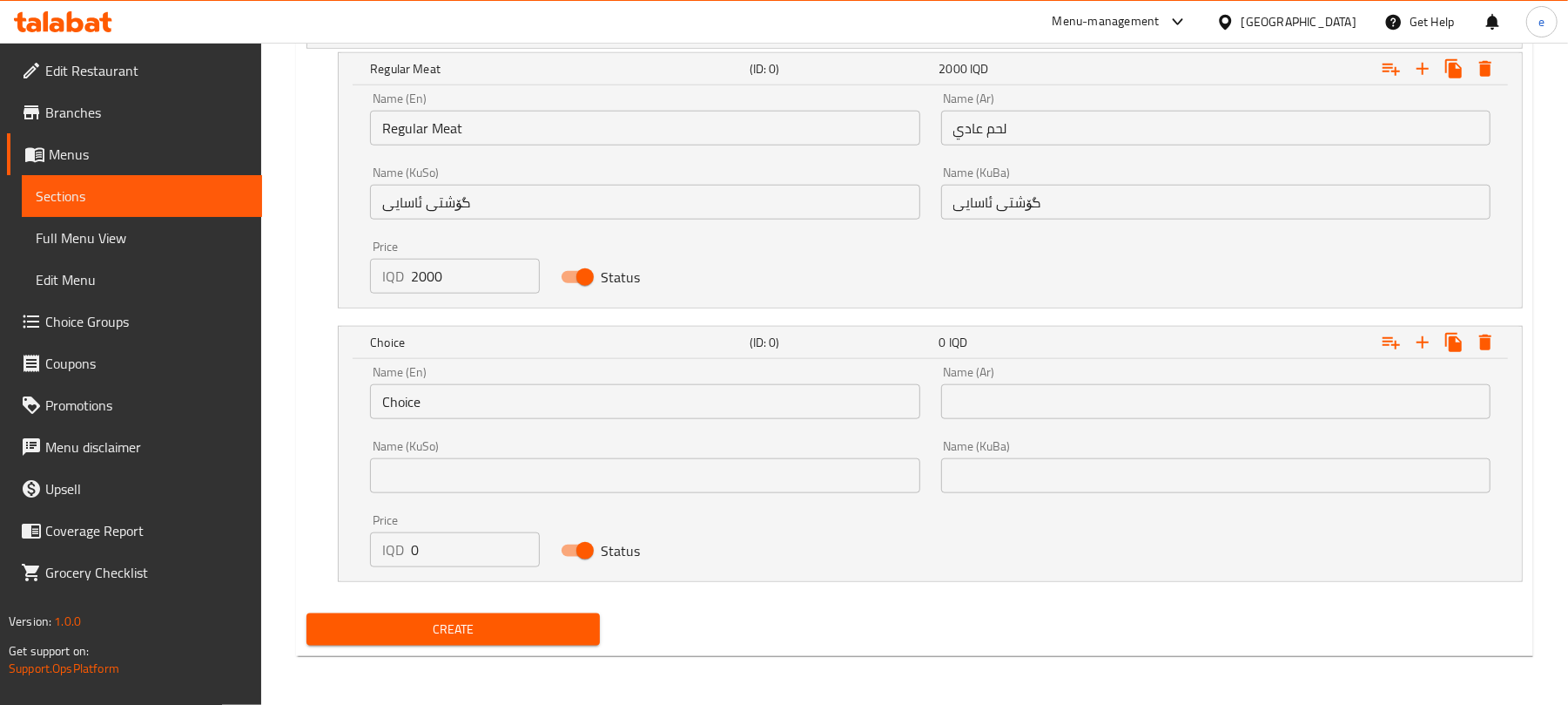
click at [1098, 422] on div "Name (Ar) Name (Ar)" at bounding box center [1216, 392] width 570 height 74
click at [1098, 405] on input "text" at bounding box center [1216, 401] width 550 height 35
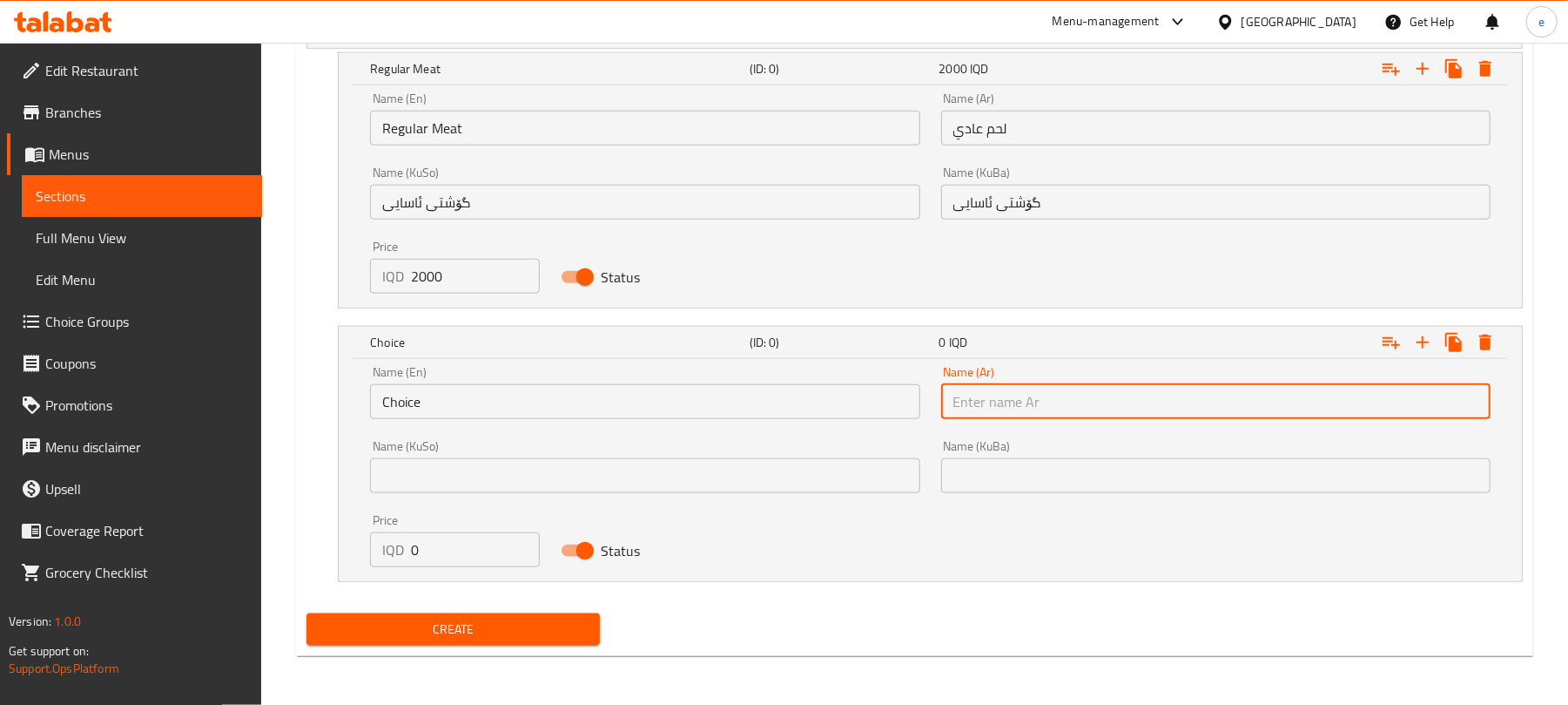
paste input "دبل لحم"
click at [950, 407] on input "دبل لحم" at bounding box center [1216, 401] width 550 height 35
click at [1028, 397] on input "دبل لحم" at bounding box center [1216, 401] width 550 height 35
click at [1440, 409] on input "دبل لحم" at bounding box center [1216, 401] width 550 height 35
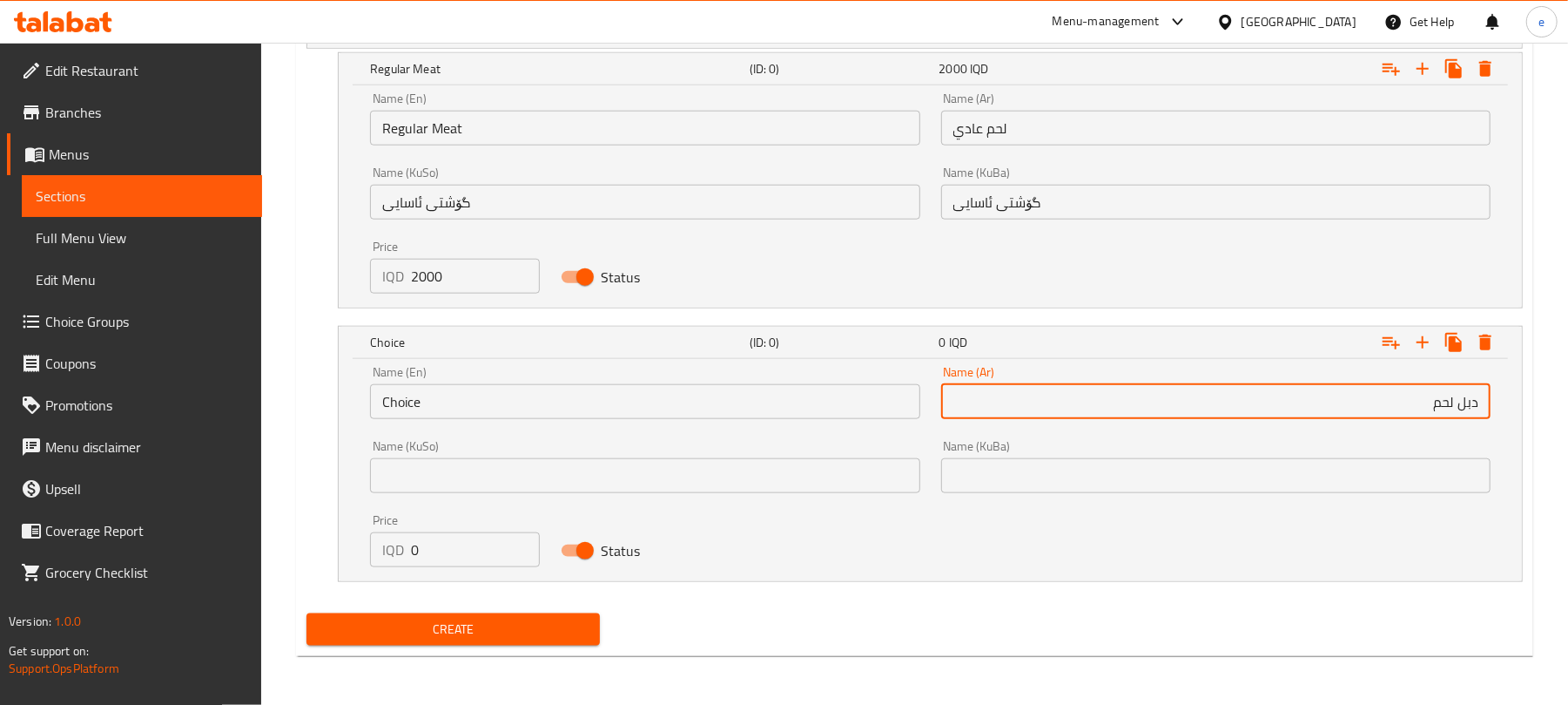
click at [1440, 409] on input "دبل لحم" at bounding box center [1216, 401] width 550 height 35
paste input "لحم"
type input "لحم دوبل"
click at [674, 481] on input "text" at bounding box center [645, 475] width 550 height 35
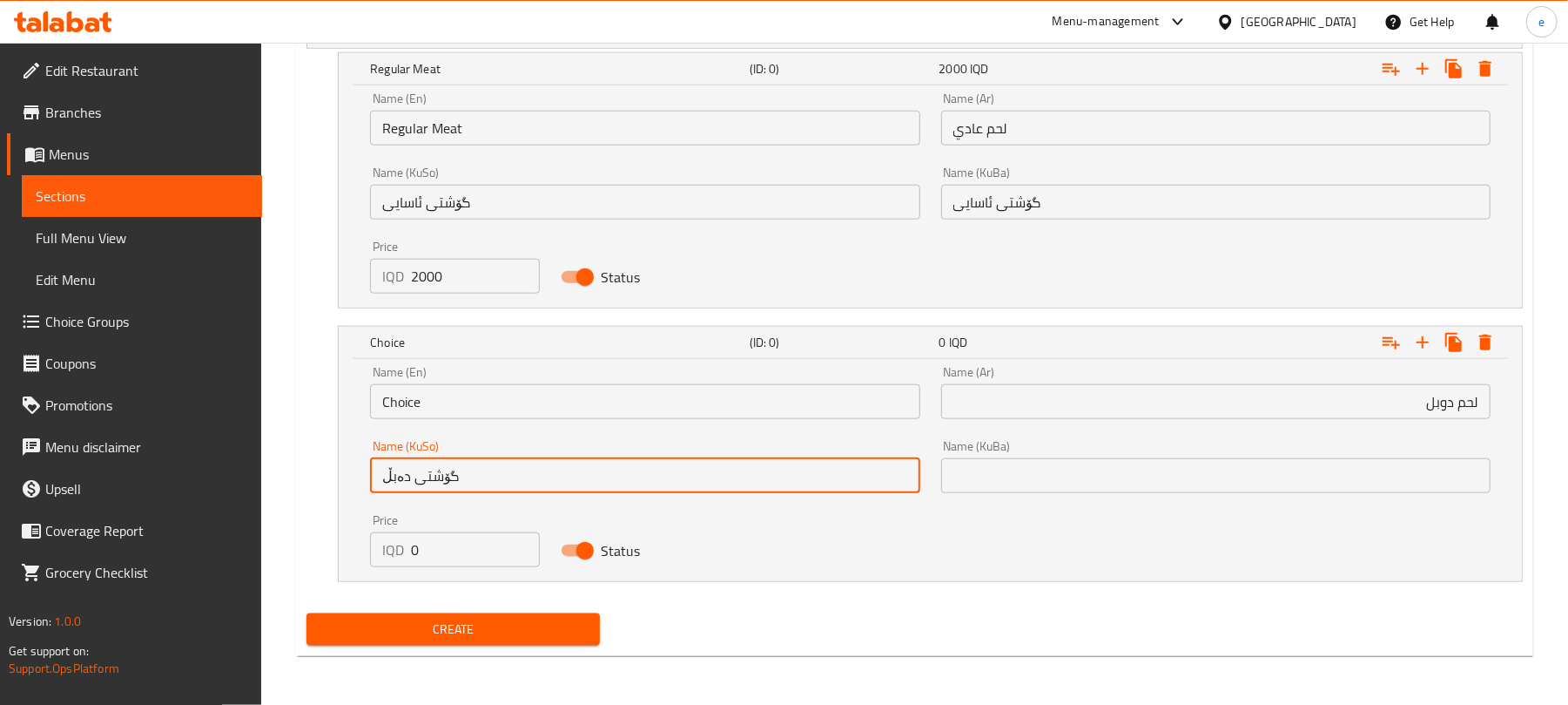
click at [673, 481] on input "گۆشتی دەبڵ" at bounding box center [645, 475] width 550 height 35
type input "گۆشتی دەبڵ"
click at [1036, 489] on input "text" at bounding box center [1216, 475] width 550 height 35
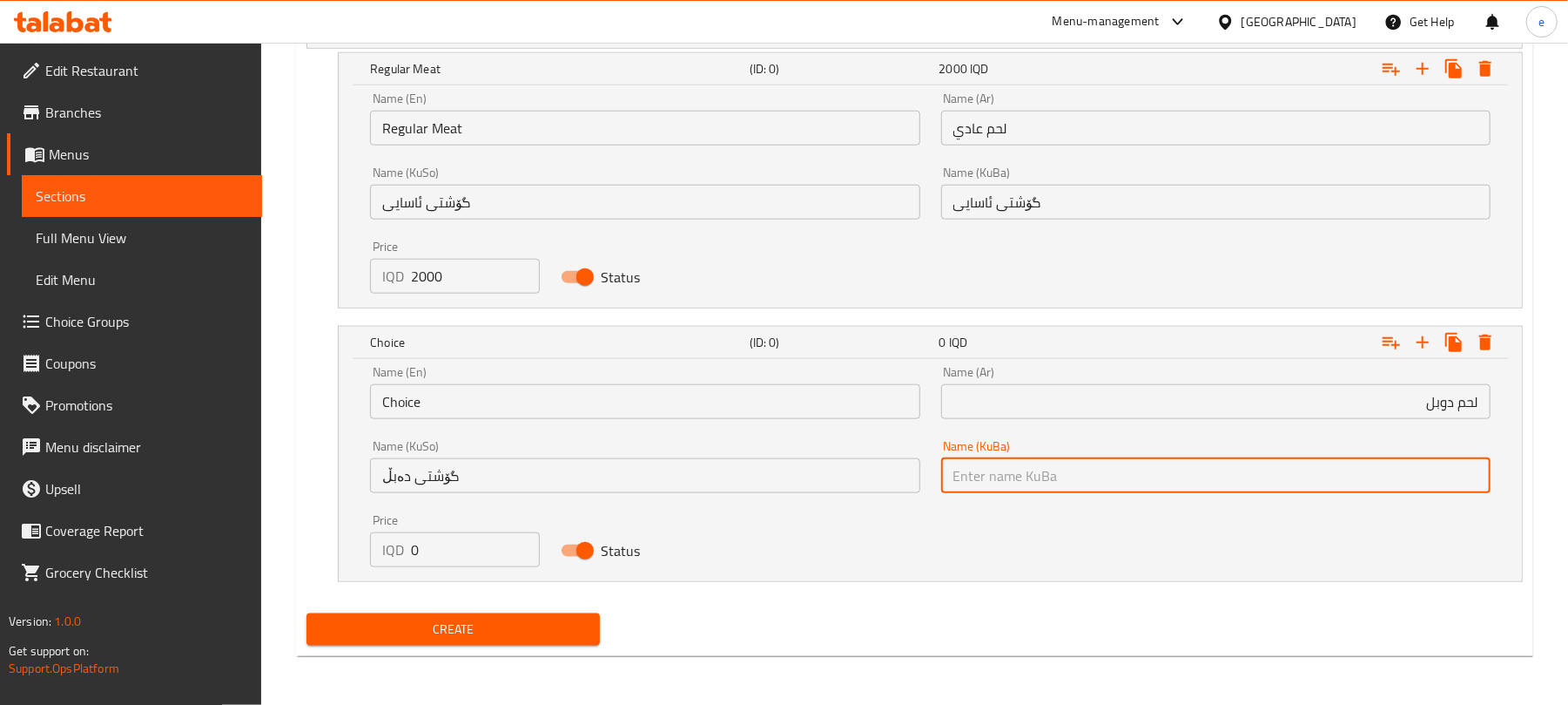
paste input "گۆشتی دەبڵ"
type input "گۆشتی دەبڵ"
click at [1425, 418] on input "لحم دوبل" at bounding box center [1216, 401] width 550 height 35
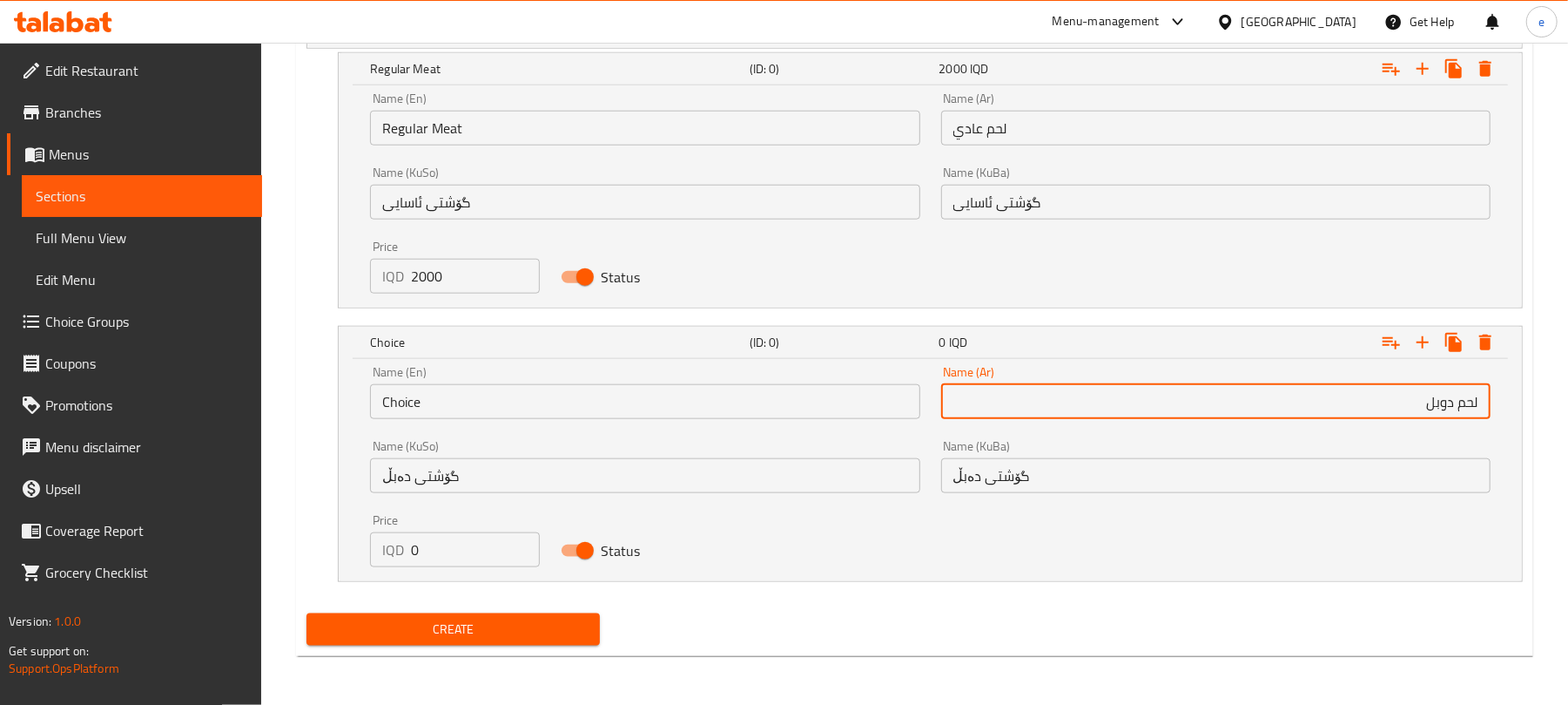
click at [1425, 418] on input "لحم دوبل" at bounding box center [1216, 401] width 550 height 35
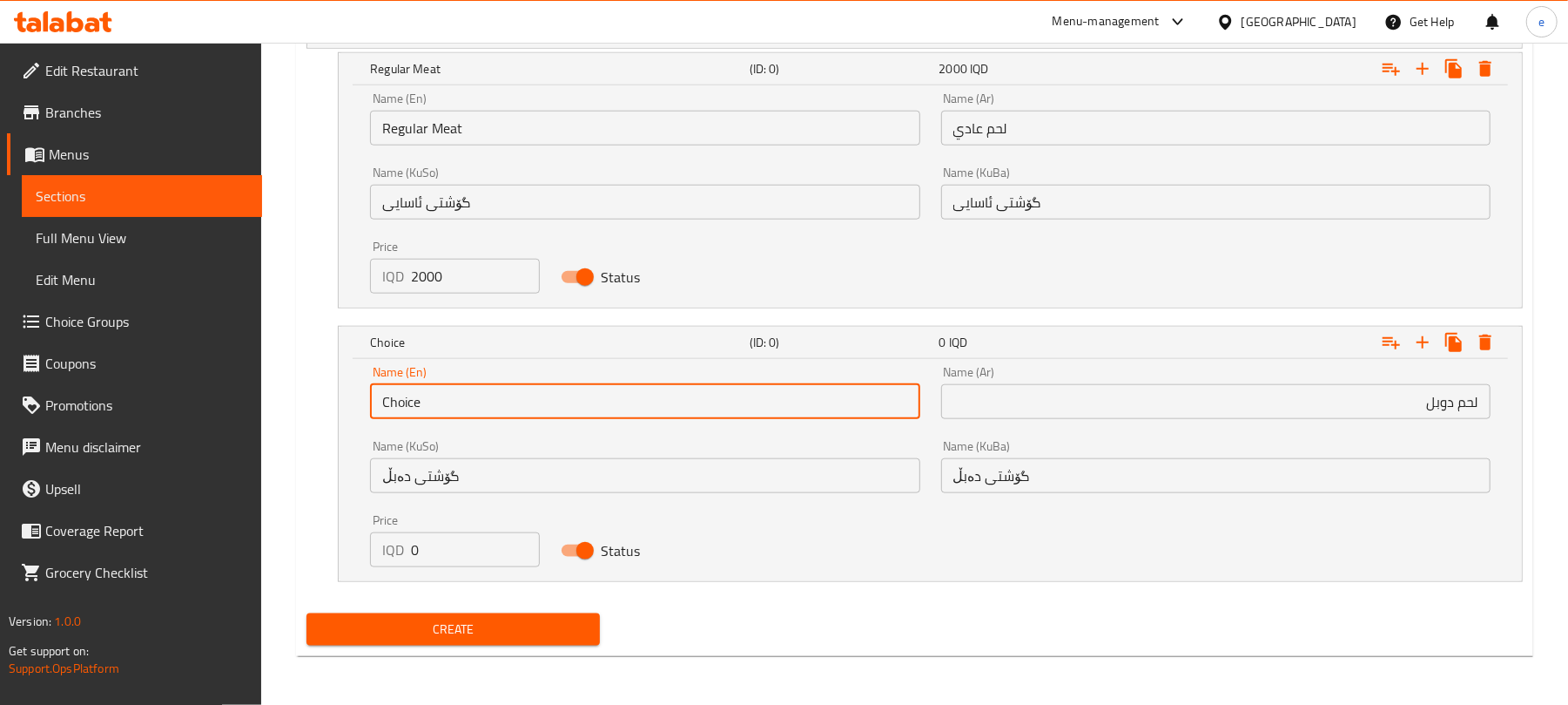
click at [516, 387] on input "Choice" at bounding box center [645, 401] width 550 height 35
paste input "Double Meat"
type input "Double Meat"
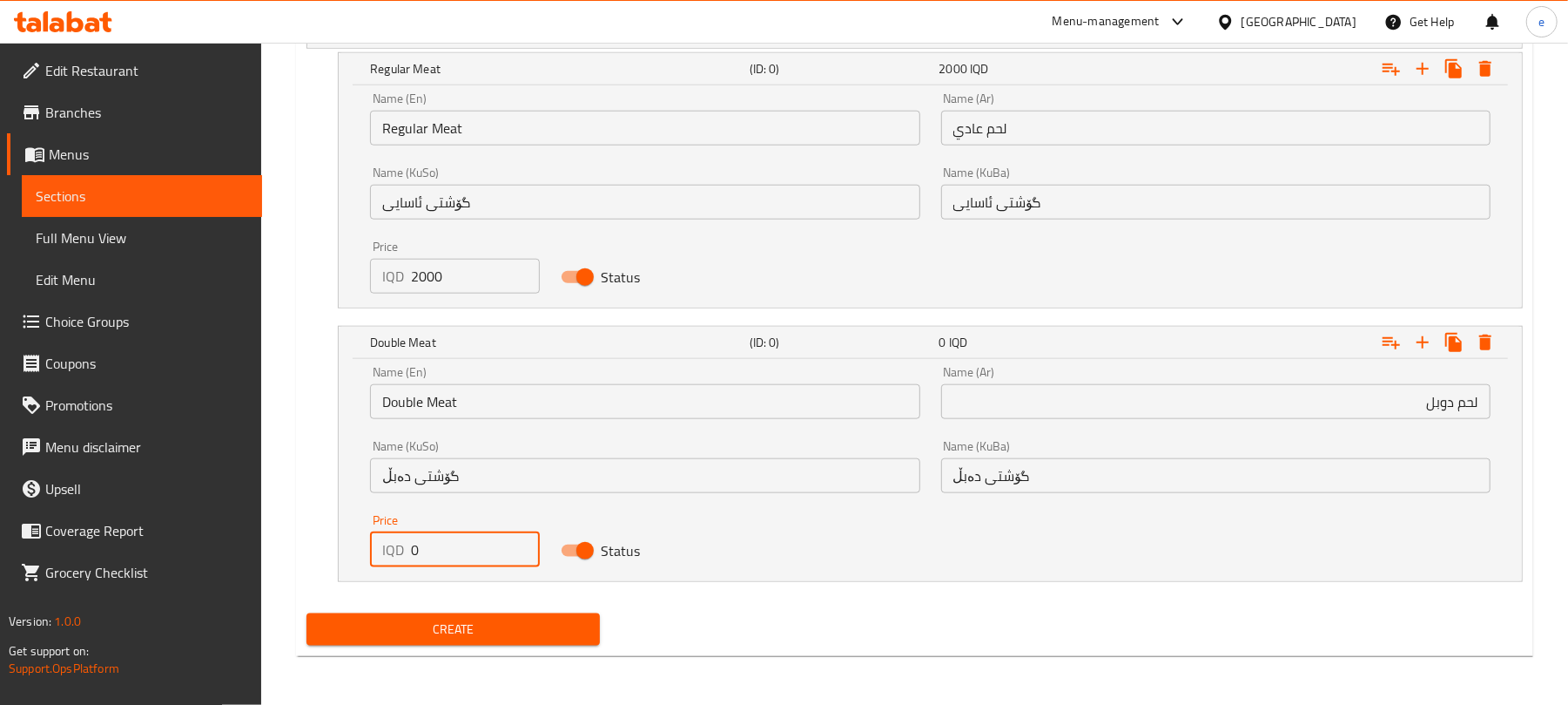
drag, startPoint x: 442, startPoint y: 534, endPoint x: 379, endPoint y: 536, distance: 63.0
click at [384, 540] on div "IQD 0 Price" at bounding box center [455, 549] width 169 height 35
paste input "300"
type input "3000"
click at [1428, 350] on icon "Expand" at bounding box center [1422, 342] width 21 height 21
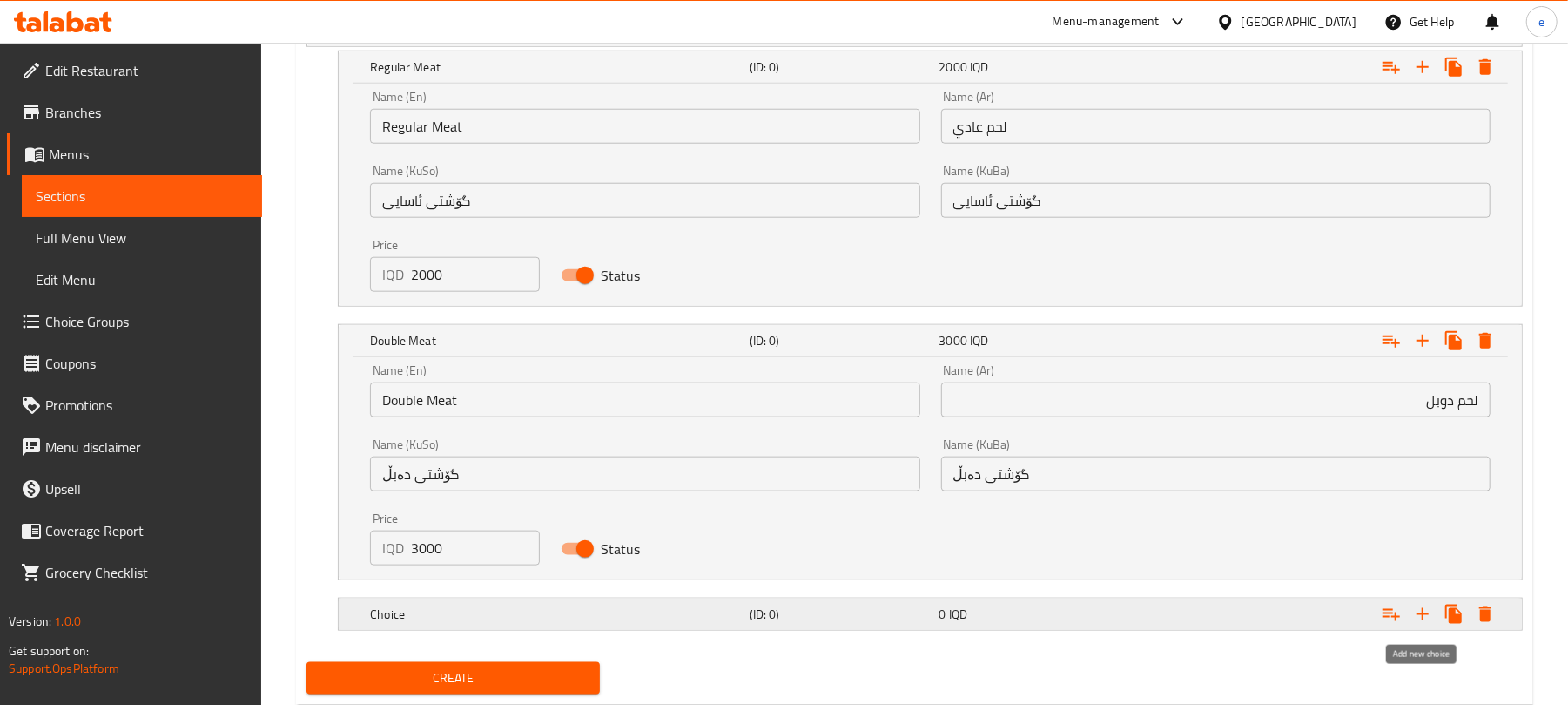
click at [1425, 617] on icon "Expand" at bounding box center [1423, 614] width 13 height 13
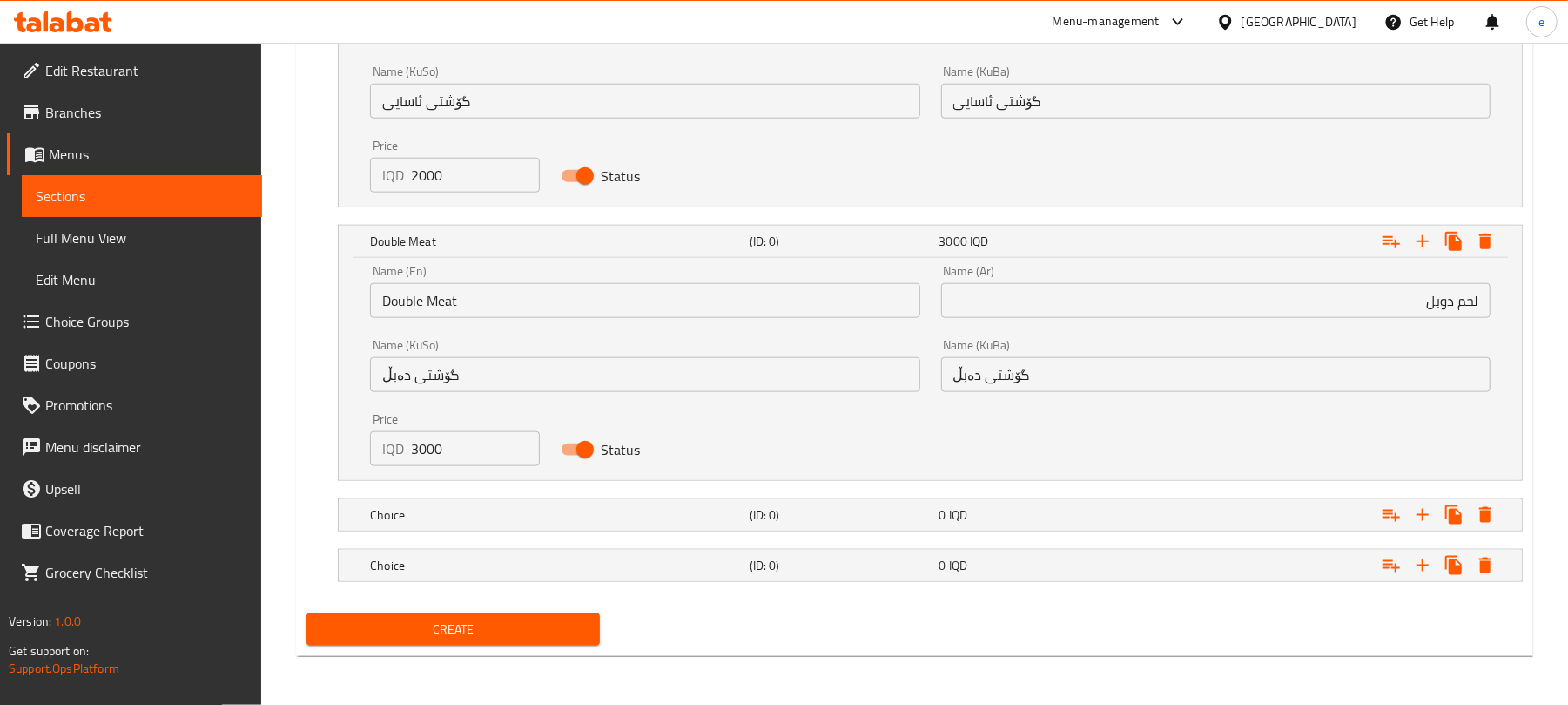
scroll to position [1084, 0]
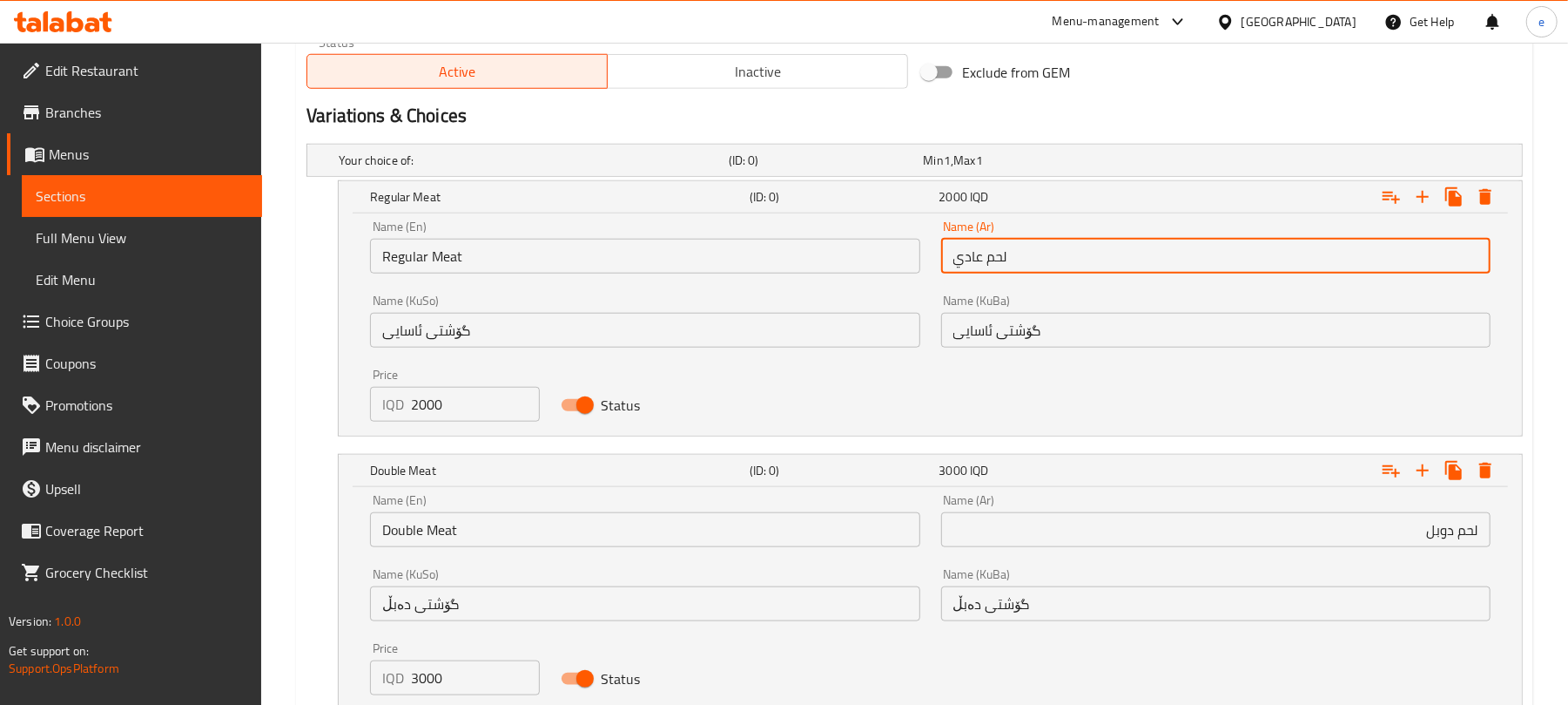
click at [990, 263] on input "لحم عادي" at bounding box center [1216, 256] width 550 height 35
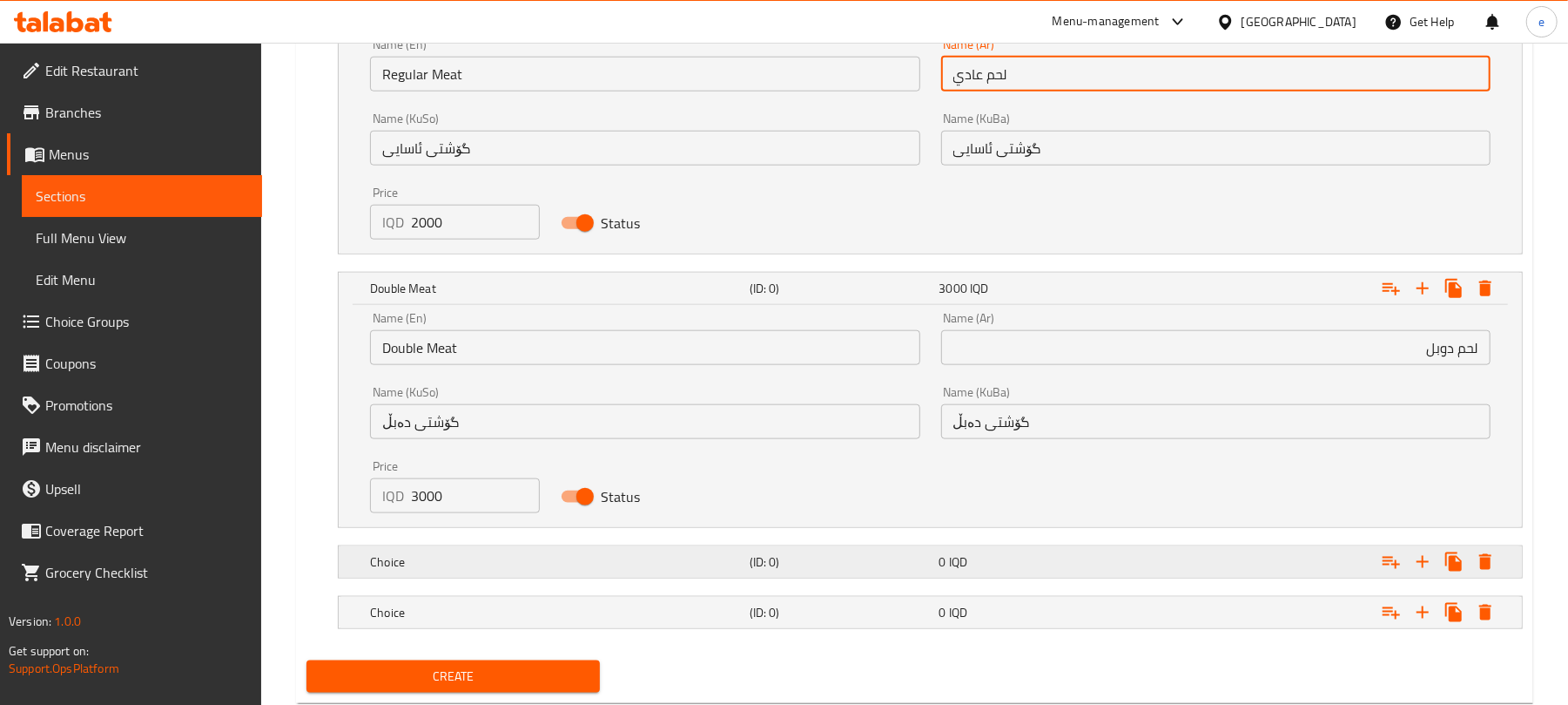
scroll to position [1315, 0]
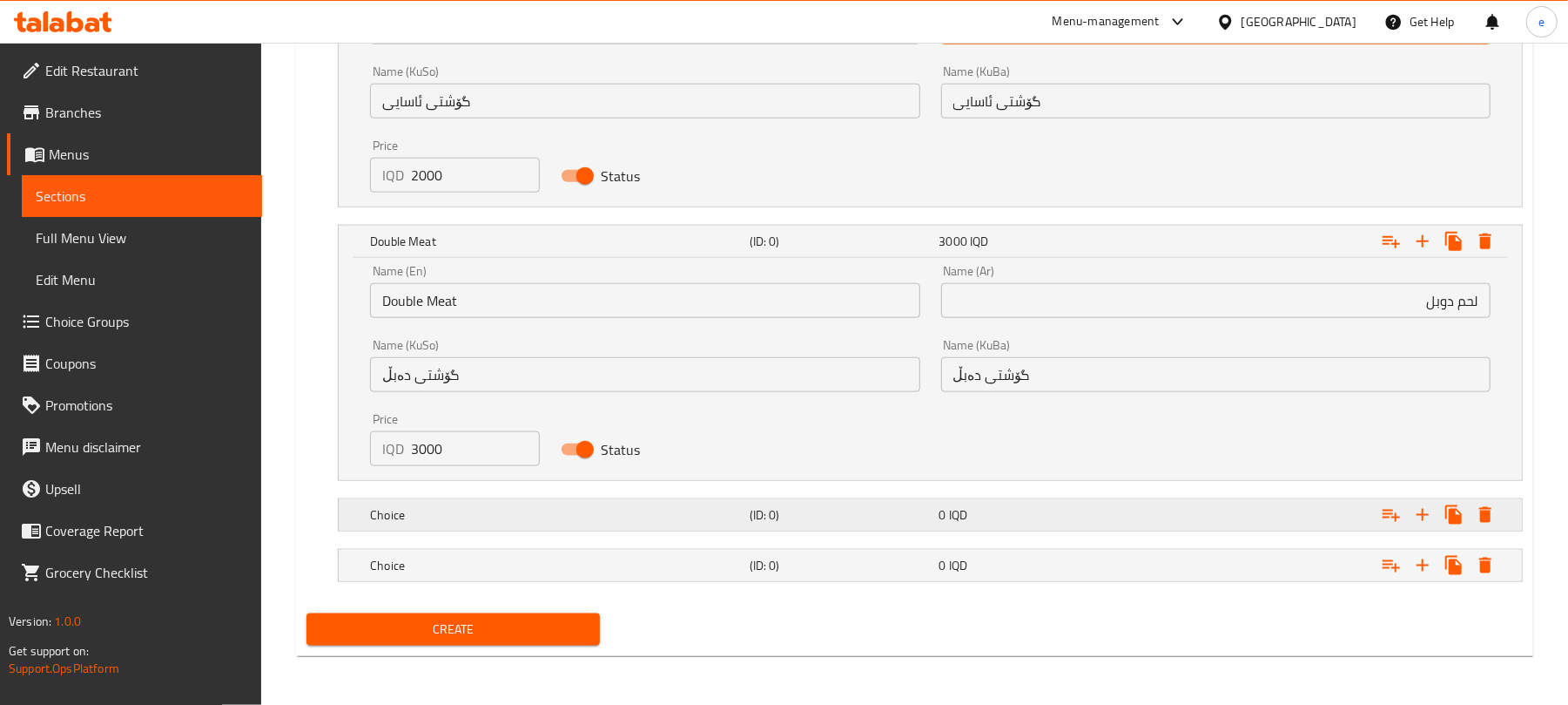
click at [1165, 509] on div "Expand" at bounding box center [1314, 515] width 379 height 39
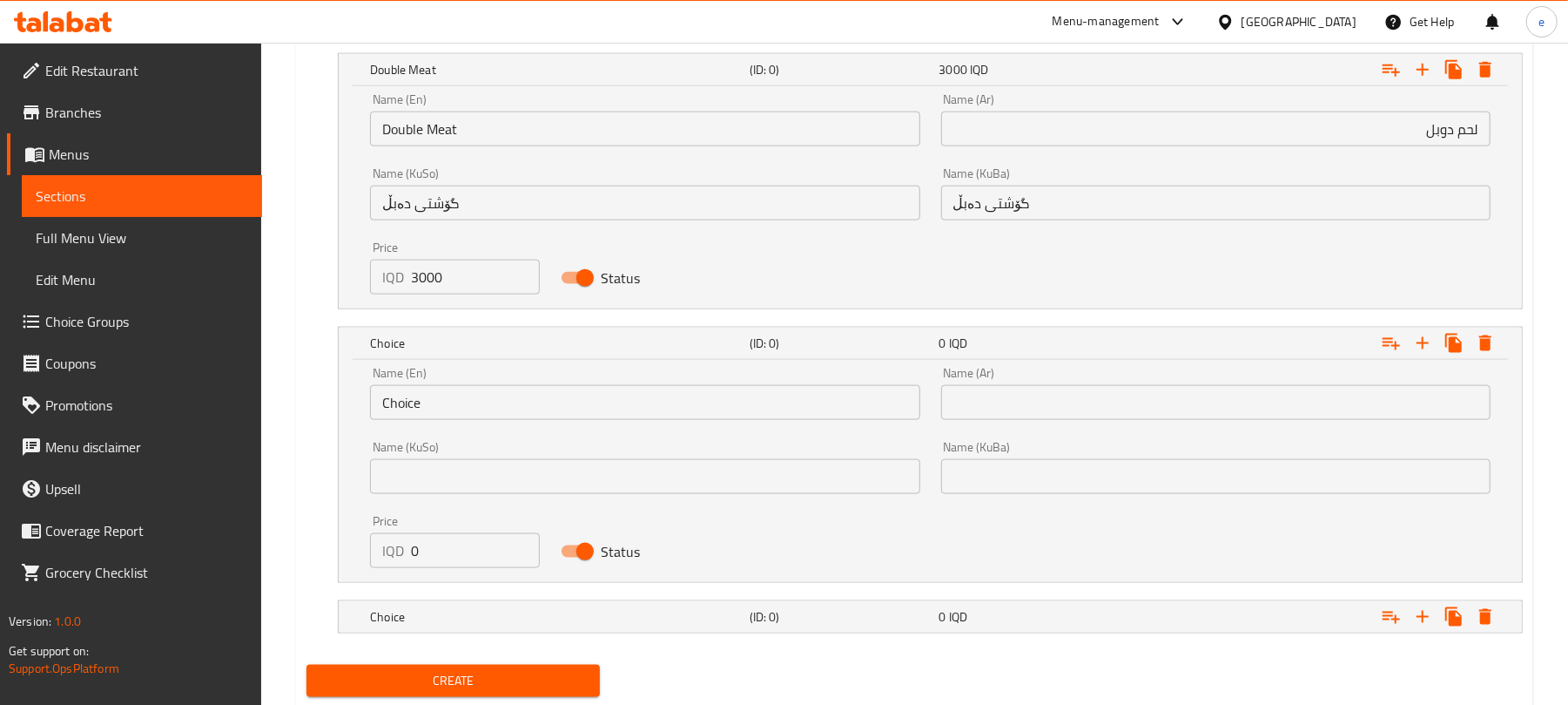
scroll to position [1538, 0]
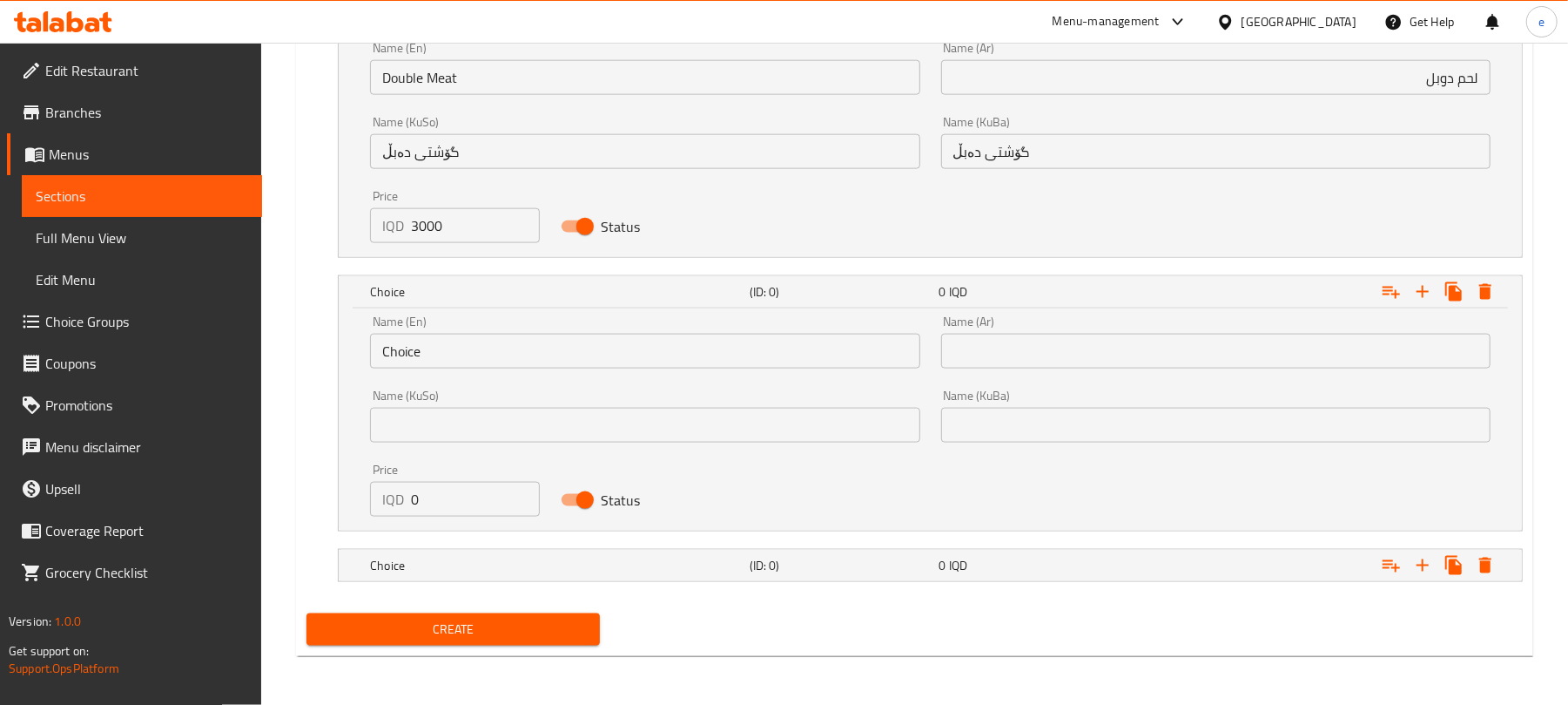
click at [1198, 370] on div "Name (Ar) Name (Ar)" at bounding box center [1216, 342] width 570 height 74
click at [1191, 356] on input "text" at bounding box center [1216, 351] width 550 height 35
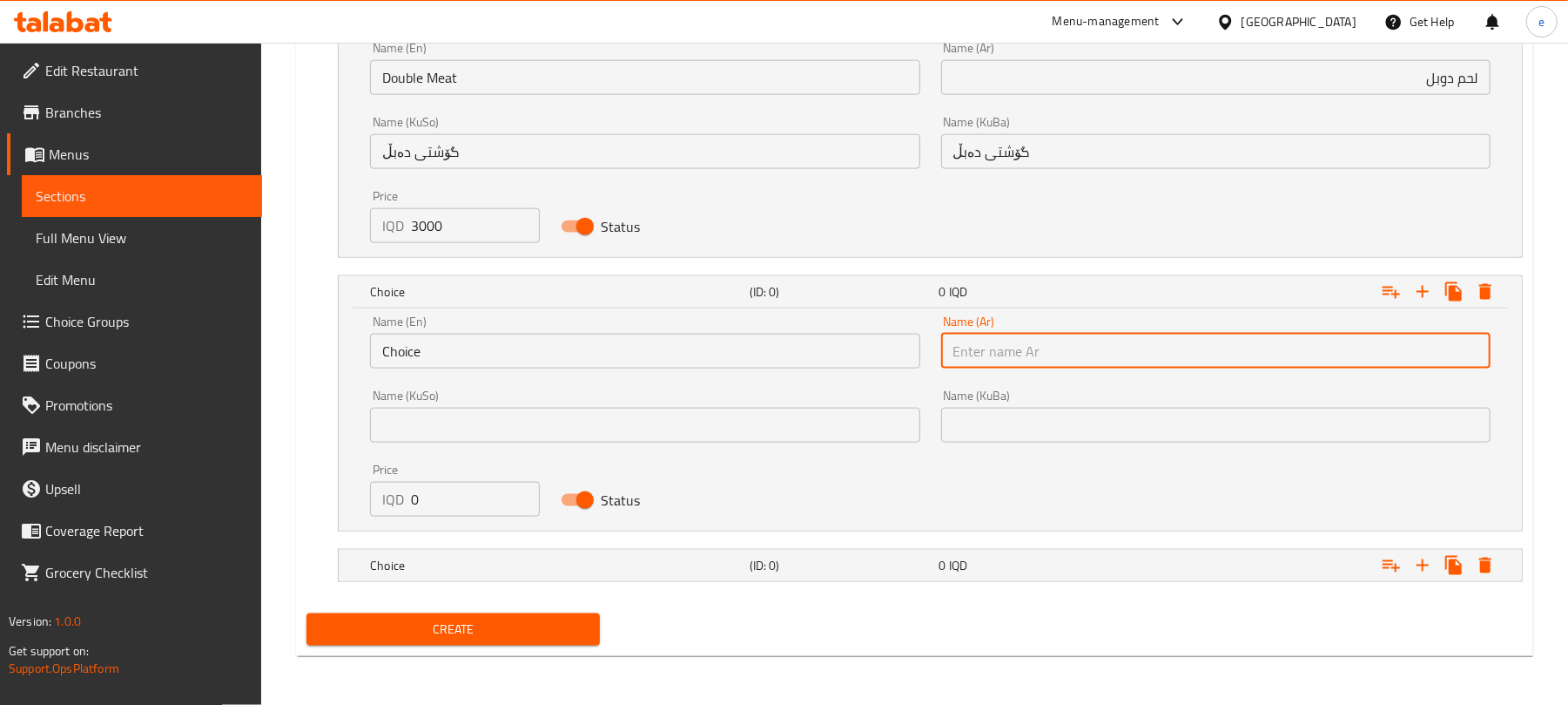
paste input "لحم عادي"
click at [1469, 352] on input "لحم عادي" at bounding box center [1216, 351] width 550 height 35
type input "جبن عادي"
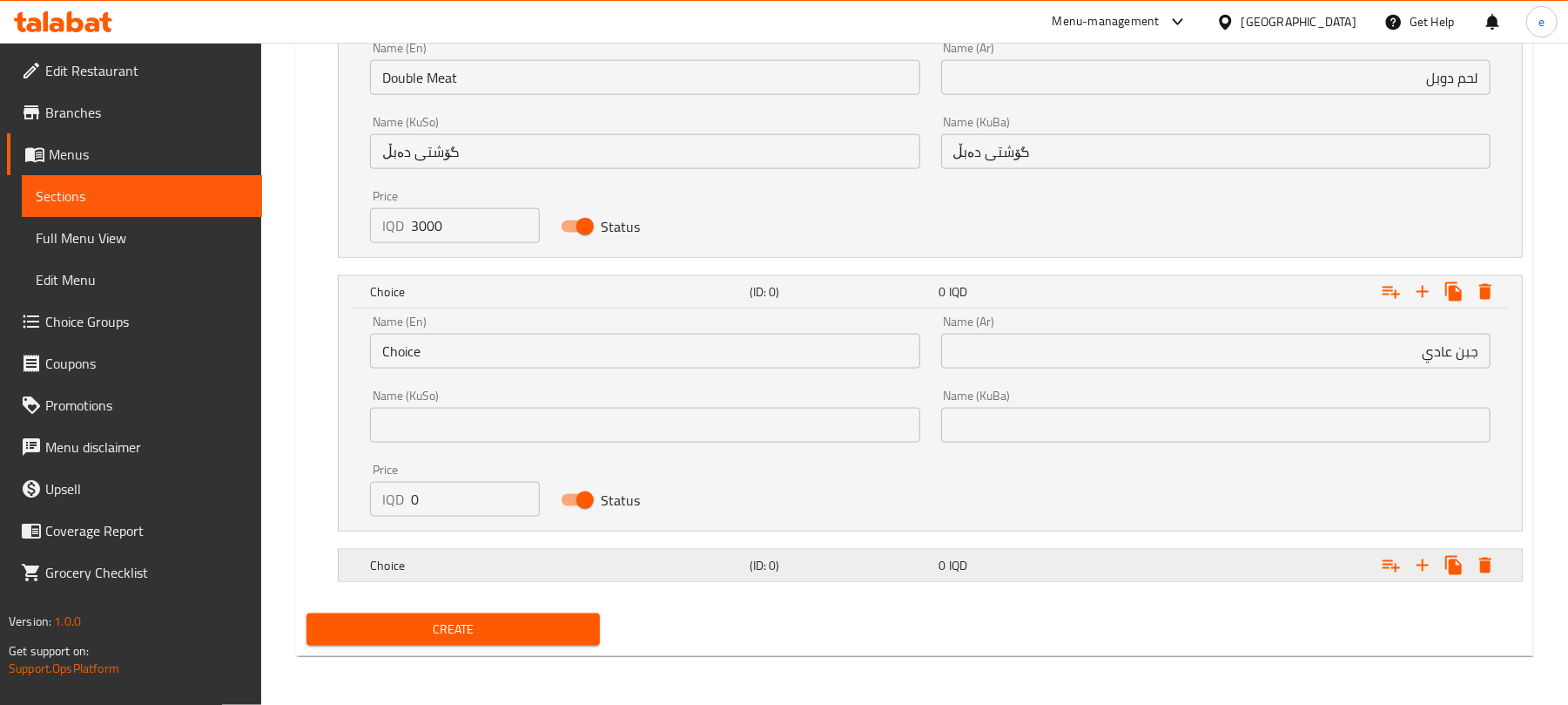
click at [1092, 566] on div "0 IQD" at bounding box center [1031, 565] width 183 height 17
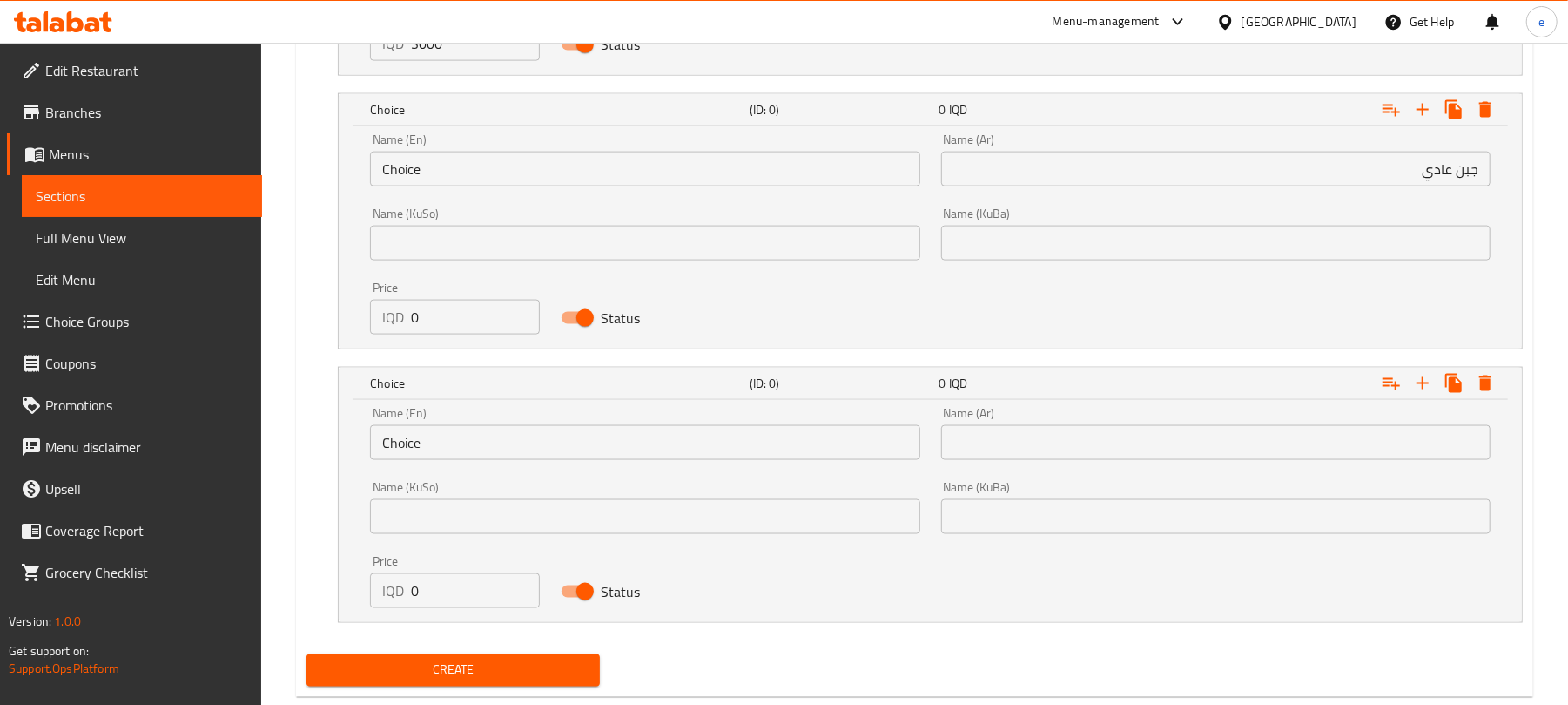
scroll to position [1761, 0]
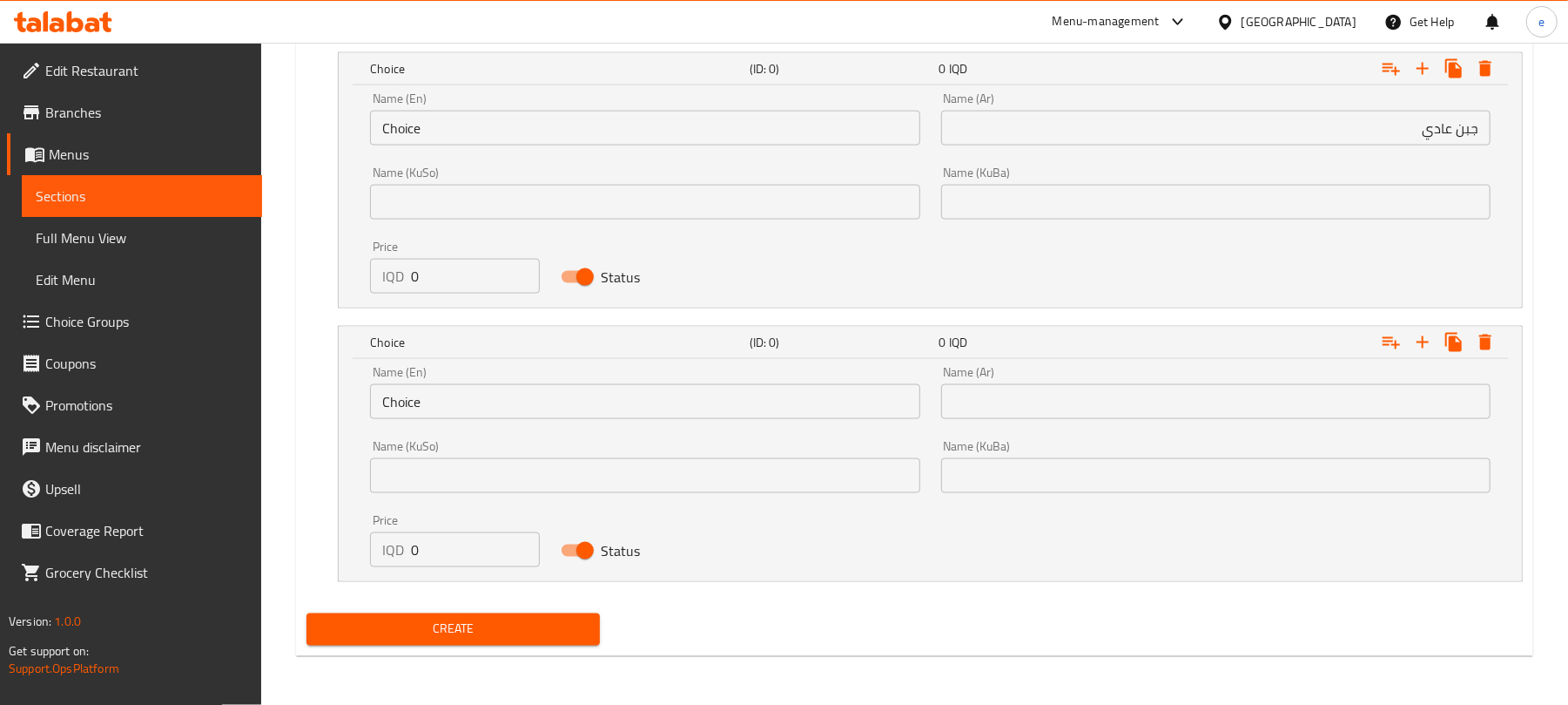
click at [1451, 141] on input "جبن عادي" at bounding box center [1216, 127] width 550 height 35
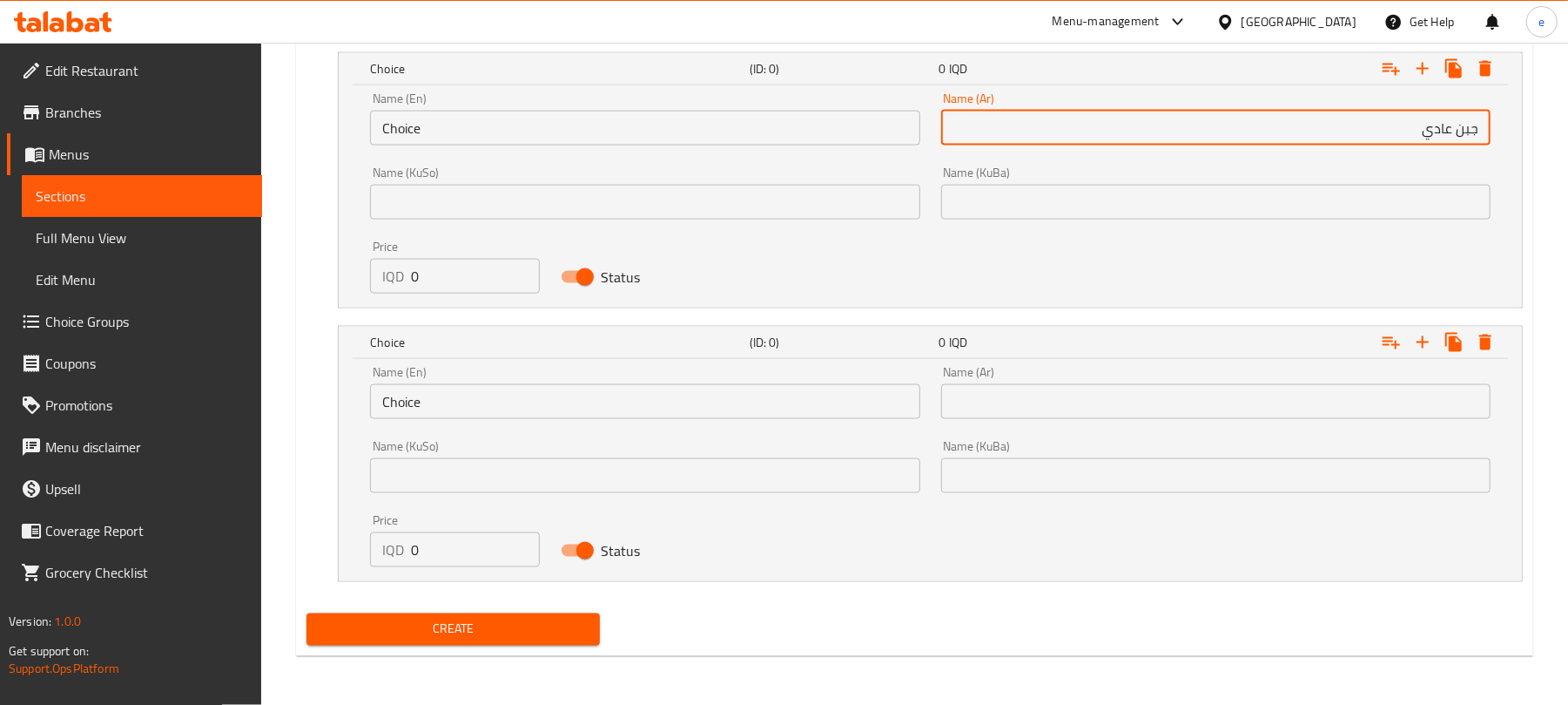
click at [1451, 141] on input "جبن عادي" at bounding box center [1216, 127] width 550 height 35
click at [1376, 407] on input "text" at bounding box center [1216, 401] width 550 height 35
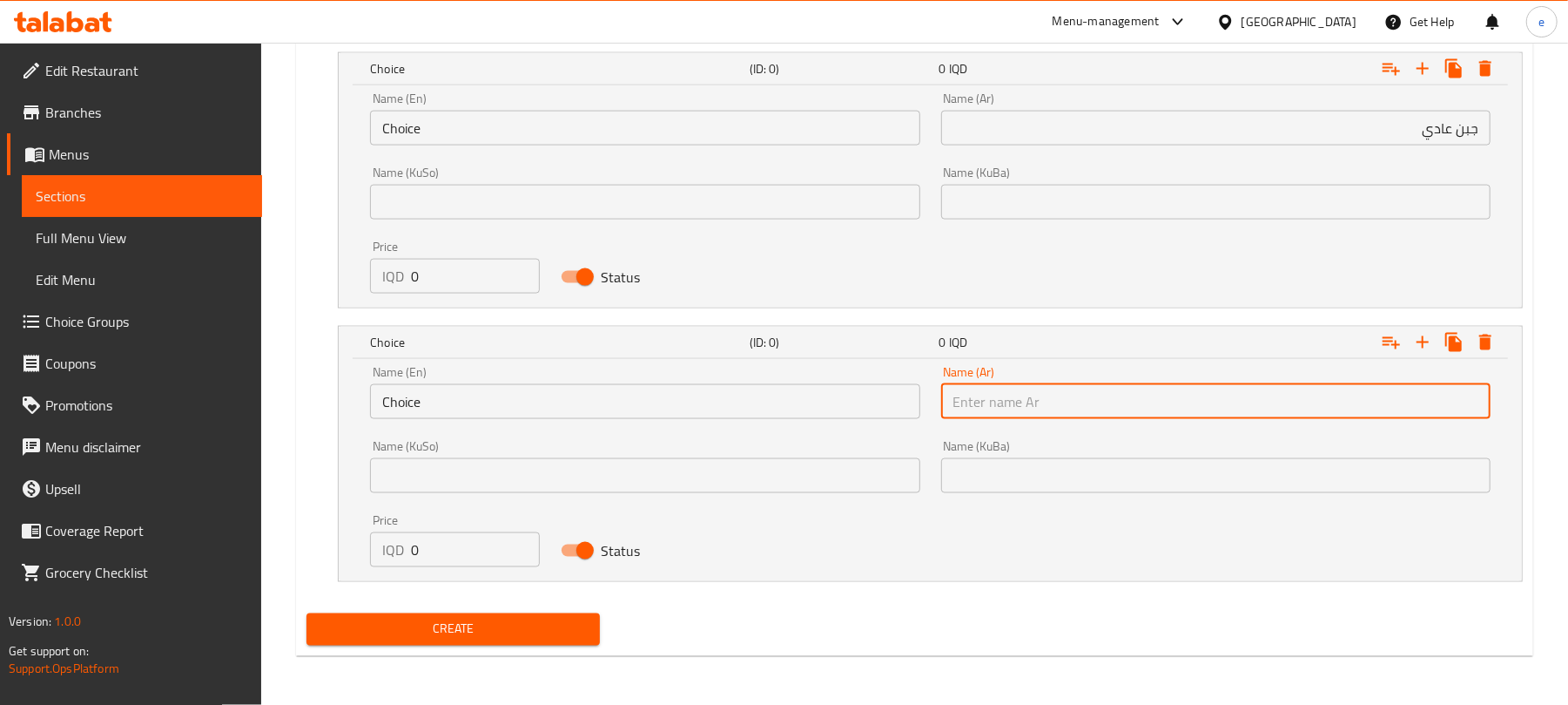
paste input "جبن عادي"
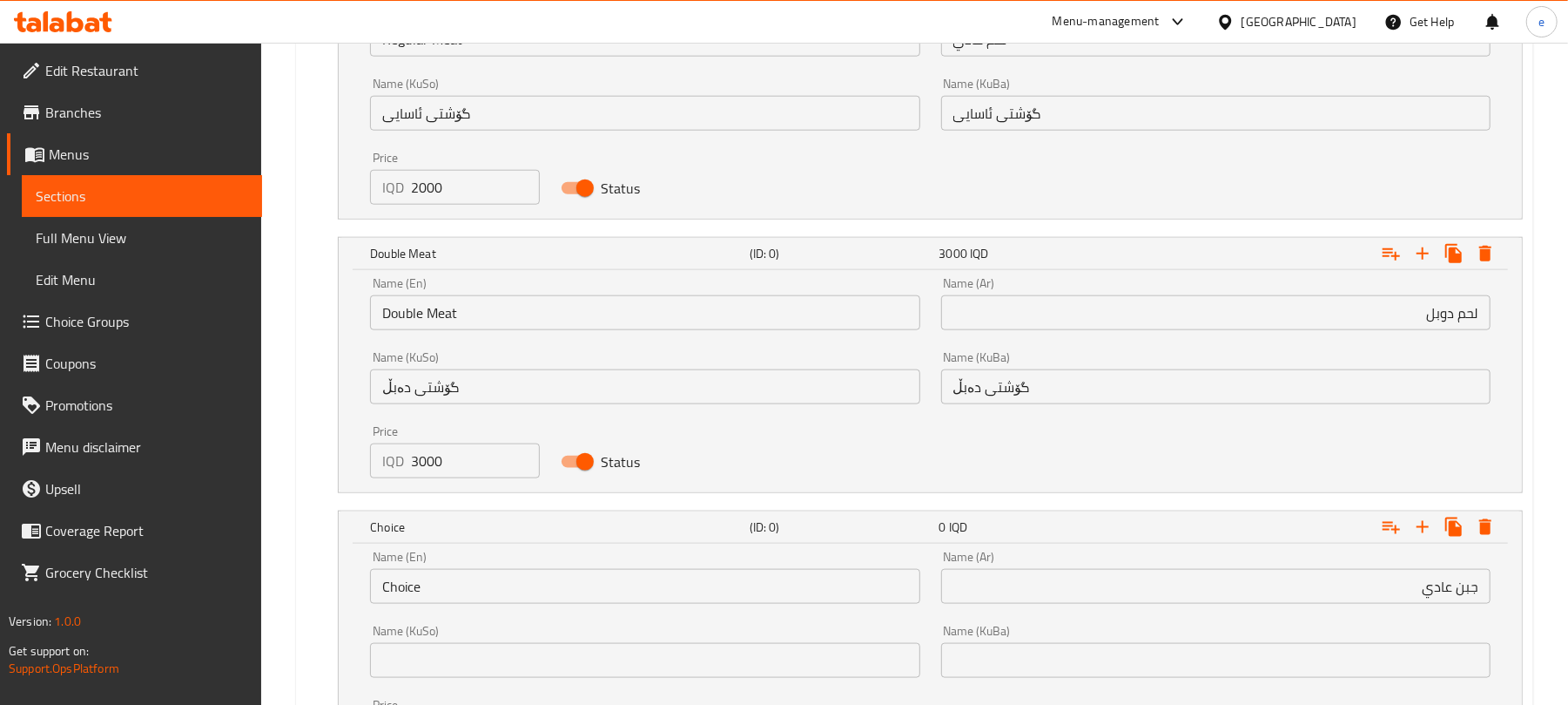
scroll to position [1297, 0]
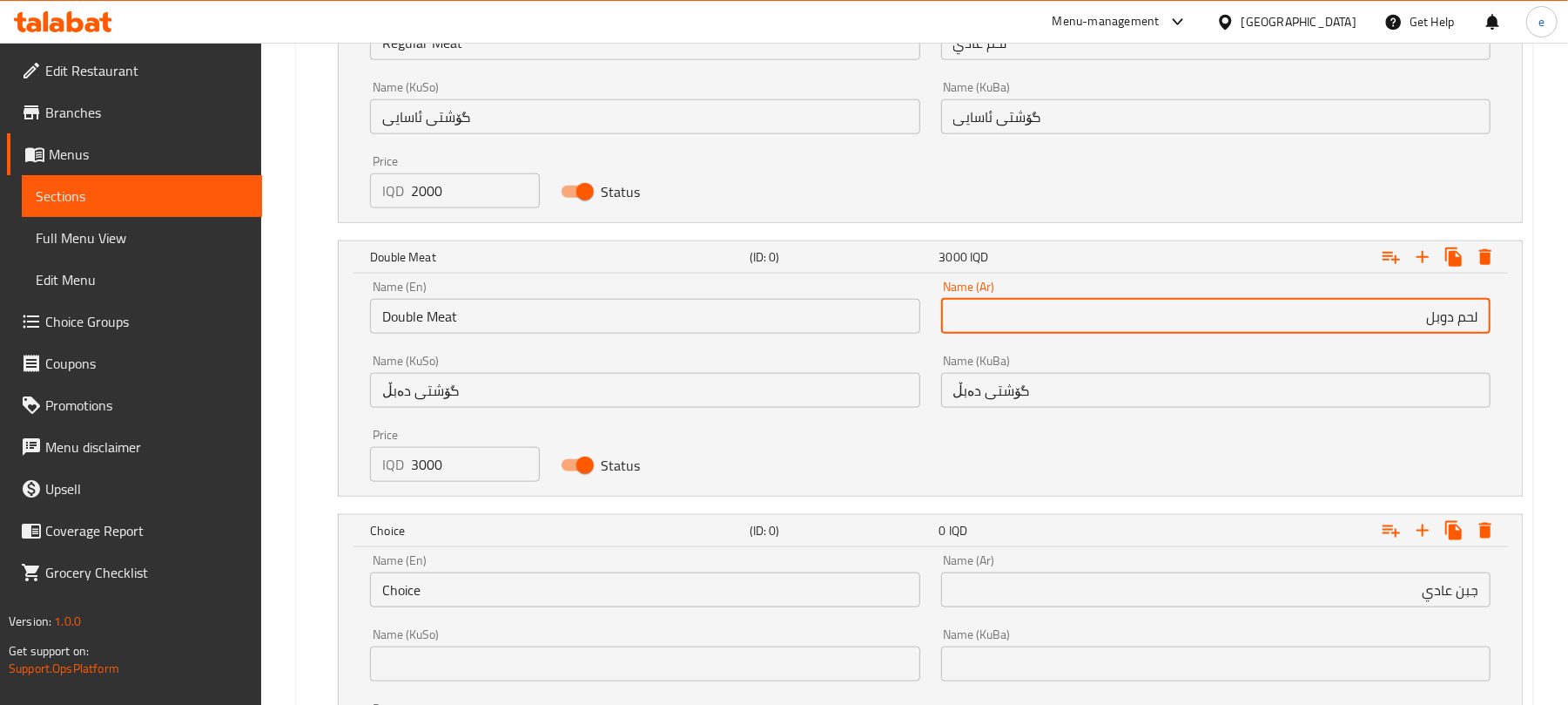
click at [1435, 316] on input "لحم دوبل" at bounding box center [1216, 316] width 550 height 35
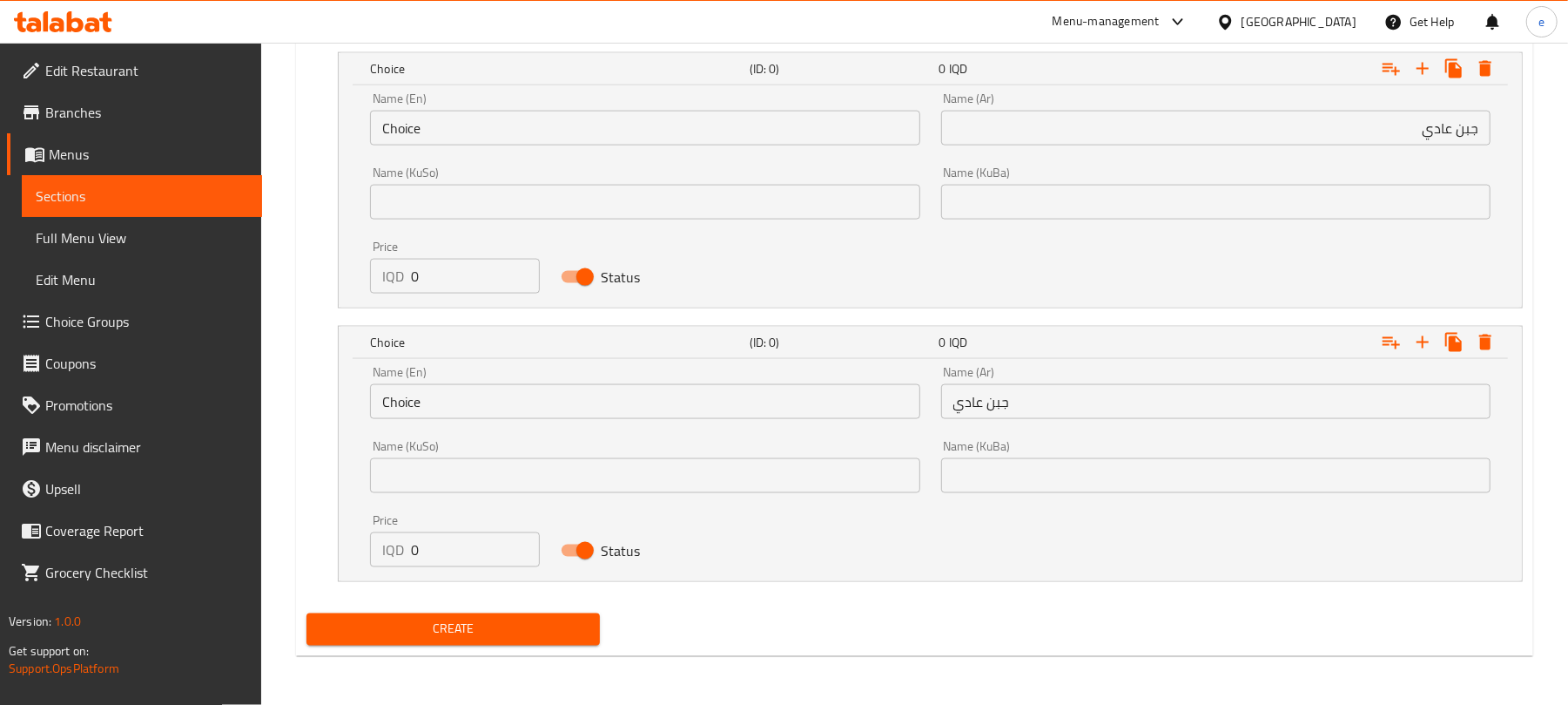
scroll to position [1761, 0]
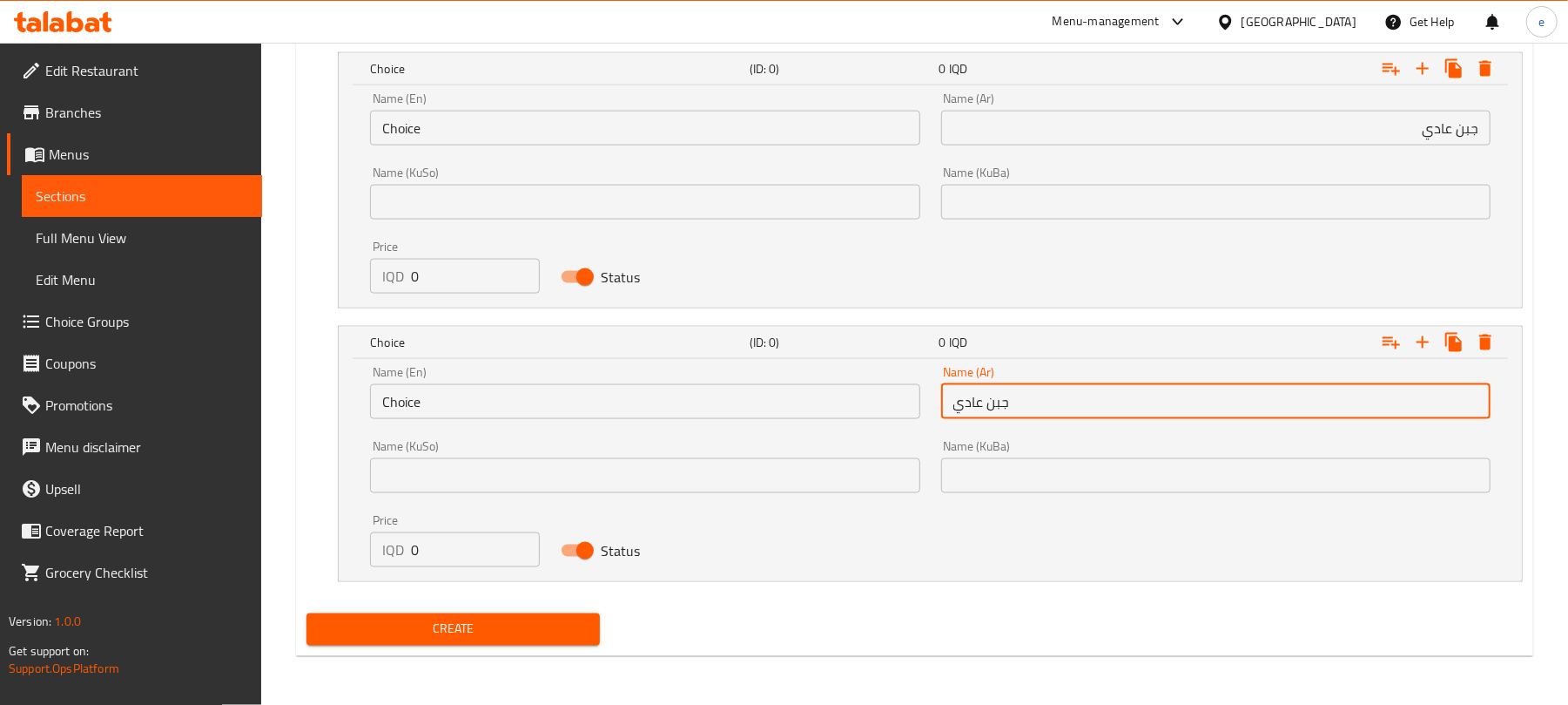
click at [962, 401] on input "جبن عادي" at bounding box center [1216, 401] width 550 height 35
paste input "وبل"
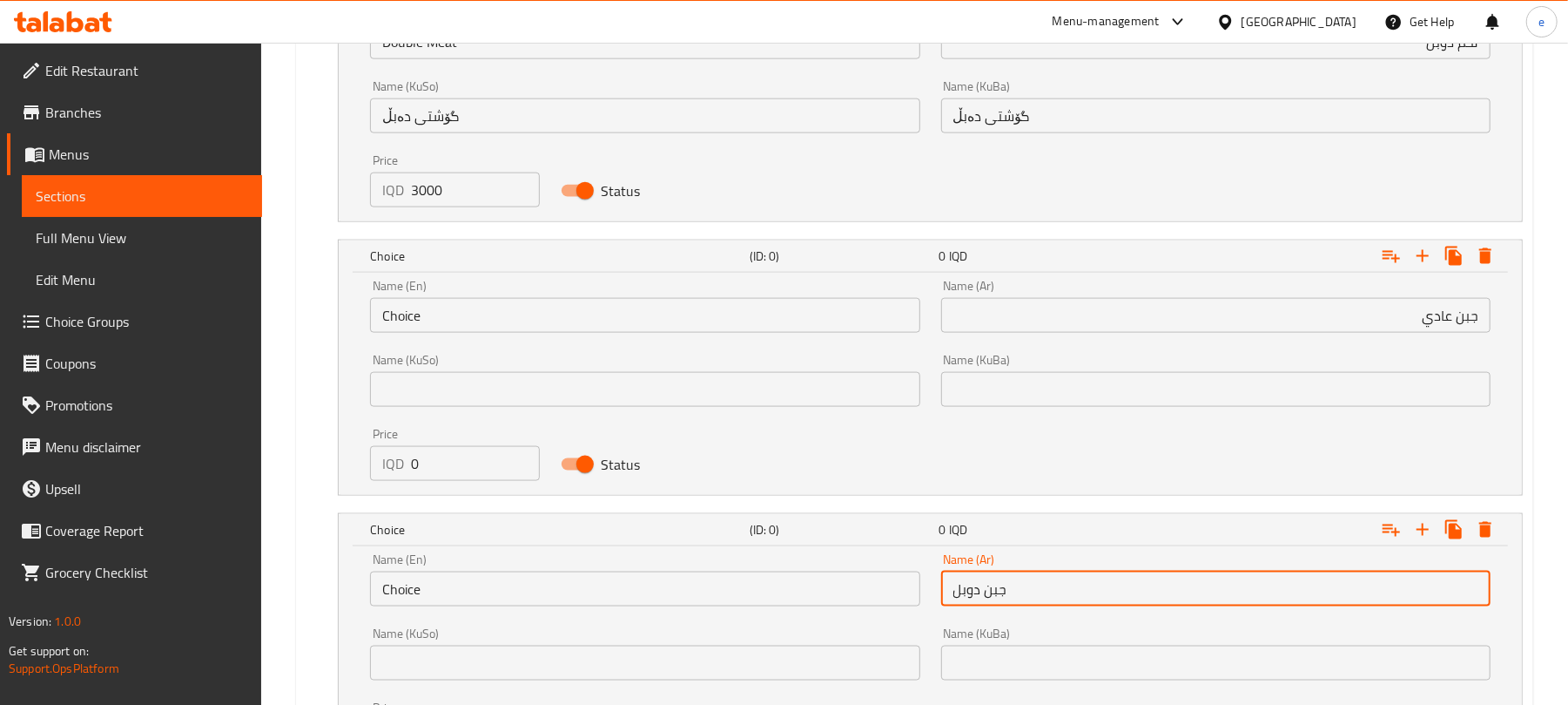
scroll to position [1529, 0]
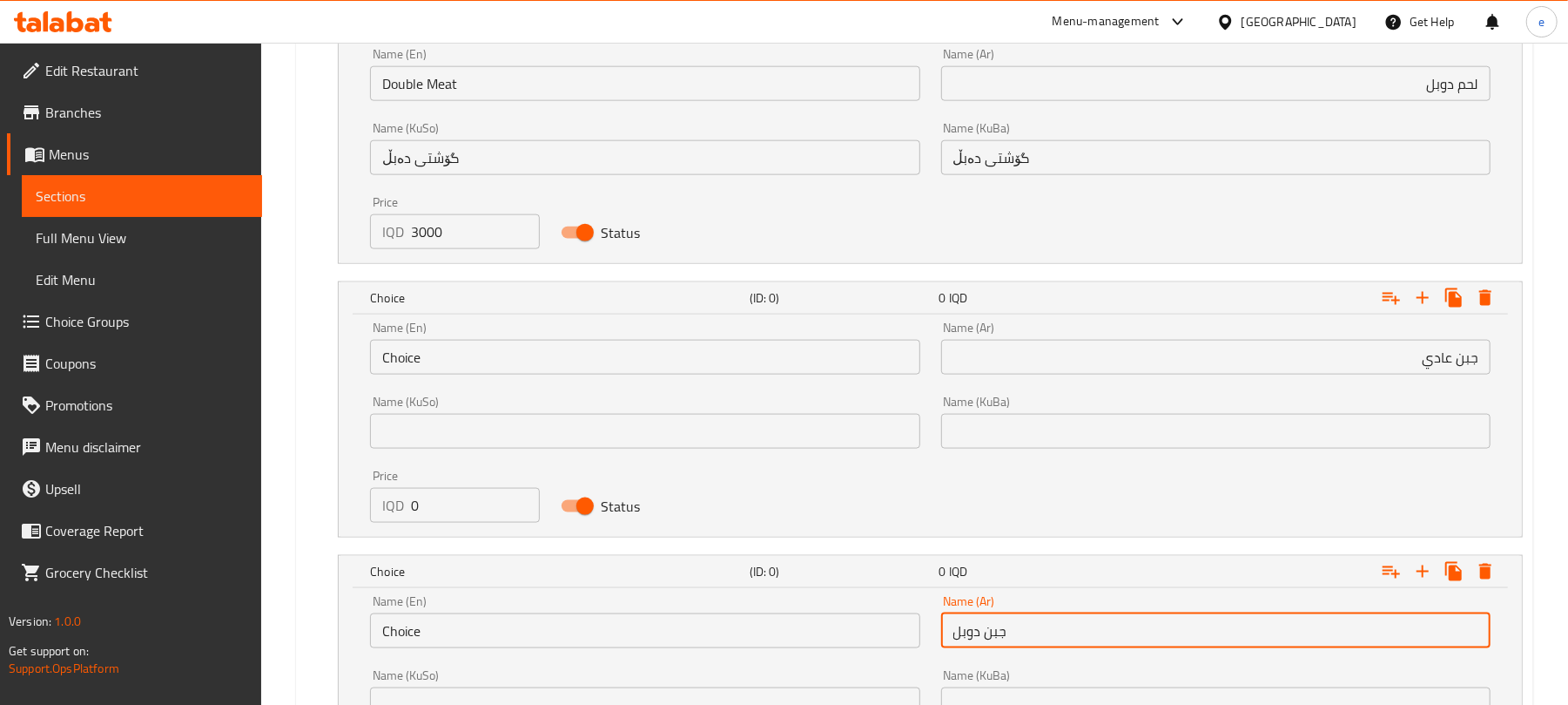
type input "جبن دوبل"
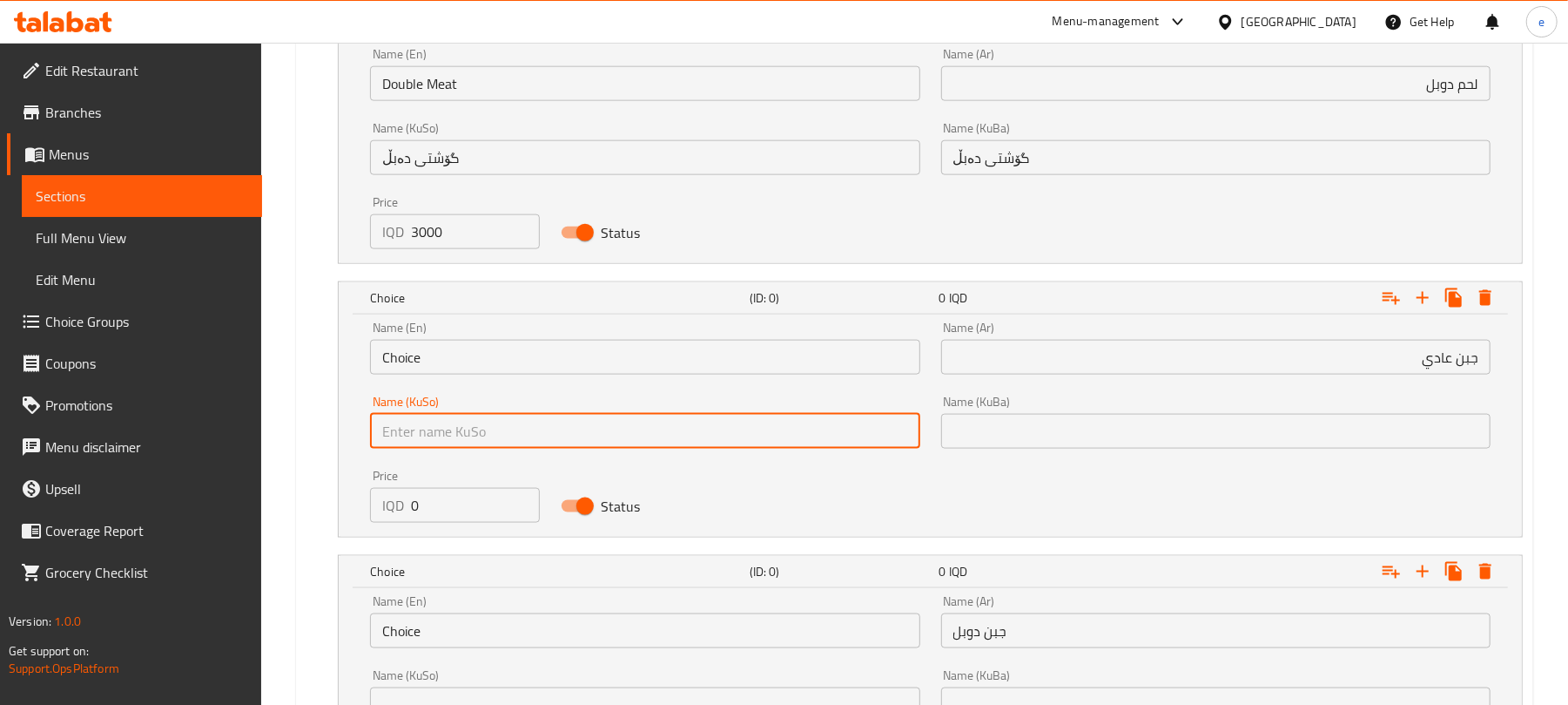
click at [770, 444] on input "text" at bounding box center [645, 431] width 550 height 35
click at [770, 439] on input "پەنیری ئاسایی" at bounding box center [645, 431] width 550 height 35
type input "پەنیری ئاسایی"
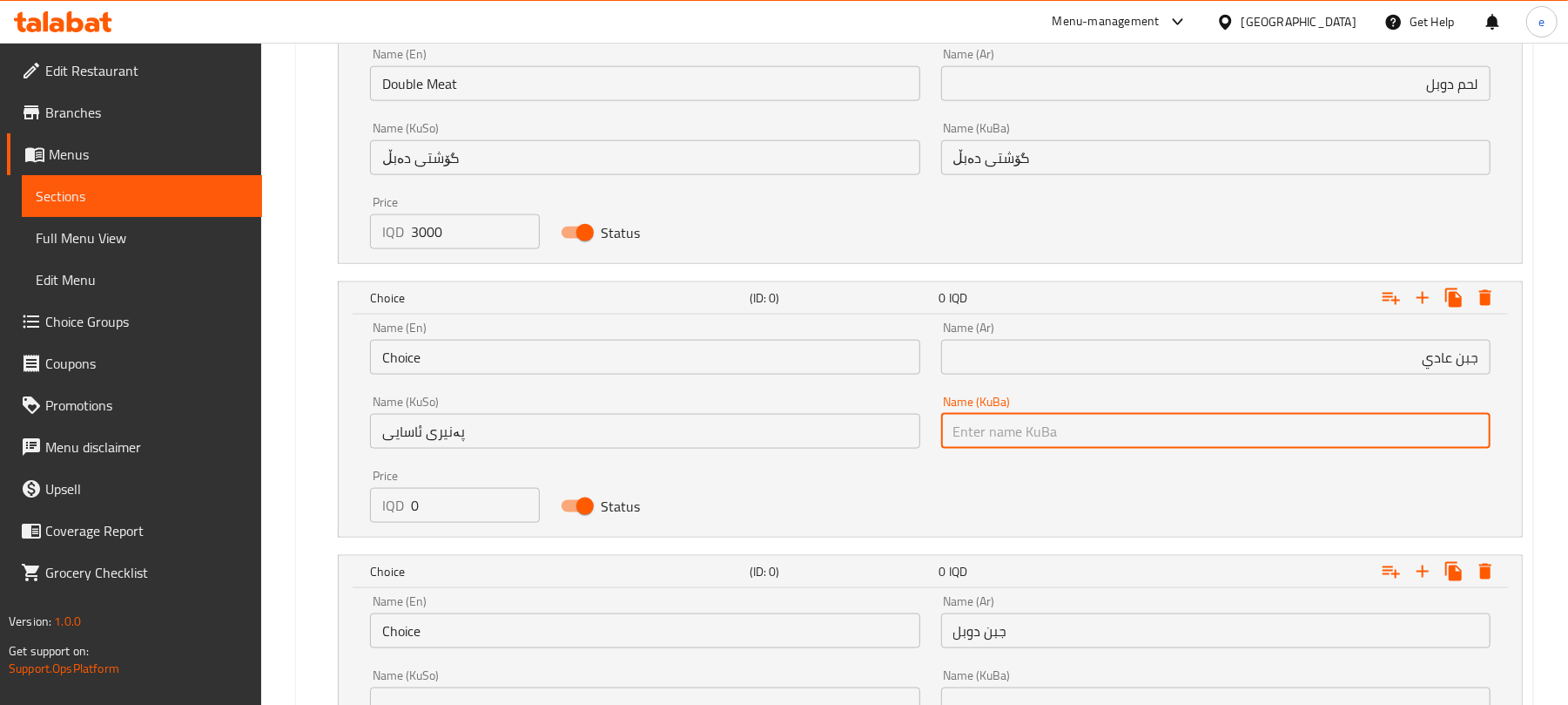
click at [1085, 429] on input "text" at bounding box center [1216, 431] width 550 height 35
paste input "پەنیری ئاسایی"
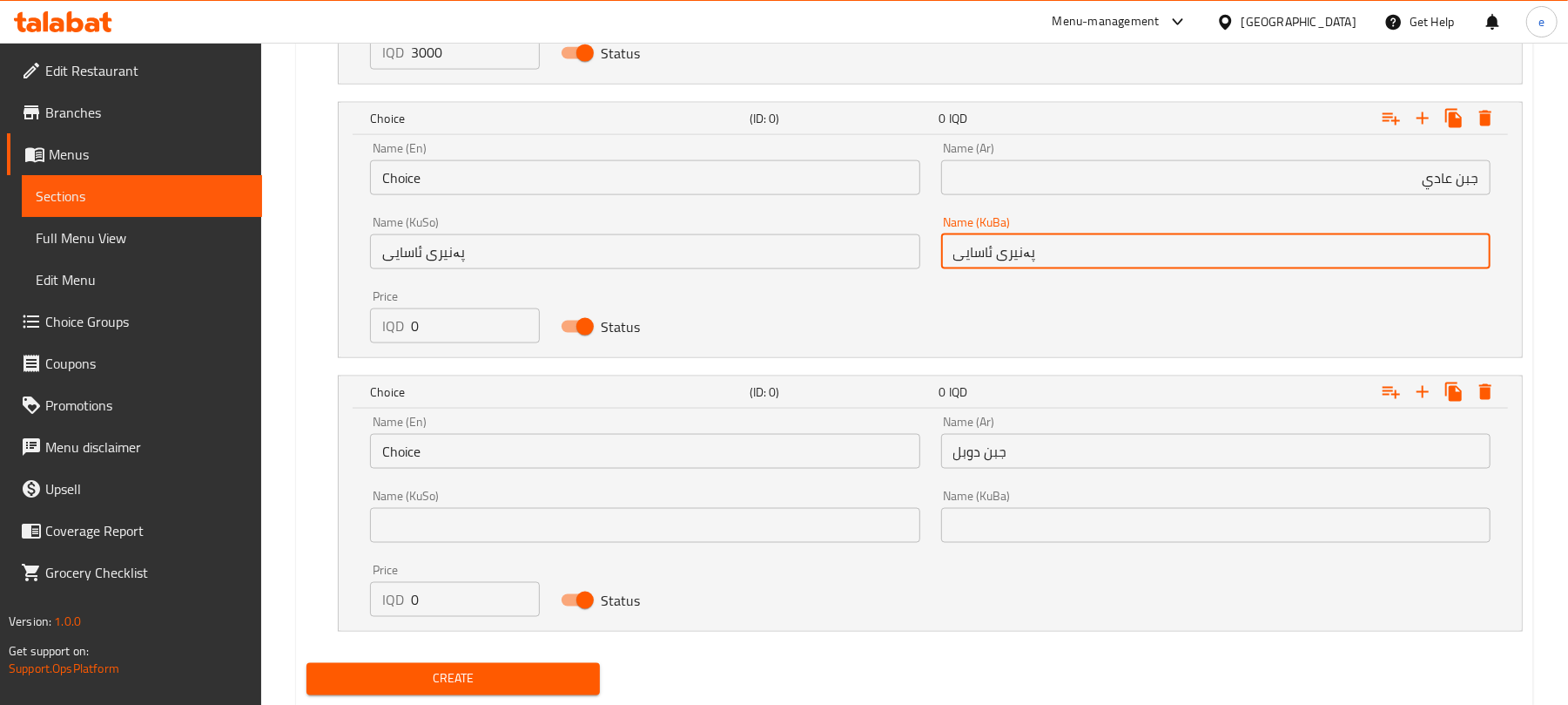
scroll to position [1761, 0]
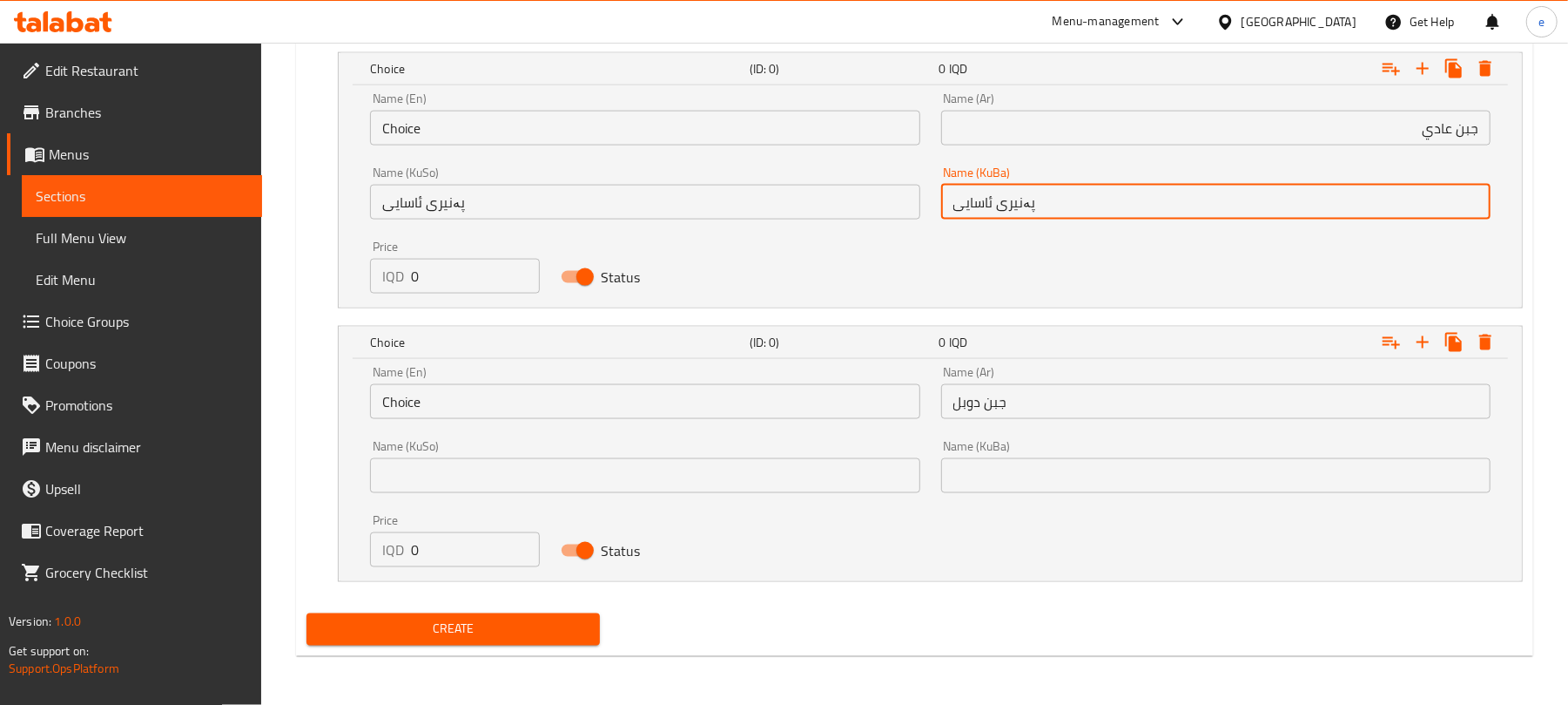
type input "پەنیری ئاسایی"
click at [679, 482] on input "text" at bounding box center [645, 475] width 550 height 35
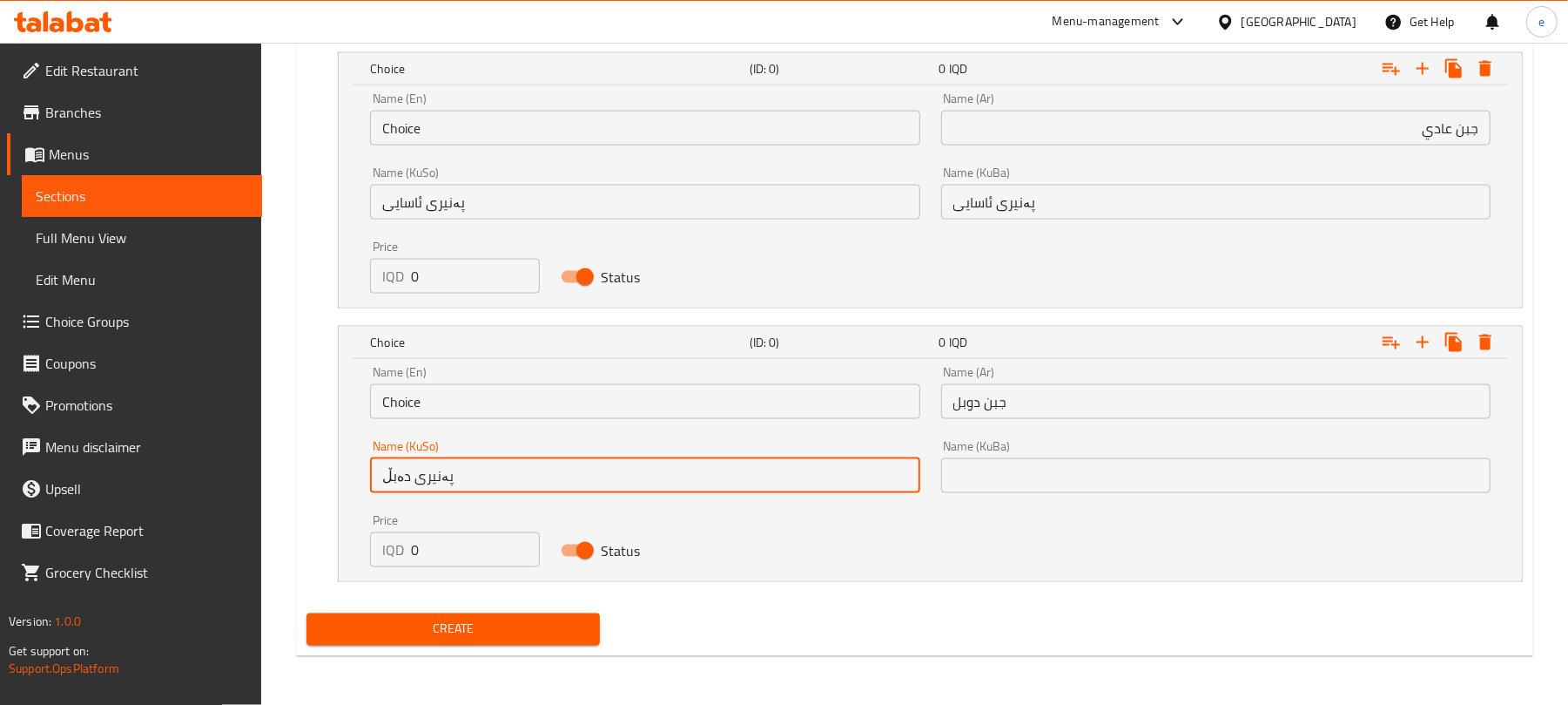
click at [654, 489] on input "پەنیری دەبڵ" at bounding box center [645, 475] width 550 height 35
type input "پەنیری دەبڵ"
click at [948, 477] on input "text" at bounding box center [1216, 475] width 550 height 35
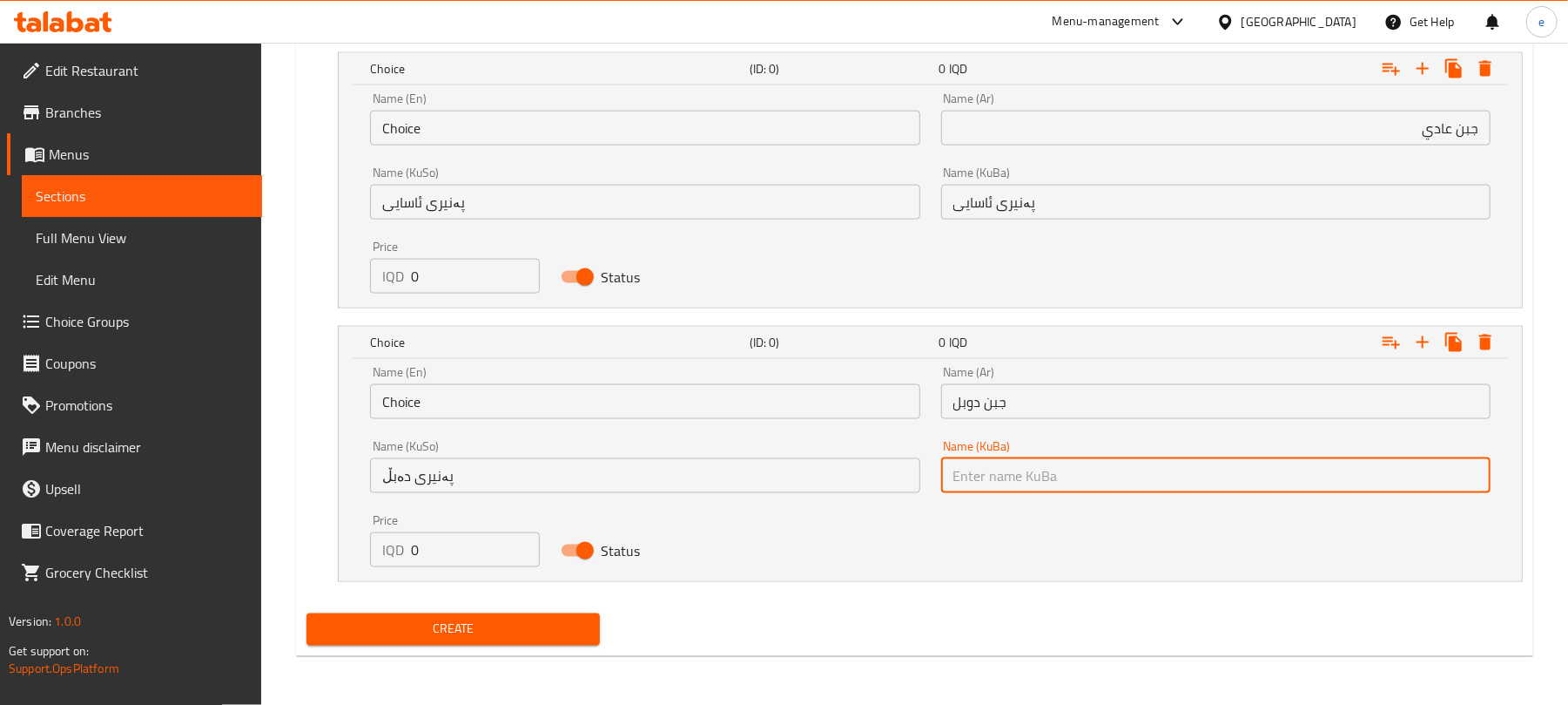
click at [955, 477] on input "text" at bounding box center [1216, 475] width 550 height 35
paste input "پەنیری دەبڵ"
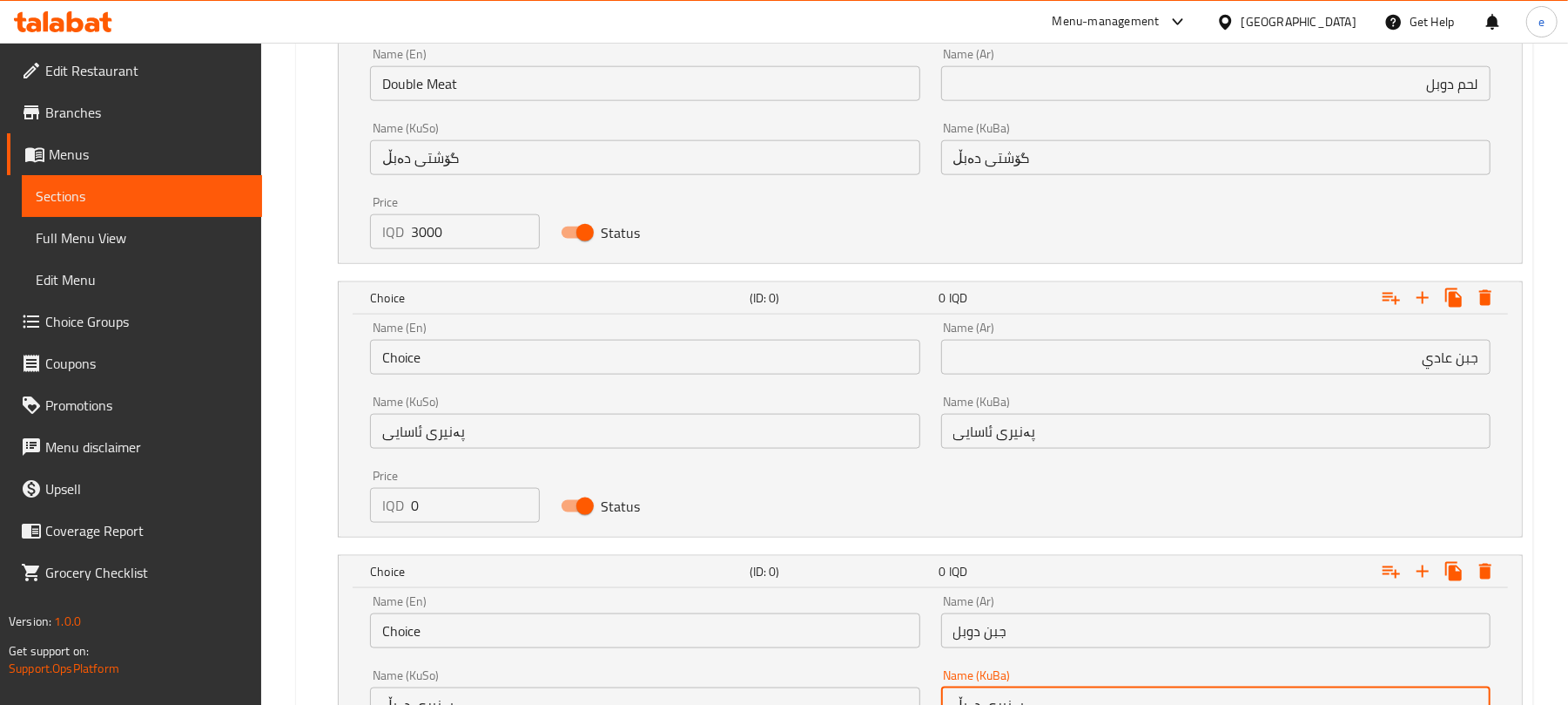
type input "پەنیری دەبڵ"
click at [568, 375] on input "Choice" at bounding box center [645, 357] width 550 height 35
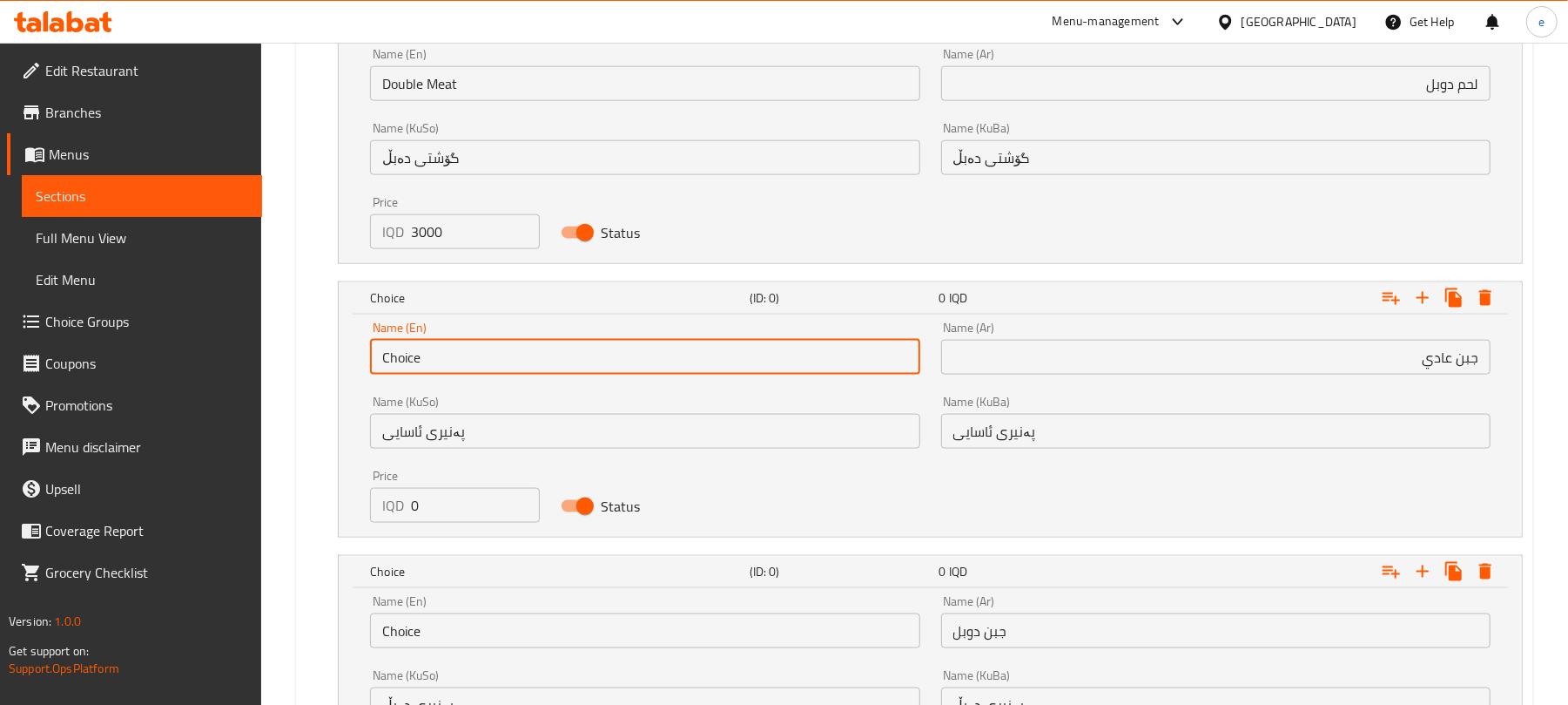
click at [568, 375] on input "Choice" at bounding box center [645, 357] width 550 height 35
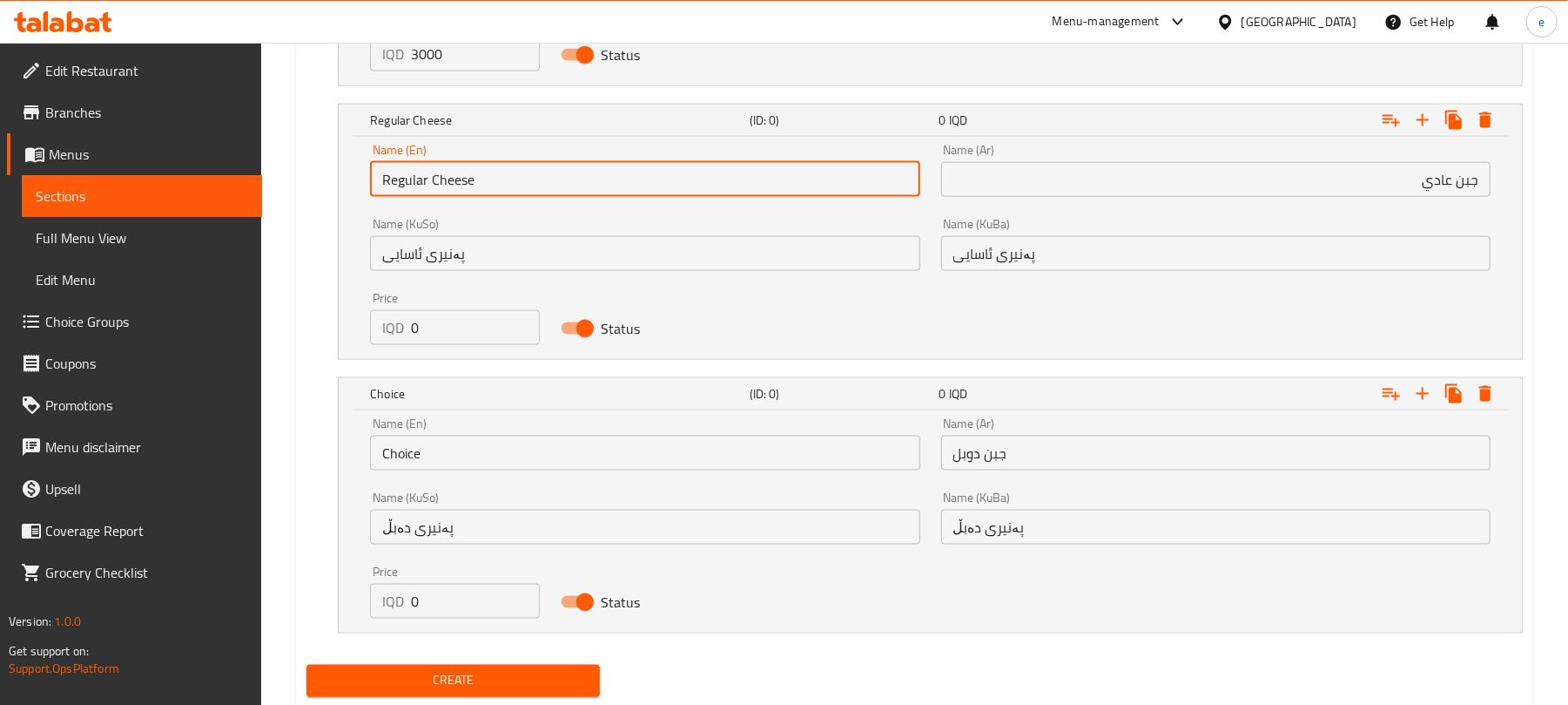
scroll to position [1761, 0]
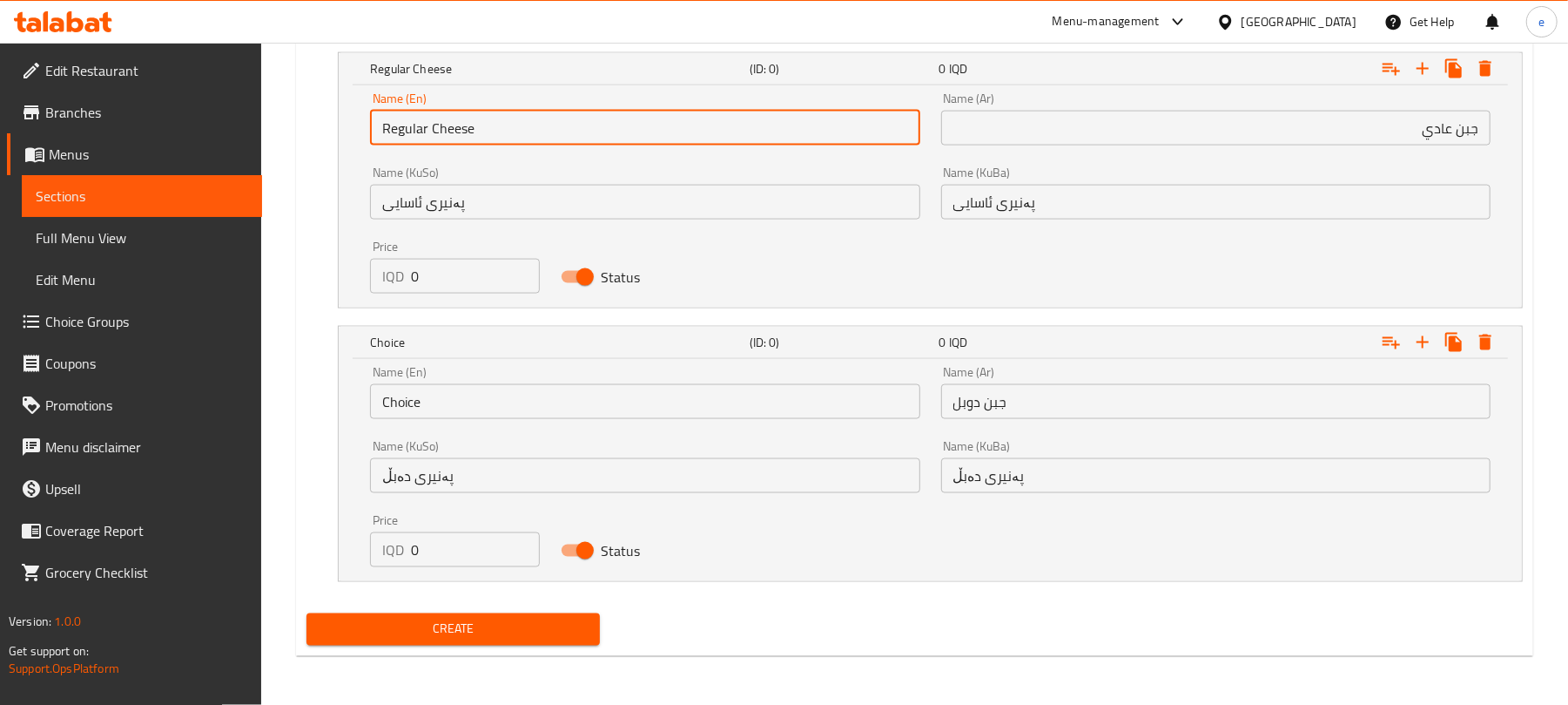
type input "Regular Cheese"
click at [512, 418] on input "Choice" at bounding box center [645, 401] width 550 height 35
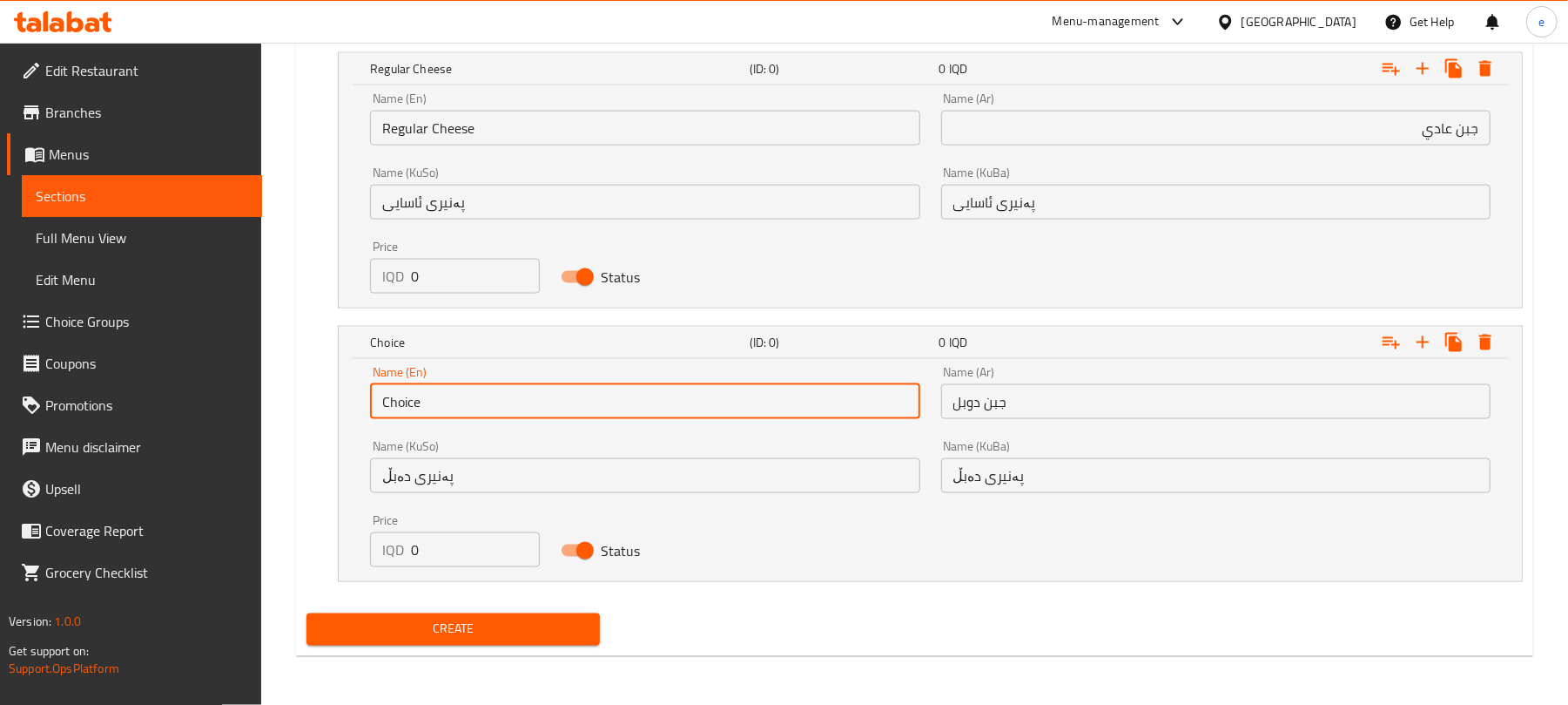
click at [512, 418] on input "Choice" at bounding box center [645, 401] width 550 height 35
type input "Double Cheese"
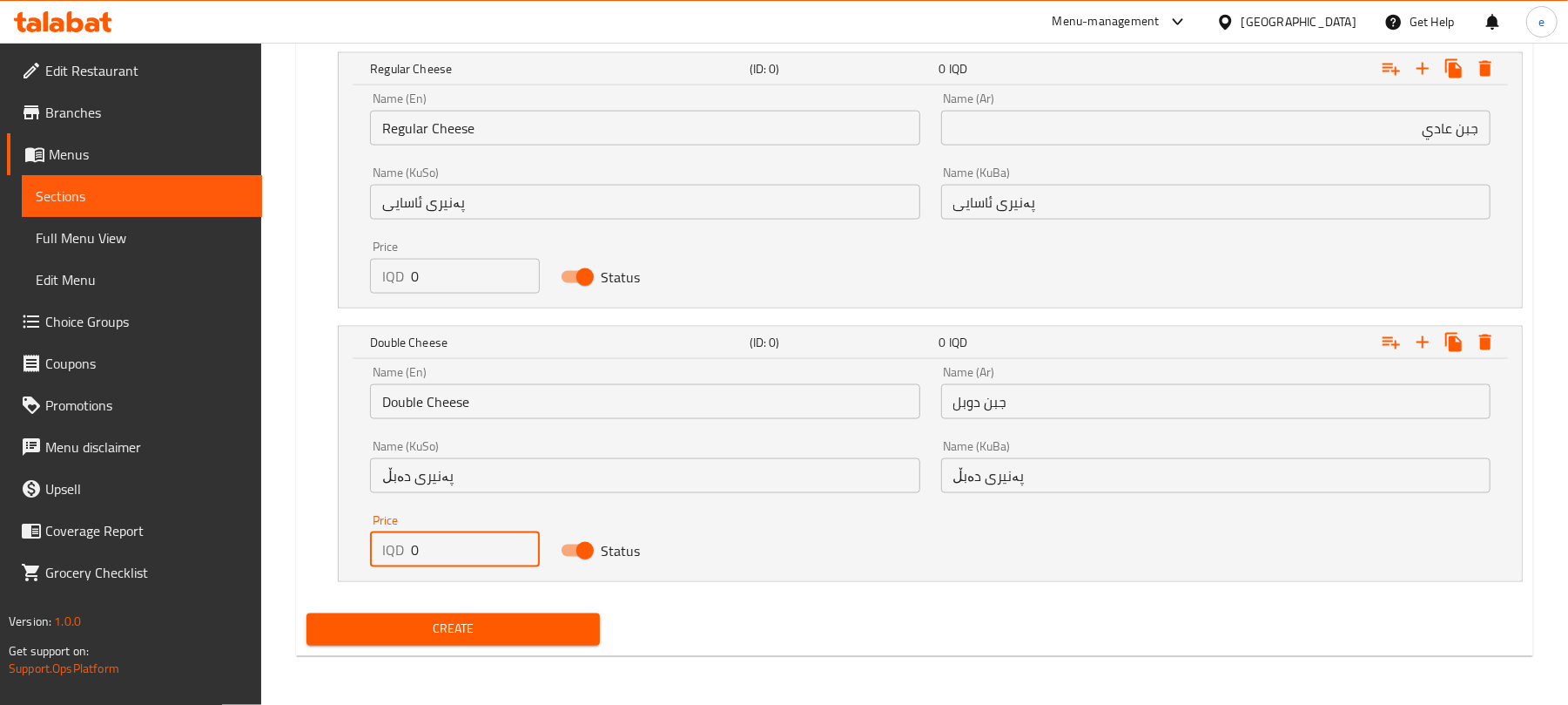
click at [370, 551] on div "IQD 0 Price" at bounding box center [455, 549] width 169 height 35
paste input "350"
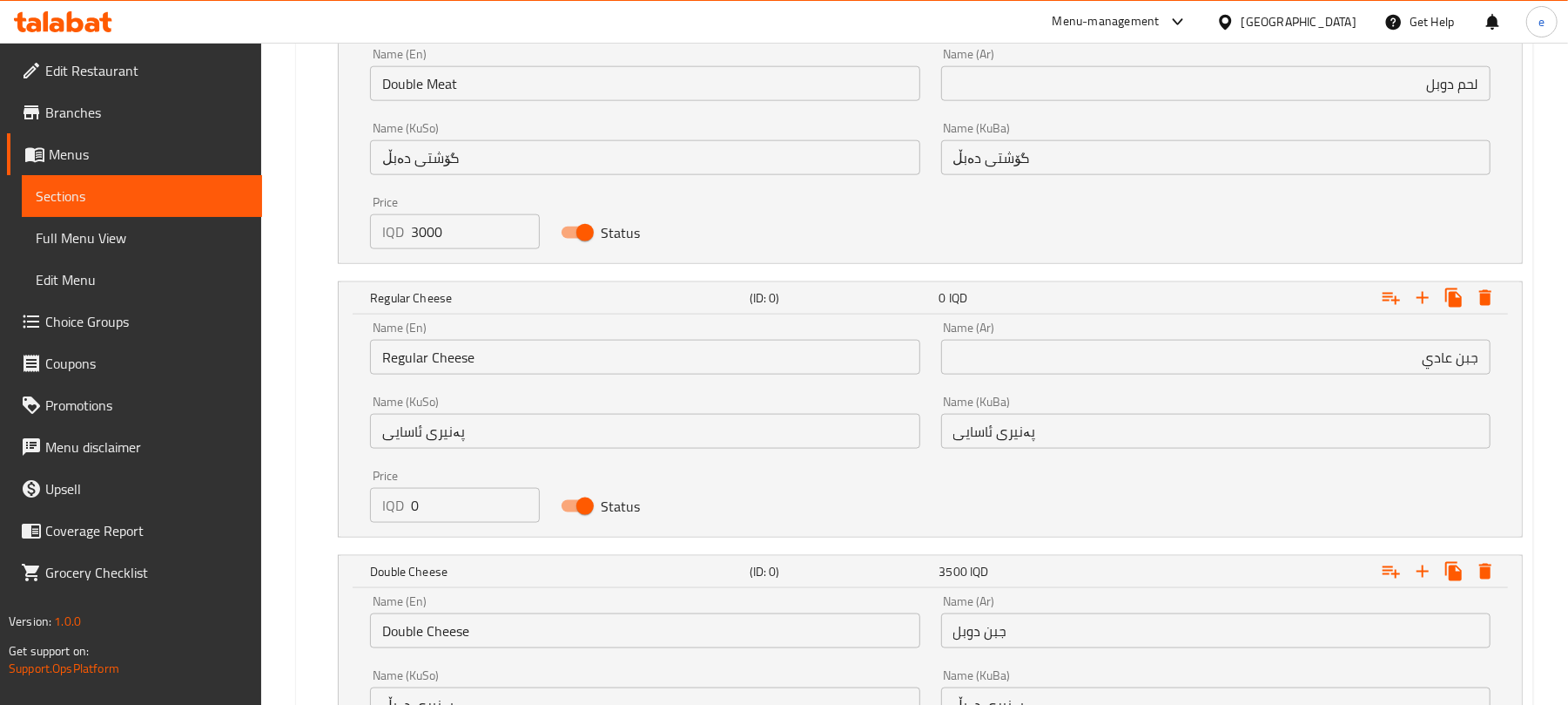
type input "3500"
drag, startPoint x: 458, startPoint y: 512, endPoint x: 317, endPoint y: 499, distance: 141.6
click at [317, 499] on div "Regular Cheese (ID: 0) 0 IQD Name (En) Regular Cheese Name (En) Name (Ar) جبن ع…" at bounding box center [914, 409] width 1217 height 256
paste input "250"
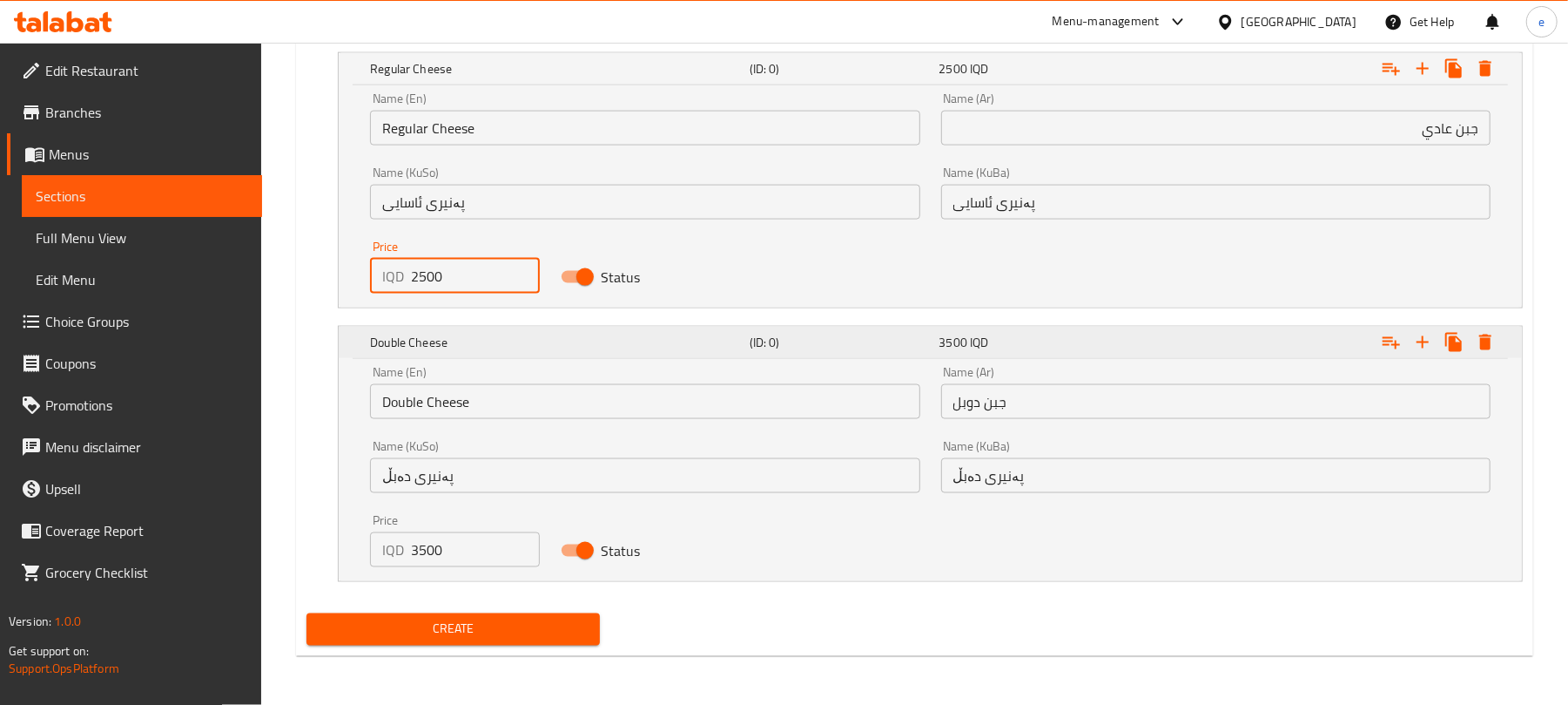
type input "2500"
click at [914, 346] on h5 "(ID: 0)" at bounding box center [841, 342] width 183 height 17
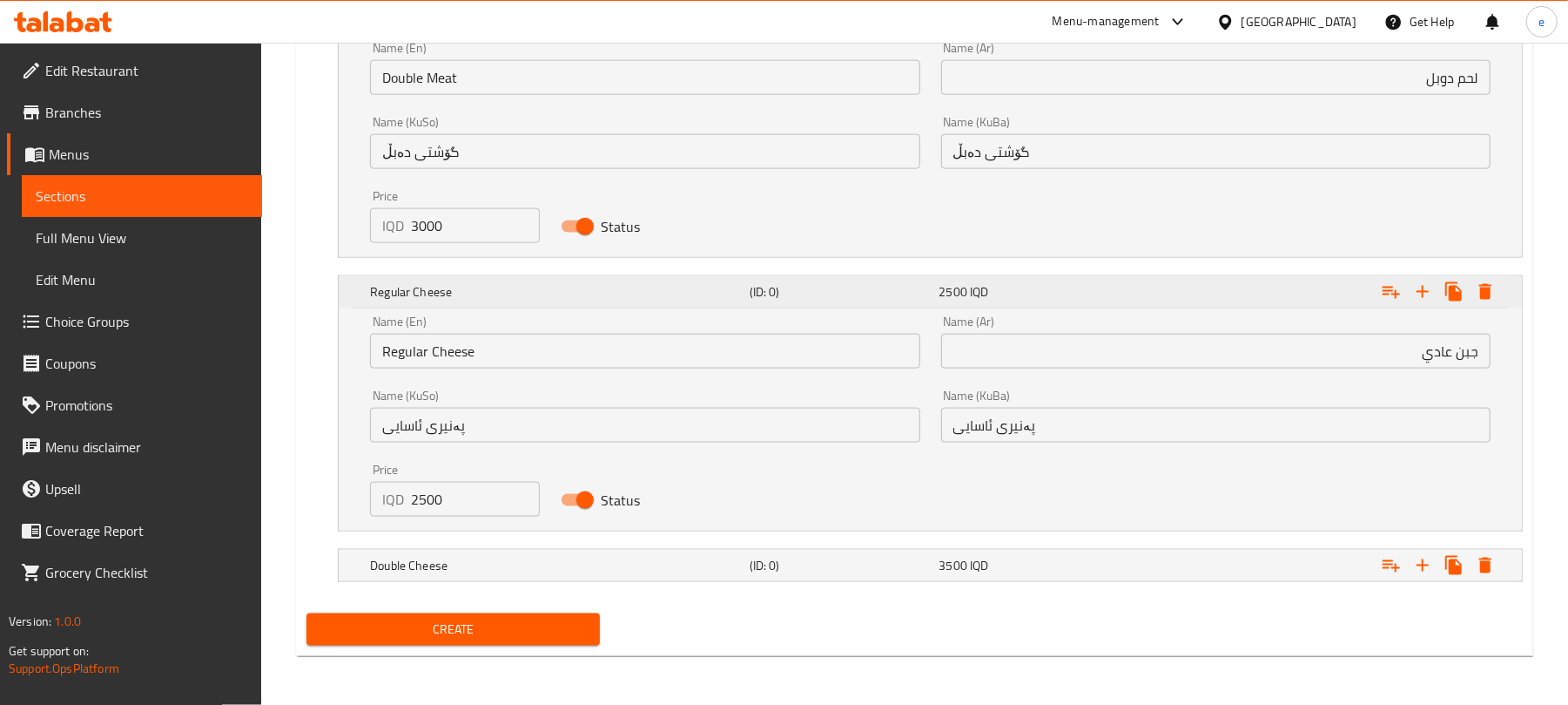
click at [875, 290] on h5 "(ID: 0)" at bounding box center [841, 292] width 183 height 17
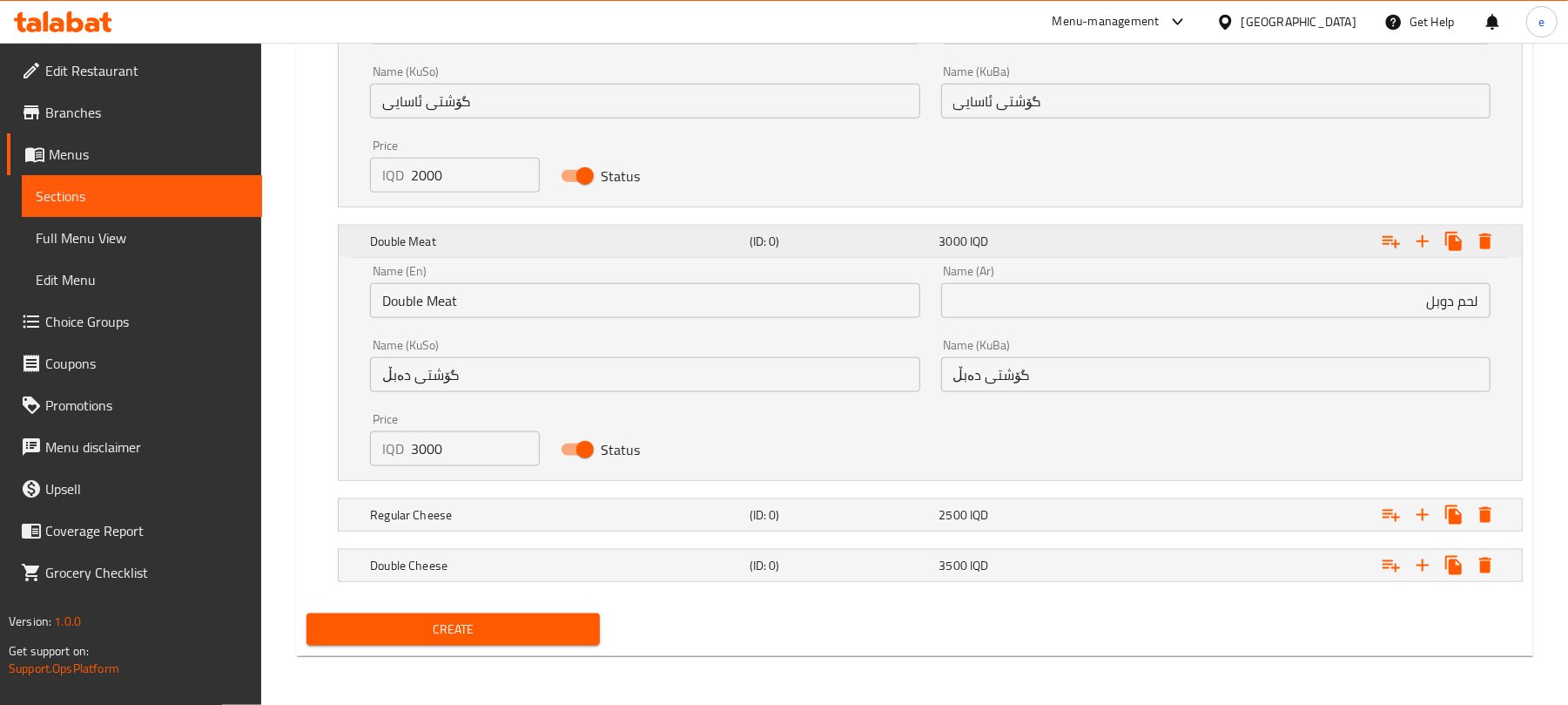
click at [868, 245] on h5 "(ID: 0)" at bounding box center [841, 240] width 183 height 17
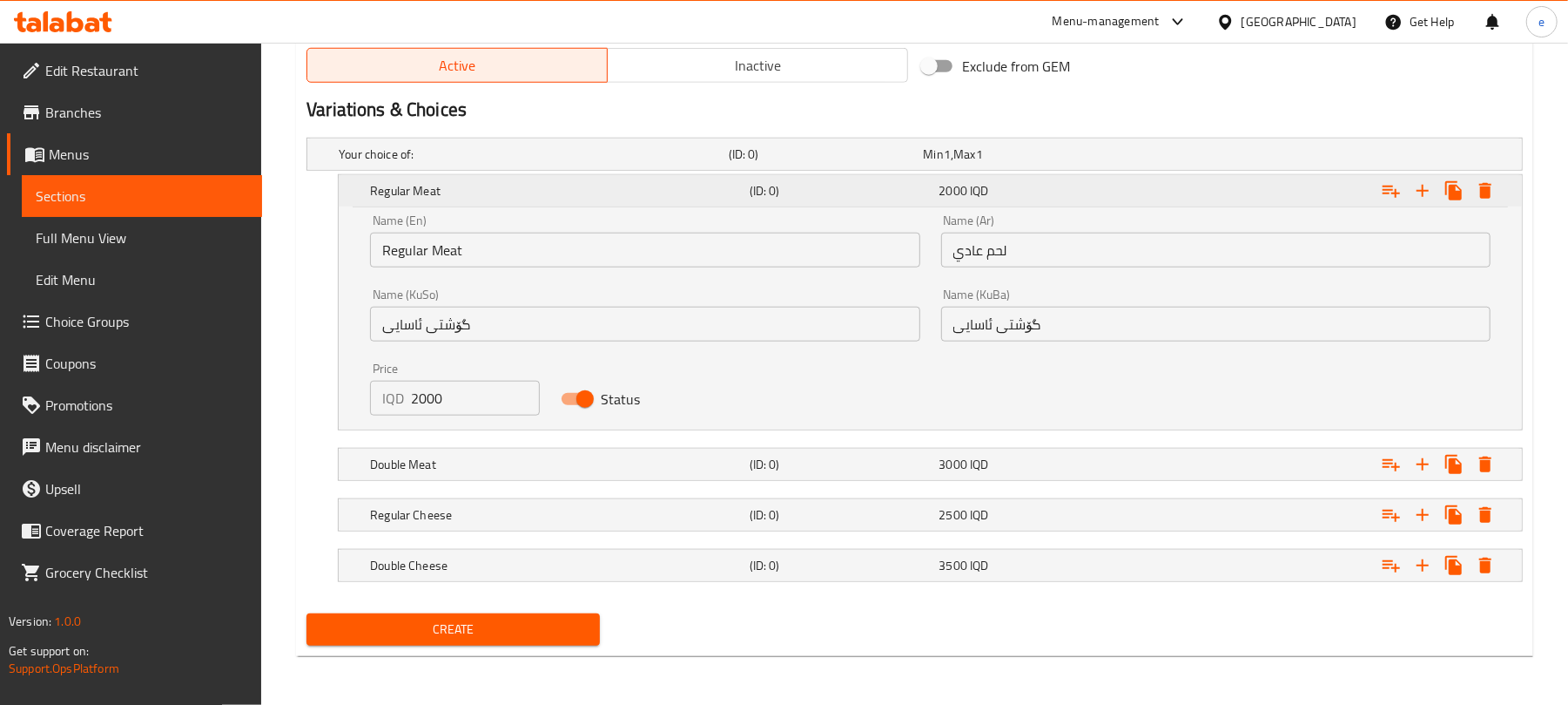
click at [861, 178] on div "(ID: 0)" at bounding box center [841, 190] width 190 height 24
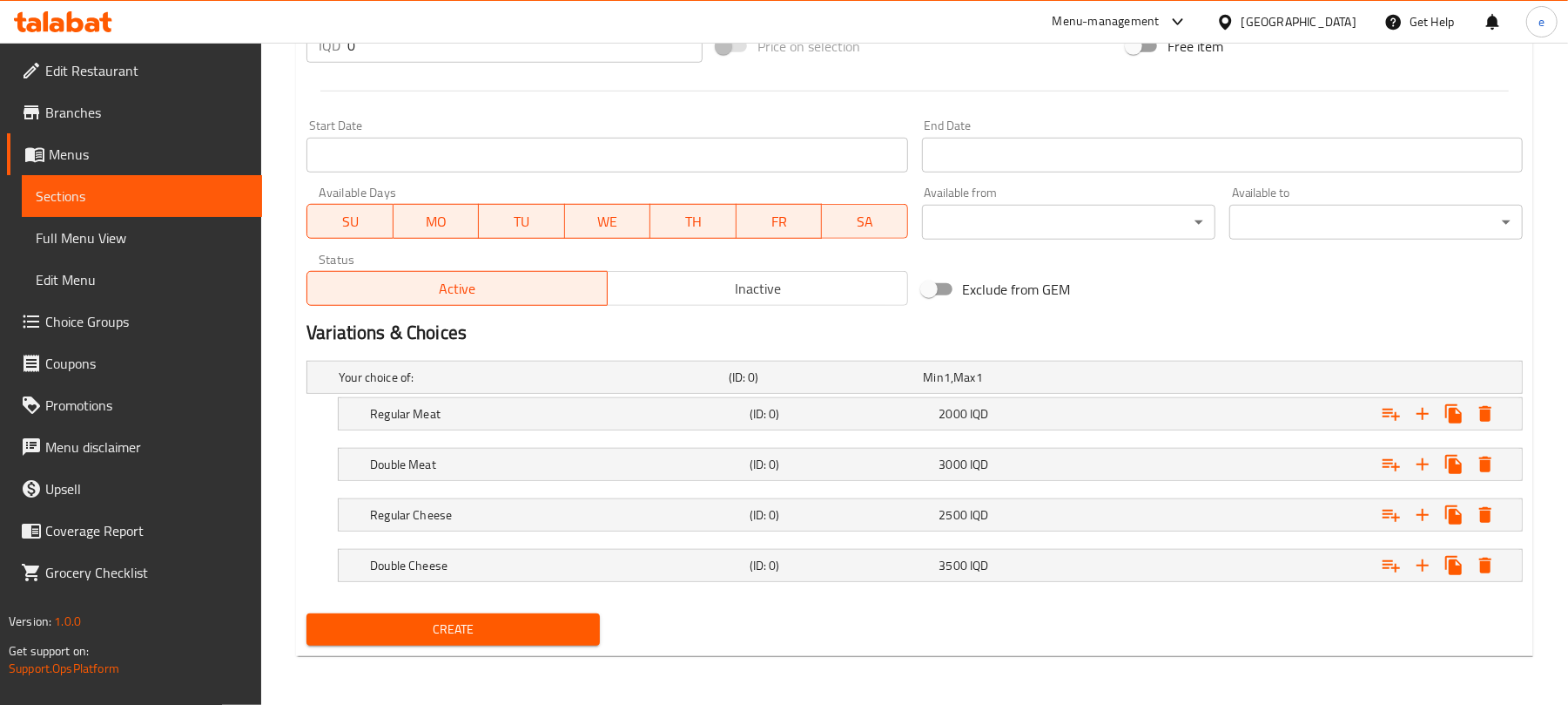
scroll to position [869, 0]
click at [1425, 572] on icon "Expand" at bounding box center [1422, 565] width 21 height 21
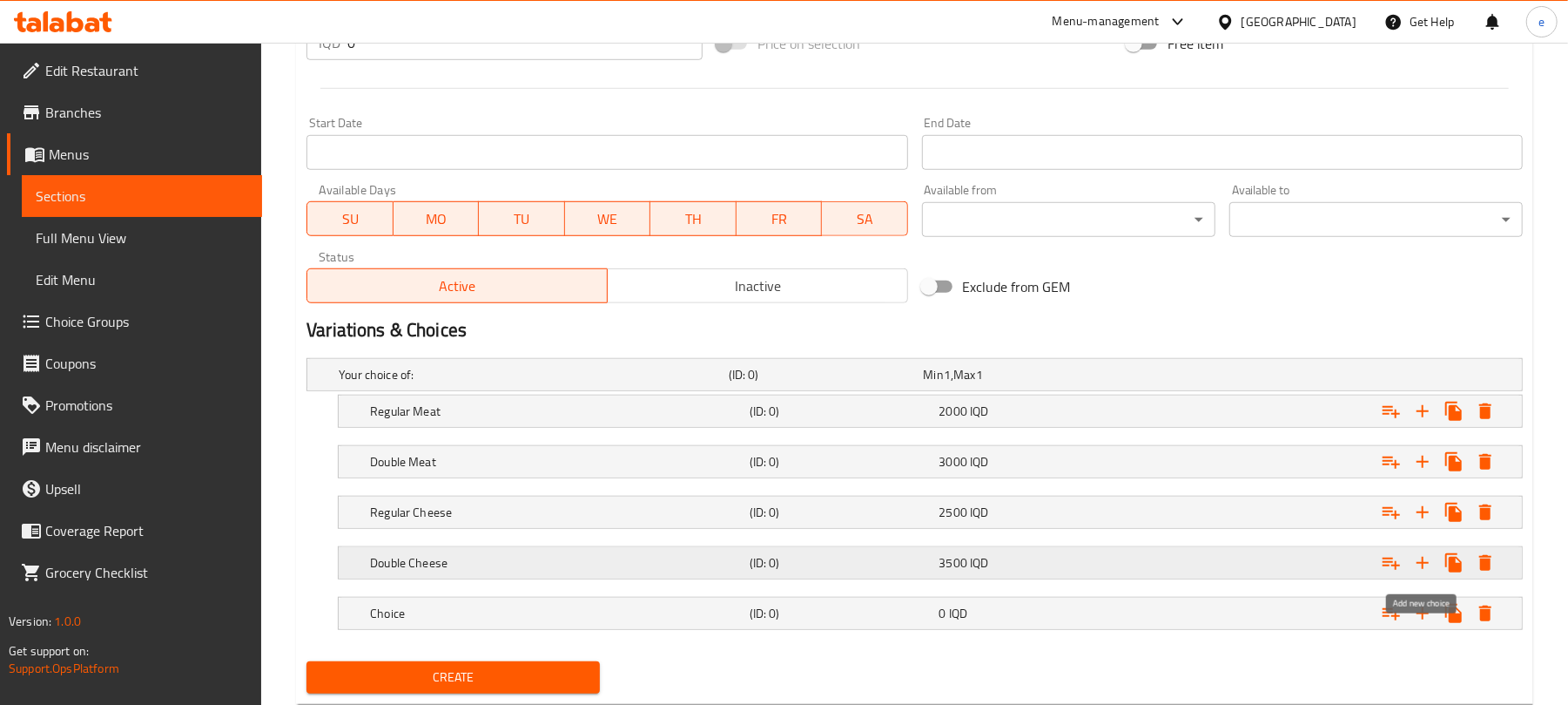
click at [1425, 572] on icon "Expand" at bounding box center [1422, 562] width 21 height 21
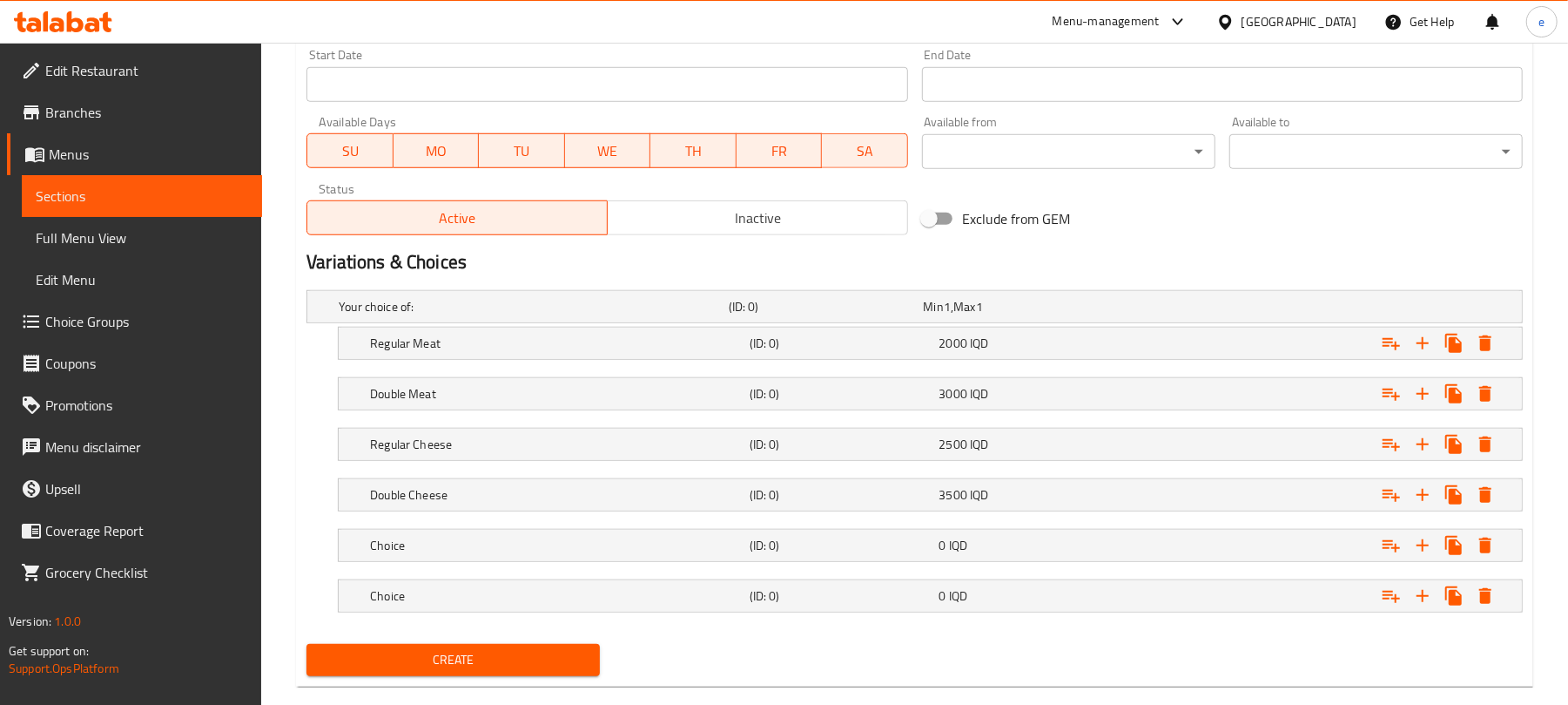
scroll to position [972, 0]
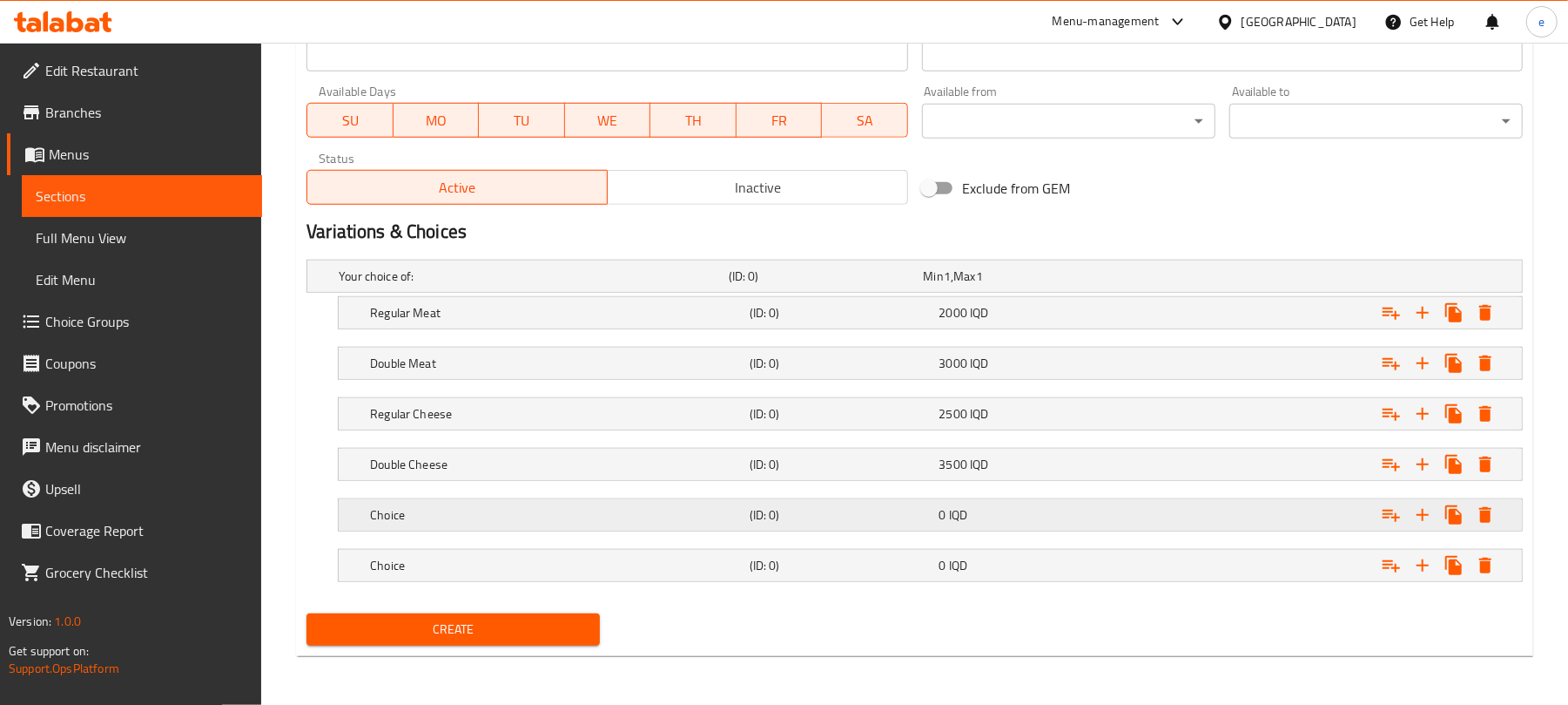
click at [913, 513] on h5 "(ID: 0)" at bounding box center [841, 514] width 183 height 17
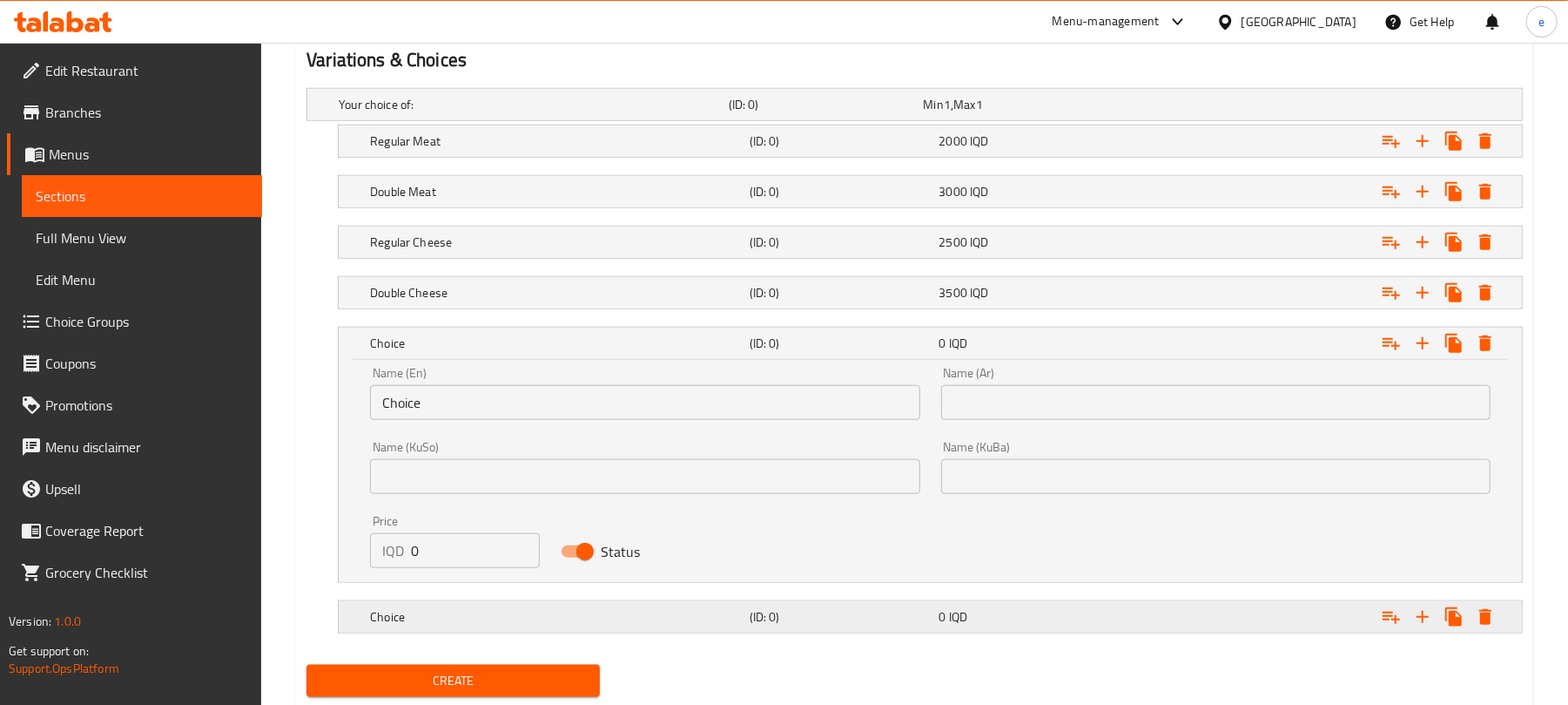
scroll to position [1195, 0]
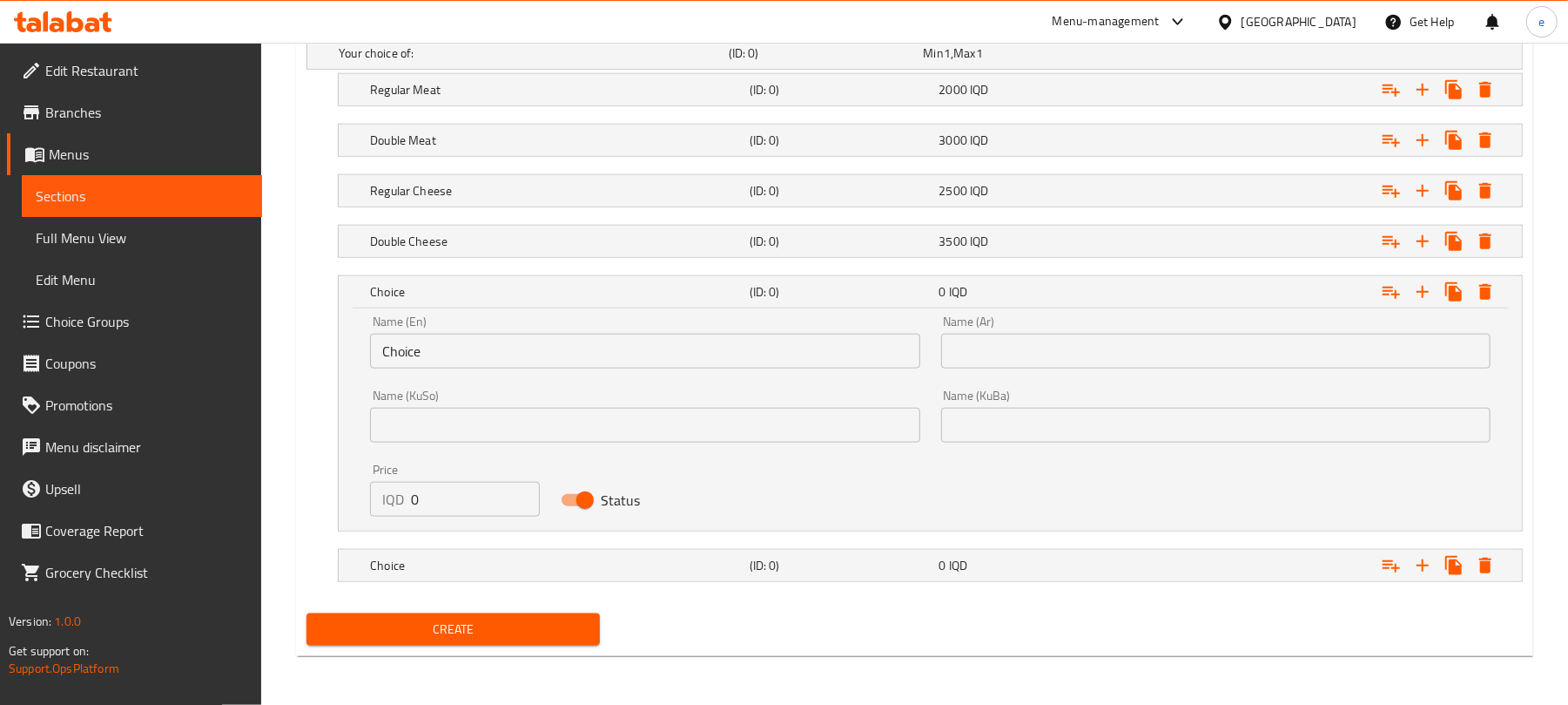
click at [601, 371] on div "Name (En) Choice Name (En)" at bounding box center [645, 342] width 570 height 74
click at [593, 362] on input "Choice" at bounding box center [645, 351] width 550 height 35
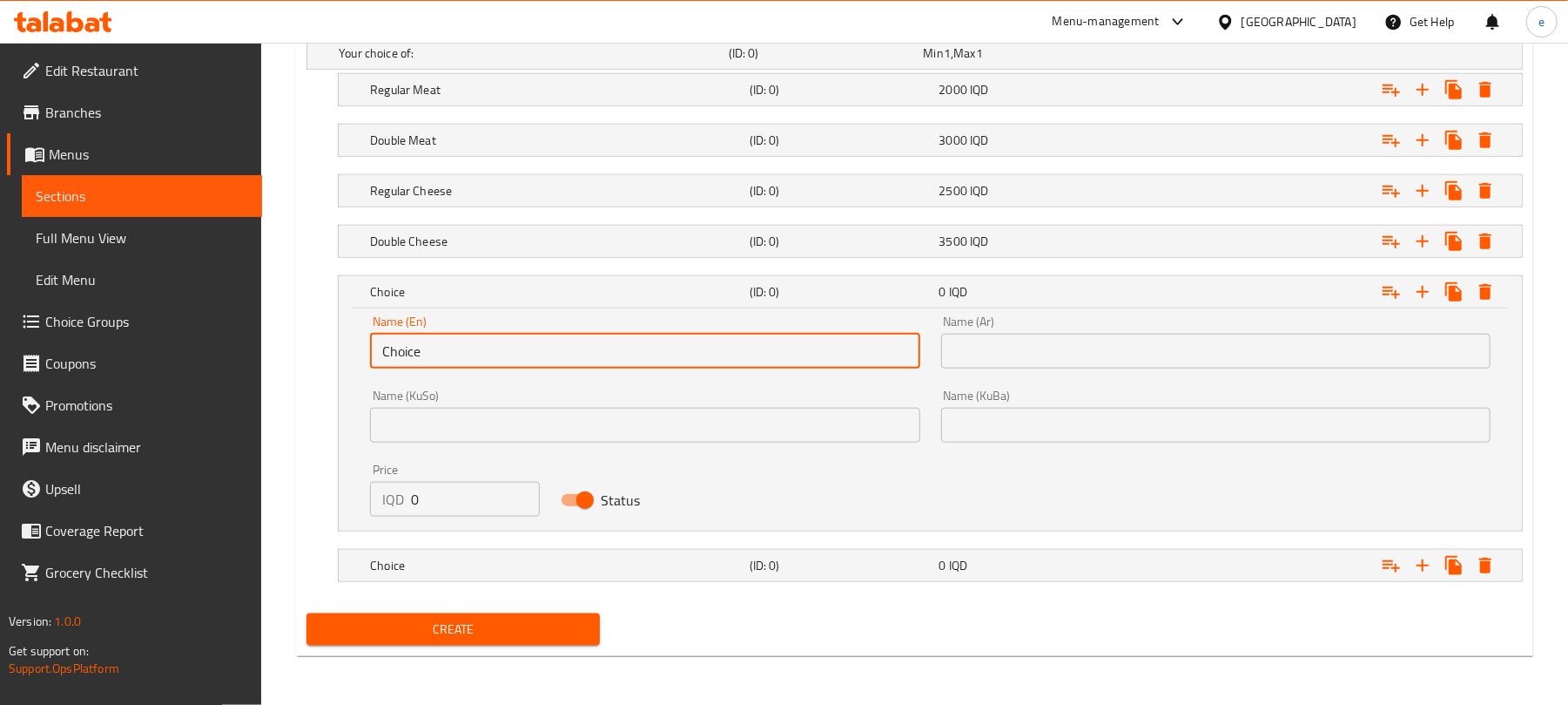
click at [593, 362] on input "Choice" at bounding box center [645, 351] width 550 height 35
paste input "With Eggs"
type input "With Eggs"
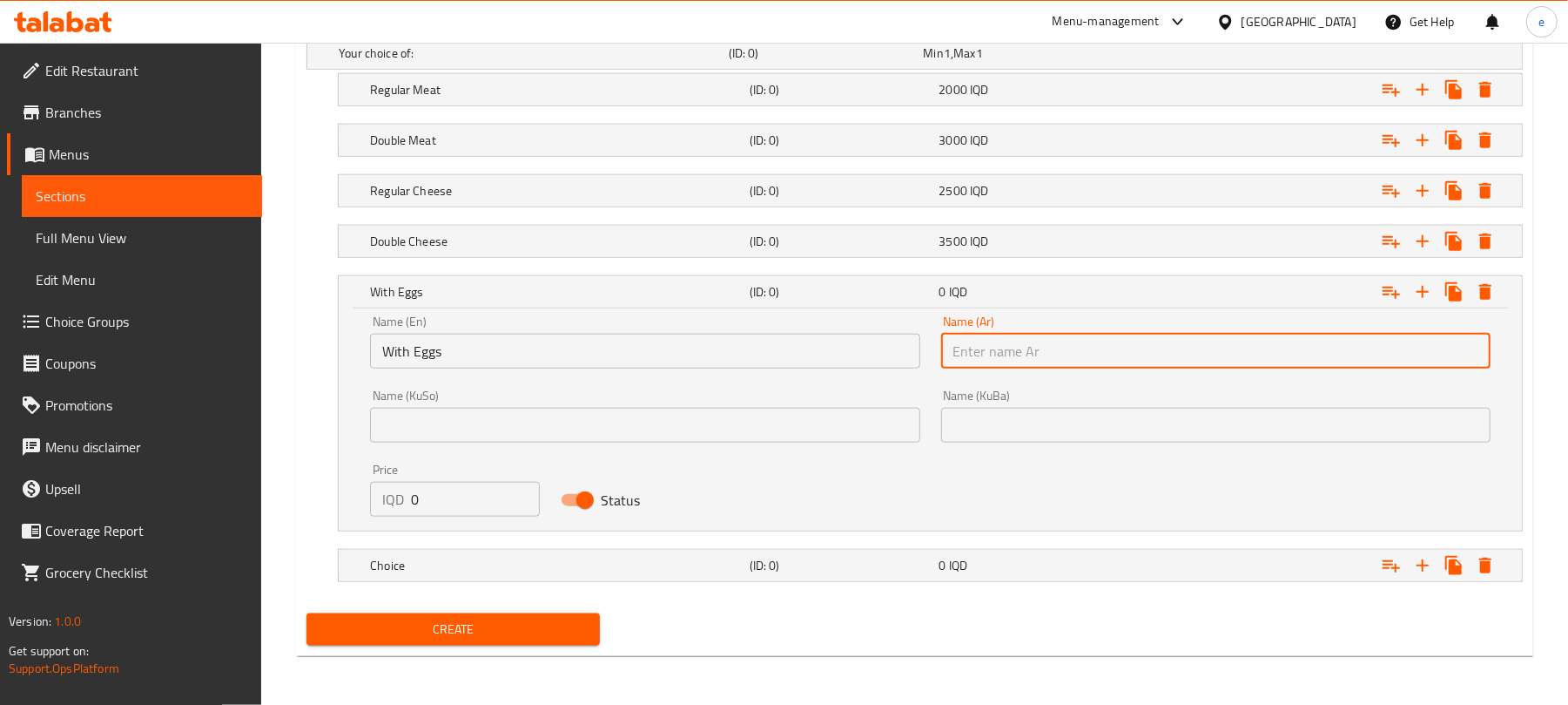
click at [1111, 345] on input "text" at bounding box center [1216, 351] width 550 height 35
paste input "بالبيض"
type input "بالبيض"
click at [728, 426] on input "text" at bounding box center [645, 424] width 550 height 35
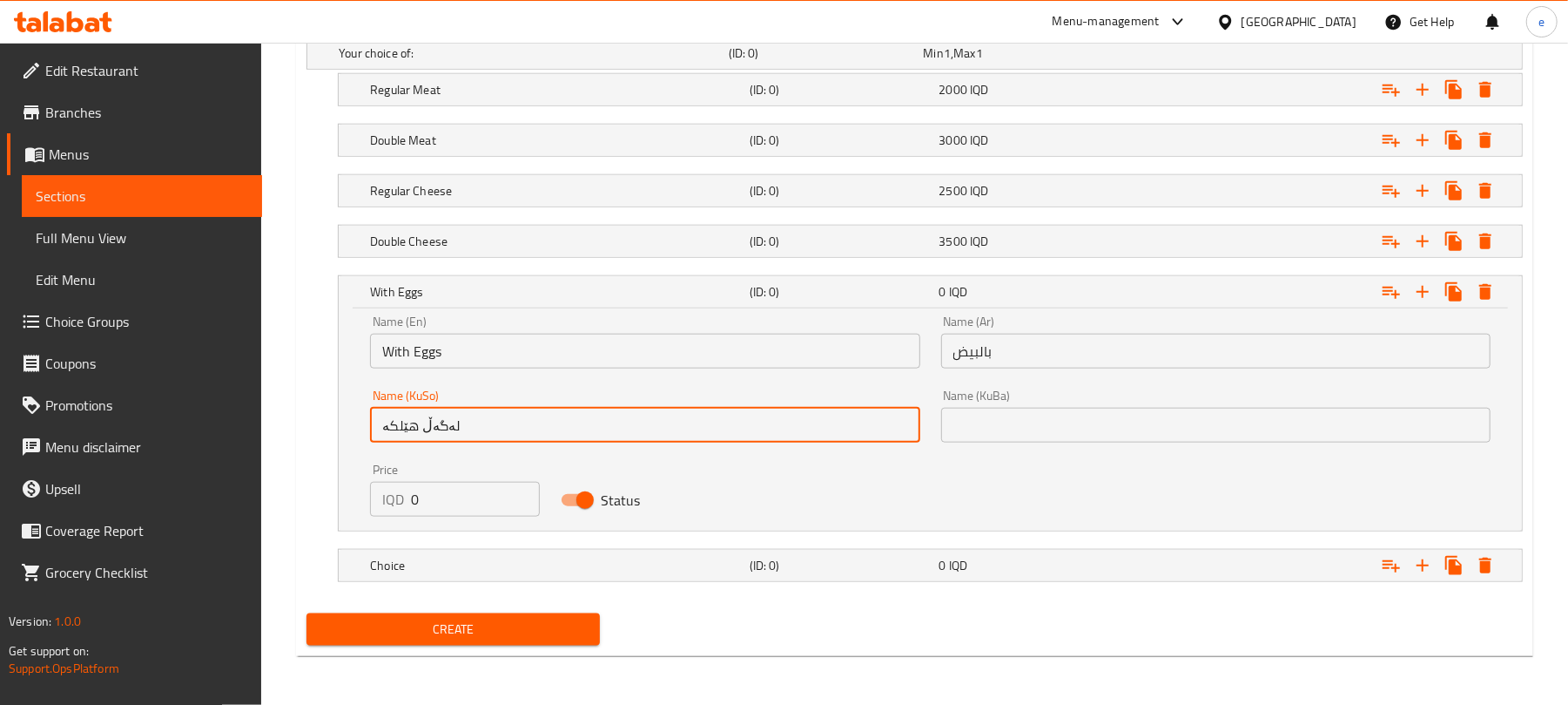
click at [712, 409] on input "لەگەڵ هێلکە" at bounding box center [645, 424] width 550 height 35
type input "لەگەڵ هێلکە"
click at [1028, 453] on div "Name (En) With Eggs Name (En) Name (Ar) بالبيض Name (Ar) Name (KuSo) لەگەڵ هێلک…" at bounding box center [930, 416] width 1141 height 222
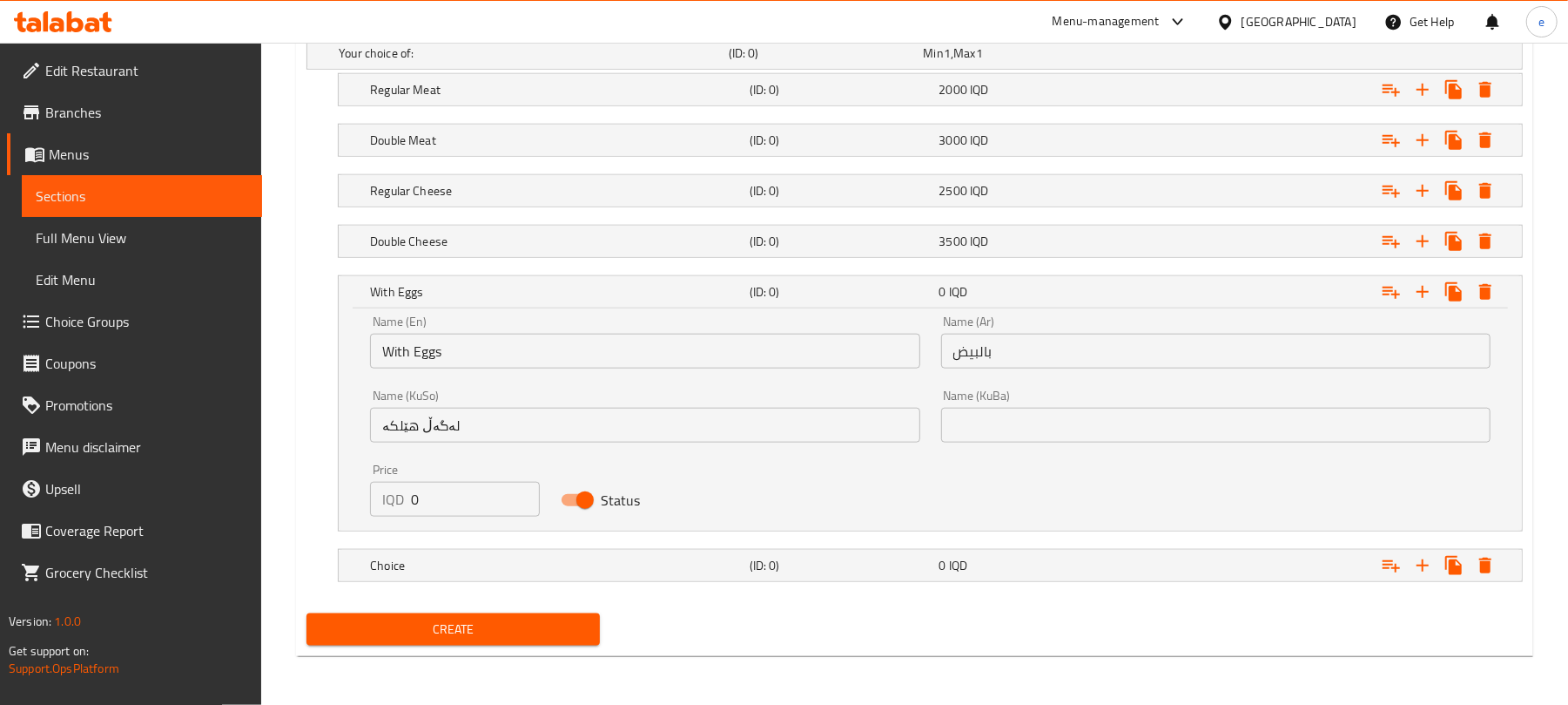
click at [1015, 430] on input "text" at bounding box center [1216, 424] width 550 height 35
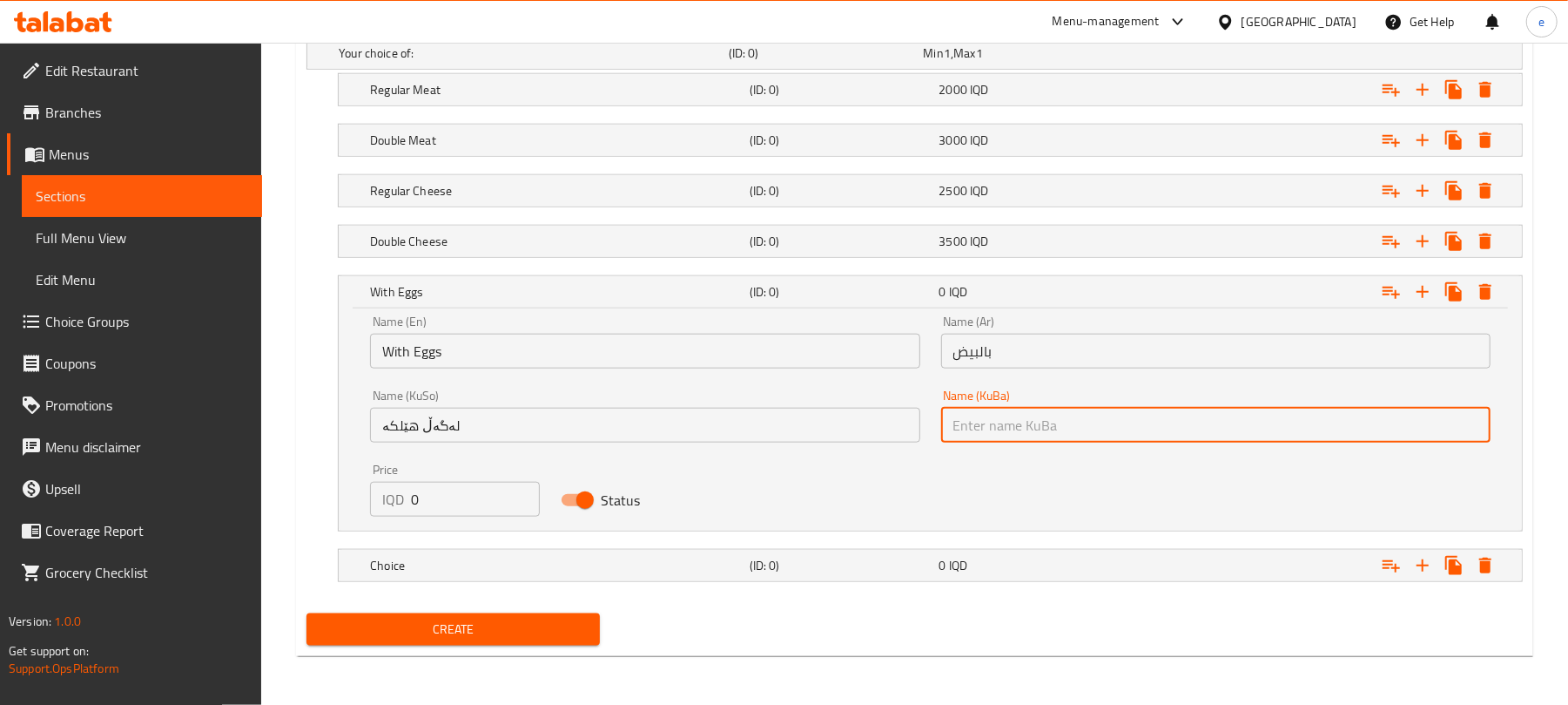
paste input "لەگەڵ هێلکە"
type input "لەگەڵ هێلکە"
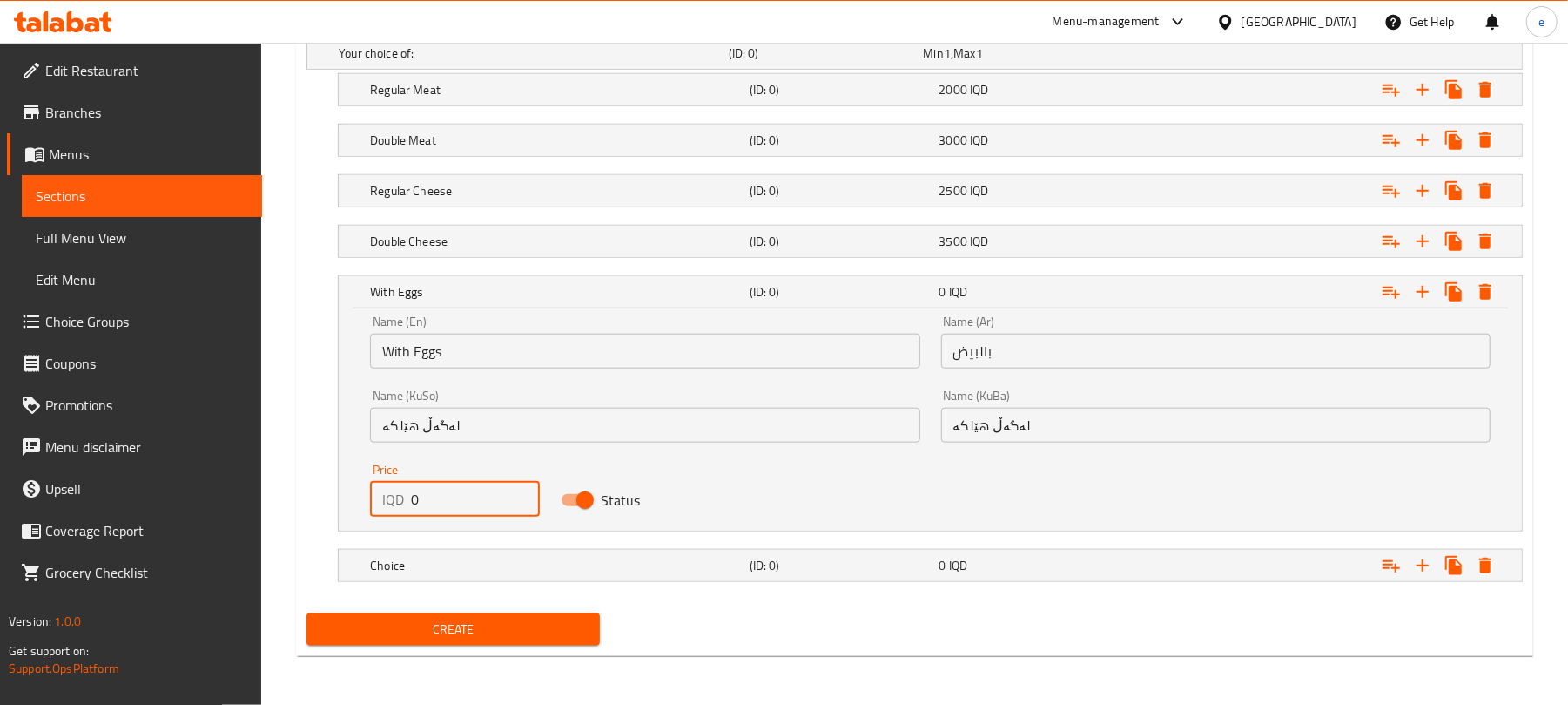
drag, startPoint x: 438, startPoint y: 493, endPoint x: 374, endPoint y: 506, distance: 65.3
click at [375, 506] on div "IQD 0 Price" at bounding box center [455, 499] width 169 height 35
paste input "250"
type input "2500"
click at [717, 557] on h5 "Choice" at bounding box center [557, 565] width 373 height 17
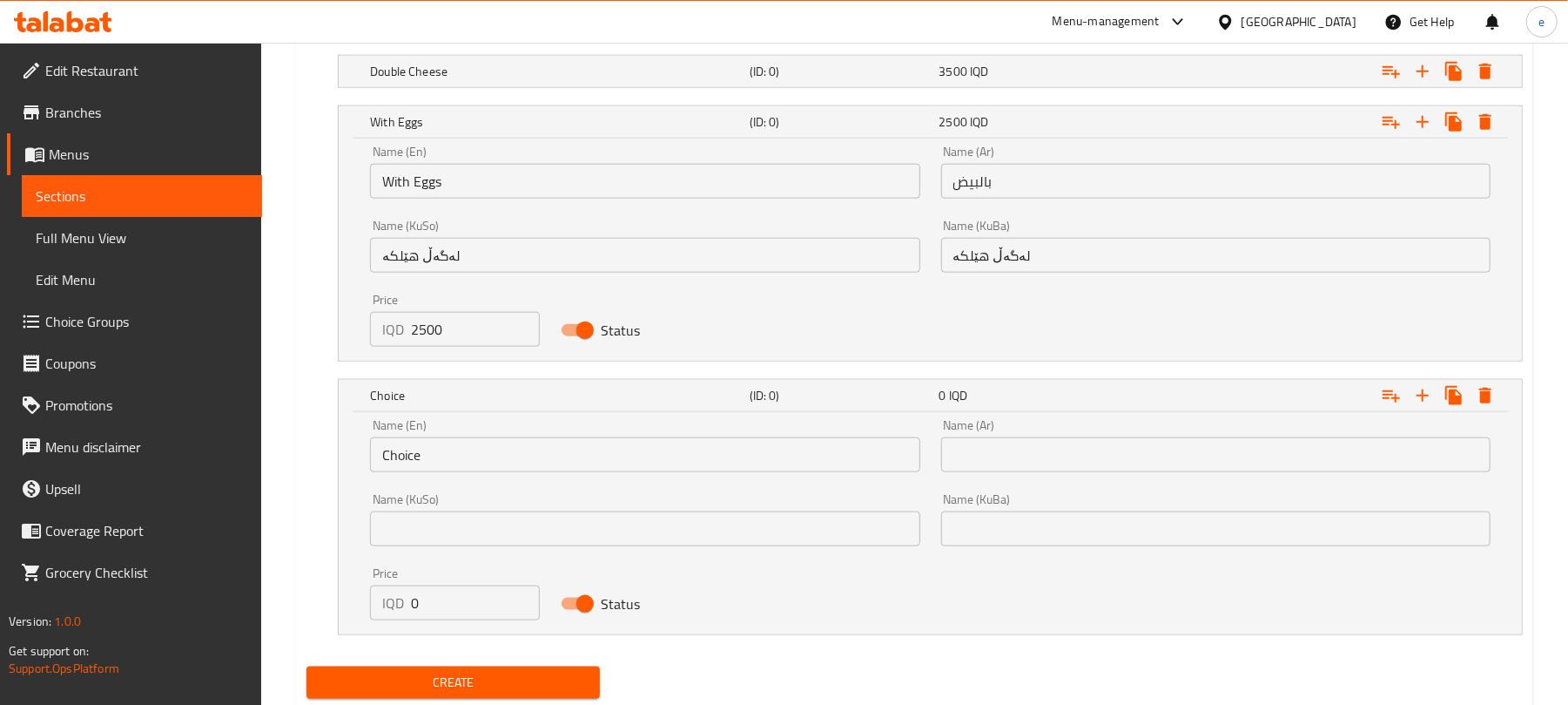
scroll to position [1418, 0]
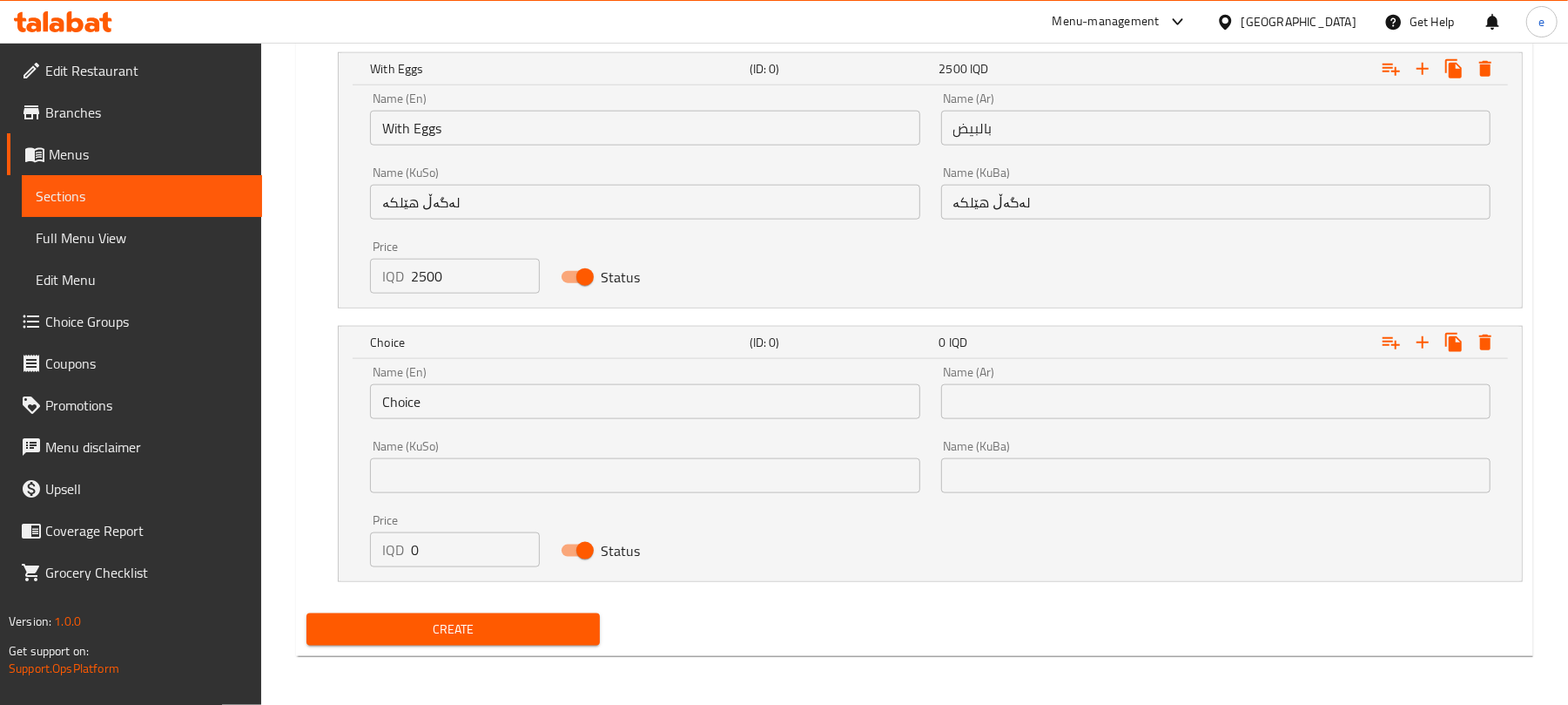
click at [1066, 406] on input "text" at bounding box center [1216, 401] width 550 height 35
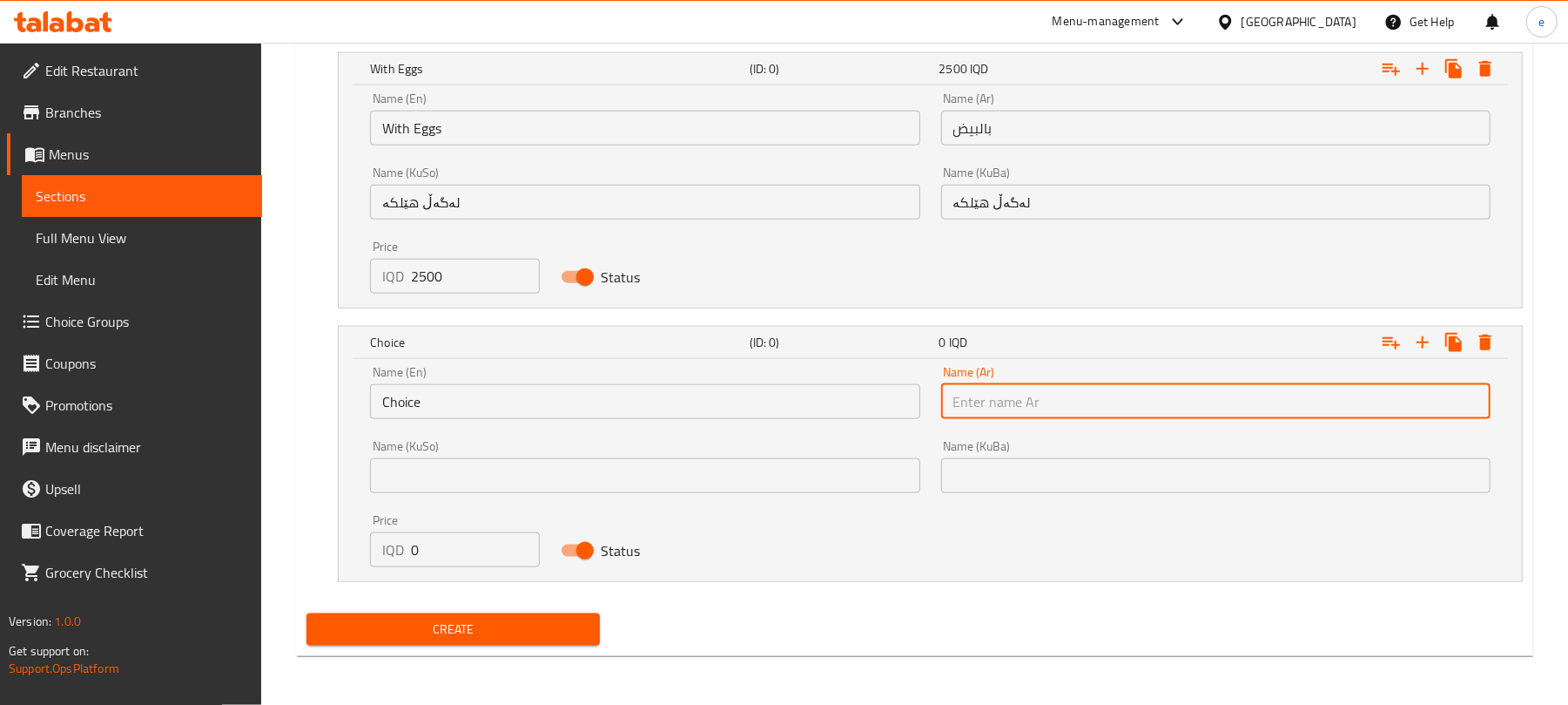
paste input "دوبل"
click at [1005, 139] on input "بالبيض" at bounding box center [1216, 127] width 550 height 35
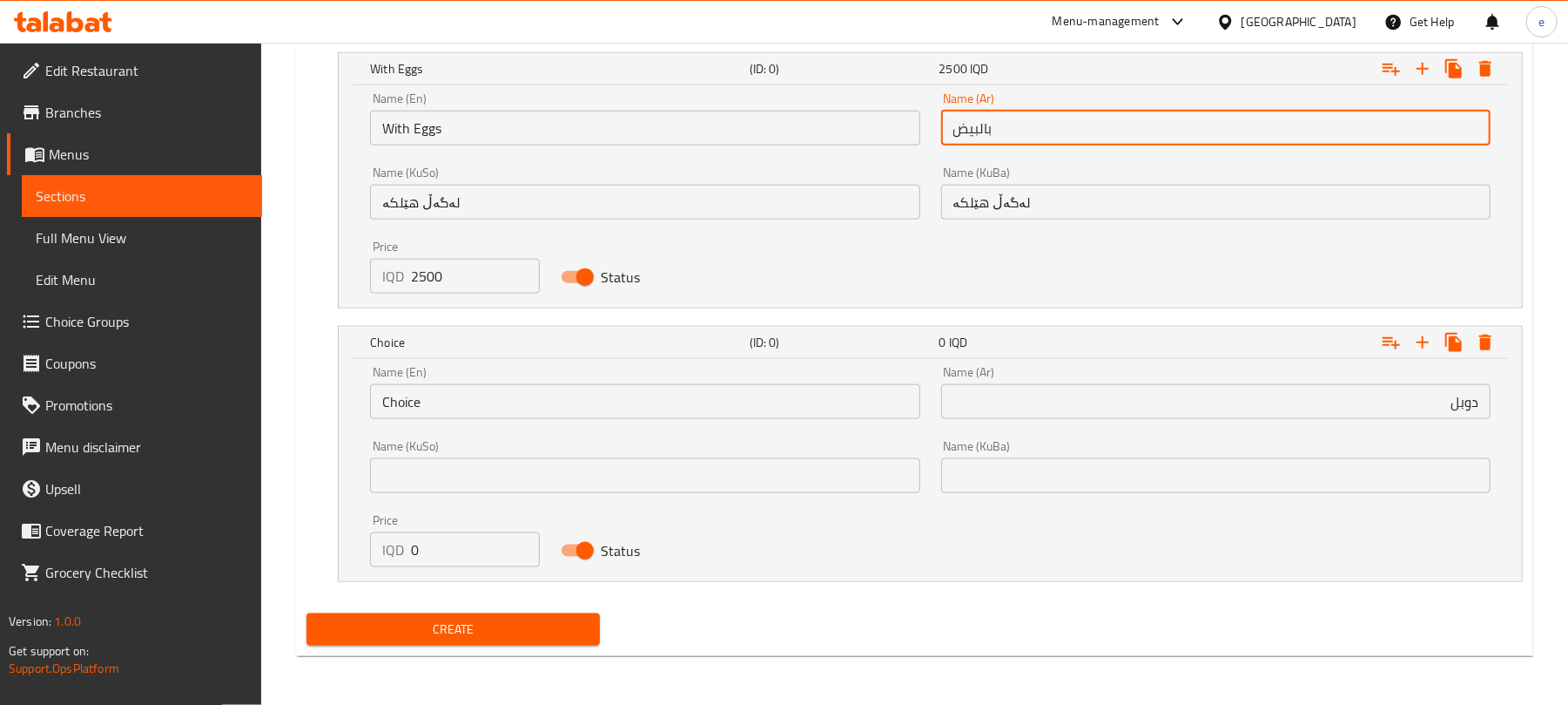
click at [1416, 388] on input "دوبل" at bounding box center [1216, 401] width 550 height 35
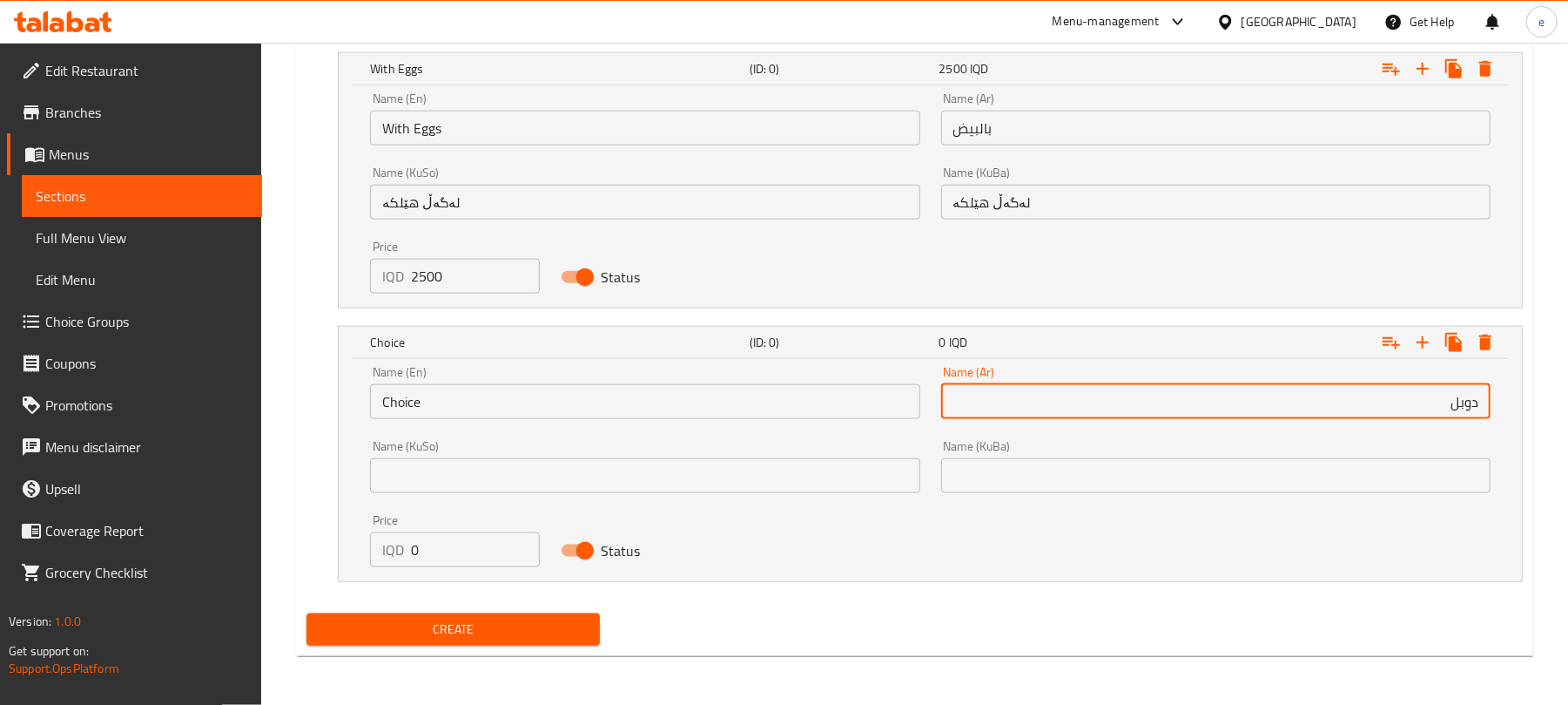
paste input "بالبيض"
type input "بالبيض - دوبل"
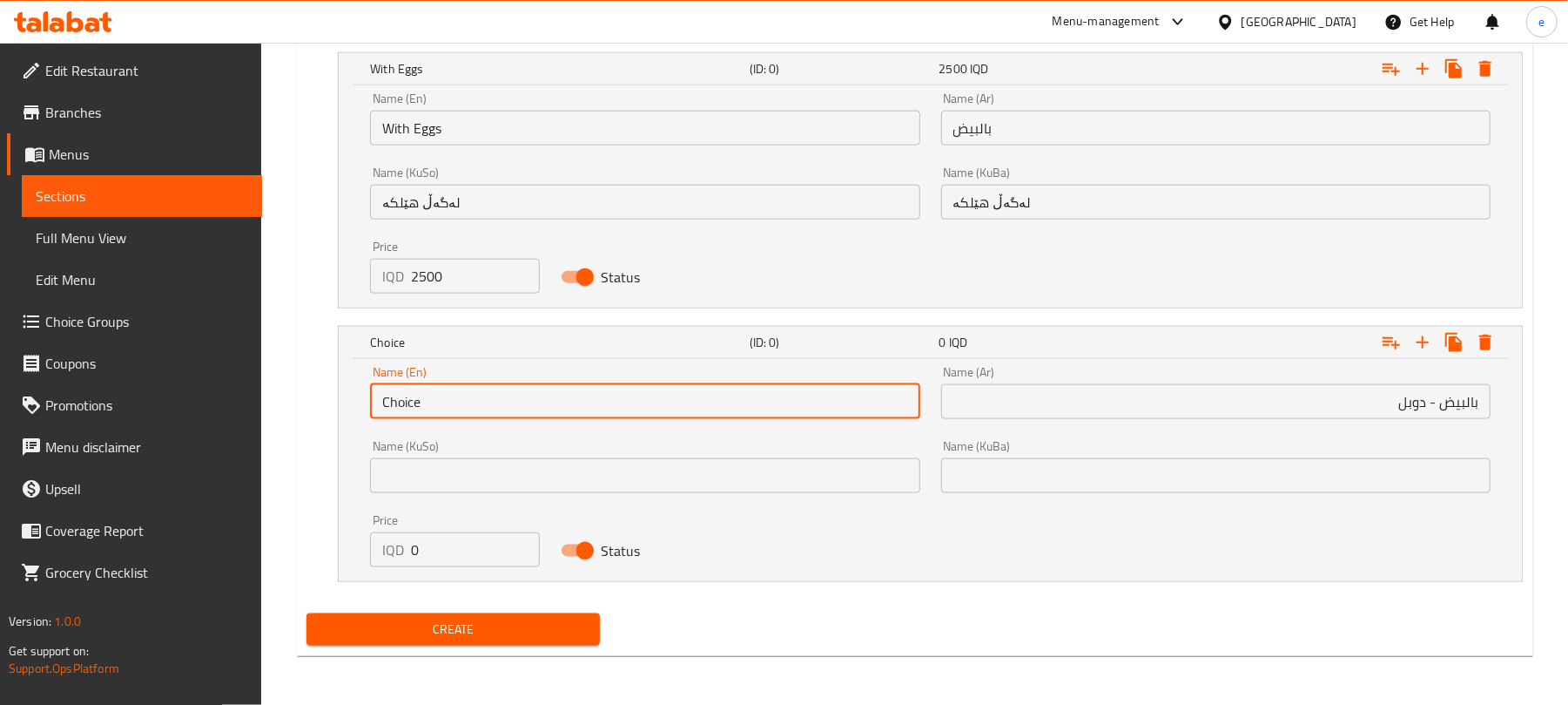
click at [519, 399] on input "Choice" at bounding box center [645, 401] width 550 height 35
click at [823, 482] on input "text" at bounding box center [645, 475] width 550 height 35
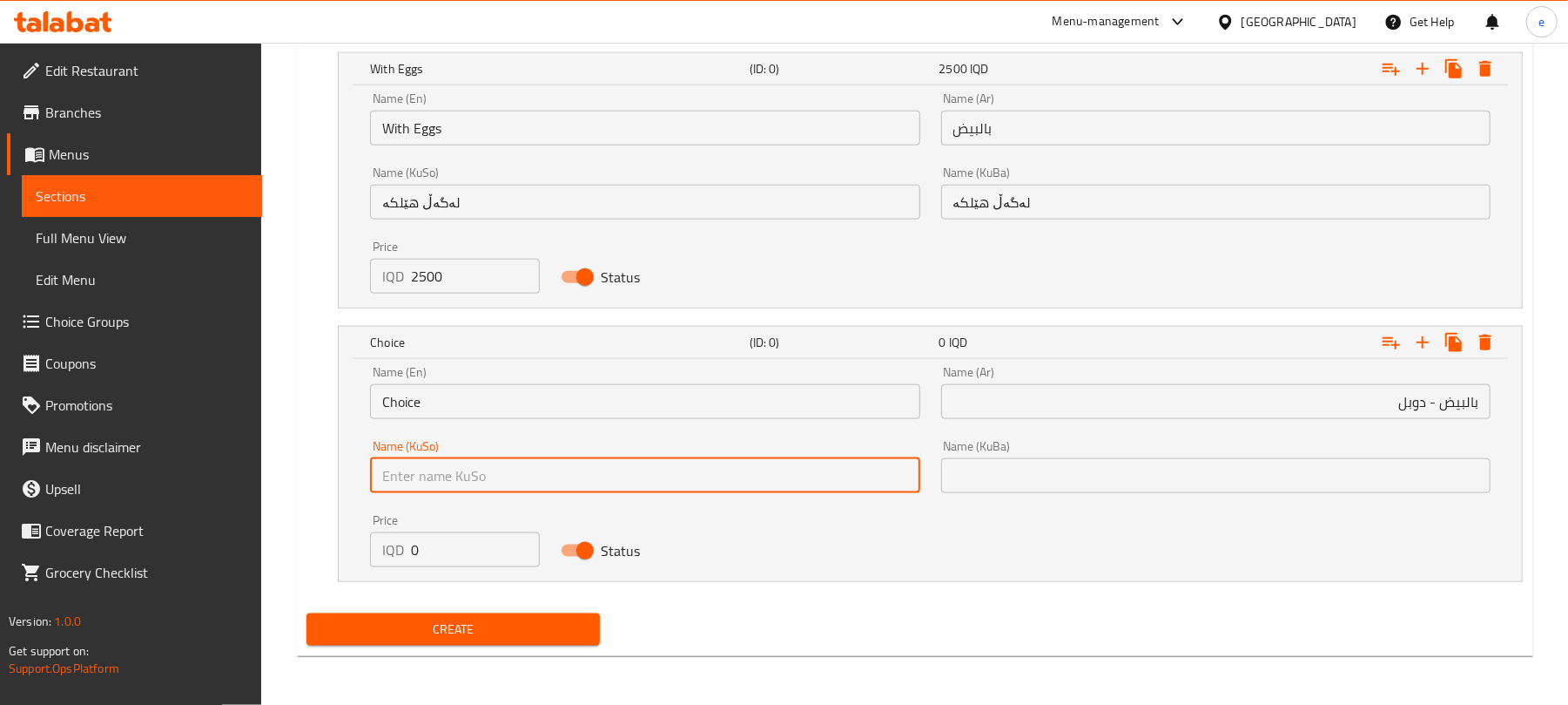
click at [464, 221] on div "Name (KuSo) لەگەڵ هێلکە Name (KuSo)" at bounding box center [645, 193] width 570 height 74
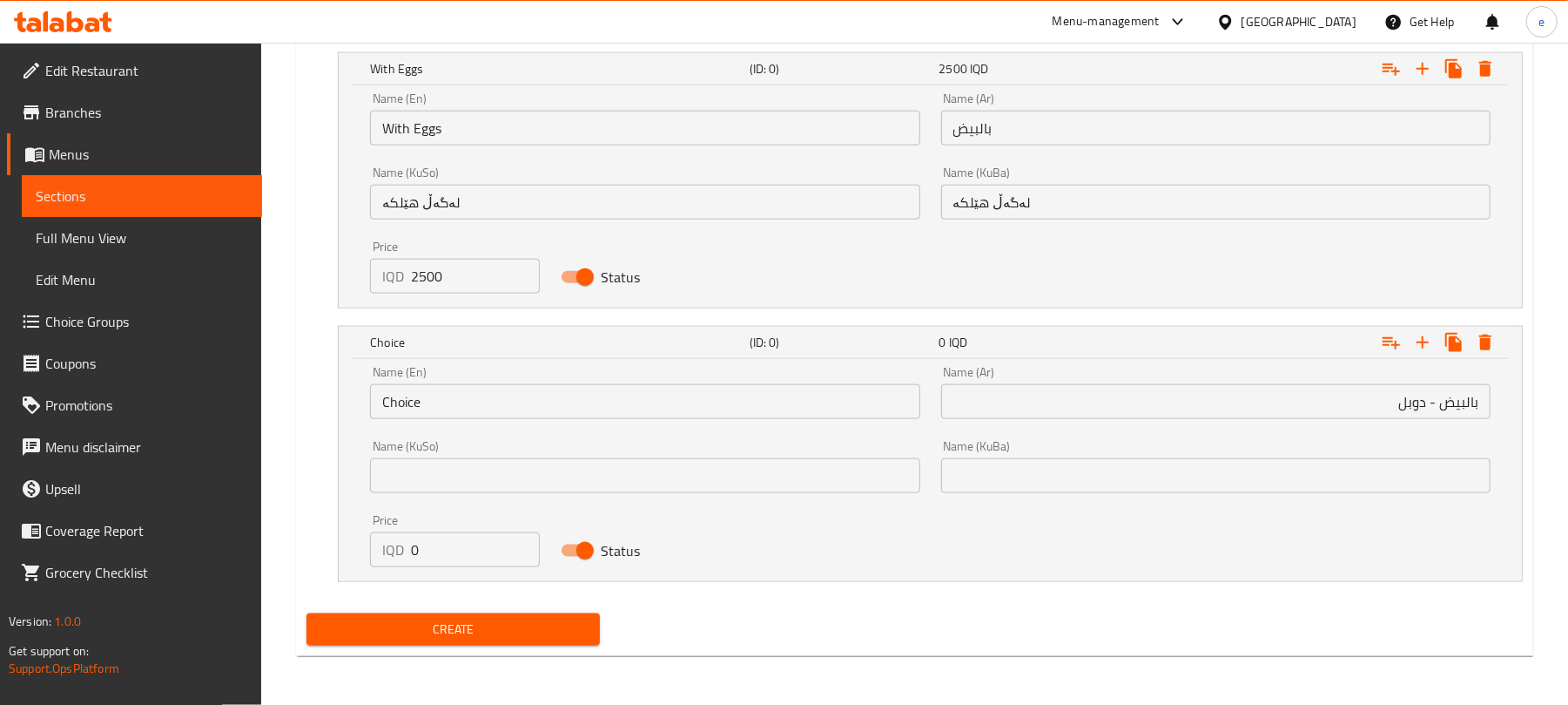
click at [471, 204] on input "لەگەڵ هێلکە" at bounding box center [645, 202] width 550 height 35
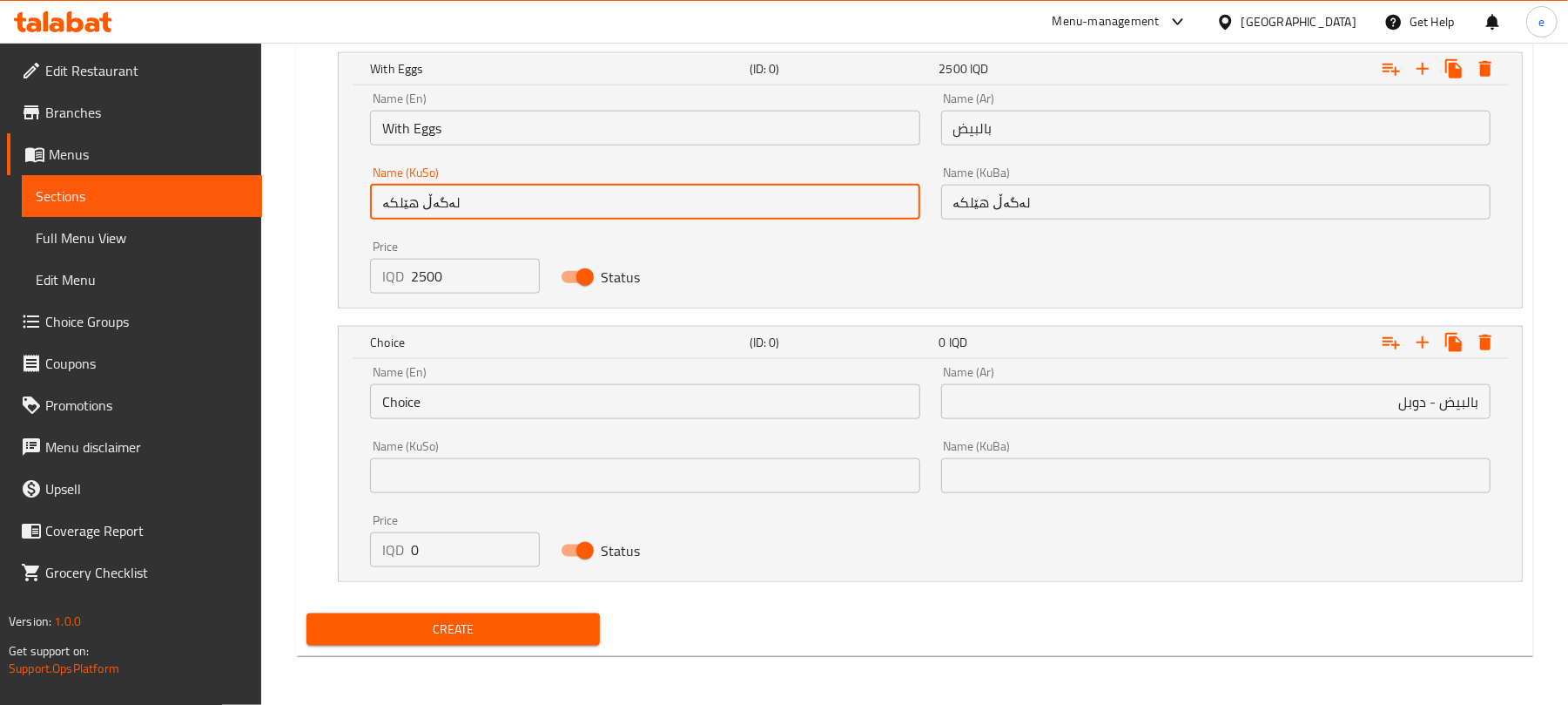
click at [471, 204] on input "لەگەڵ هێلکە" at bounding box center [645, 202] width 550 height 35
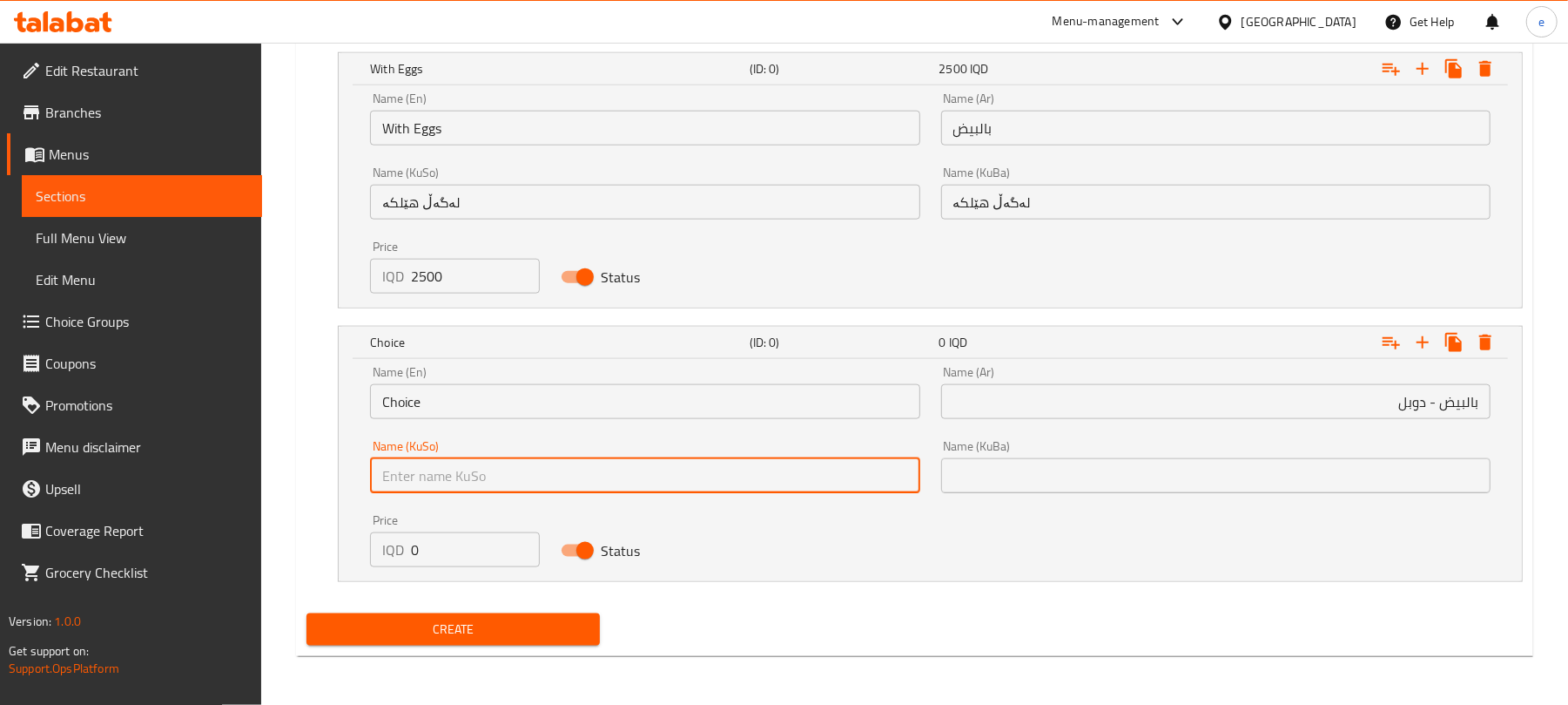
click at [860, 472] on input "text" at bounding box center [645, 475] width 550 height 35
paste input "لەگەڵ هێلکە"
click at [902, 477] on input "لەگەڵ هێلکە - دەبل" at bounding box center [645, 475] width 550 height 35
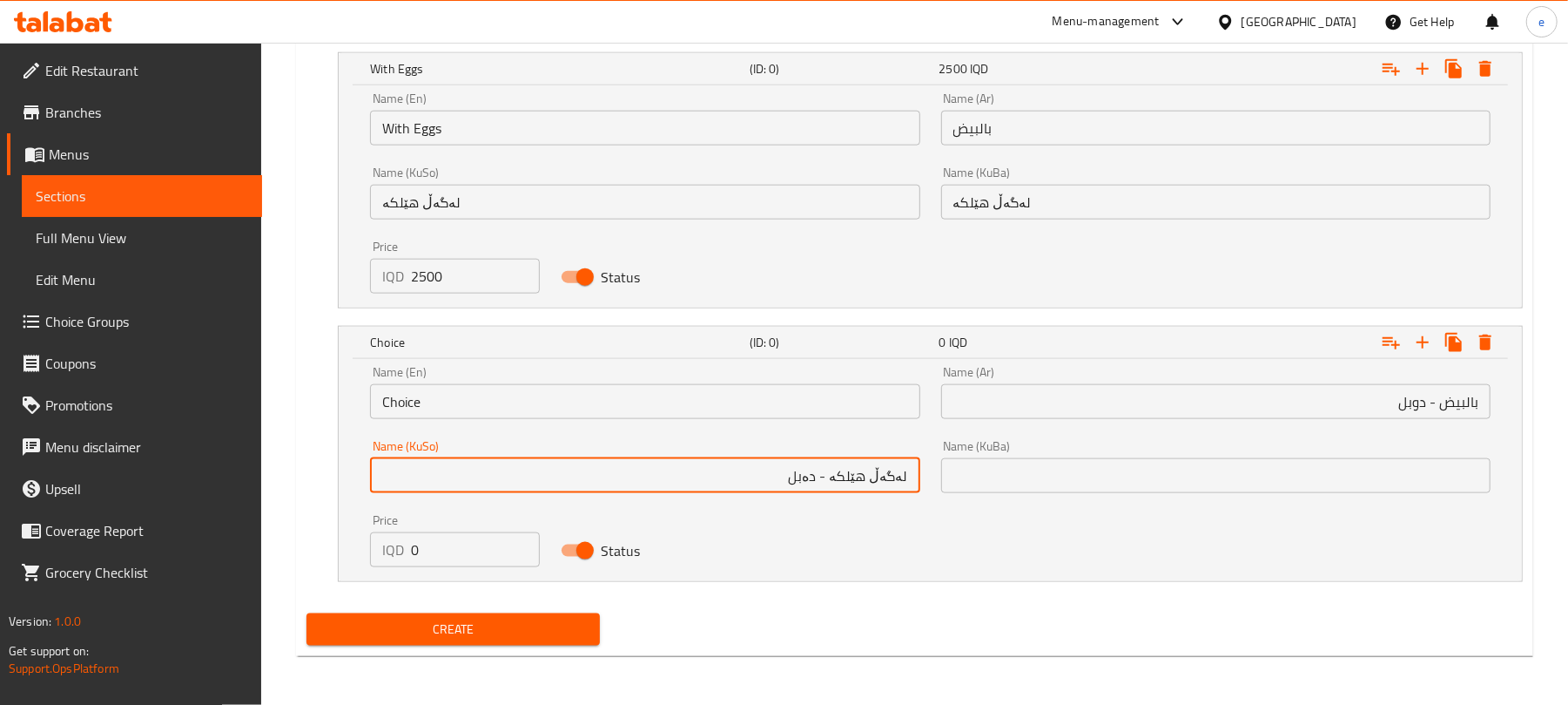
click at [798, 488] on input "لەگەڵ هێلکە - دەبل" at bounding box center [645, 475] width 550 height 35
click at [798, 490] on input "لەگەڵ هێلکە - دەبڵ" at bounding box center [645, 475] width 550 height 35
type input "لەگەڵ هێلکە - دەبڵ"
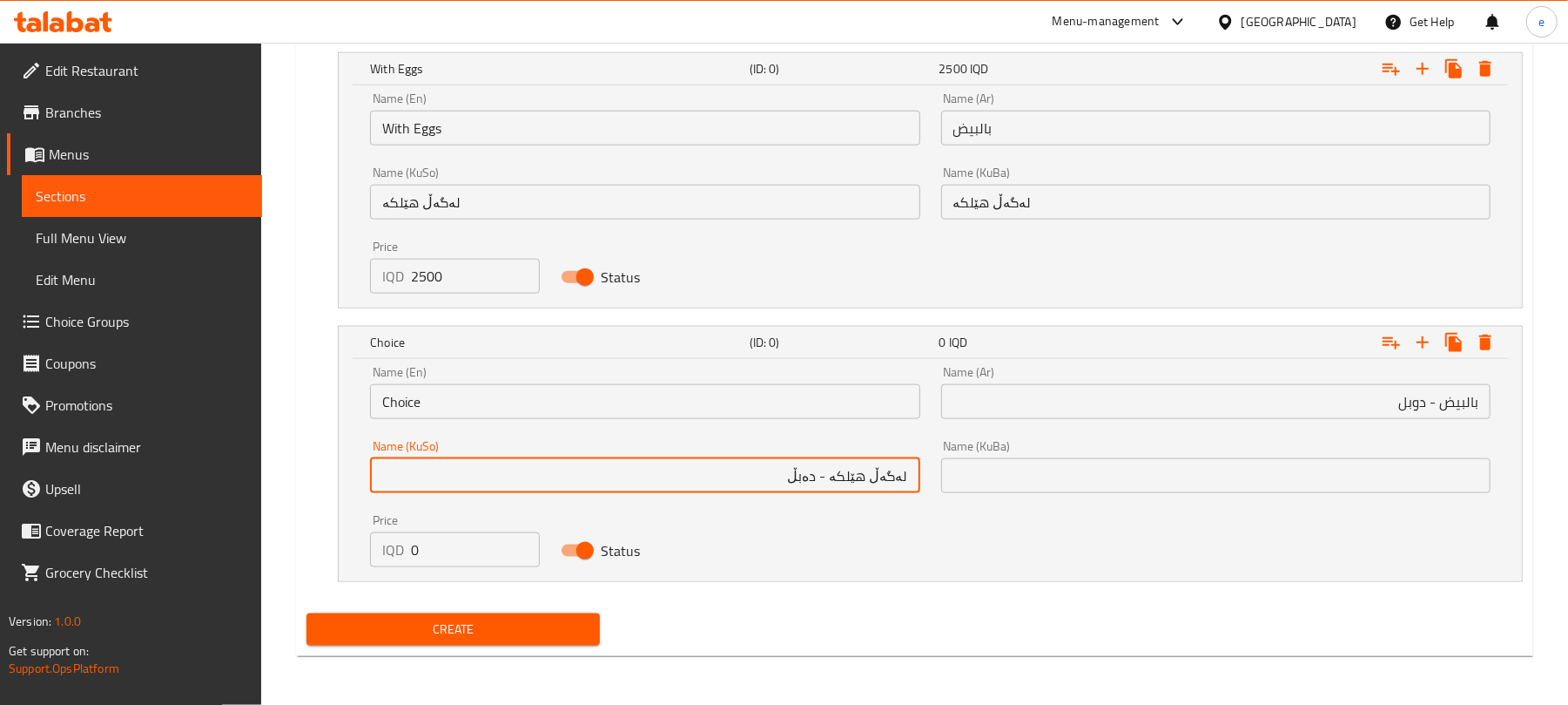
click at [1097, 465] on input "text" at bounding box center [1216, 475] width 550 height 35
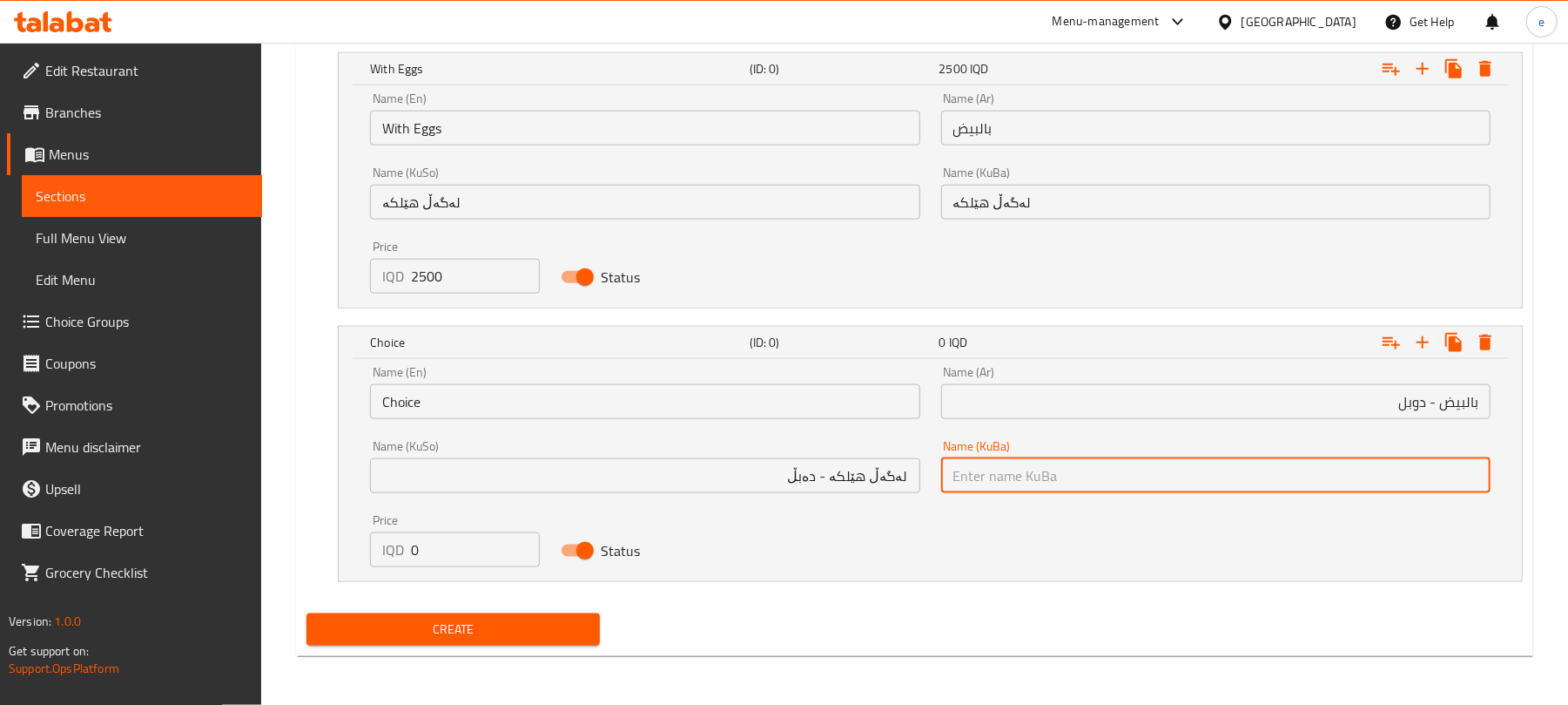
paste input "لەگەڵ هێلکە - دەبڵ"
type input "لەگەڵ هێلکە - دەبڵ"
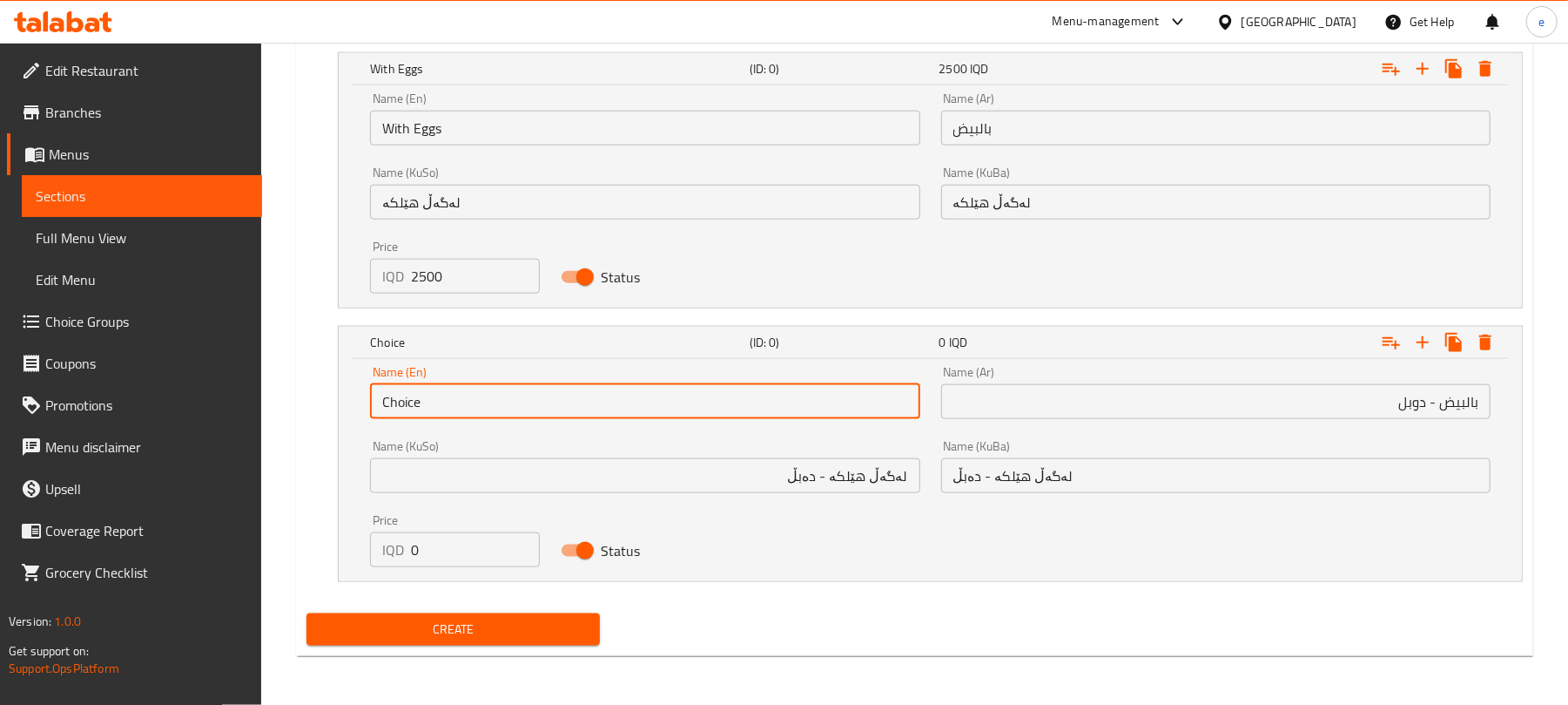
click at [537, 406] on input "Choice" at bounding box center [645, 401] width 550 height 35
type input "With Egg - Double"
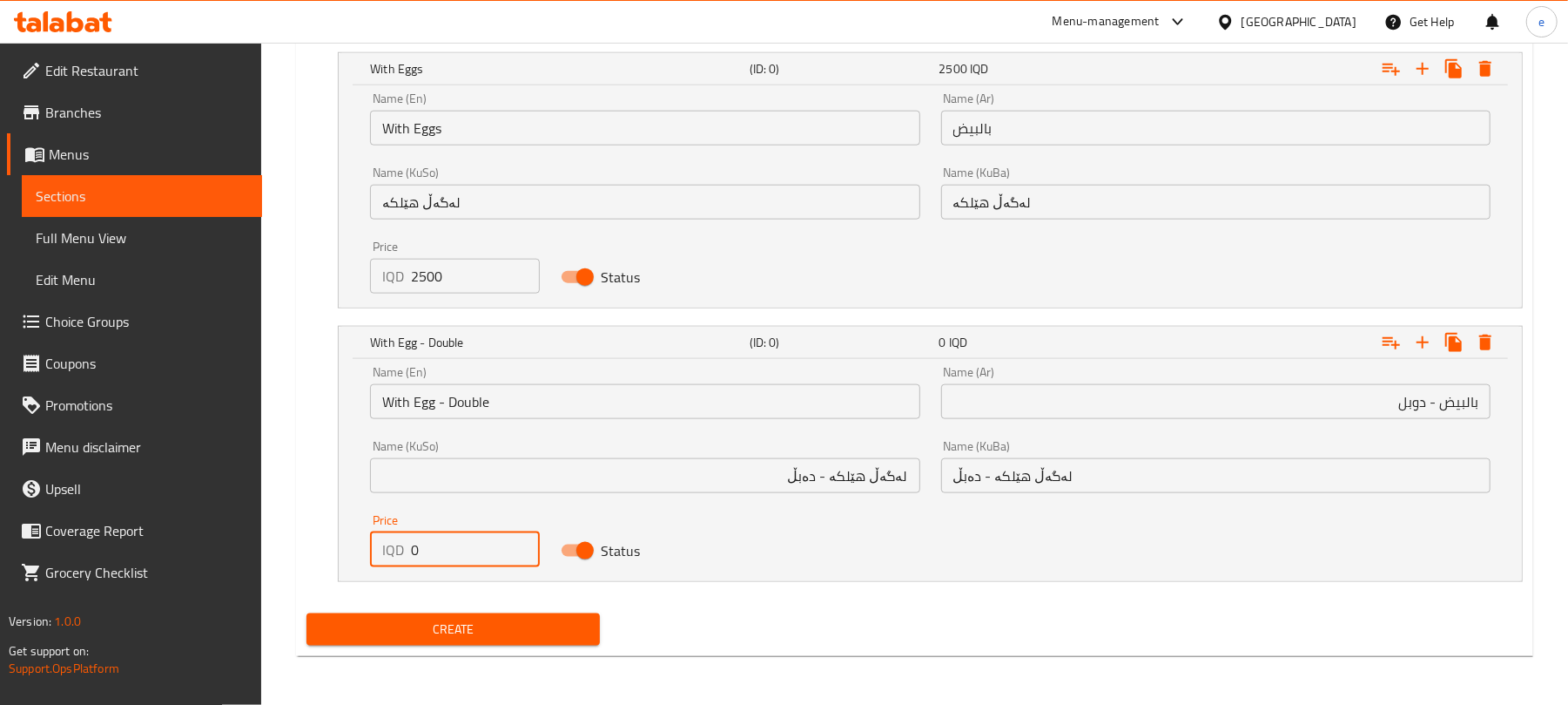
drag, startPoint x: 449, startPoint y: 544, endPoint x: 399, endPoint y: 553, distance: 50.8
click at [399, 553] on div "IQD 0 Price" at bounding box center [455, 549] width 169 height 35
paste input "350"
type input "3500"
click at [1421, 348] on icon "Expand" at bounding box center [1422, 342] width 21 height 21
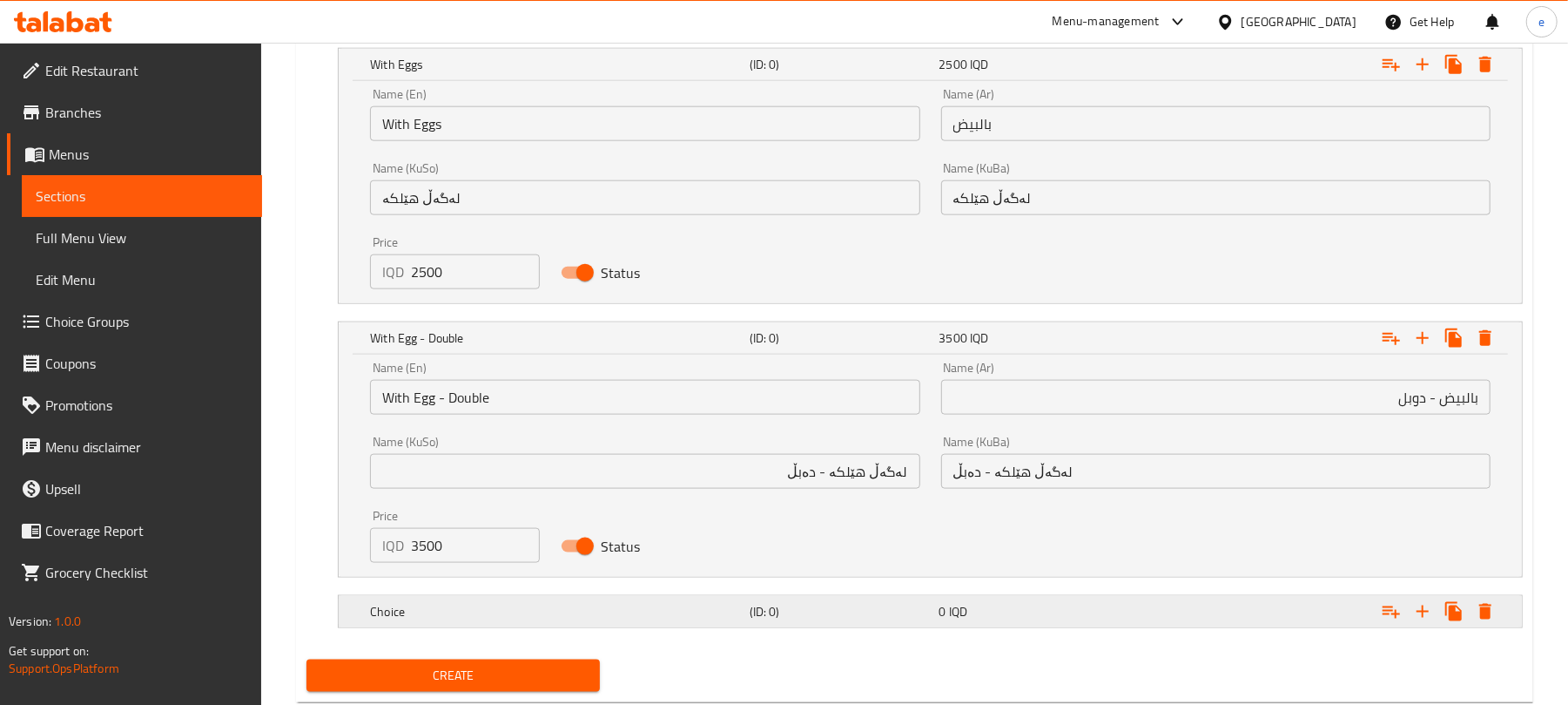
click at [1068, 618] on div "0 IQD" at bounding box center [1031, 611] width 183 height 17
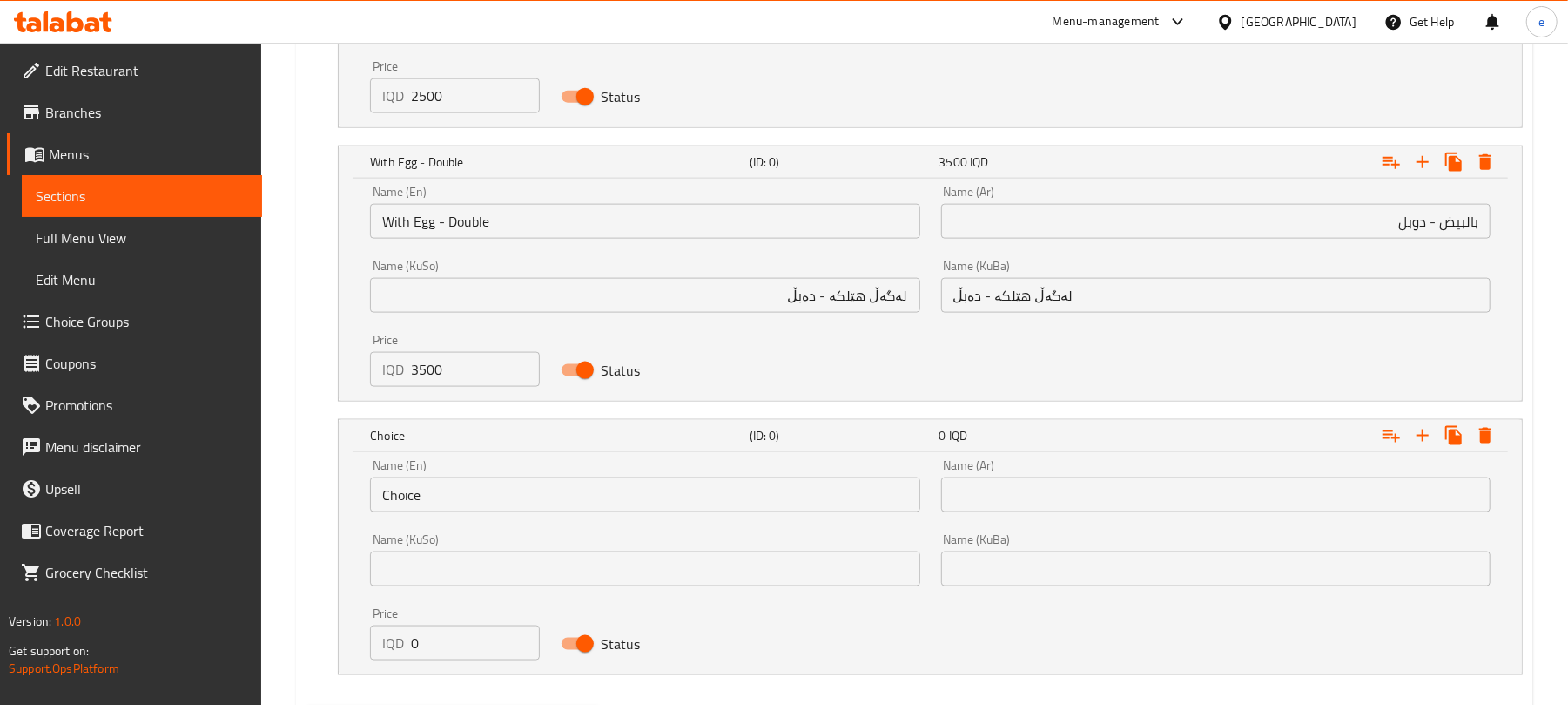
scroll to position [1649, 0]
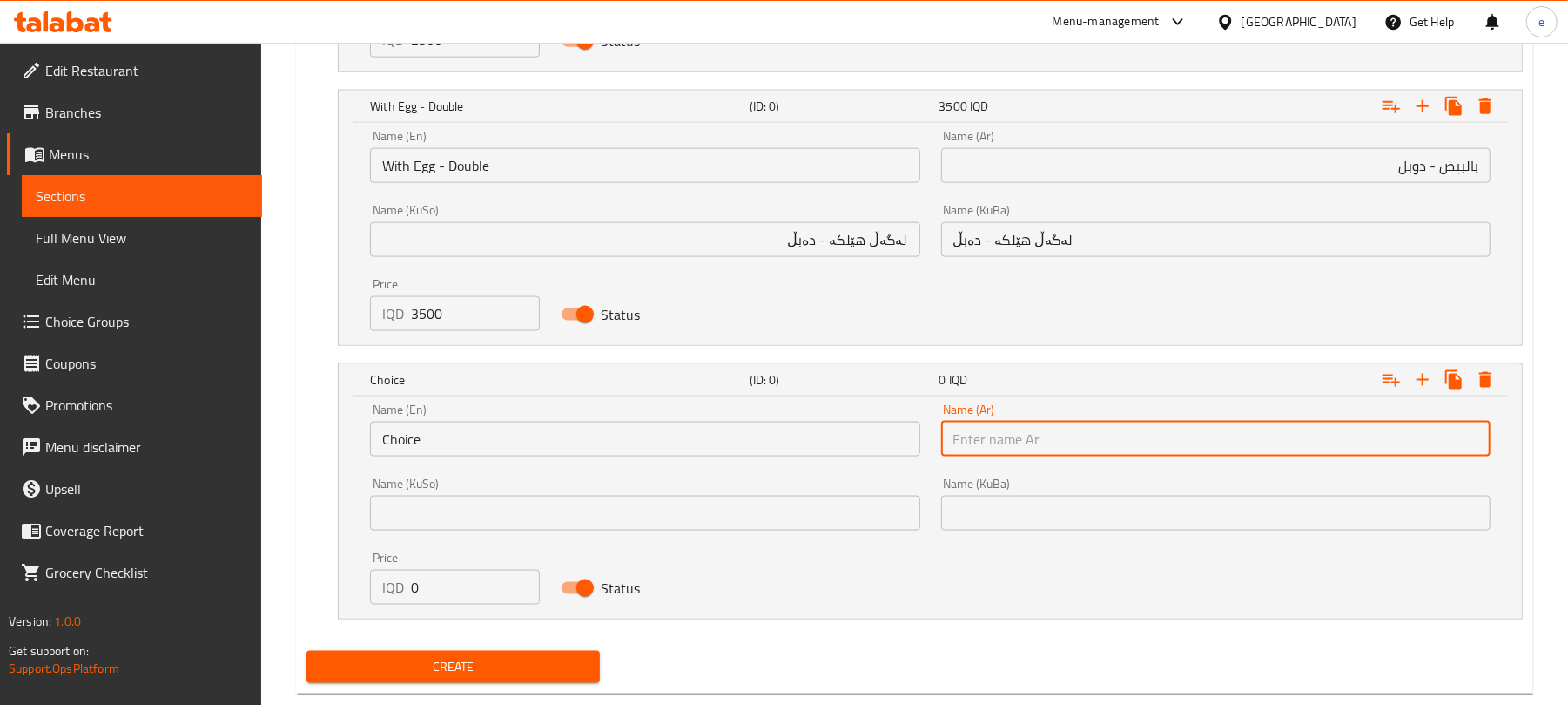
click at [1050, 444] on input "text" at bounding box center [1216, 439] width 550 height 35
paste input "سوبر"
type input "سوبر"
click at [706, 450] on input "Choice" at bounding box center [645, 439] width 550 height 35
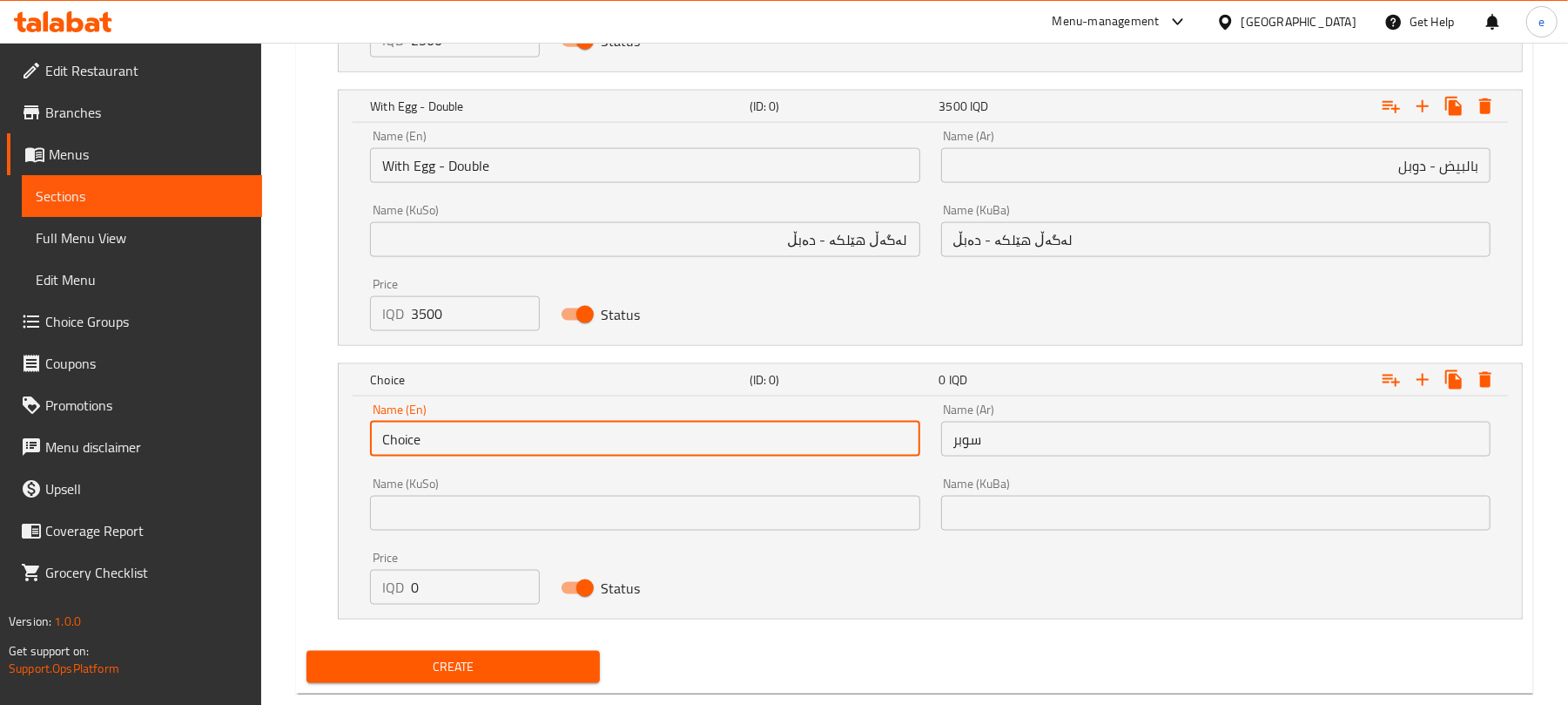
click at [706, 450] on input "Choice" at bounding box center [645, 439] width 550 height 35
paste input "super"
click at [387, 448] on input "super" at bounding box center [645, 439] width 550 height 35
type input "Super"
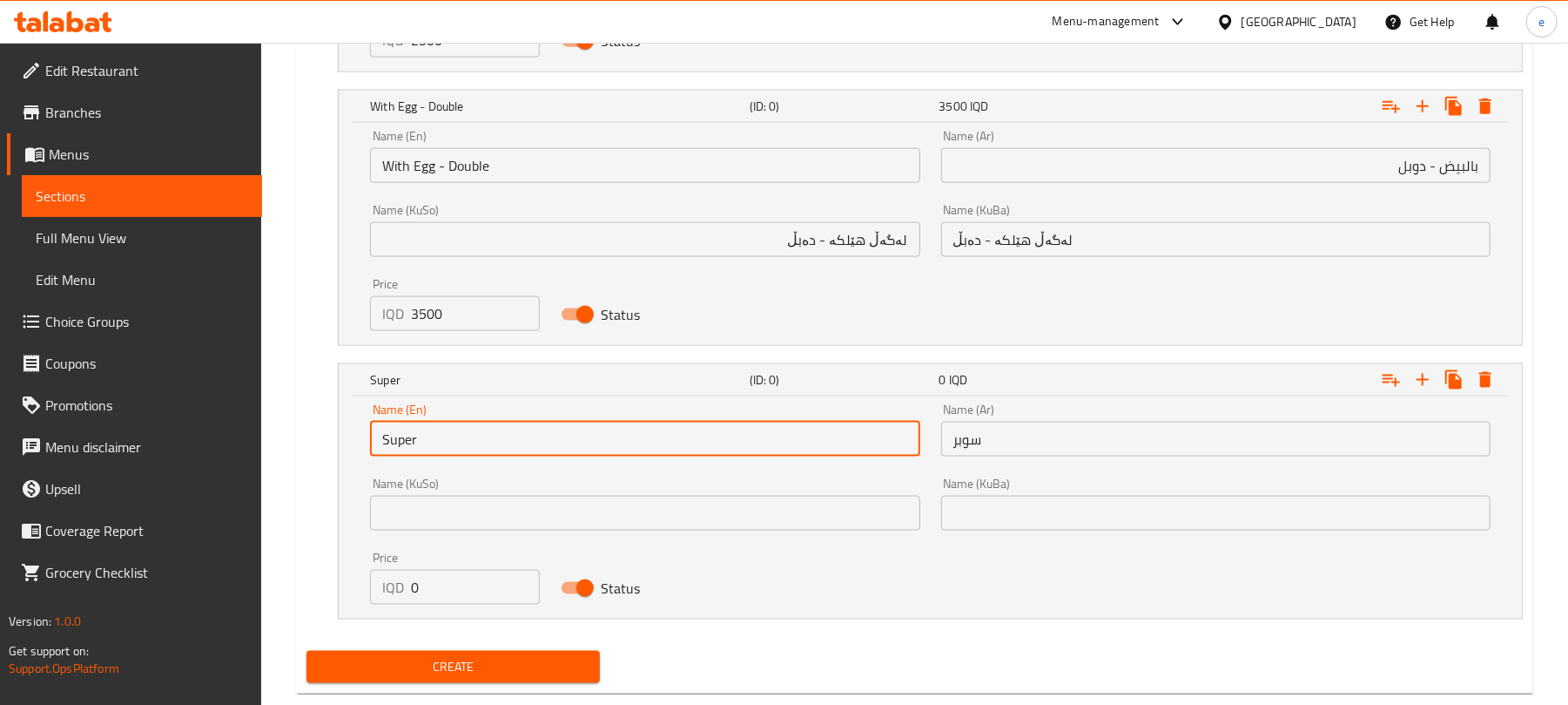
click at [823, 514] on input "text" at bounding box center [645, 513] width 550 height 35
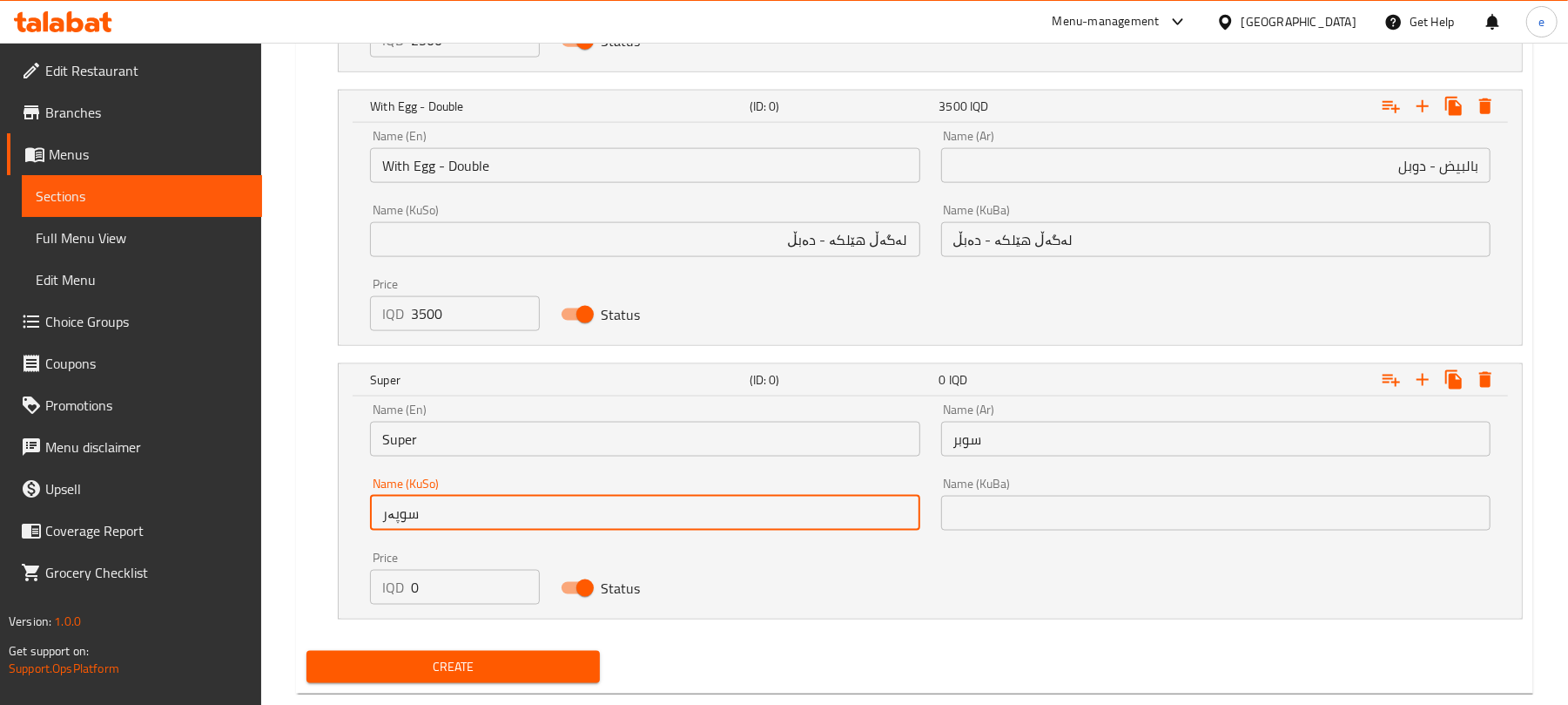
click at [832, 520] on input "سوپەر" at bounding box center [645, 513] width 550 height 35
type input "سوپەر"
click at [1070, 520] on input "text" at bounding box center [1216, 513] width 550 height 35
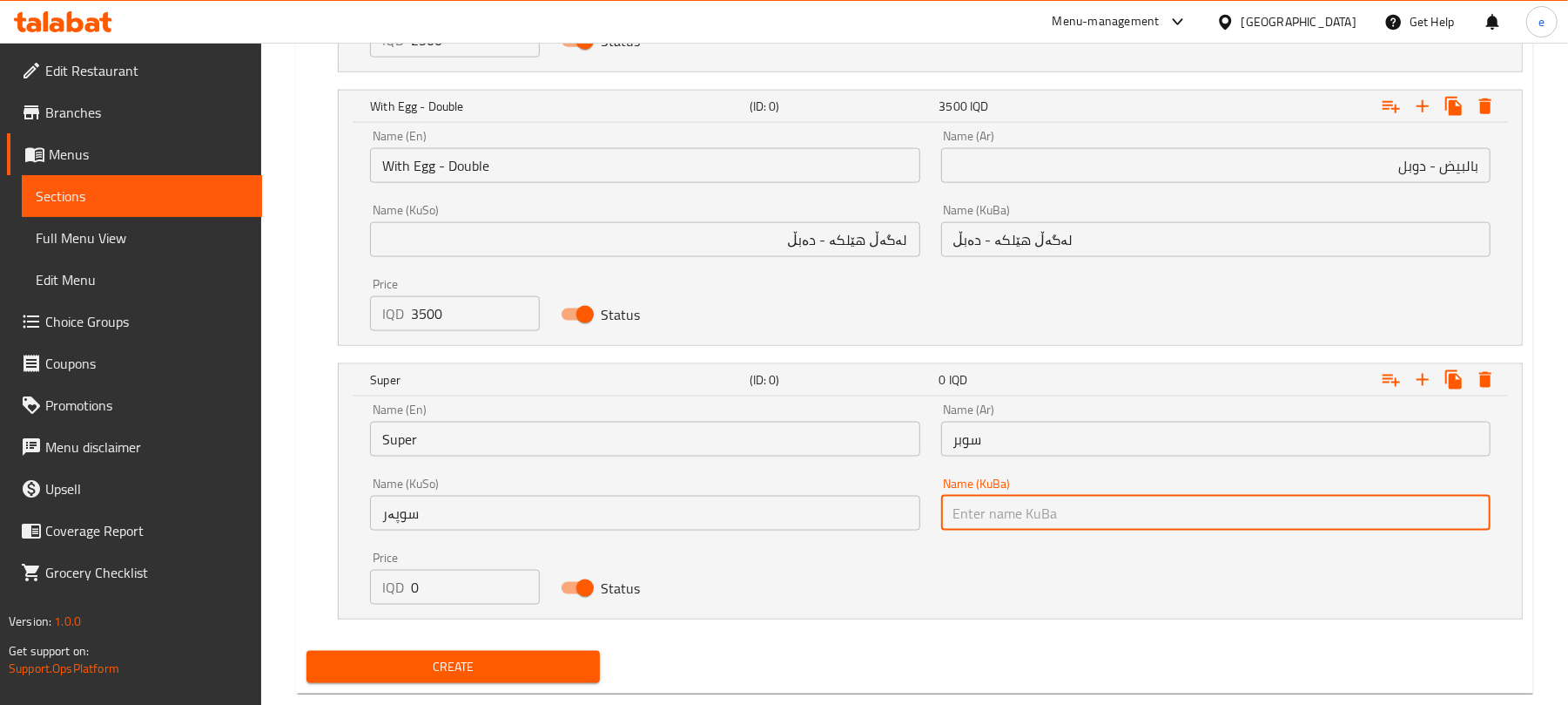
paste input "سوپەر"
type input "سوپەر"
drag, startPoint x: 470, startPoint y: 586, endPoint x: 375, endPoint y: 590, distance: 95.1
click at [375, 590] on div "IQD 0 Price" at bounding box center [455, 587] width 169 height 35
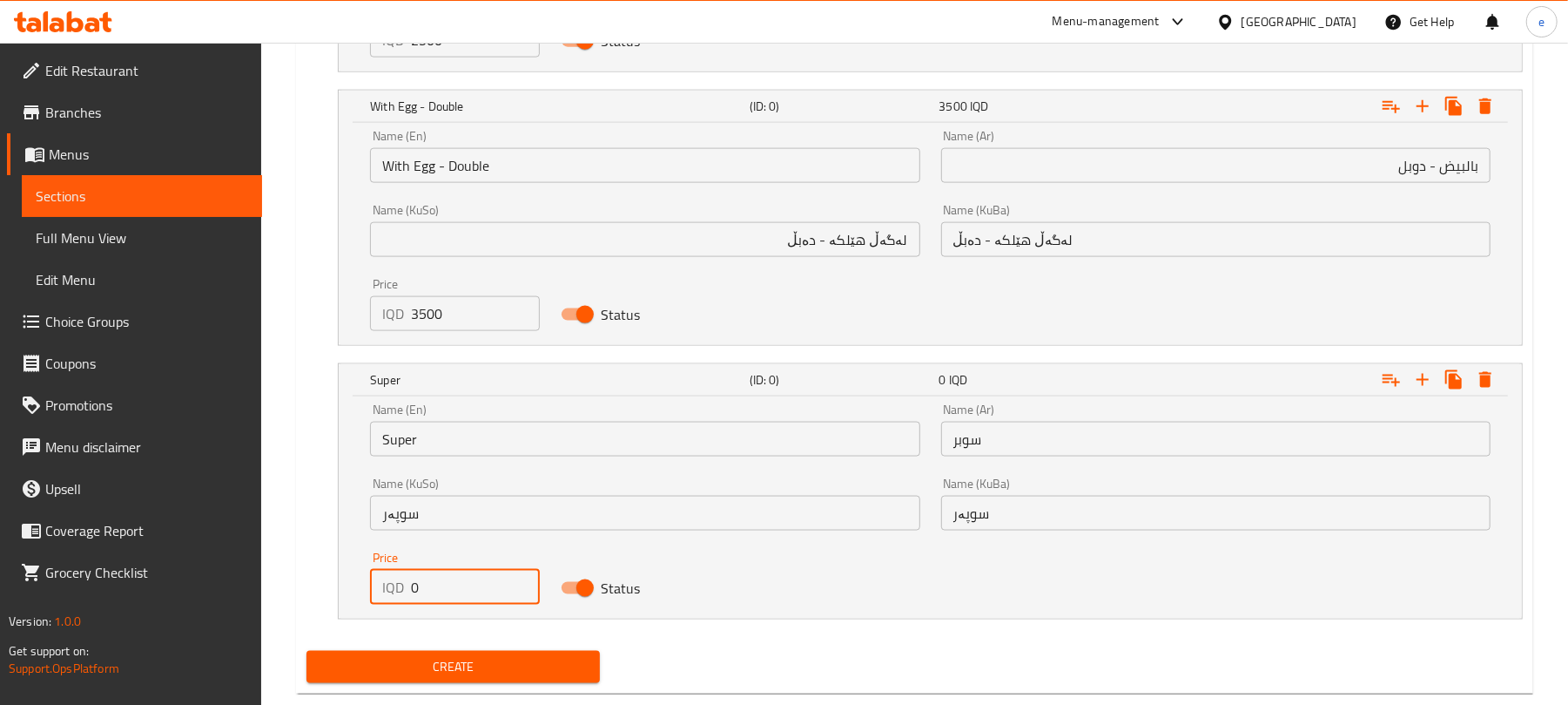
paste input "1000"
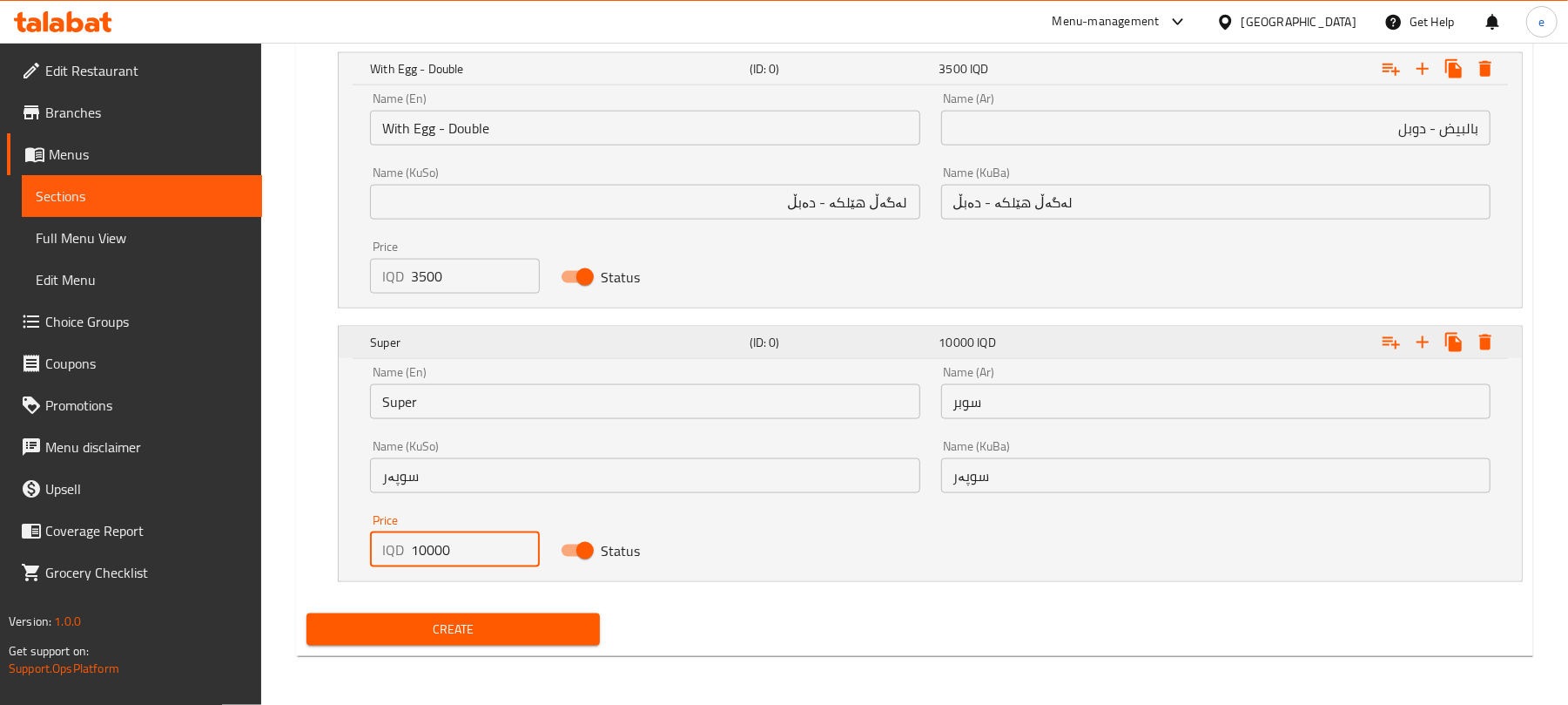
type input "10000"
click at [721, 348] on h5 "Super" at bounding box center [557, 342] width 373 height 17
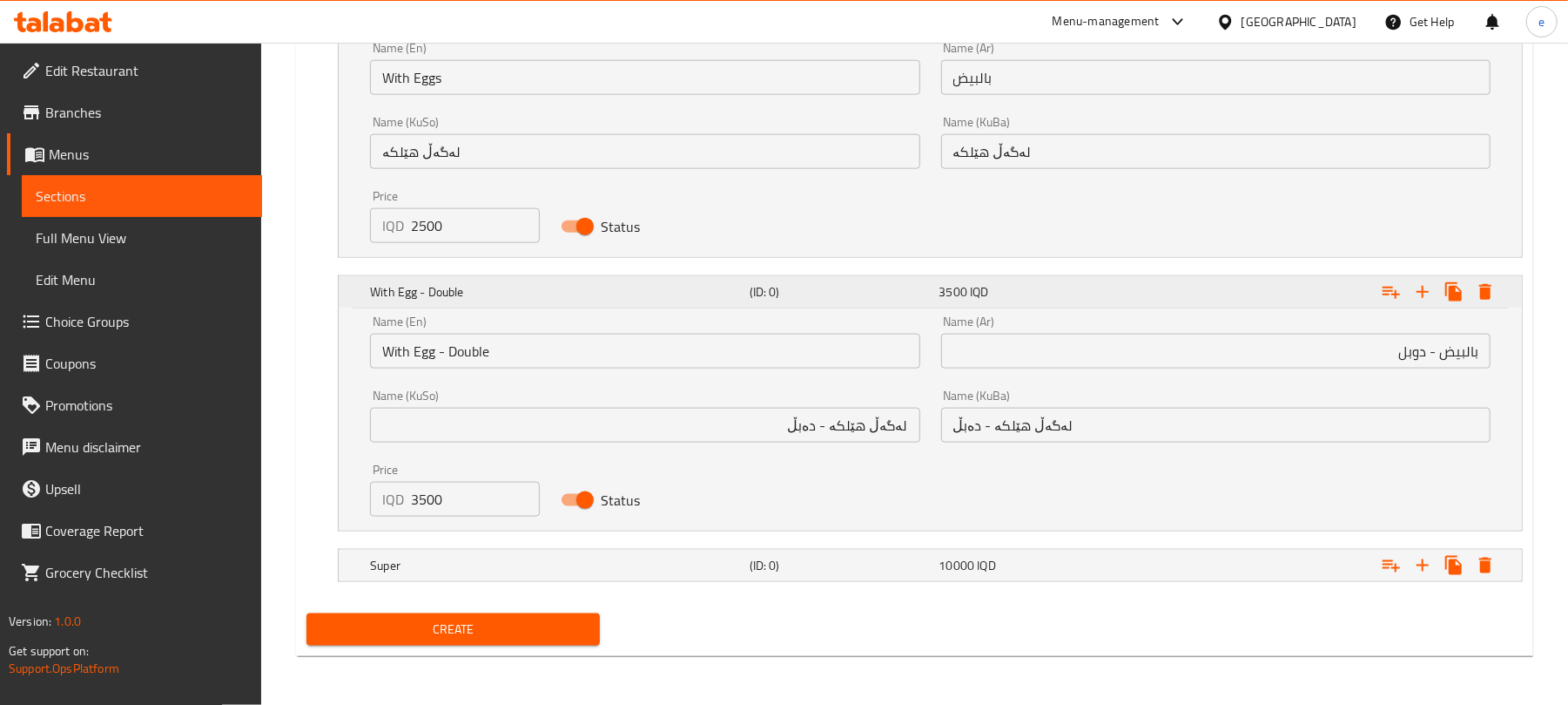
click at [705, 297] on h5 "With Egg - Double" at bounding box center [557, 292] width 373 height 17
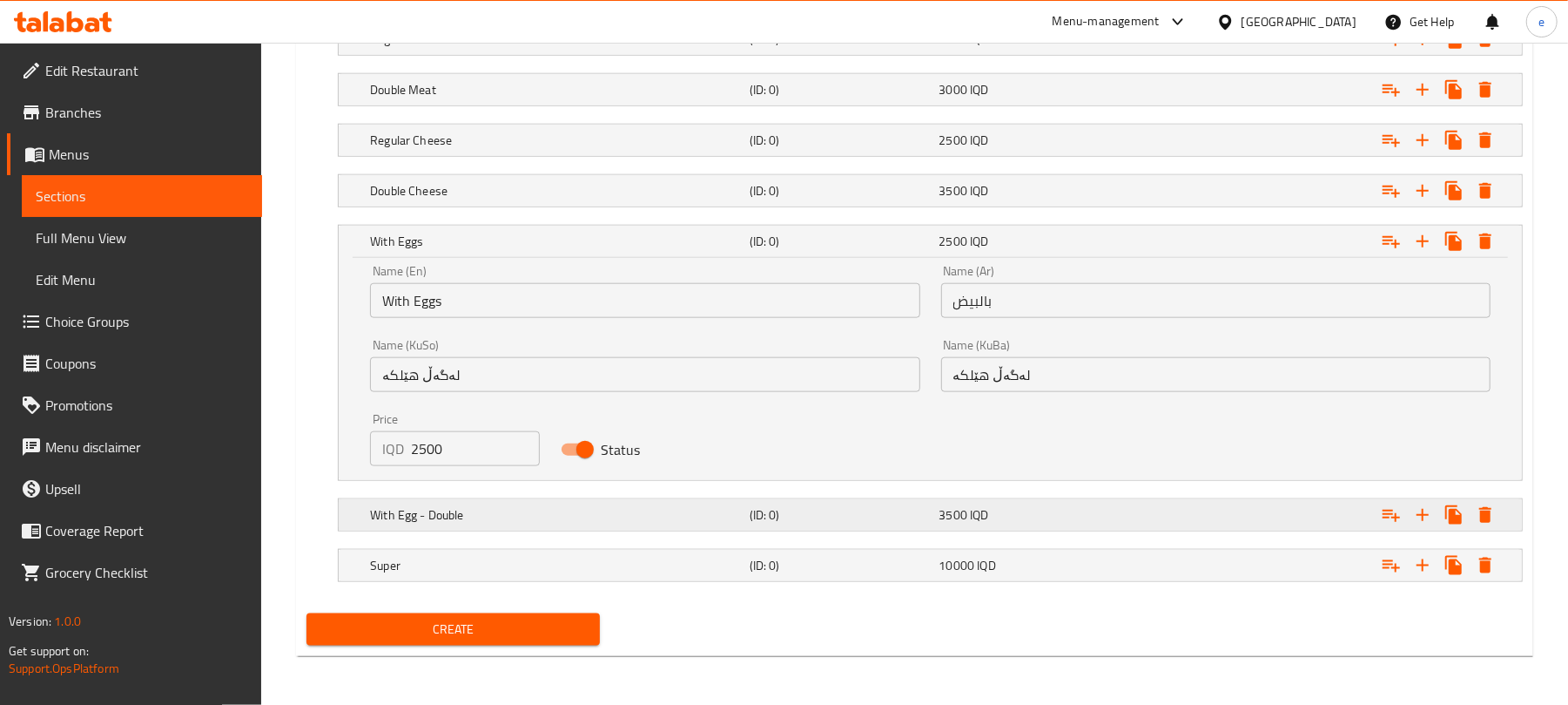
scroll to position [1246, 0]
click at [725, 246] on h5 "With Eggs" at bounding box center [557, 240] width 373 height 17
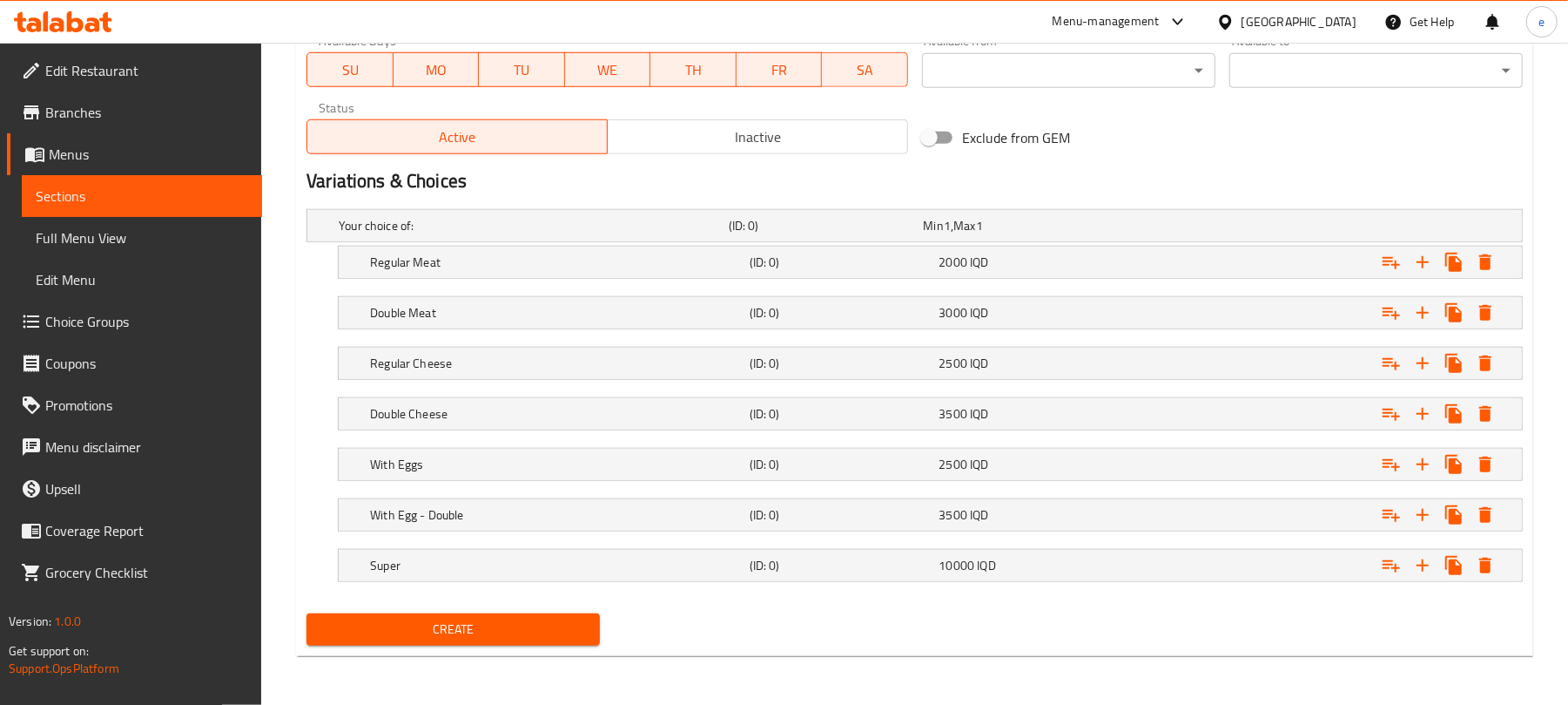
scroll to position [1023, 0]
click at [582, 257] on h5 "Regular Meat" at bounding box center [557, 262] width 373 height 17
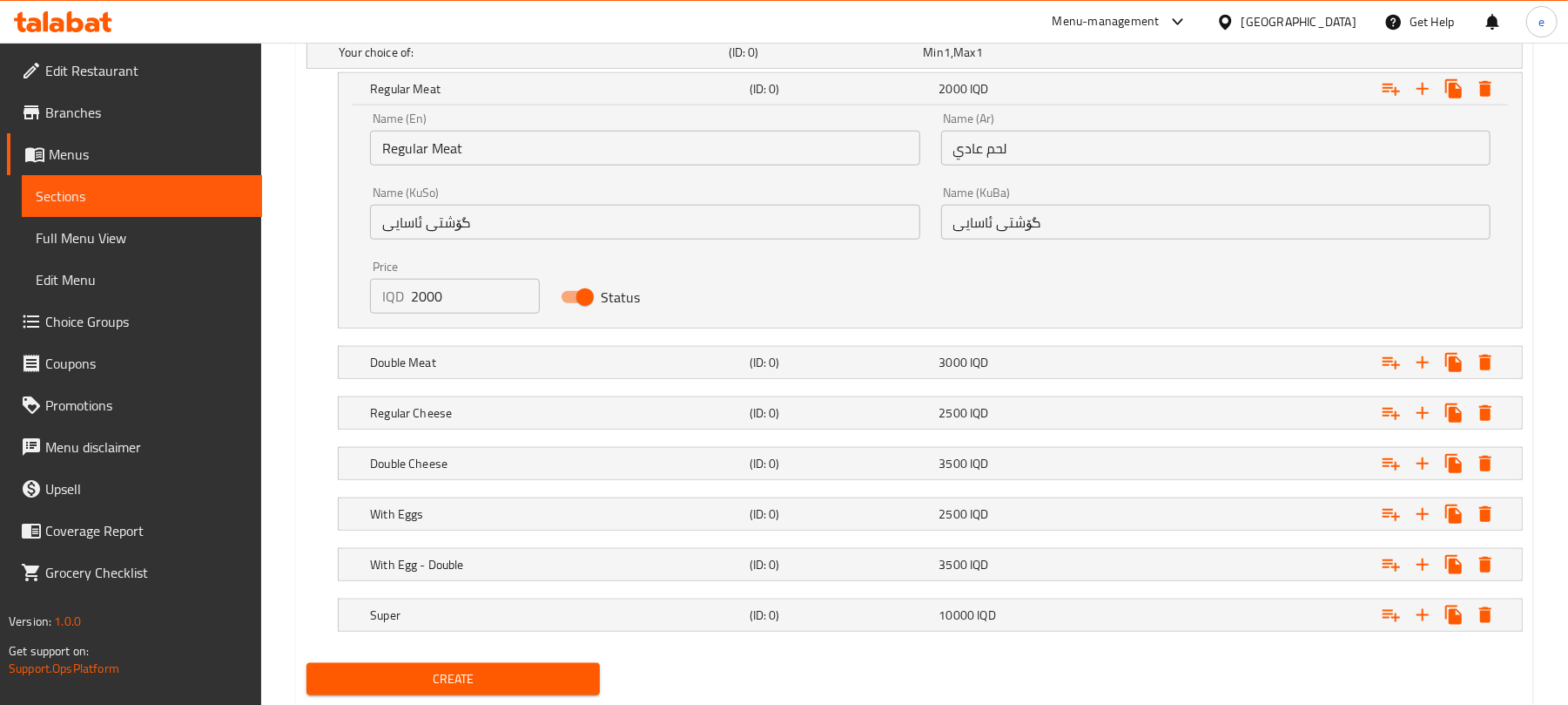
scroll to position [1246, 0]
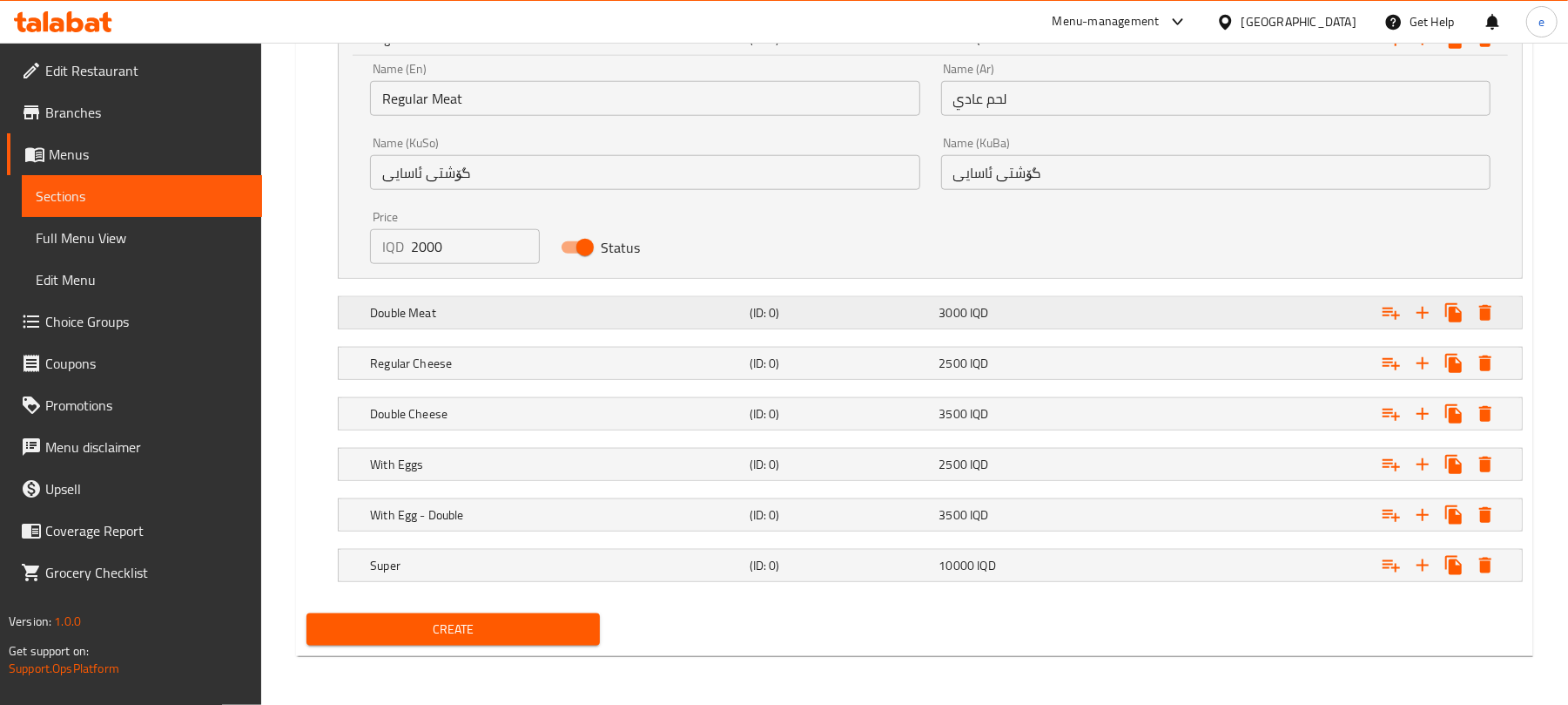
click at [674, 311] on h5 "Double Meat" at bounding box center [557, 312] width 373 height 17
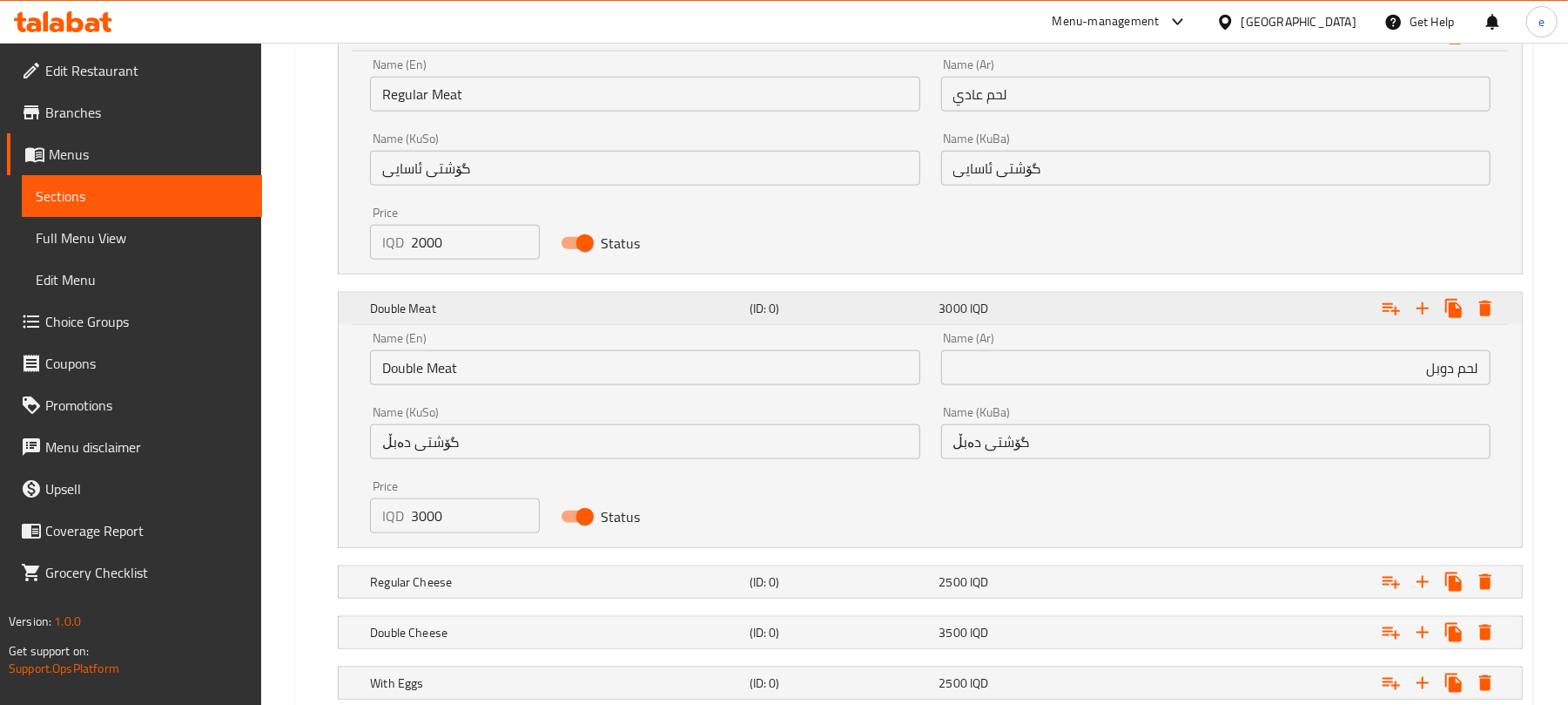
scroll to position [1468, 0]
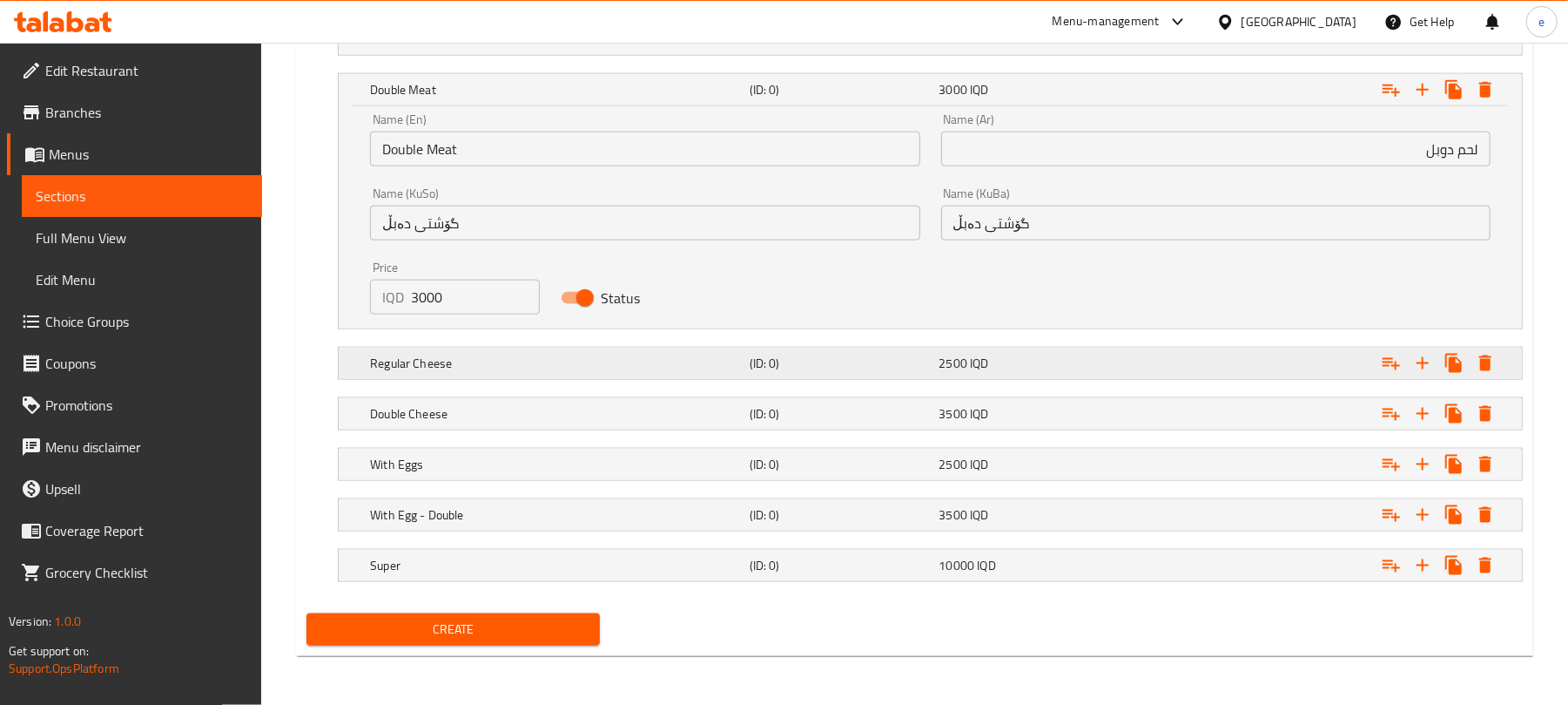
click at [583, 356] on h5 "Regular Cheese" at bounding box center [557, 362] width 373 height 17
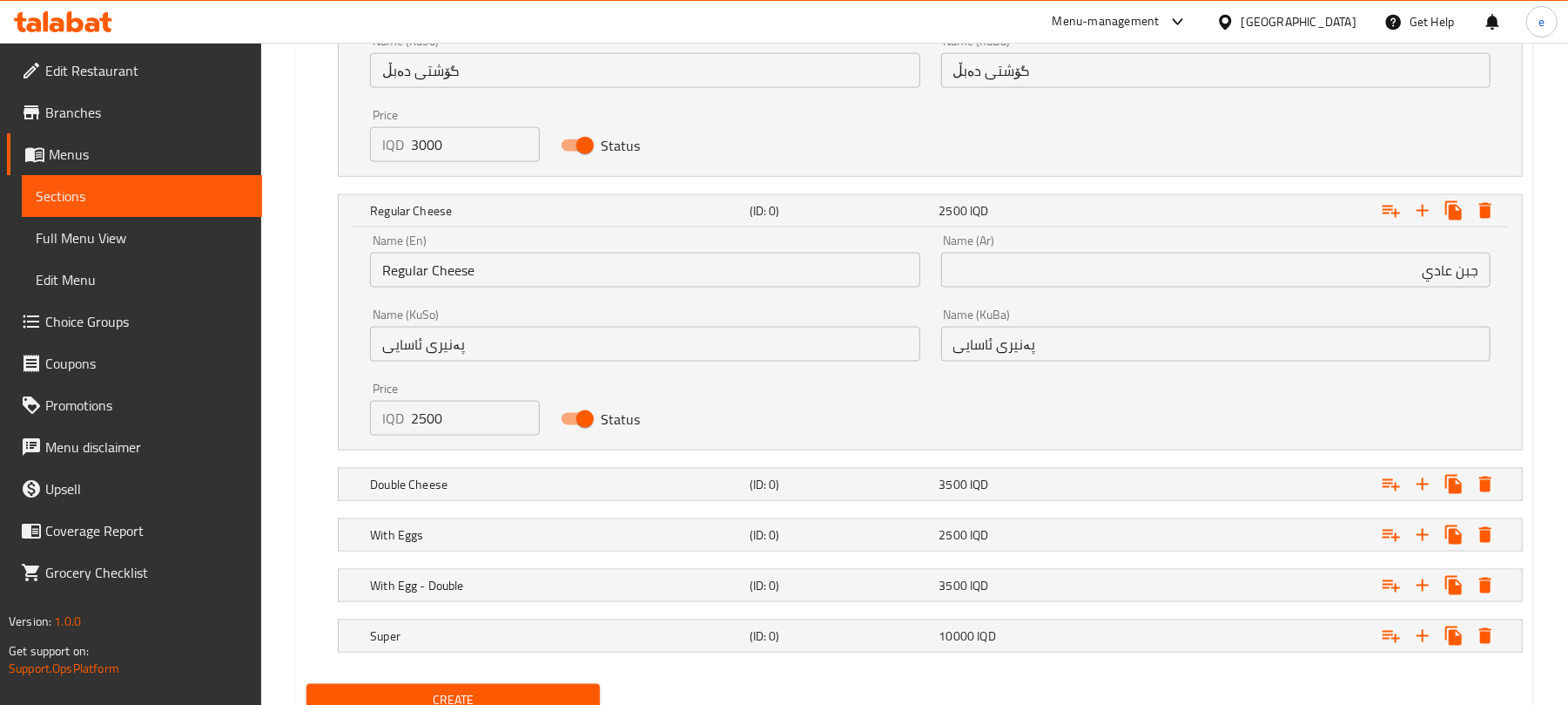
scroll to position [1692, 0]
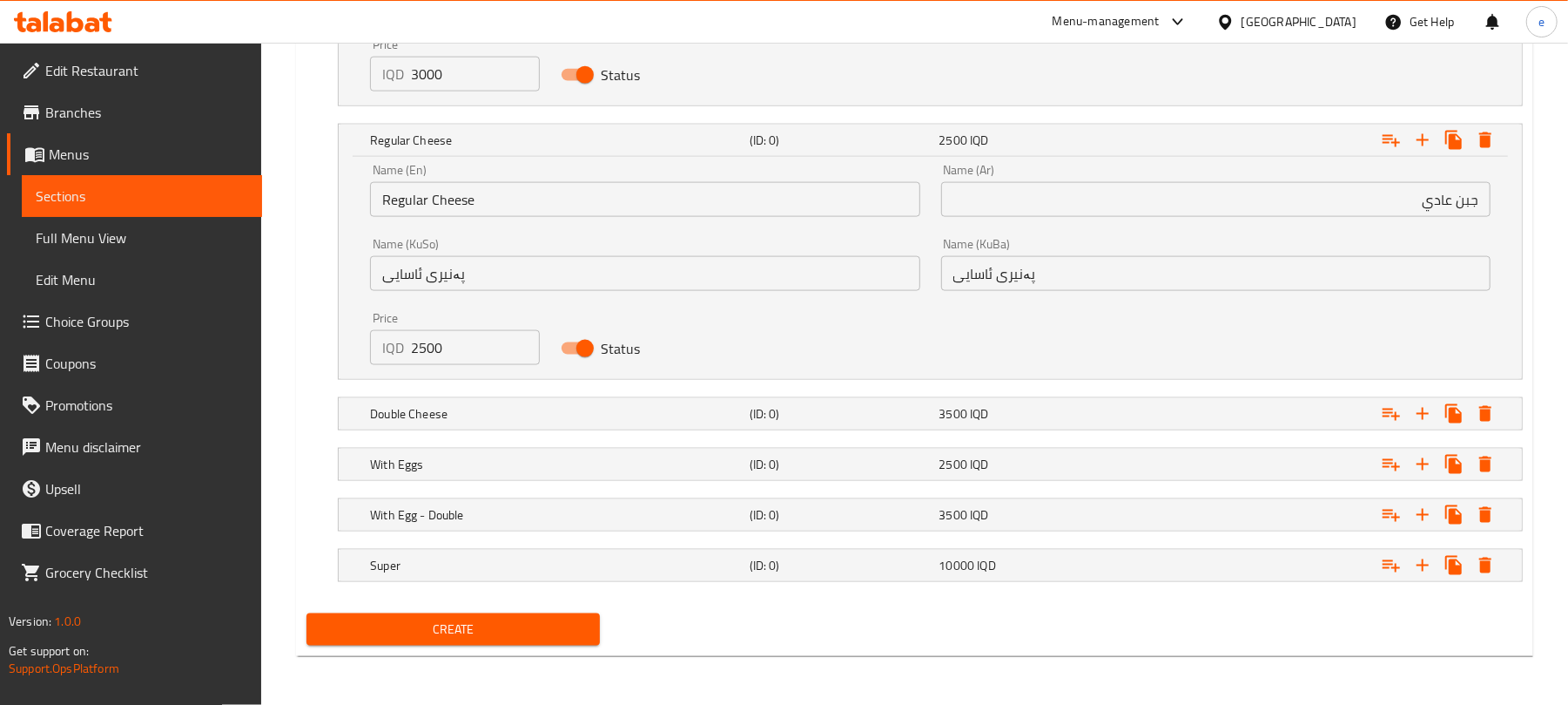
click at [1480, 199] on input "جبن عادي" at bounding box center [1216, 199] width 550 height 35
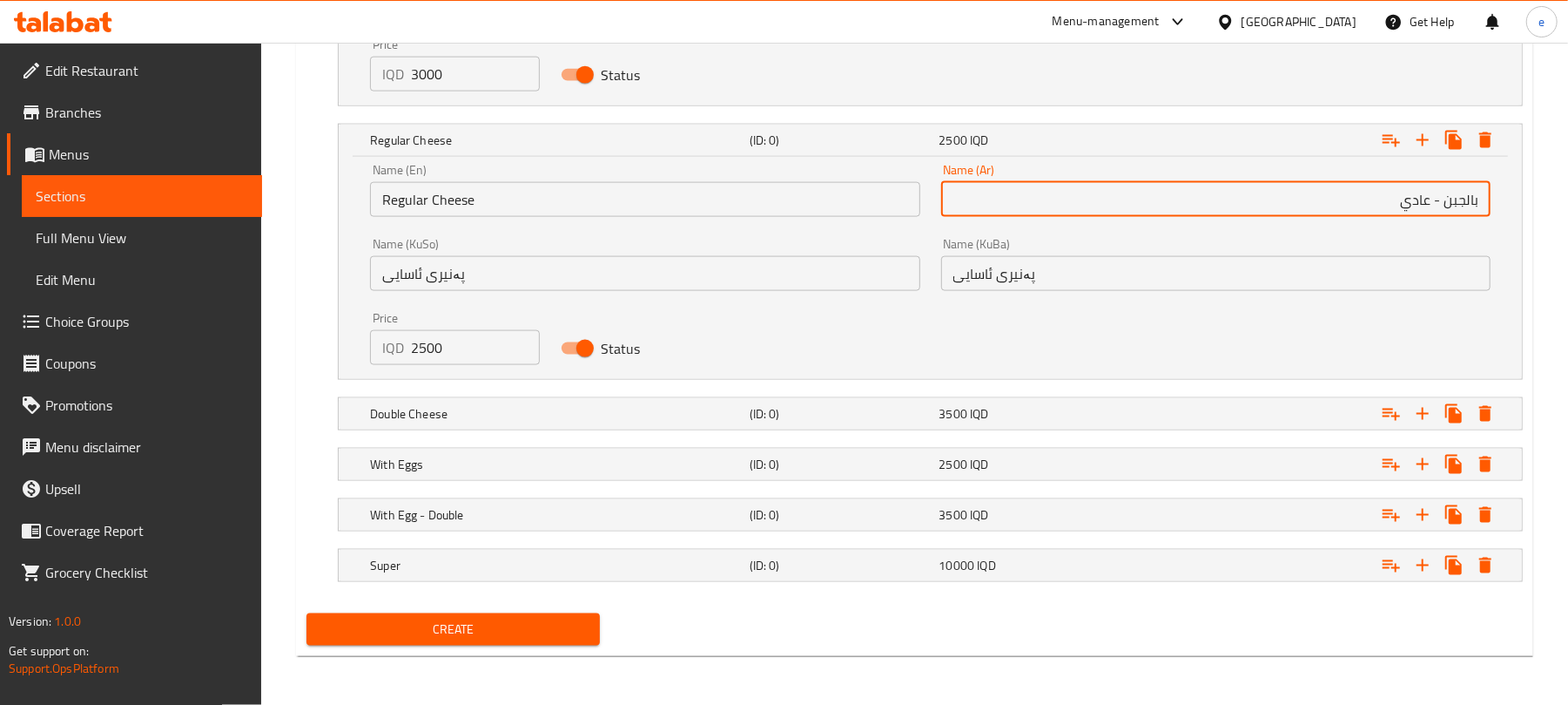
type input "بالجبن - عادي"
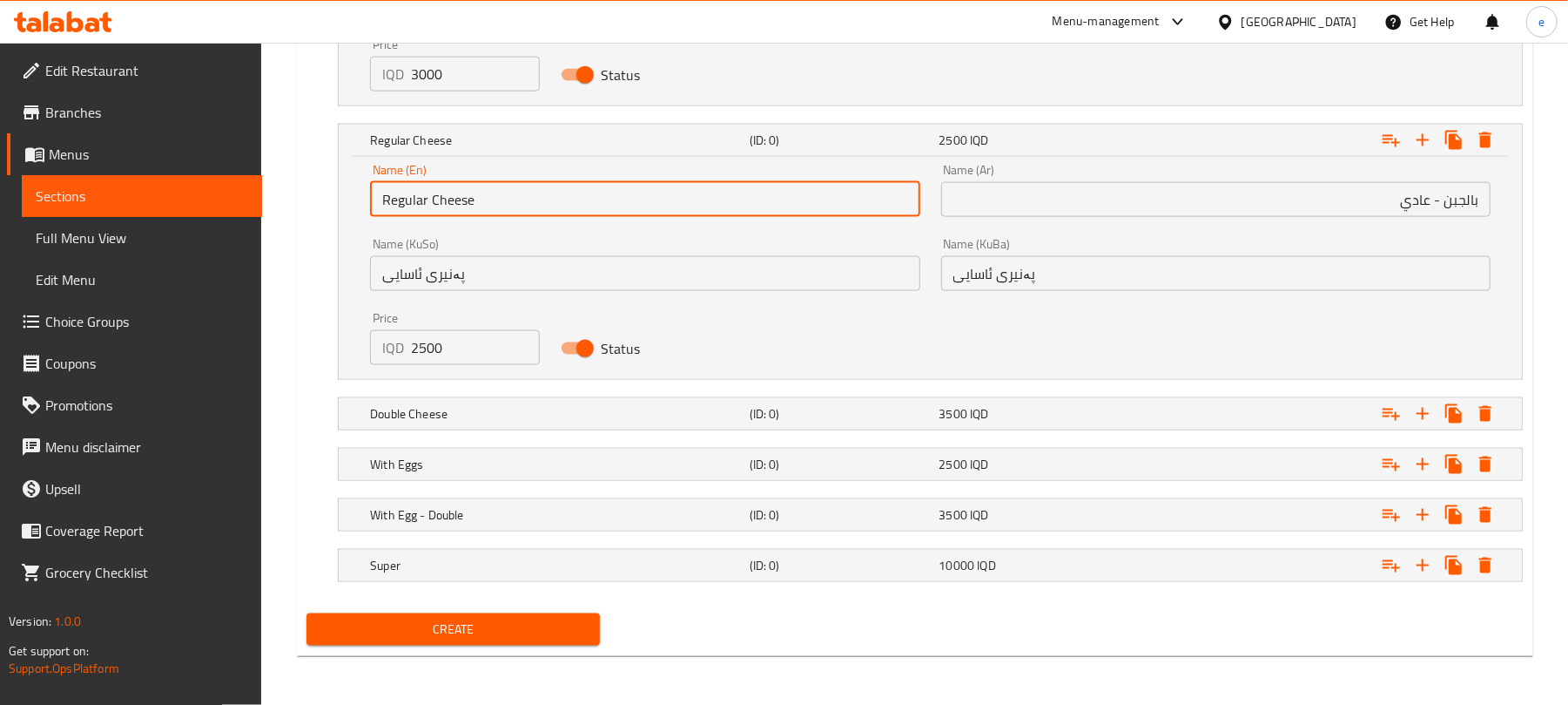
click at [411, 199] on input "Regular Cheese" at bounding box center [645, 199] width 550 height 35
click at [437, 204] on input "Cheese" at bounding box center [645, 199] width 550 height 35
paste input "Regular"
click at [384, 199] on input "Cheese - Regular" at bounding box center [645, 199] width 550 height 35
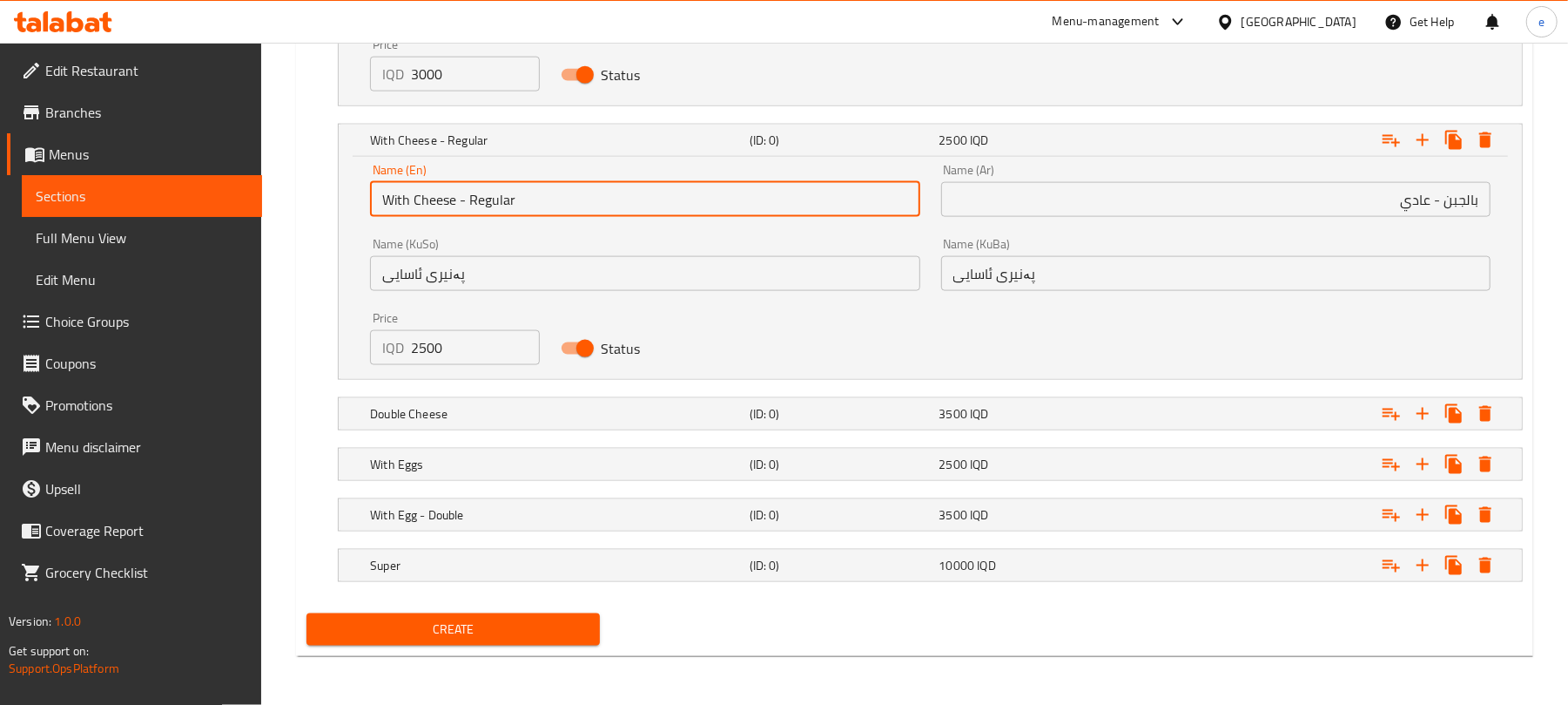
type input "With Cheese - Regular"
click at [502, 273] on input "پەنیری ئاسایی" at bounding box center [645, 273] width 550 height 35
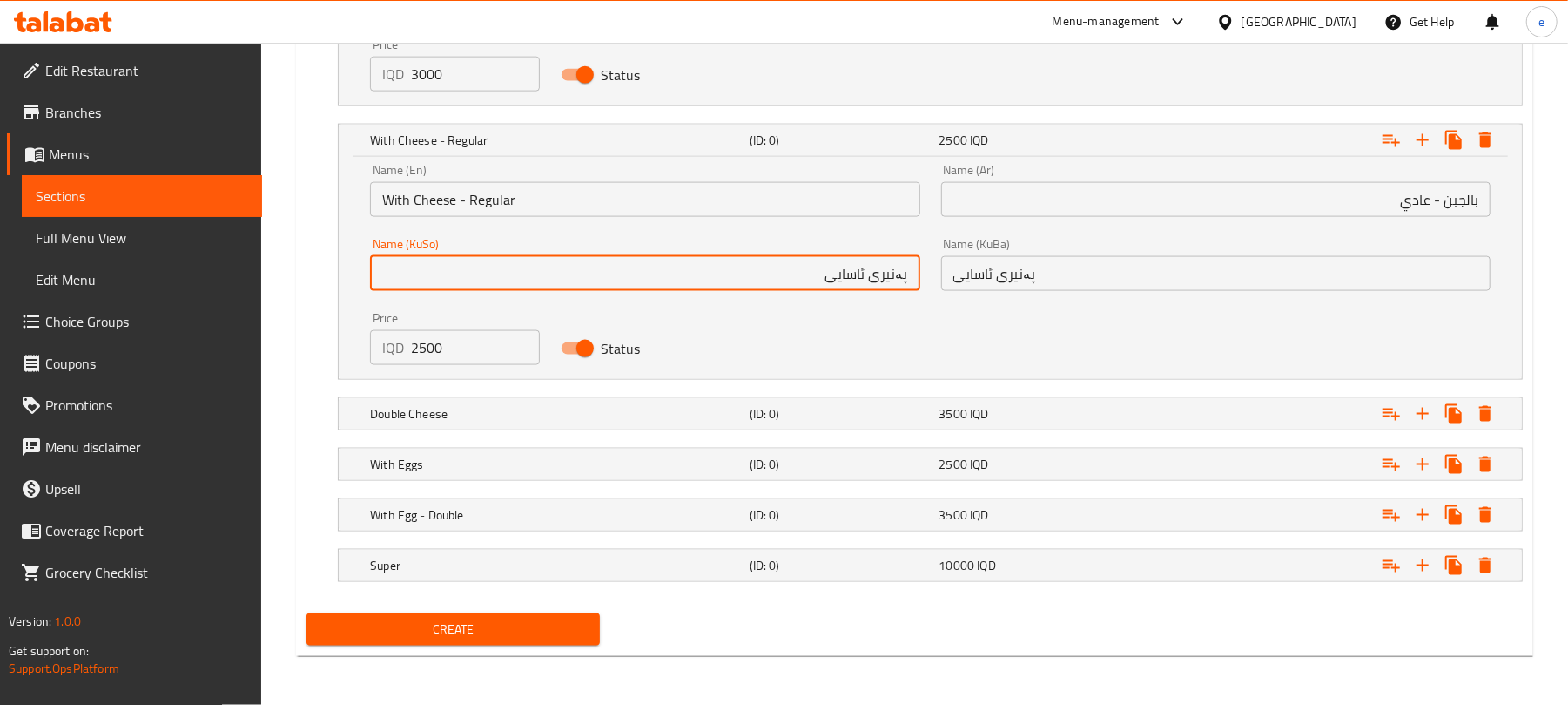
click at [874, 275] on input "پەنیری ئاسایی" at bounding box center [645, 273] width 550 height 35
click at [872, 277] on input "لەگەڵ پەنیر - ئاسایی" at bounding box center [645, 273] width 550 height 35
type input "لەگەڵ پەنیر - ئاسایی"
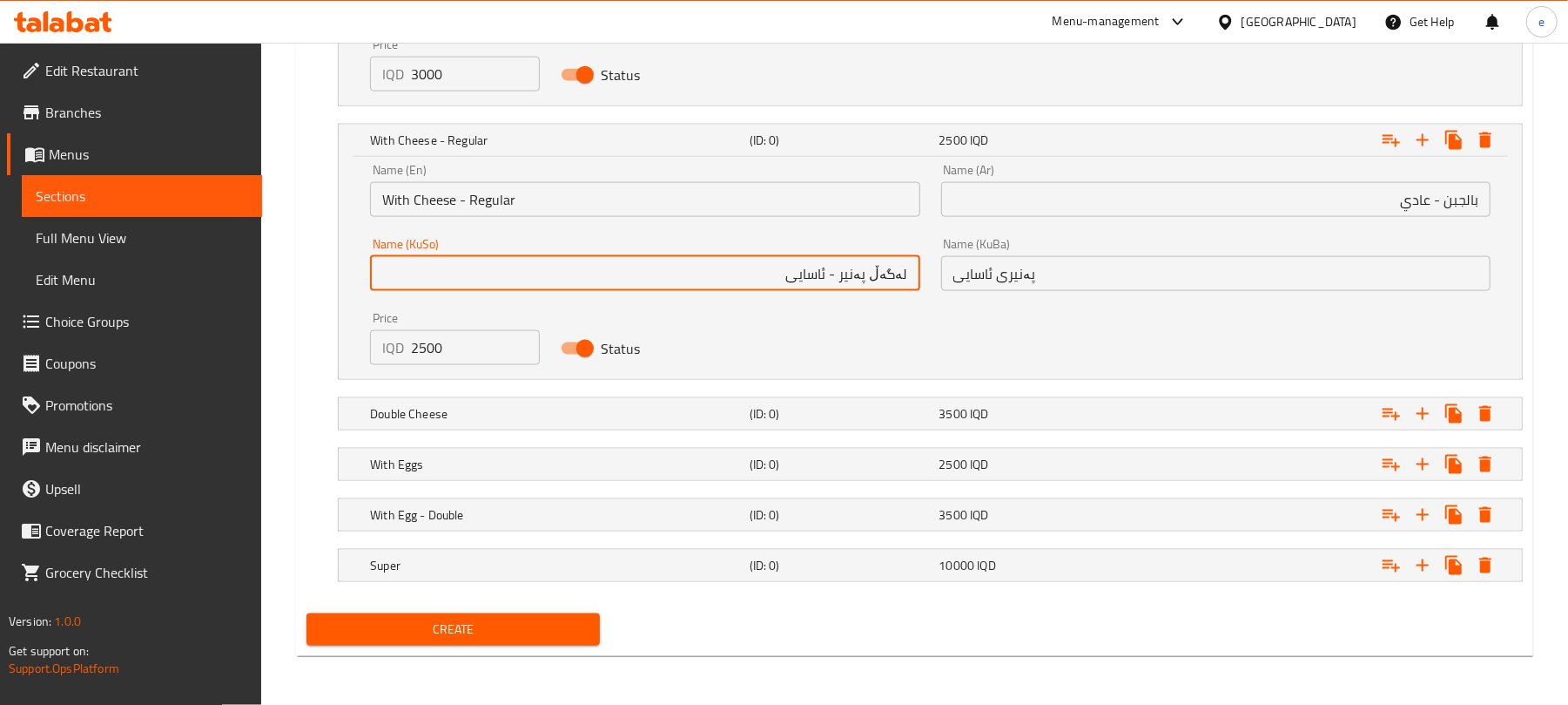
click at [1024, 268] on input "پەنیری ئاسایی" at bounding box center [1216, 273] width 550 height 35
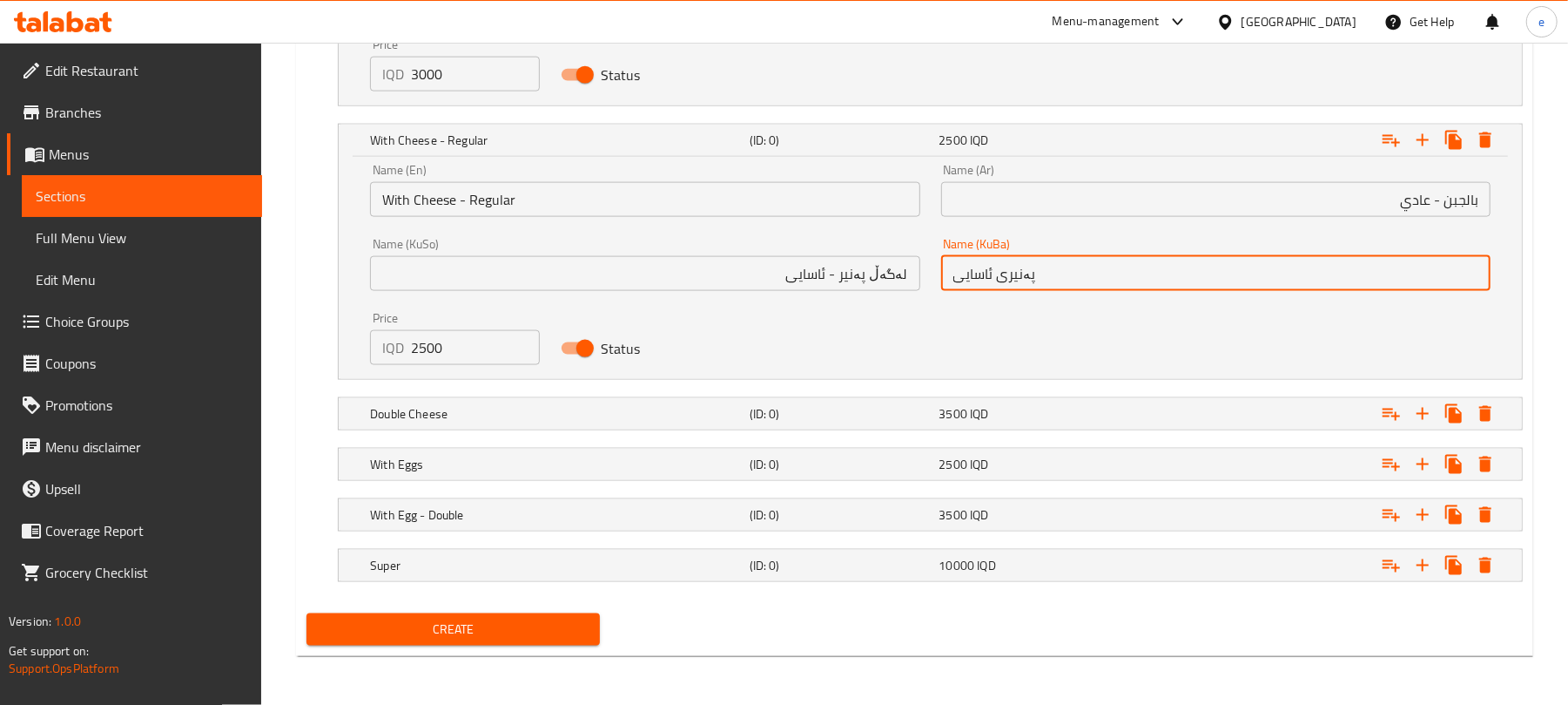
click at [1024, 268] on input "پەنیری ئاسایی" at bounding box center [1216, 273] width 550 height 35
paste input "ەگەڵ پەنیر -"
type input "لەگەڵ پەنیر - ئاسایی"
drag, startPoint x: 805, startPoint y: 405, endPoint x: 811, endPoint y: 396, distance: 10.8
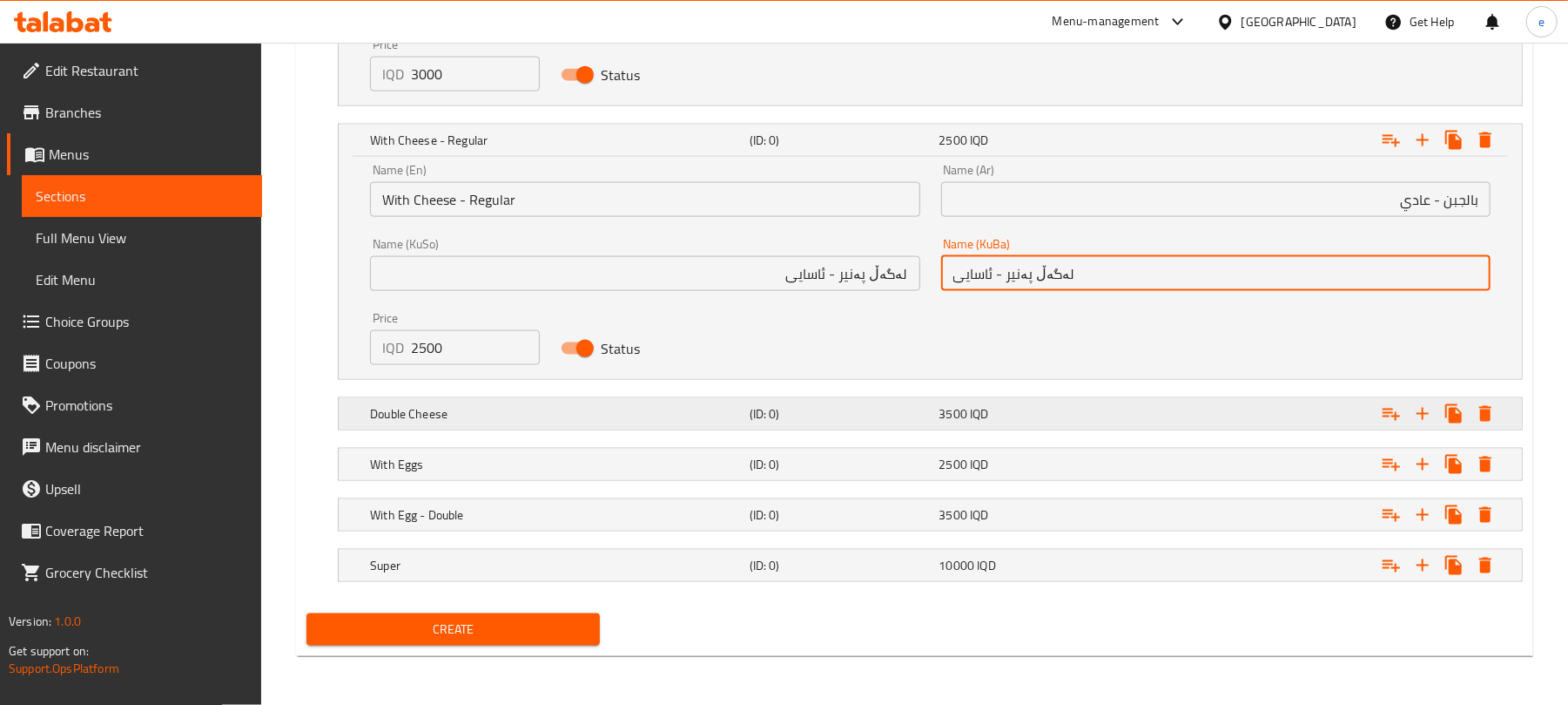
click at [806, 405] on h5 "(ID: 0)" at bounding box center [841, 413] width 183 height 17
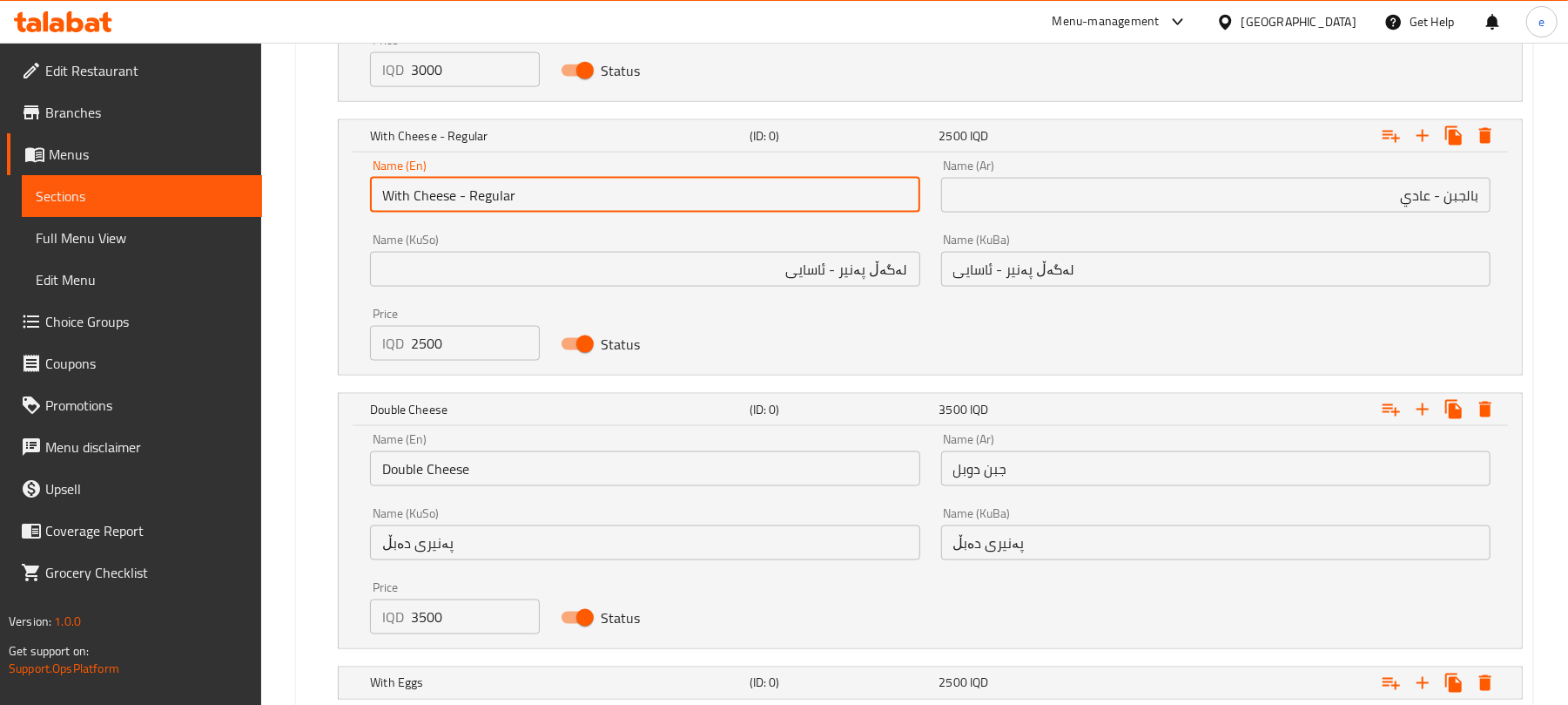
click at [421, 207] on input "With Cheese - Regular" at bounding box center [645, 195] width 550 height 35
drag, startPoint x: 454, startPoint y: 199, endPoint x: 351, endPoint y: 196, distance: 103.0
click at [352, 196] on div "Name (En) With Cheese - Regular Name (En) Name (Ar) بالجبن - عادي Name (Ar) Nam…" at bounding box center [931, 264] width 1183 height 222
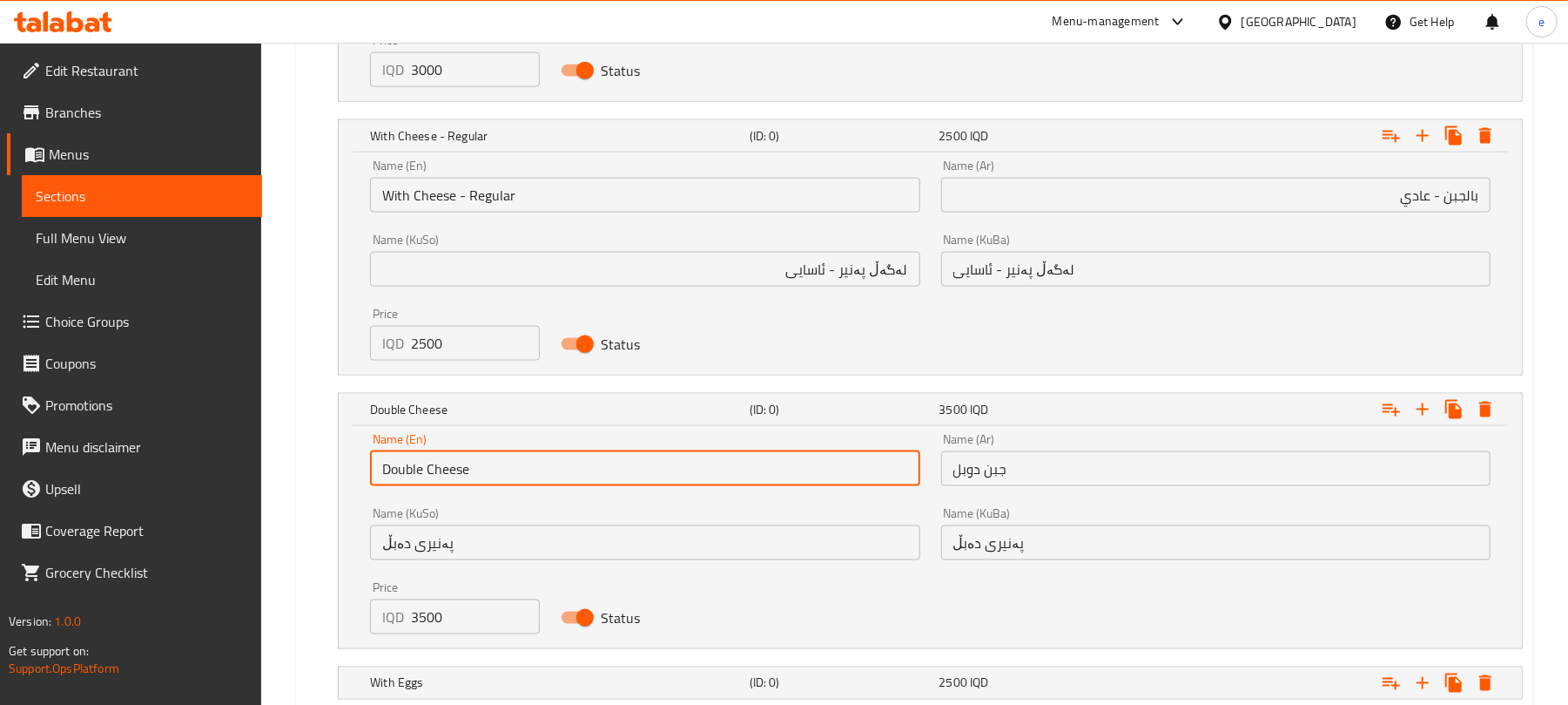
click at [446, 471] on input "Double Cheese" at bounding box center [645, 468] width 550 height 35
paste input "With"
click at [403, 471] on input "Double With Cheese" at bounding box center [645, 468] width 550 height 35
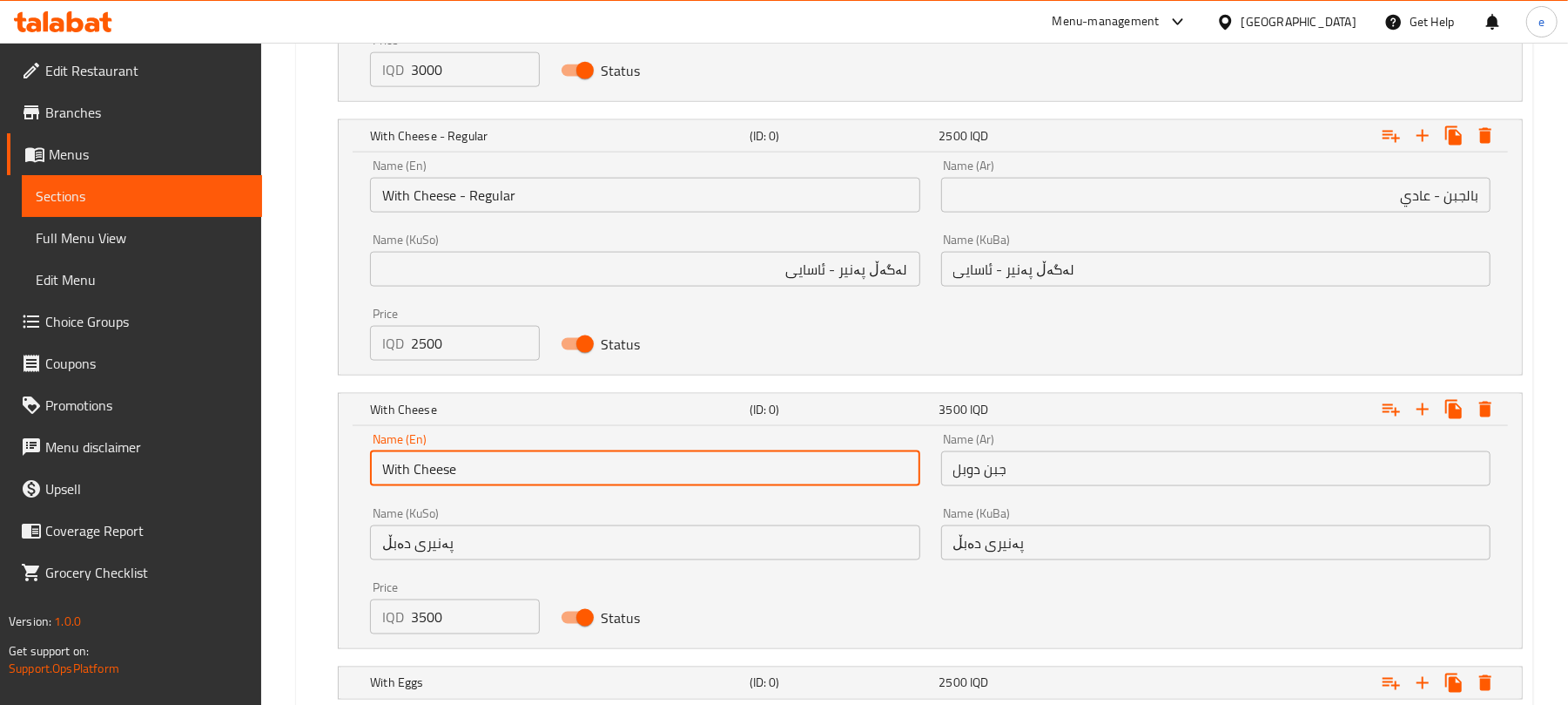
click at [461, 474] on input "With Cheese" at bounding box center [645, 468] width 550 height 35
paste input "Double"
type input "With Cheese - Double"
click at [543, 534] on input "پەنیری دەبڵ" at bounding box center [645, 543] width 550 height 35
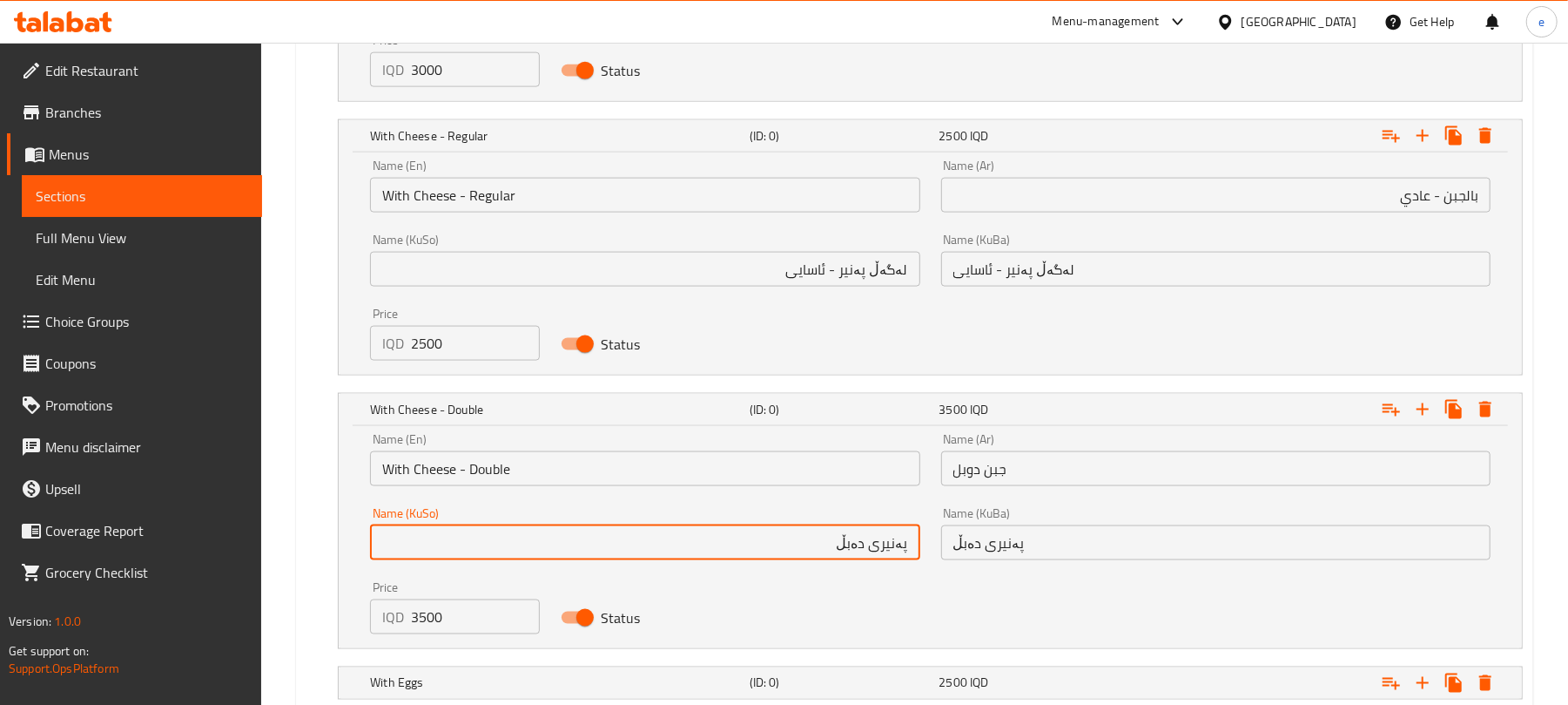
click at [1125, 466] on input "جبن دوبل" at bounding box center [1216, 468] width 550 height 35
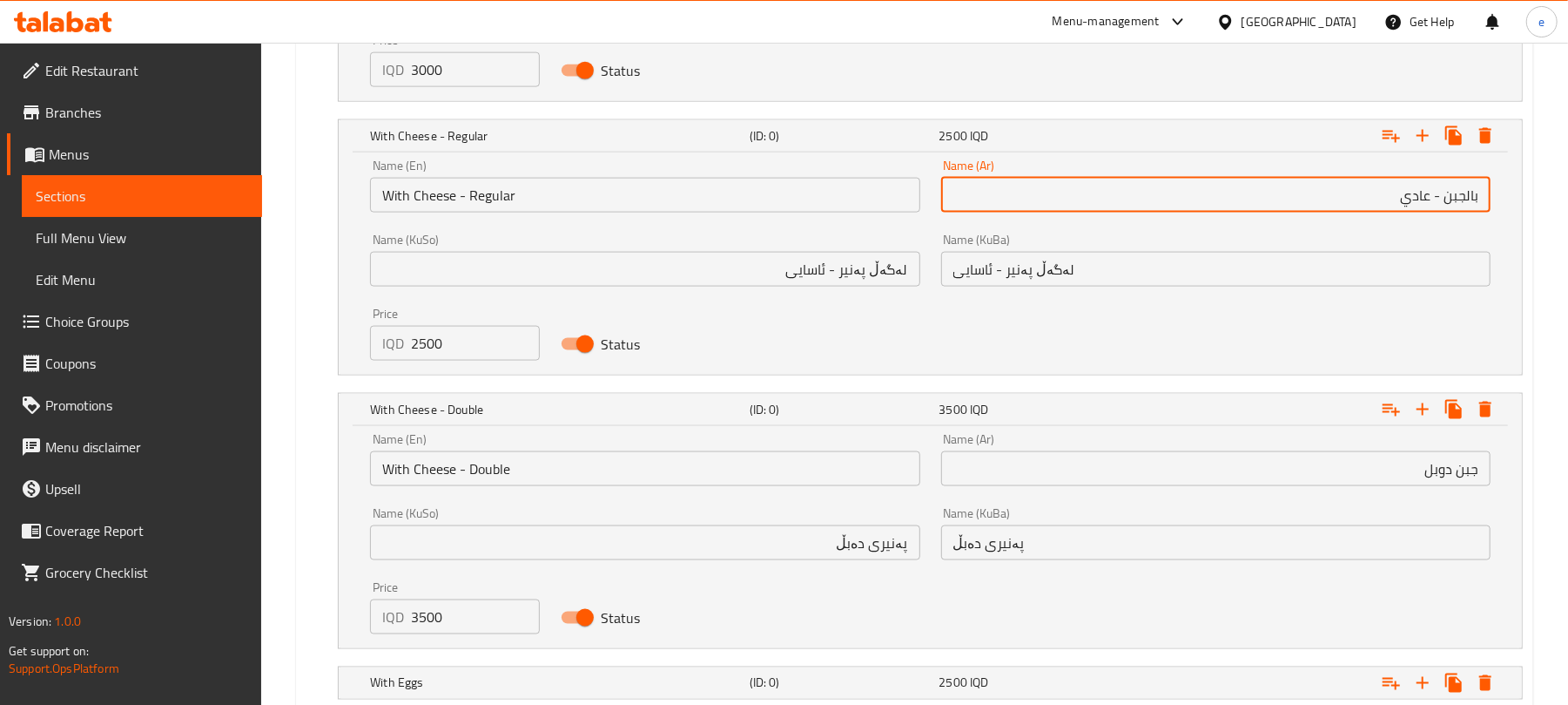
click at [1459, 193] on input "بالجبن - عادي" at bounding box center [1216, 195] width 550 height 35
click at [1469, 465] on input "جبن دوبل" at bounding box center [1216, 468] width 550 height 35
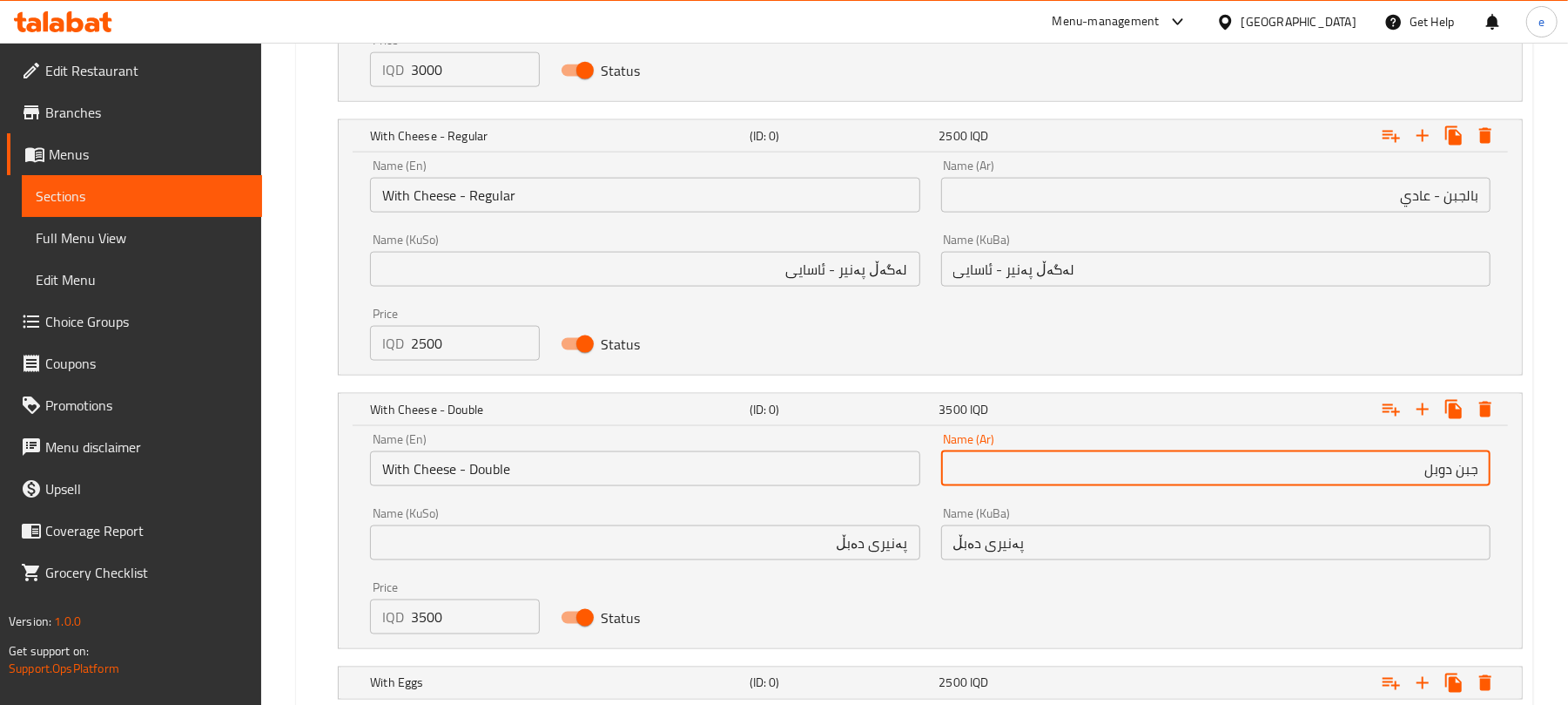
paste input "بال"
type input "بالجبن - دوبل"
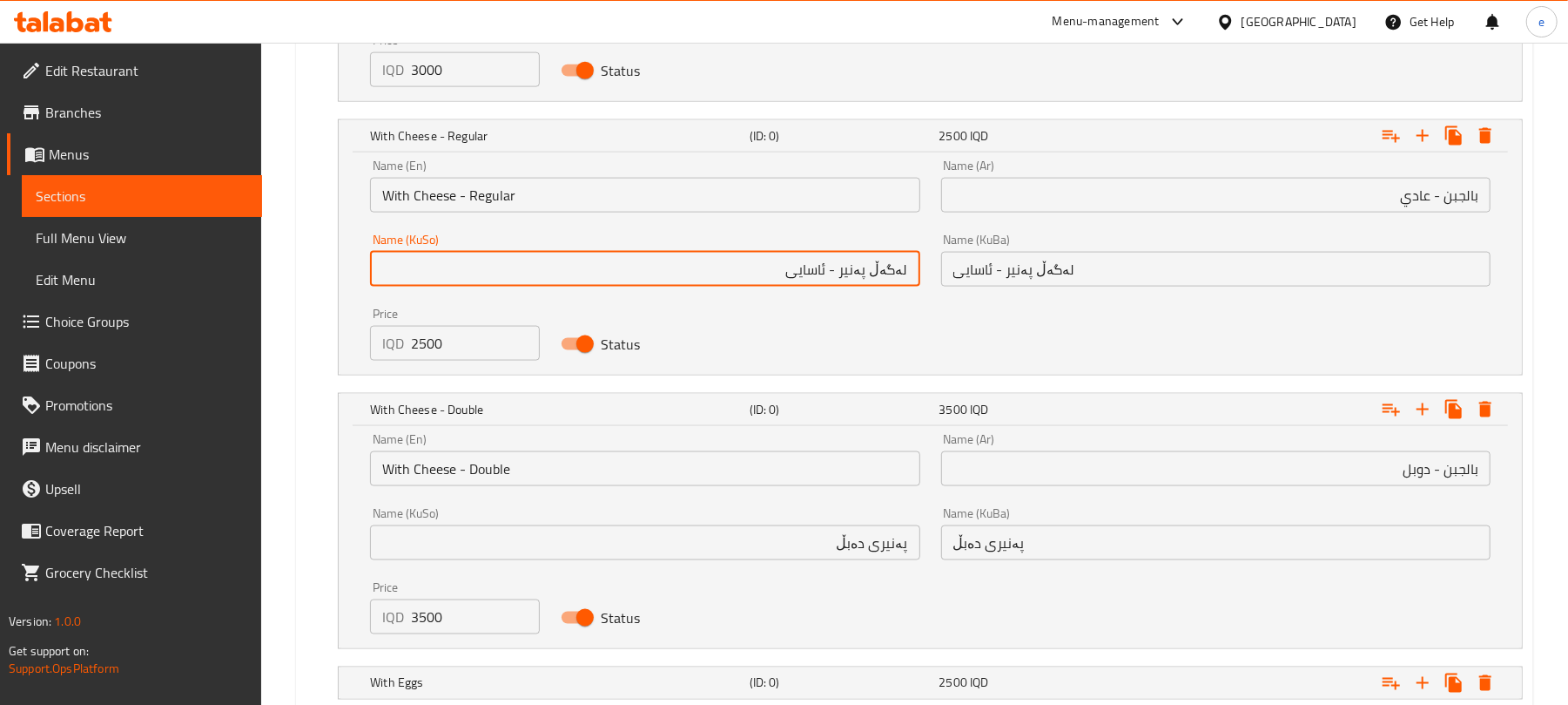
drag, startPoint x: 853, startPoint y: 274, endPoint x: 920, endPoint y: 276, distance: 67.0
click at [920, 276] on div "Name (KuSo) لەگەڵ پەنیر - ئاسایی Name (KuSo)" at bounding box center [645, 260] width 570 height 74
click at [895, 555] on input "پەنیری دەبڵ" at bounding box center [645, 543] width 550 height 35
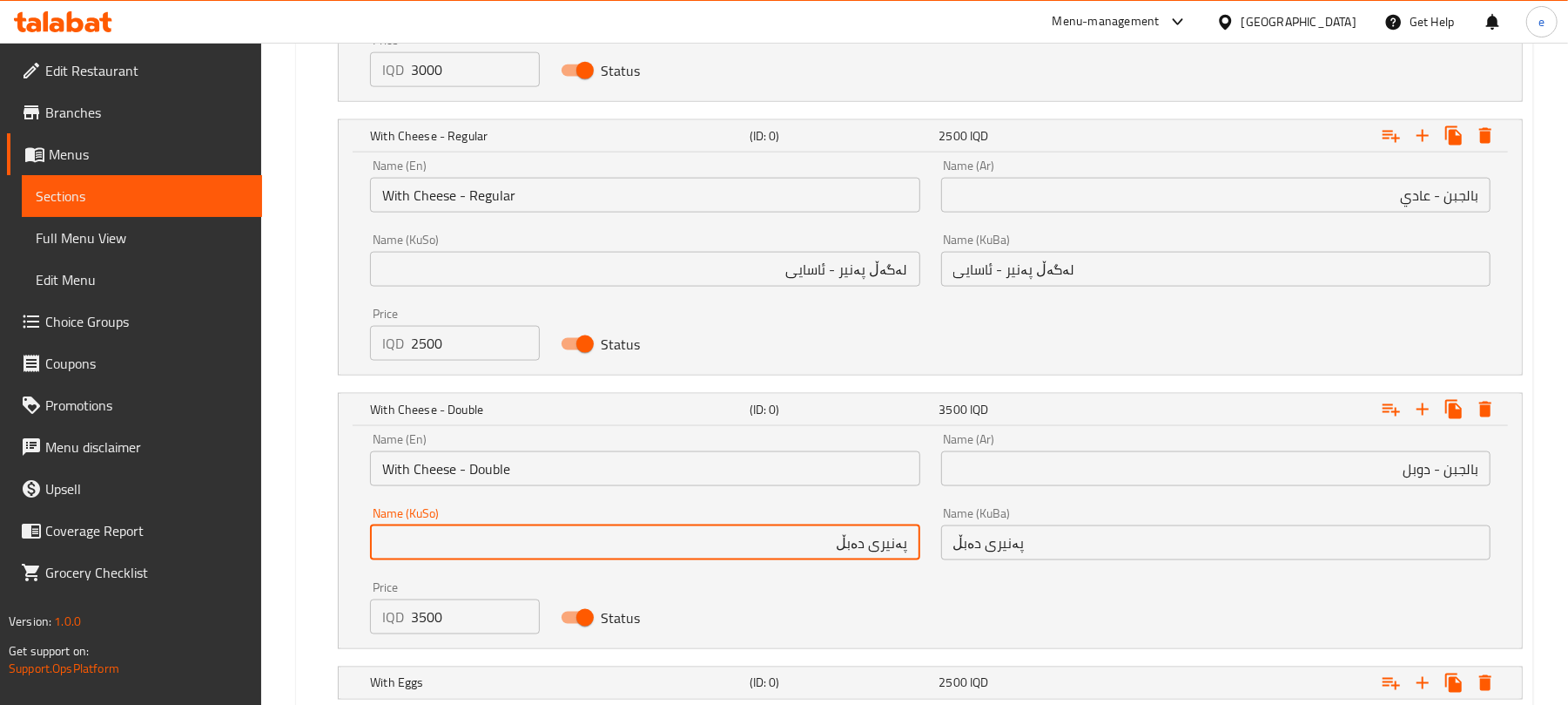
click at [895, 555] on input "پەنیری دەبڵ" at bounding box center [645, 543] width 550 height 35
paste input "ەگەڵ پەنیر"
click at [854, 551] on input "لەگەڵ پەنیر - دەبڵ" at bounding box center [645, 543] width 550 height 35
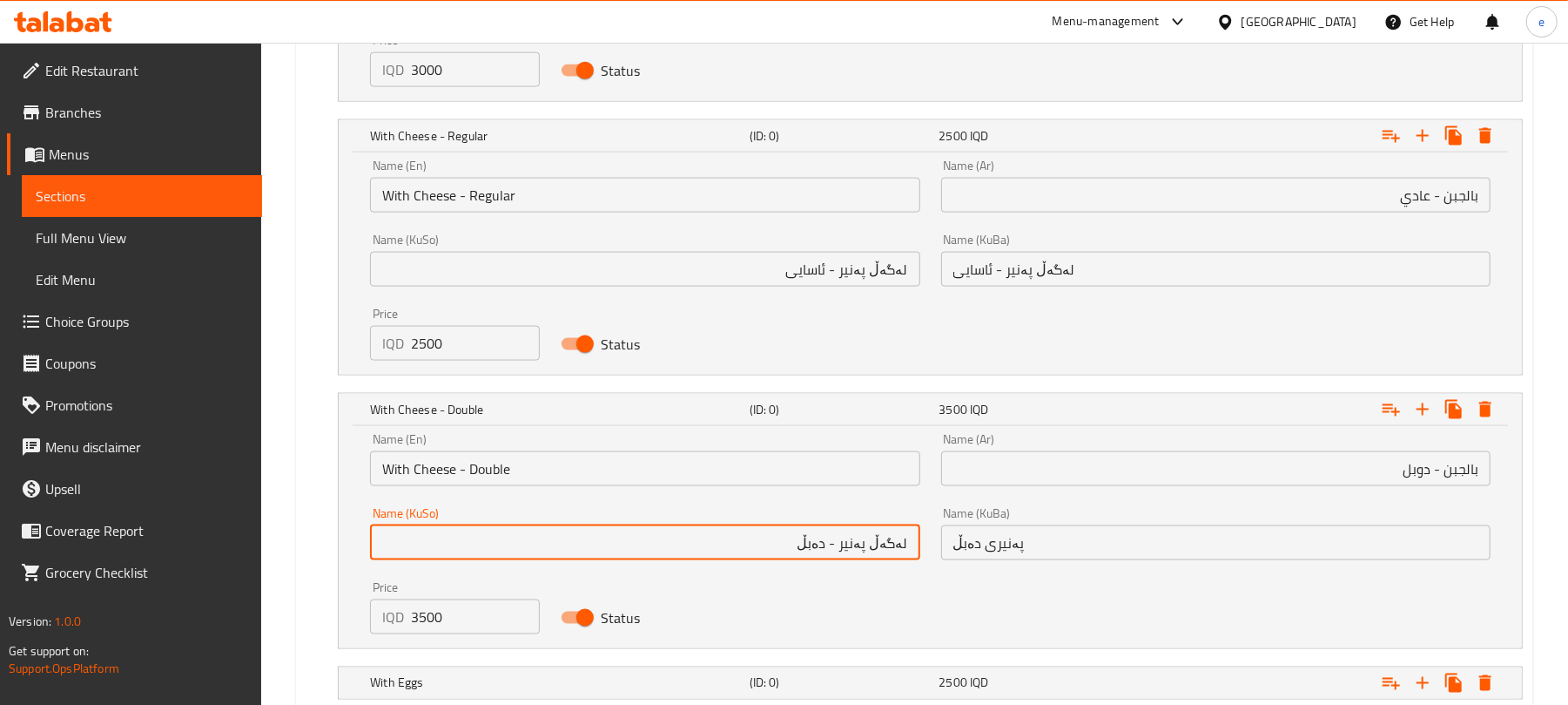
paste input "text"
type input "لەگەڵ پەنیر - دەبڵ"
click at [1007, 554] on input "پەنیری دەبڵ" at bounding box center [1216, 543] width 550 height 35
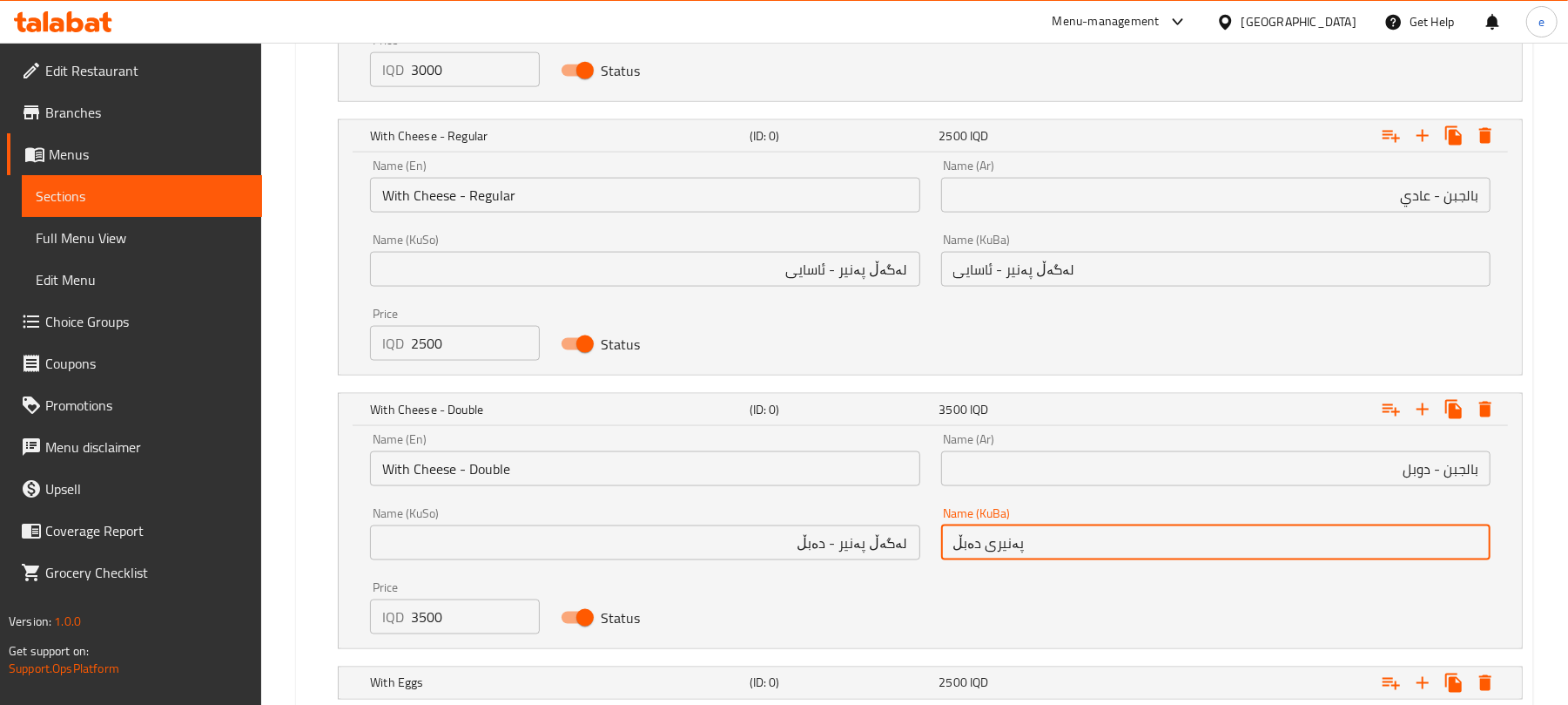
click at [1007, 554] on input "پەنیری دەبڵ" at bounding box center [1216, 543] width 550 height 35
click at [1007, 552] on input "پەنیری دەبڵ" at bounding box center [1216, 543] width 550 height 35
paste input "ەگەڵ پەنیر -"
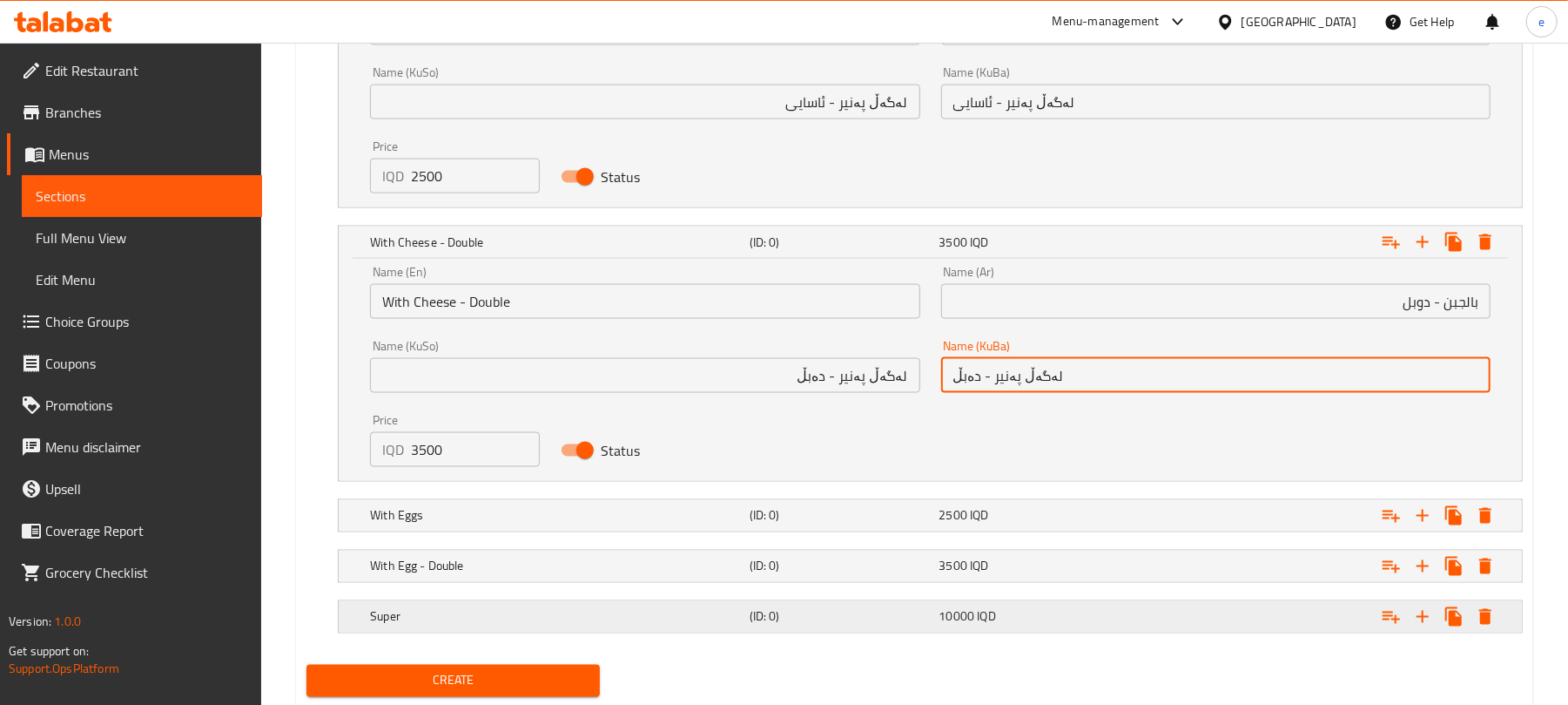
scroll to position [1914, 0]
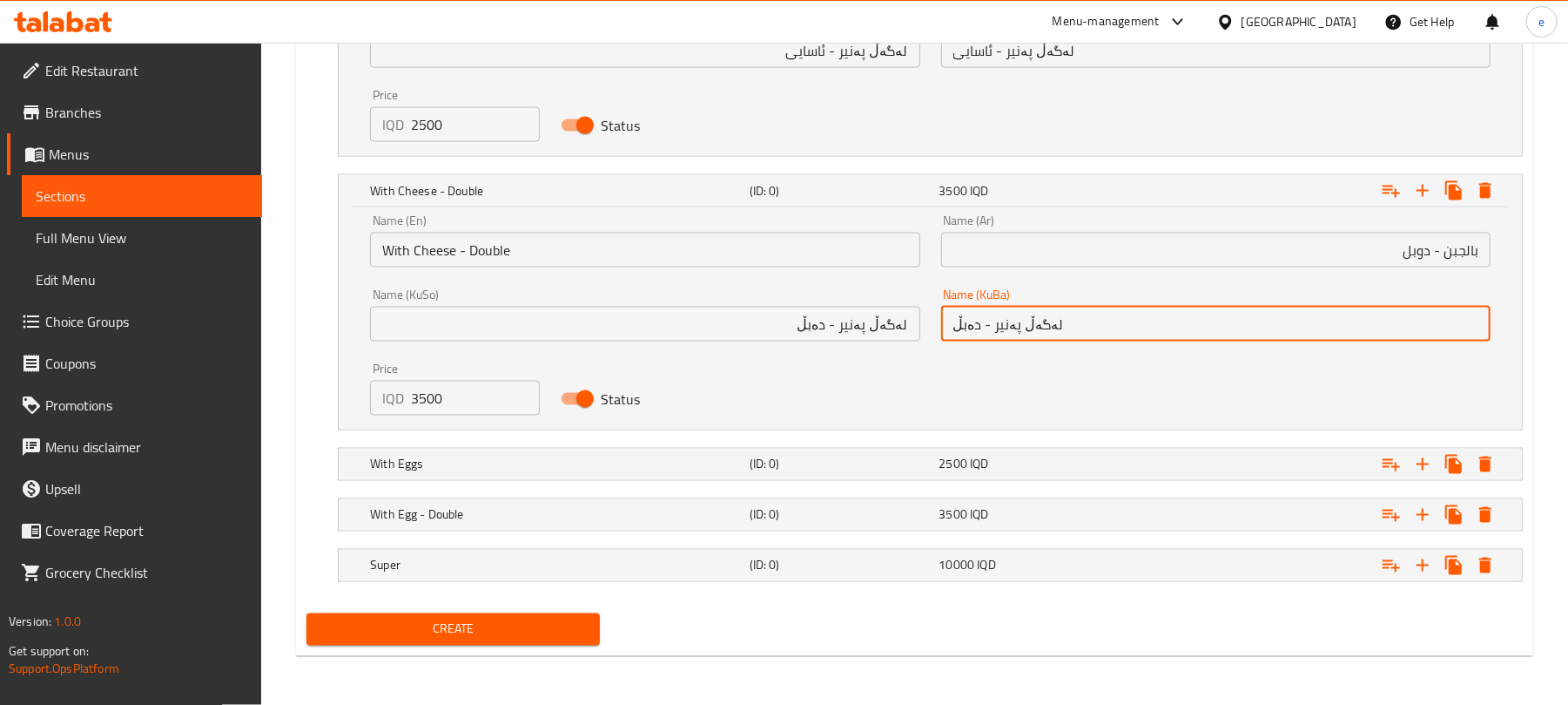
type input "لەگەڵ پەنیر - دەبڵ"
click at [549, 475] on div "With Eggs (ID: 0) 2500 IQD" at bounding box center [935, 464] width 1138 height 39
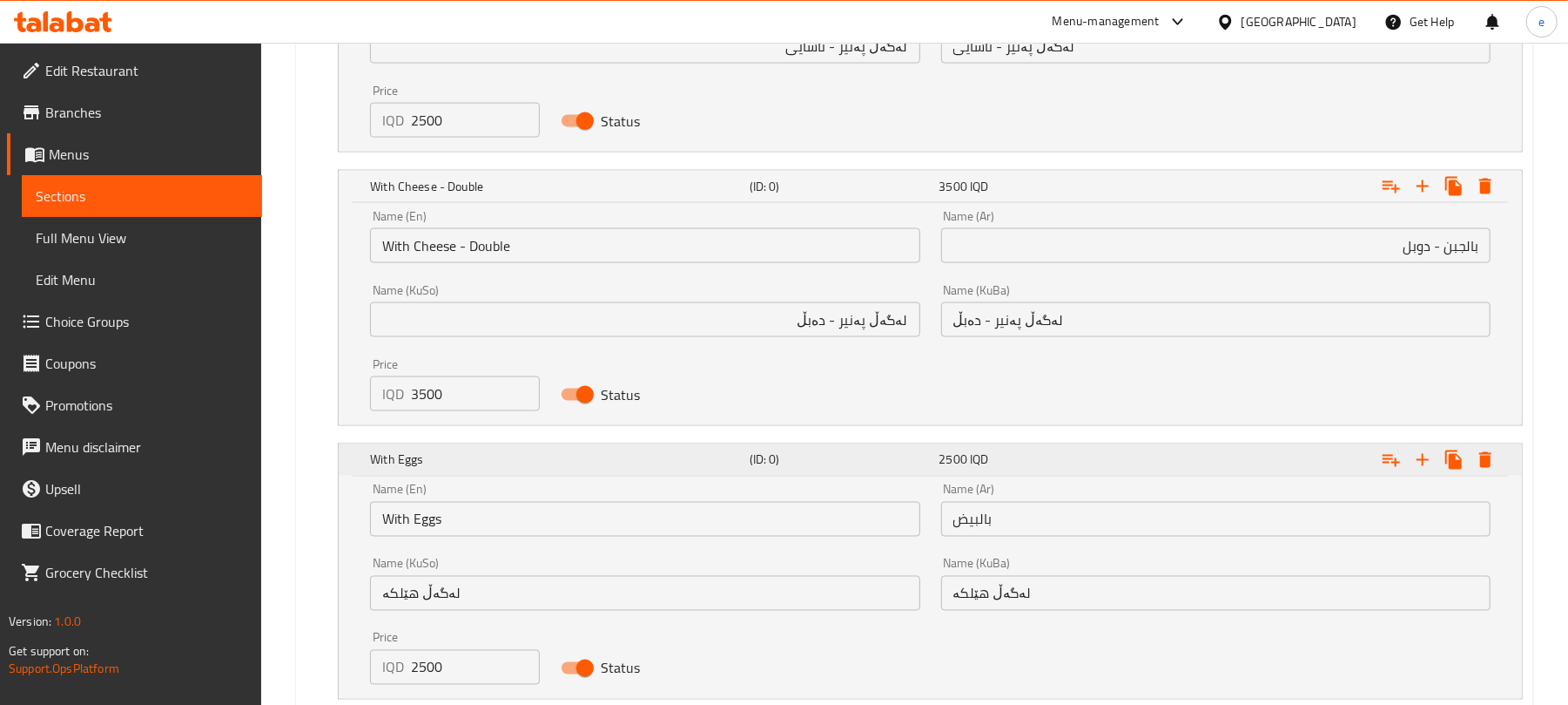
scroll to position [2137, 0]
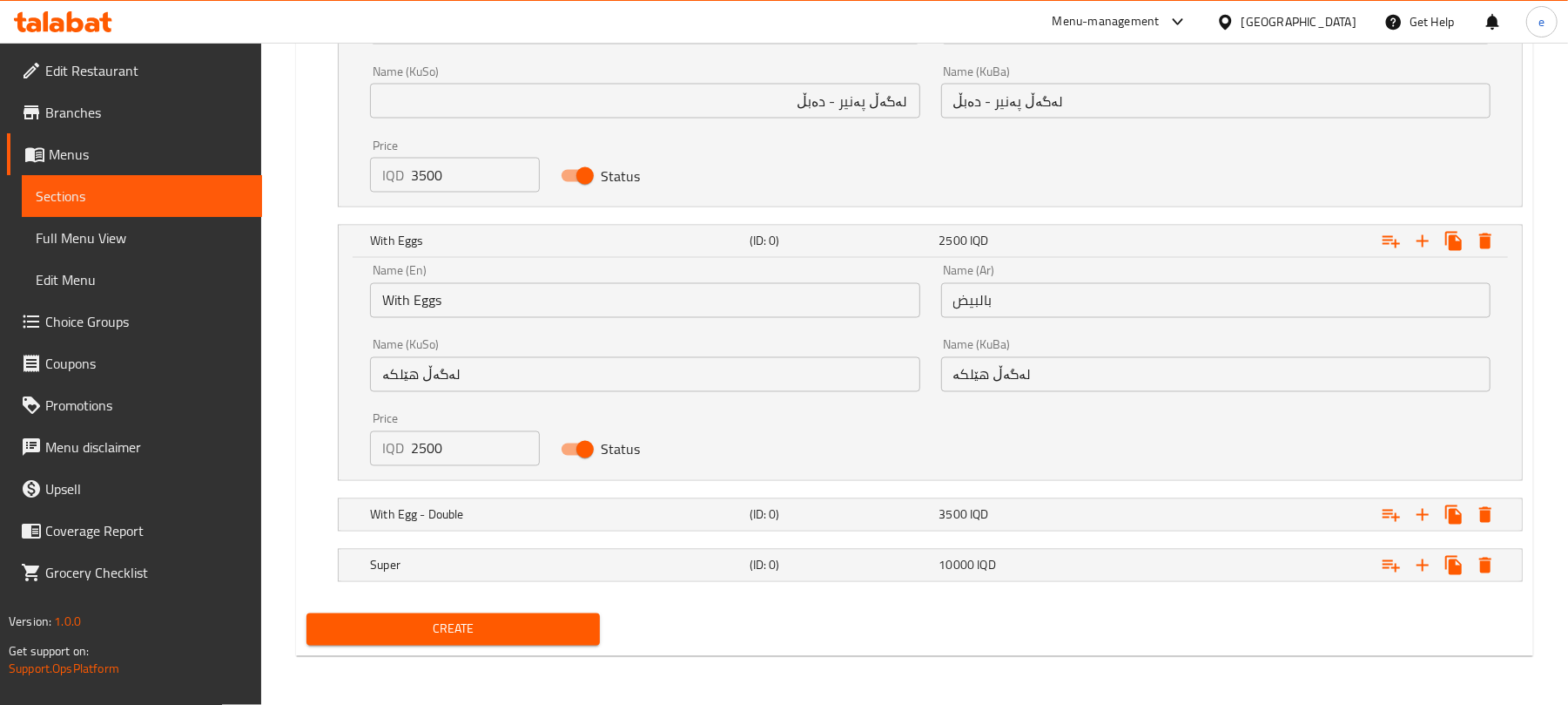
click at [443, 632] on span "Create" at bounding box center [453, 629] width 265 height 22
click at [153, 199] on span "Sections" at bounding box center [142, 196] width 212 height 21
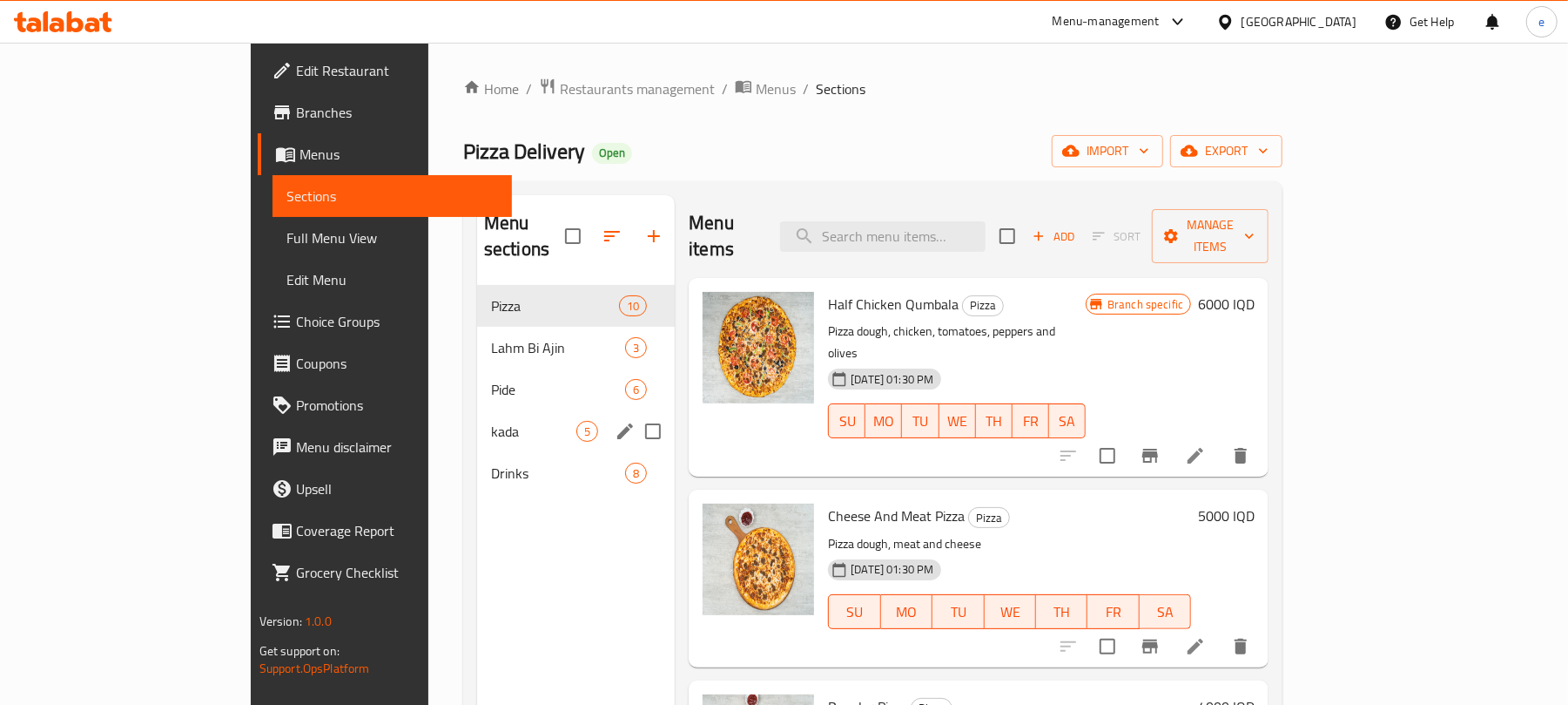
click at [491, 421] on span "kada" at bounding box center [533, 431] width 85 height 21
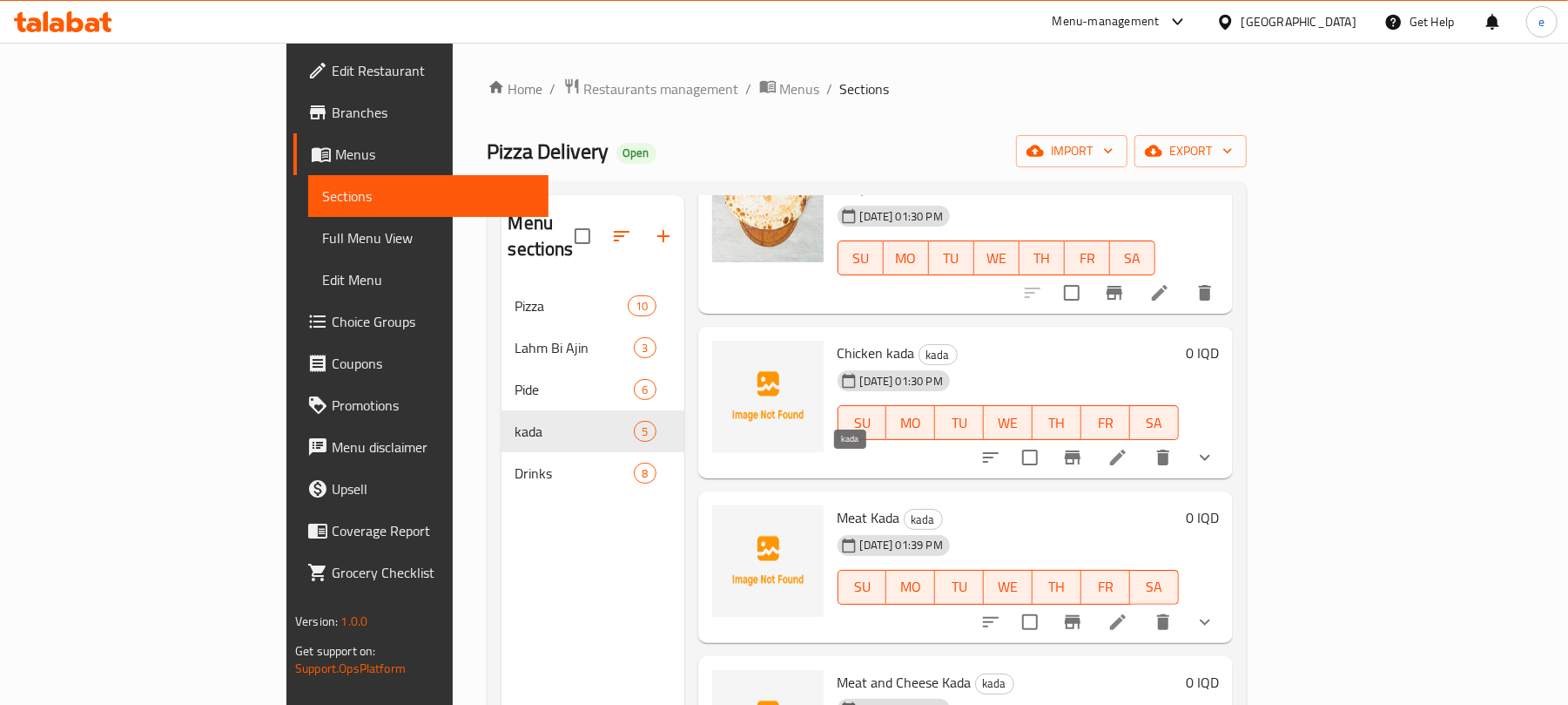
scroll to position [186, 0]
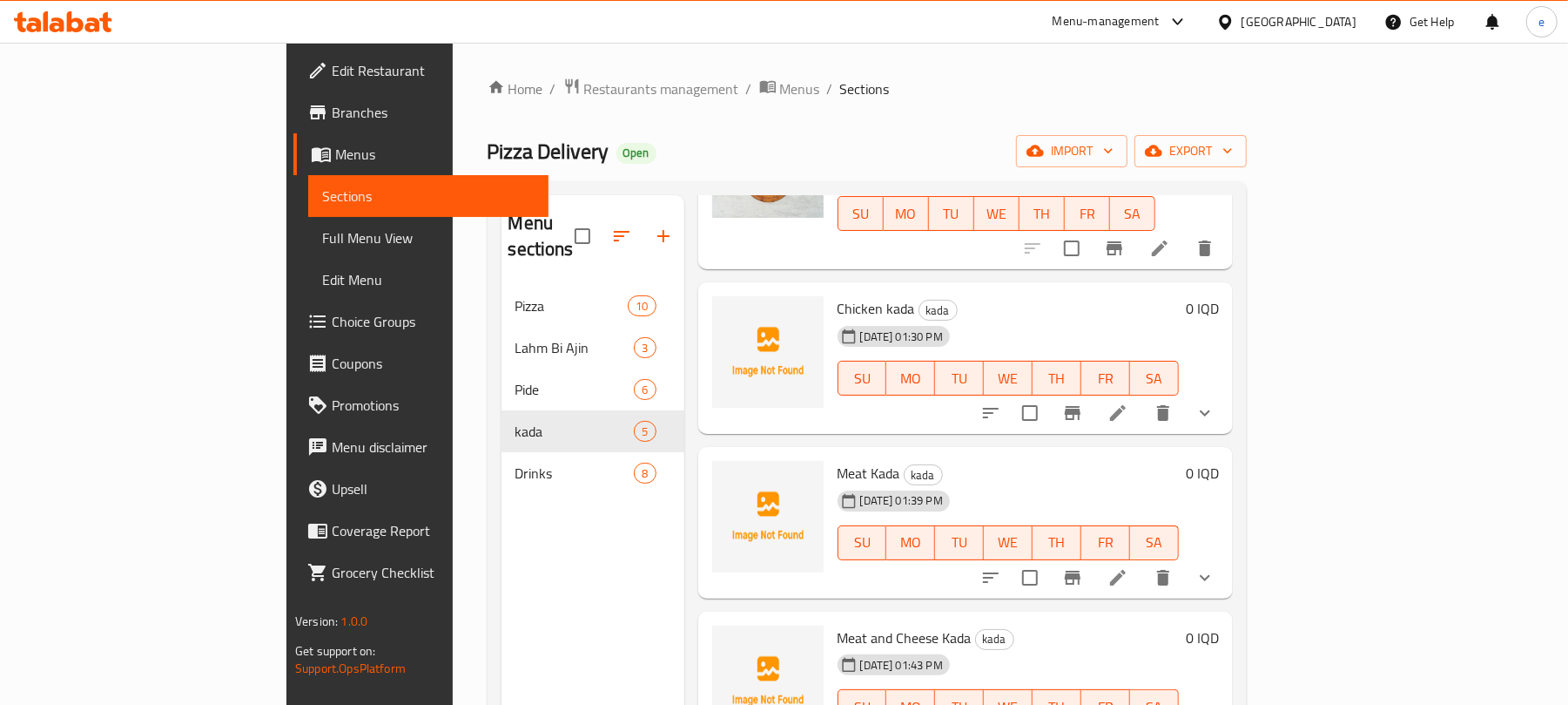
click at [1226, 406] on div at bounding box center [1097, 413] width 256 height 42
click at [1128, 403] on icon at bounding box center [1117, 413] width 21 height 21
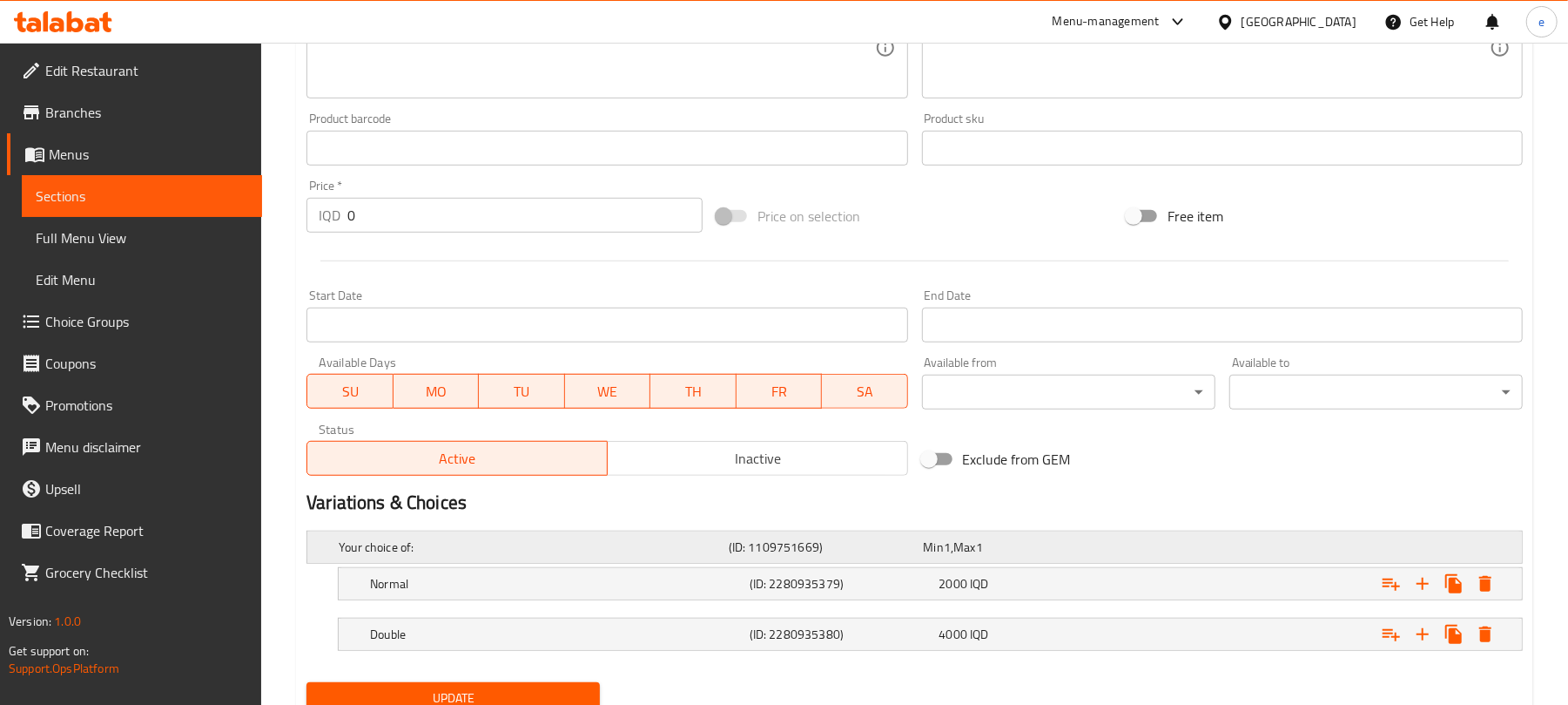
scroll to position [768, 0]
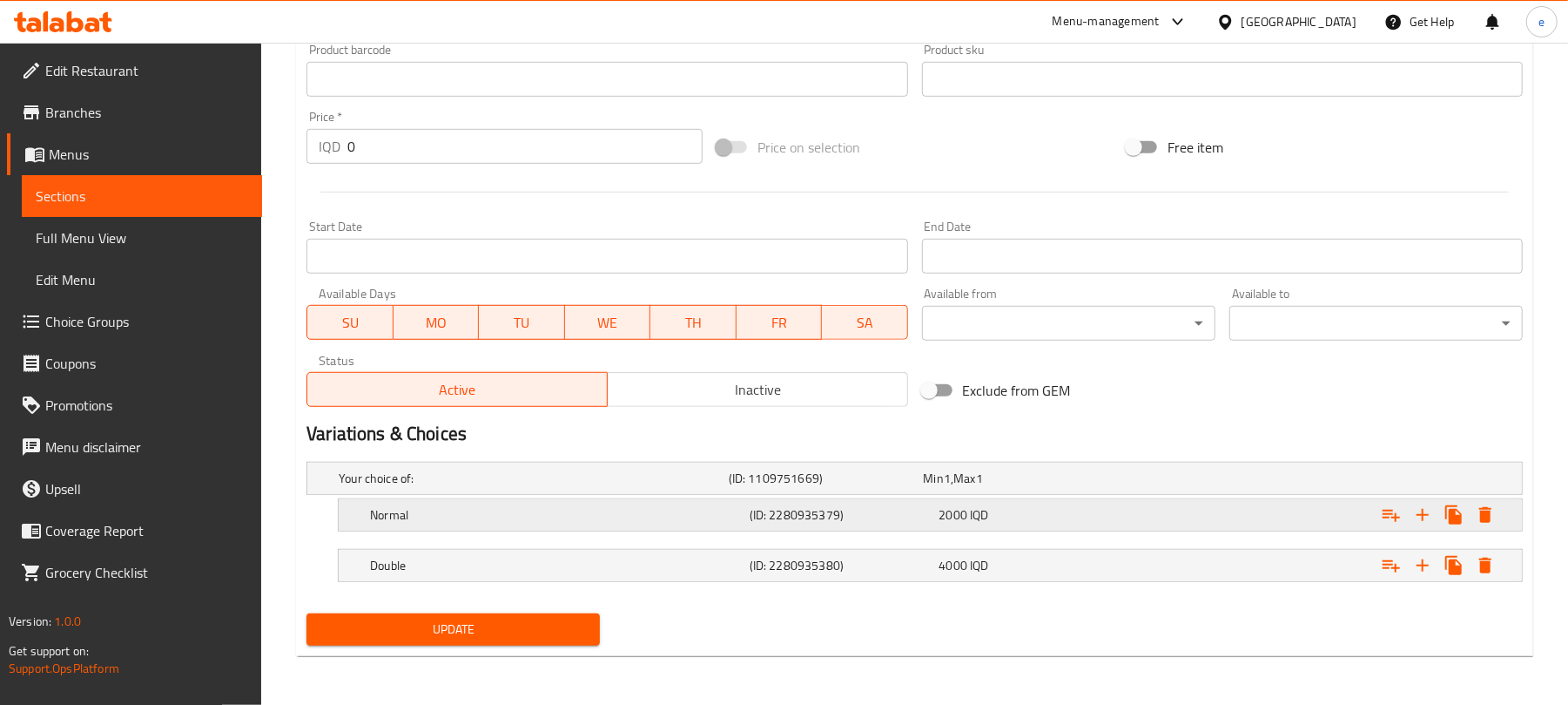
click at [575, 519] on h5 "Normal" at bounding box center [557, 514] width 373 height 17
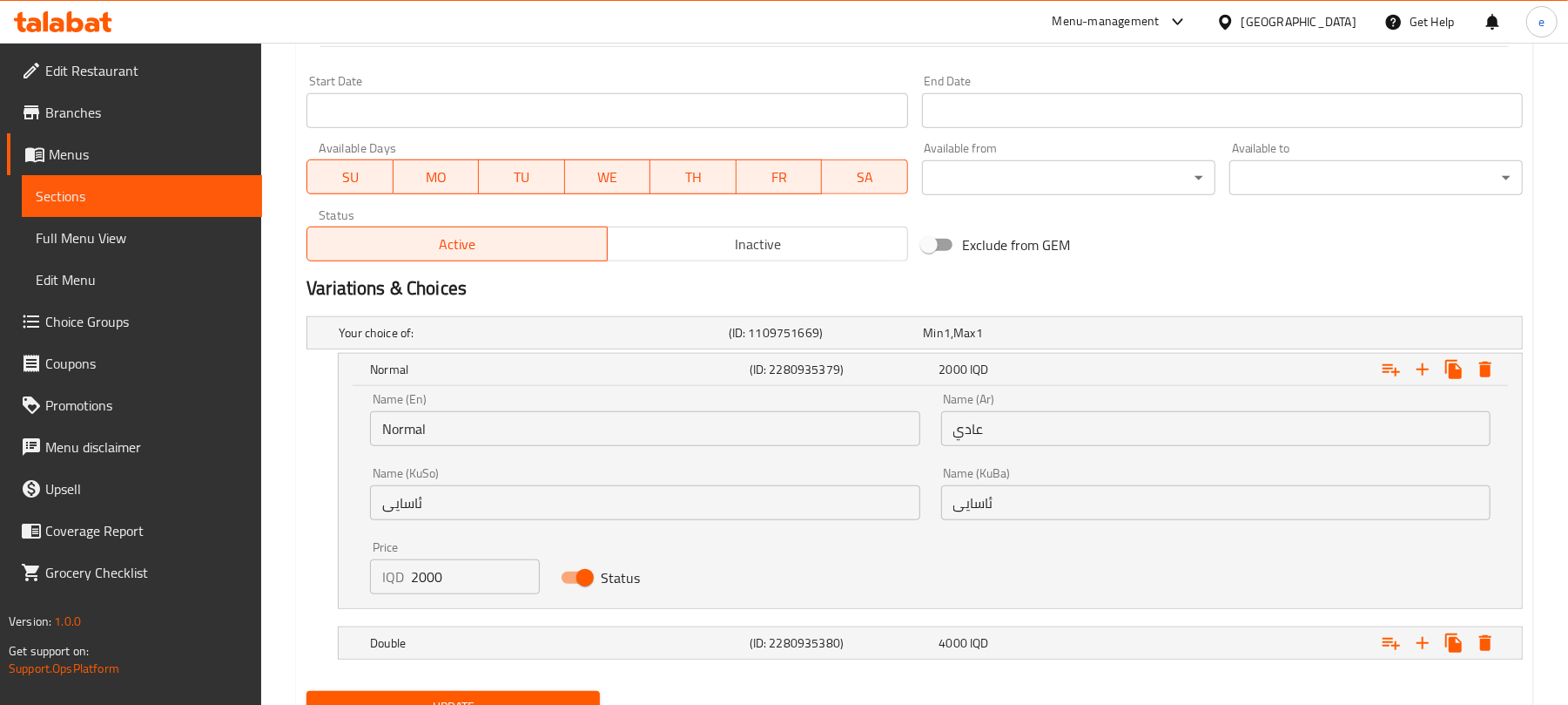
scroll to position [990, 0]
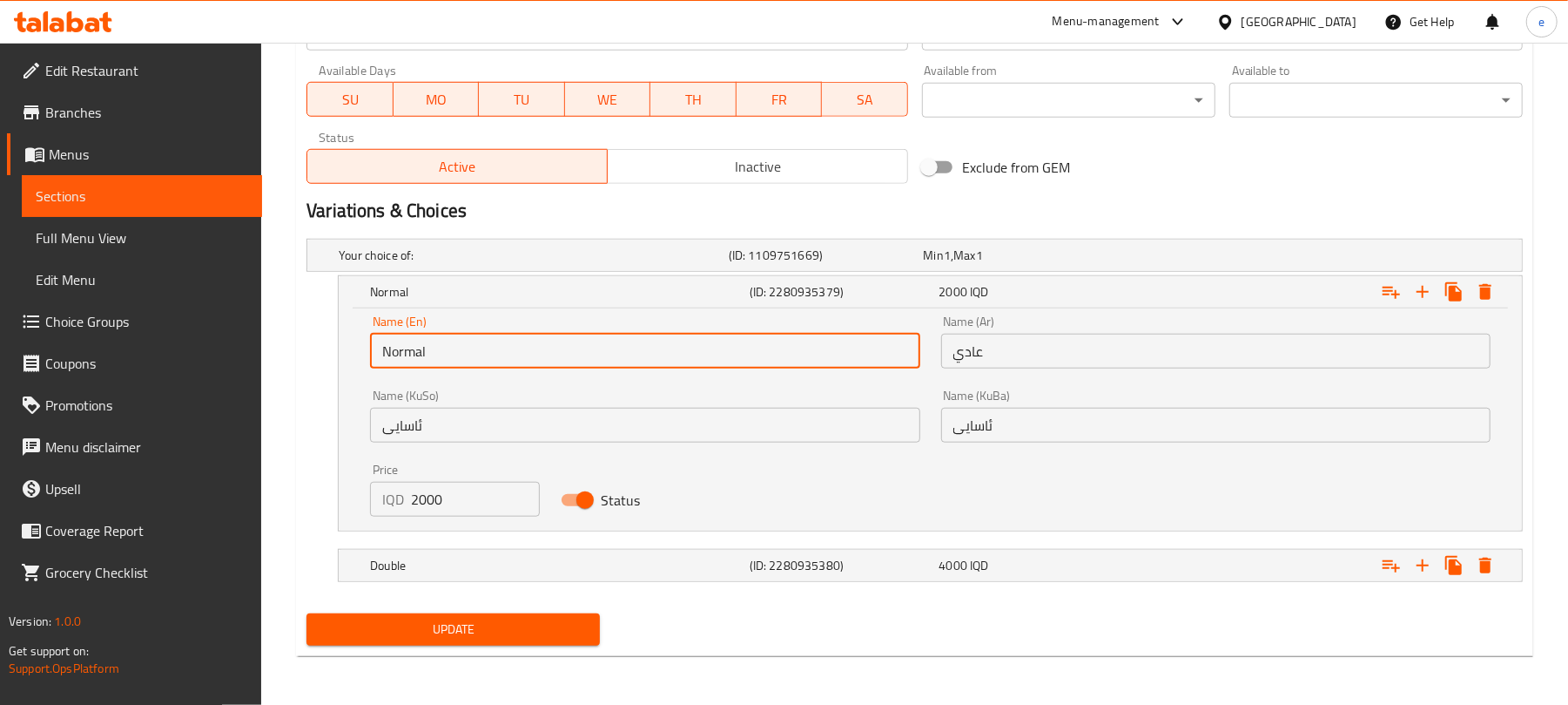
click at [411, 346] on input "Normal" at bounding box center [645, 351] width 550 height 35
click at [398, 352] on input "Regular" at bounding box center [645, 351] width 550 height 35
type input "Regular"
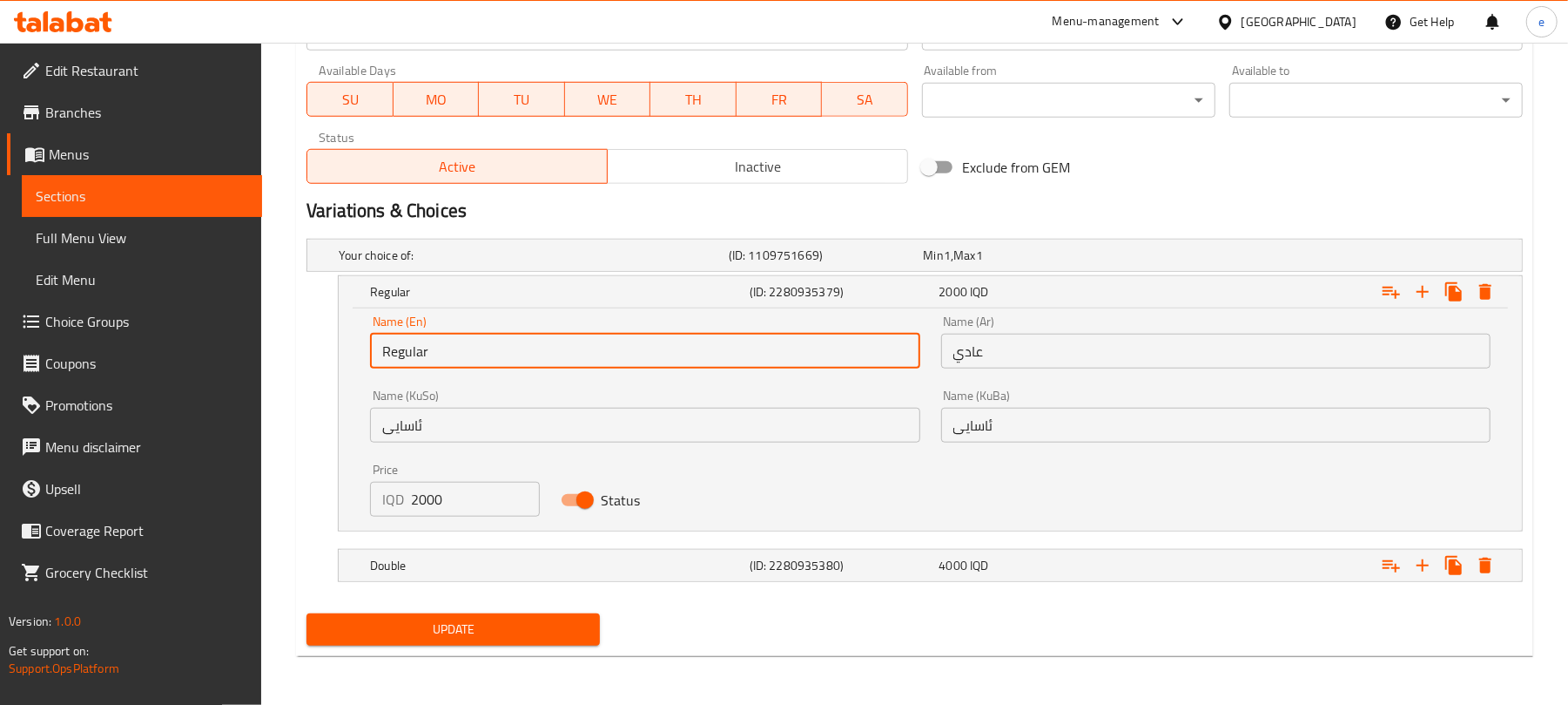
click at [470, 634] on span "Update" at bounding box center [453, 629] width 265 height 22
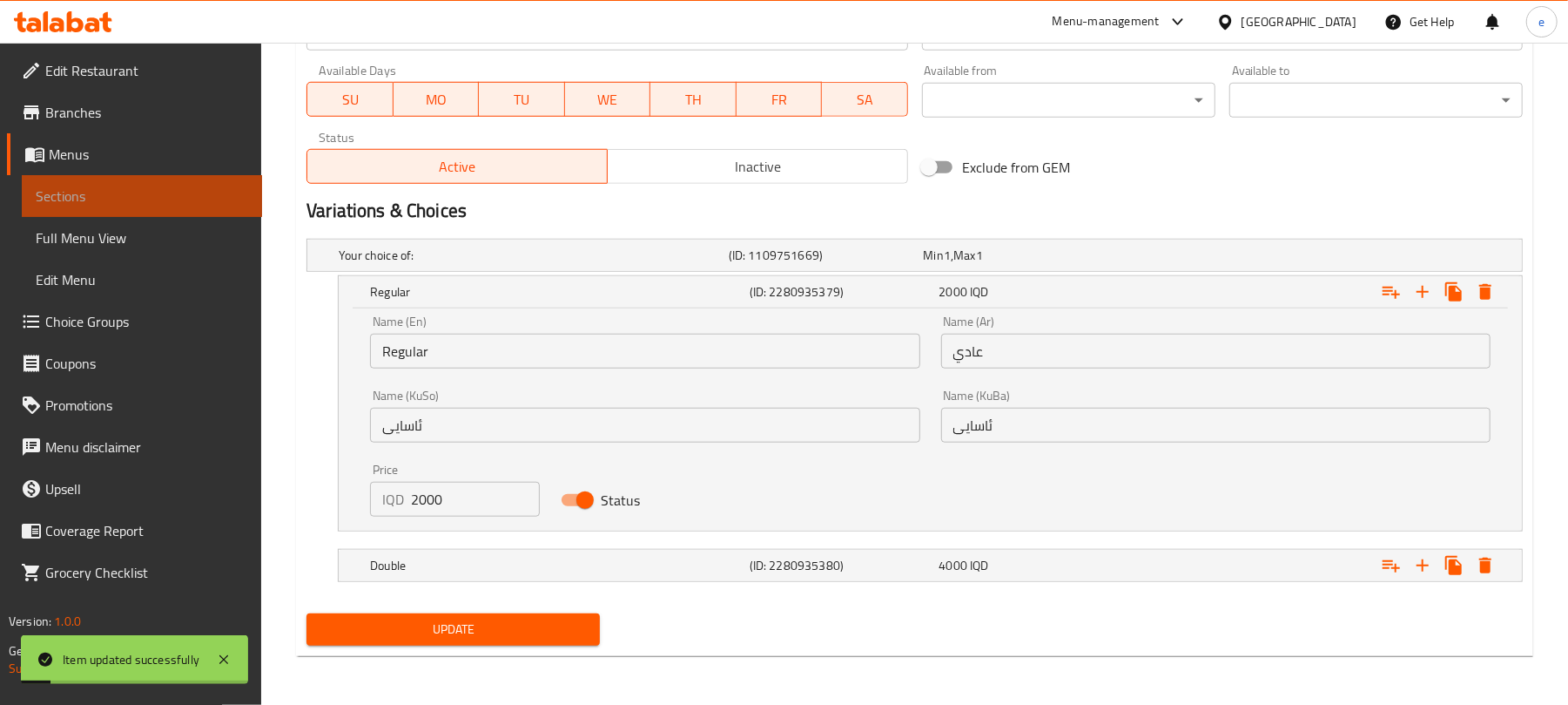
click at [96, 205] on span "Sections" at bounding box center [142, 196] width 212 height 21
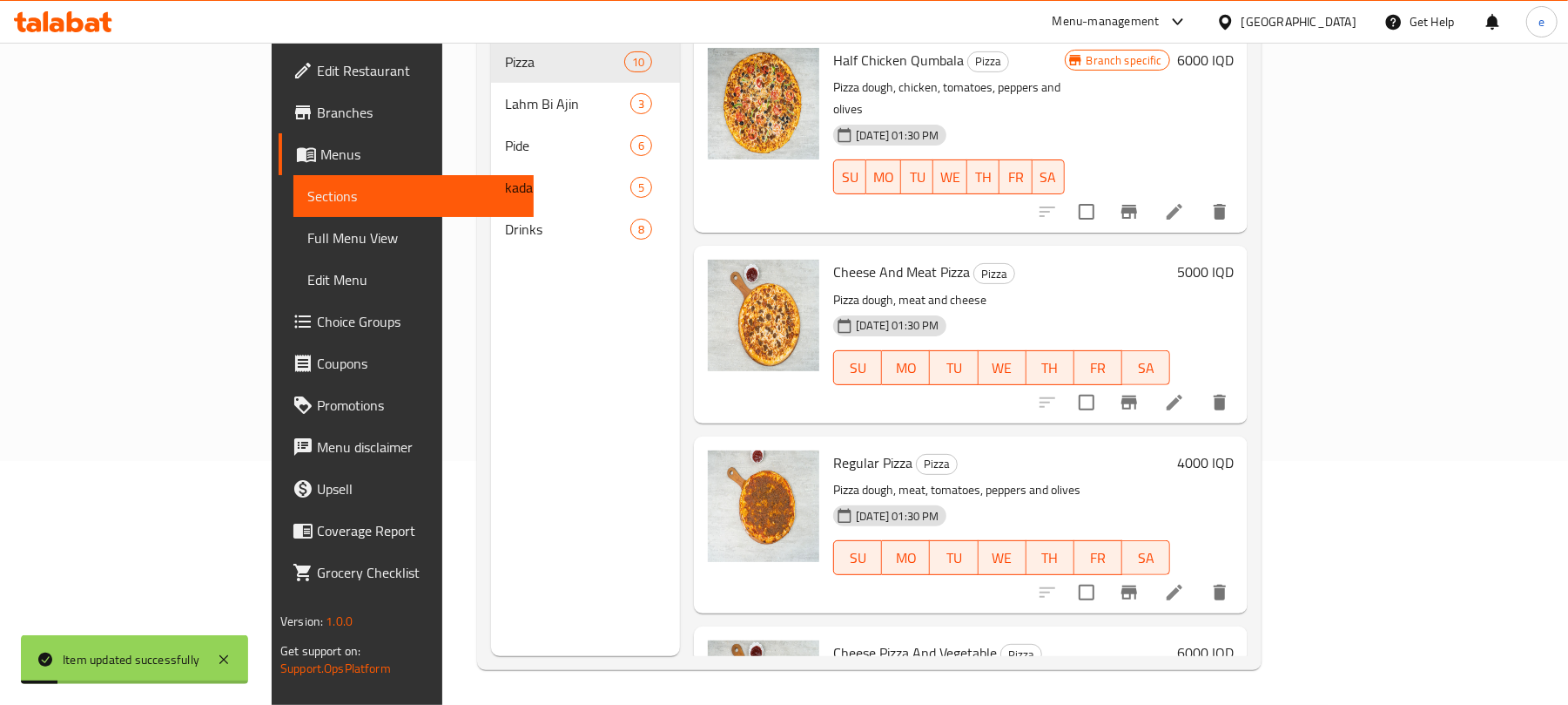
scroll to position [245, 0]
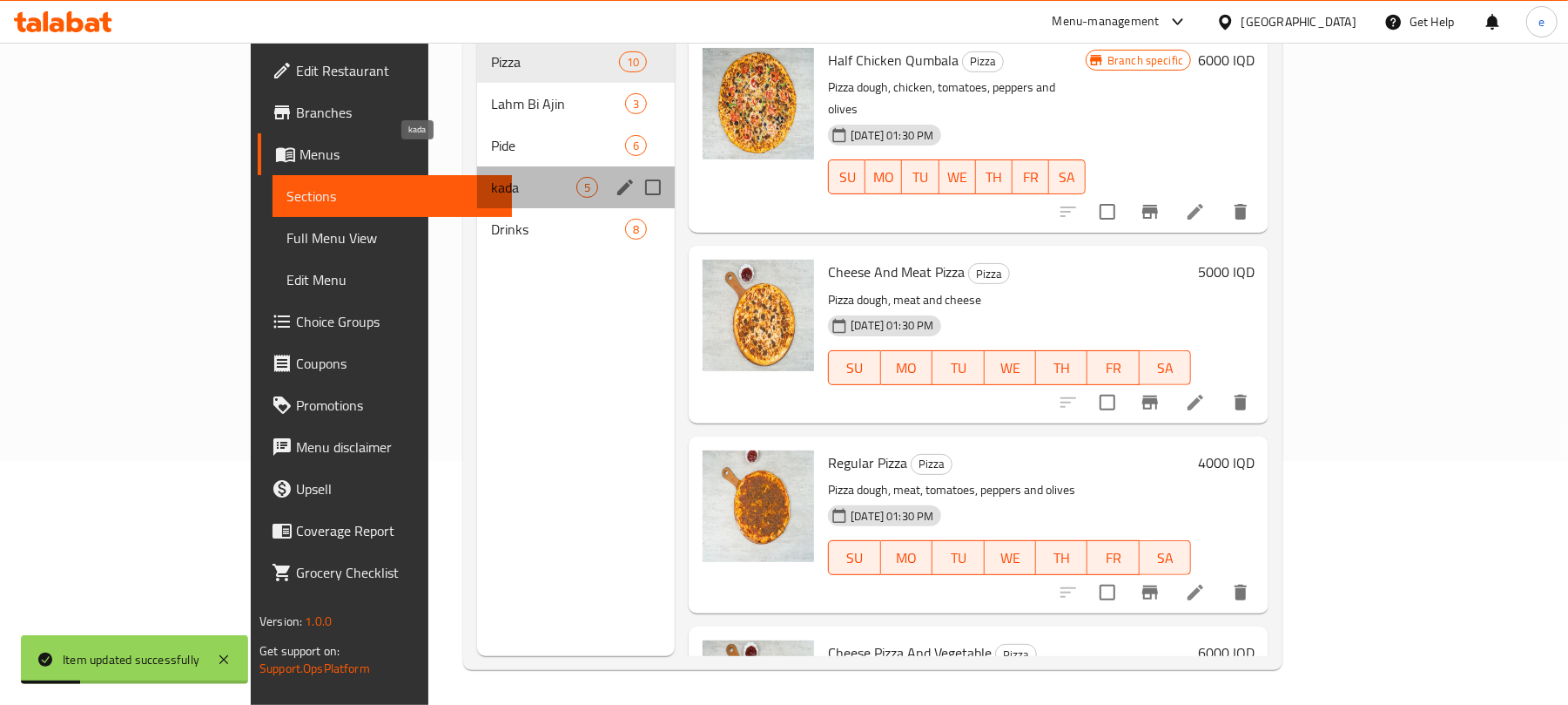
click at [491, 177] on span "kada" at bounding box center [533, 187] width 85 height 21
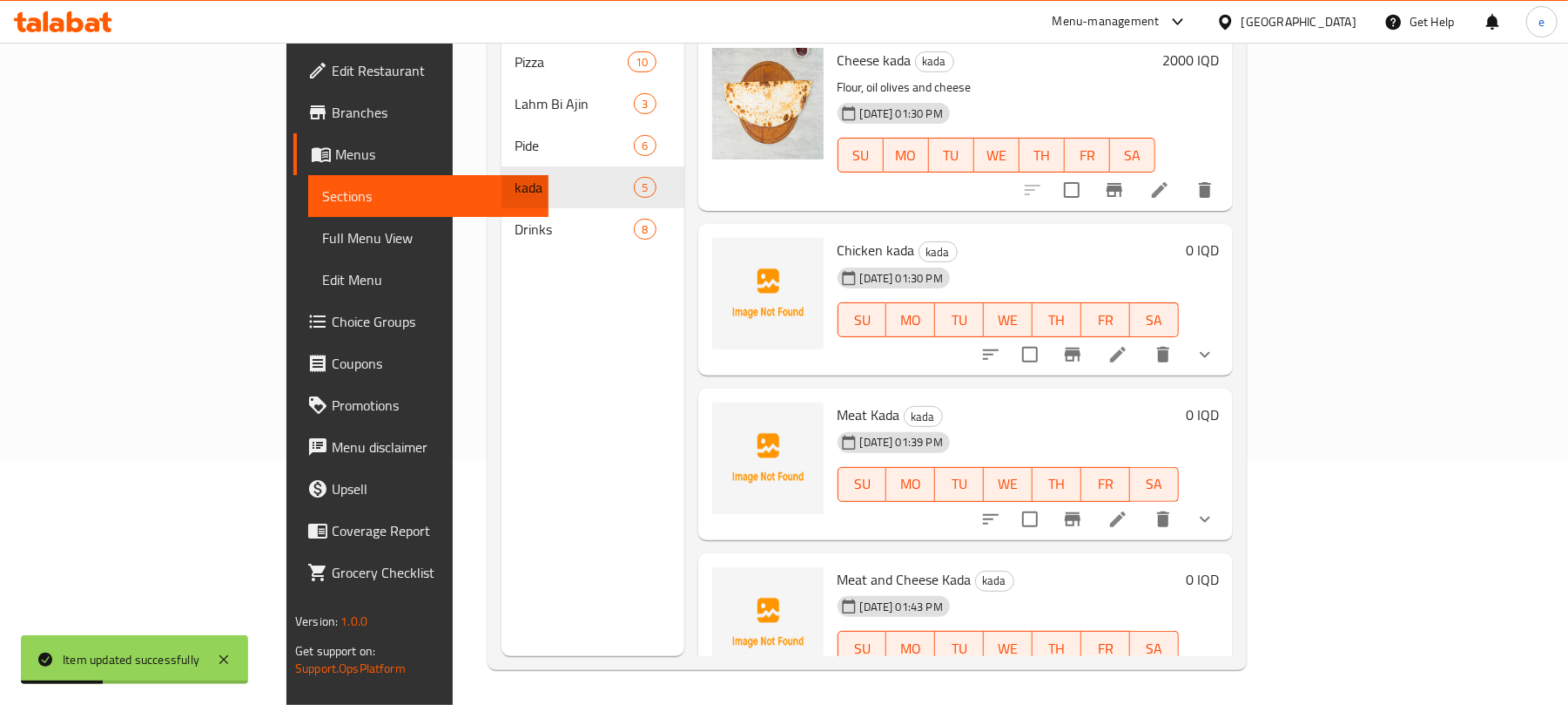
scroll to position [186, 0]
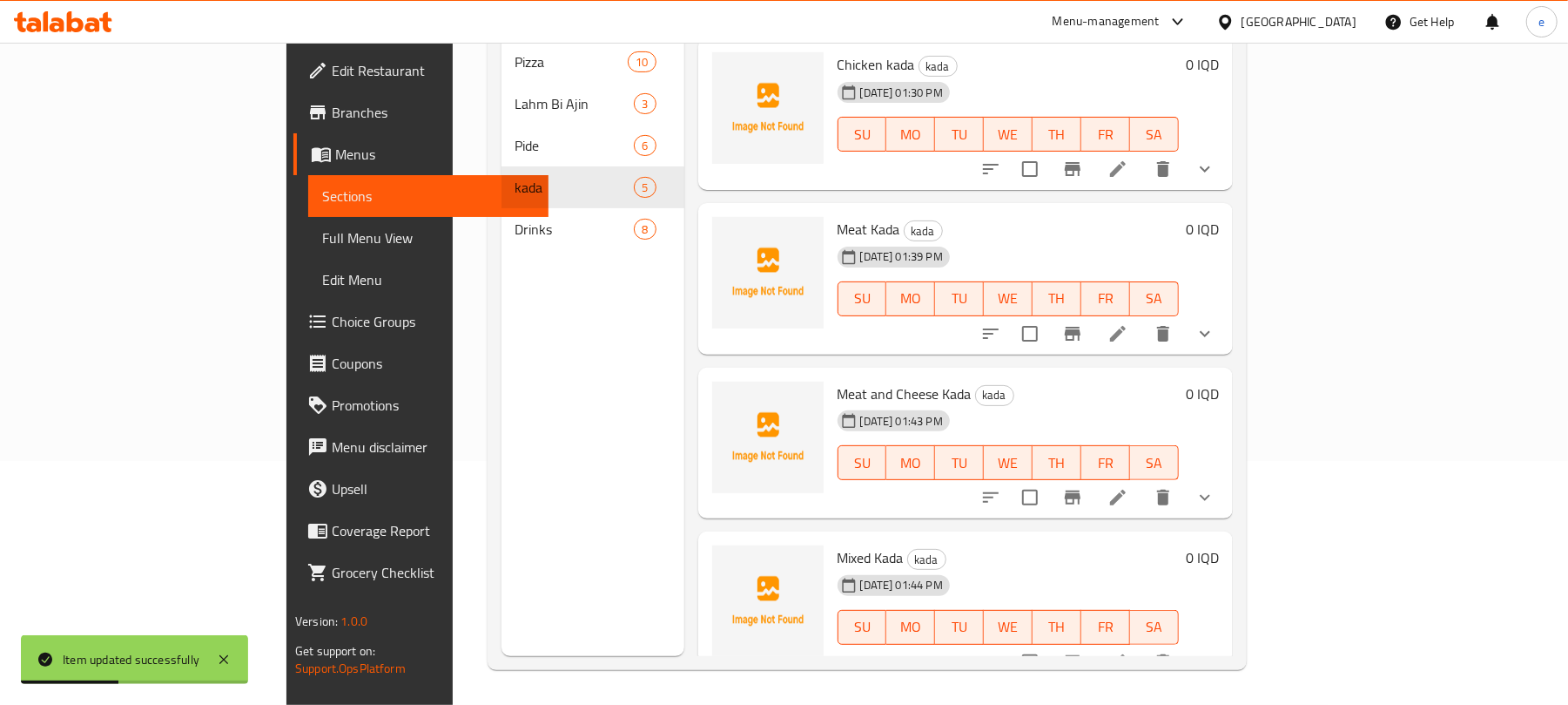
click at [1128, 323] on icon at bounding box center [1117, 333] width 21 height 21
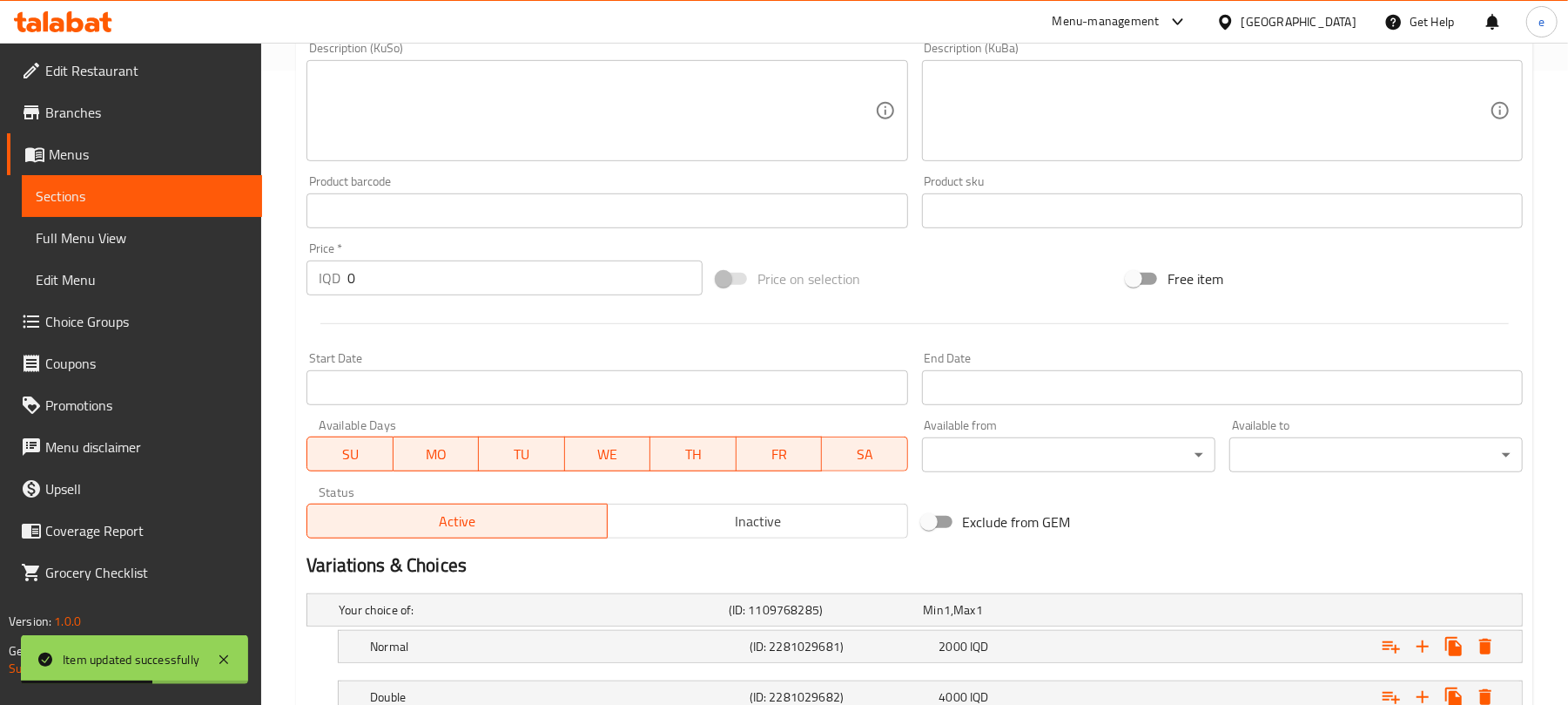
scroll to position [768, 0]
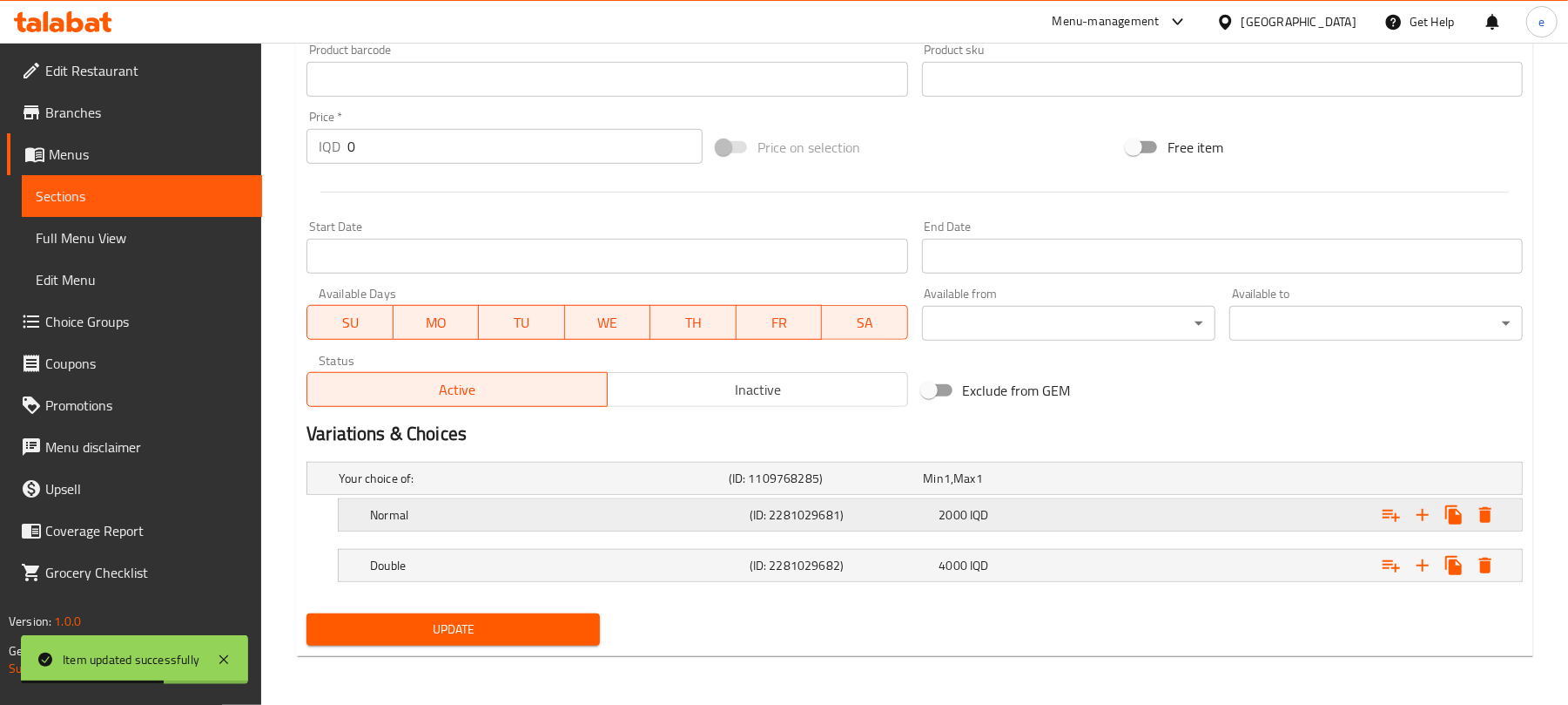
click at [495, 503] on div "Normal" at bounding box center [556, 514] width 379 height 24
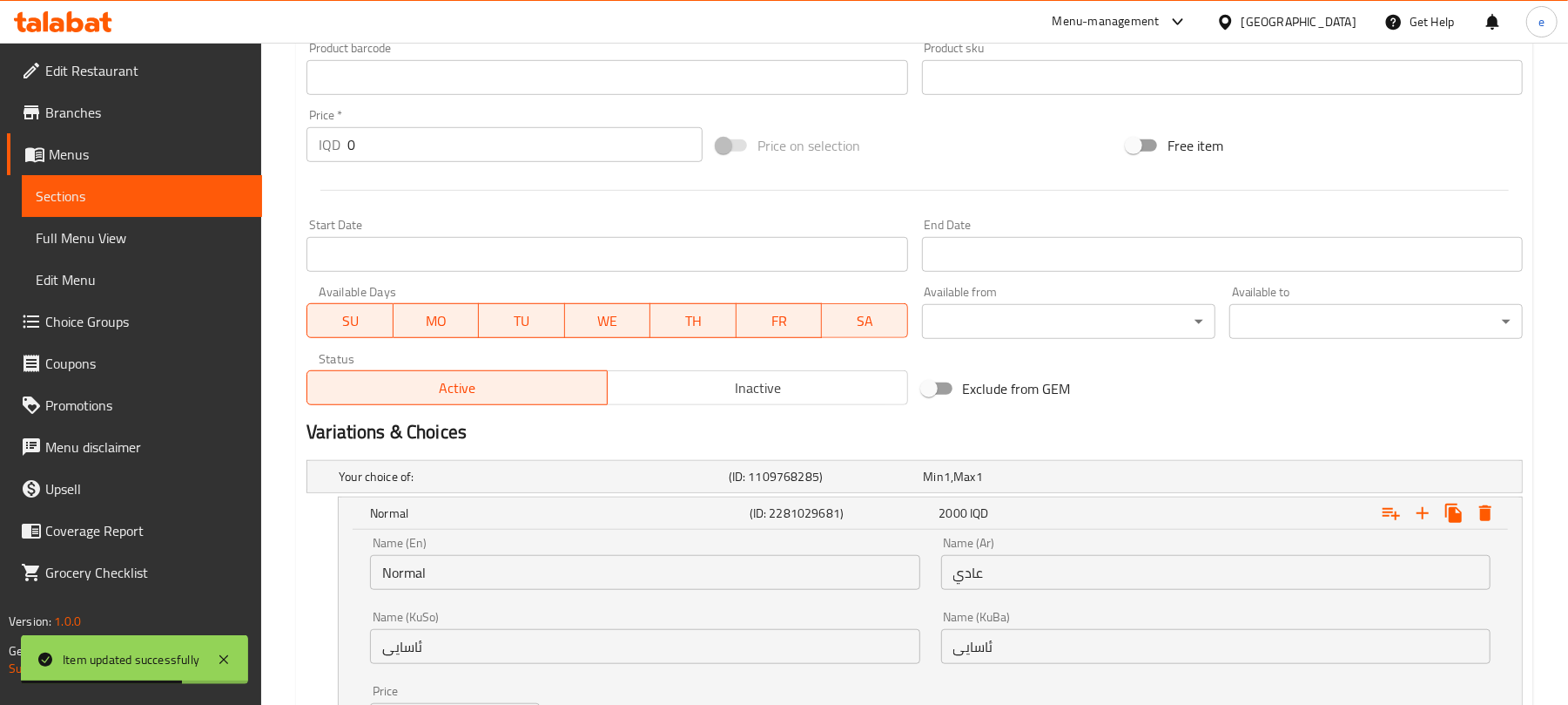
click at [402, 568] on input "Normal" at bounding box center [645, 572] width 550 height 35
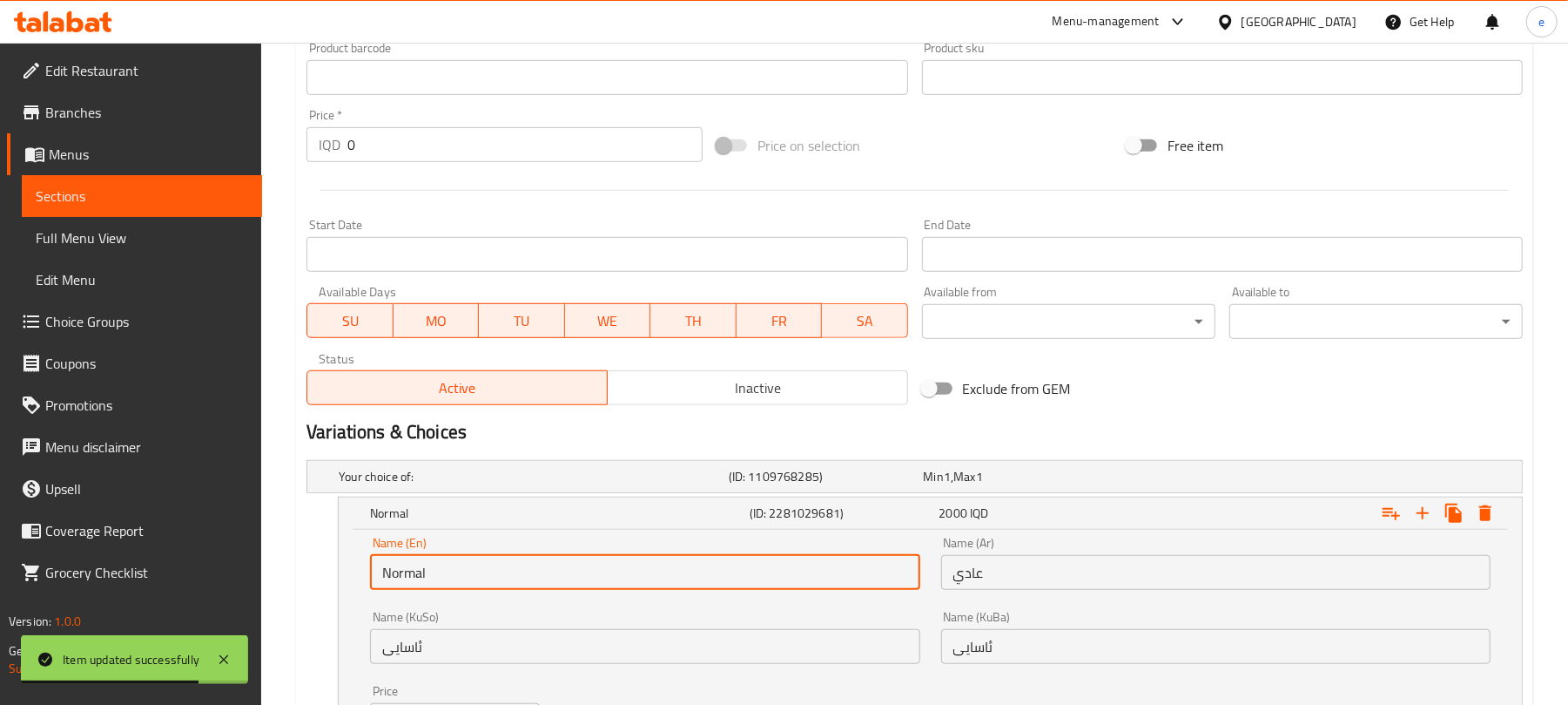
paste input "Regular"
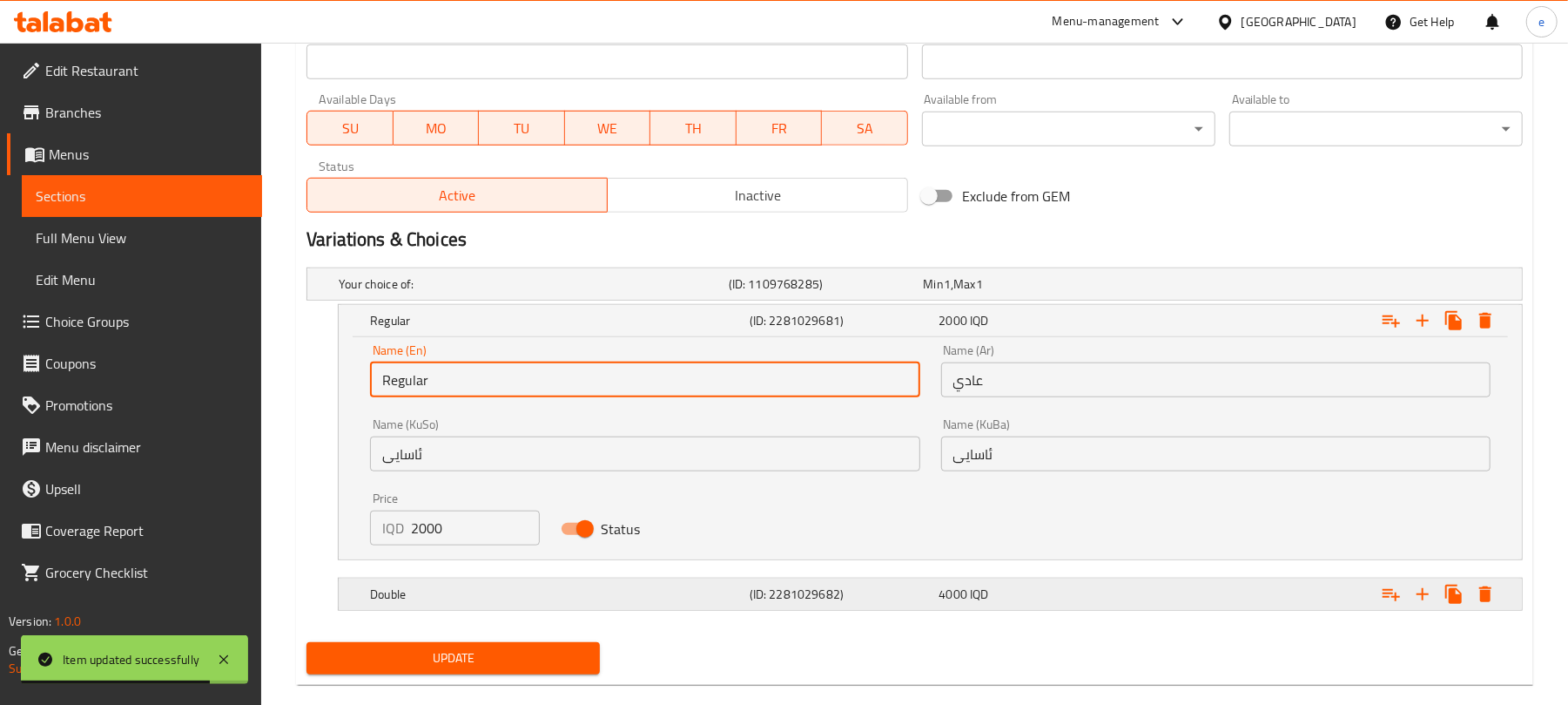
scroll to position [990, 0]
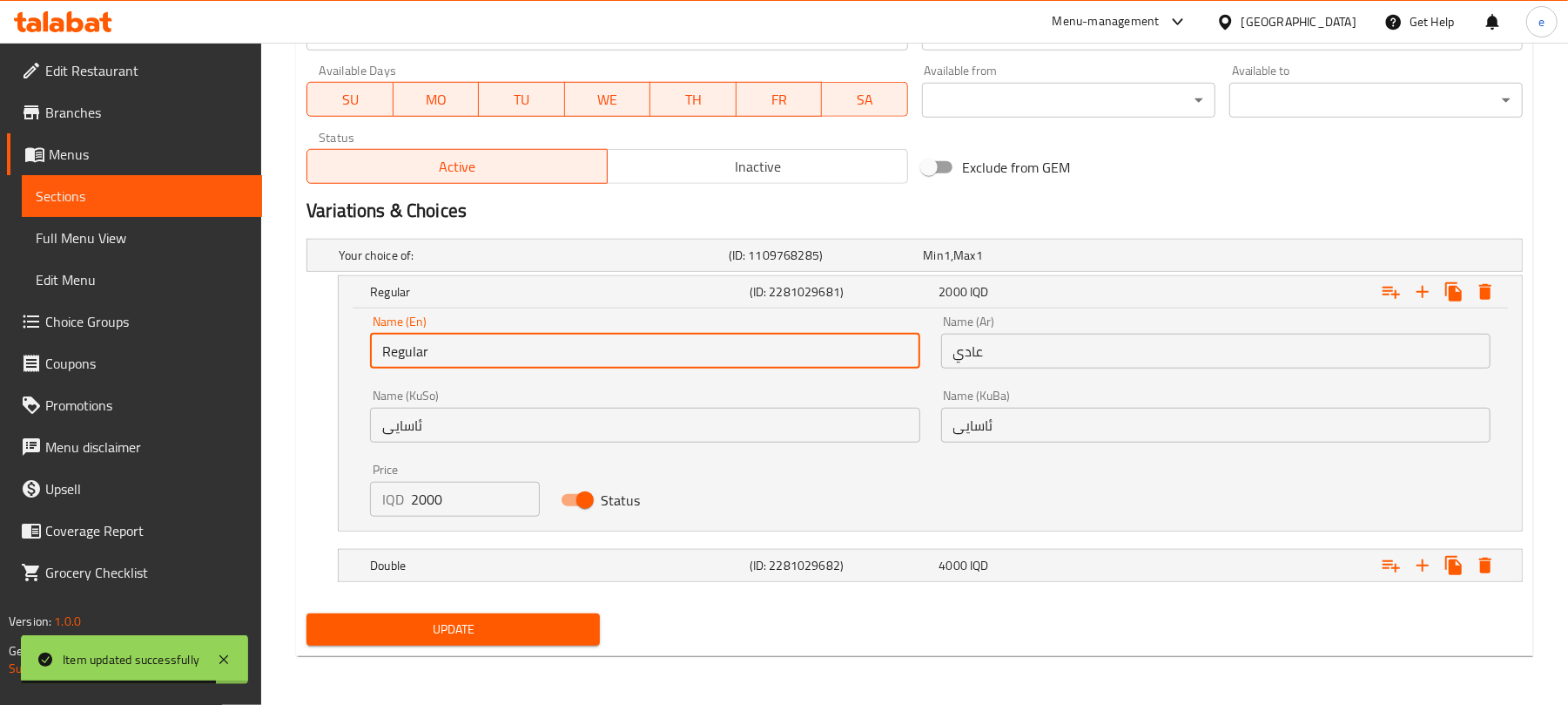
type input "Regular"
click at [451, 620] on span "Update" at bounding box center [453, 629] width 265 height 22
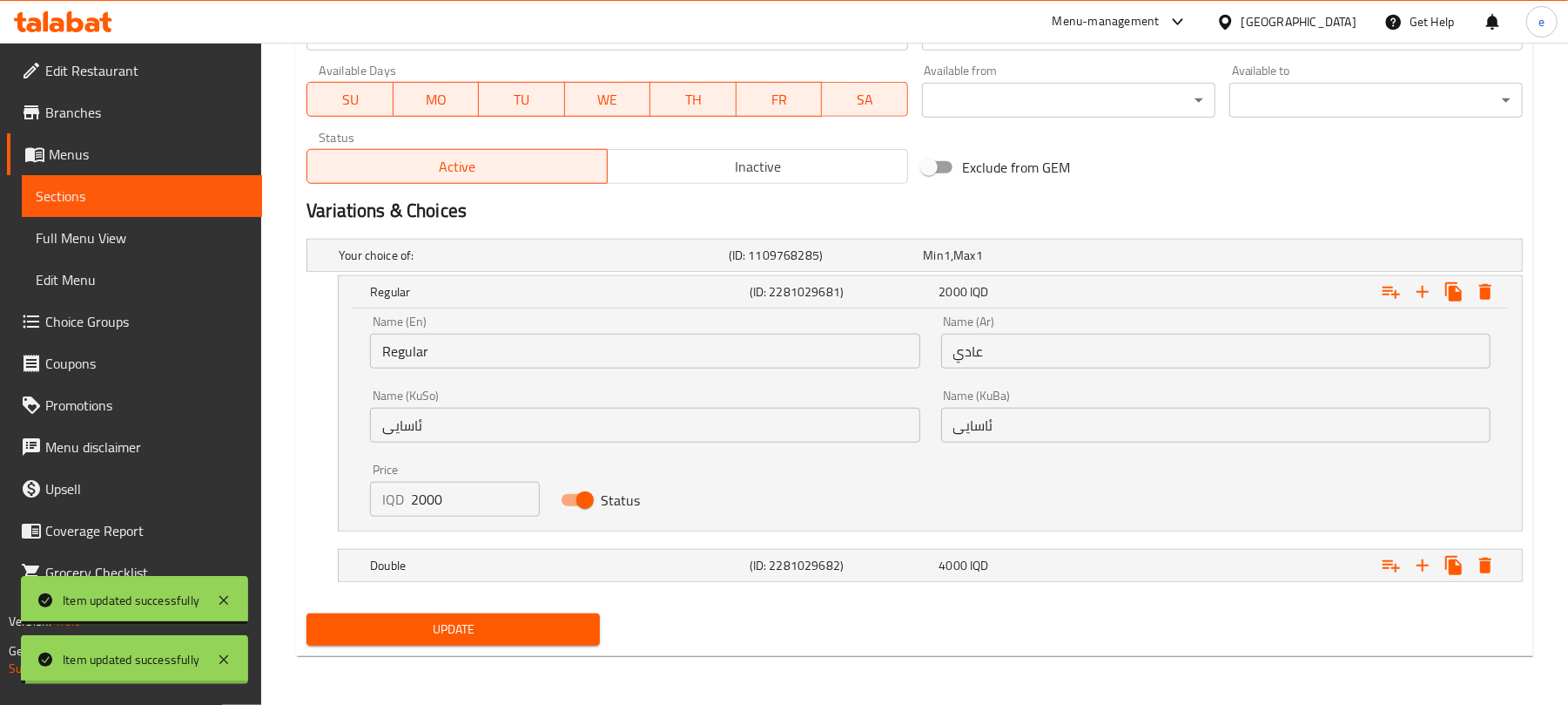
click at [154, 194] on span "Sections" at bounding box center [142, 196] width 212 height 21
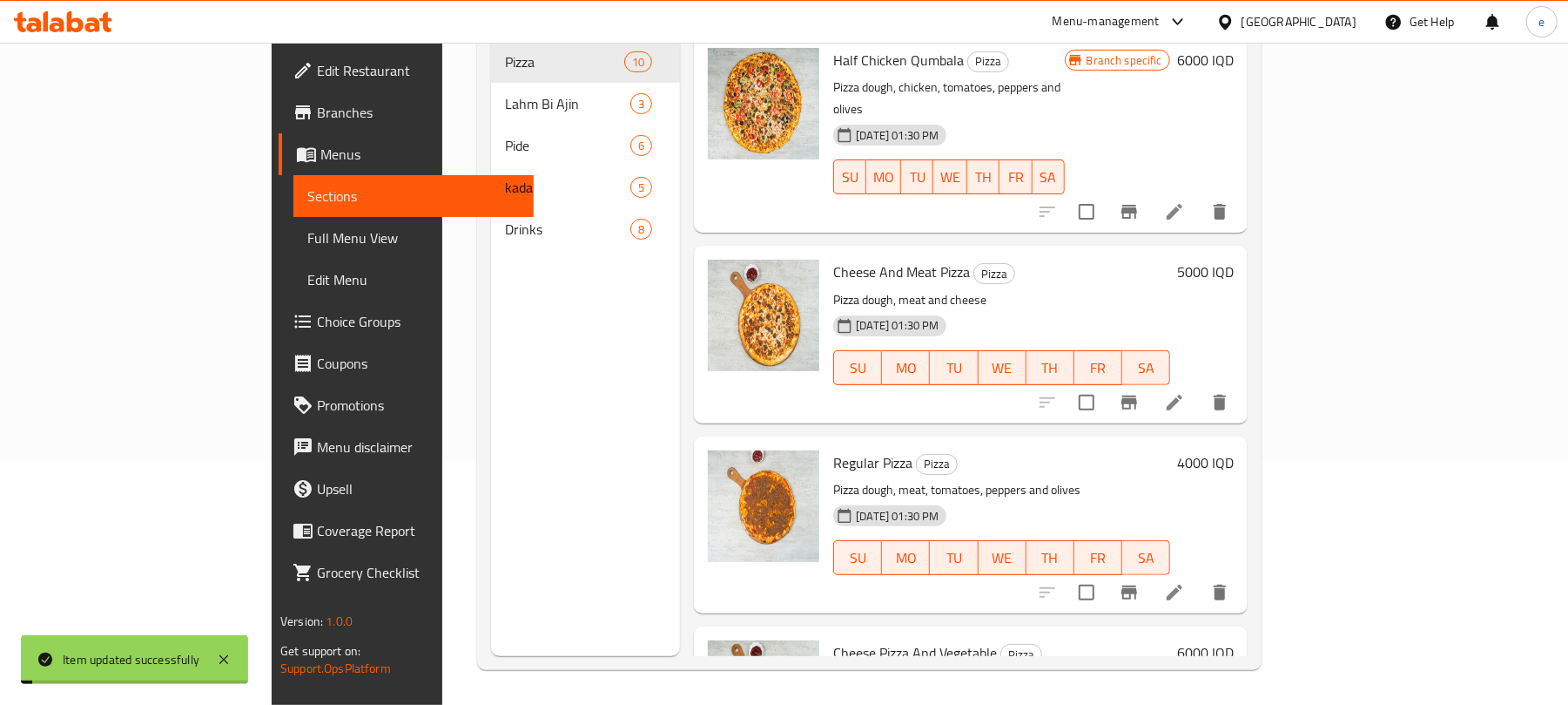
scroll to position [245, 0]
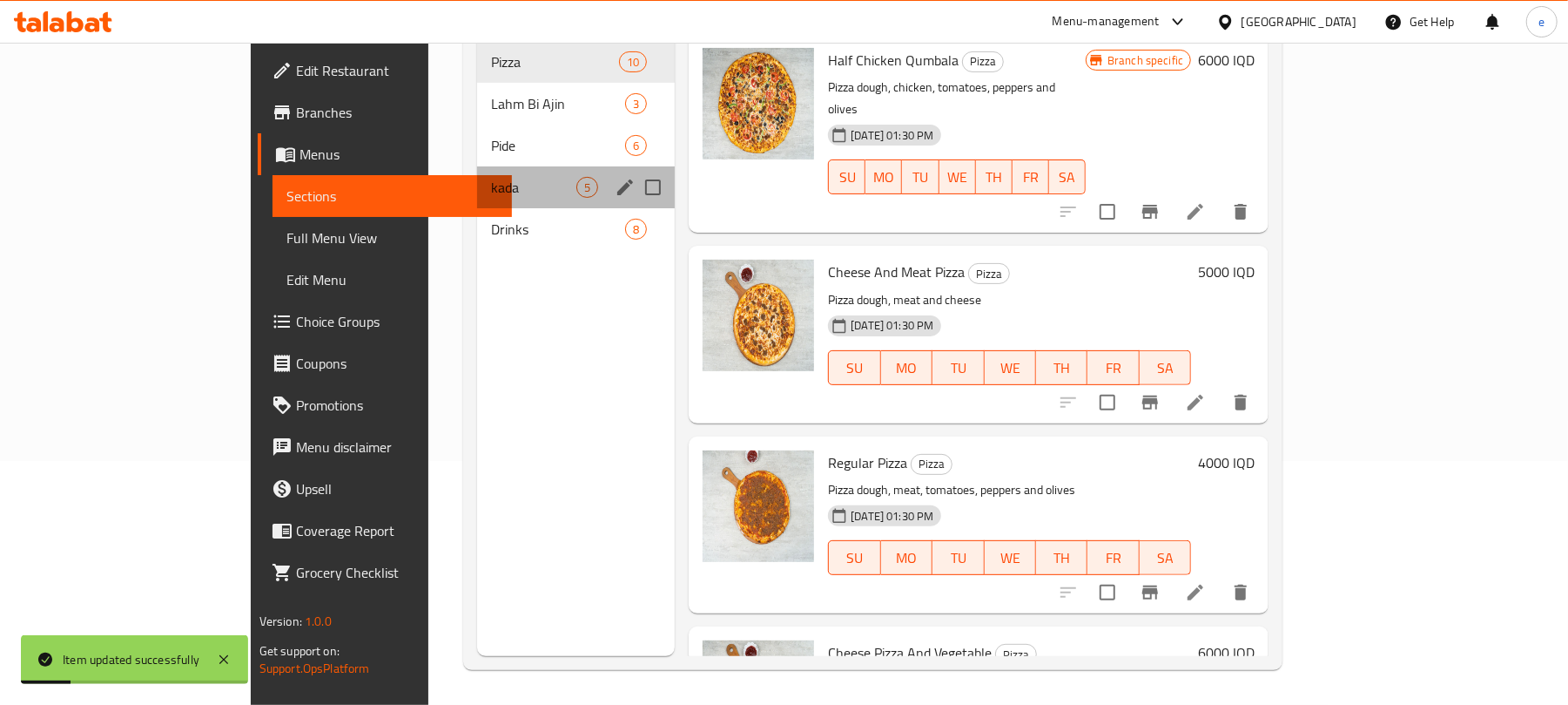
click at [477, 166] on div "kada 5" at bounding box center [576, 187] width 197 height 42
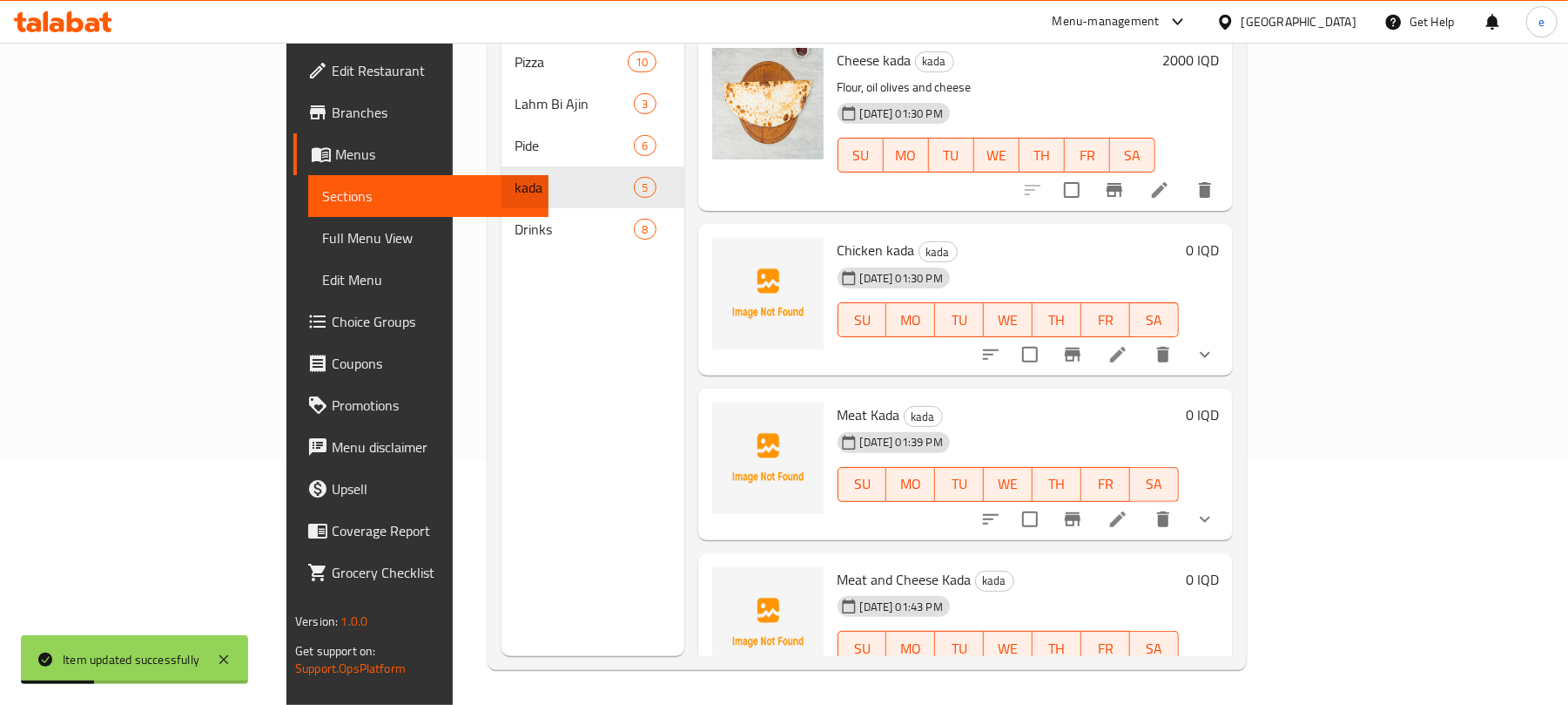
scroll to position [186, 0]
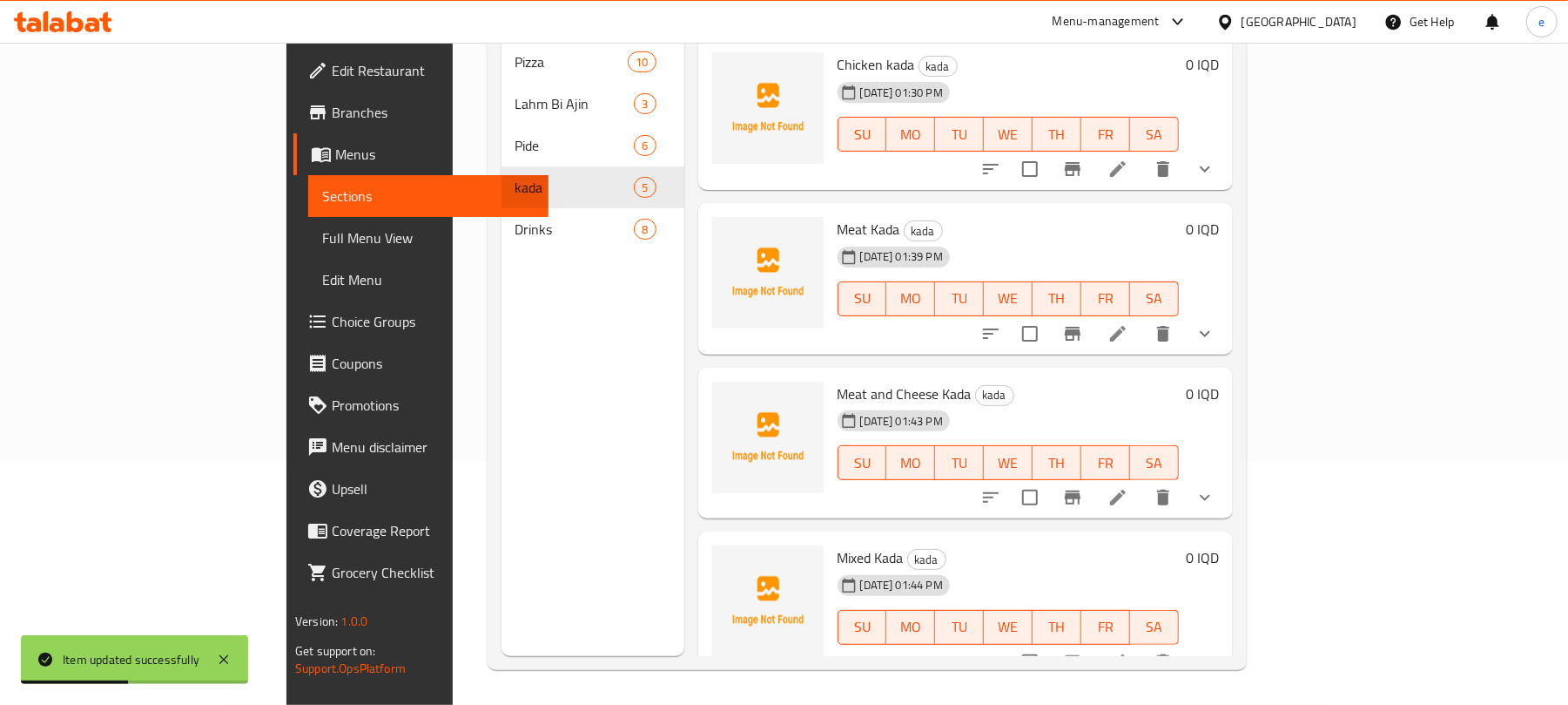
click at [1128, 487] on icon at bounding box center [1117, 497] width 21 height 21
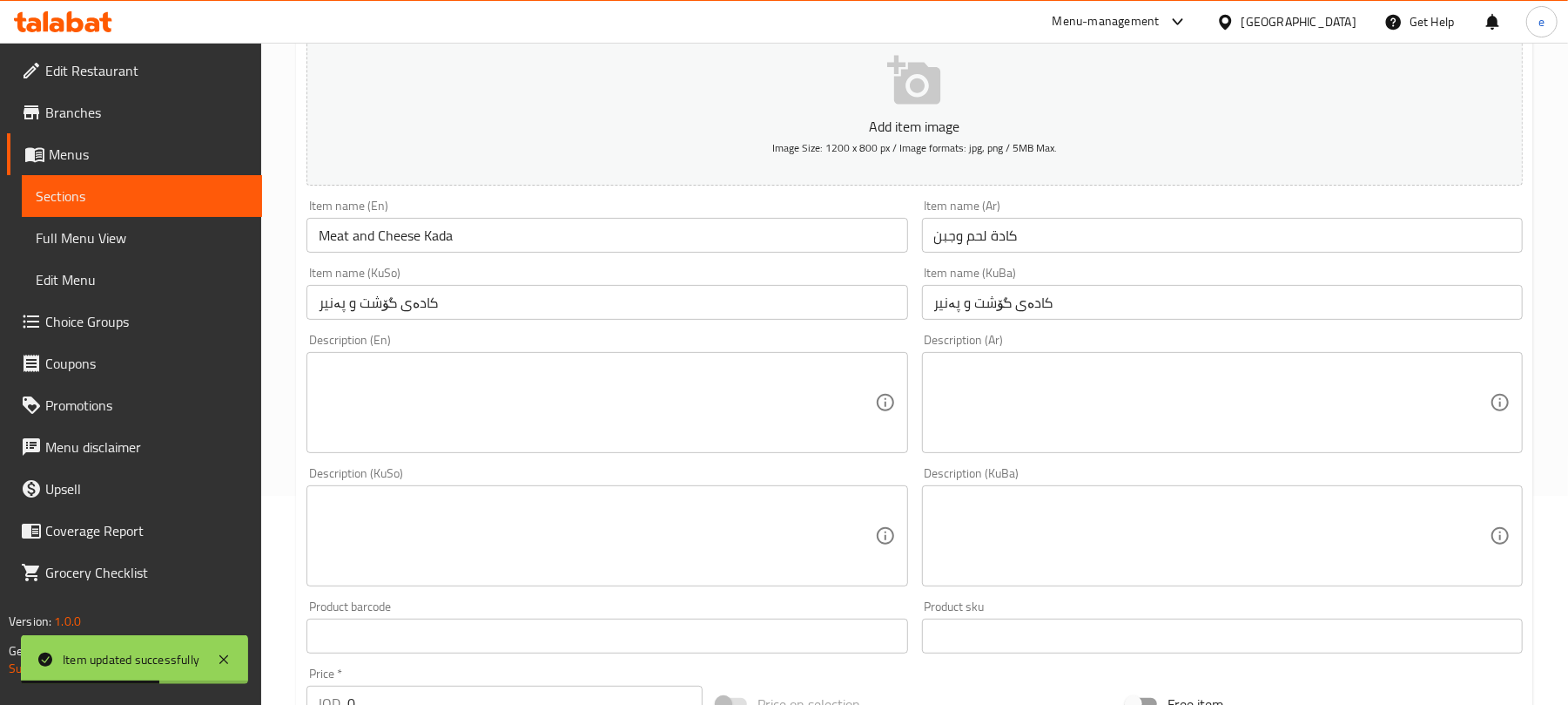
scroll to position [768, 0]
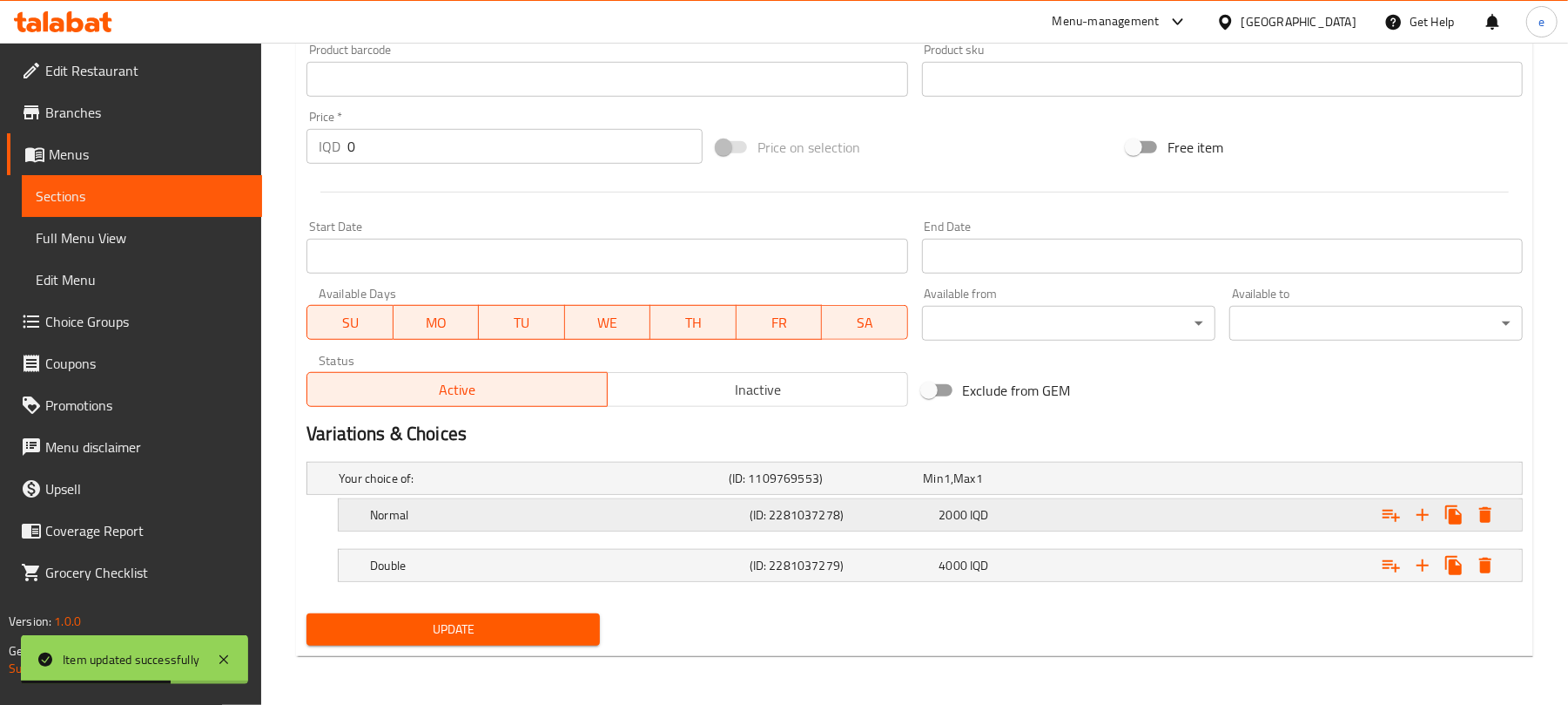
click at [457, 521] on h5 "Normal" at bounding box center [557, 514] width 373 height 17
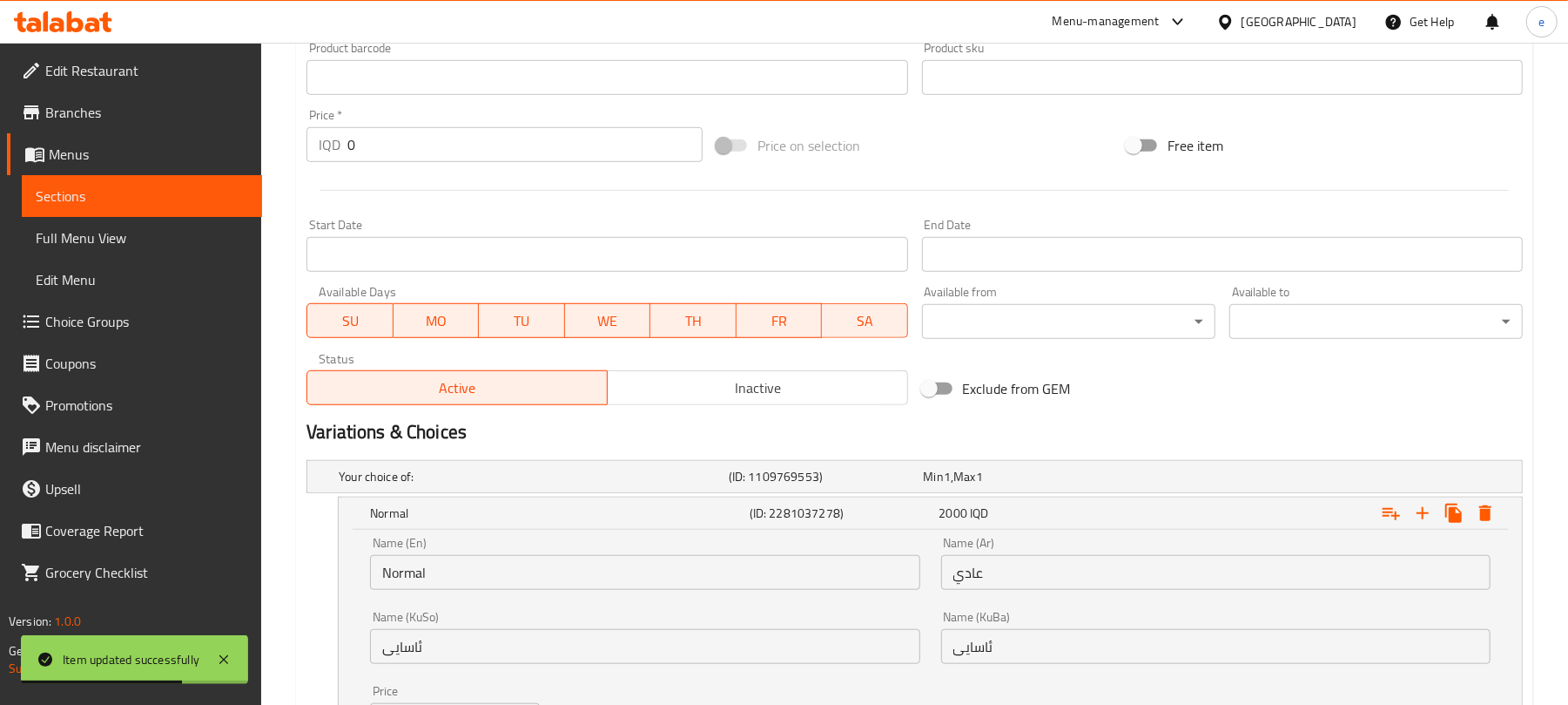
click at [399, 588] on input "Normal" at bounding box center [645, 572] width 550 height 35
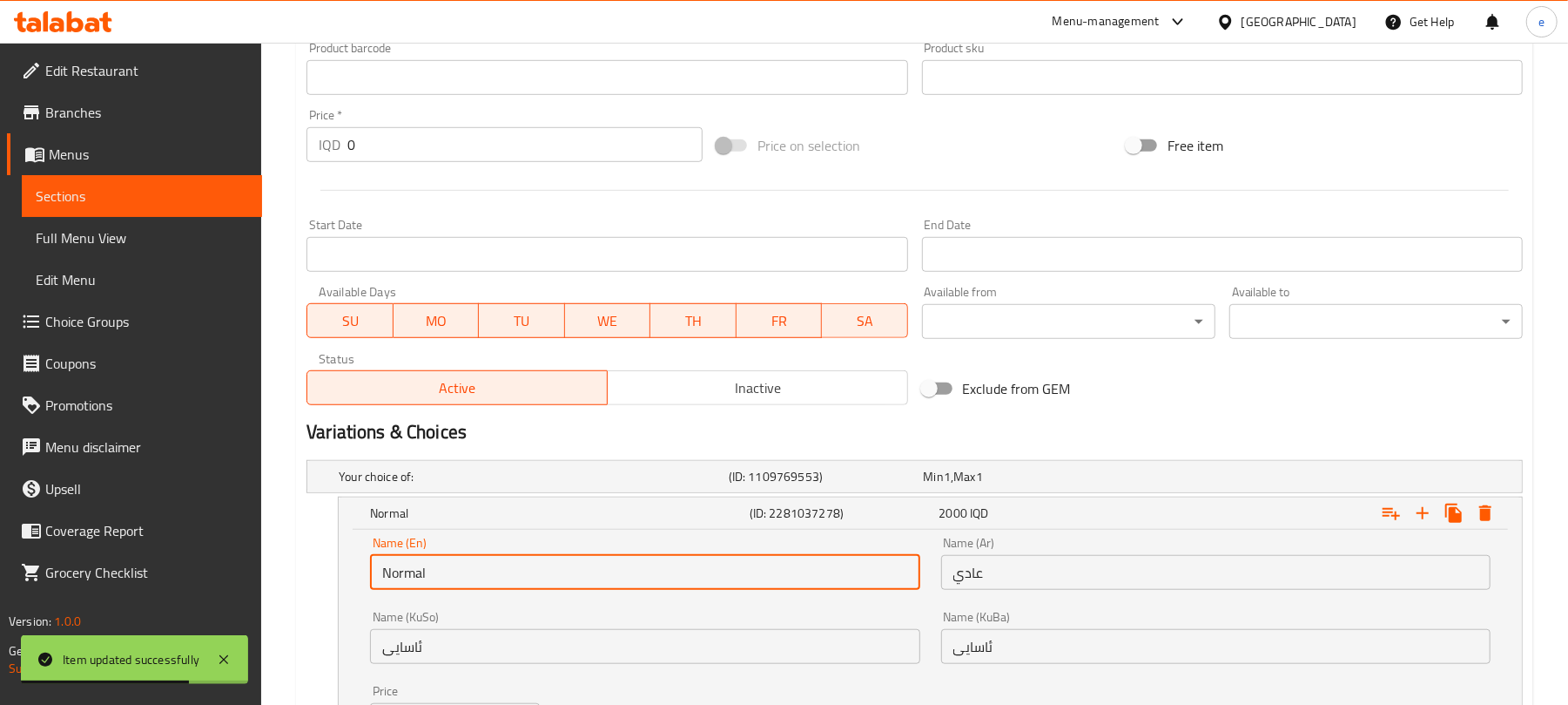
click at [399, 588] on input "Normal" at bounding box center [645, 572] width 550 height 35
paste input "Regular"
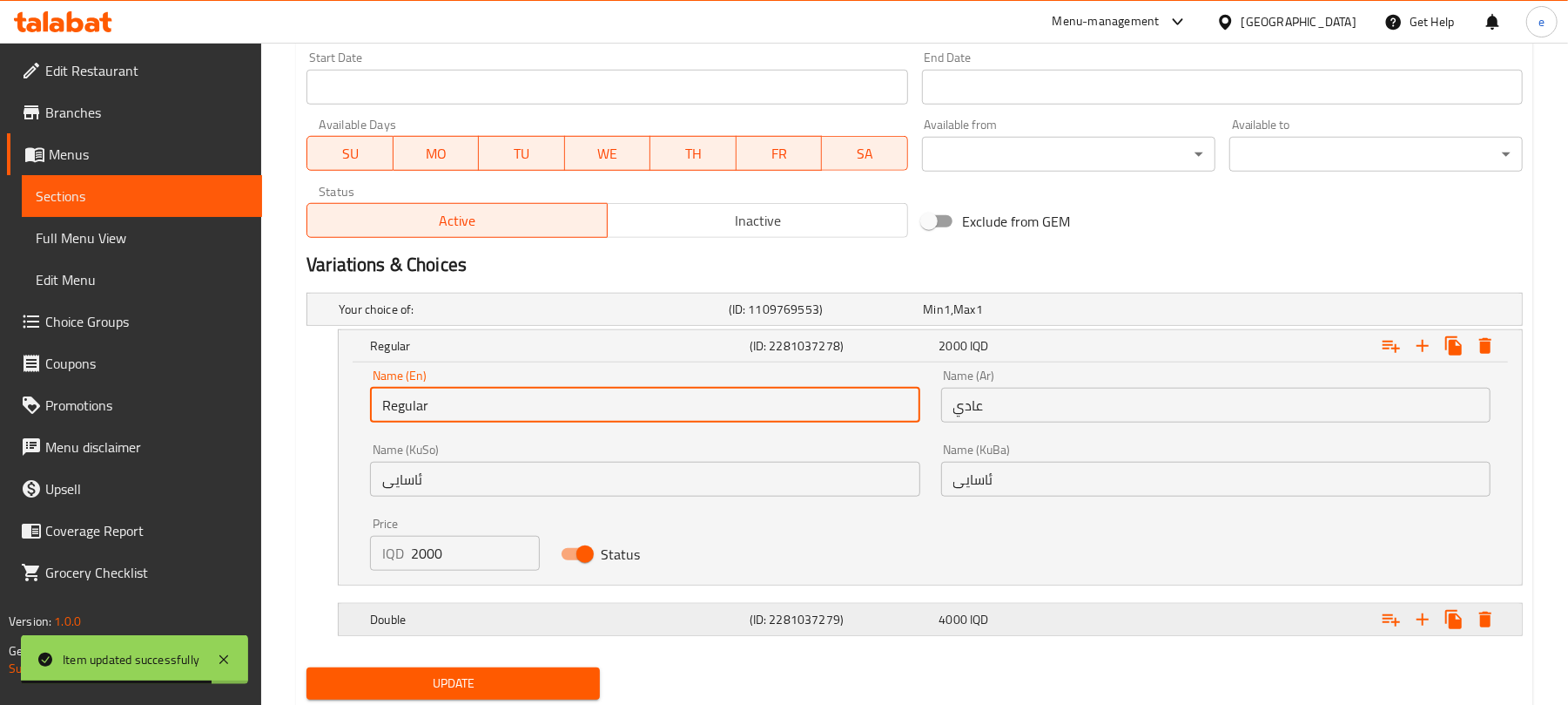
scroll to position [990, 0]
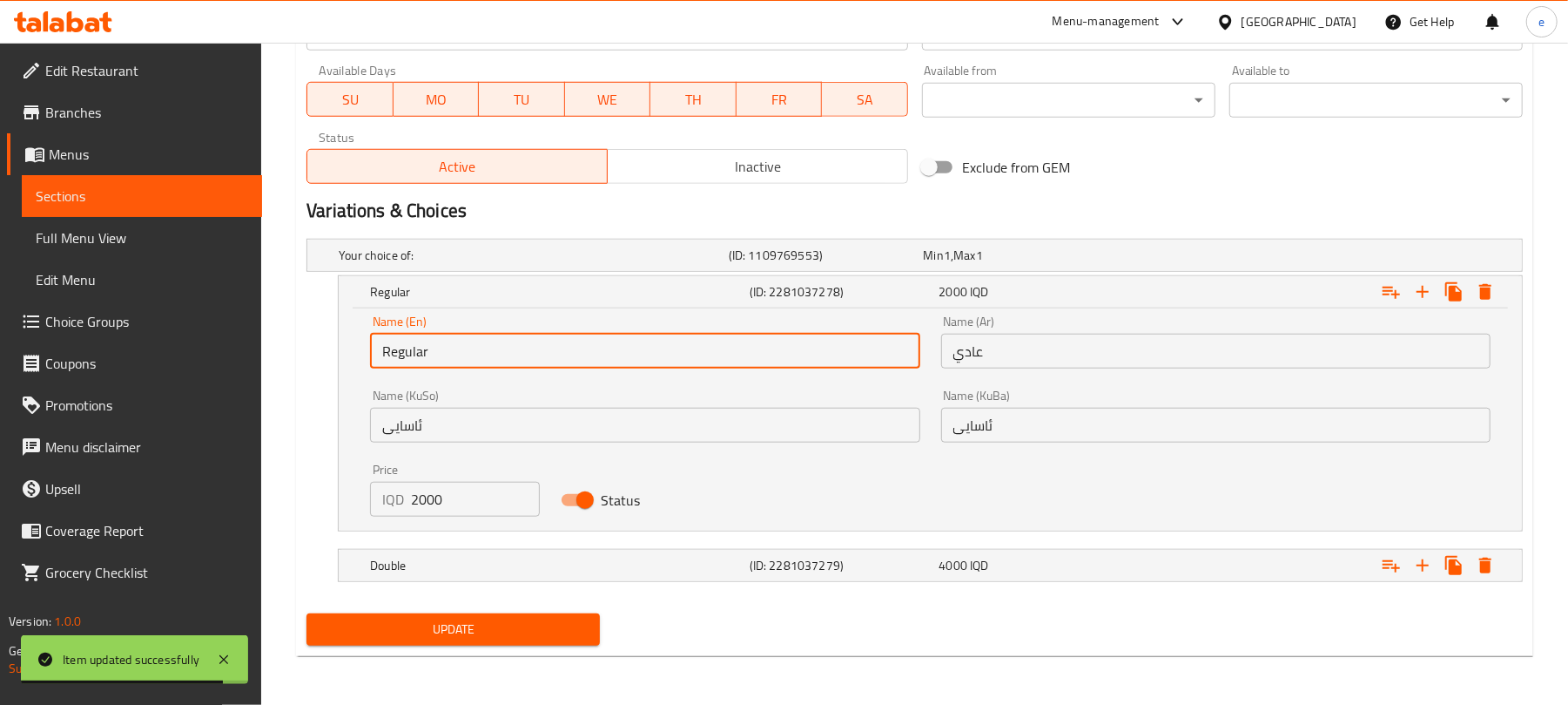
type input "Regular"
click at [464, 628] on span "Update" at bounding box center [453, 629] width 265 height 22
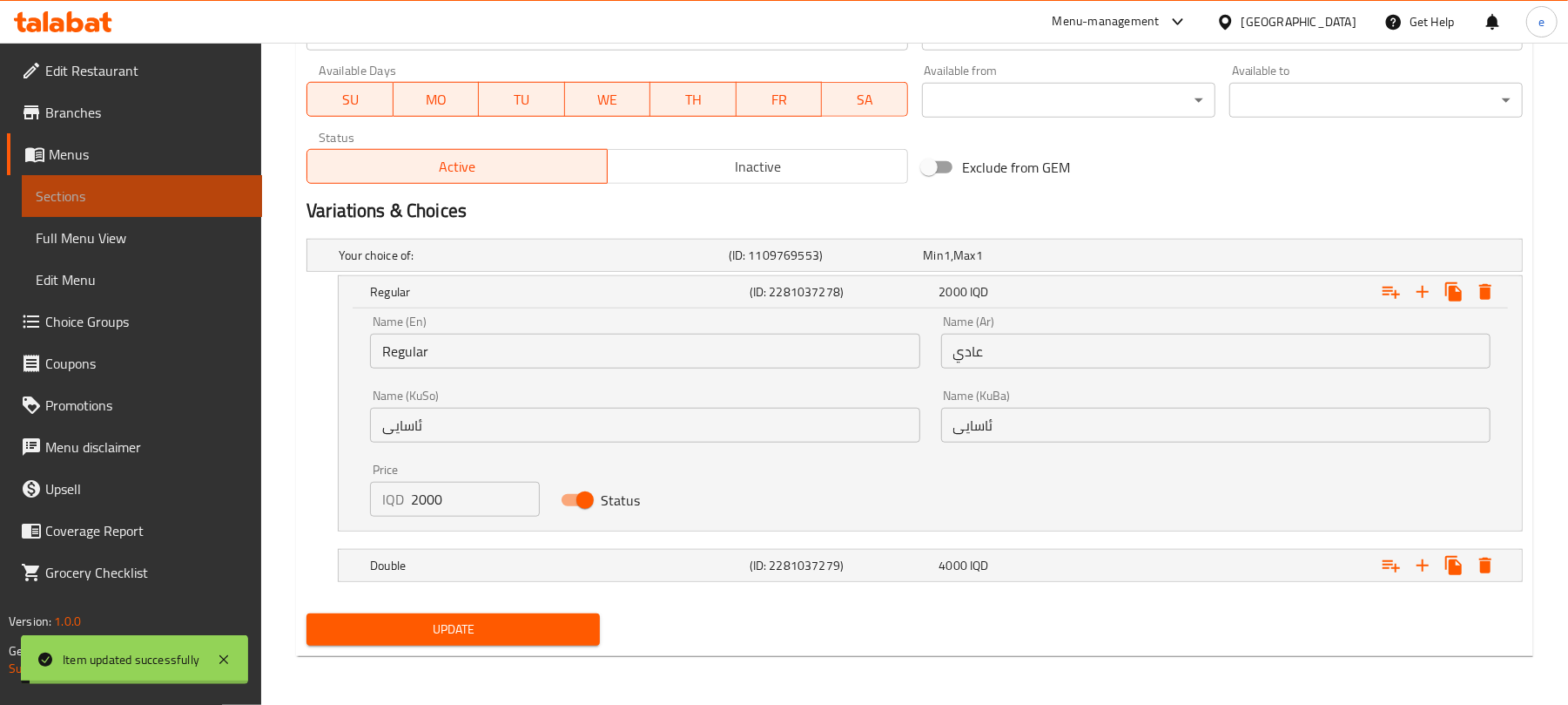
click at [94, 190] on span "Sections" at bounding box center [142, 196] width 212 height 21
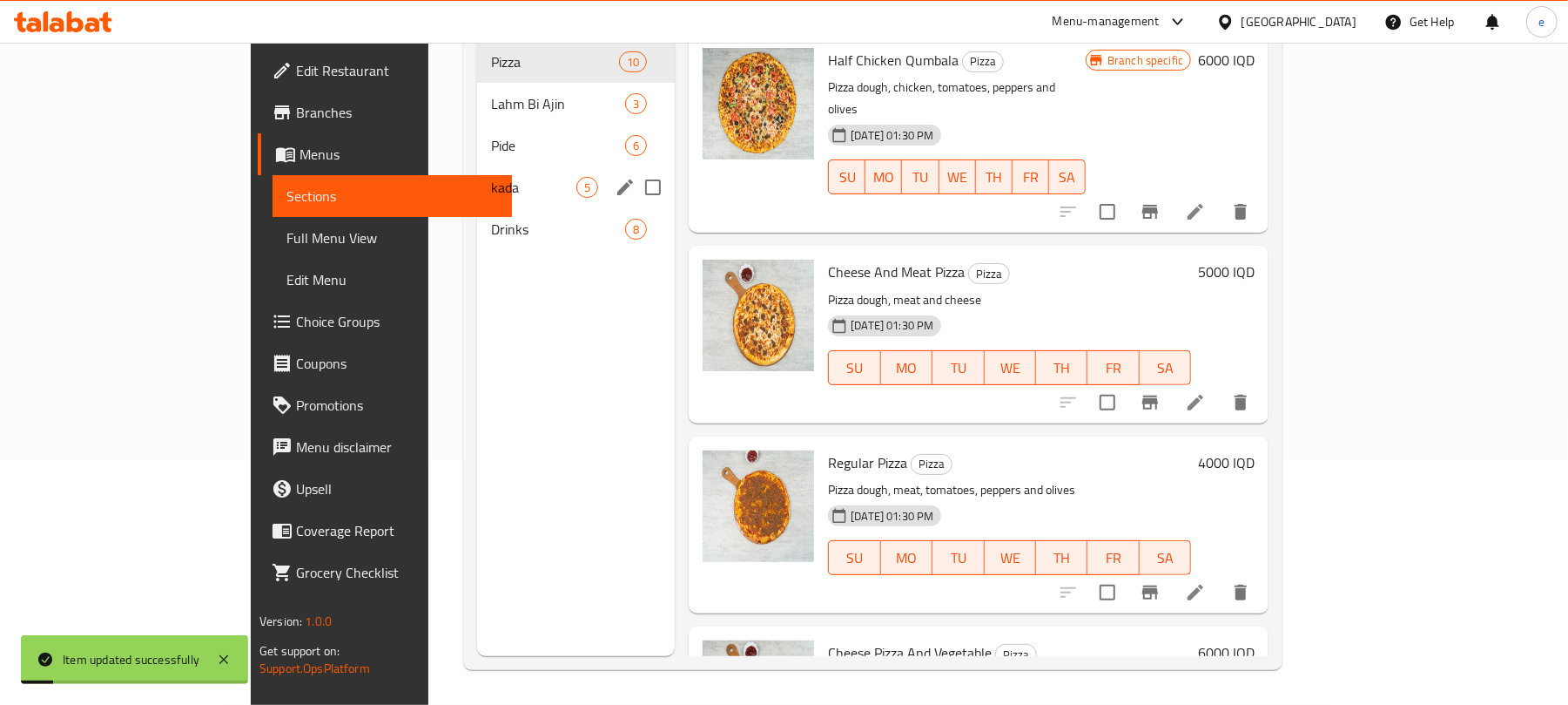
click at [477, 166] on div "kada 5" at bounding box center [576, 187] width 197 height 42
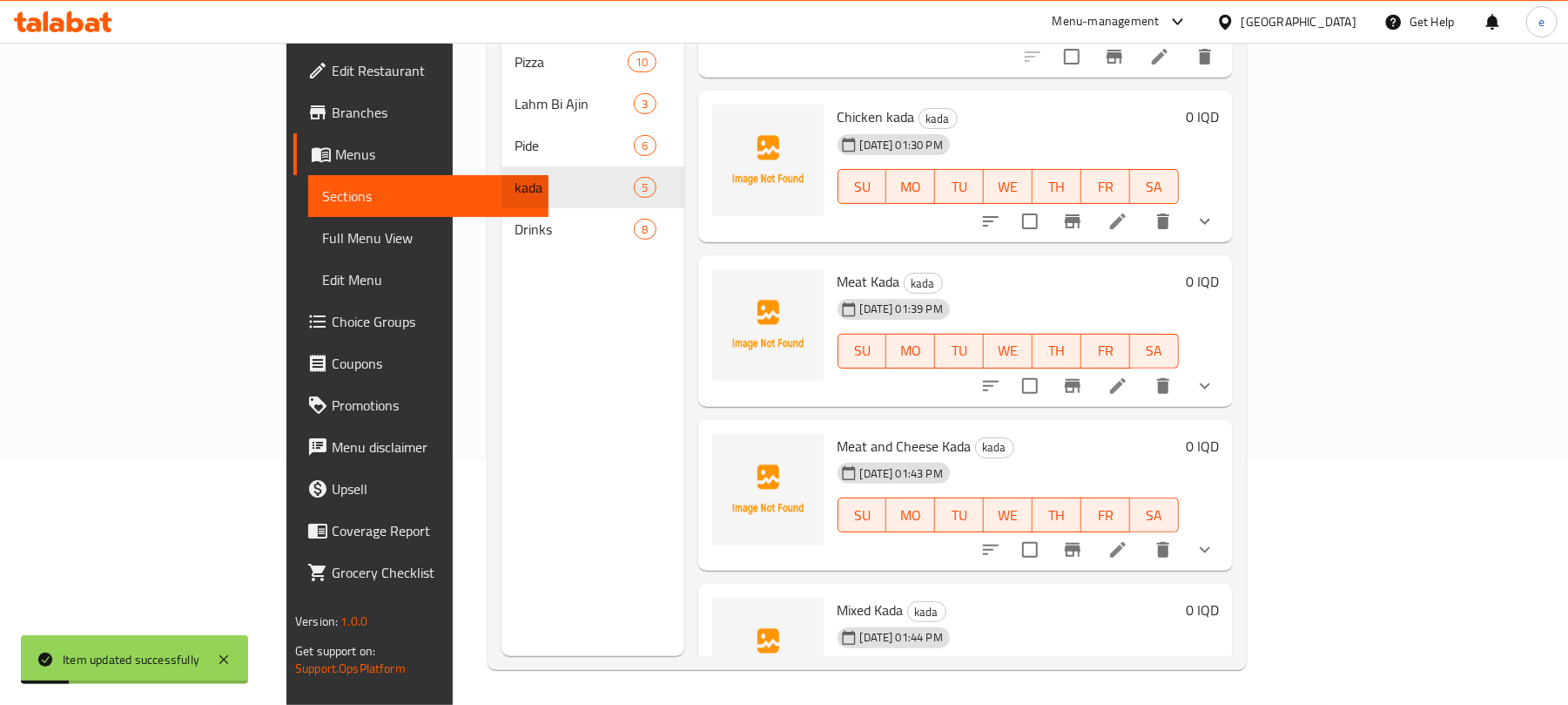
scroll to position [186, 0]
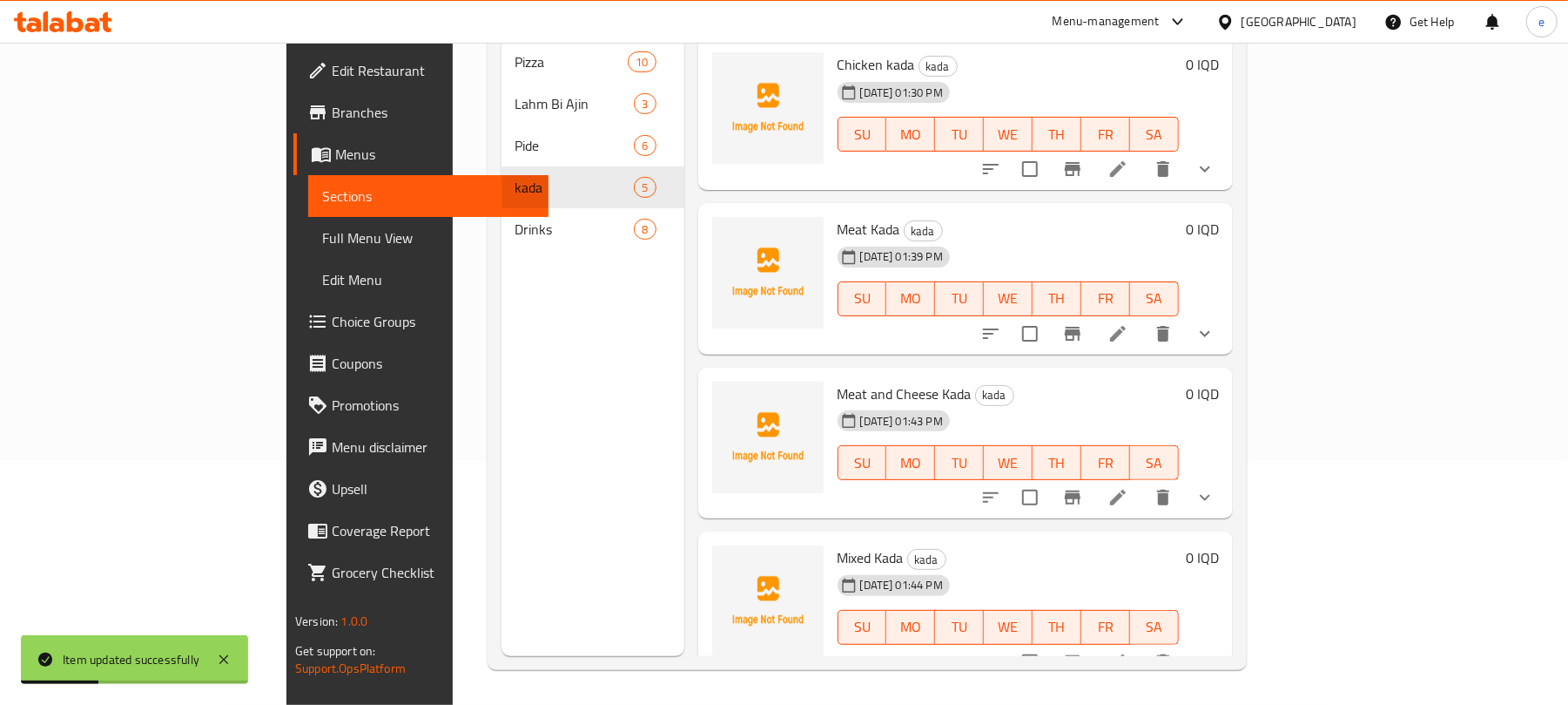
click at [1128, 651] on icon at bounding box center [1117, 661] width 21 height 21
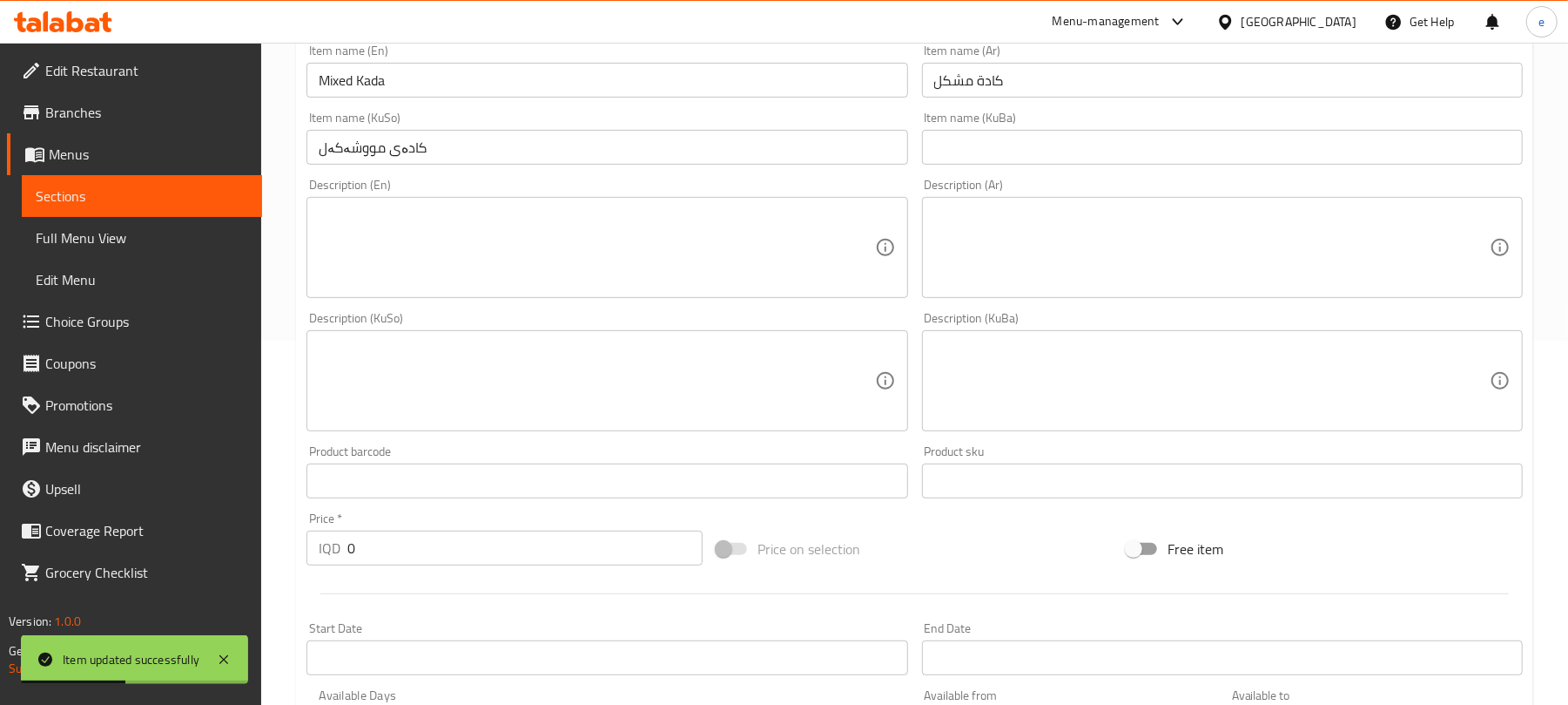
scroll to position [768, 0]
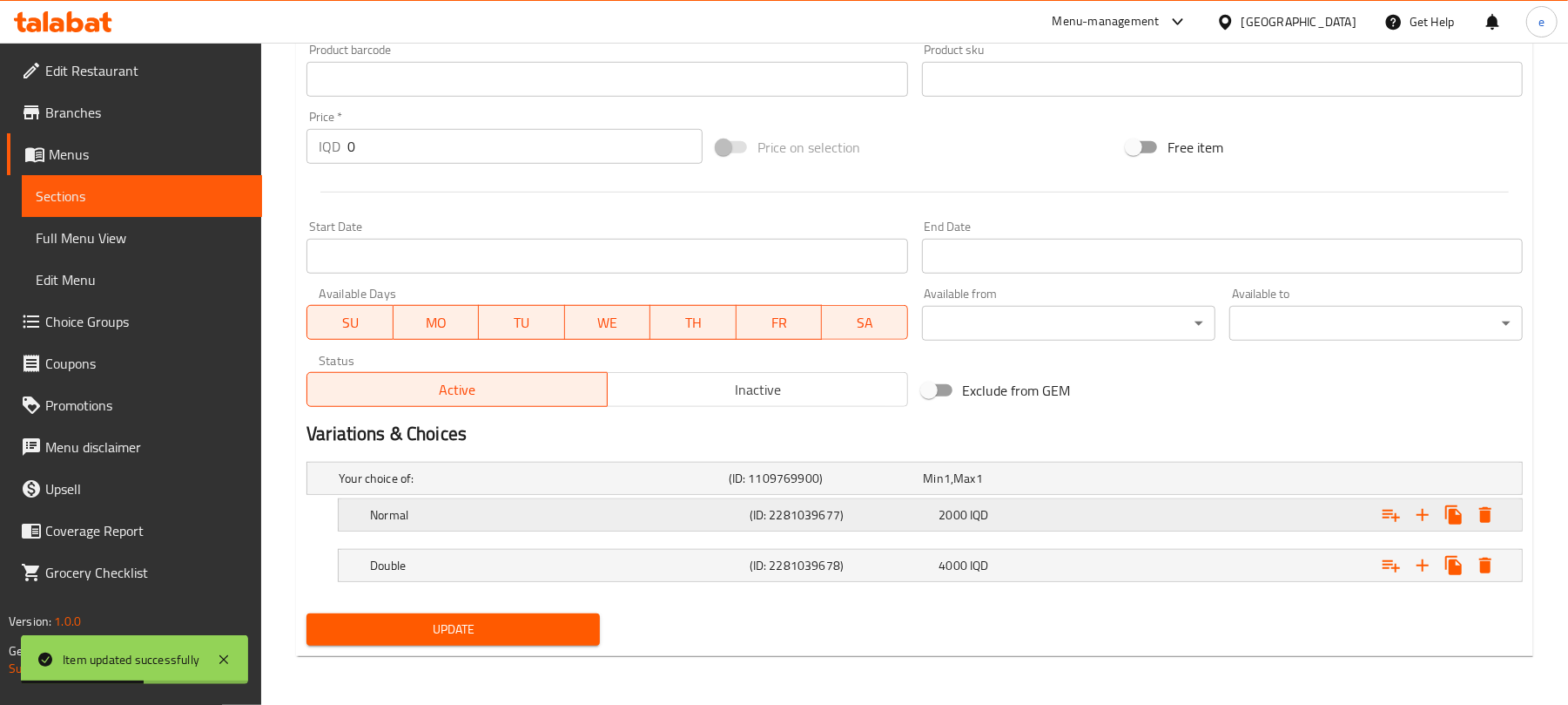
click at [437, 521] on h5 "Normal" at bounding box center [557, 514] width 373 height 17
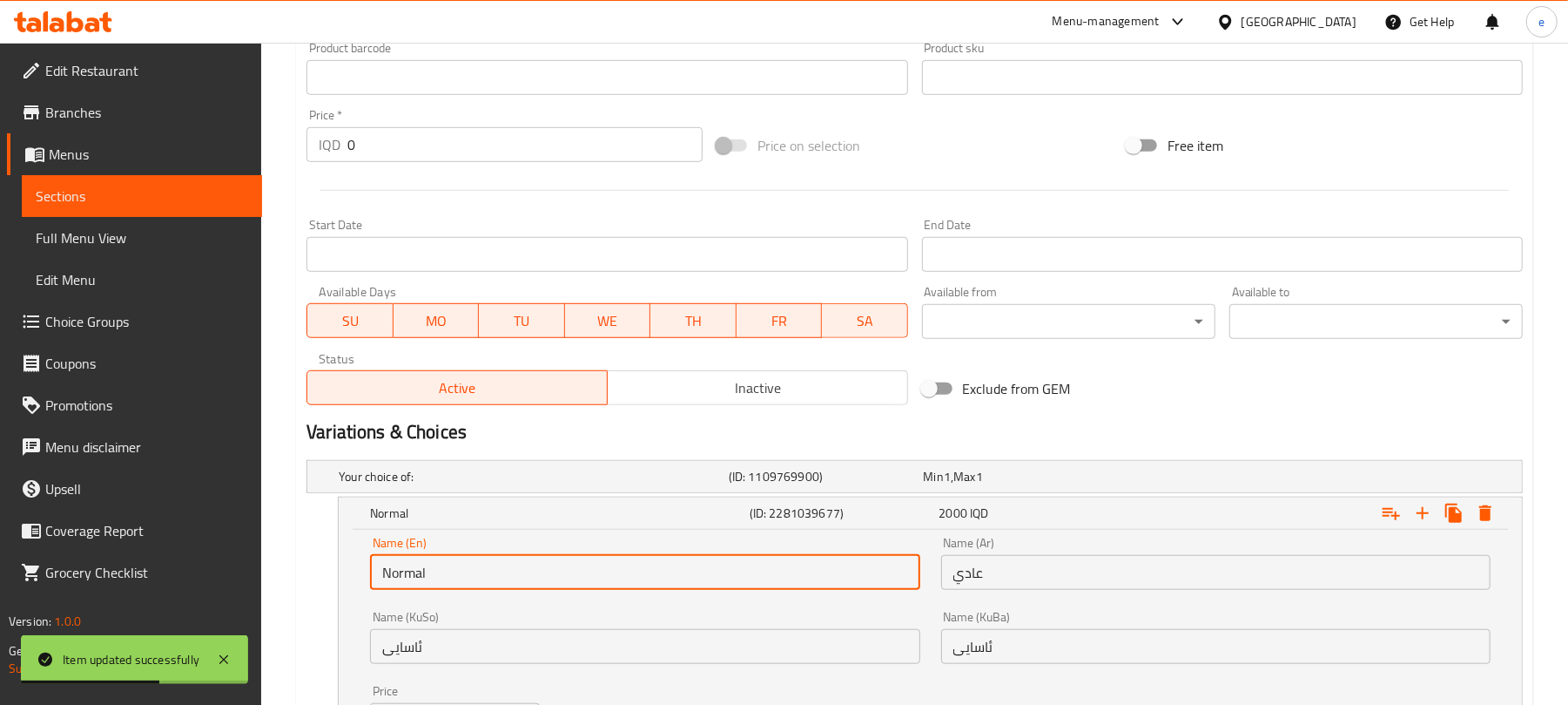
click at [406, 579] on input "Normal" at bounding box center [645, 572] width 550 height 35
paste input "Regular"
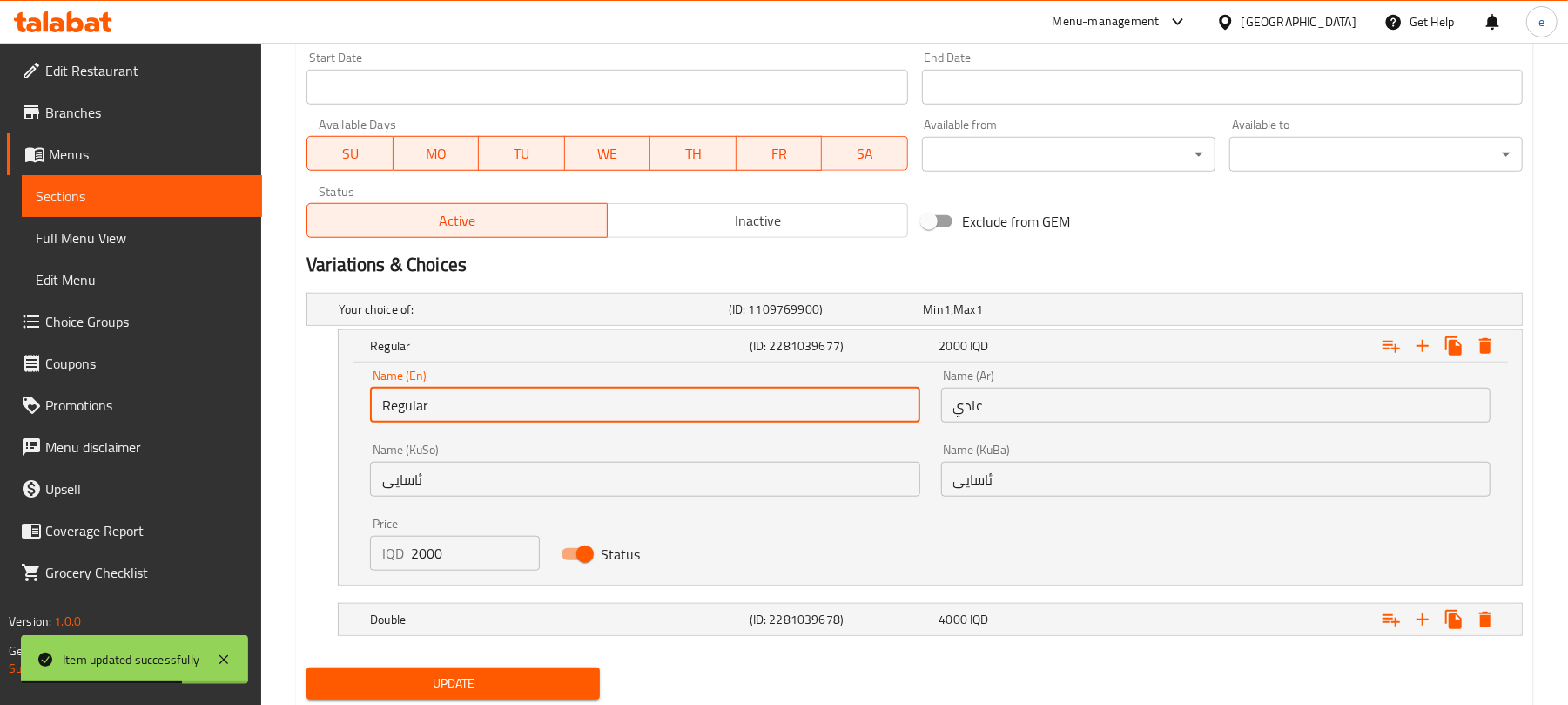
scroll to position [990, 0]
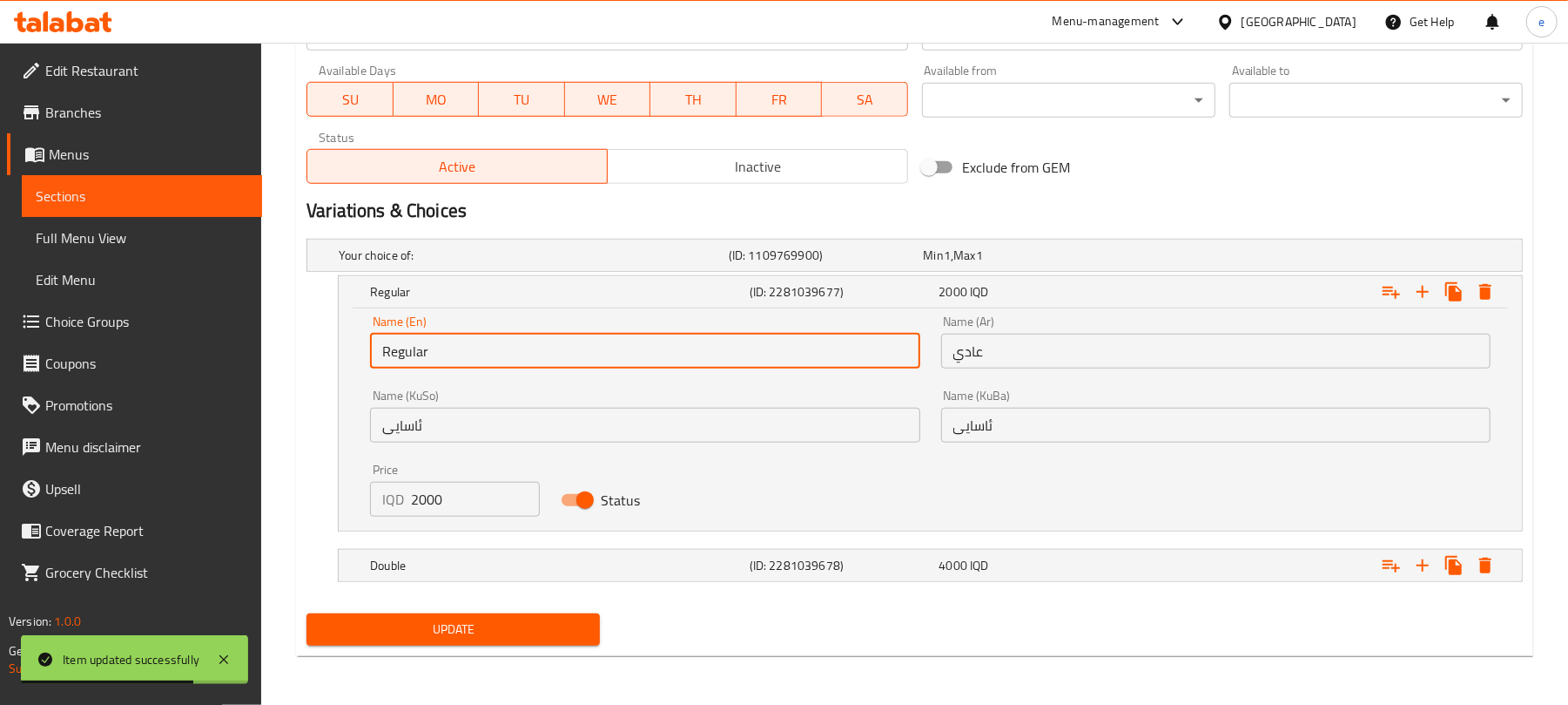
type input "Regular"
click at [460, 622] on span "Update" at bounding box center [453, 629] width 265 height 22
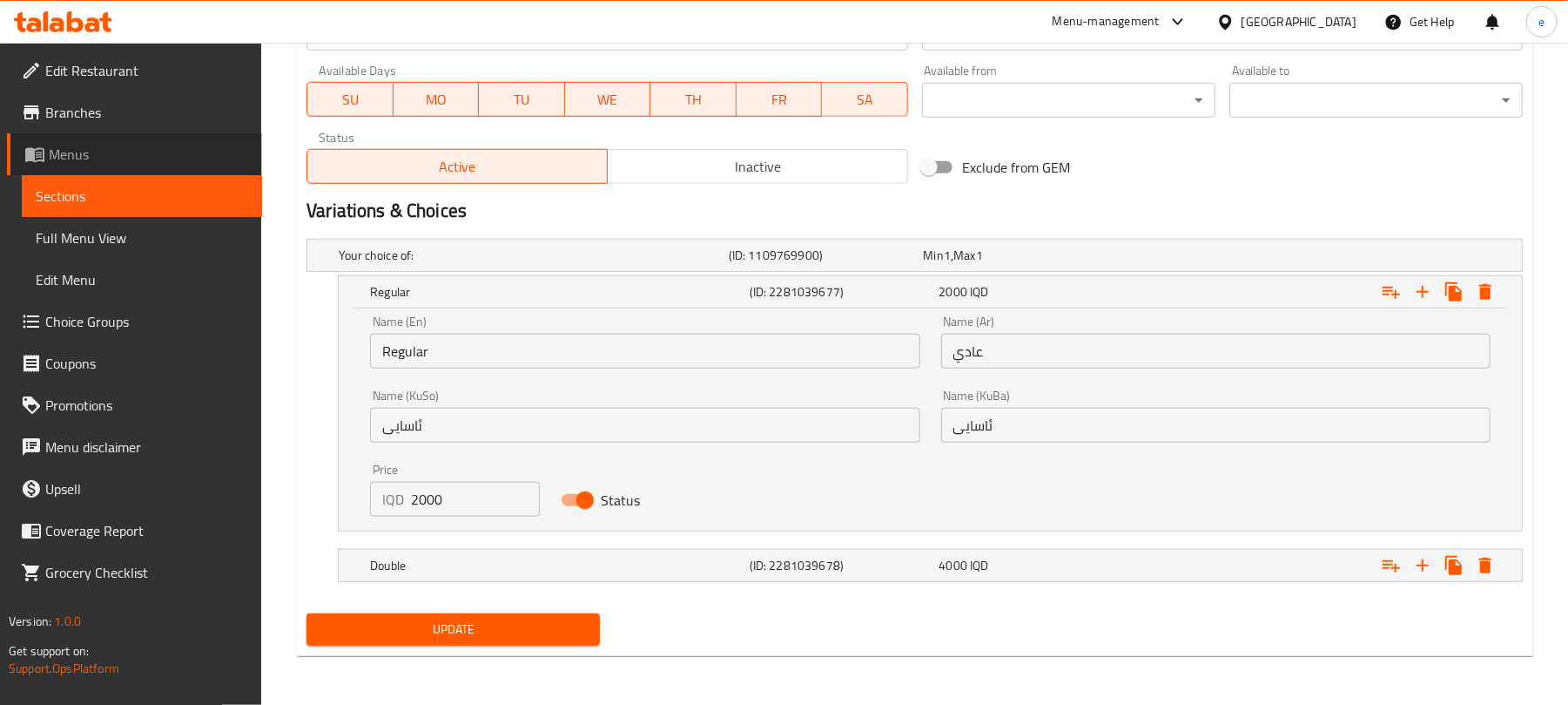
click at [66, 158] on span "Menus" at bounding box center [148, 153] width 199 height 21
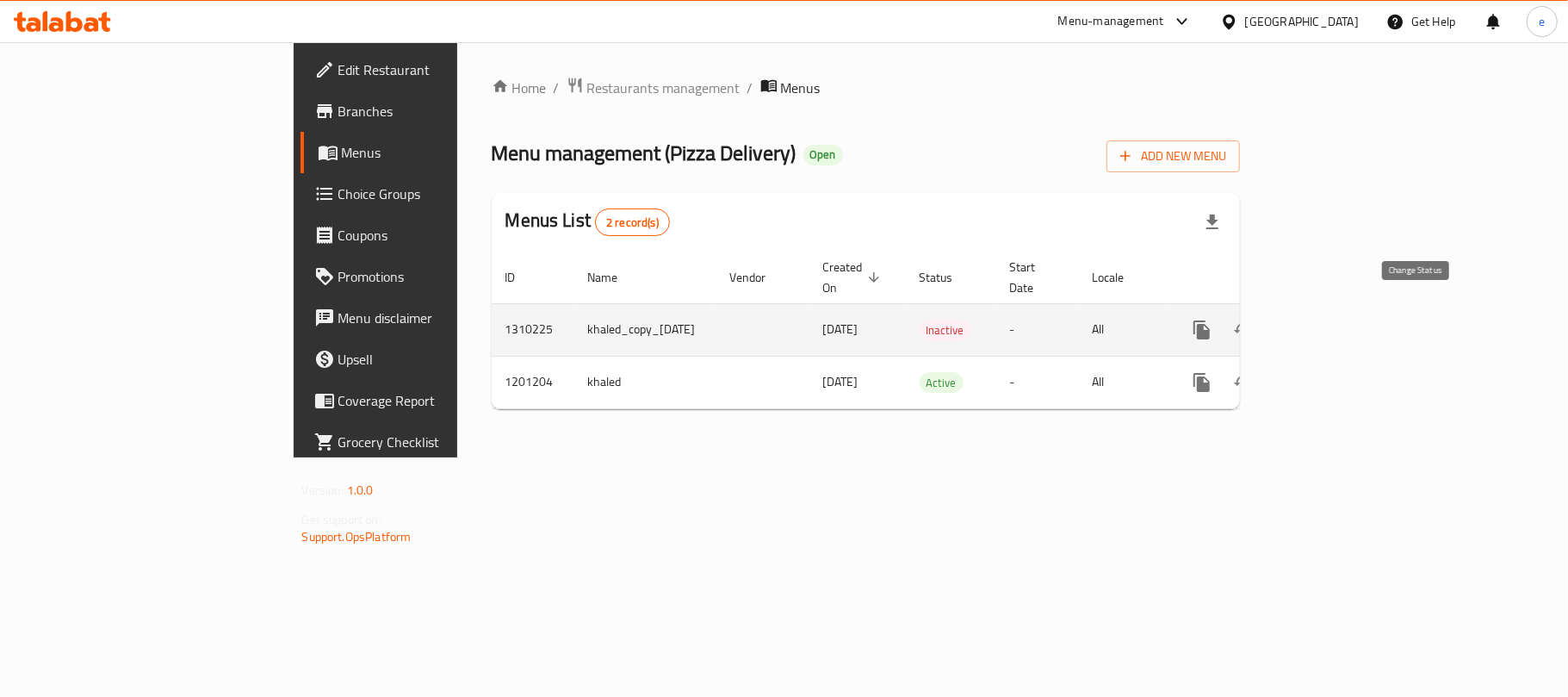
click at [1254, 322] on icon "enhanced table" at bounding box center [1243, 329] width 20 height 20
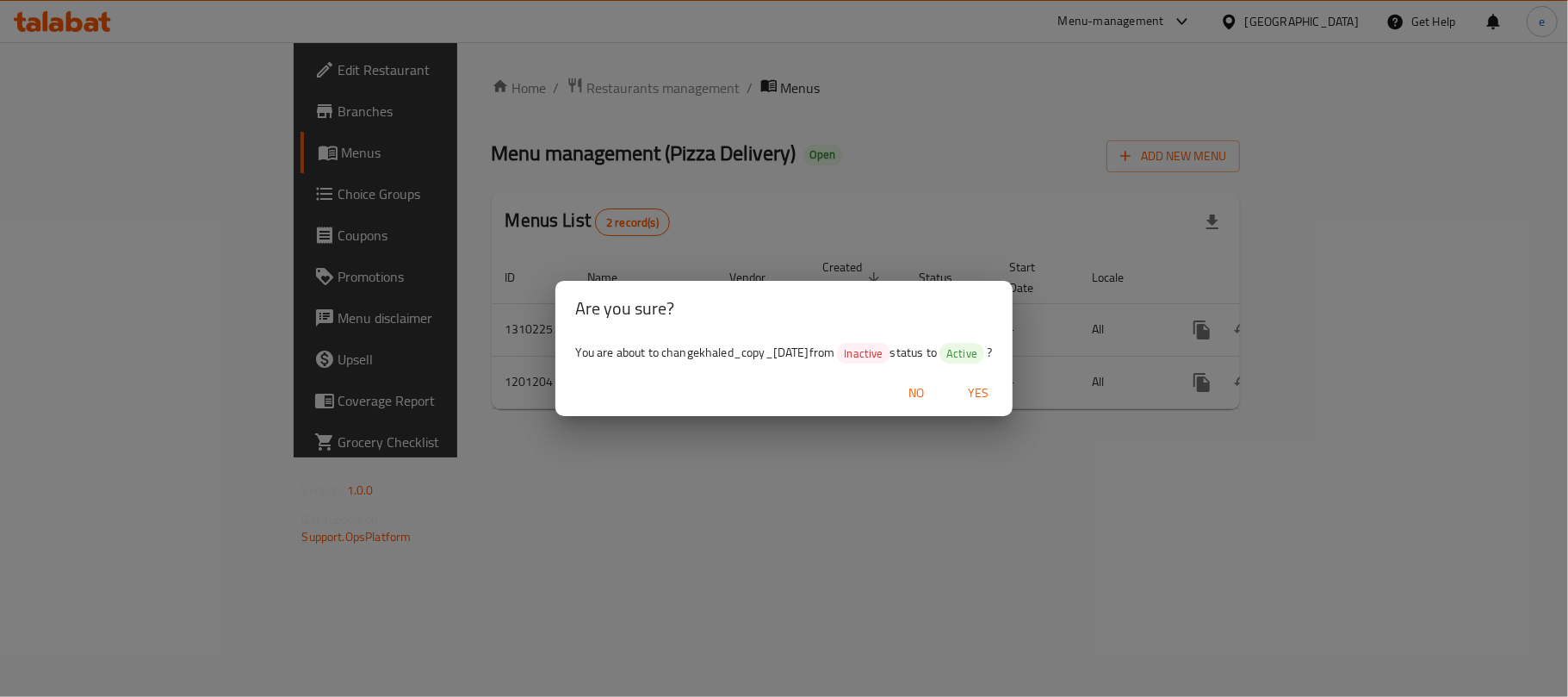
click at [996, 403] on button "Yes" at bounding box center [978, 393] width 55 height 32
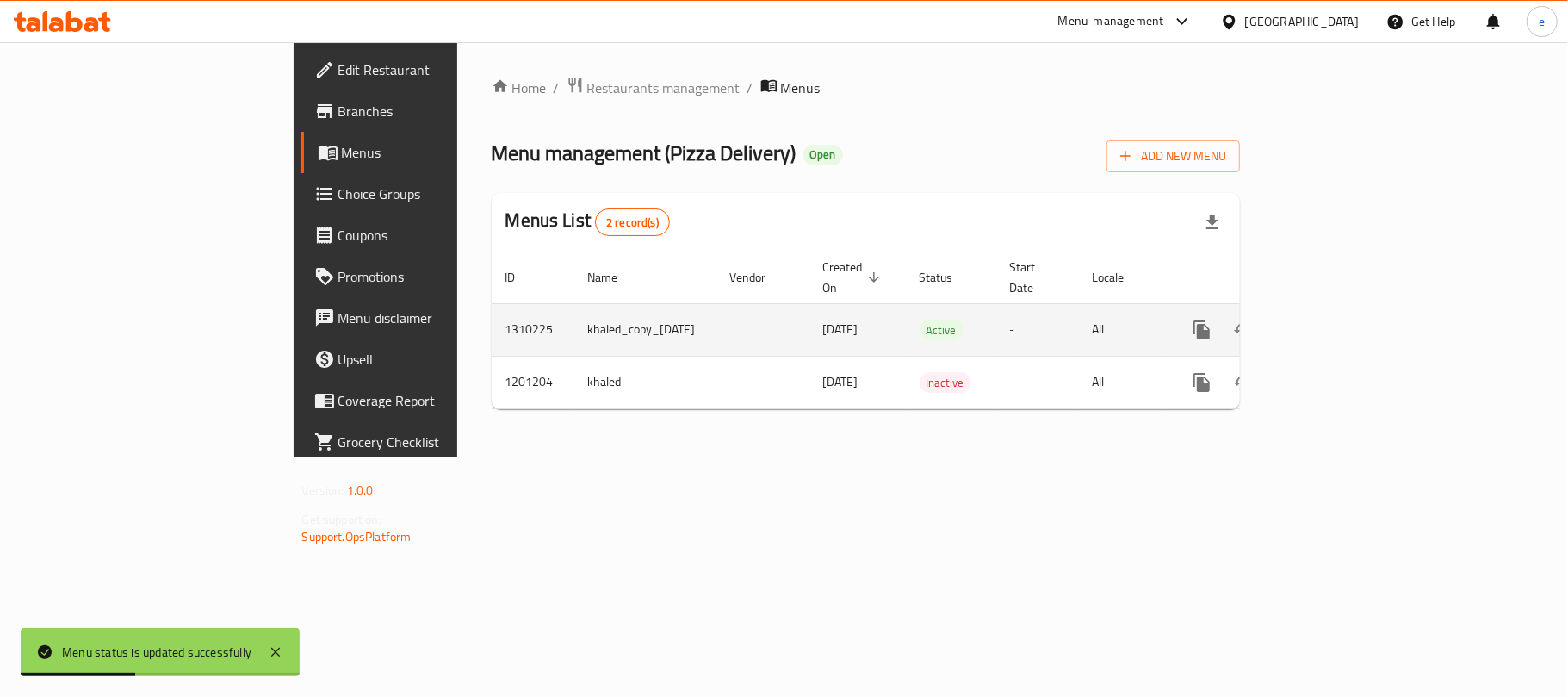
click at [1337, 319] on icon "enhanced table" at bounding box center [1326, 329] width 20 height 20
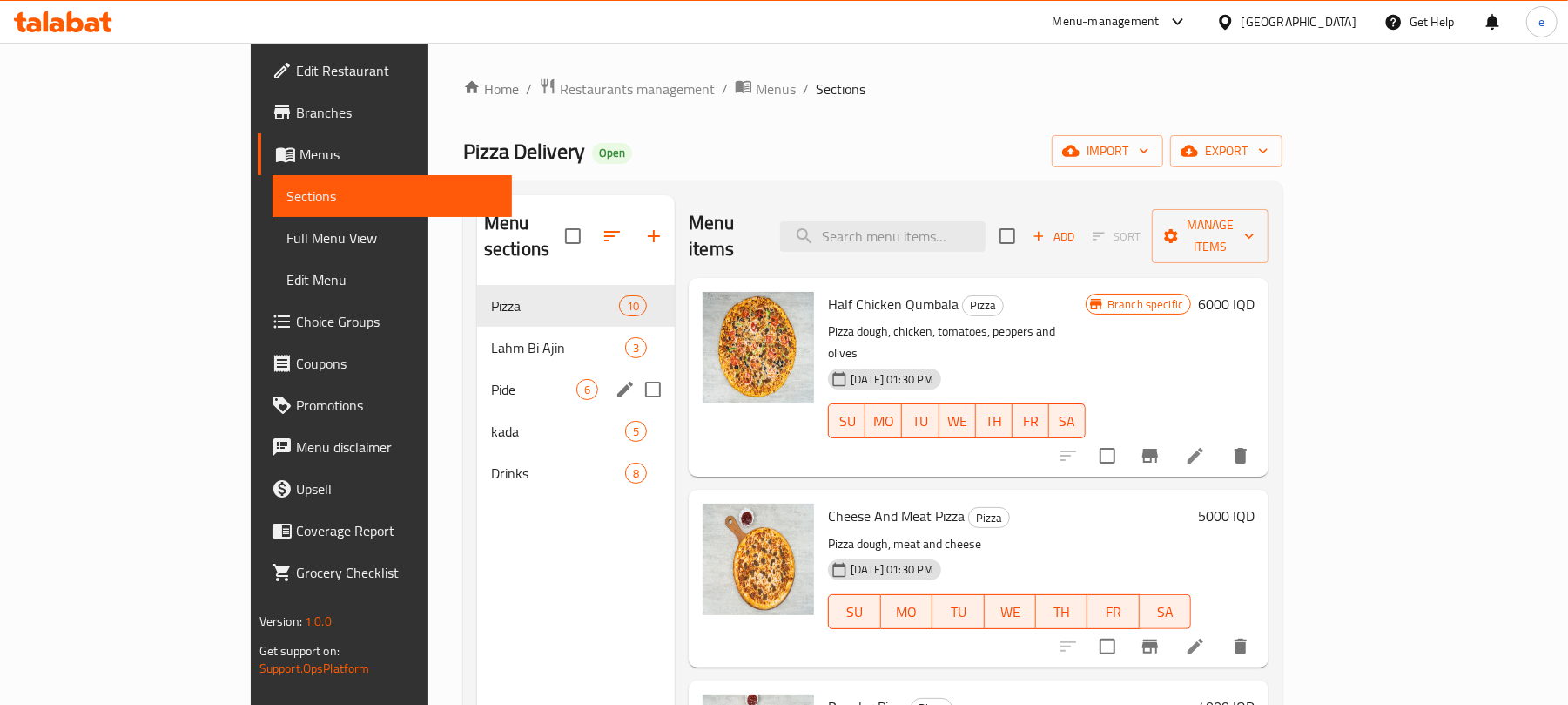
click at [491, 379] on span "Pide" at bounding box center [533, 388] width 85 height 21
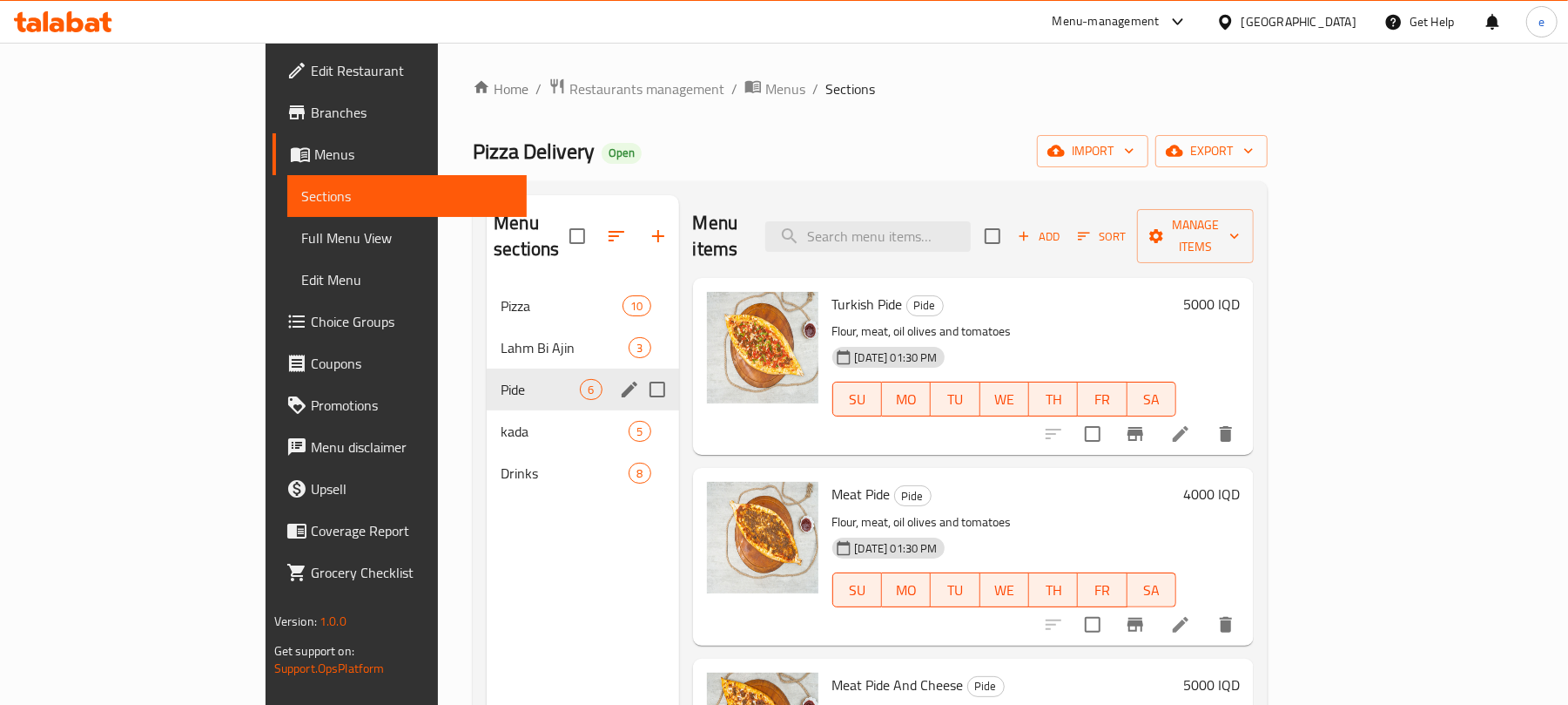
click at [487, 369] on div "Pide 6" at bounding box center [583, 389] width 192 height 42
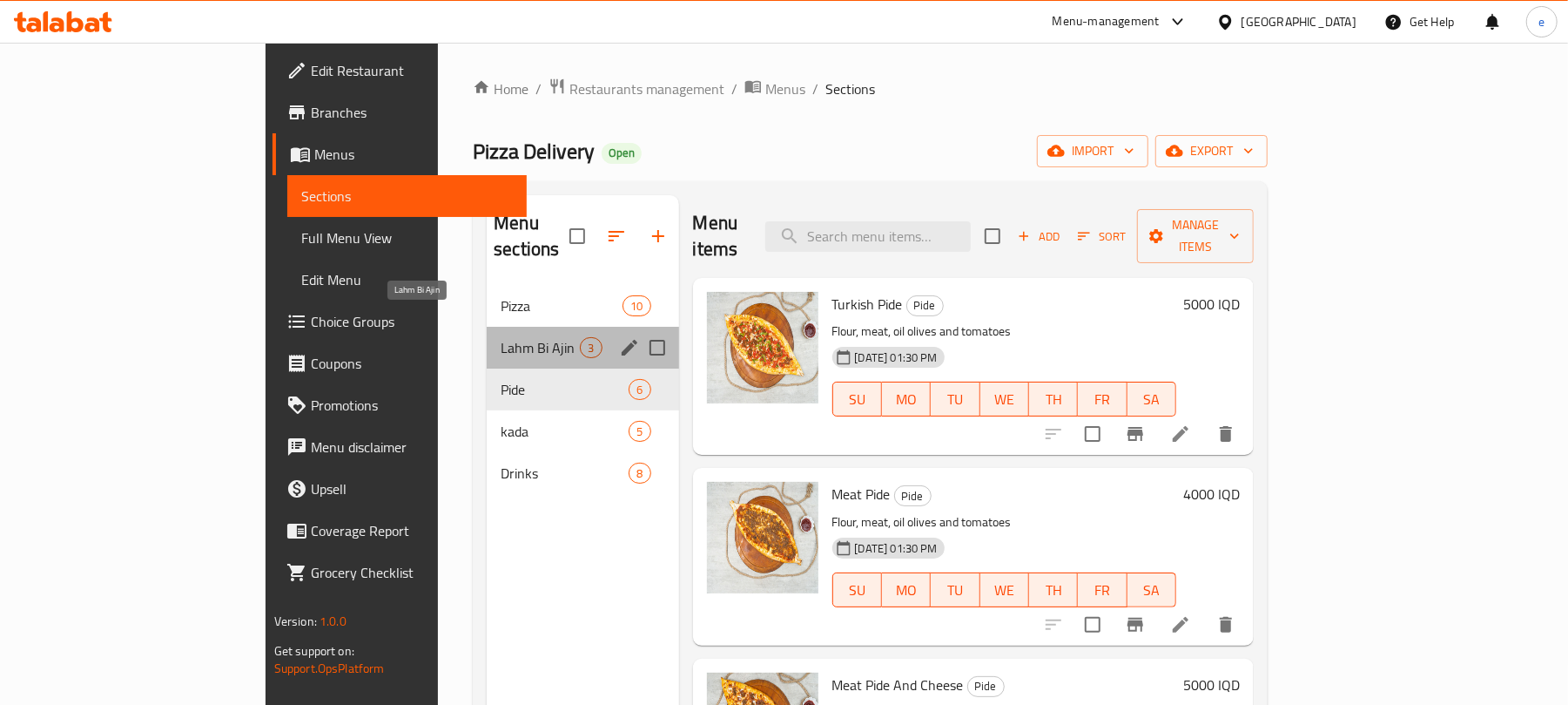
click at [500, 337] on span "Lahm Bi Ajin" at bounding box center [540, 347] width 79 height 21
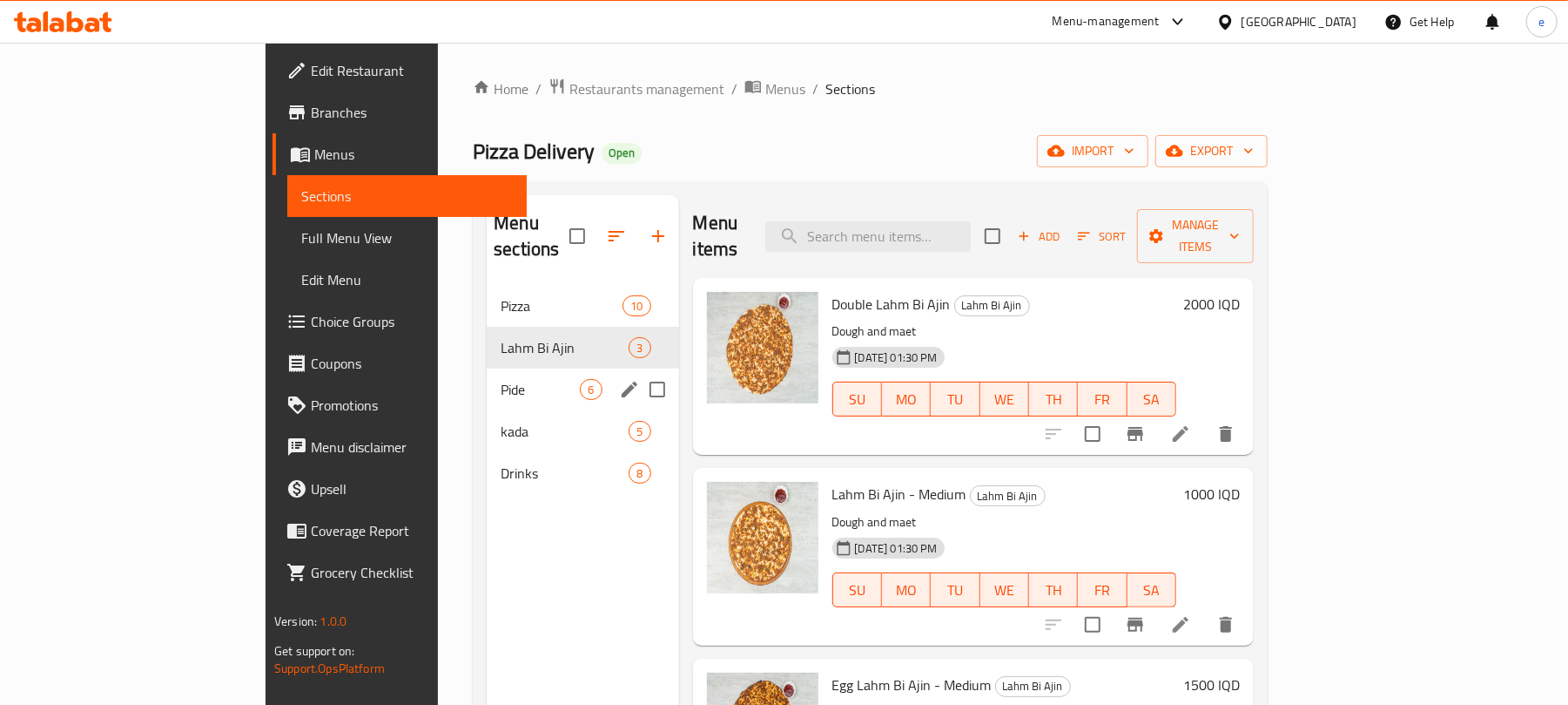
click at [487, 376] on div "Pide 6" at bounding box center [583, 389] width 192 height 42
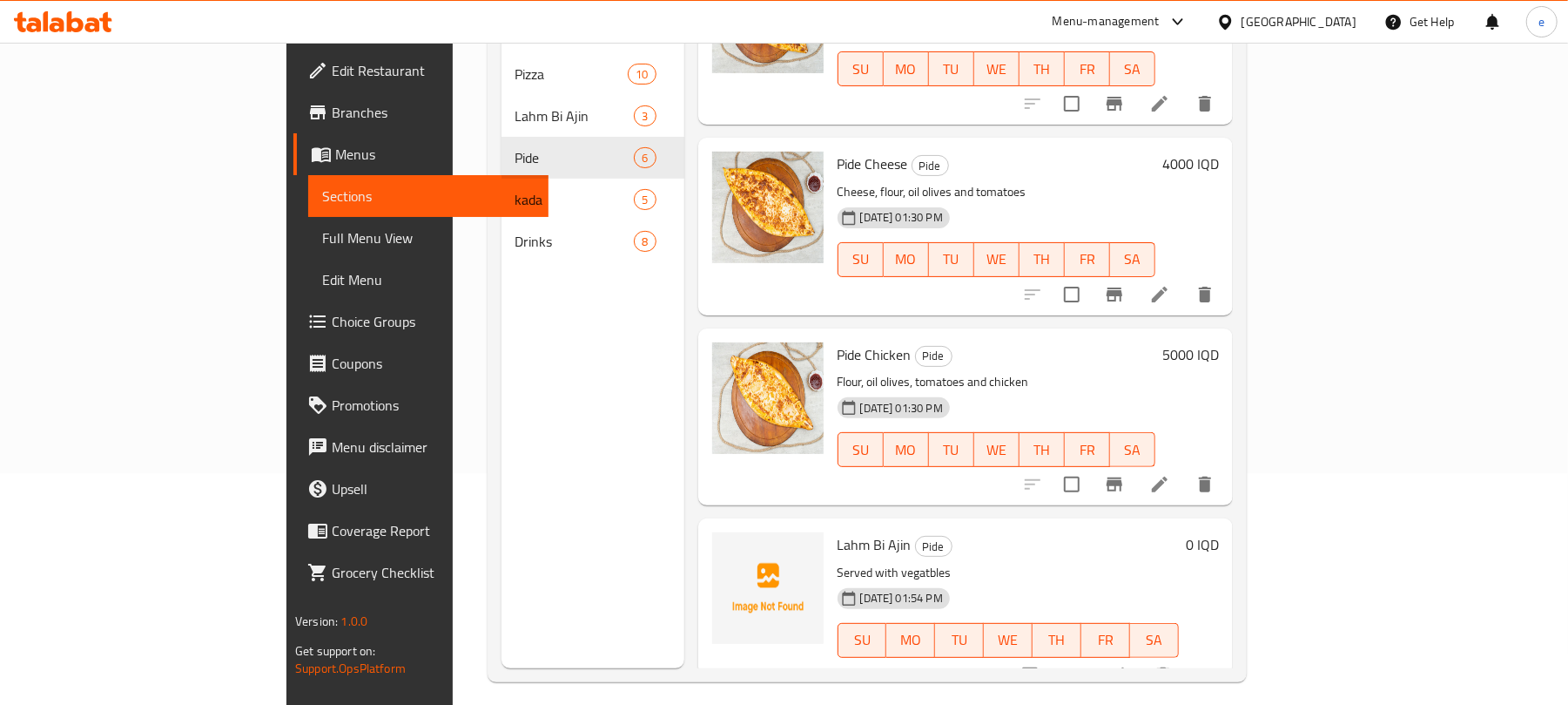
scroll to position [245, 0]
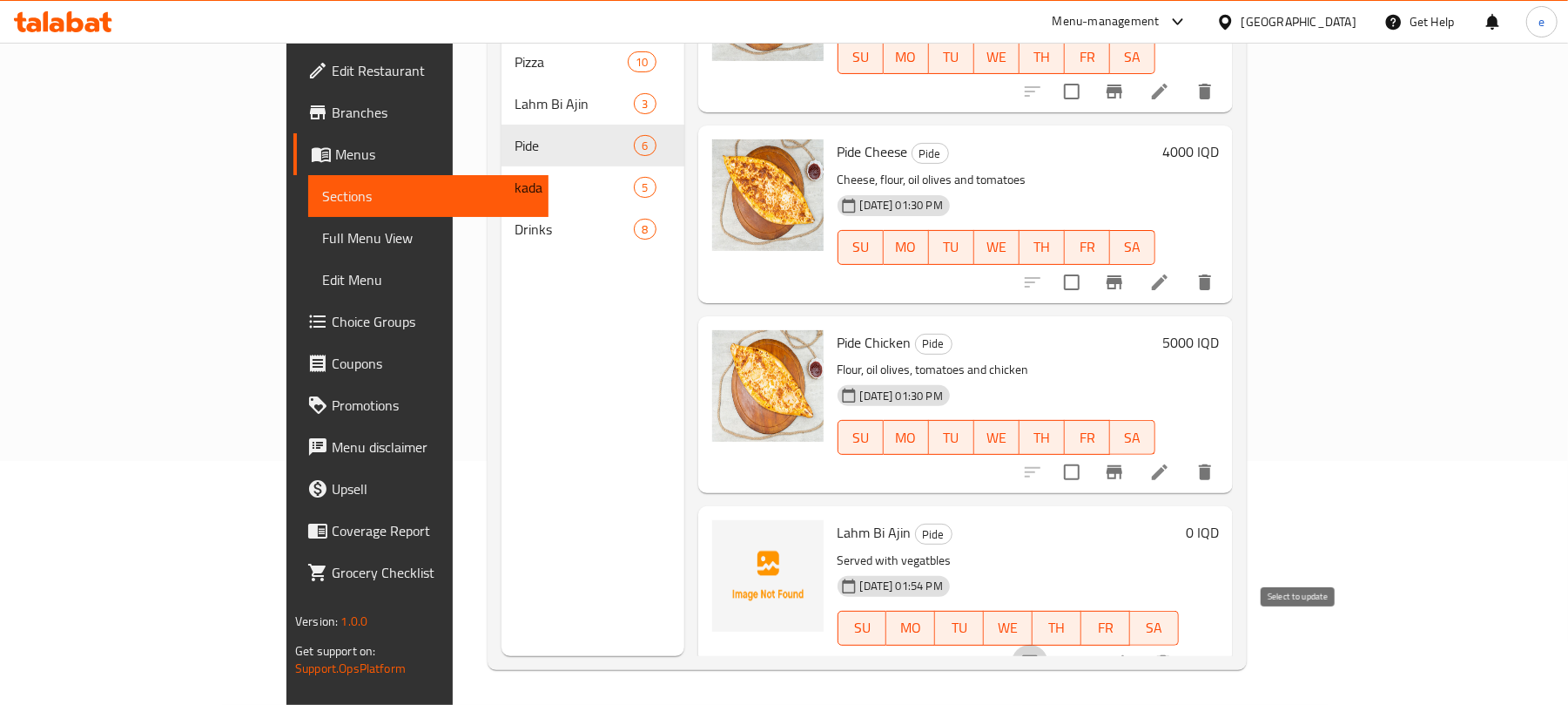
click at [1048, 645] on input "checkbox" at bounding box center [1029, 663] width 37 height 37
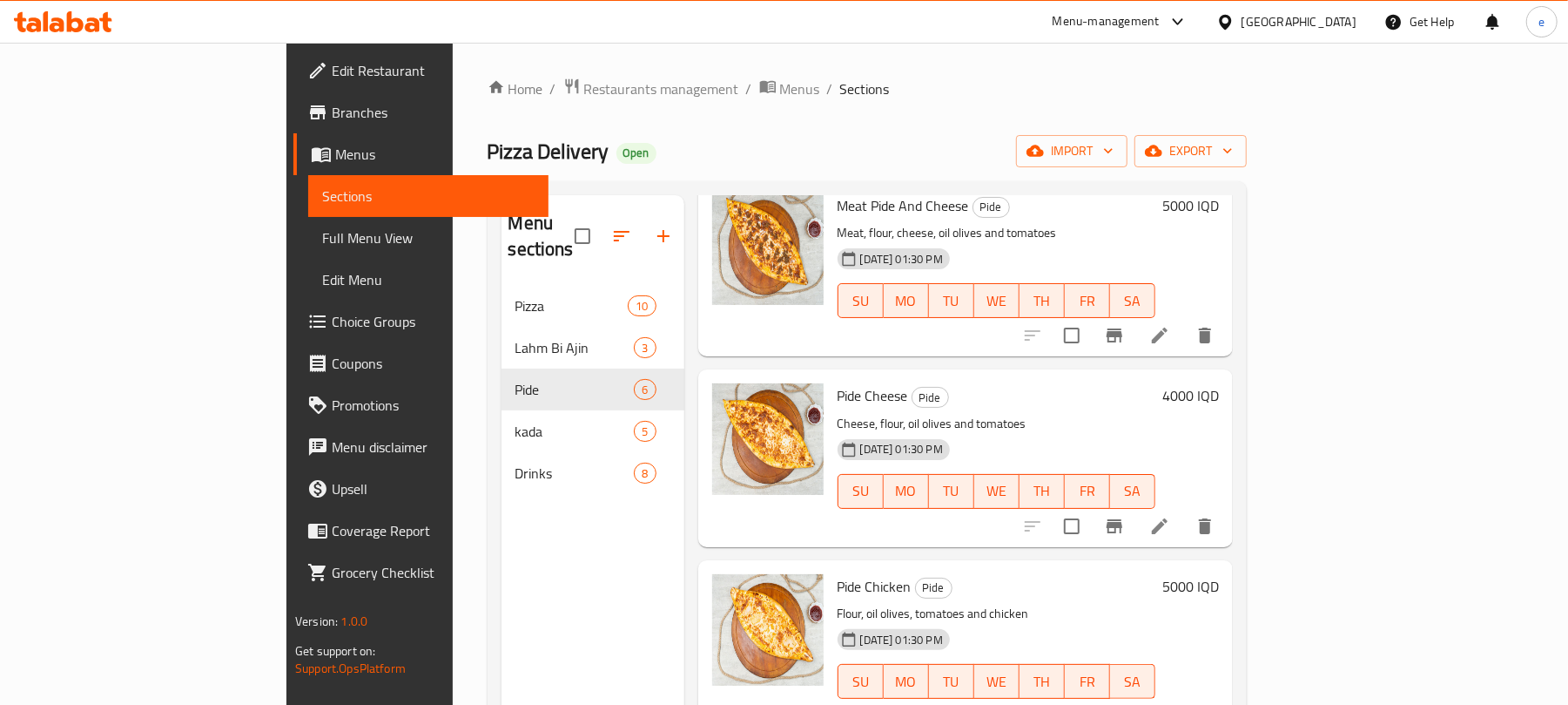
scroll to position [0, 0]
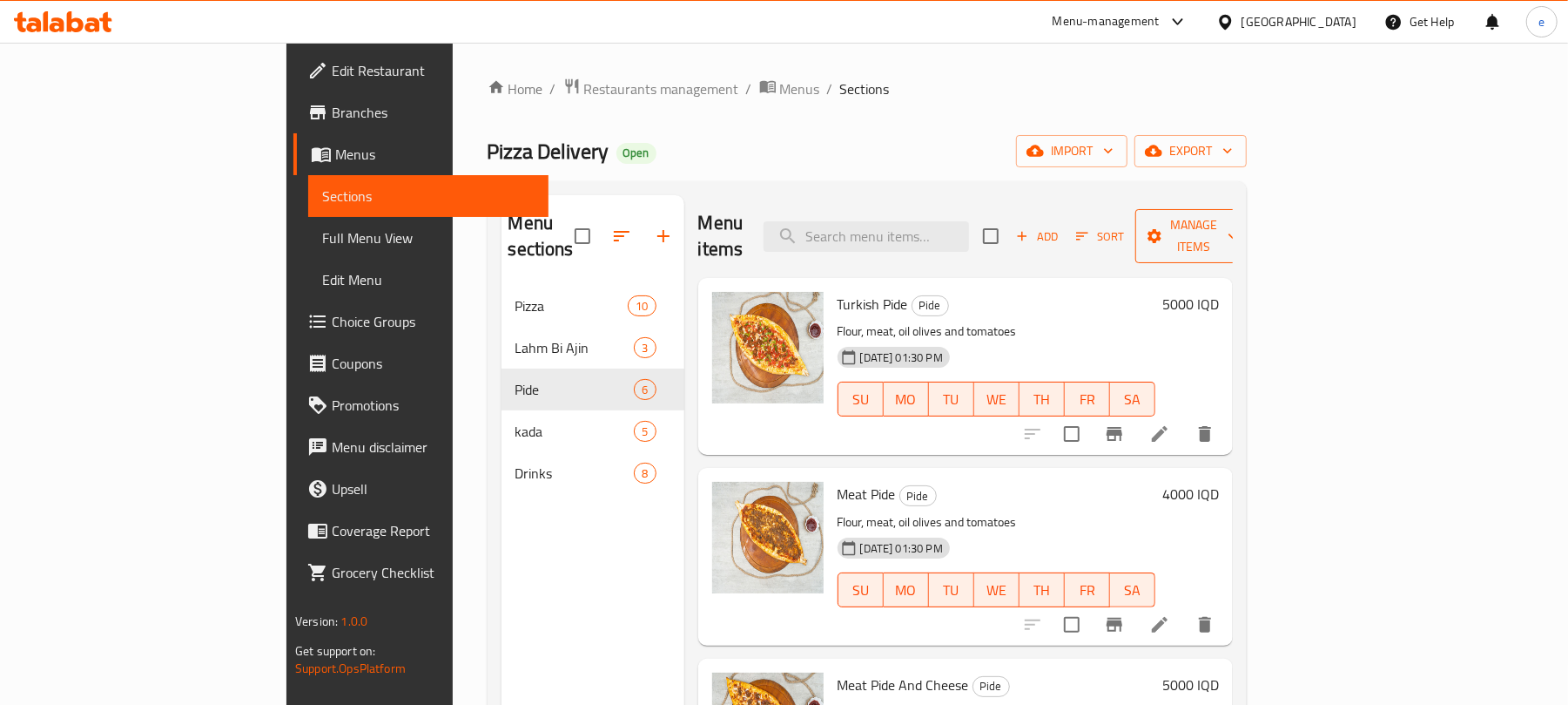
click at [1238, 225] on span "Manage items" at bounding box center [1193, 236] width 89 height 44
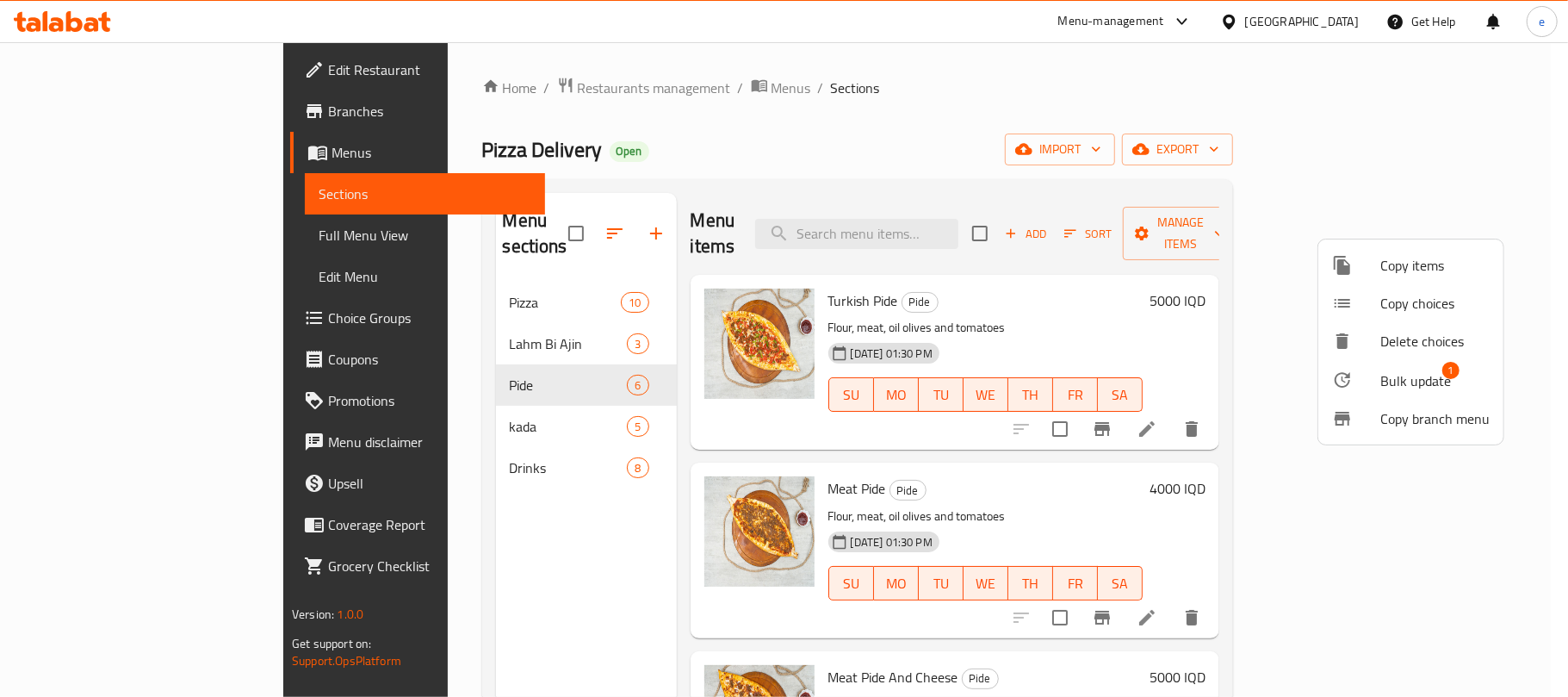
click at [1392, 393] on li "Bulk update 1" at bounding box center [1411, 380] width 185 height 40
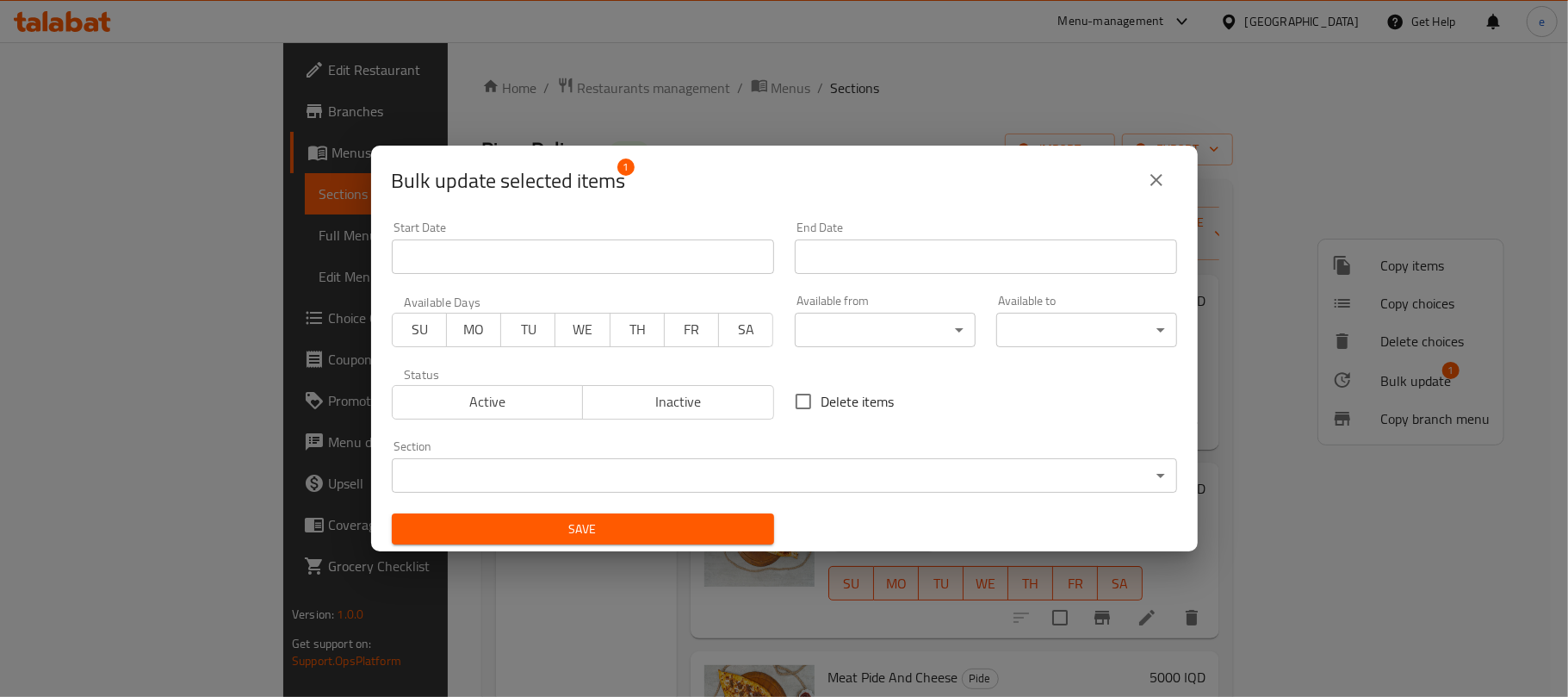
click at [587, 459] on body "​ Menu-management Iraq Get Help e Edit Restaurant Branches Menus Sections Full …" at bounding box center [784, 370] width 1568 height 654
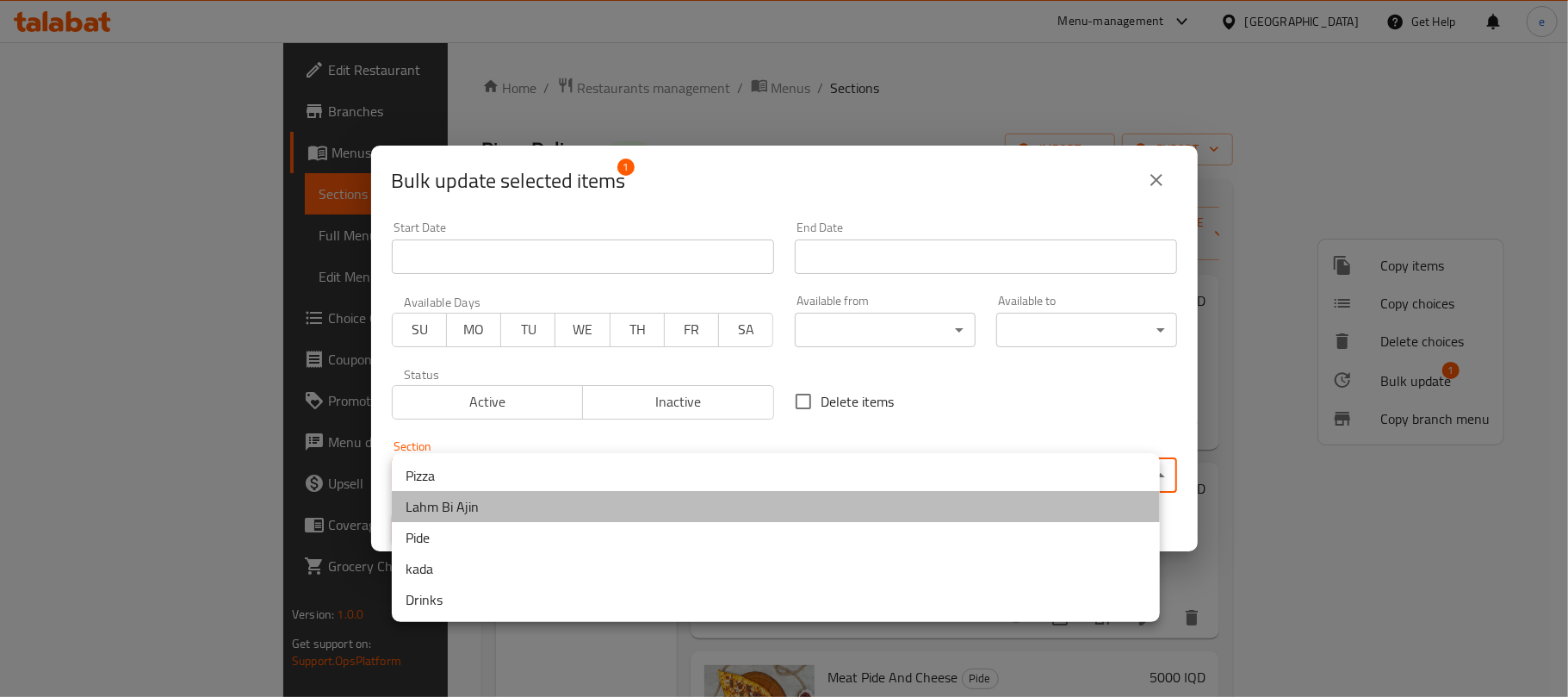
click at [518, 499] on li "Lahm Bi Ajin" at bounding box center [776, 506] width 768 height 31
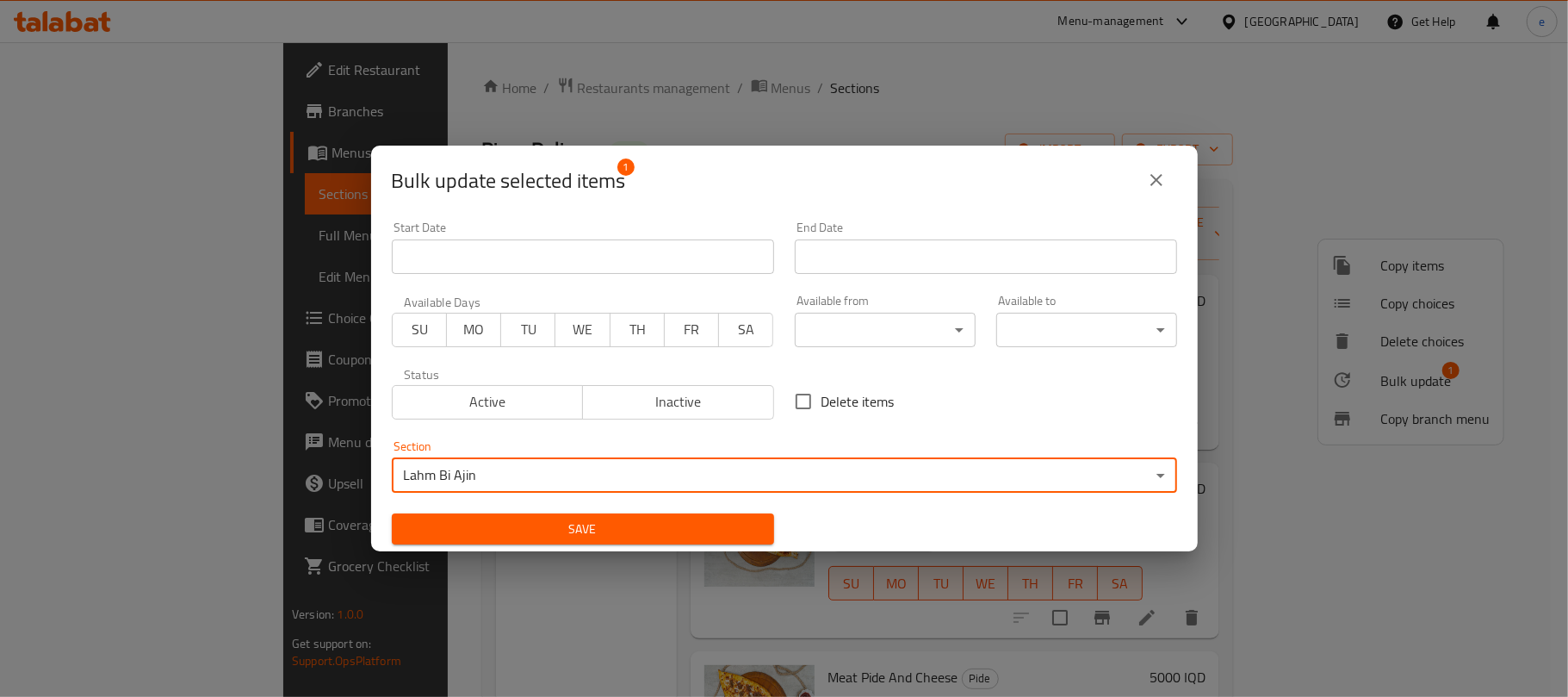
click at [555, 523] on span "Save" at bounding box center [583, 529] width 355 height 21
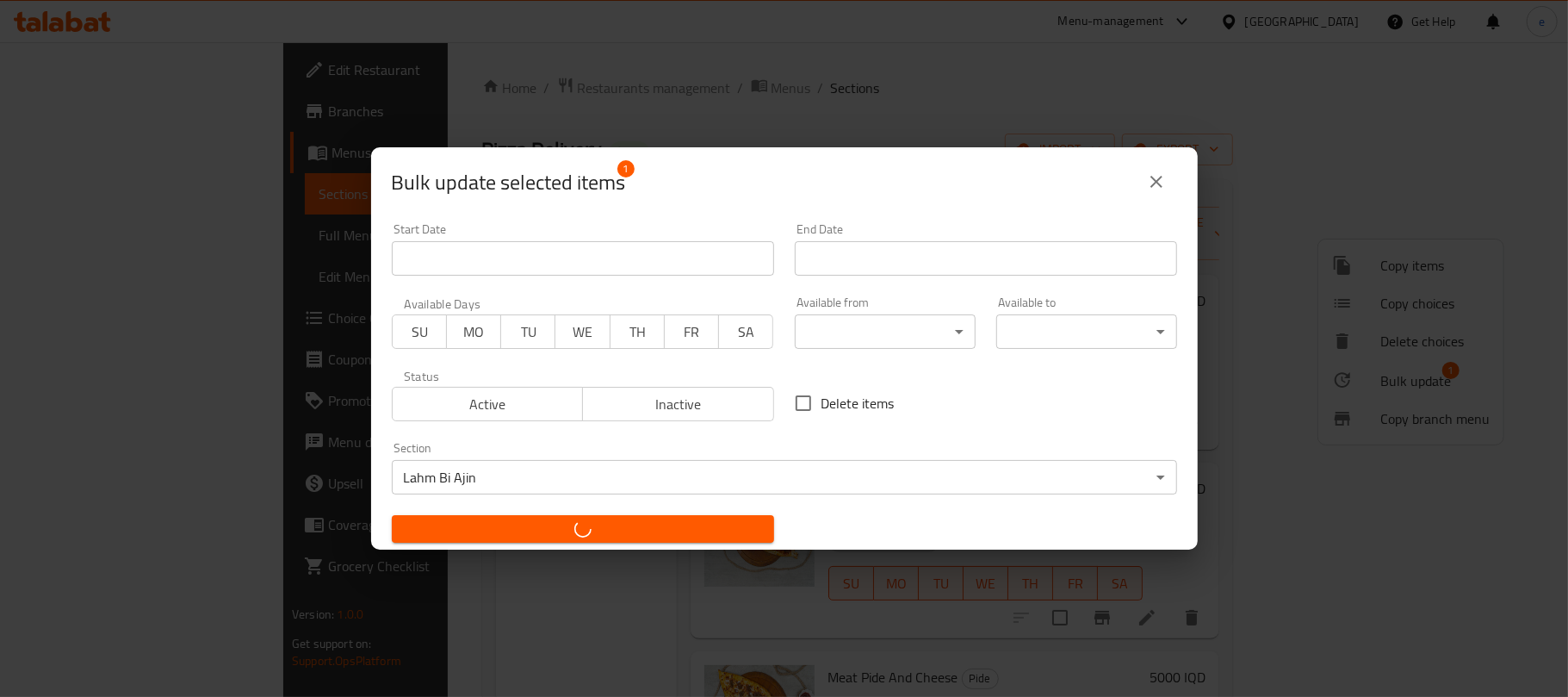
checkbox input "false"
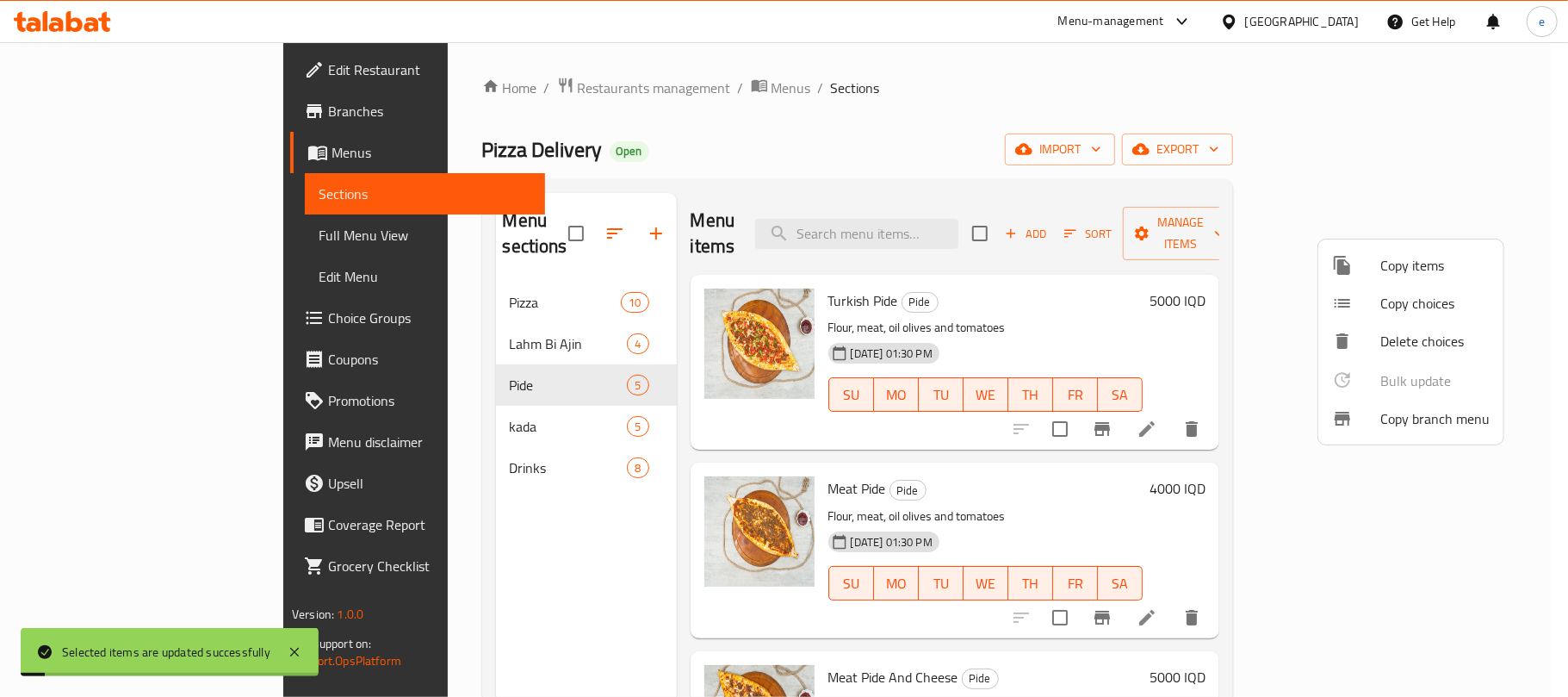
click at [398, 317] on div at bounding box center [784, 348] width 1568 height 697
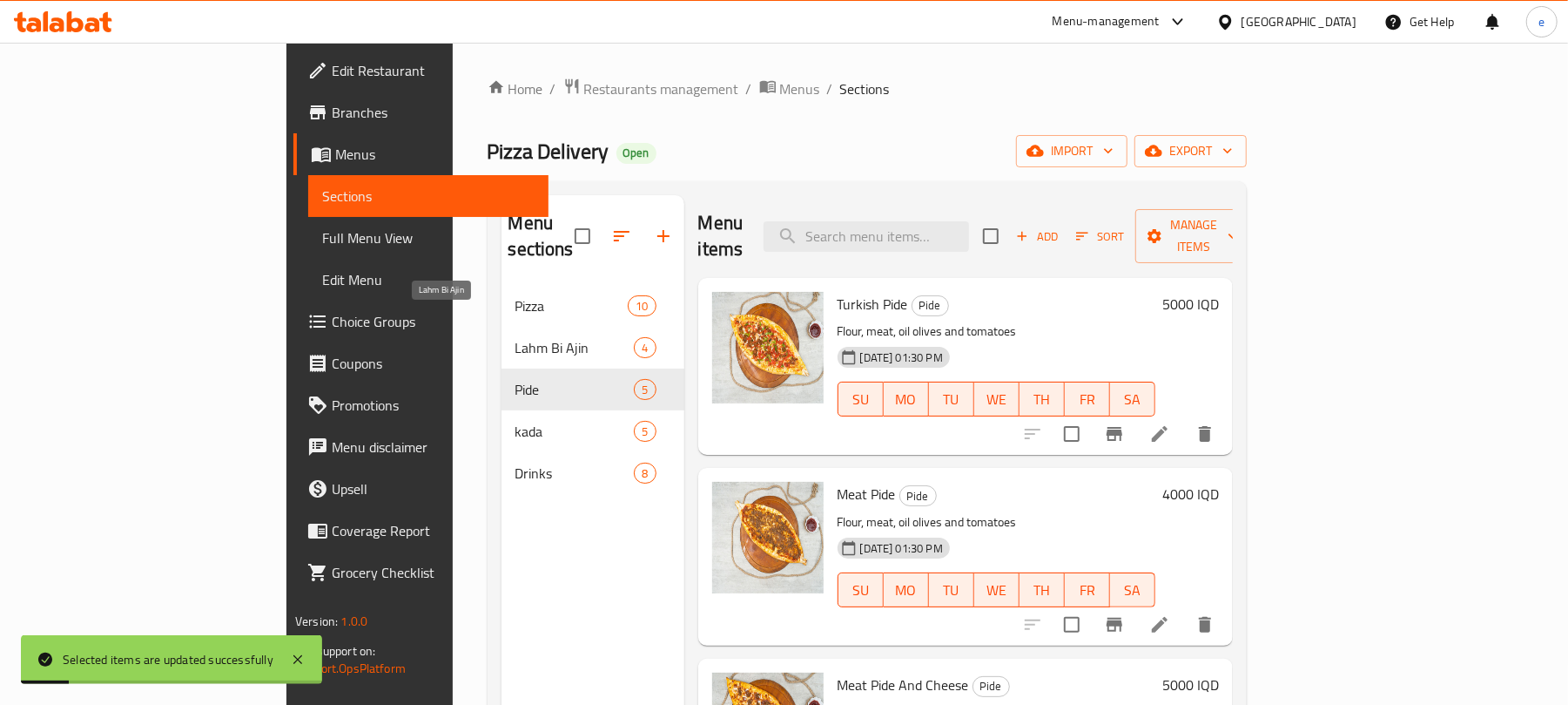
click at [515, 337] on span "Lahm Bi Ajin" at bounding box center [575, 347] width 119 height 21
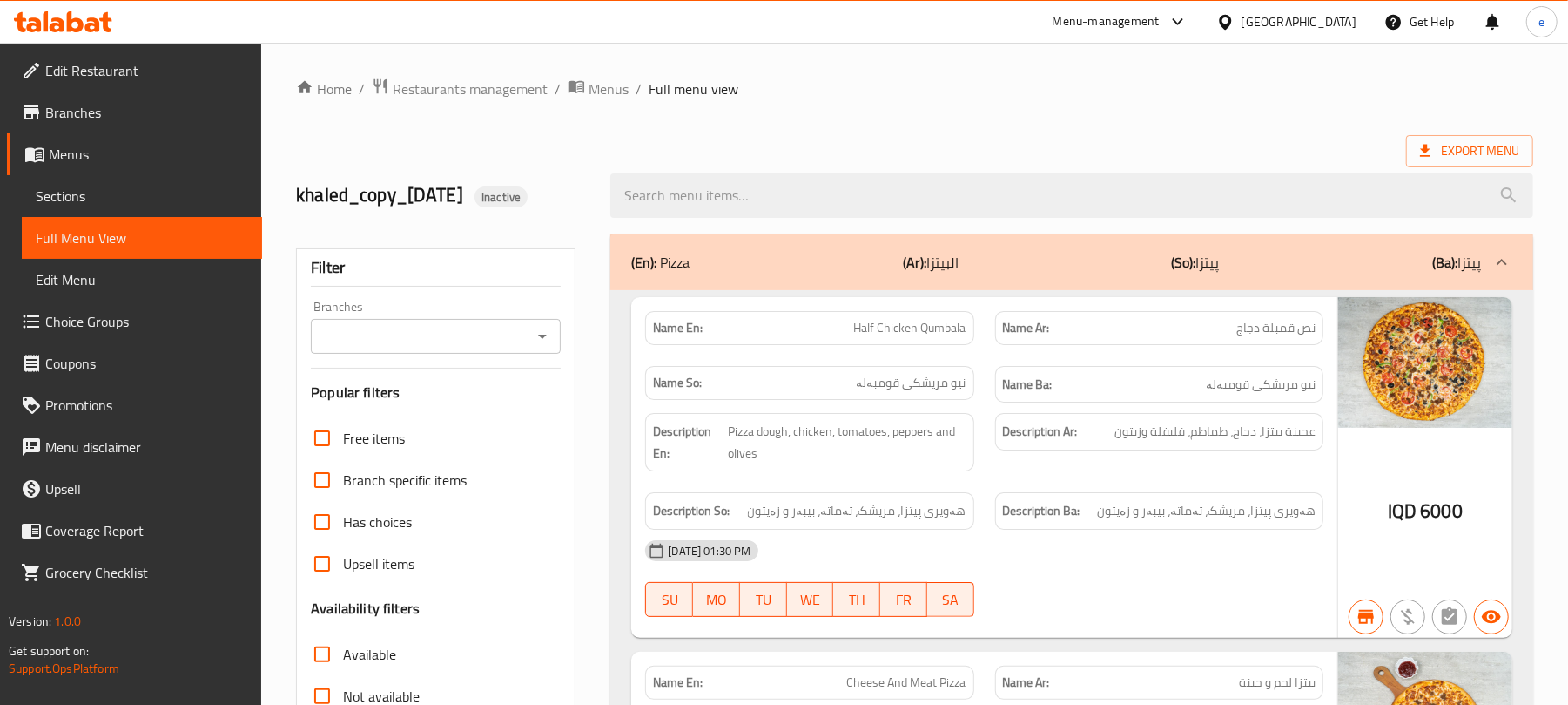
click at [562, 343] on div "Filter Branches Branches Popular filters Free items Branch specific items Has c…" at bounding box center [436, 570] width 280 height 644
click at [534, 328] on icon "Open" at bounding box center [541, 335] width 21 height 21
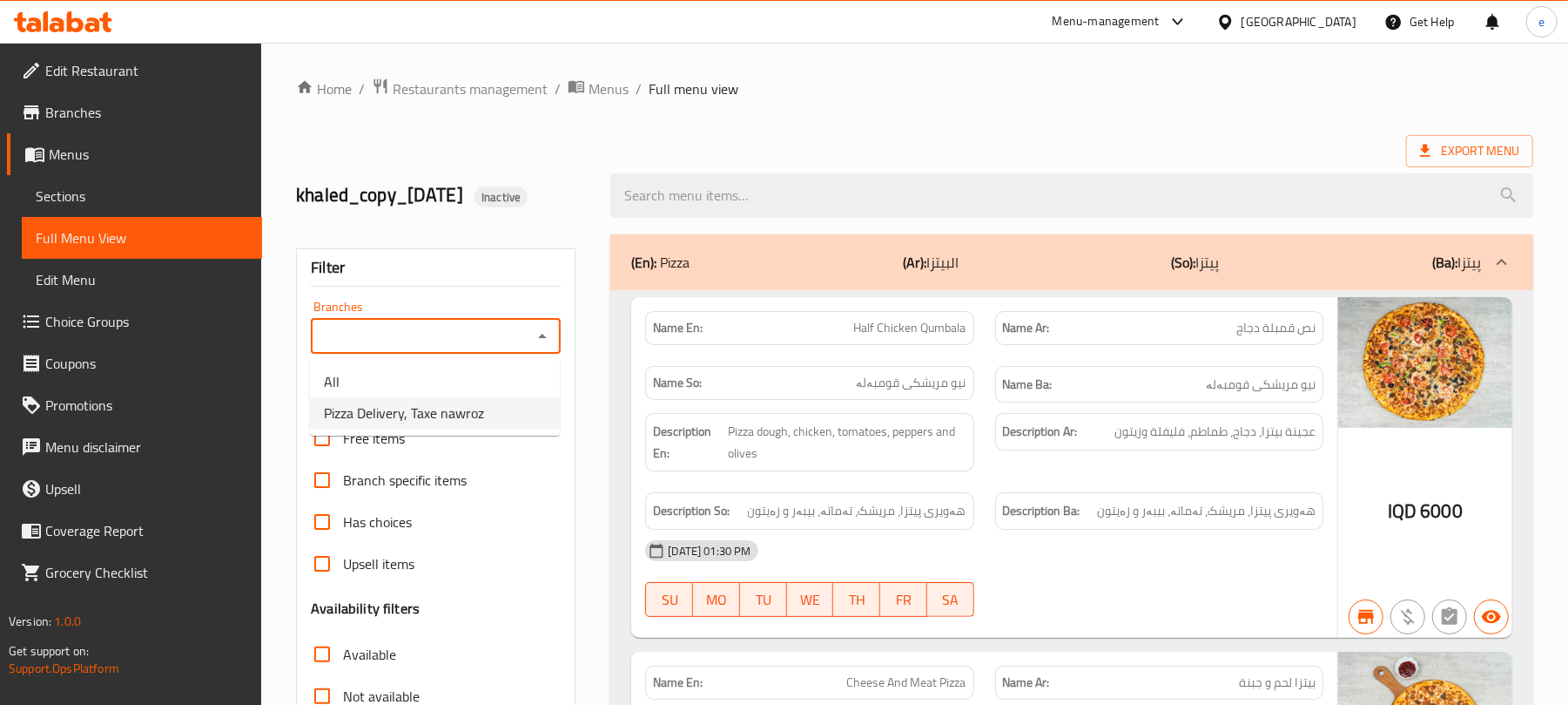
click at [418, 423] on span "Pizza Delivery, Taxe nawroz" at bounding box center [403, 413] width 160 height 21
type input "Pizza Delivery, Taxe nawroz"
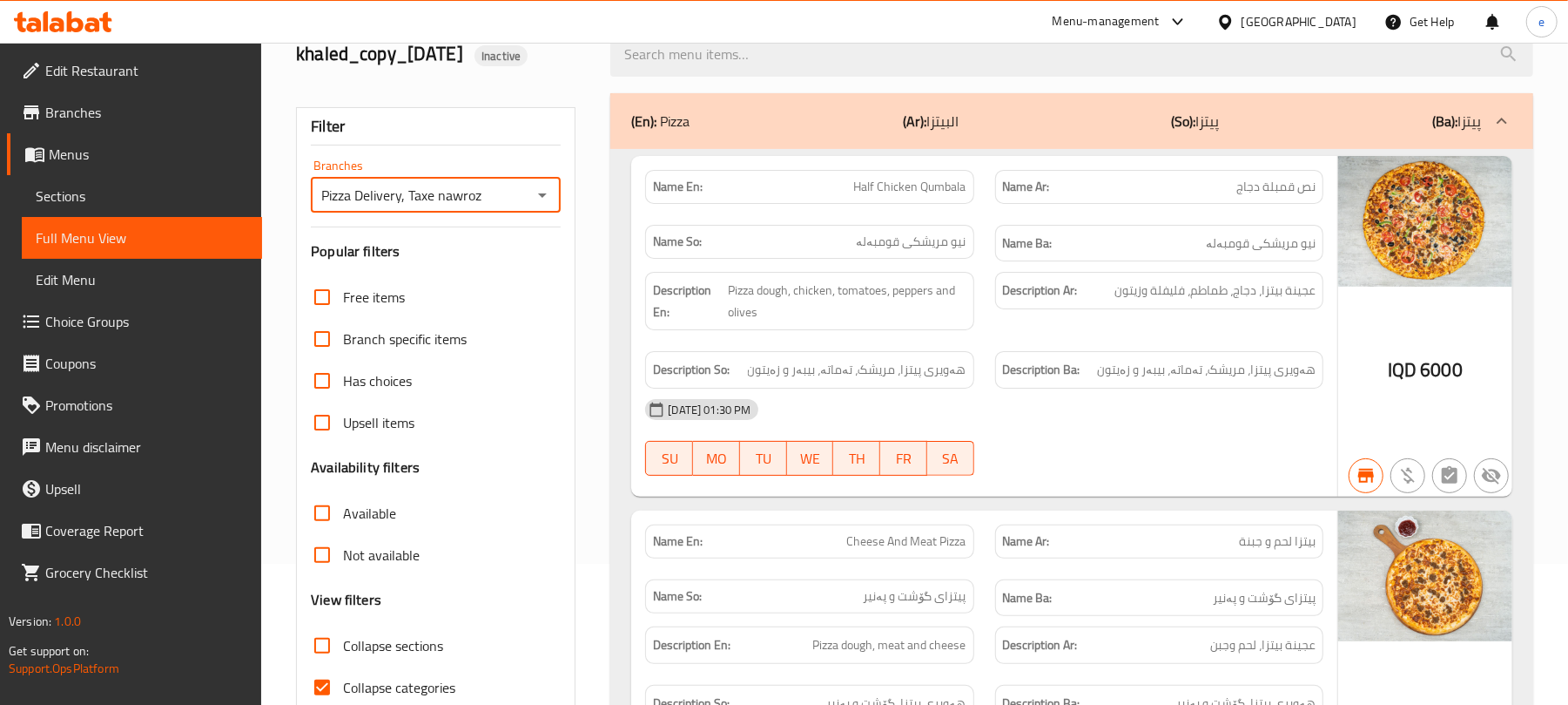
scroll to position [231, 0]
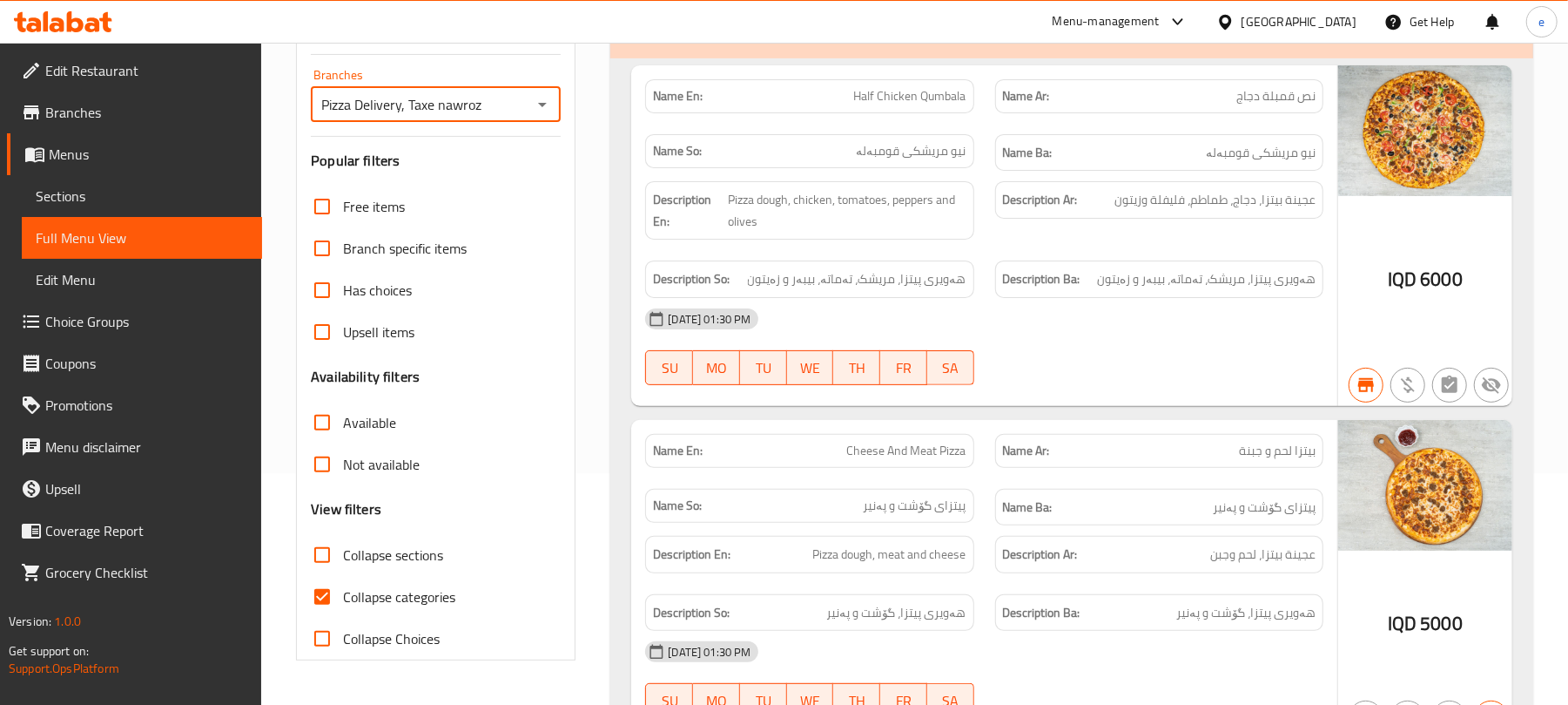
click at [351, 559] on span "Collapse sections" at bounding box center [394, 554] width 100 height 21
click at [343, 559] on input "Collapse sections" at bounding box center [322, 554] width 42 height 42
checkbox input "true"
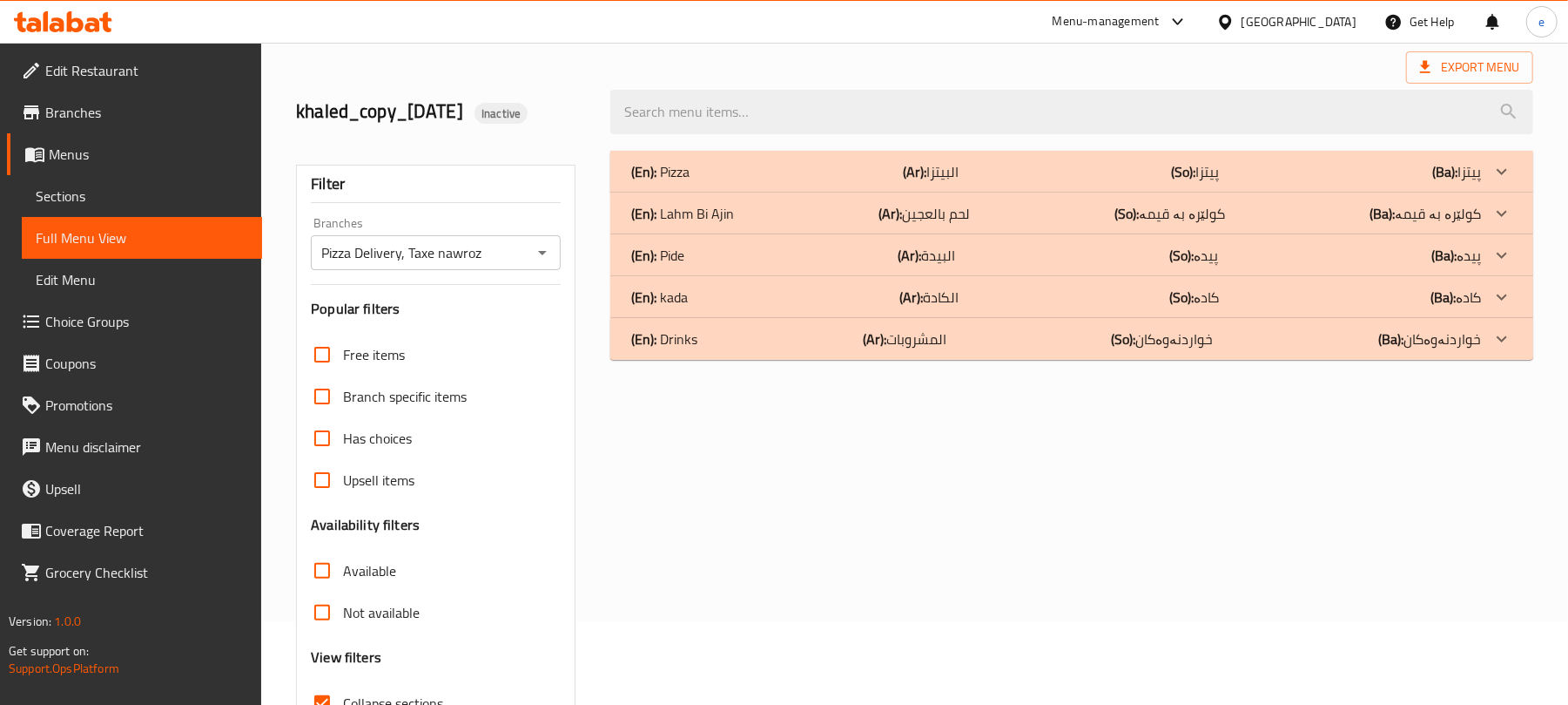
scroll to position [0, 0]
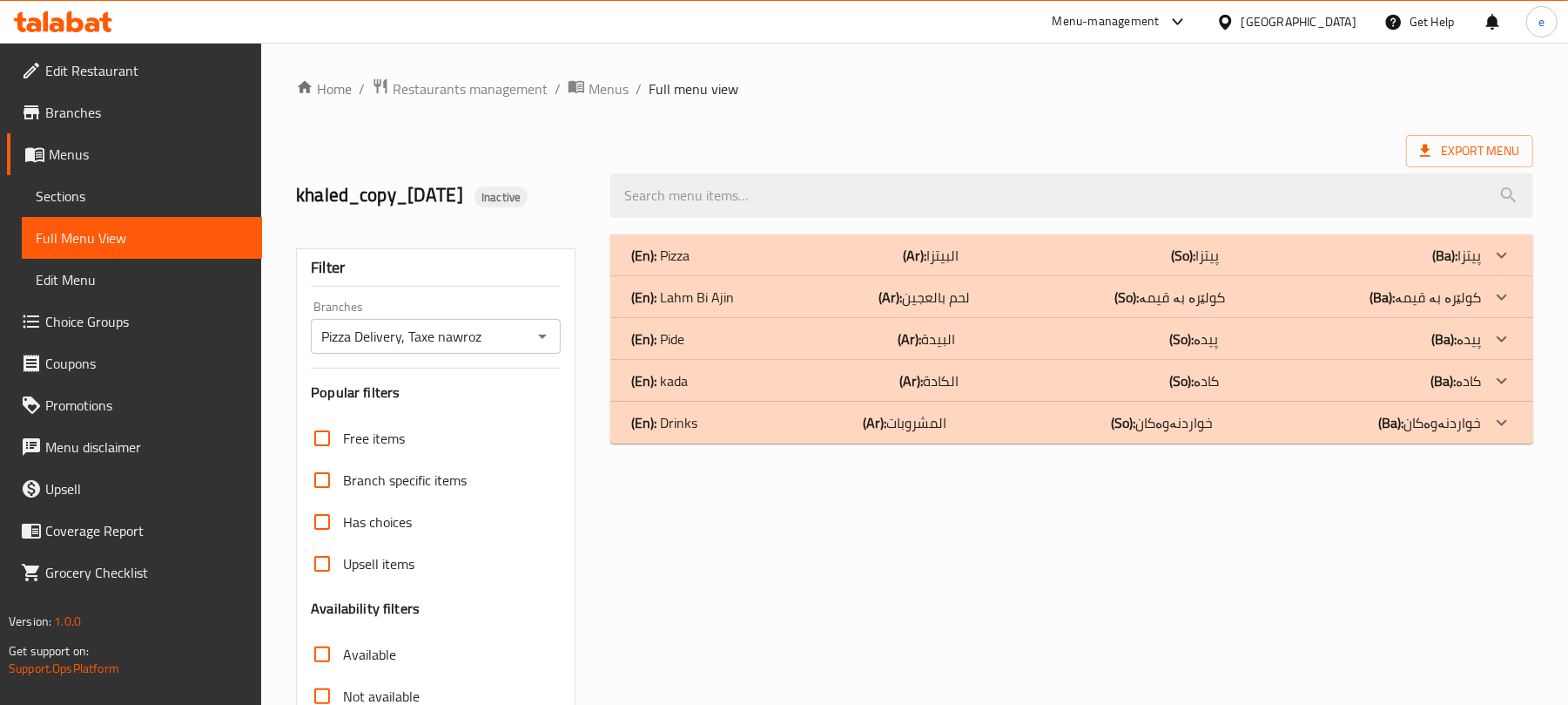
click at [714, 376] on div "(En): kada (Ar): الكادة (So): کادە (Ba): کادە" at bounding box center [1056, 380] width 850 height 21
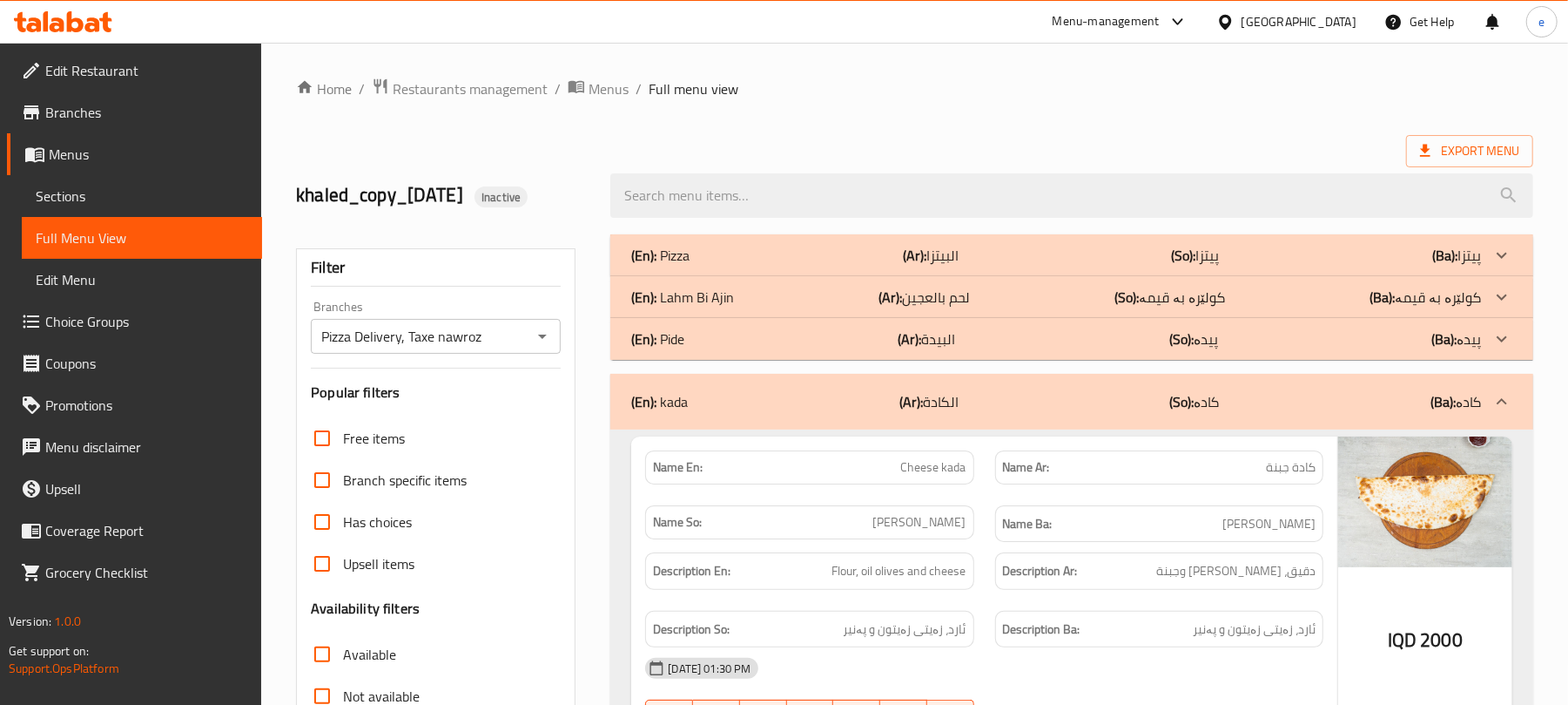
click at [704, 344] on div "(En): Pide (Ar): البيدة (So): پیدە (Ba): پیدە" at bounding box center [1056, 338] width 850 height 21
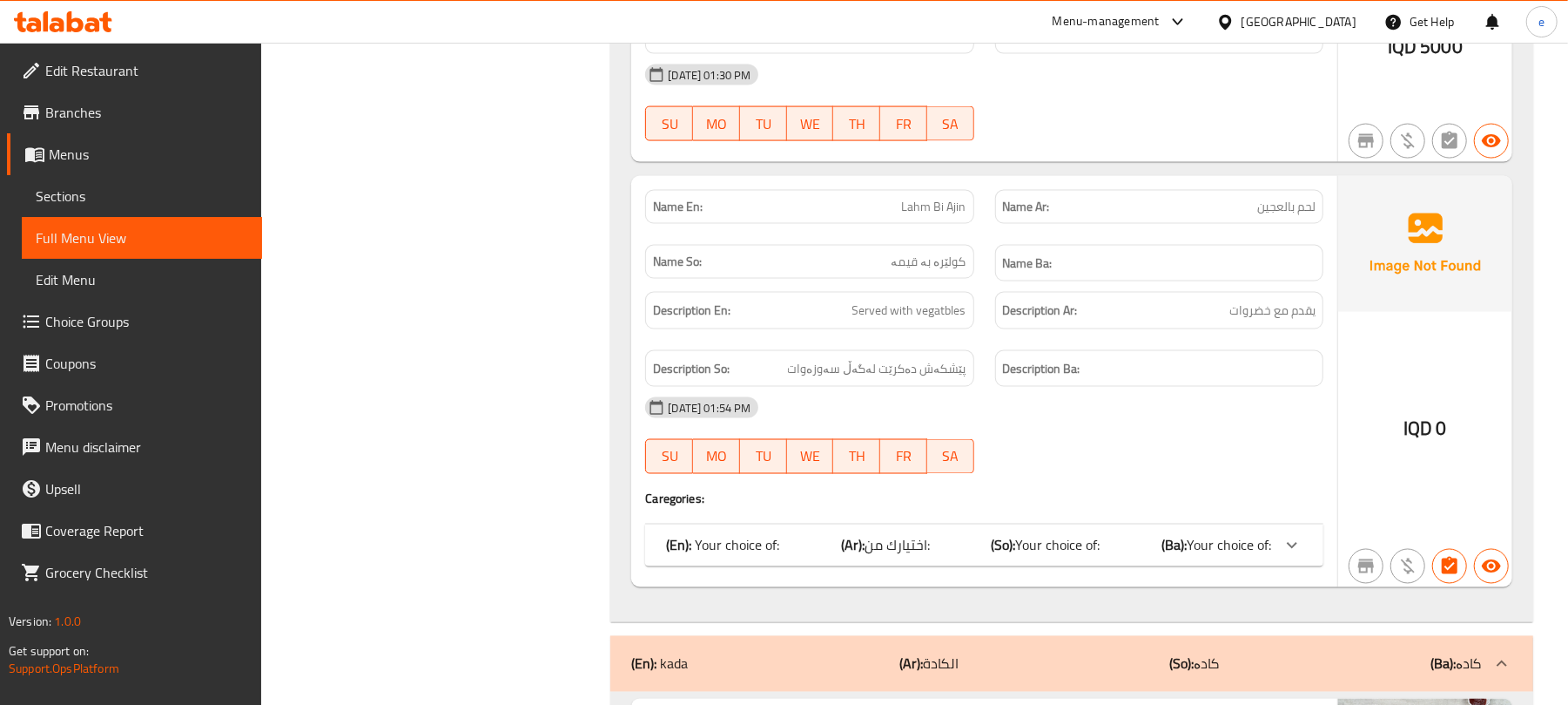
scroll to position [1858, 0]
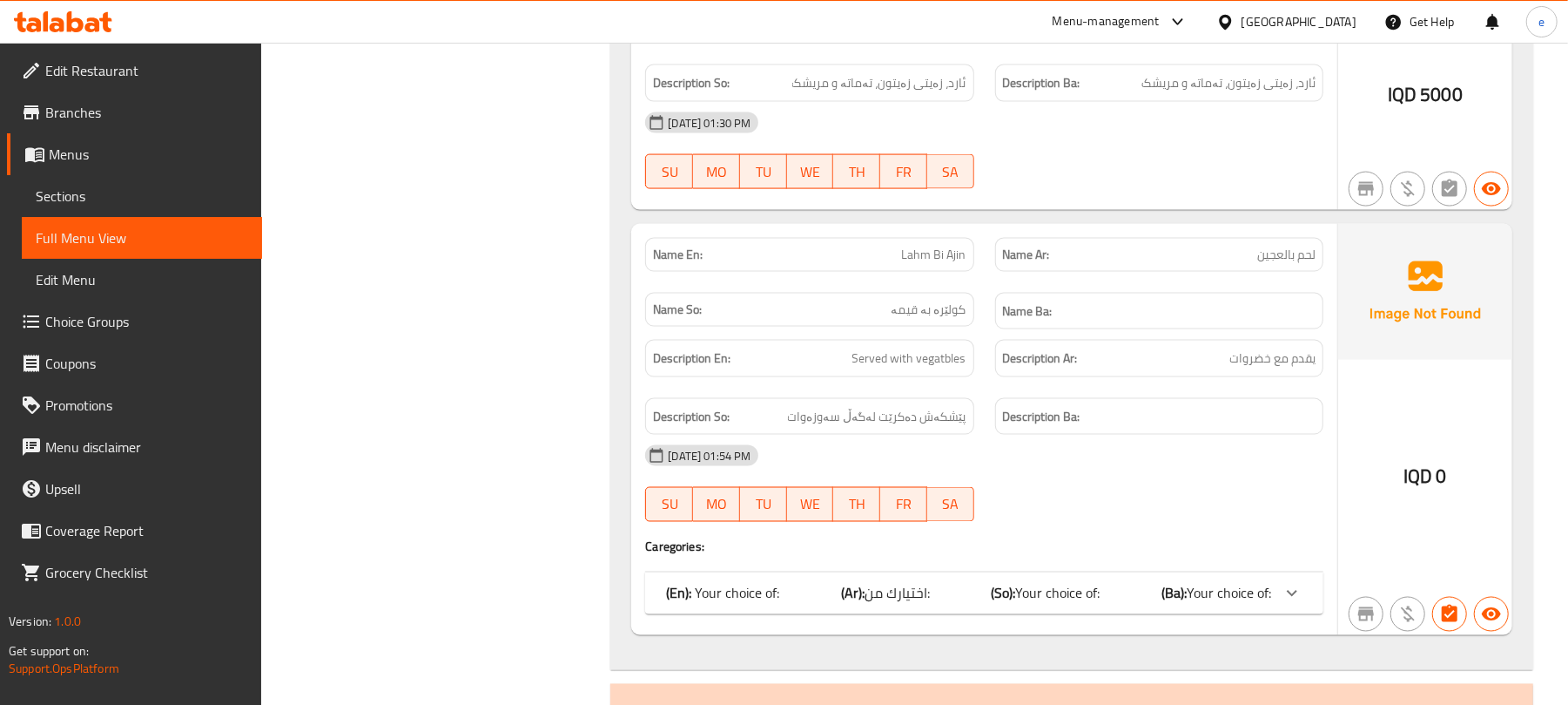
click at [1045, 580] on span "Your choice of:" at bounding box center [1057, 593] width 84 height 26
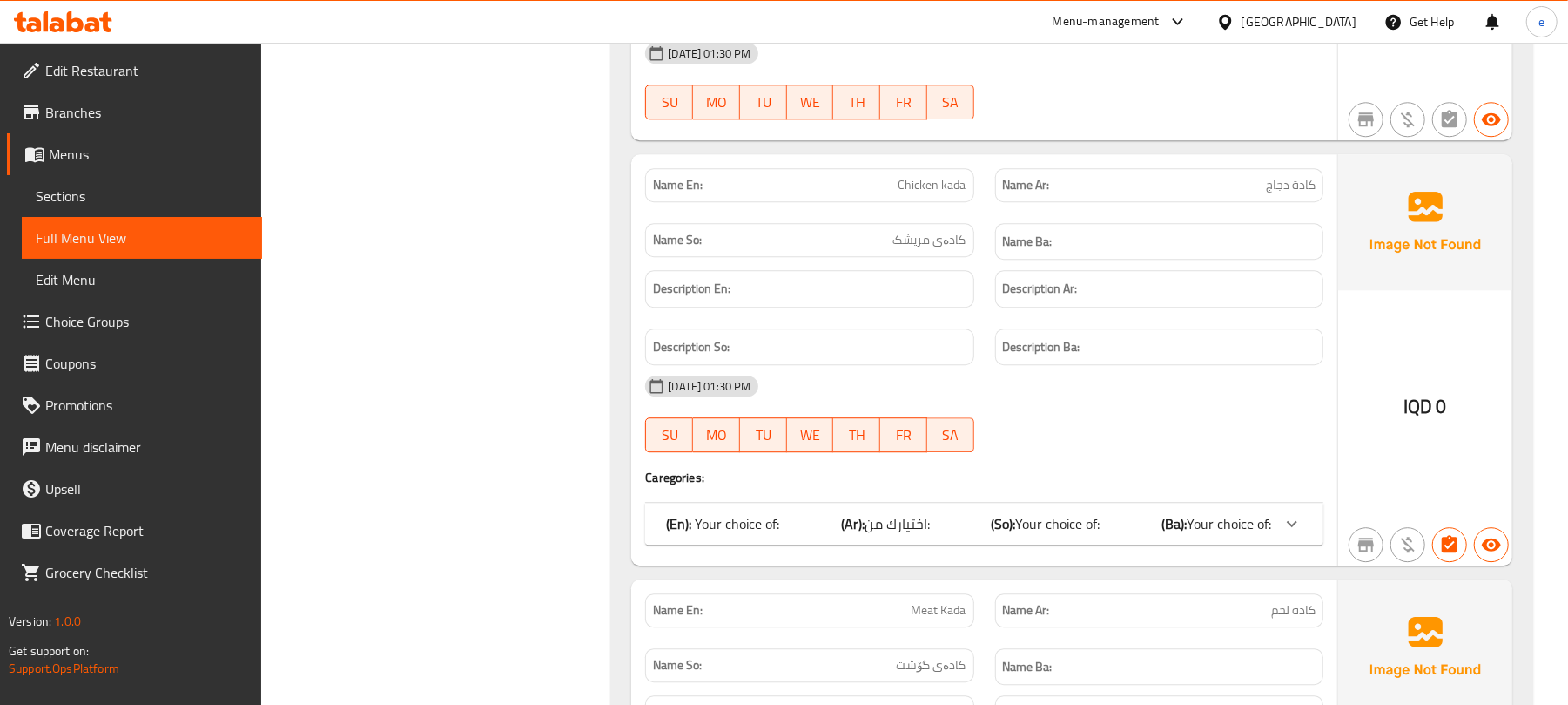
scroll to position [3251, 0]
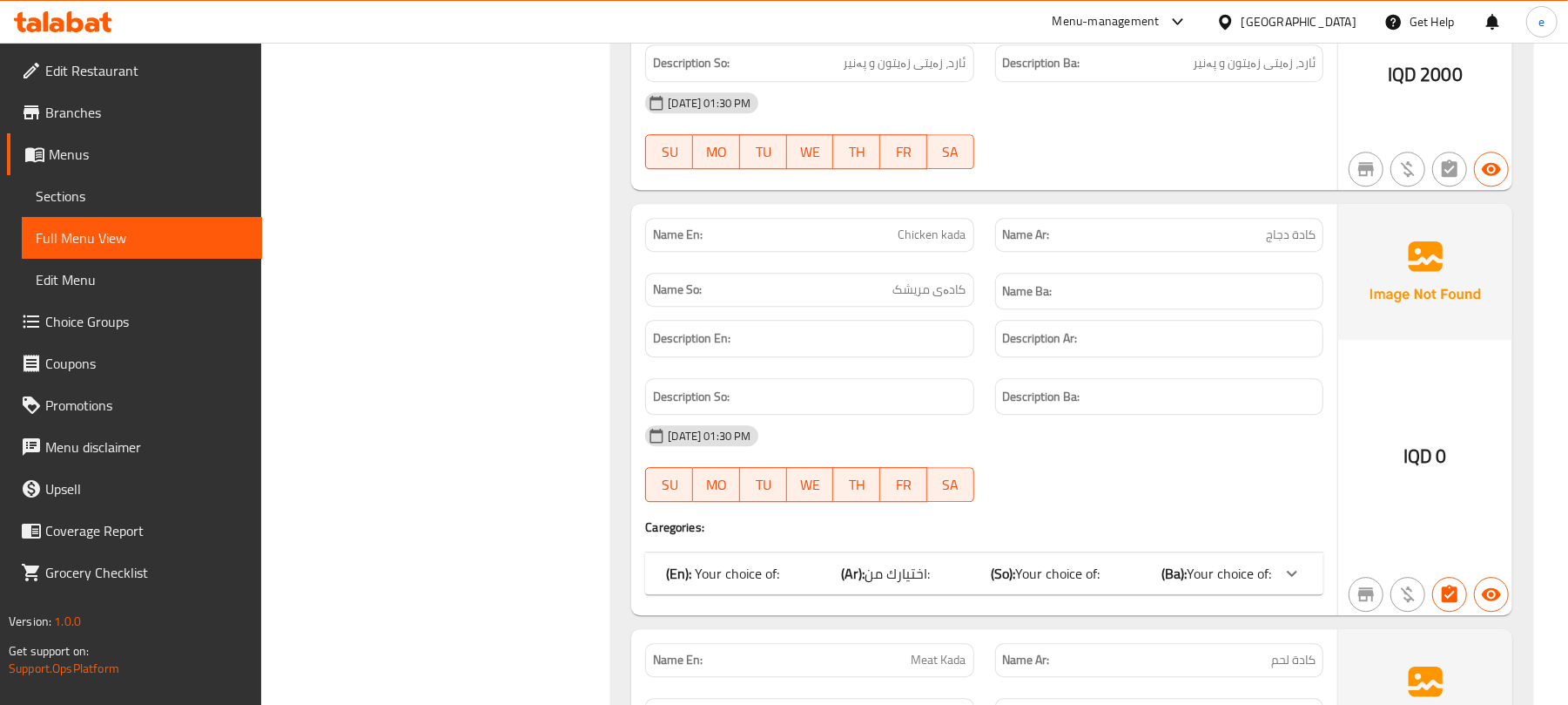
click at [958, 573] on div "(En): Your choice of: (Ar): اختيارك من: (So): Your choice of: (Ba): Your choice…" at bounding box center [968, 572] width 605 height 21
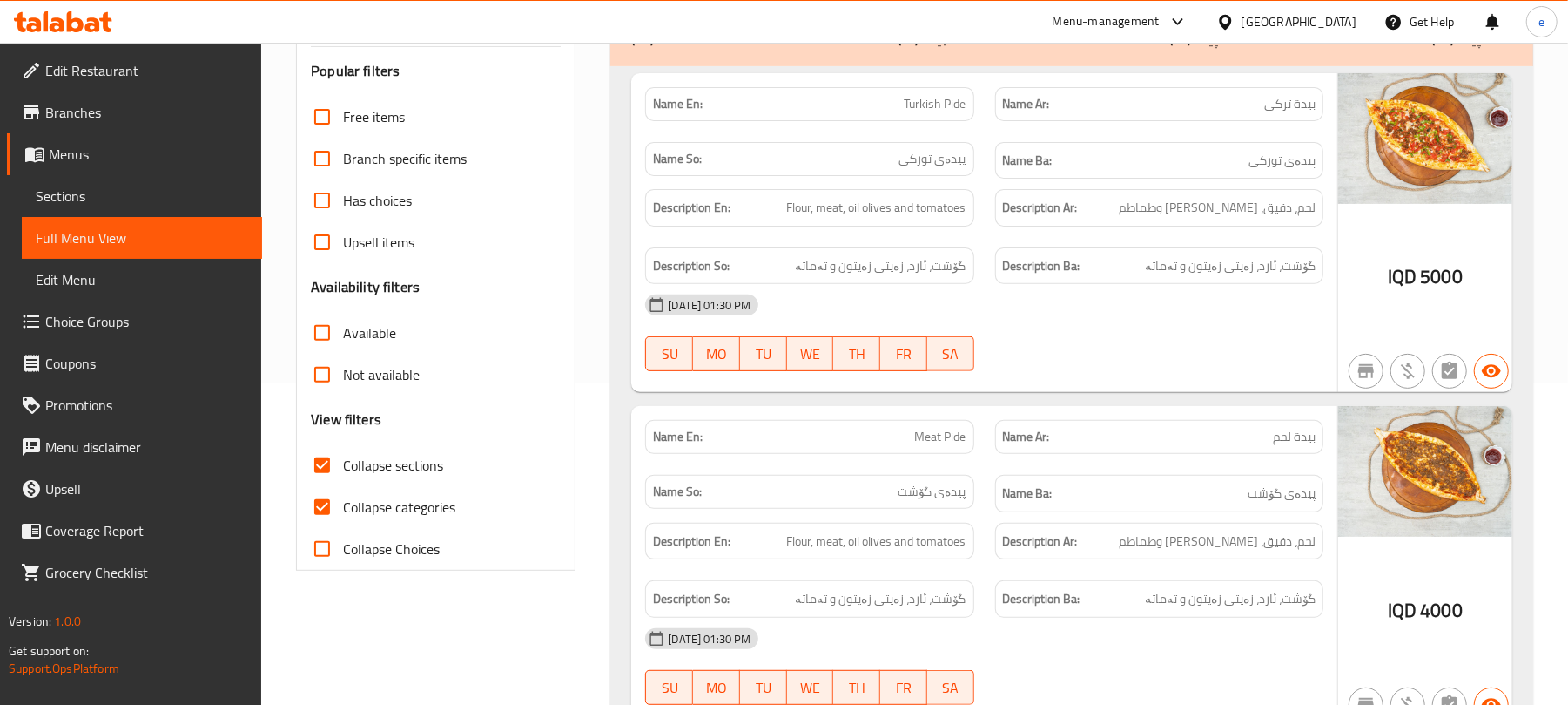
scroll to position [231, 0]
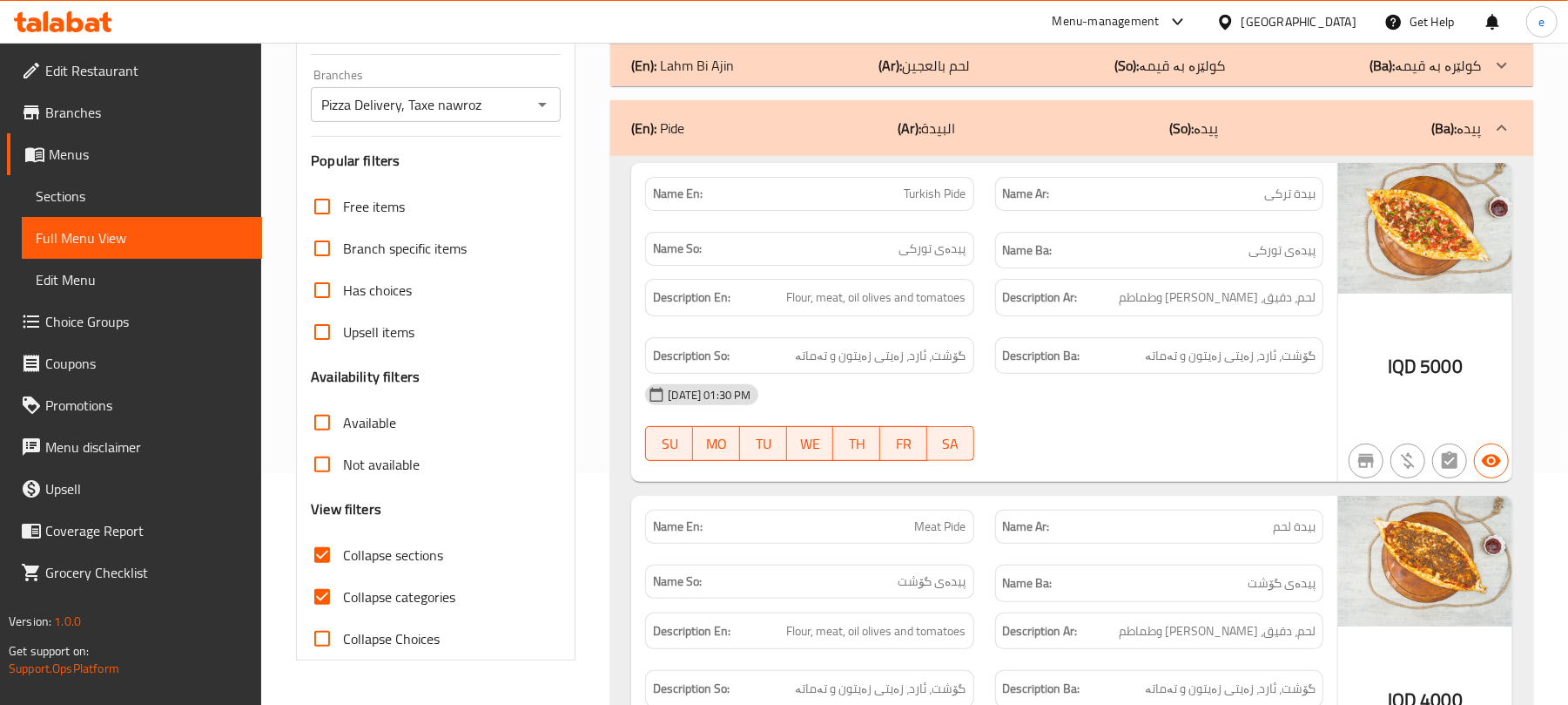
click at [318, 588] on input "Collapse categories" at bounding box center [322, 596] width 42 height 42
checkbox input "false"
click at [545, 101] on icon "Open" at bounding box center [541, 104] width 21 height 21
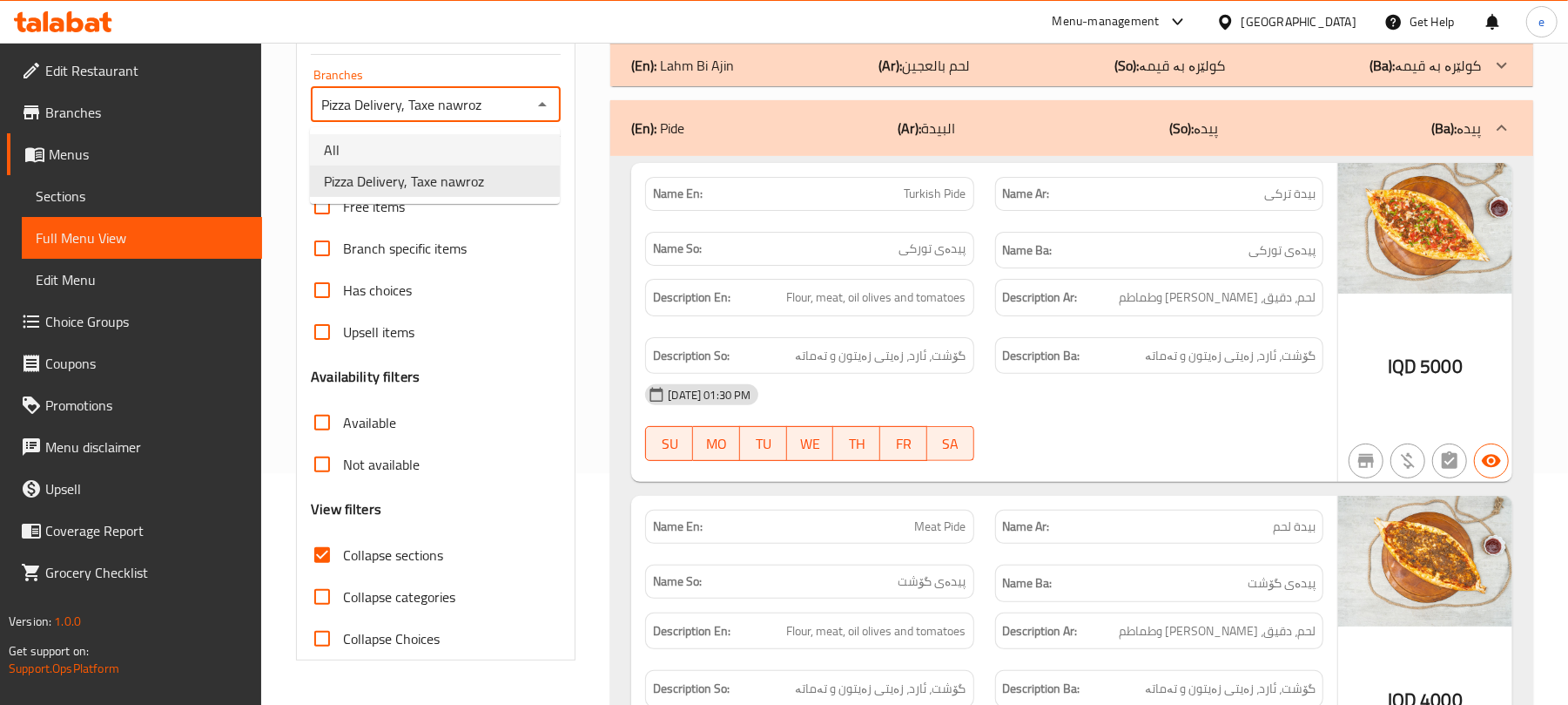
click at [416, 161] on li "All" at bounding box center [435, 150] width 250 height 31
click at [538, 109] on icon "Open" at bounding box center [541, 104] width 21 height 21
click at [474, 179] on span "Pizza Delivery, Taxe nawroz" at bounding box center [403, 180] width 160 height 21
type input "Pizza Delivery, Taxe nawroz"
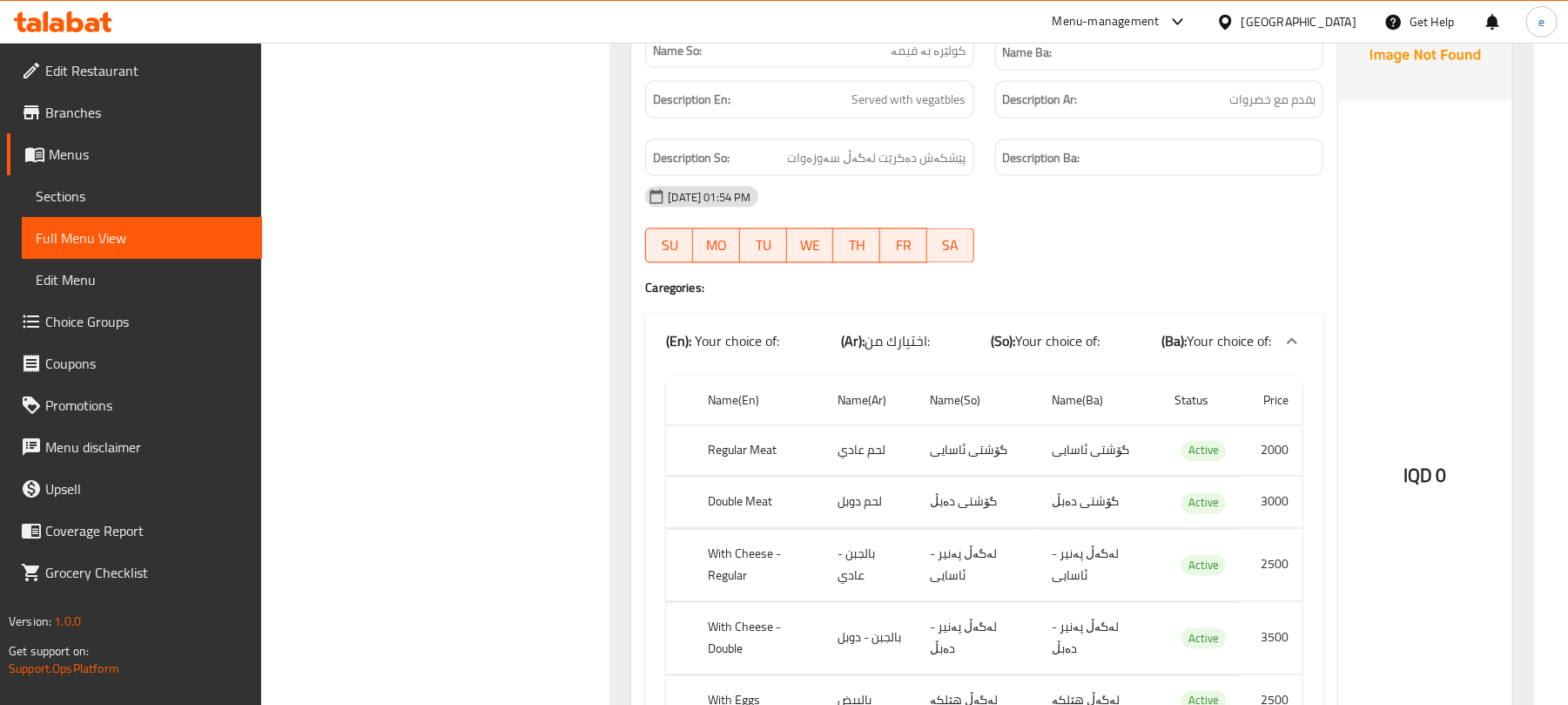
scroll to position [0, 0]
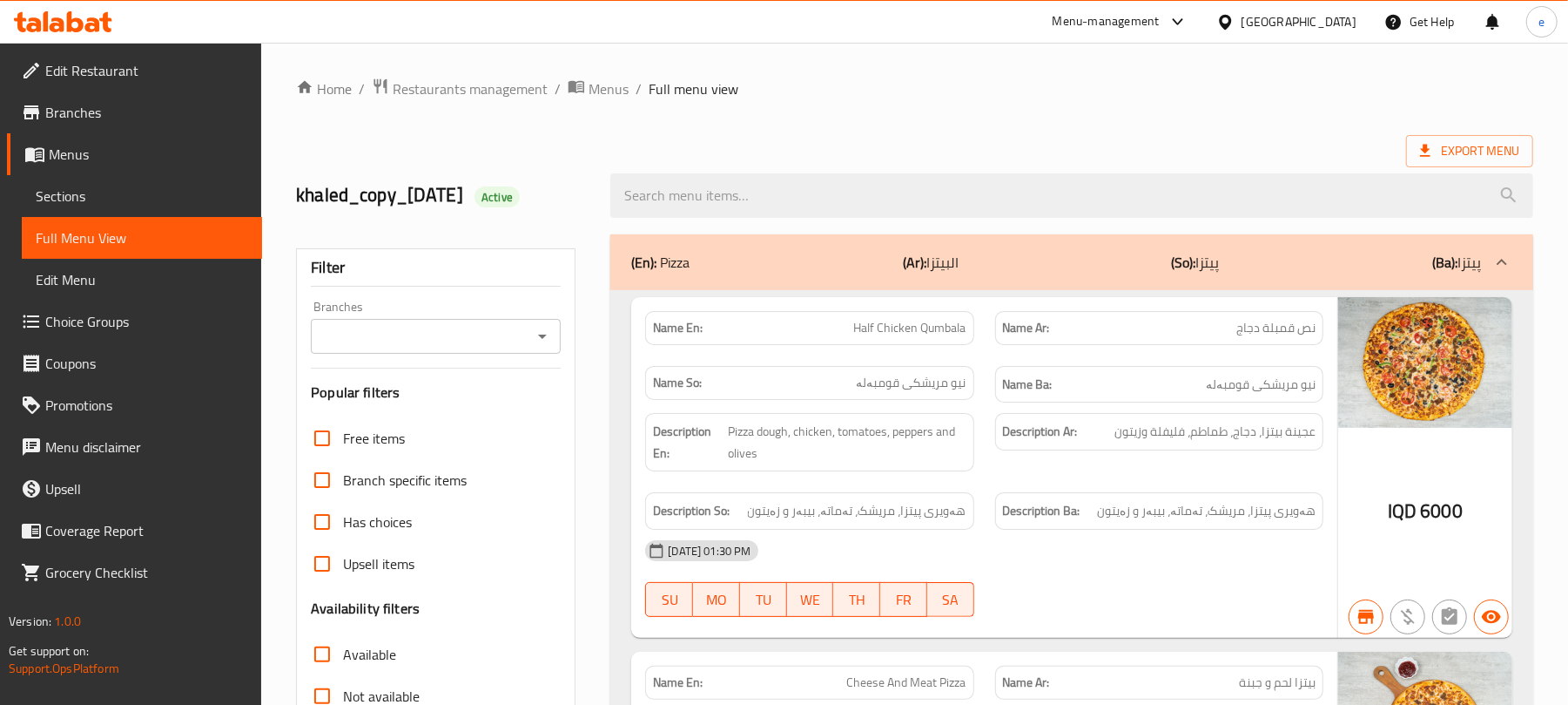
click at [534, 342] on icon "Open" at bounding box center [541, 335] width 21 height 21
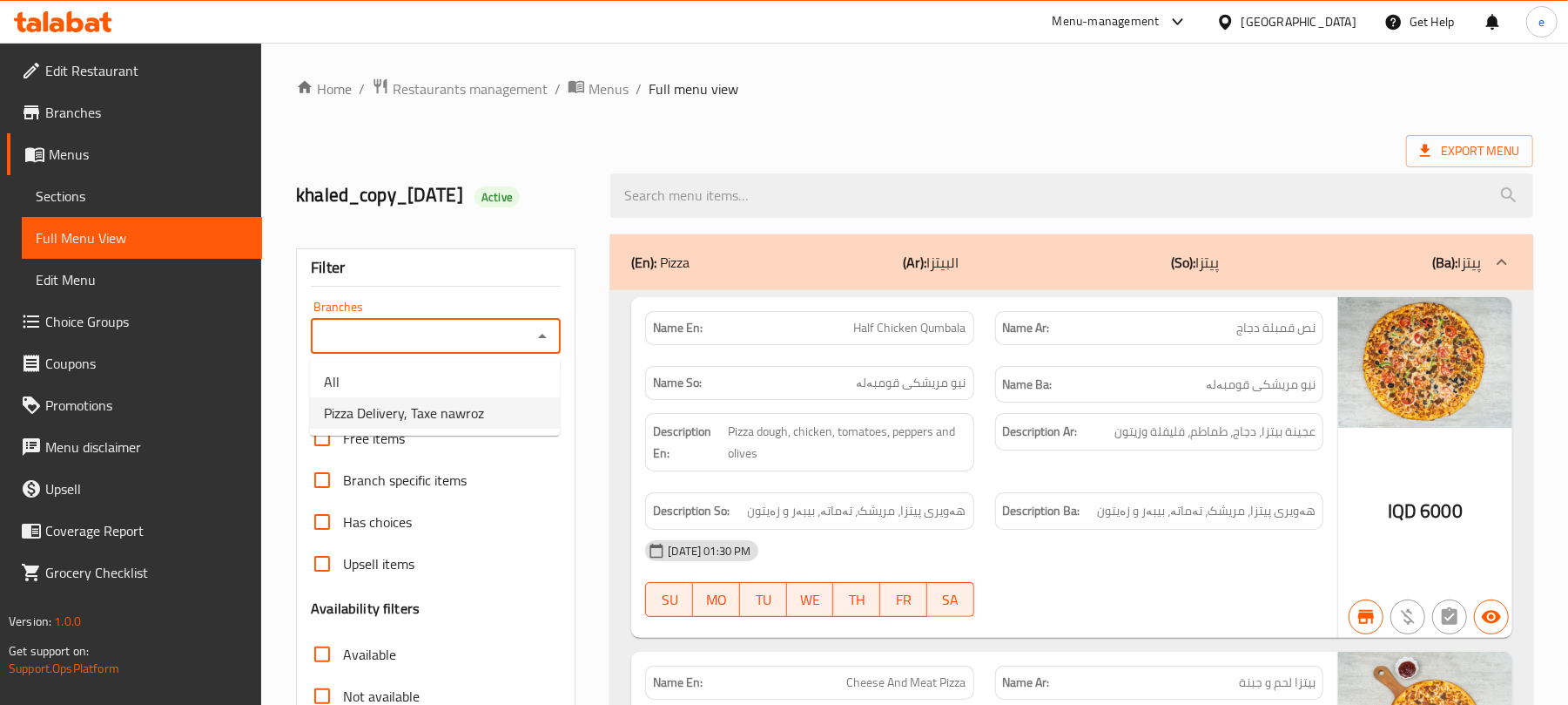
click at [455, 407] on span "Pizza Delivery, Taxe nawroz" at bounding box center [403, 413] width 160 height 21
type input "Pizza Delivery, Taxe nawroz"
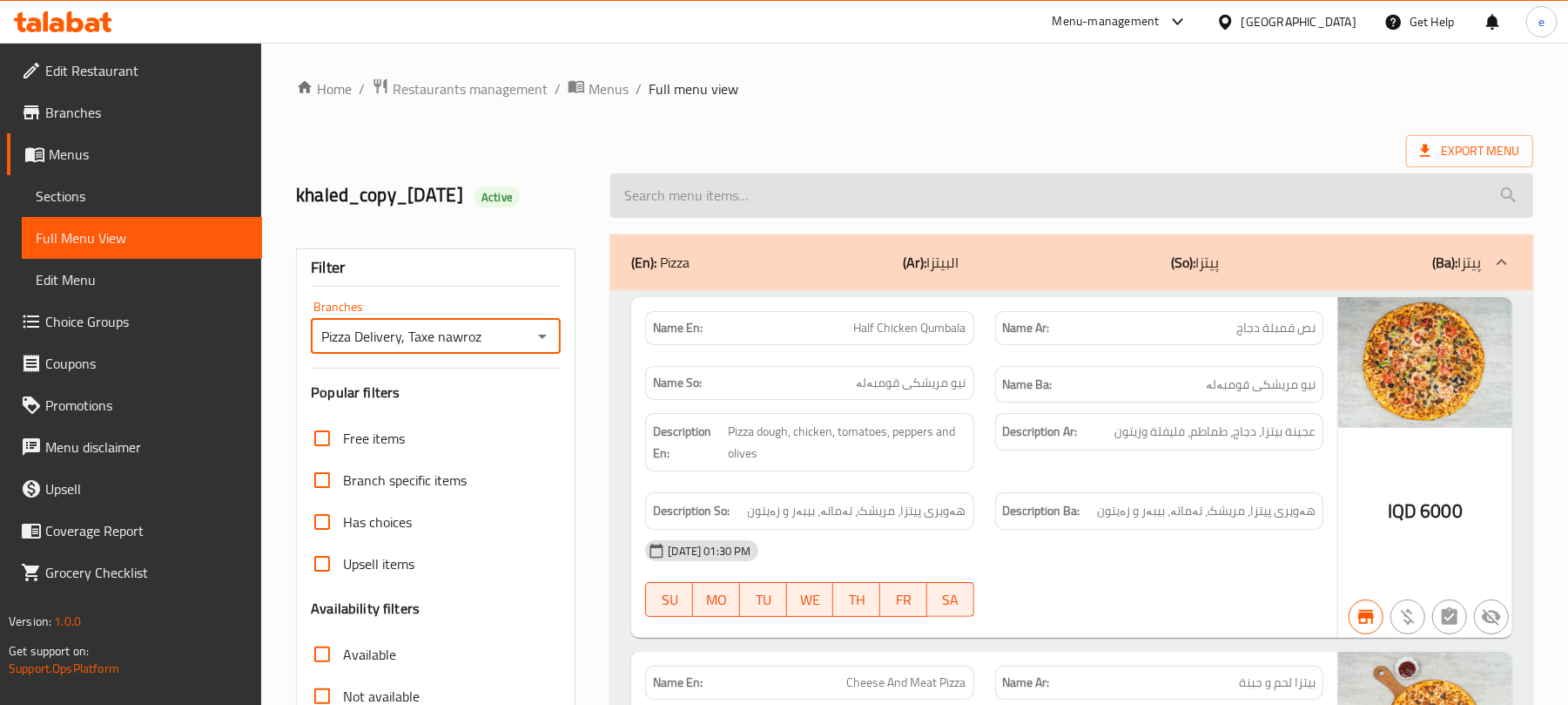
click at [715, 196] on input "search" at bounding box center [1071, 196] width 923 height 45
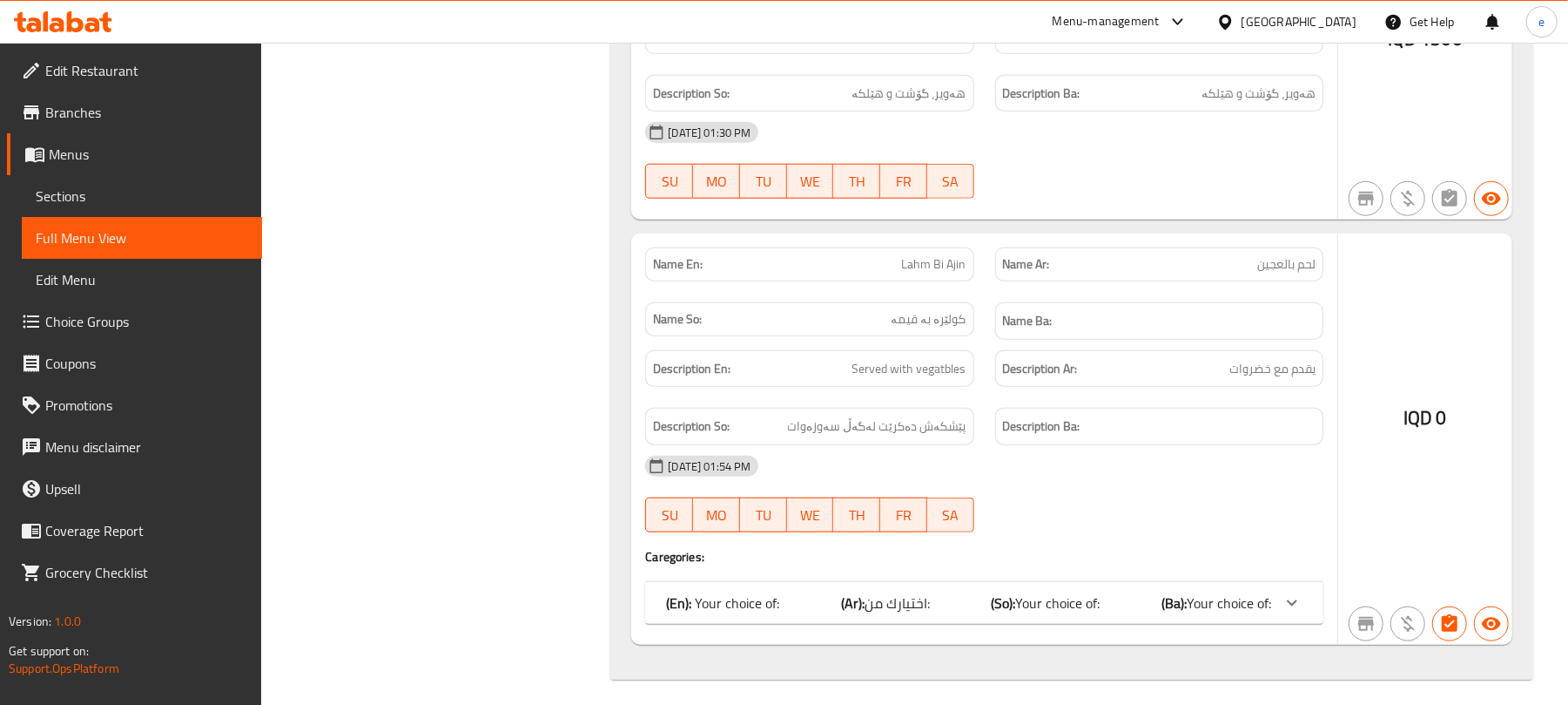
scroll to position [1082, 0]
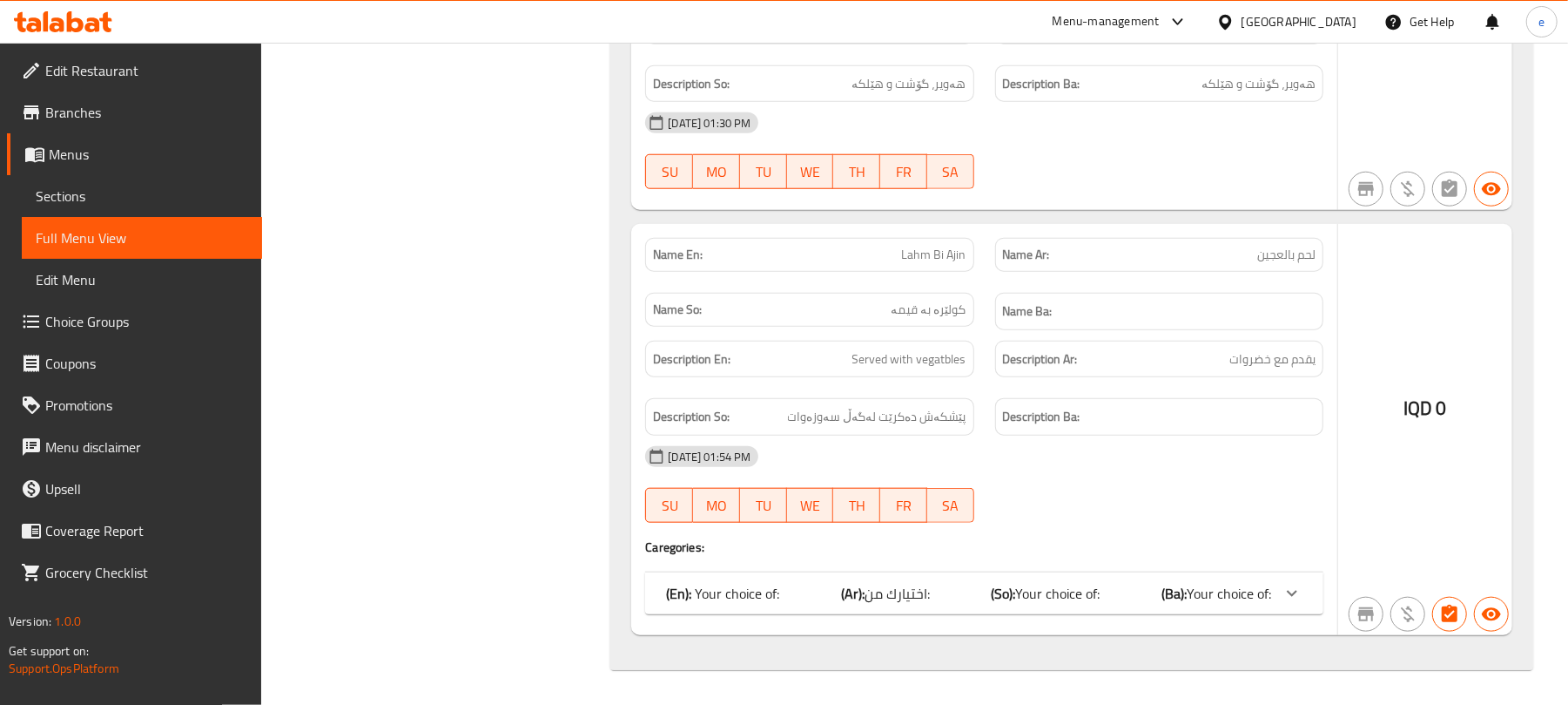
click at [933, 255] on span "Lahm Bi Ajin" at bounding box center [934, 255] width 65 height 18
copy span "Lahm Bi Ajin"
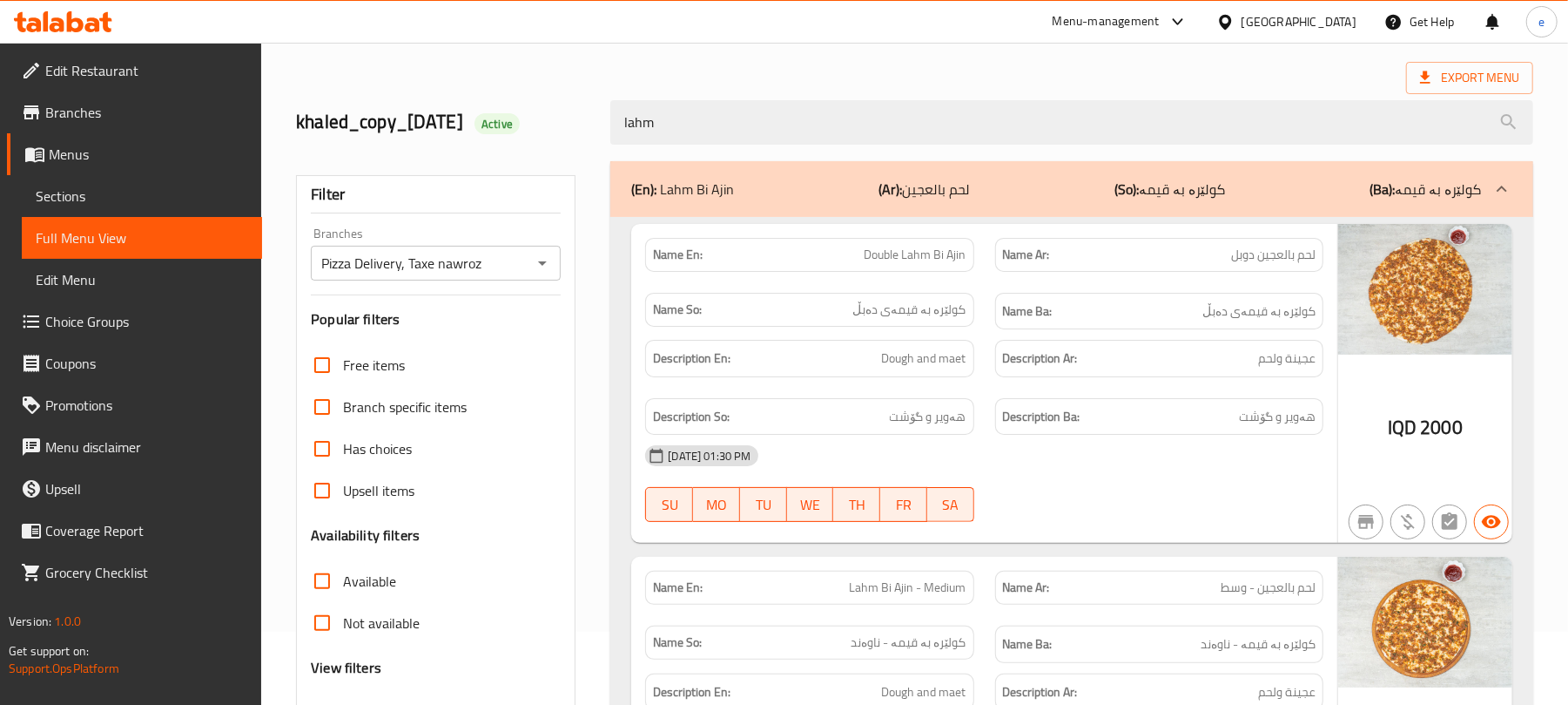
scroll to position [0, 0]
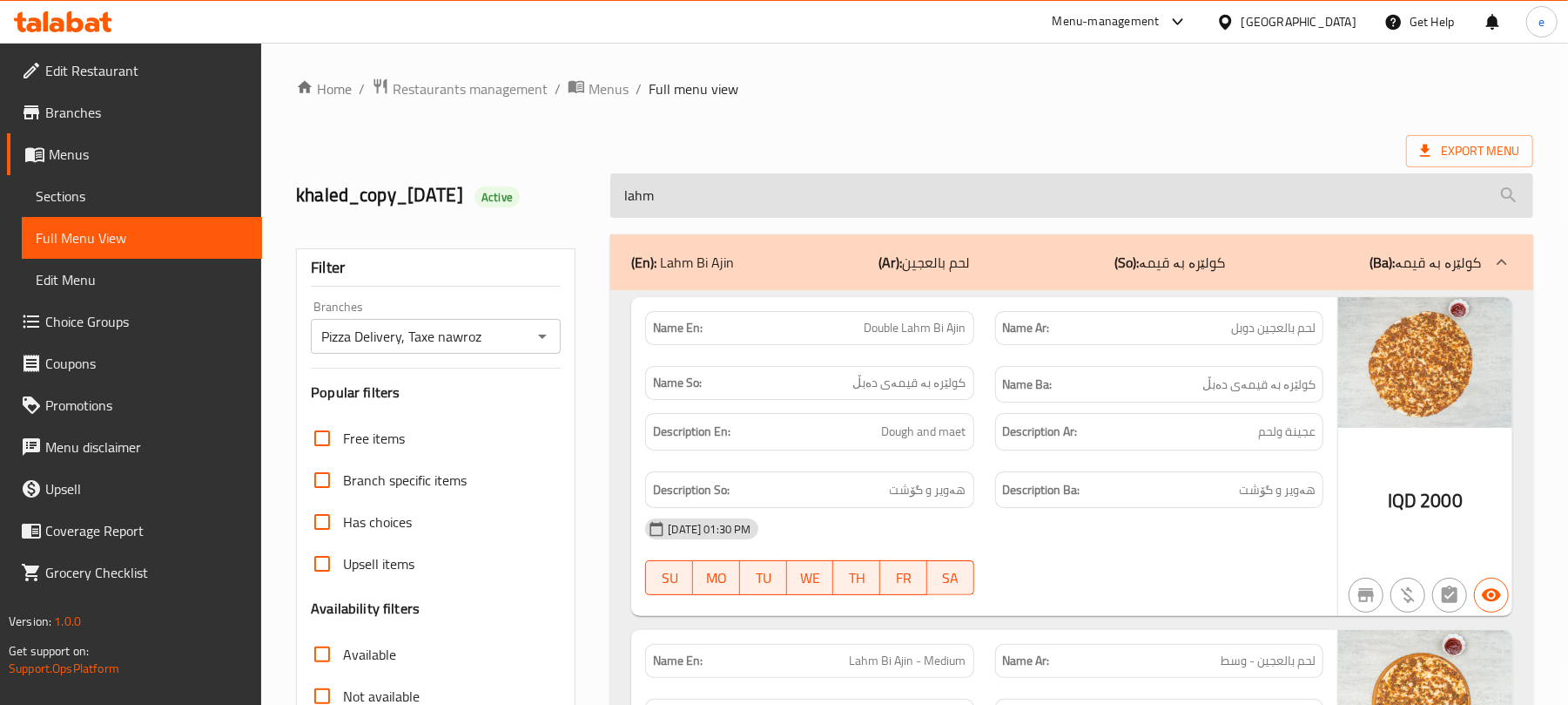
click at [742, 217] on input "lahm" at bounding box center [1071, 196] width 923 height 45
paste input "Lahm Bi Ajin"
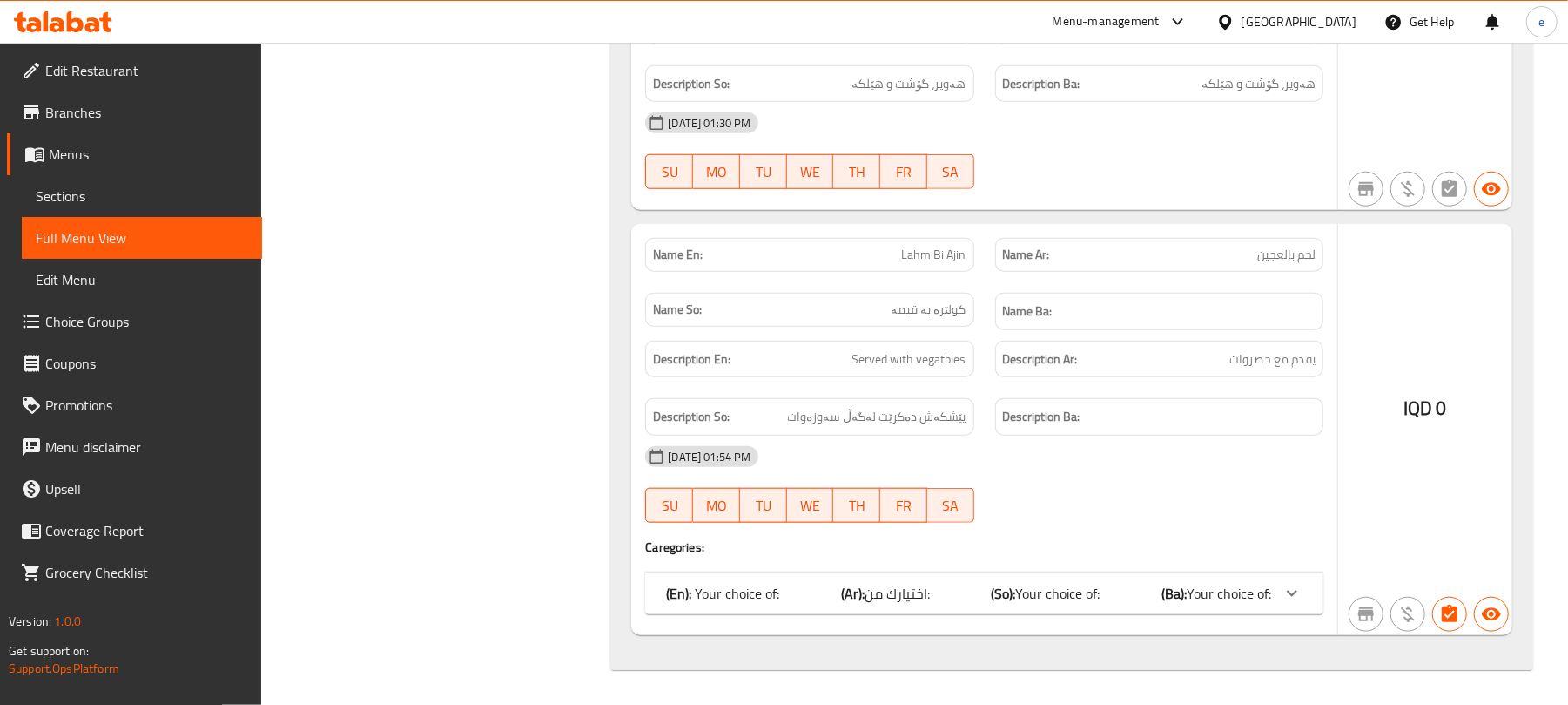
scroll to position [1082, 0]
type input "Lahm Bi Ajin"
click at [1118, 587] on div "(En): Your choice of: (Ar): اختيارك من: (So): Your choice of: (Ba): Your choice…" at bounding box center [968, 593] width 605 height 21
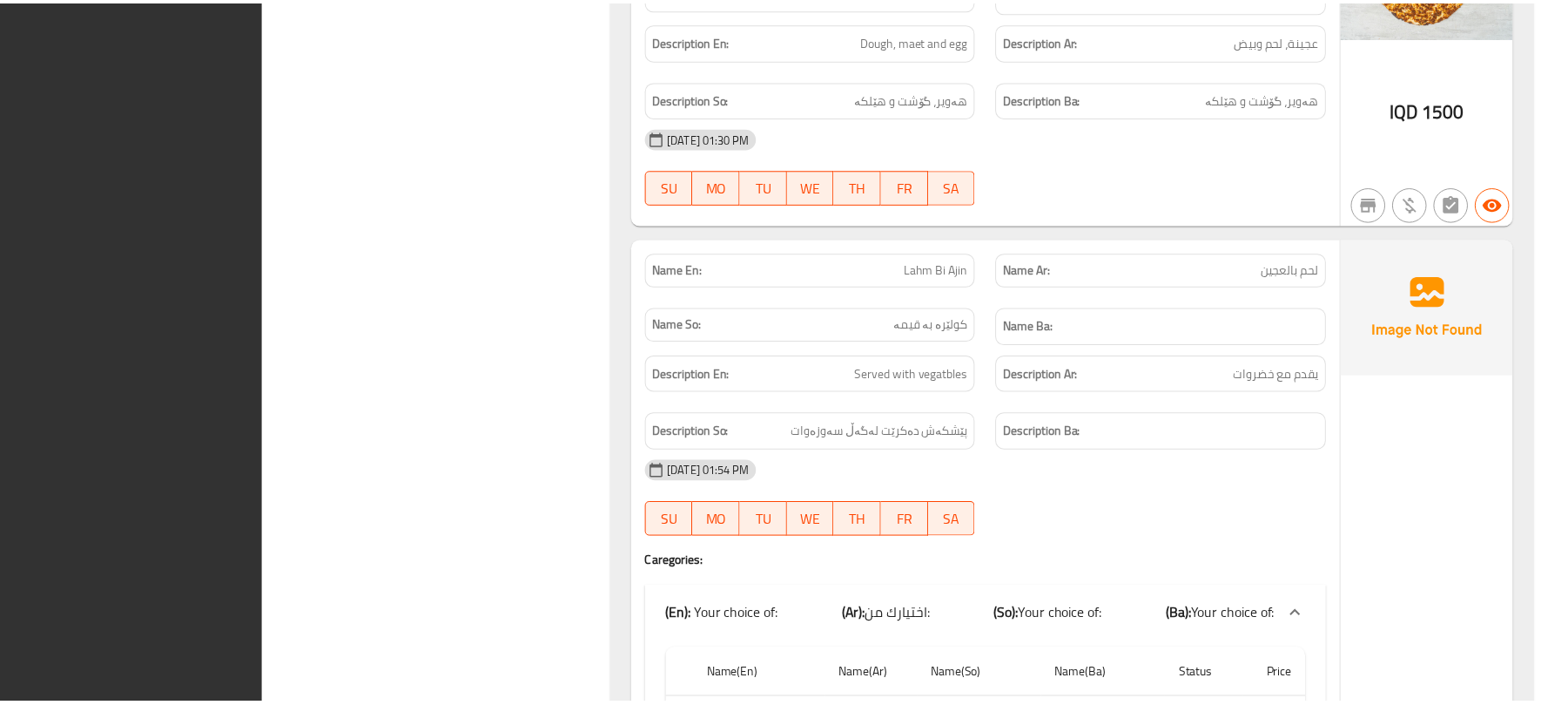
scroll to position [1585, 0]
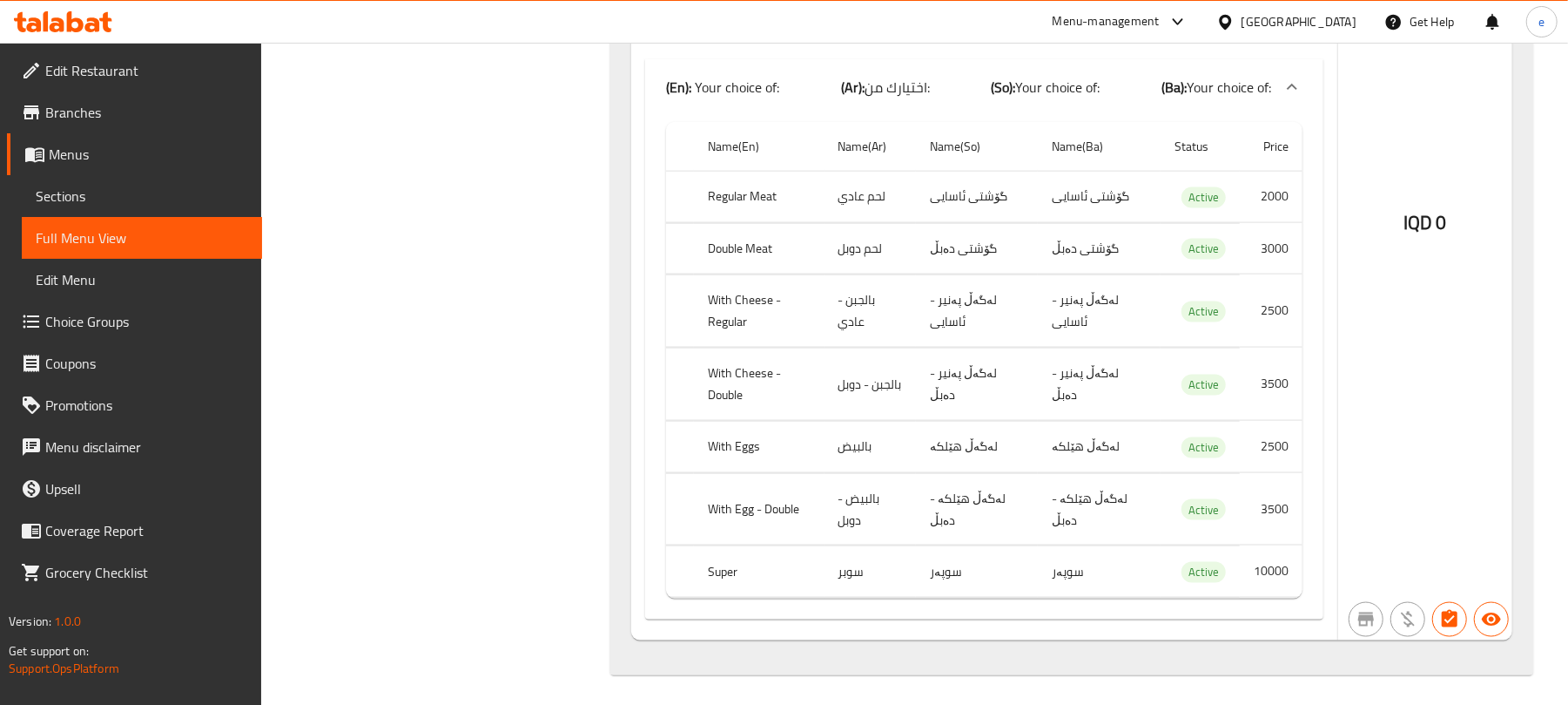
click at [87, 35] on div at bounding box center [63, 22] width 126 height 35
click at [87, 25] on icon at bounding box center [92, 24] width 15 height 15
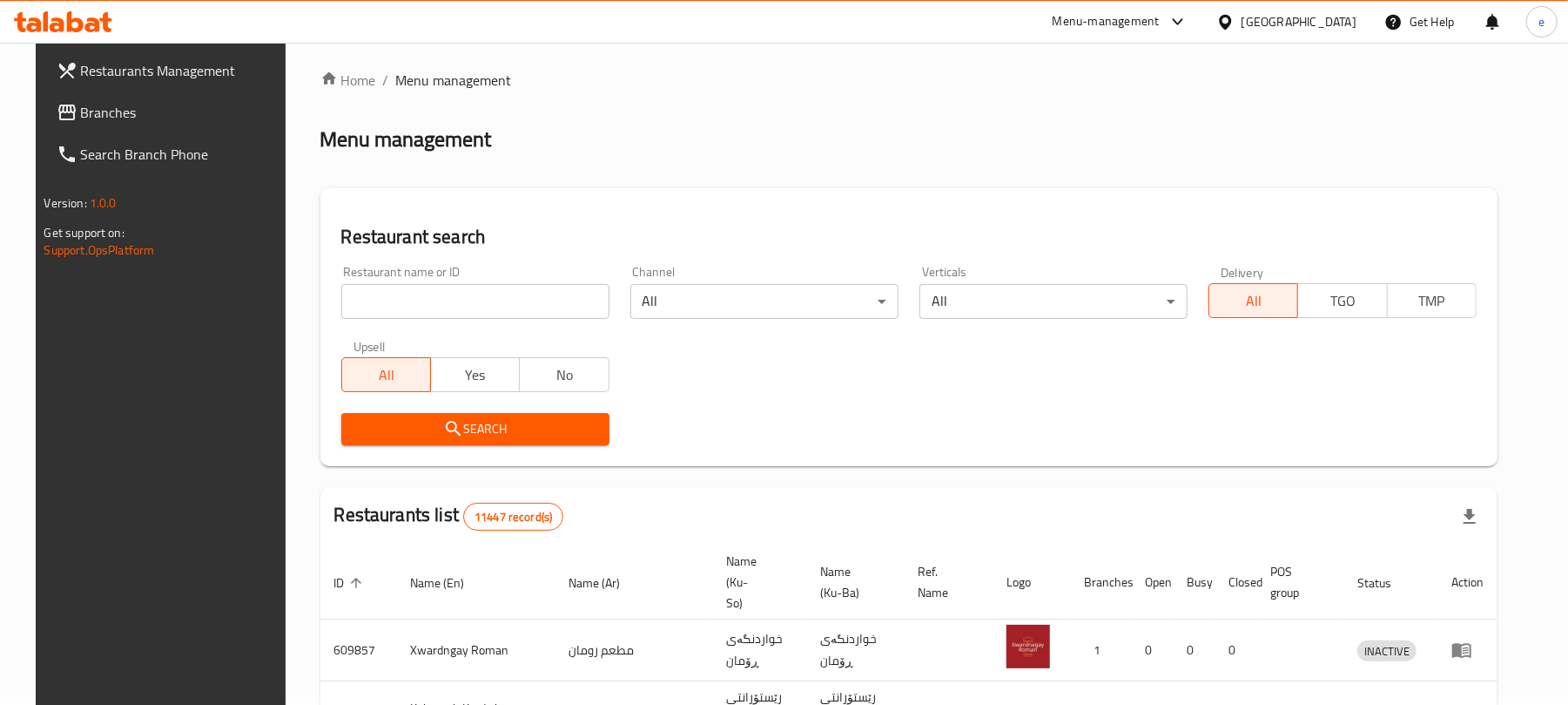
scroll to position [196, 0]
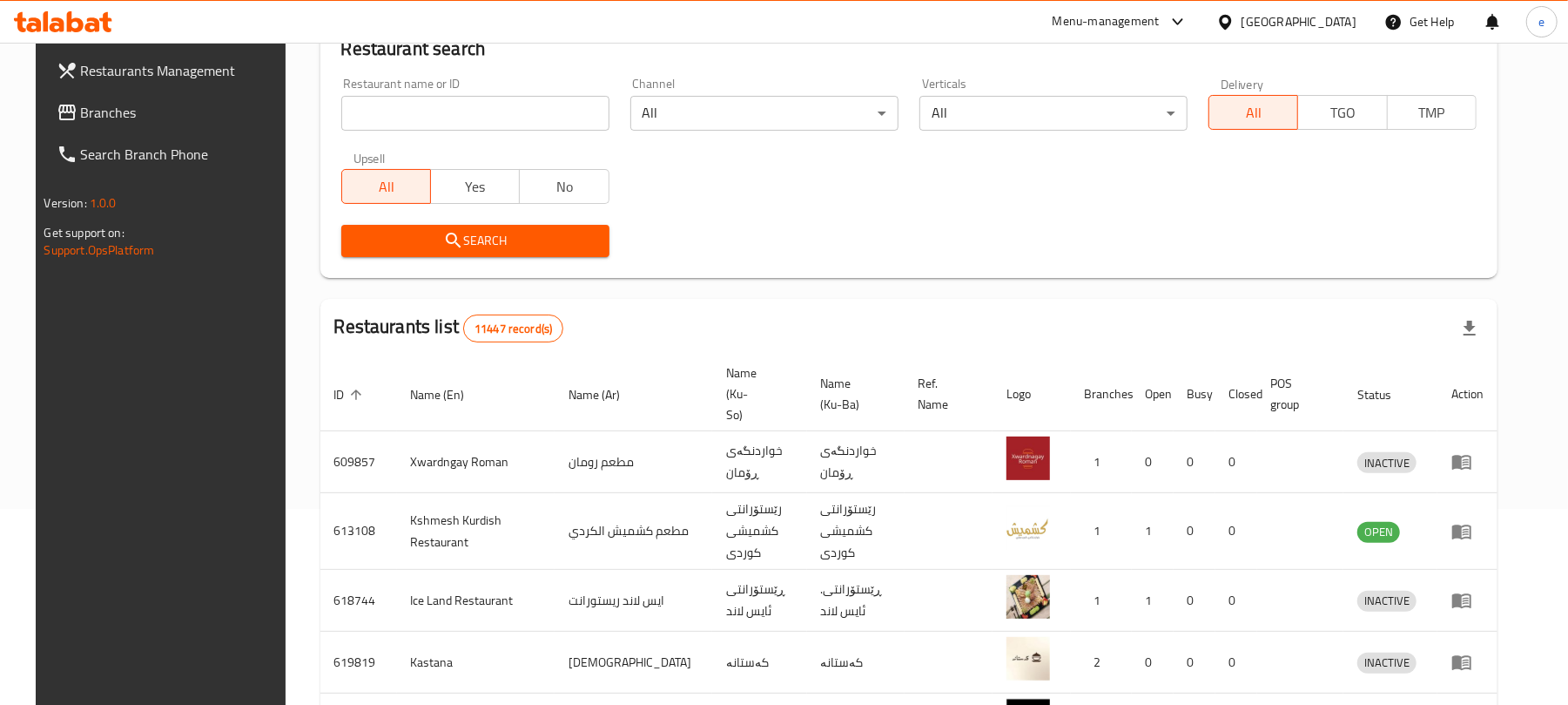
click at [406, 111] on input "search" at bounding box center [475, 113] width 268 height 35
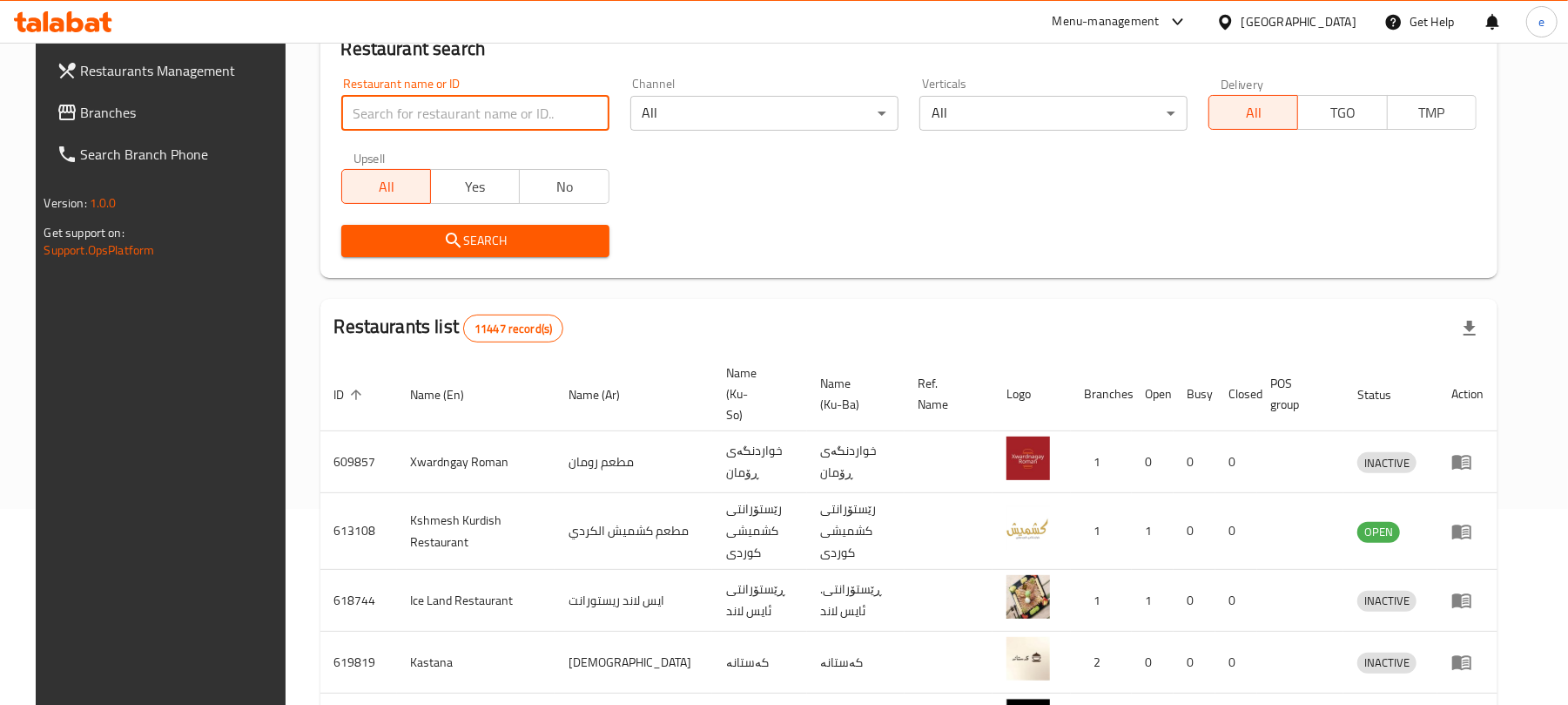
paste input "671704"
type input "671704"
click button "Search" at bounding box center [475, 241] width 268 height 32
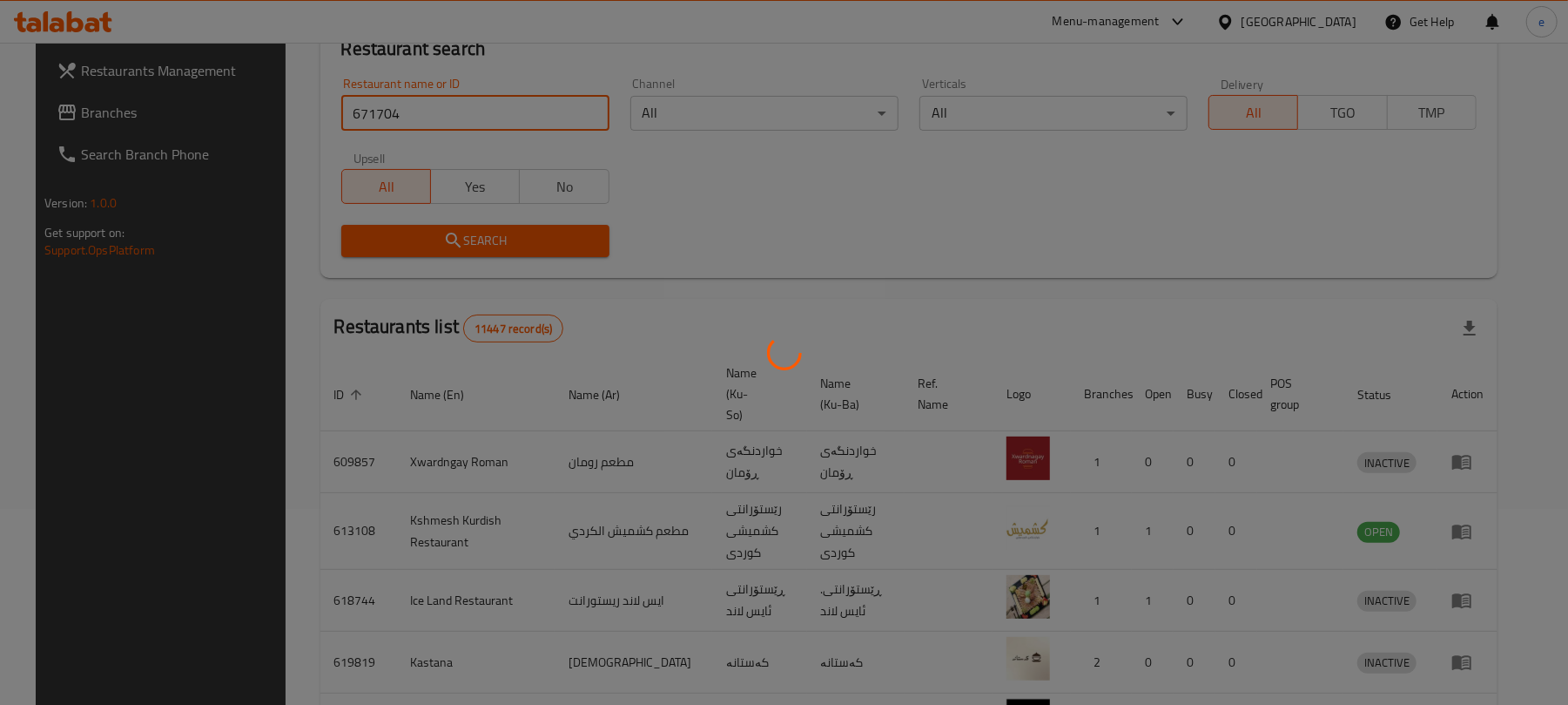
scroll to position [39, 0]
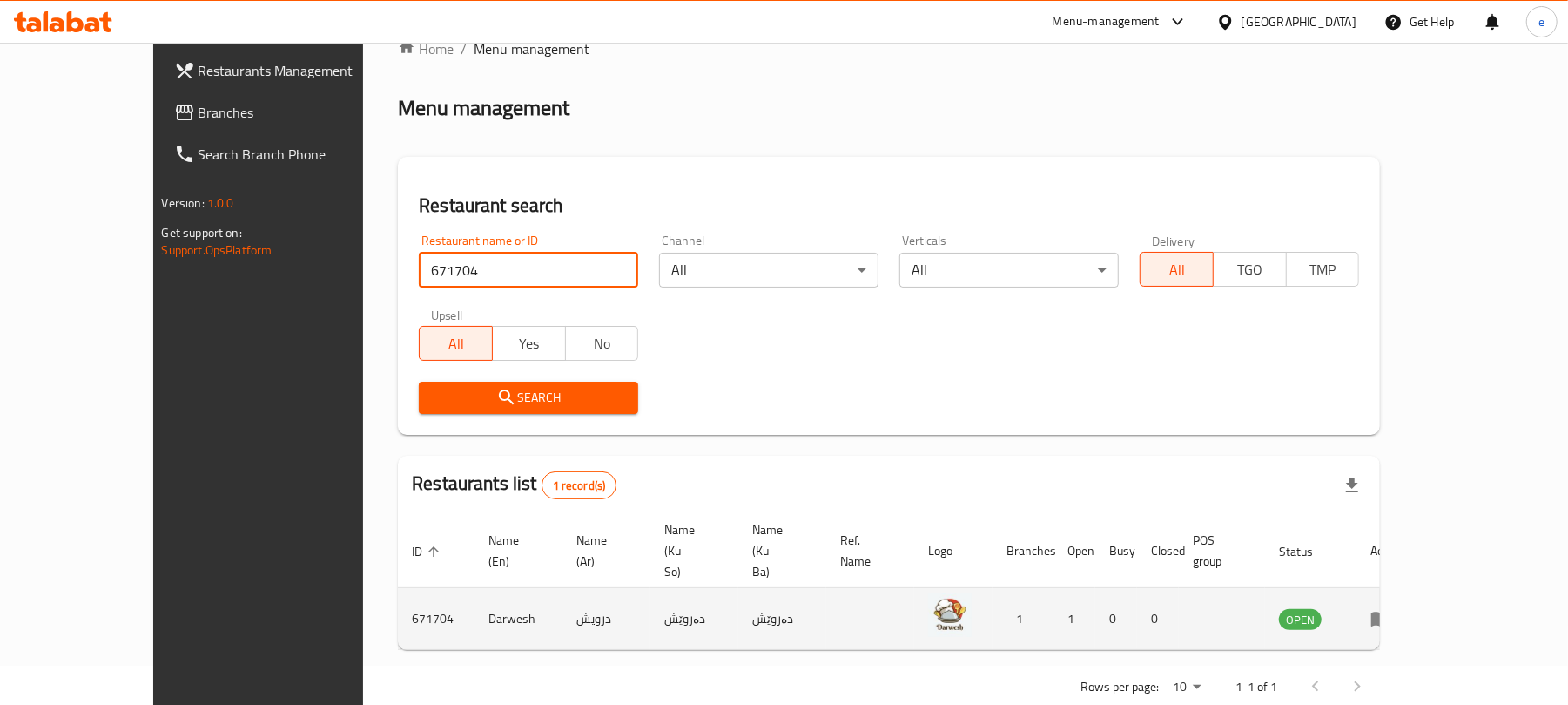
click at [1390, 613] on icon "enhanced table" at bounding box center [1380, 620] width 19 height 15
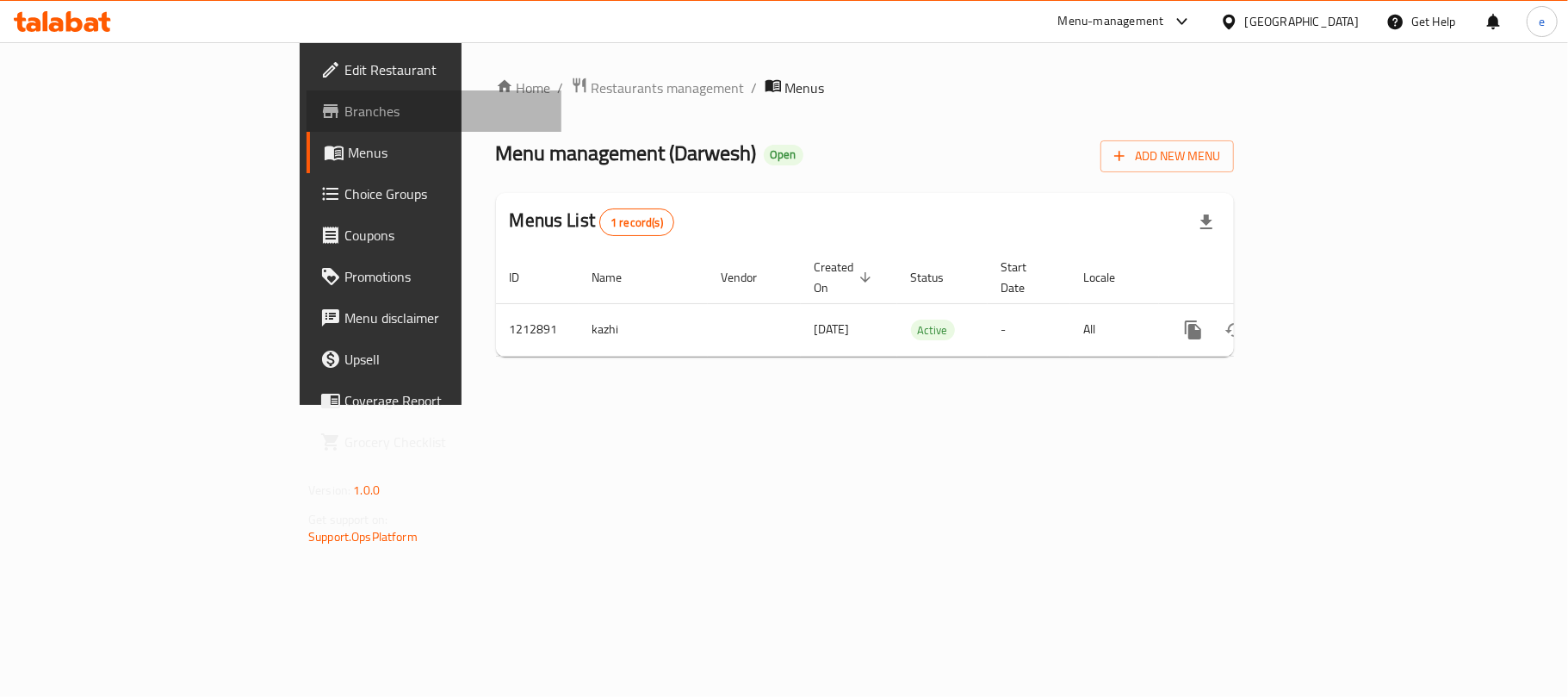
click at [344, 117] on span "Branches" at bounding box center [445, 111] width 203 height 20
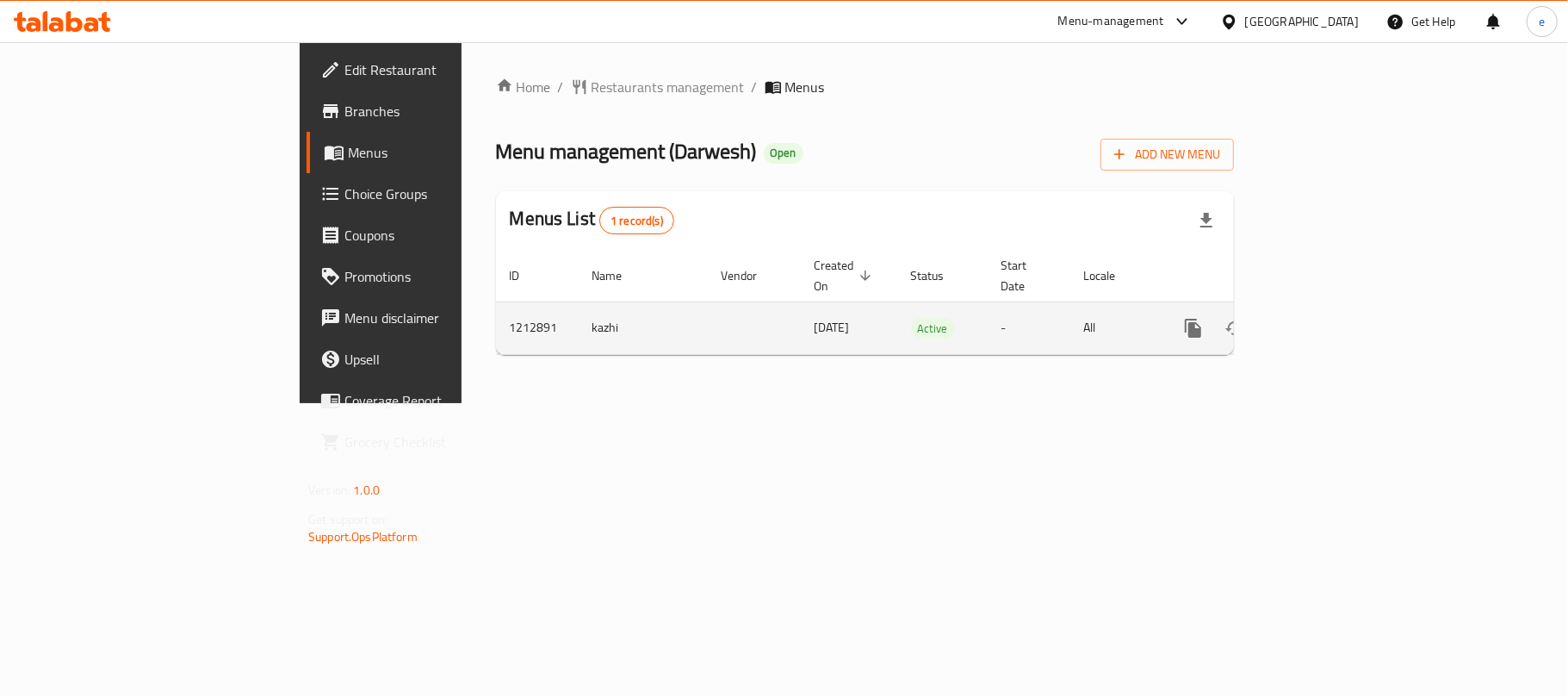
click at [1328, 317] on icon "enhanced table" at bounding box center [1317, 327] width 20 height 20
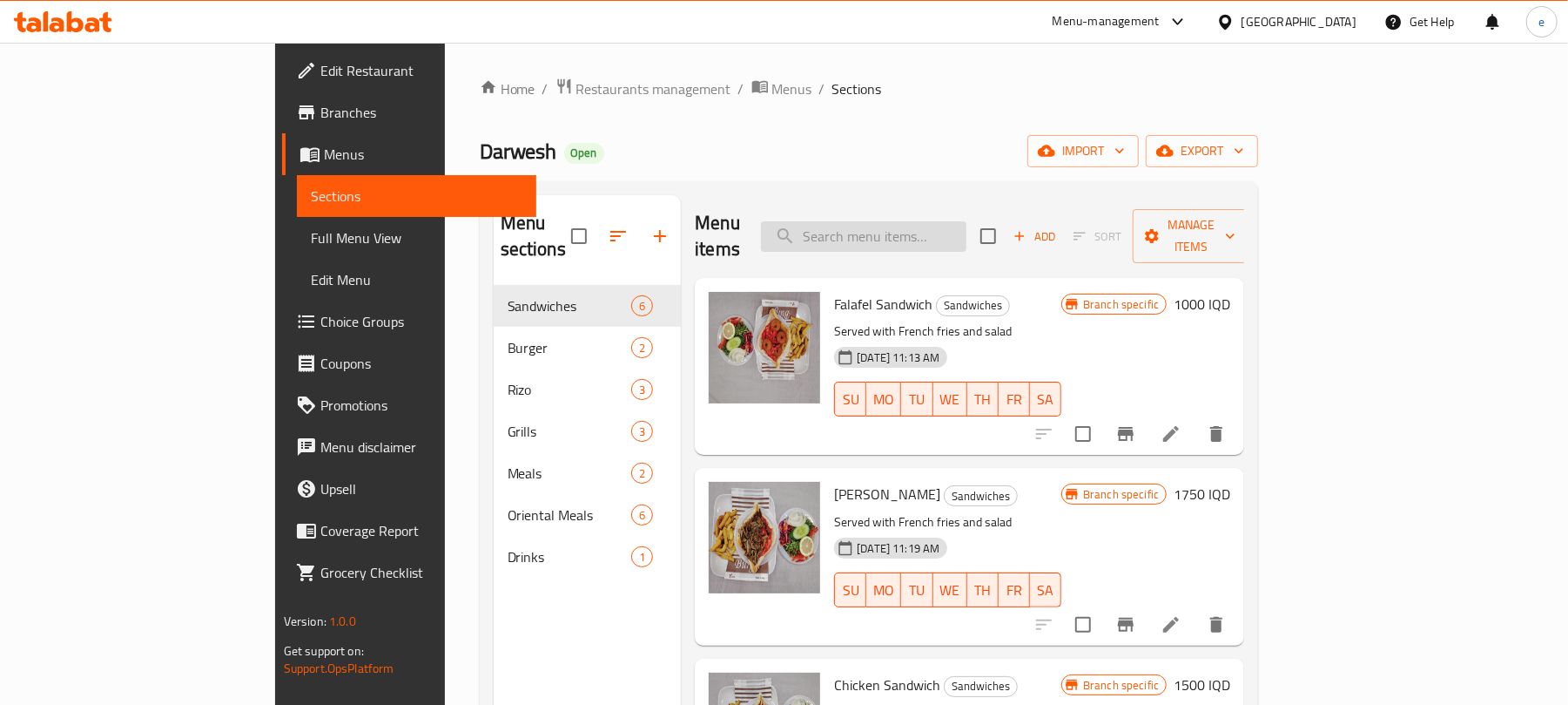
click at [905, 225] on input "search" at bounding box center [863, 237] width 205 height 30
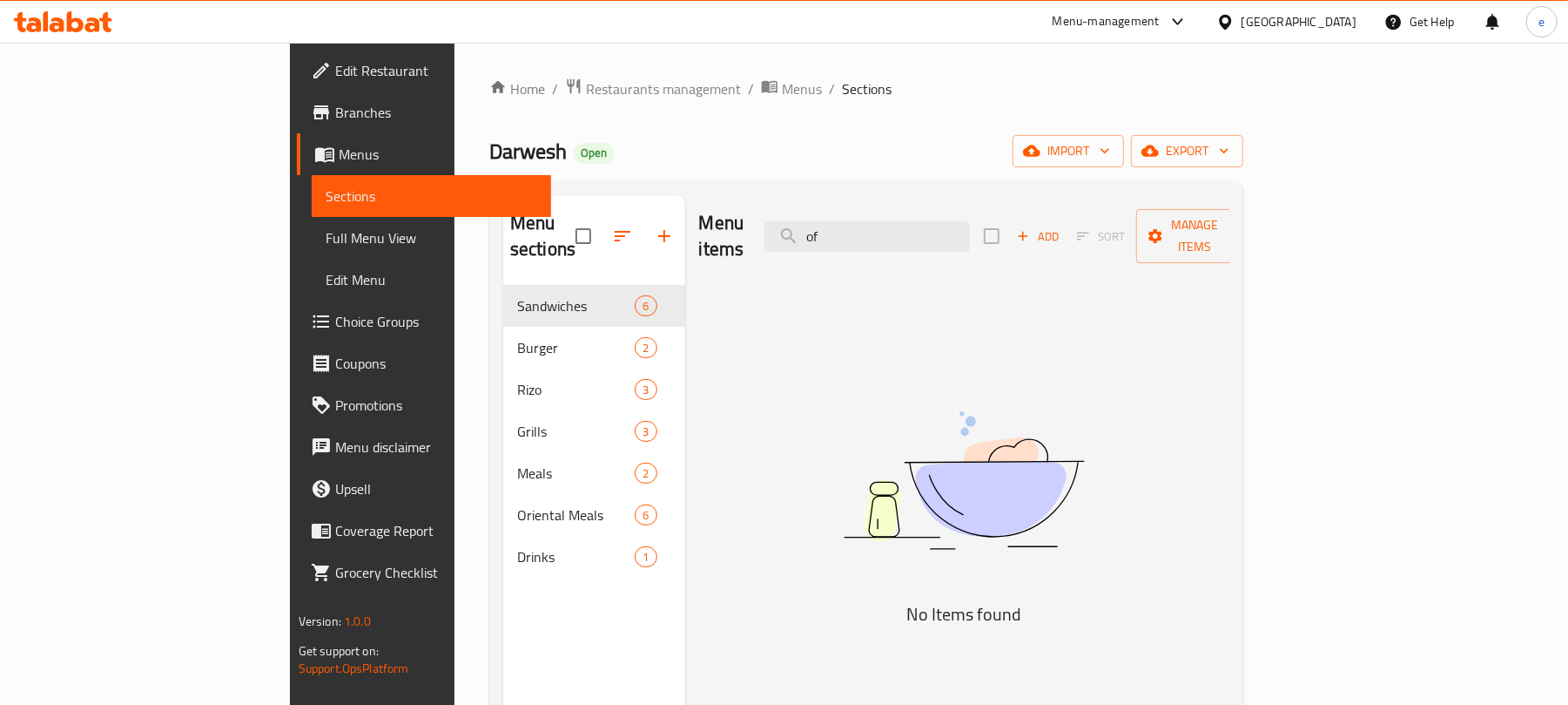
type input "o"
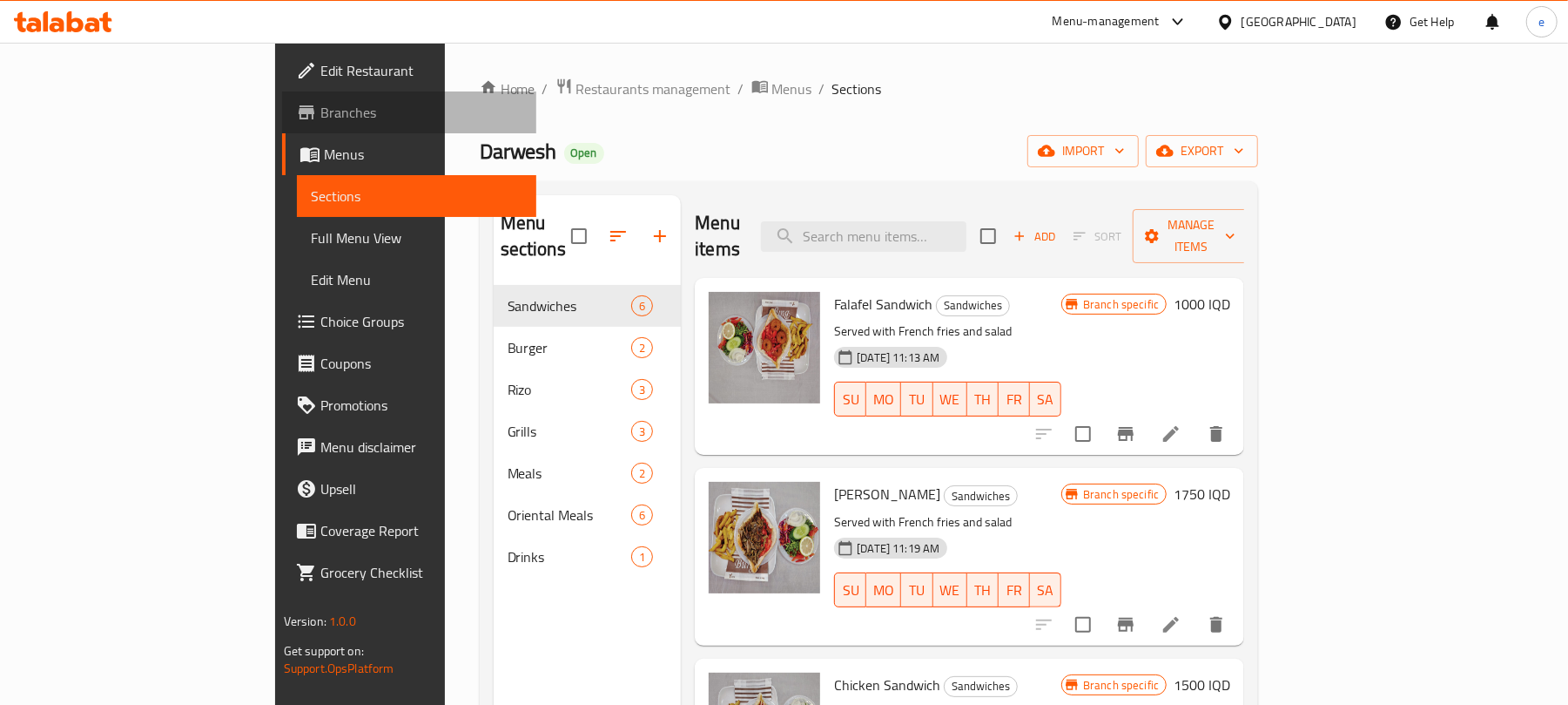
click at [320, 105] on span "Branches" at bounding box center [421, 112] width 203 height 21
